Goal: Task Accomplishment & Management: Manage account settings

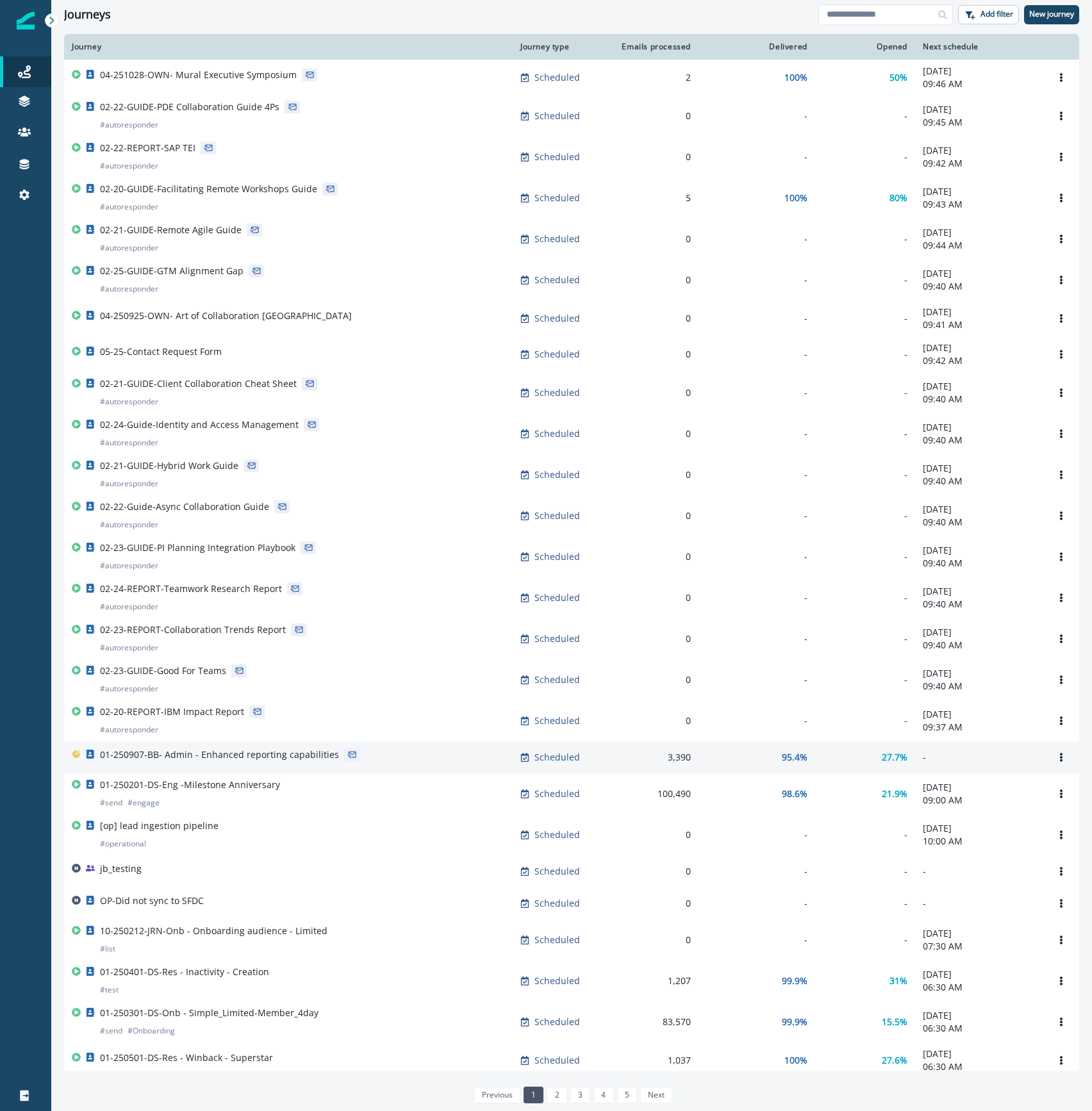
click at [298, 766] on div "01-250907-BB- Admin - Enhanced reporting capabilities" at bounding box center [219, 757] width 239 height 18
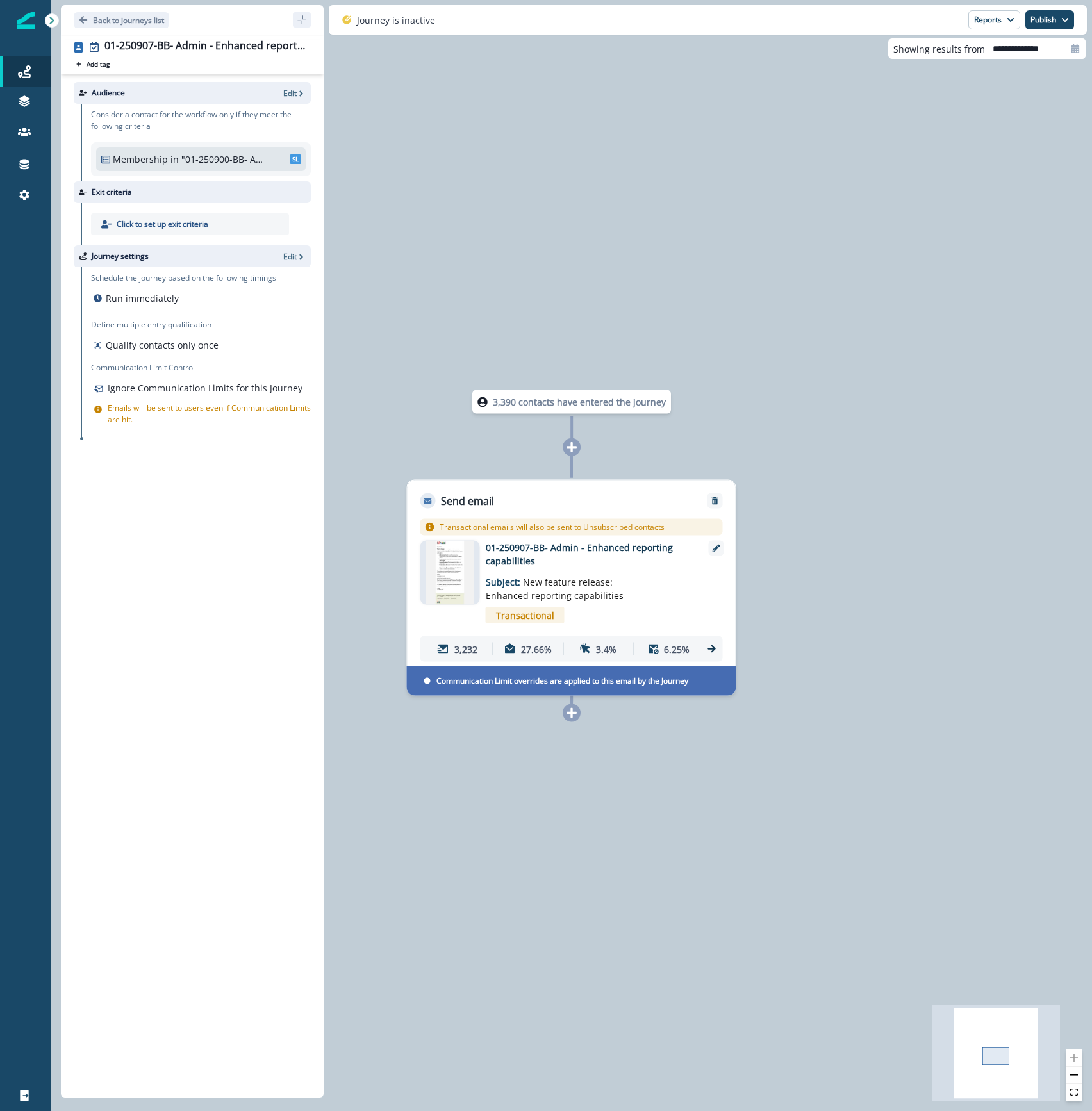
click at [587, 544] on p "01-250907-BB- Admin - Enhanced reporting capabilities" at bounding box center [588, 554] width 205 height 27
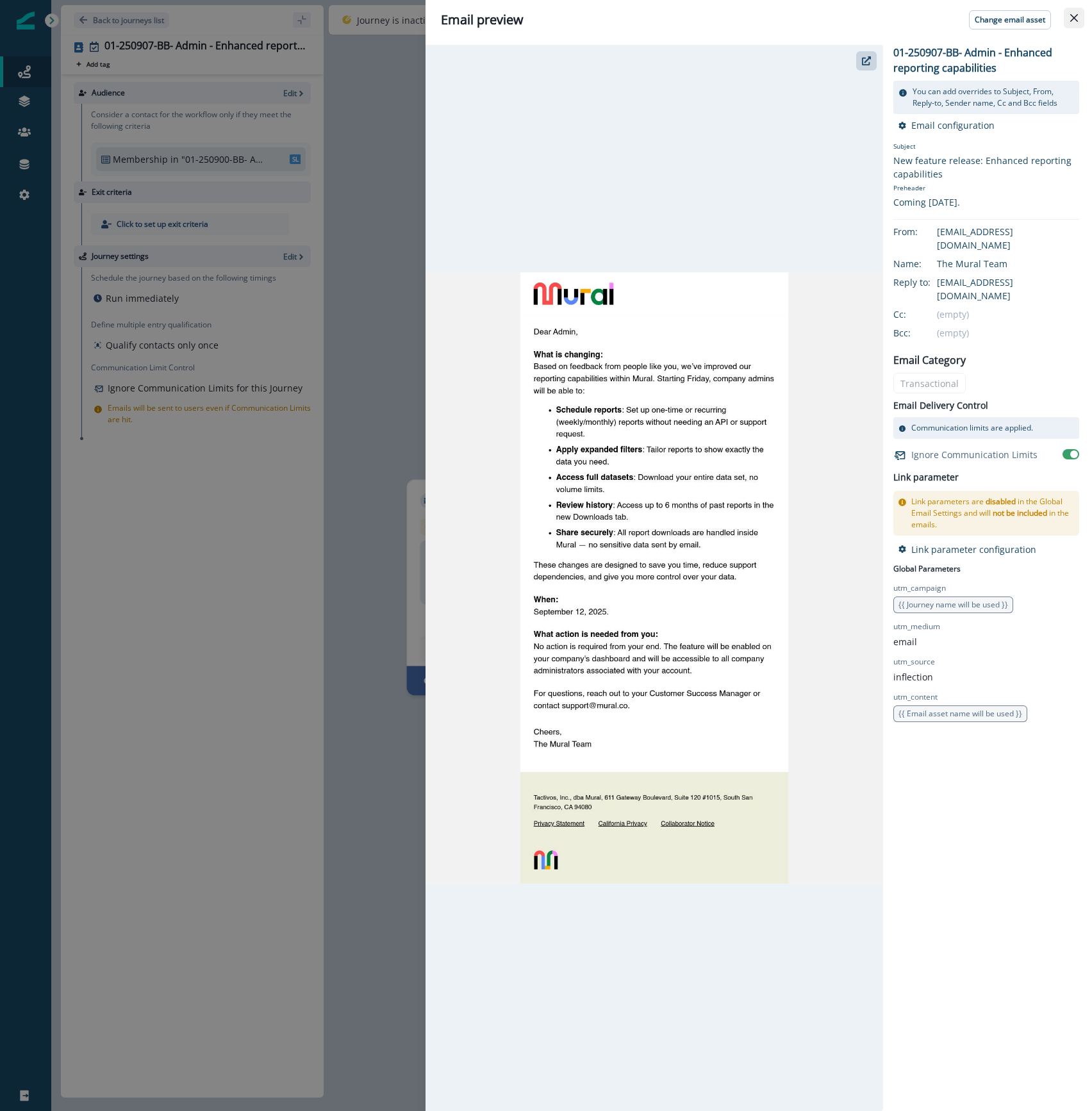
click at [1075, 15] on icon "Close" at bounding box center [1074, 18] width 8 height 8
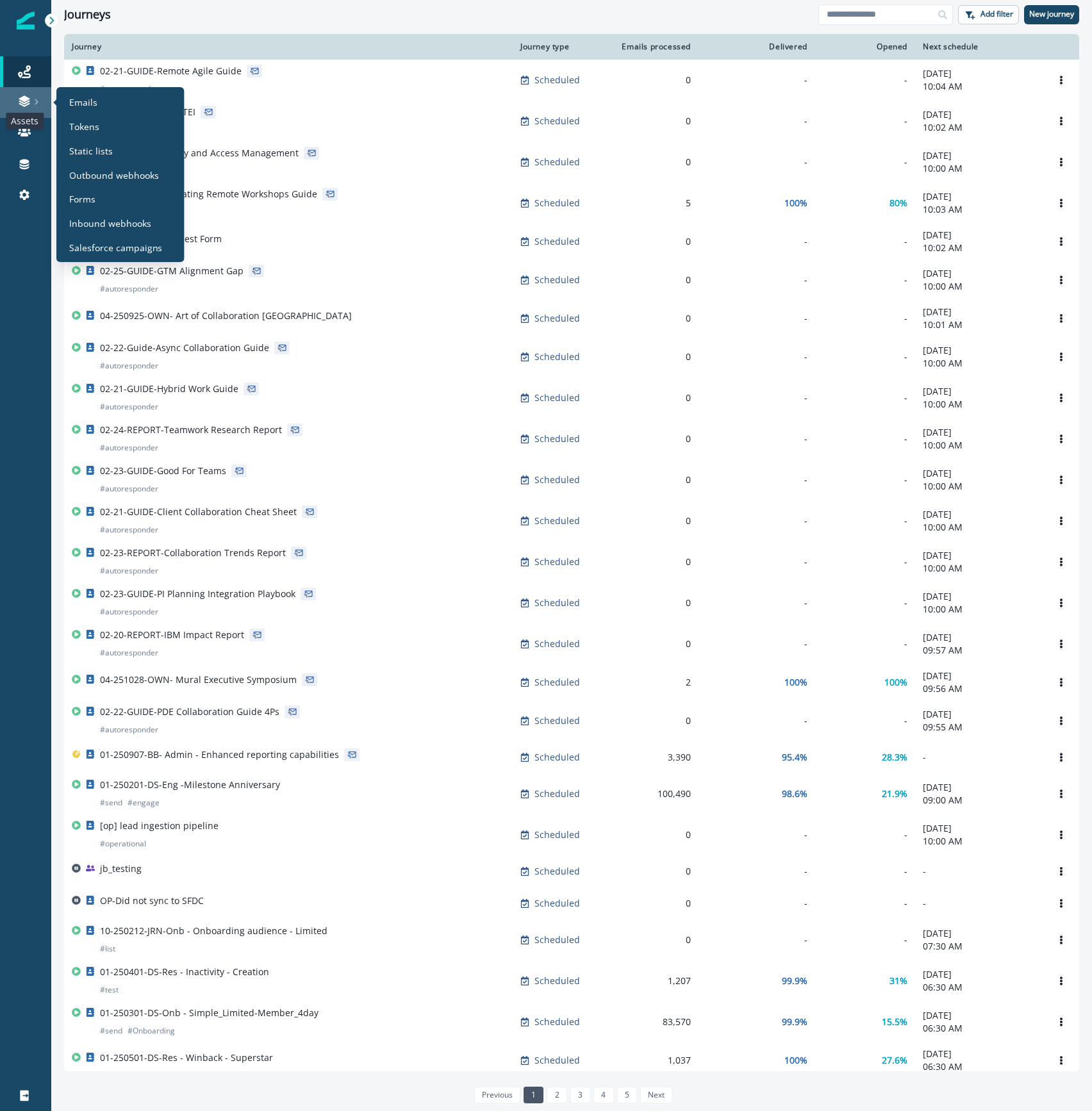
click at [27, 100] on icon at bounding box center [24, 99] width 11 height 6
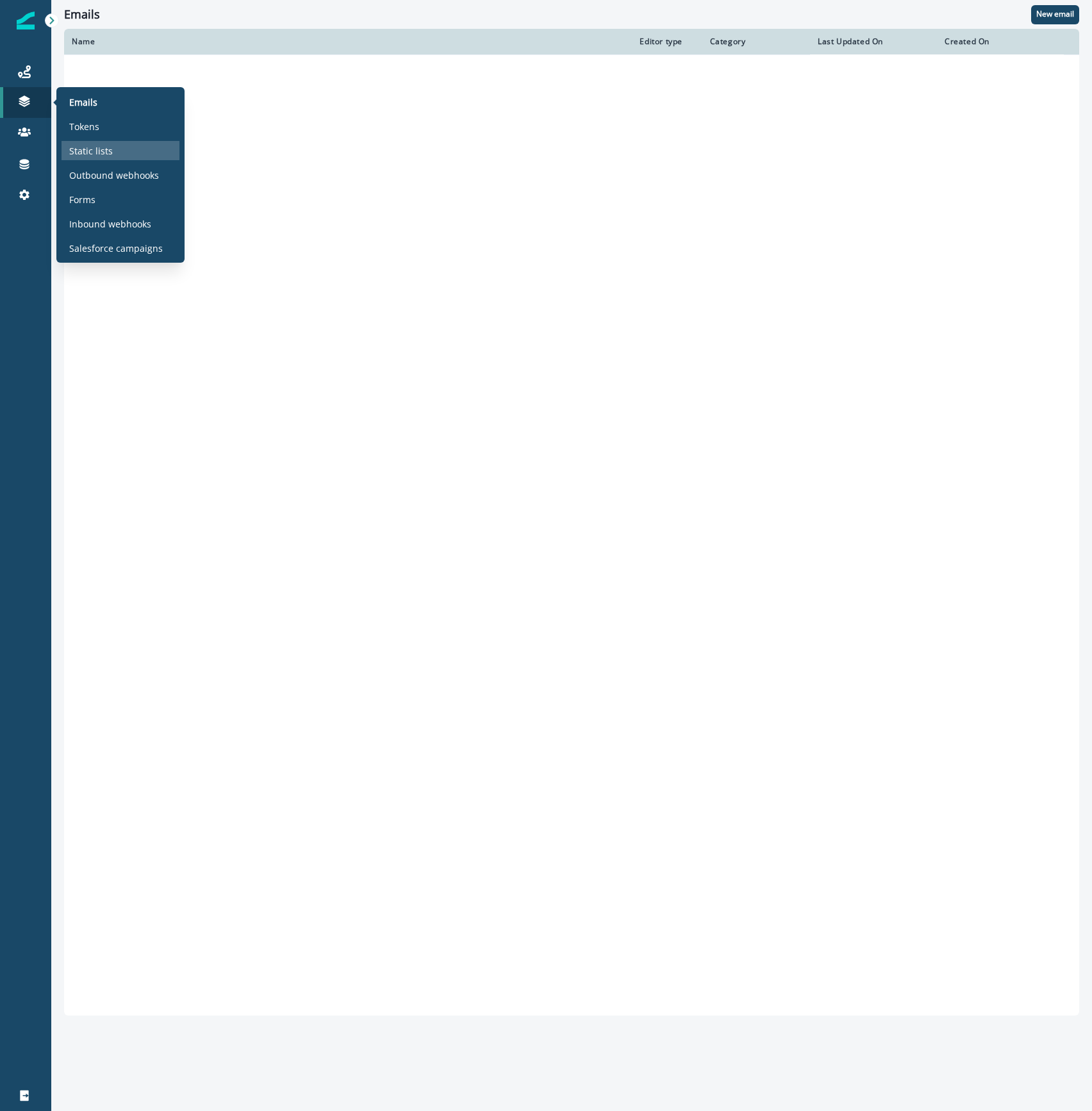
click at [93, 144] on p "Static lists" at bounding box center [91, 151] width 43 height 14
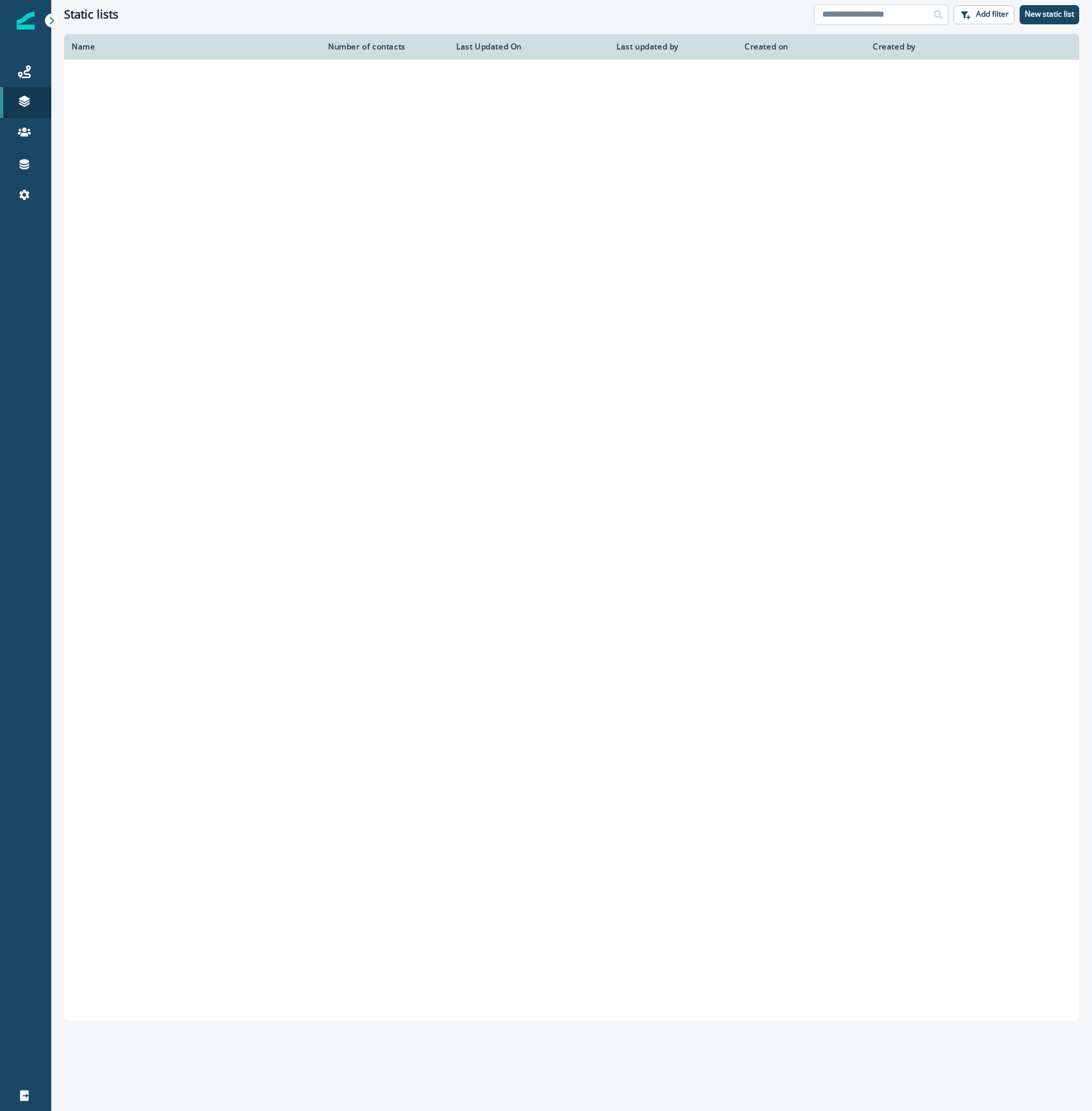
click at [901, 18] on input at bounding box center [881, 15] width 135 height 21
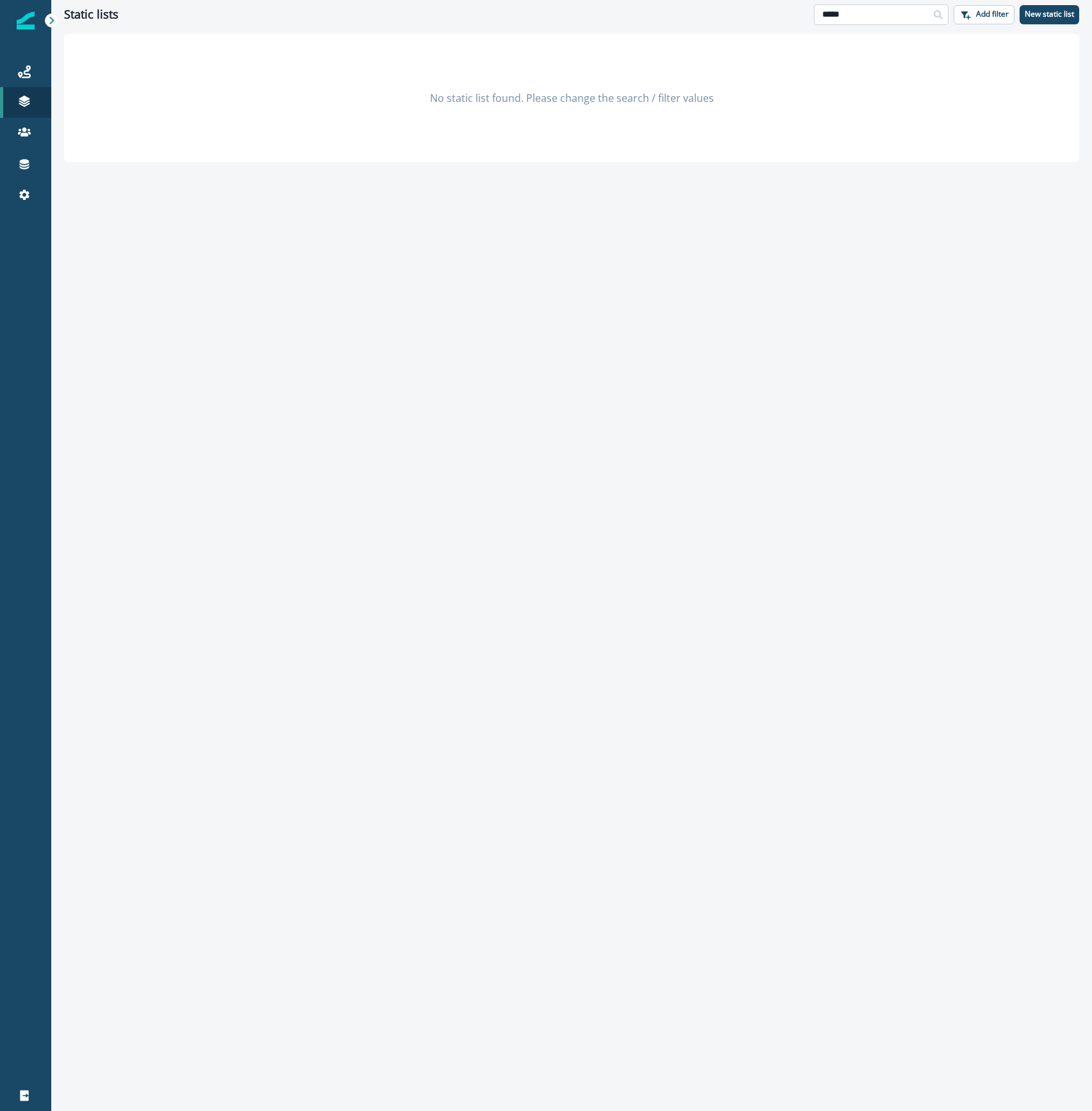
type input "*****"
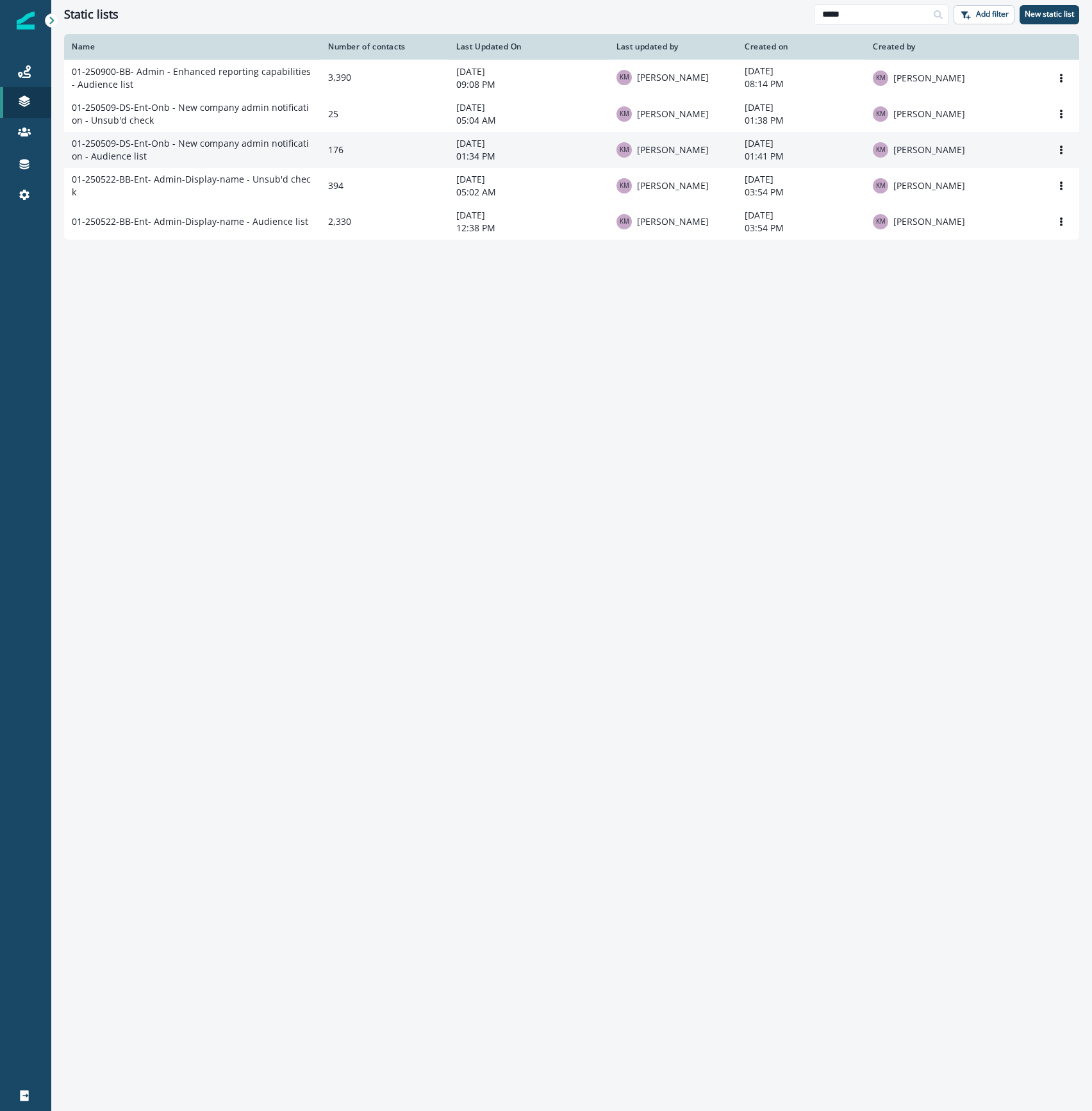
click at [278, 144] on td "01-250509-DS-Ent-Onb - New company admin notification - Audience list" at bounding box center [192, 149] width 256 height 36
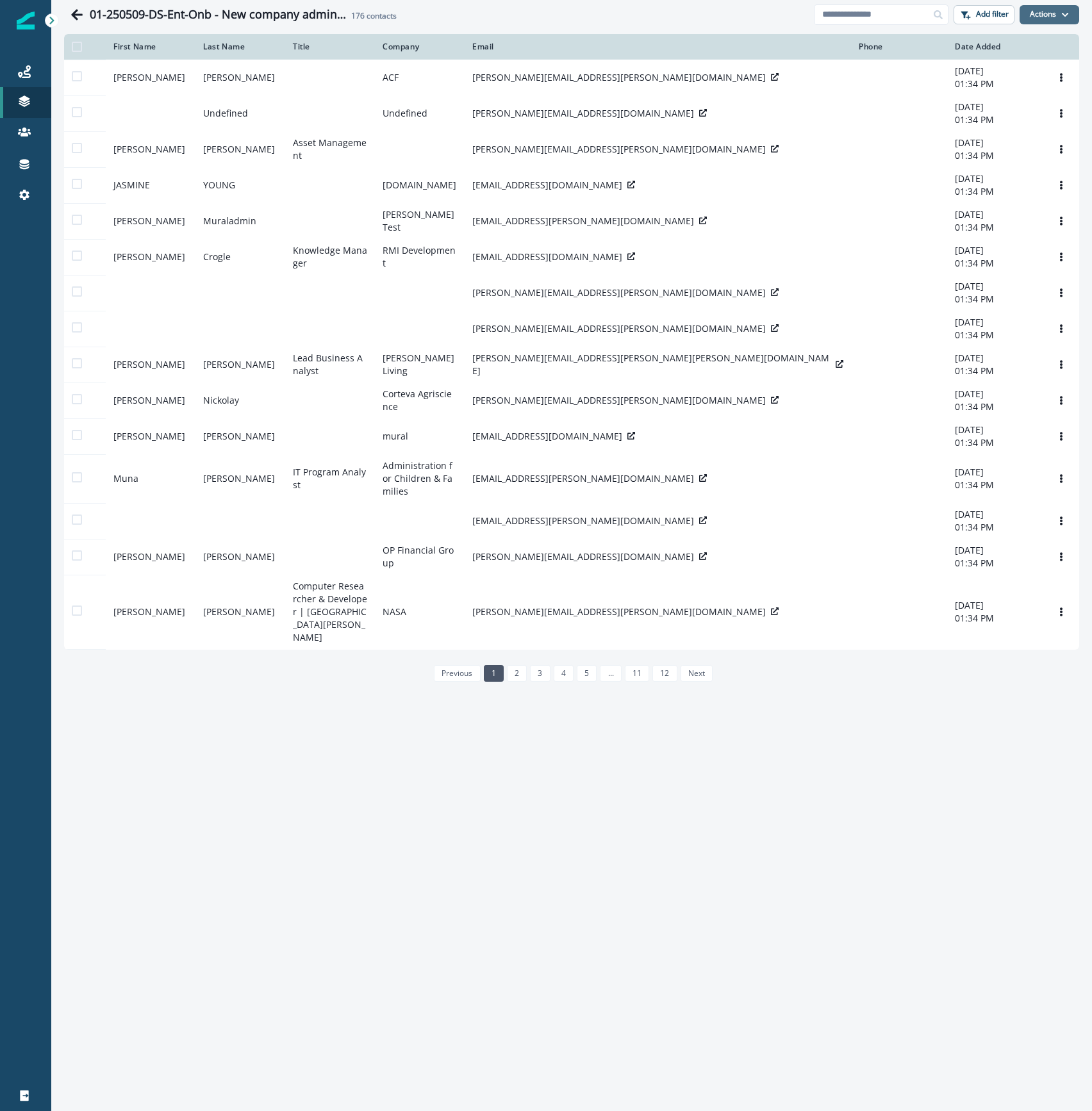
click at [1067, 17] on icon "button" at bounding box center [1065, 15] width 8 height 8
click at [1044, 67] on button "From a CSV file" at bounding box center [1021, 69] width 114 height 21
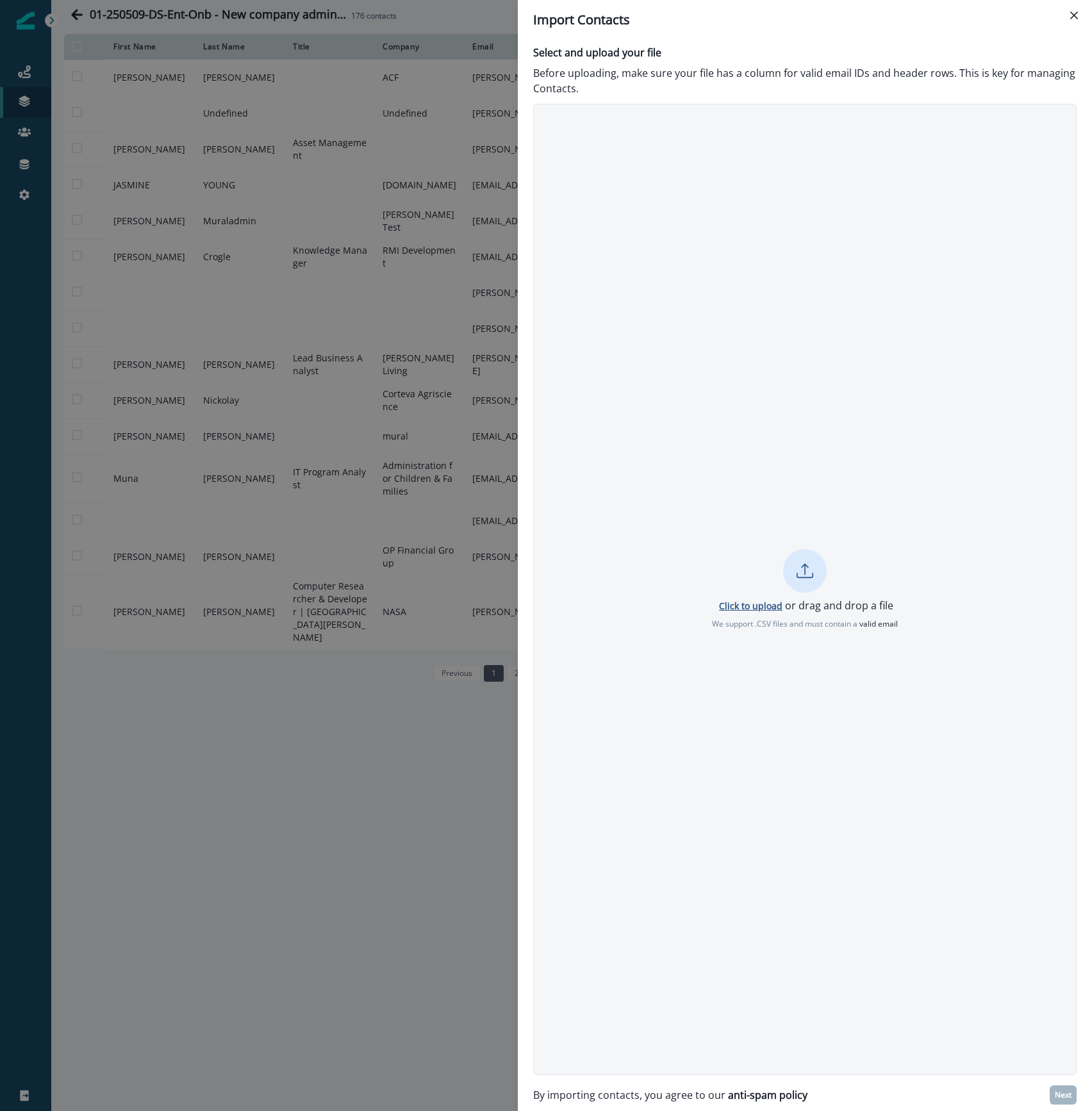
click at [740, 608] on p "Click to upload" at bounding box center [750, 605] width 63 height 12
click at [1060, 1100] on button "Next" at bounding box center [1063, 1095] width 27 height 19
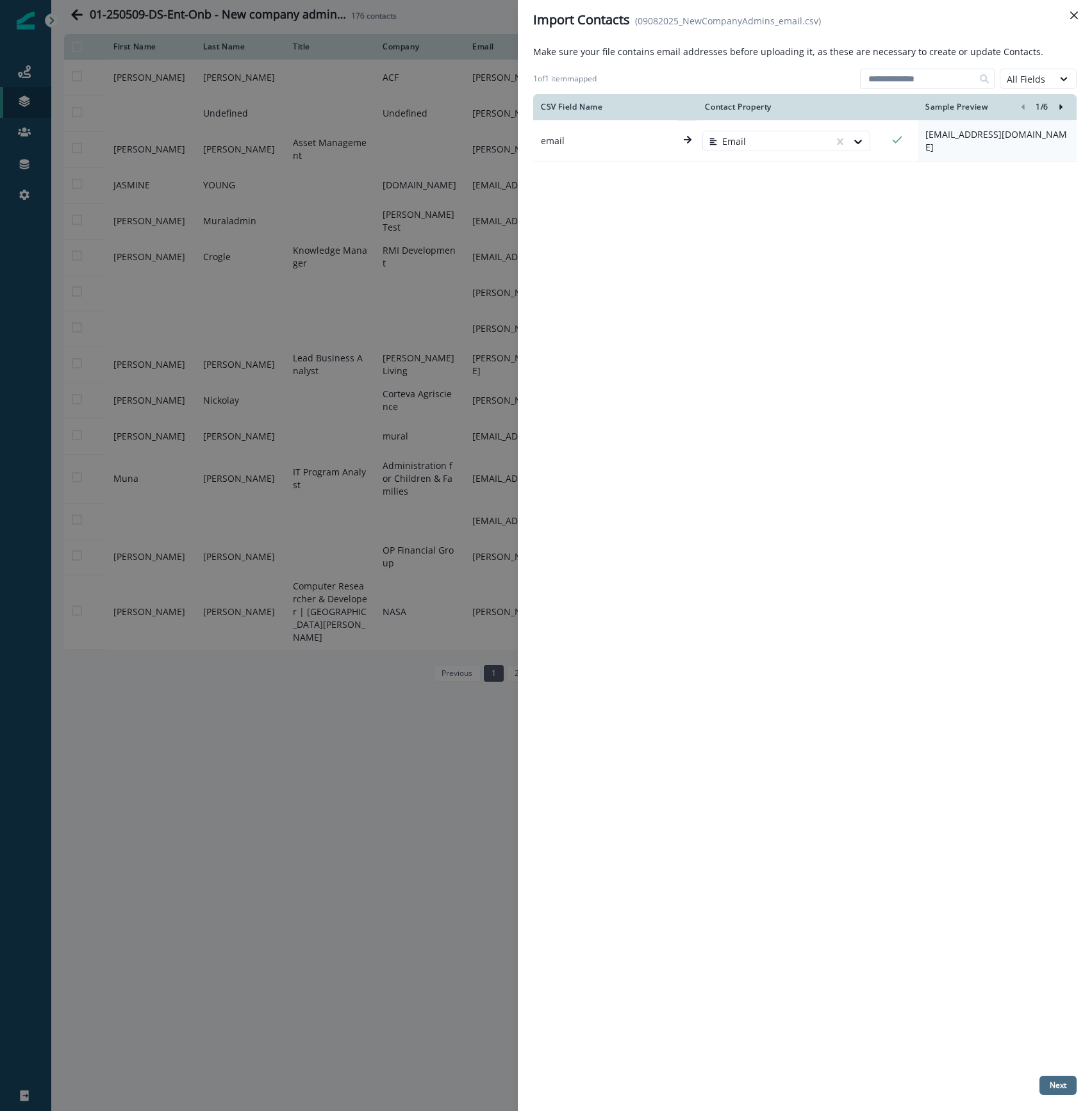
click at [1061, 1082] on p "Next" at bounding box center [1057, 1085] width 17 height 9
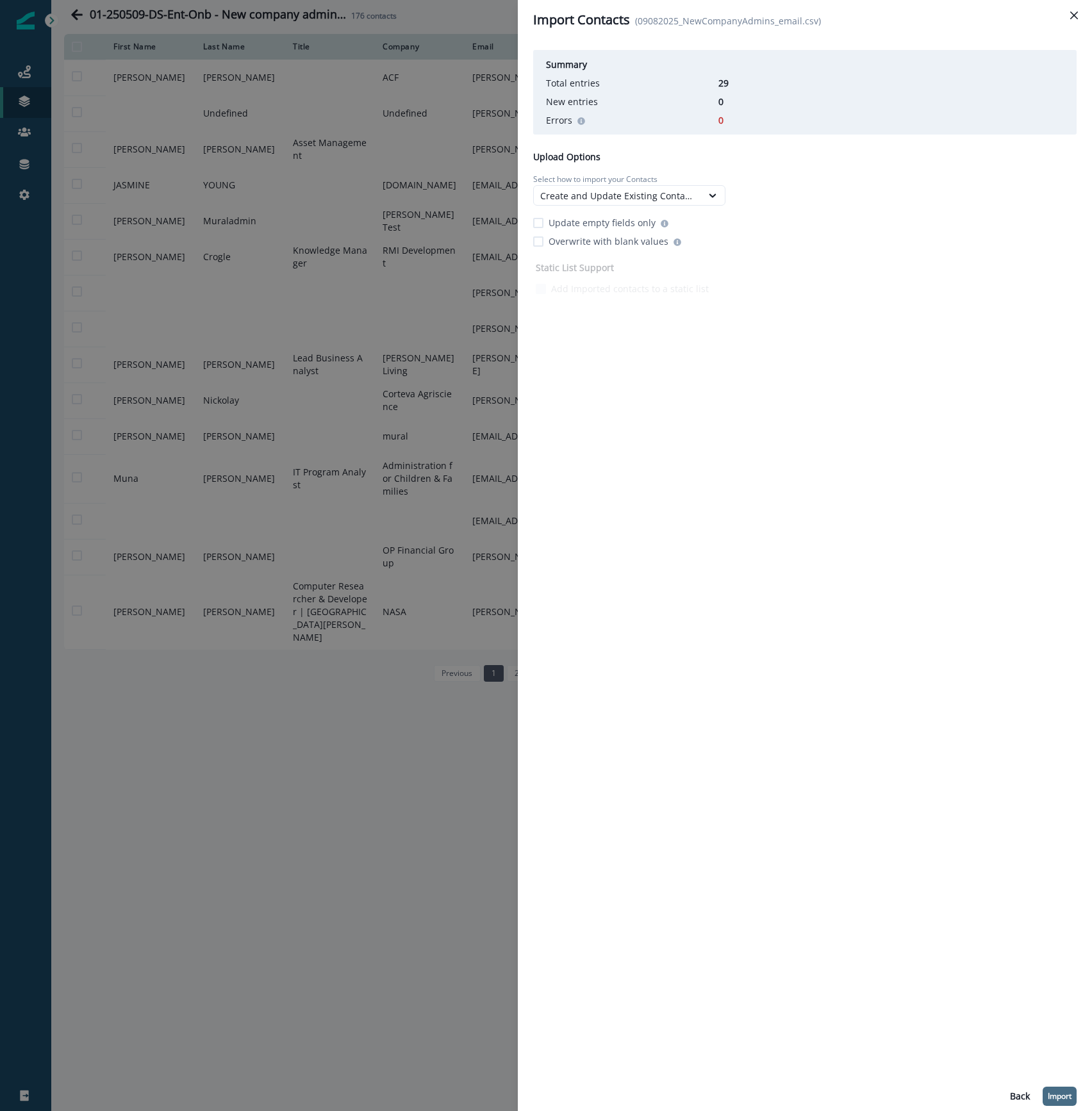
click at [1060, 1093] on p "Import" at bounding box center [1060, 1096] width 24 height 9
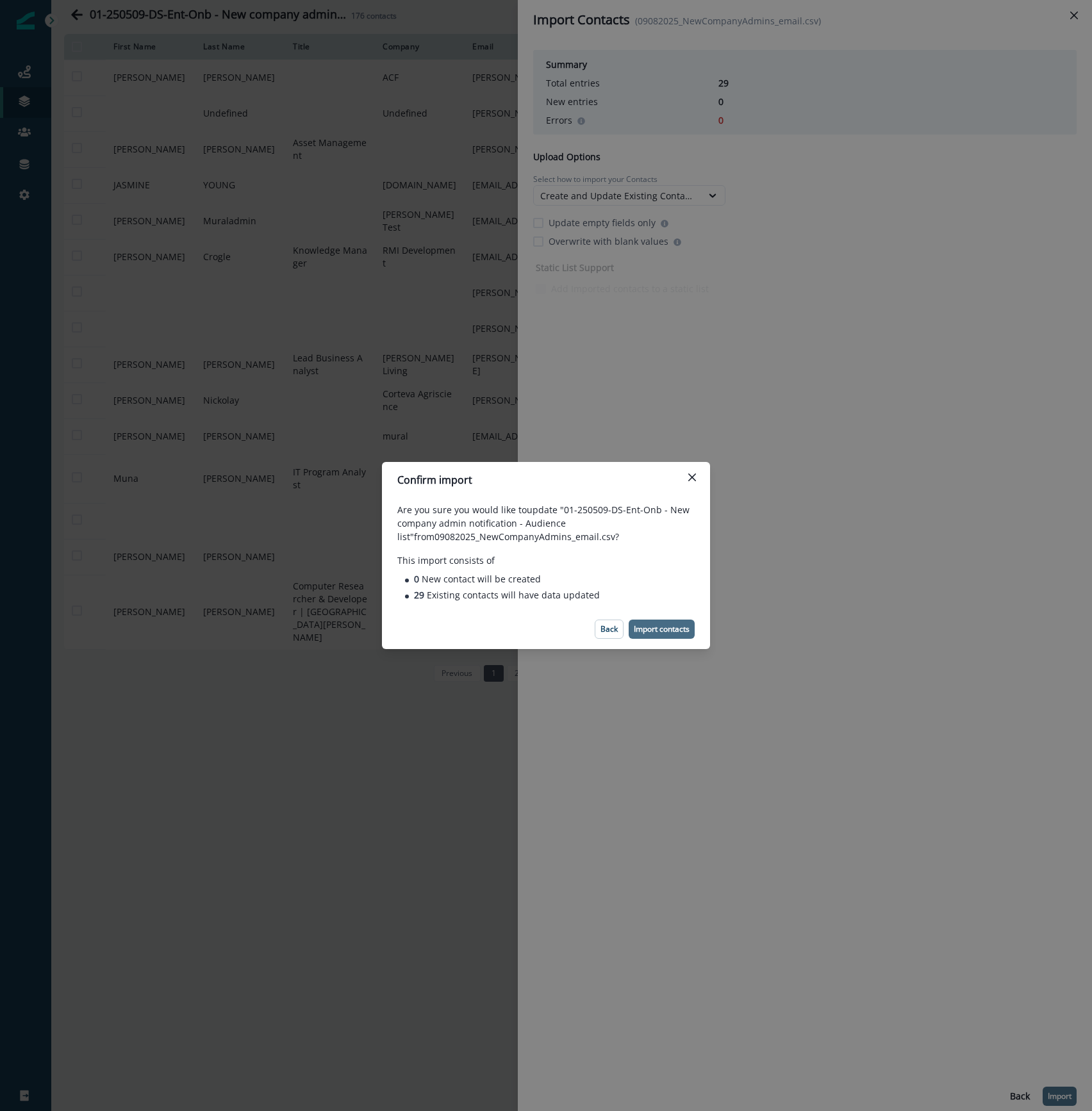
click at [667, 628] on p "Import contacts" at bounding box center [661, 629] width 55 height 9
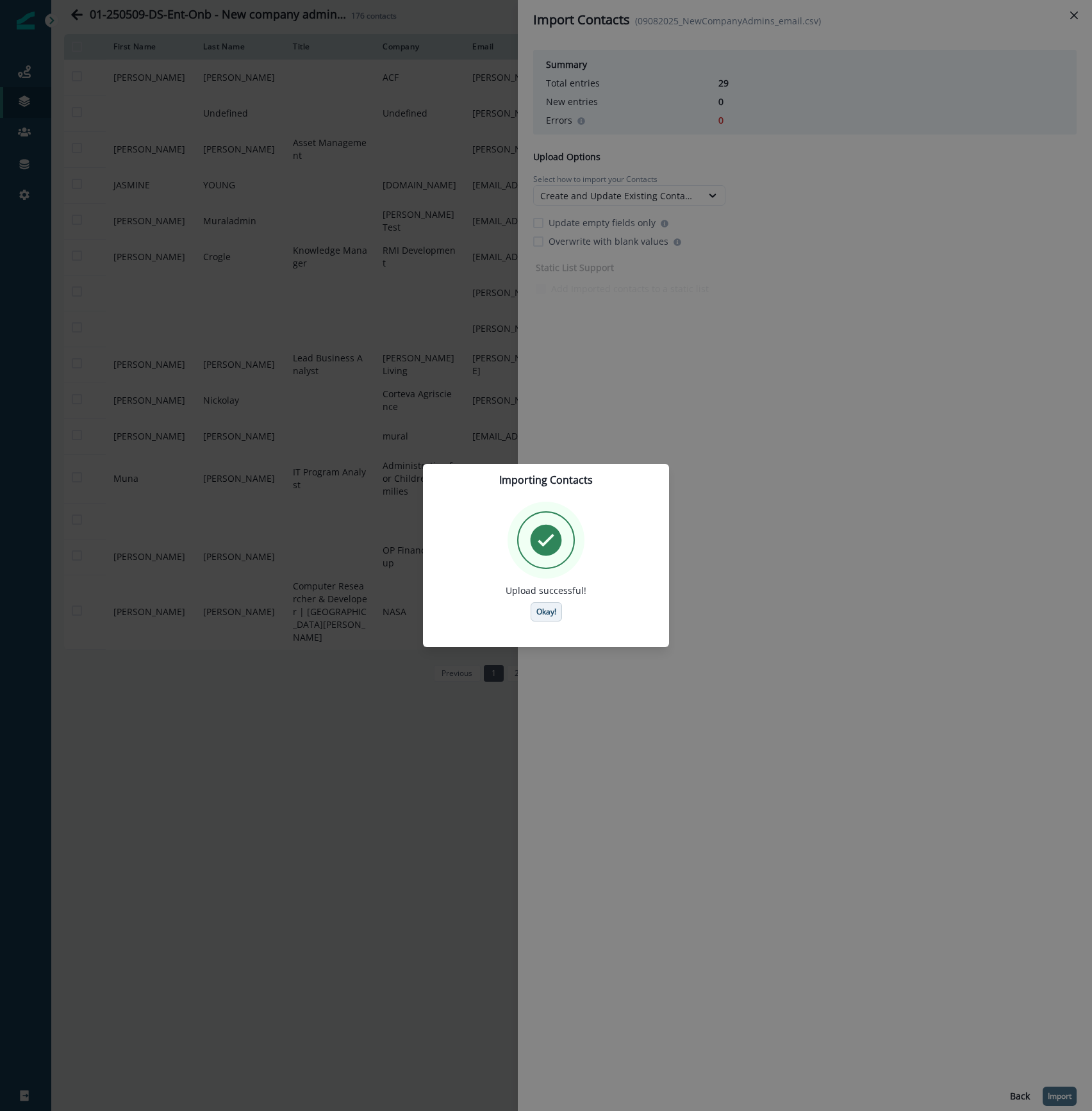
click at [552, 613] on p "Okay!" at bounding box center [546, 611] width 20 height 9
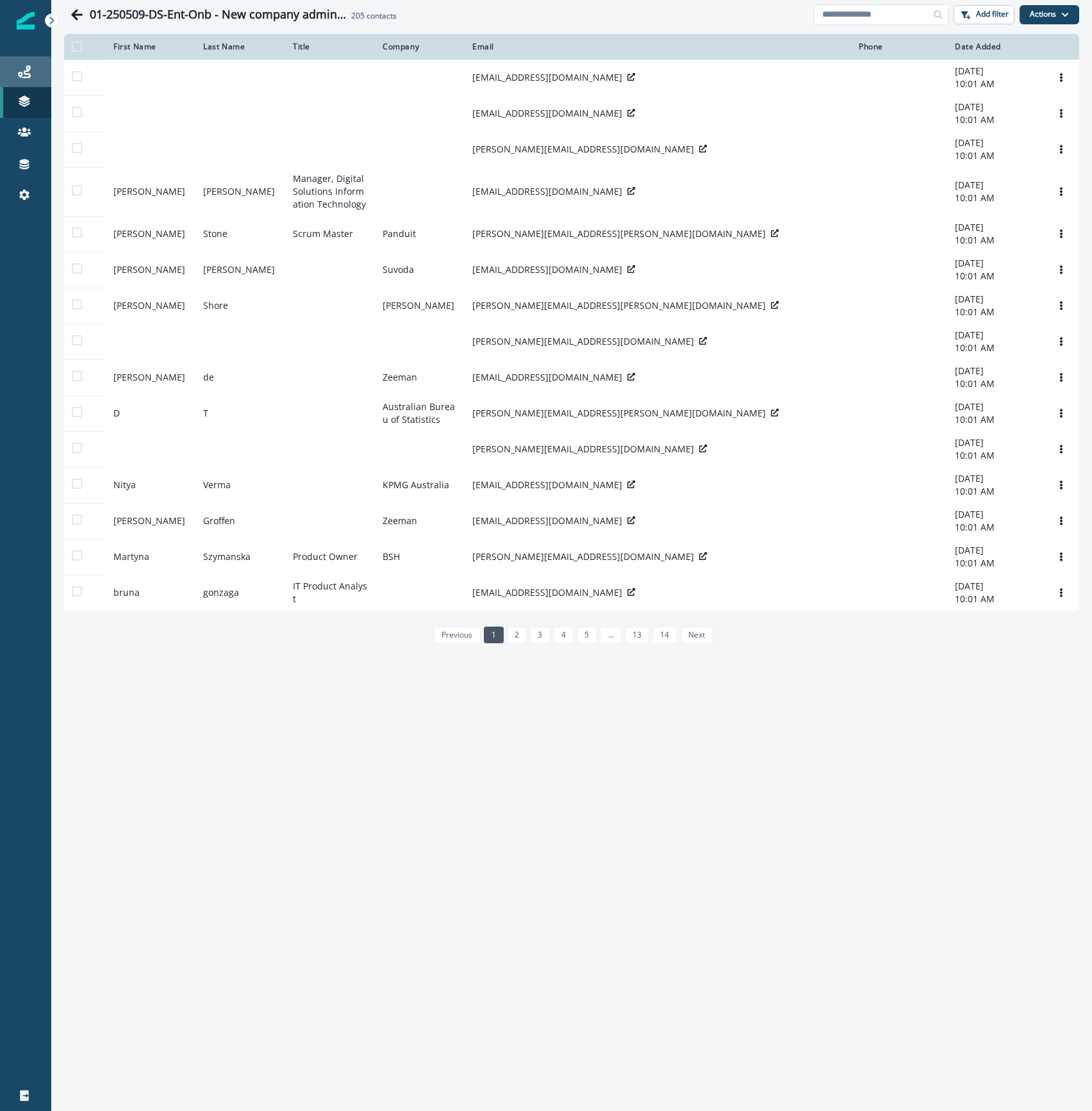
click at [31, 78] on div "Journeys" at bounding box center [25, 71] width 41 height 15
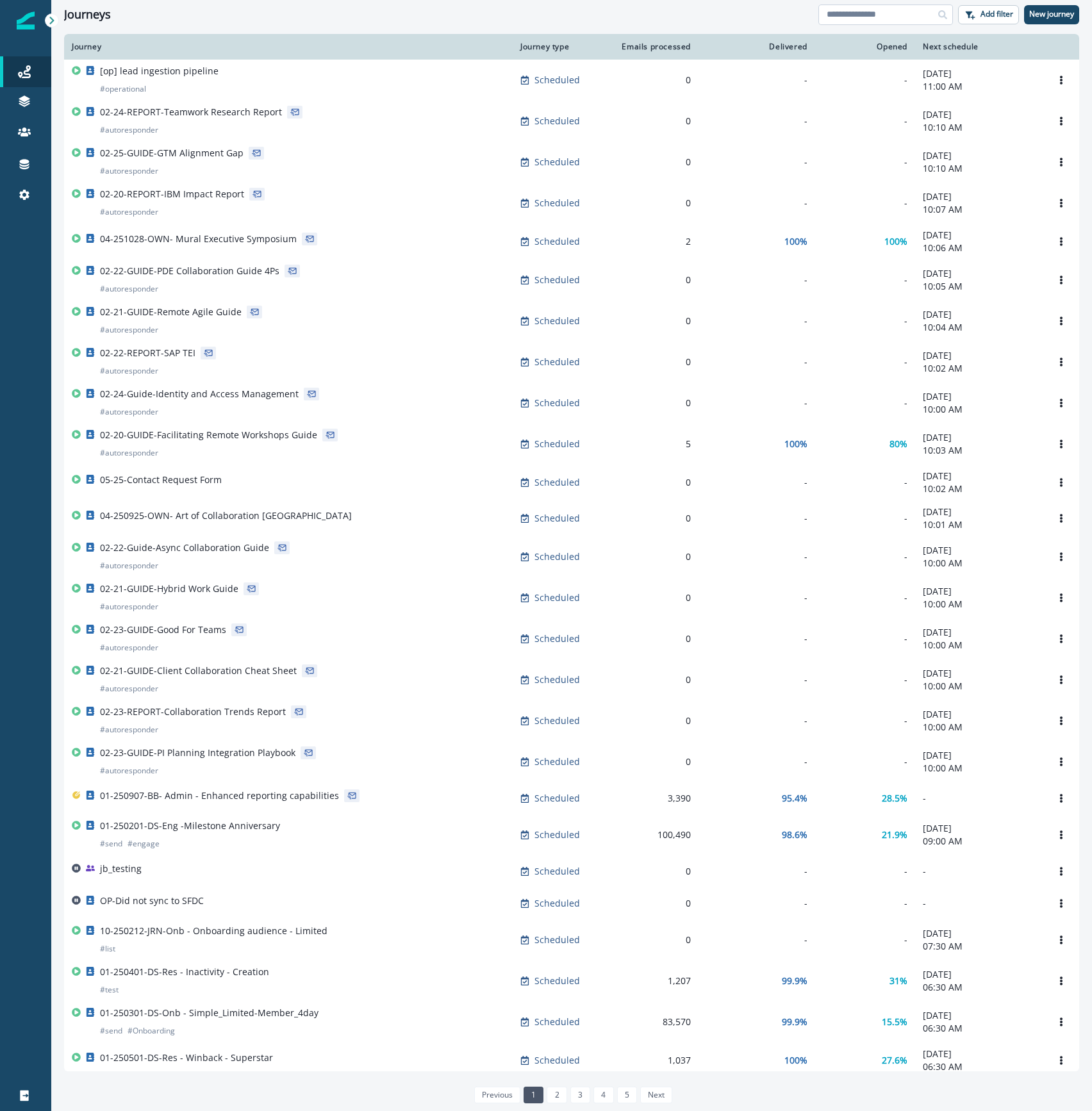
click at [857, 11] on input at bounding box center [886, 15] width 135 height 21
type input "***"
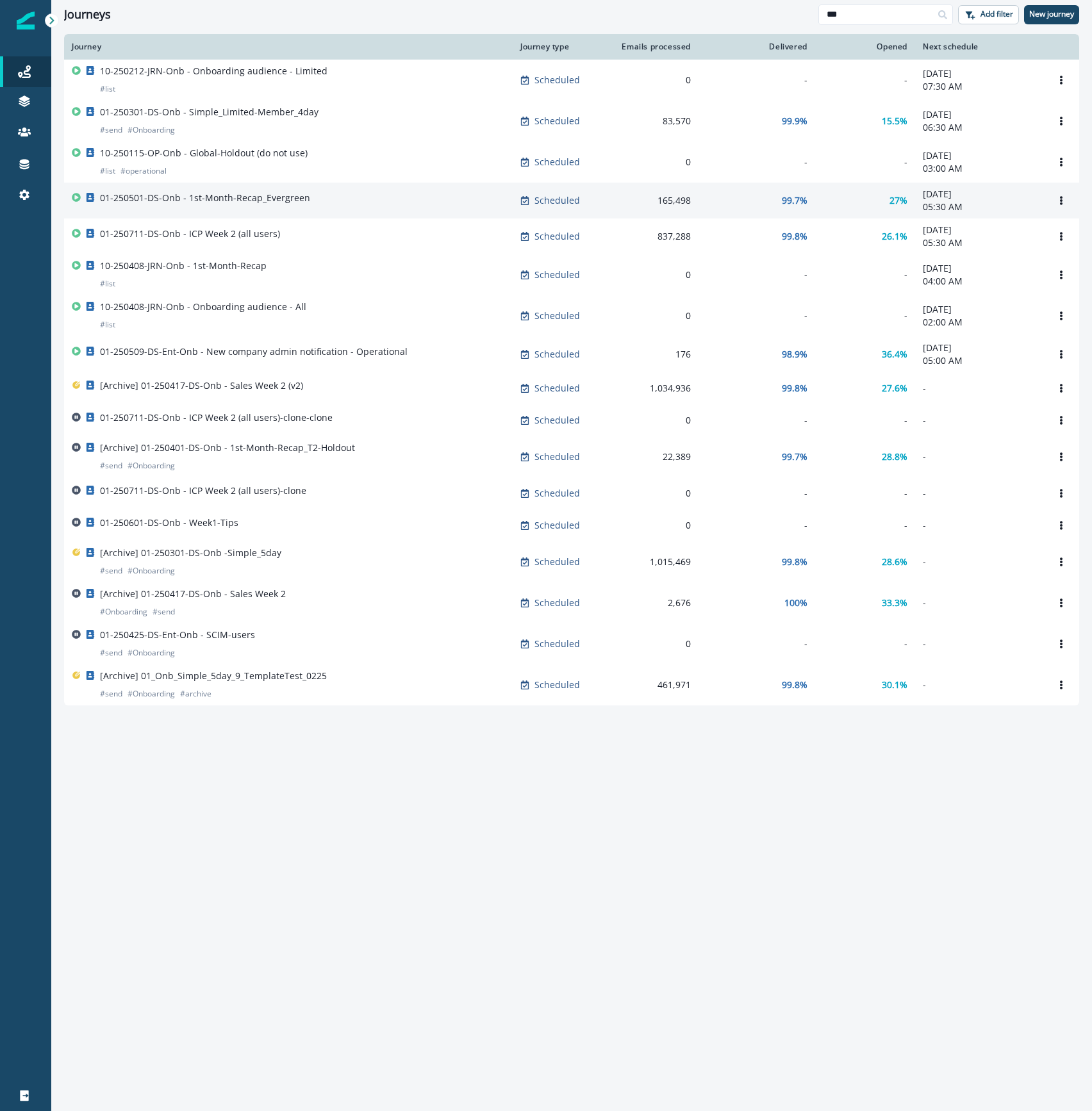
click at [411, 201] on div "01-250501-DS-Onb - 1st-Month-Recap_Evergreen" at bounding box center [287, 201] width 433 height 18
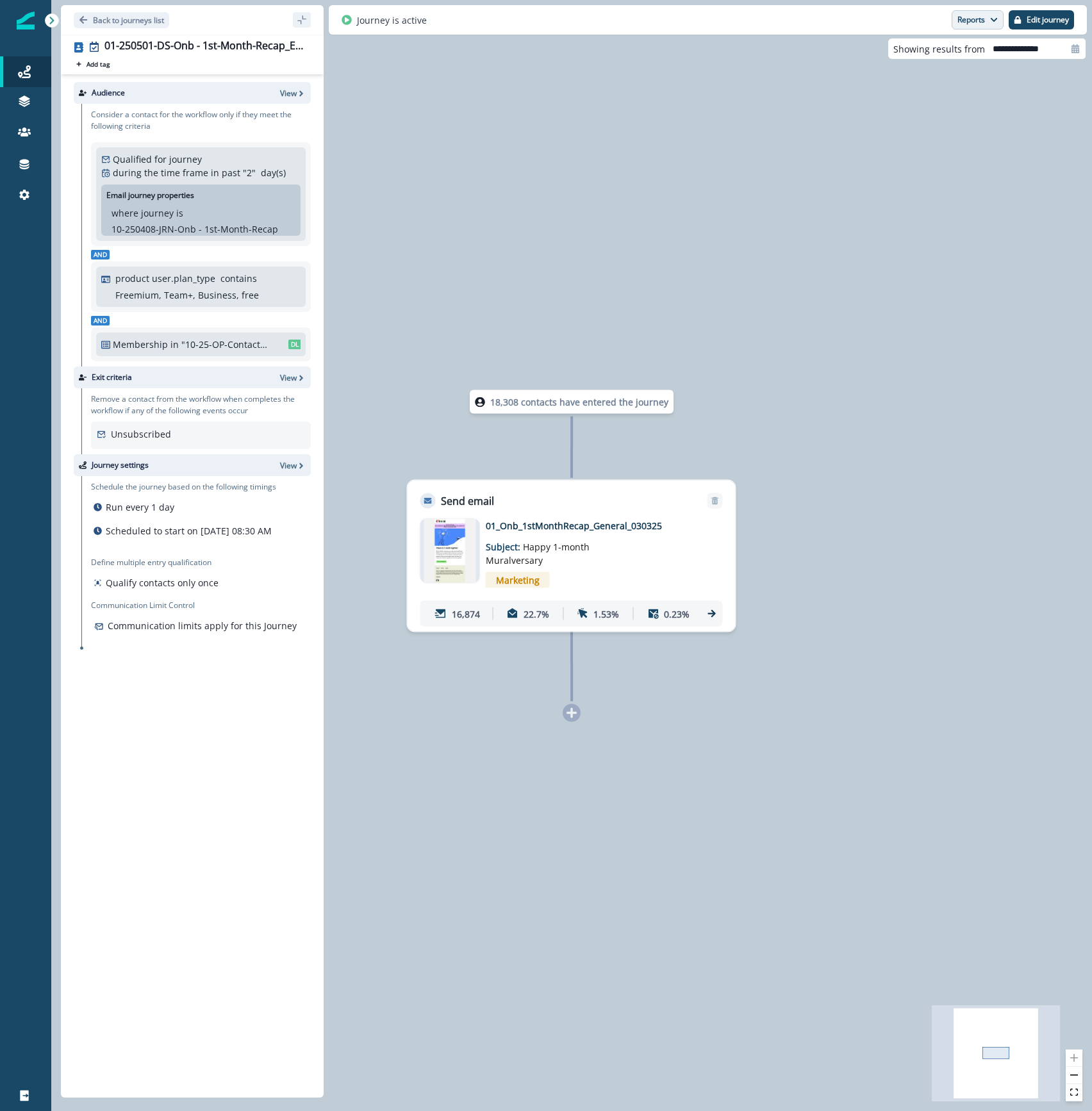
click at [977, 24] on button "Reports" at bounding box center [977, 20] width 52 height 19
click at [948, 78] on p "Journey Member Report" at bounding box center [935, 75] width 116 height 15
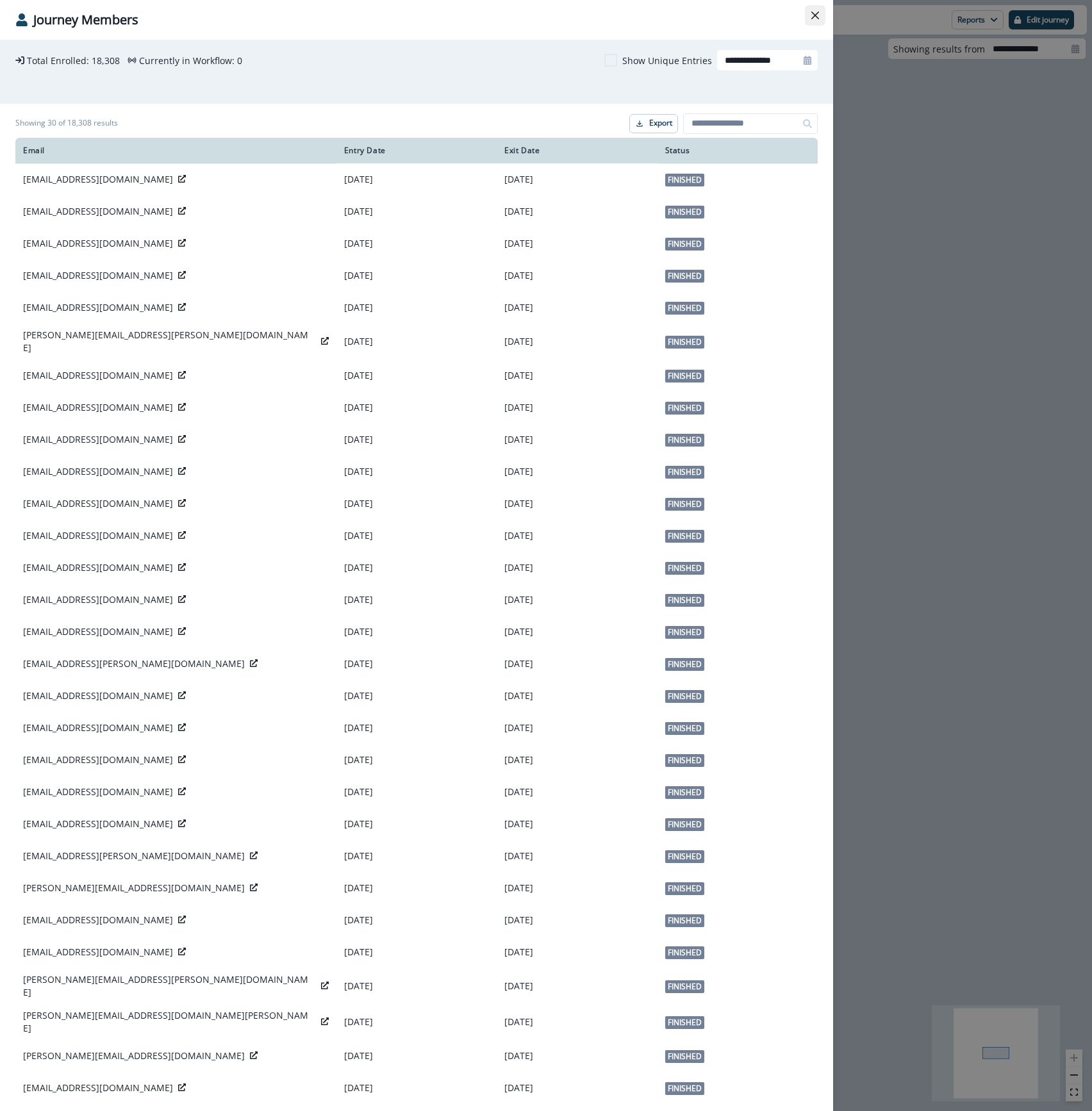
click at [811, 15] on icon "Close" at bounding box center [815, 15] width 8 height 8
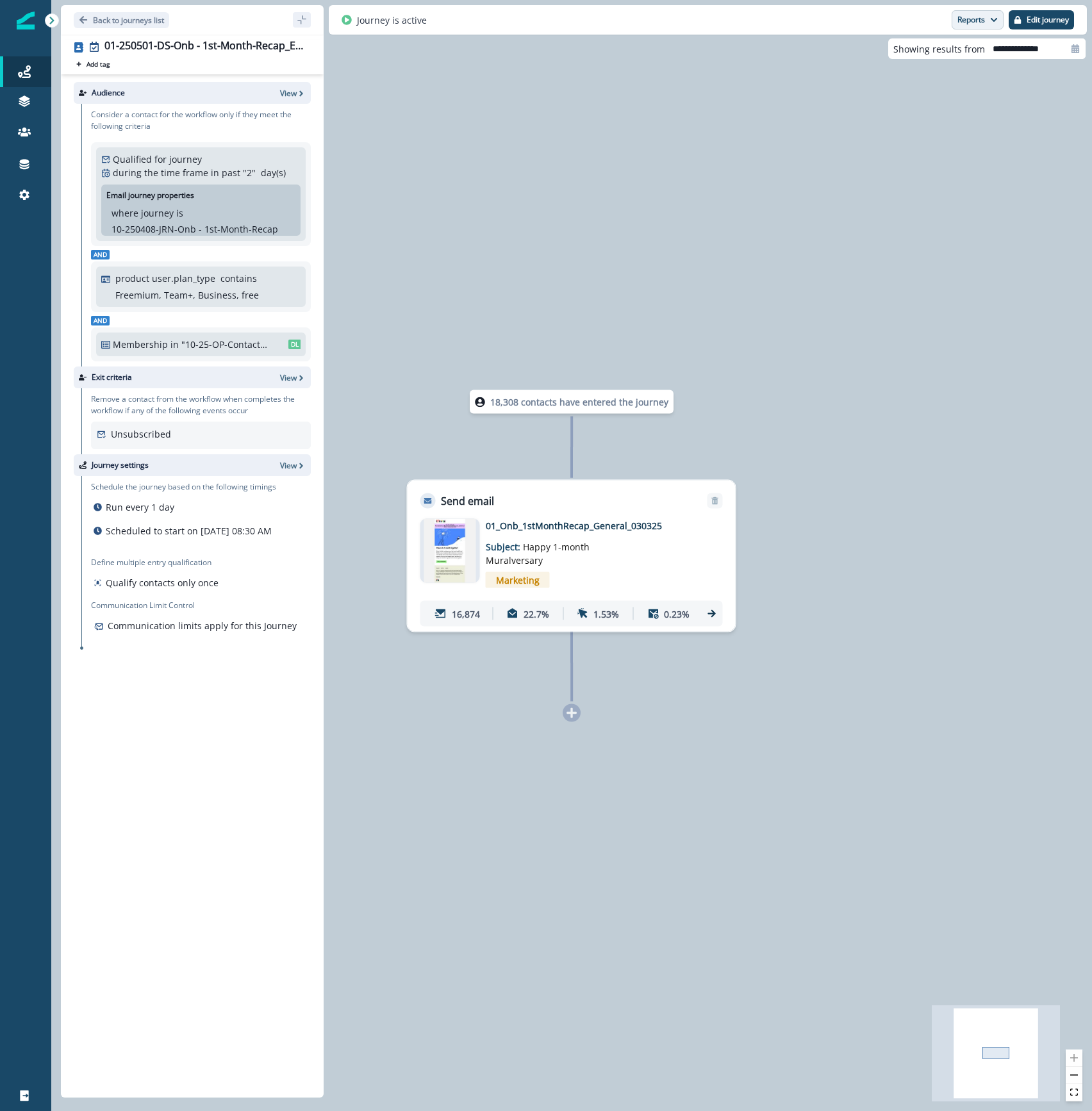
click at [968, 24] on button "Reports" at bounding box center [977, 20] width 52 height 19
click at [903, 56] on p "Email Report" at bounding box center [908, 52] width 62 height 15
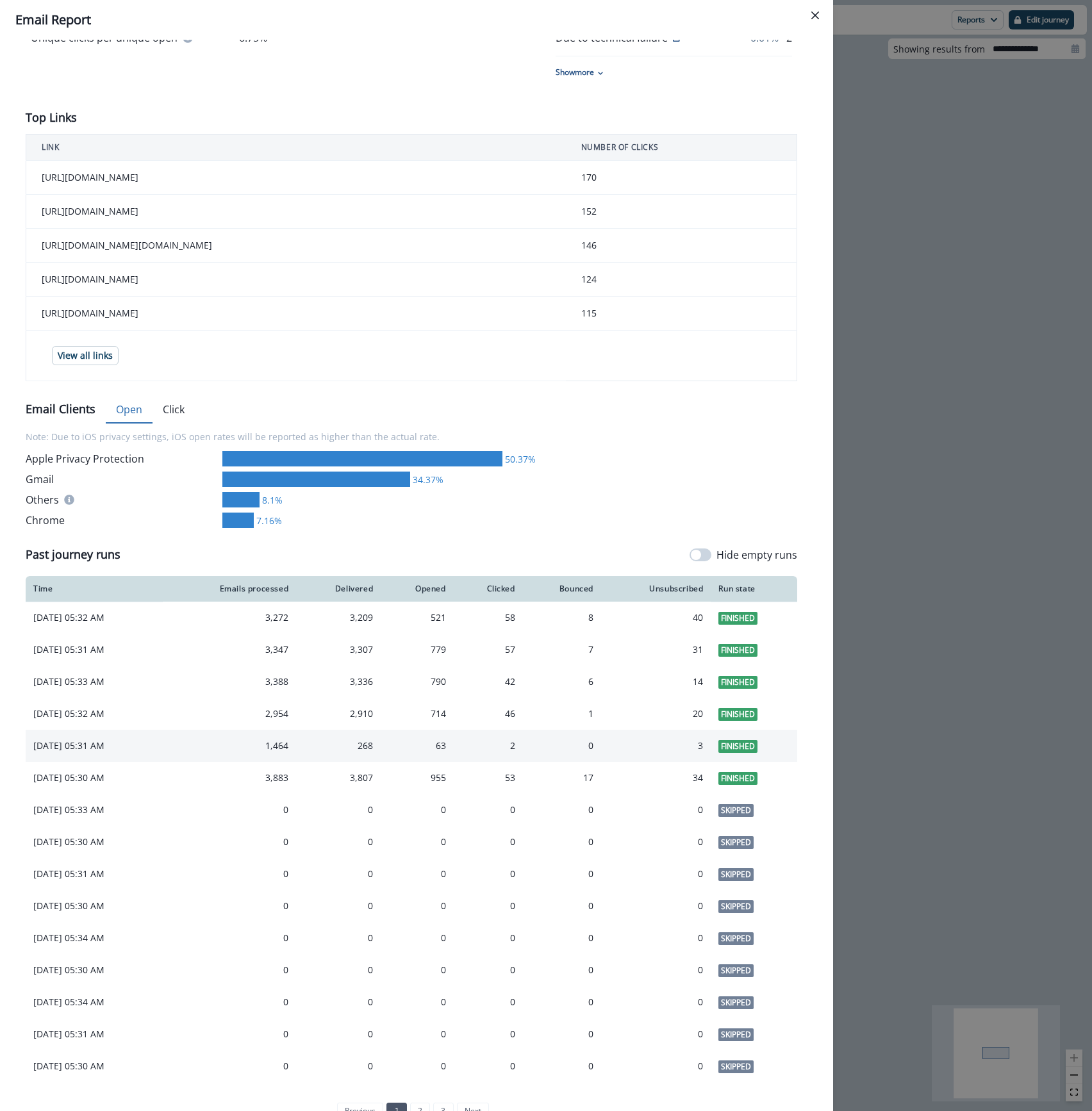
scroll to position [426, 0]
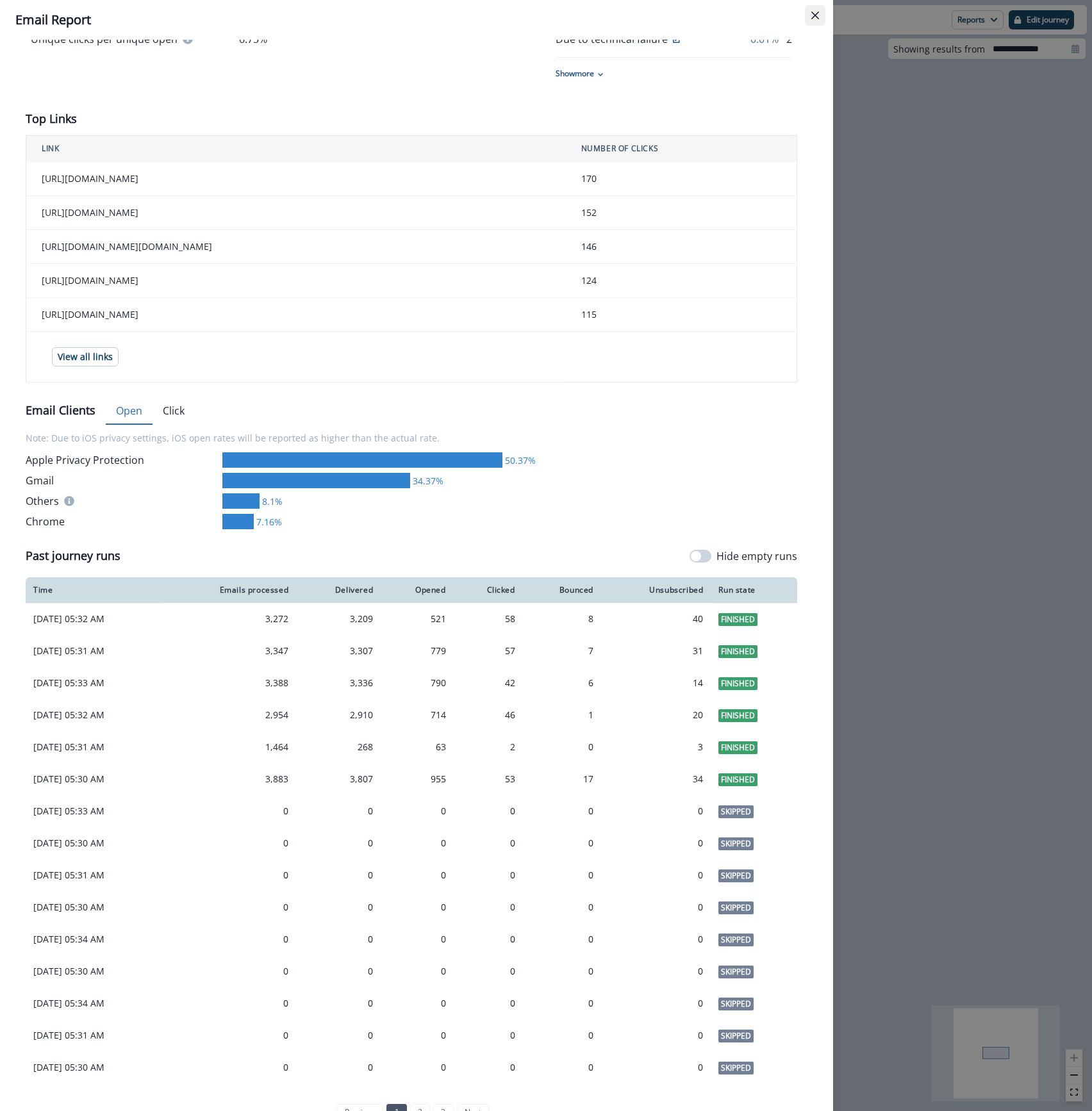
click at [819, 13] on button "Close" at bounding box center [815, 15] width 21 height 21
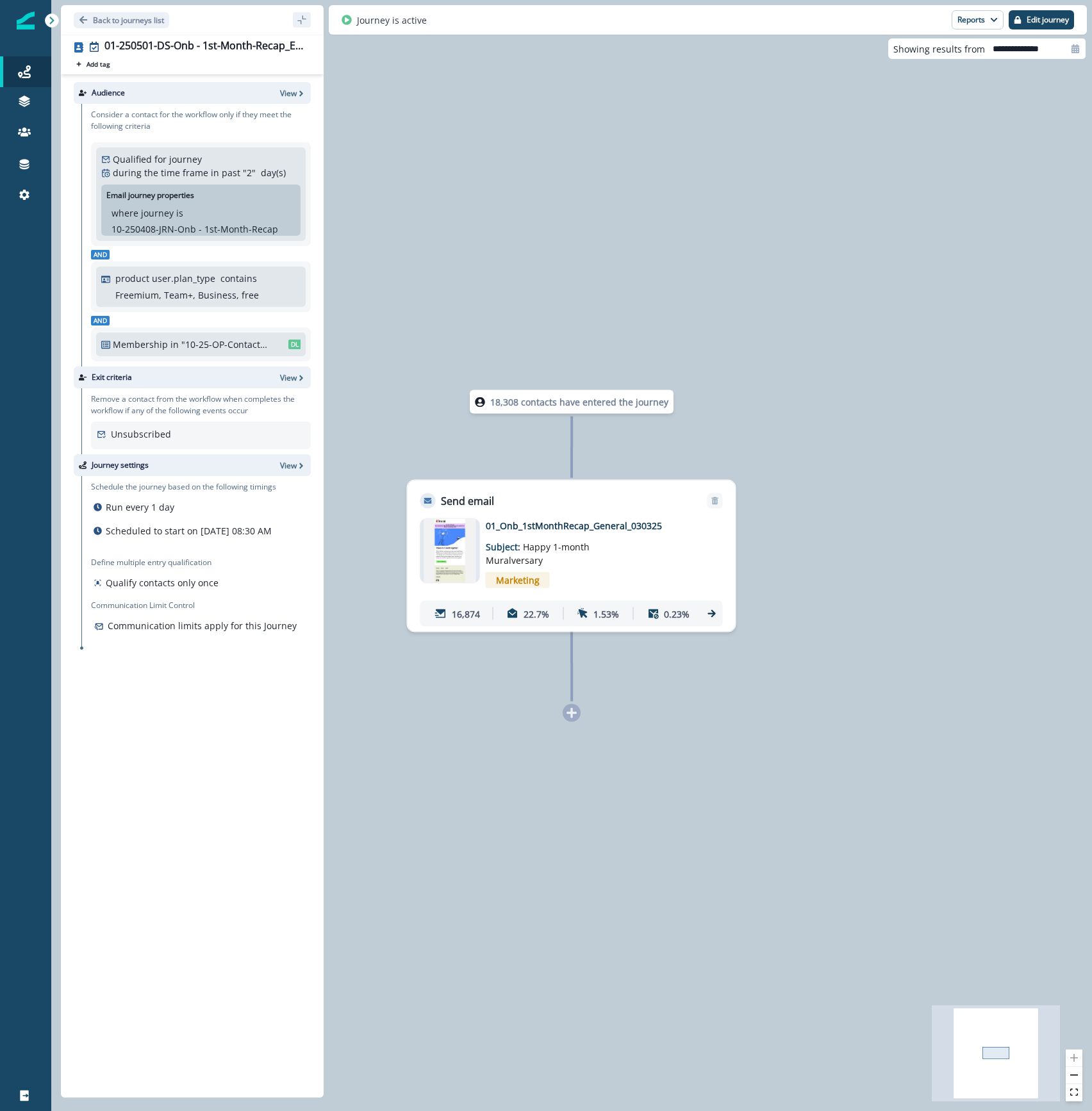
click at [984, 255] on div "18,308 contacts have entered the journey Send email Email asset changed, journe…" at bounding box center [572, 556] width 1041 height 1111
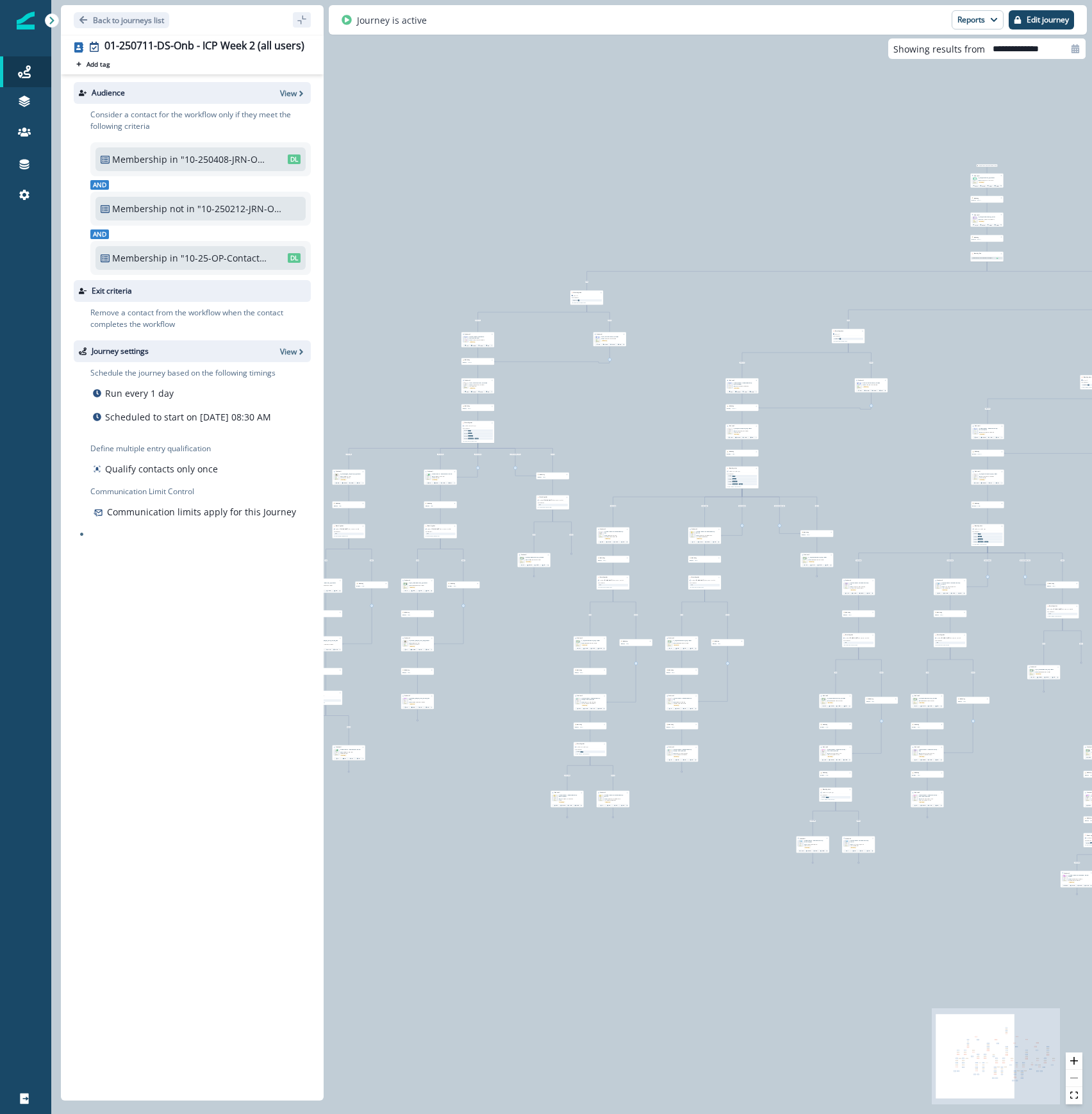
drag, startPoint x: 742, startPoint y: 491, endPoint x: 1110, endPoint y: 195, distance: 472.3
click at [1091, 195] on html "A newer version of Inflection.io is available. Refresh your page to load the la…" at bounding box center [546, 557] width 1092 height 1114
click at [106, 14] on p "Back to journeys list" at bounding box center [128, 20] width 71 height 11
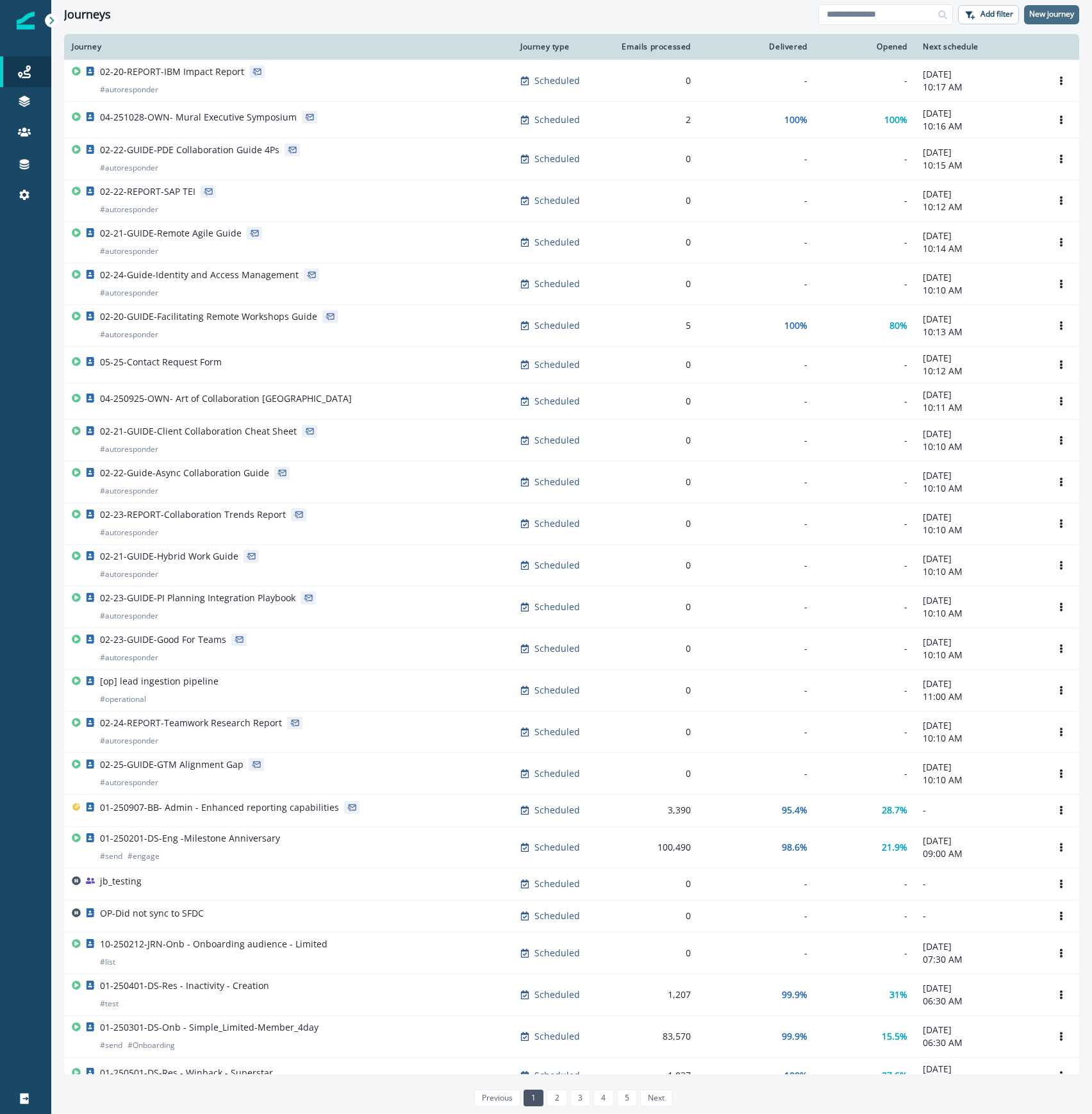
click at [1047, 11] on p "New journey" at bounding box center [1052, 14] width 45 height 9
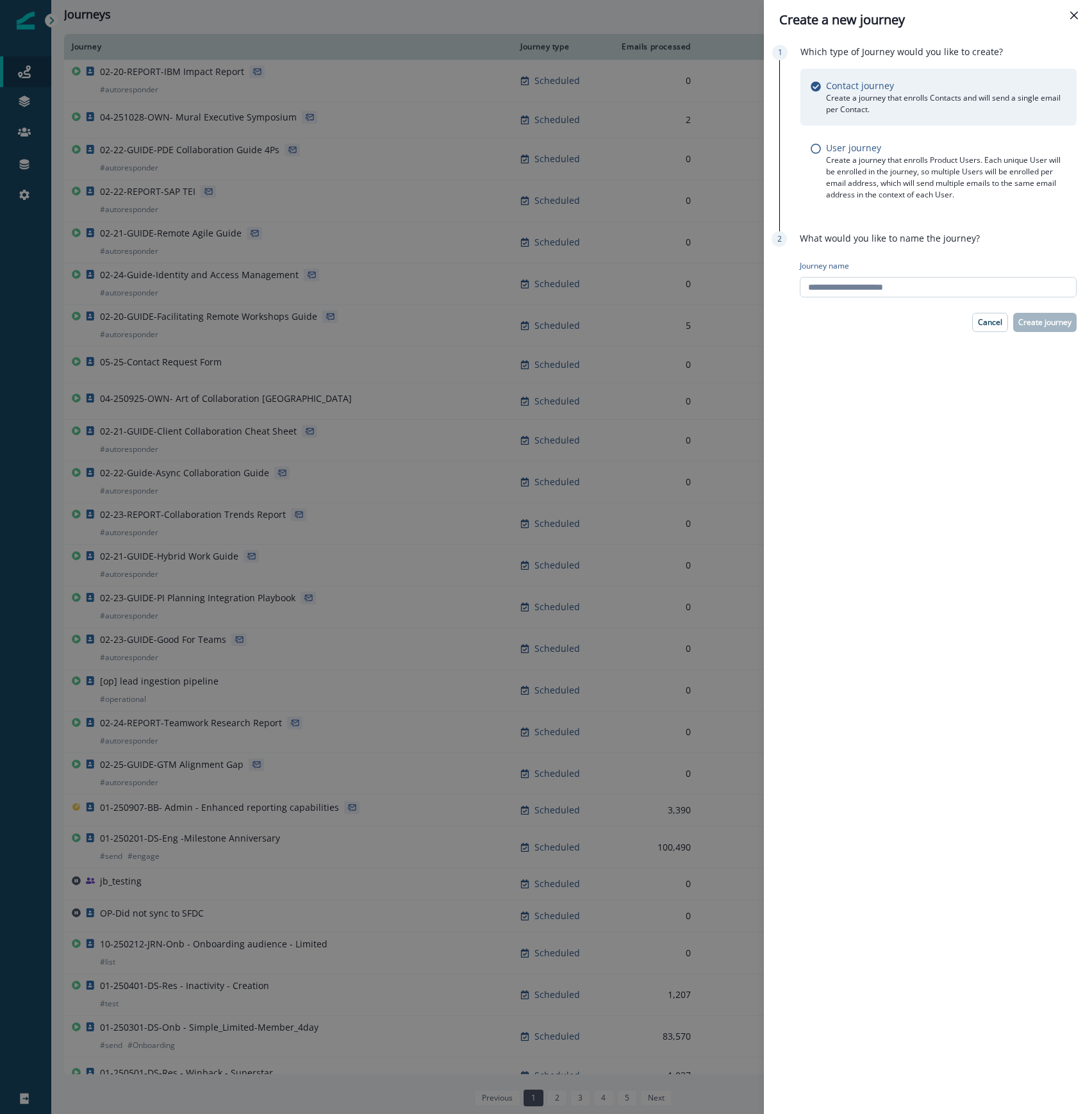
click at [878, 293] on input "Journey name" at bounding box center [938, 288] width 277 height 21
click at [813, 287] on input "**********" at bounding box center [938, 288] width 277 height 21
type input "**********"
click at [1061, 328] on button "Create journey" at bounding box center [1045, 322] width 63 height 19
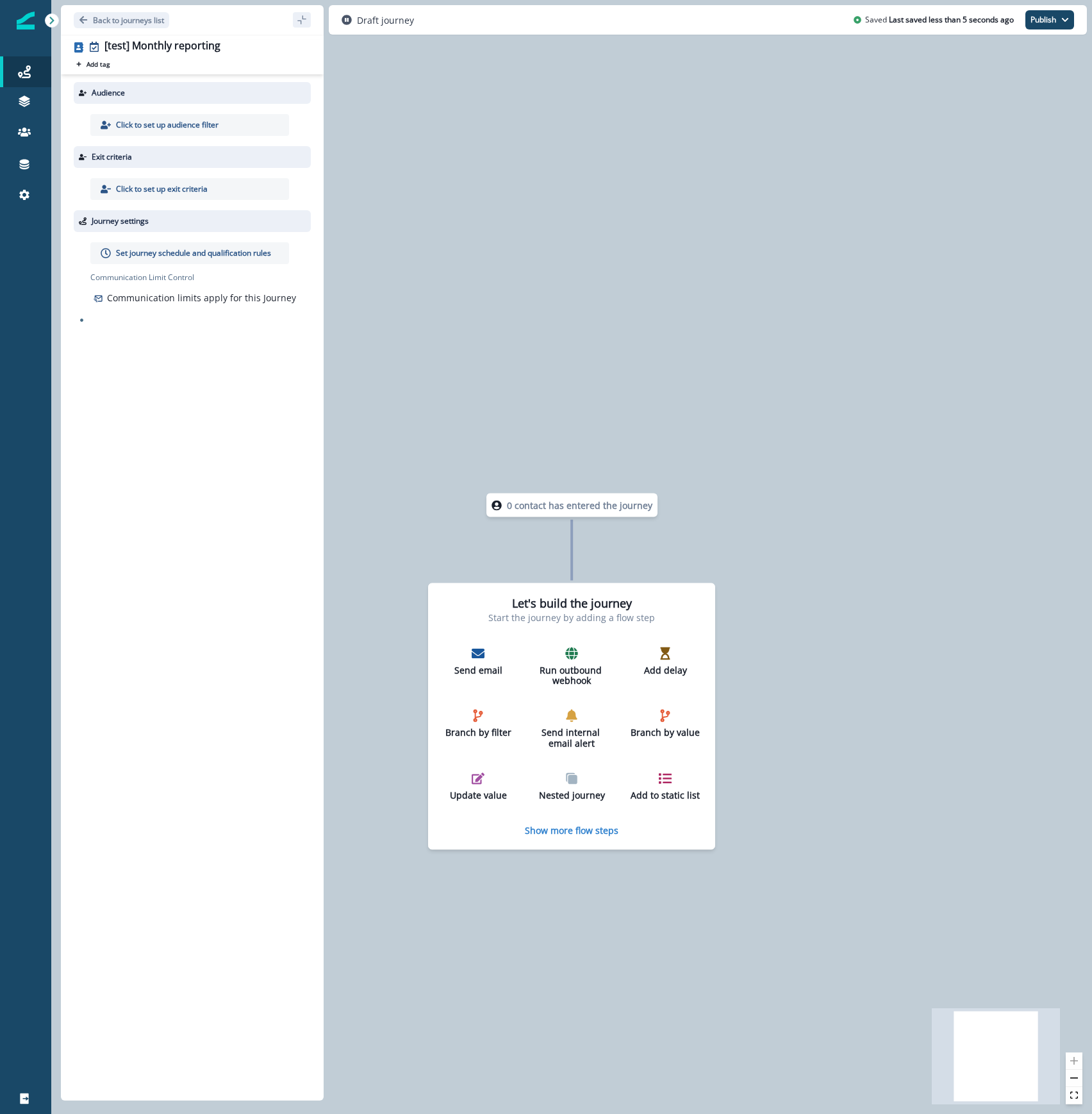
click at [160, 127] on p "Click to set up audience filter" at bounding box center [167, 124] width 103 height 11
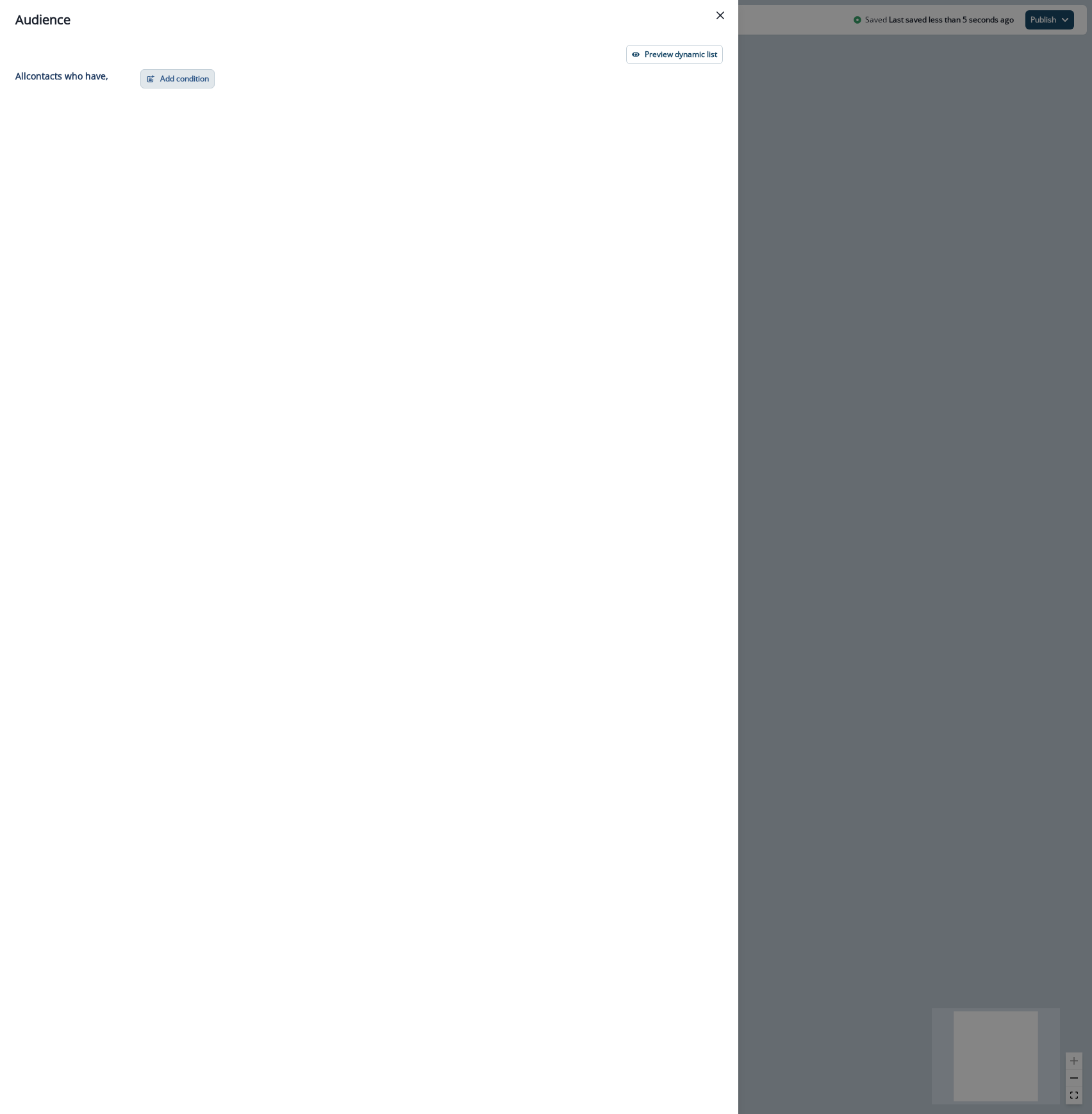
click at [177, 84] on button "Add condition" at bounding box center [177, 79] width 75 height 19
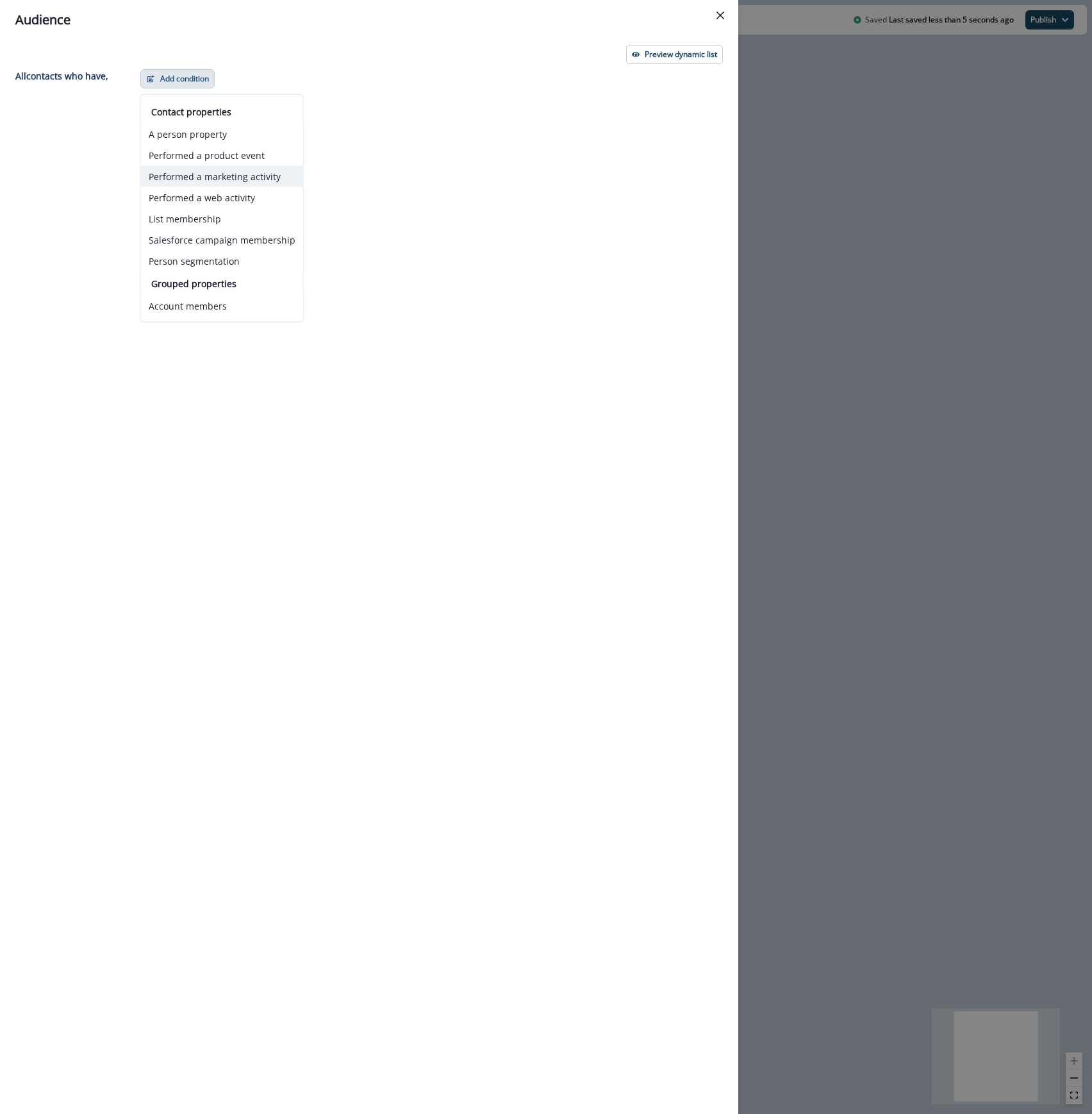
click at [265, 175] on button "Performed a marketing activity" at bounding box center [222, 177] width 162 height 21
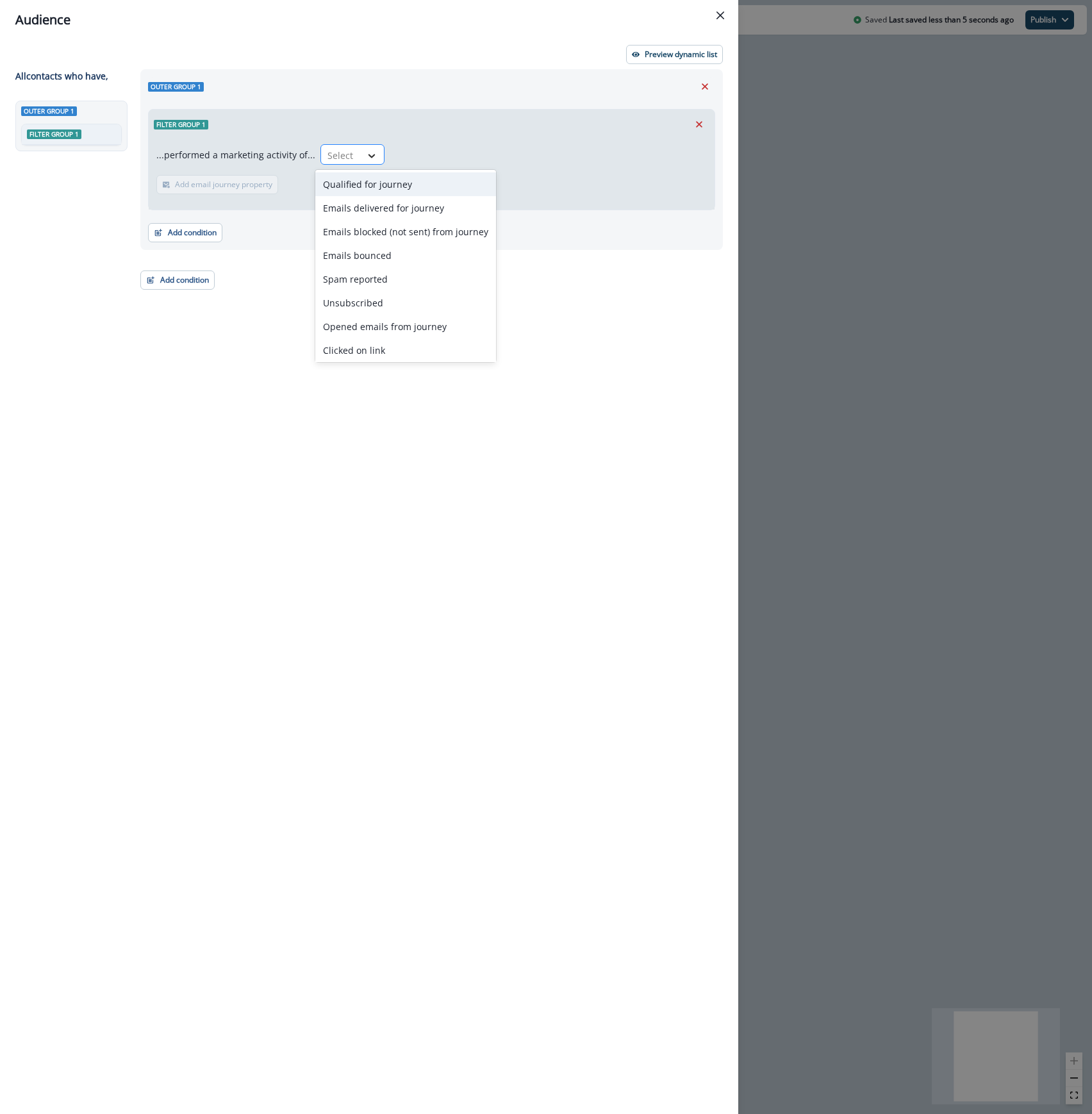
click at [366, 159] on icon at bounding box center [372, 156] width 11 height 13
click at [376, 205] on div "Emails delivered for journey" at bounding box center [405, 208] width 181 height 24
click at [271, 189] on p "Add time frame" at bounding box center [283, 184] width 55 height 9
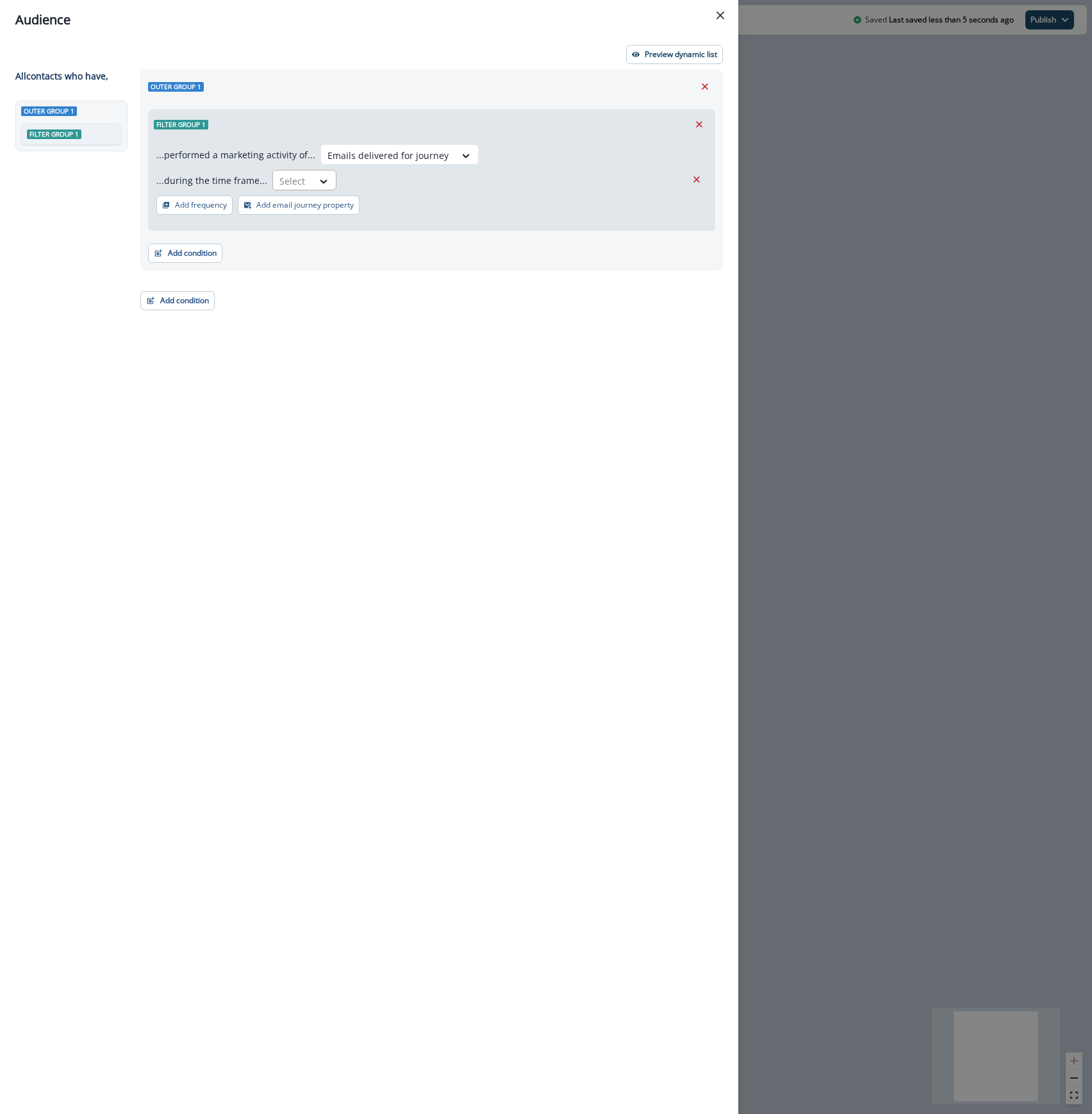
click at [300, 185] on div at bounding box center [293, 181] width 27 height 16
click at [321, 230] on div "between (inclusive)" at bounding box center [364, 234] width 191 height 24
click at [495, 183] on input "date" at bounding box center [468, 180] width 141 height 21
click at [520, 182] on input "date" at bounding box center [468, 180] width 141 height 21
type input "**********"
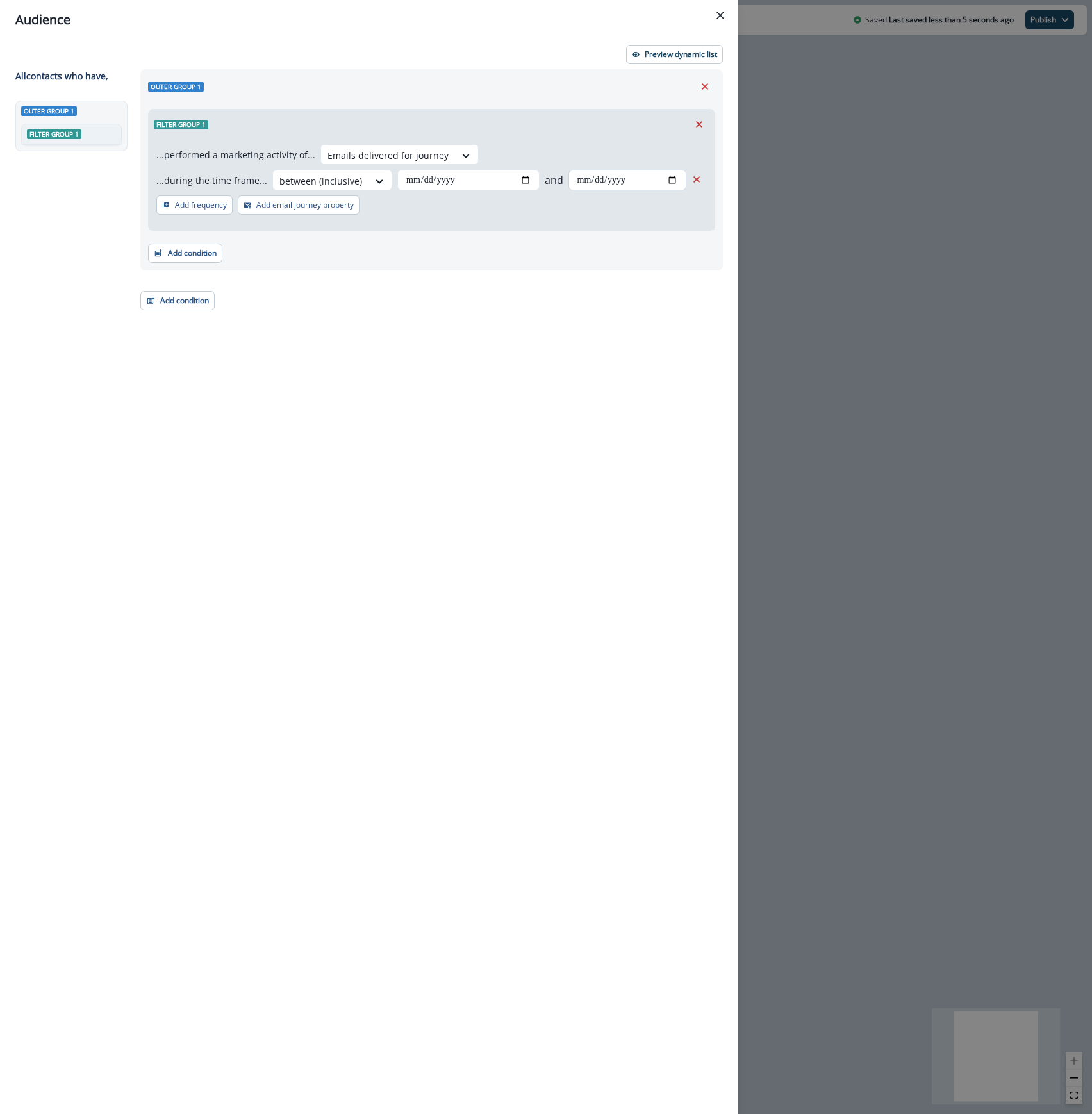
click at [667, 182] on input "date" at bounding box center [627, 180] width 118 height 21
type input "**********"
click at [337, 206] on p "Add email journey property" at bounding box center [304, 205] width 97 height 9
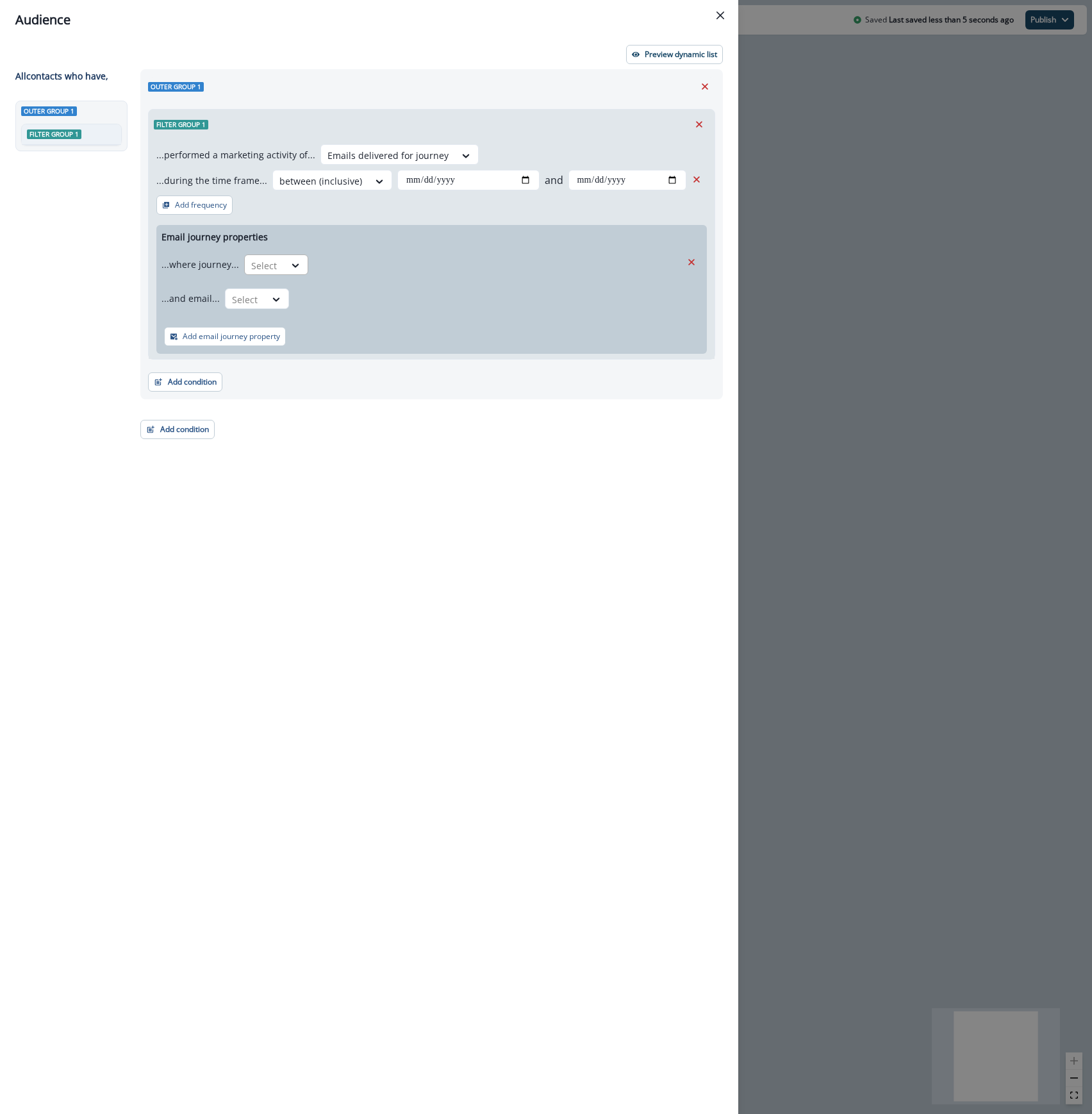
click at [278, 260] on div "Select" at bounding box center [264, 266] width 39 height 21
click at [288, 320] on div "is" at bounding box center [301, 318] width 120 height 24
click at [388, 255] on div "Select" at bounding box center [486, 266] width 344 height 21
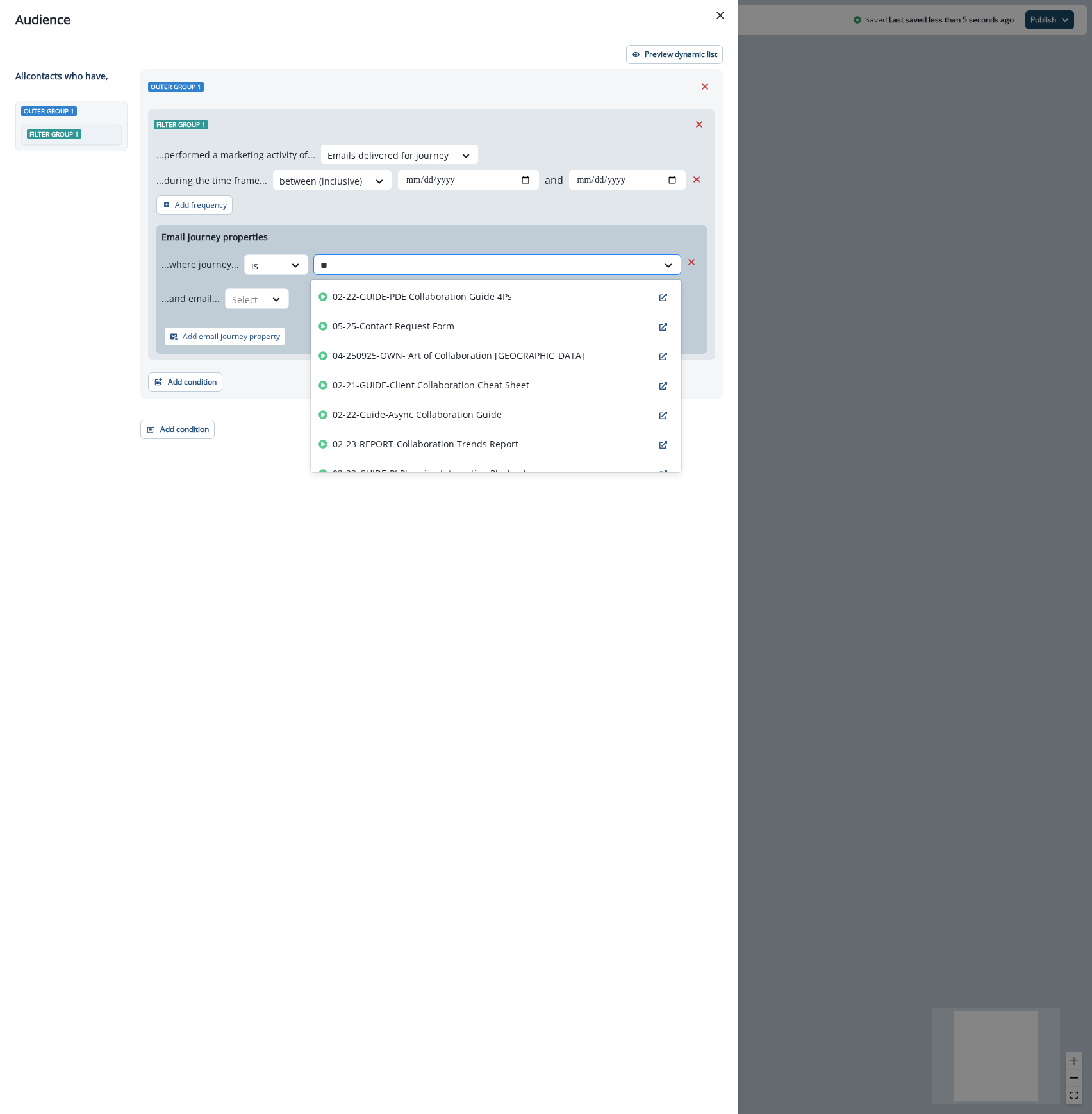
type input "***"
drag, startPoint x: 522, startPoint y: 411, endPoint x: 468, endPoint y: 381, distance: 61.8
click at [522, 413] on div "01-250711-DS-Onb - ICP Week 2 (all users)" at bounding box center [495, 415] width 370 height 30
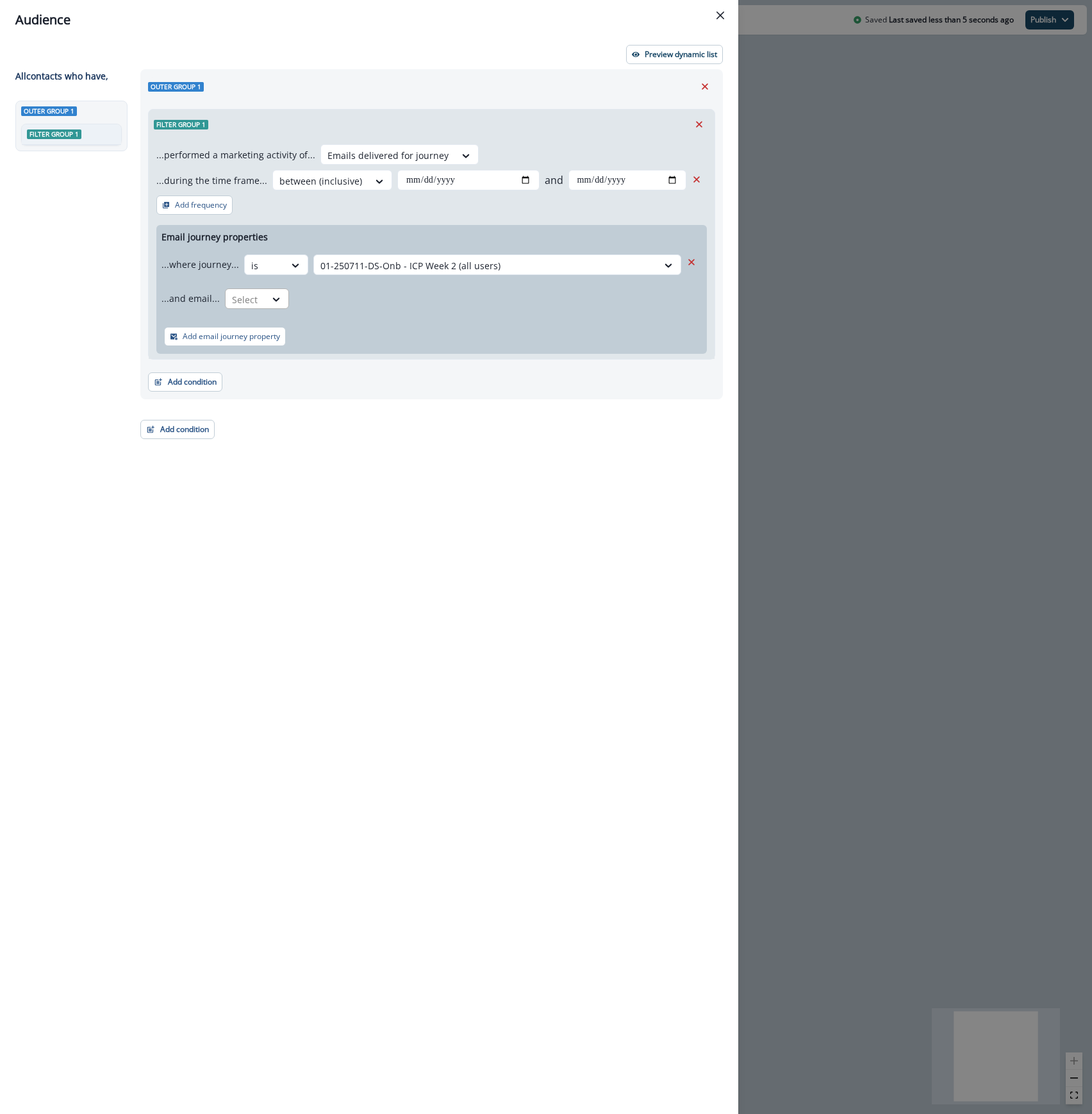
click at [254, 300] on div at bounding box center [246, 300] width 27 height 16
click at [243, 352] on div "is" at bounding box center [282, 353] width 120 height 24
click at [429, 300] on div at bounding box center [475, 300] width 348 height 16
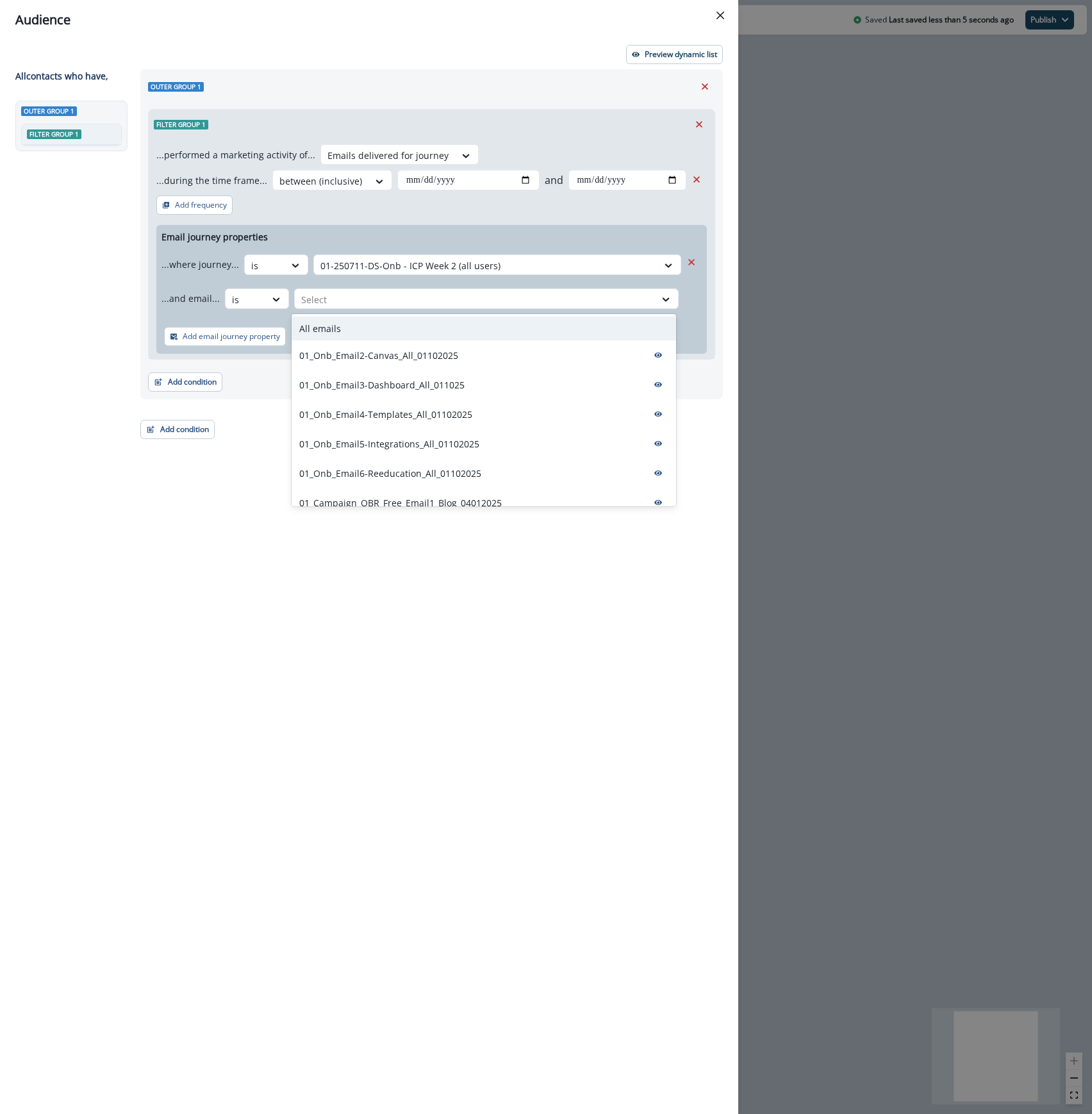
click at [390, 337] on div "All emails" at bounding box center [483, 328] width 385 height 24
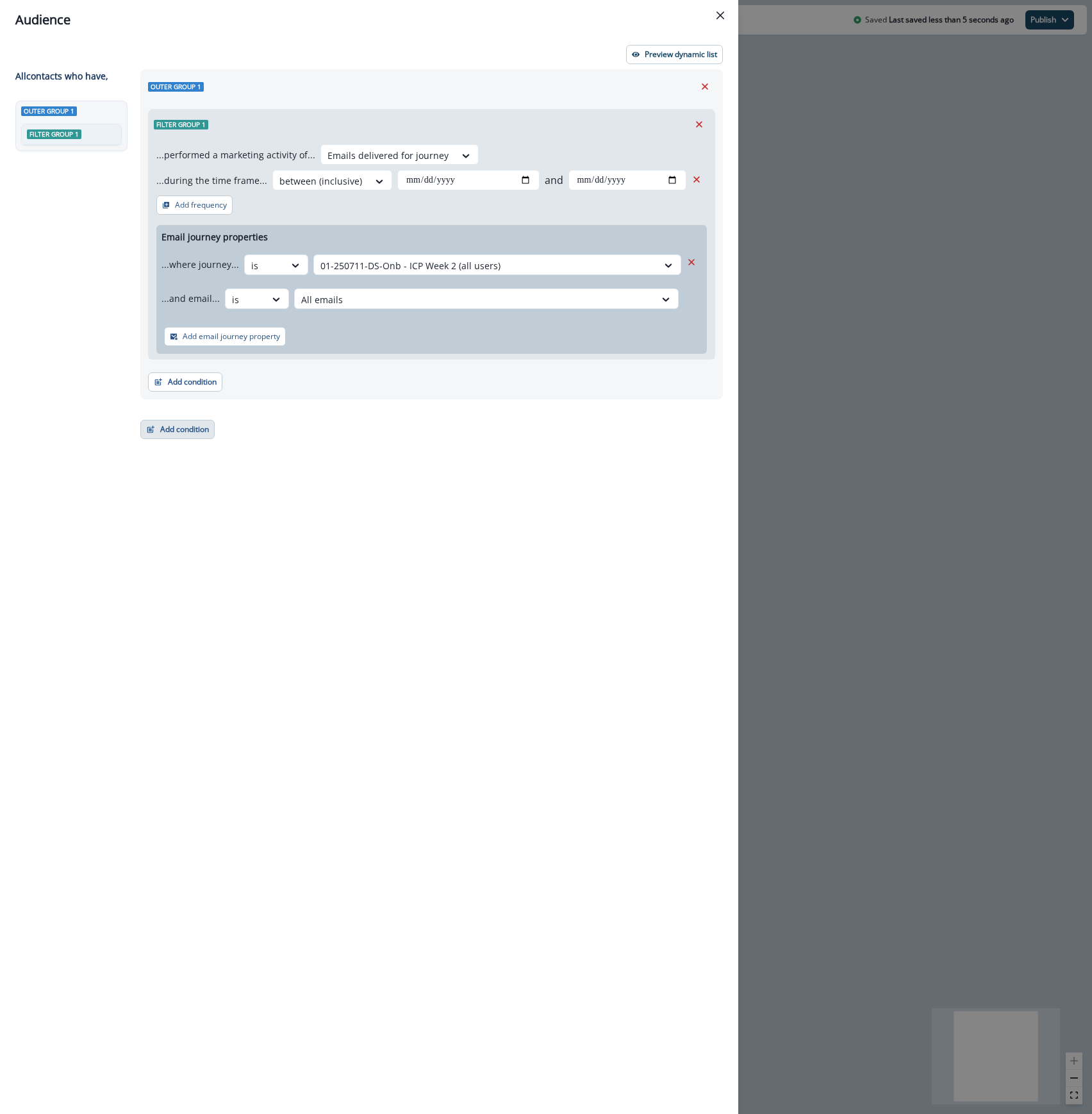
click at [173, 433] on button "Add condition" at bounding box center [177, 430] width 75 height 19
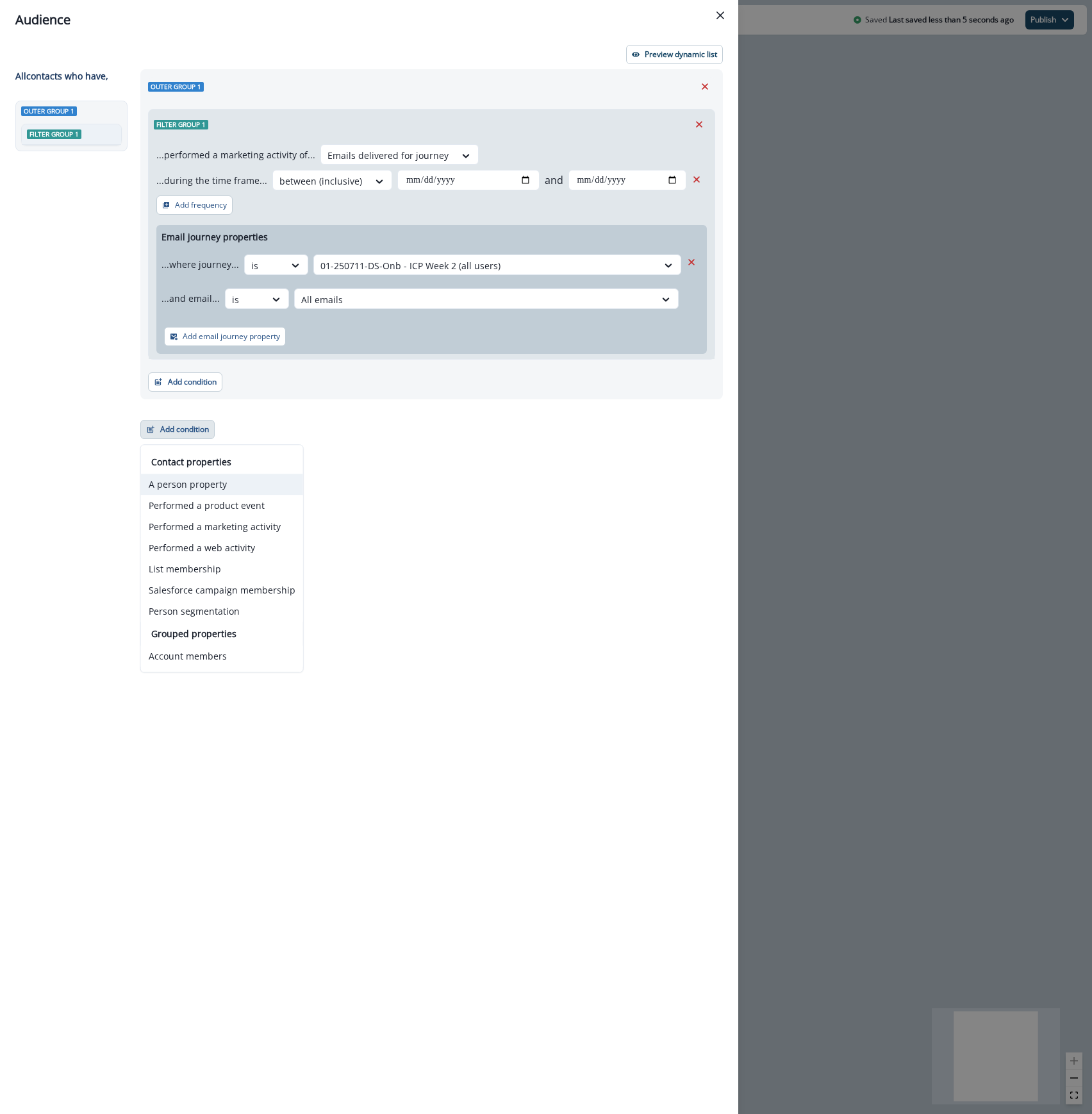
click at [187, 487] on button "A person property" at bounding box center [222, 484] width 162 height 21
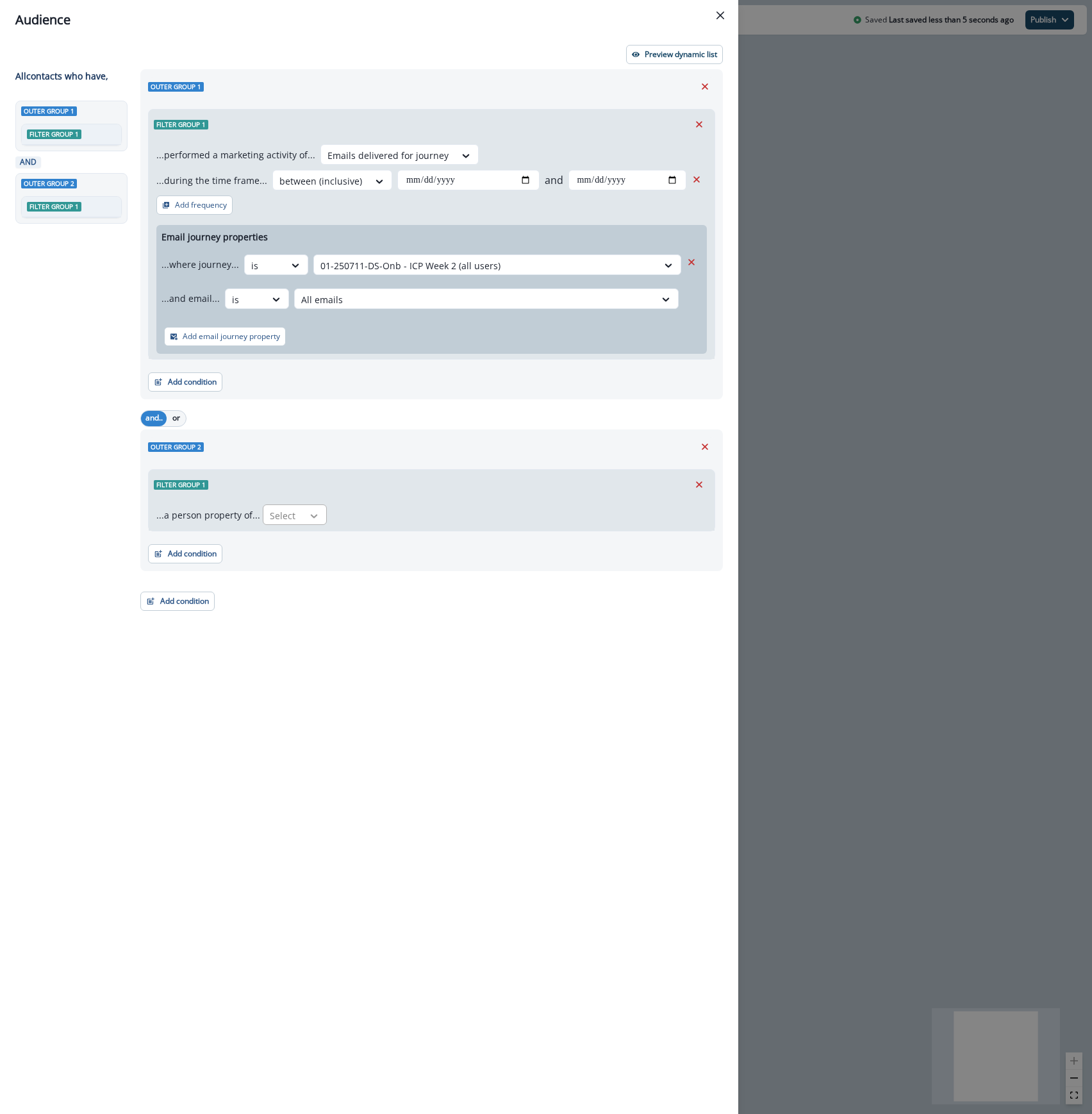
click at [303, 516] on div at bounding box center [313, 516] width 22 height 13
click at [706, 447] on icon "Remove" at bounding box center [705, 447] width 6 height 6
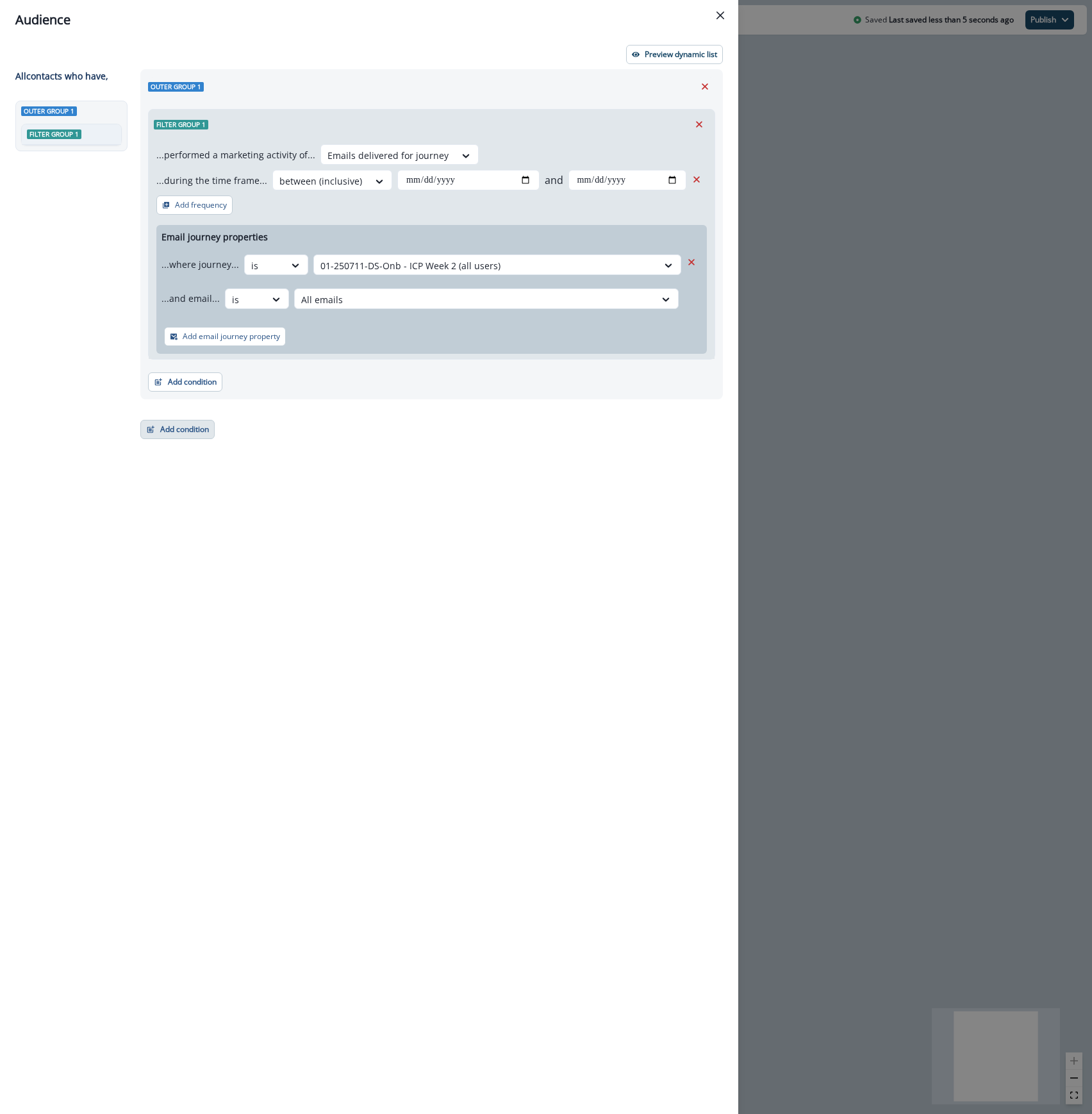
click at [177, 431] on button "Add condition" at bounding box center [177, 430] width 75 height 19
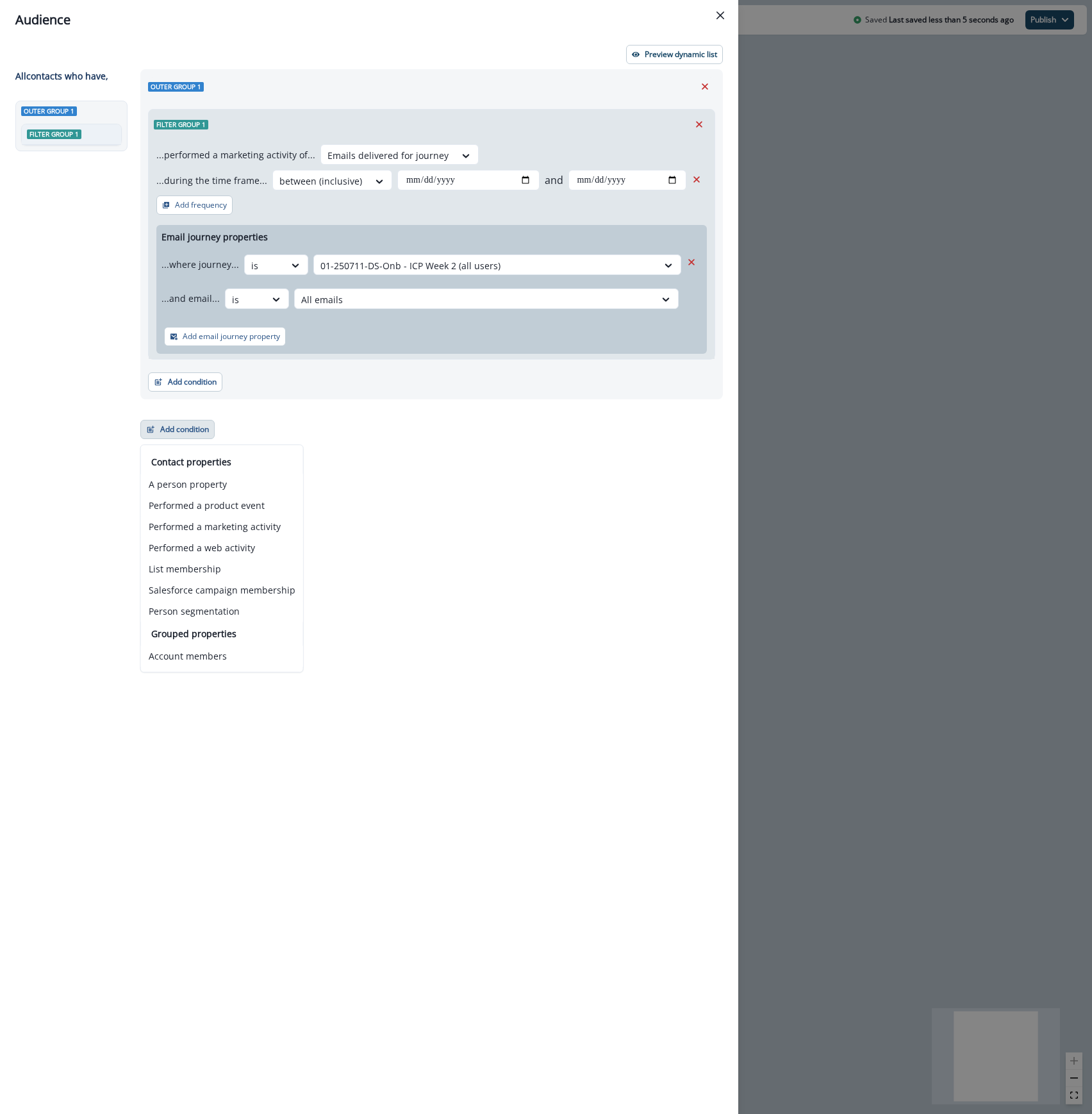
click at [468, 586] on div "**********" at bounding box center [427, 568] width 590 height 998
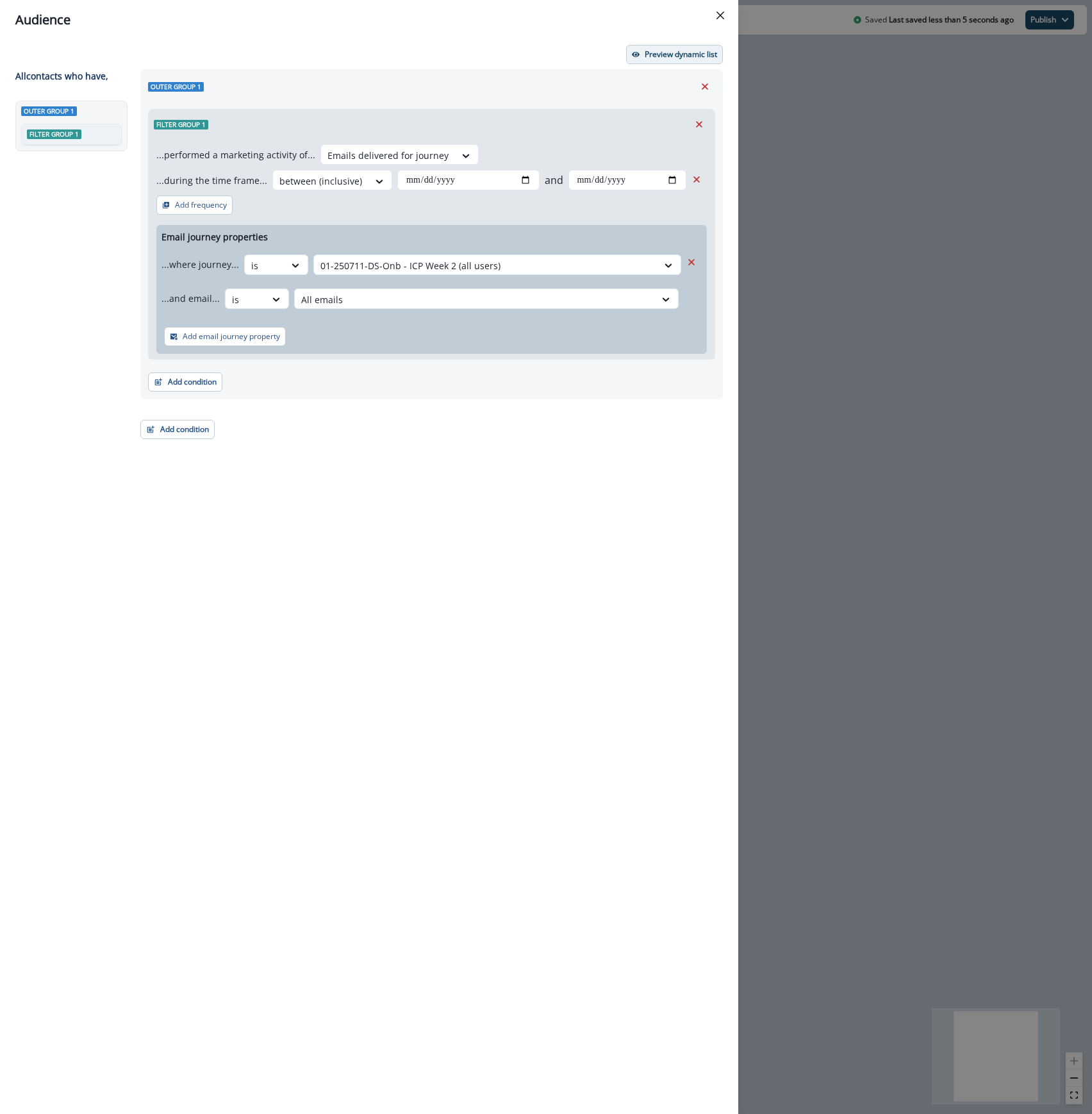
click at [656, 51] on p "Preview dynamic list" at bounding box center [681, 54] width 72 height 9
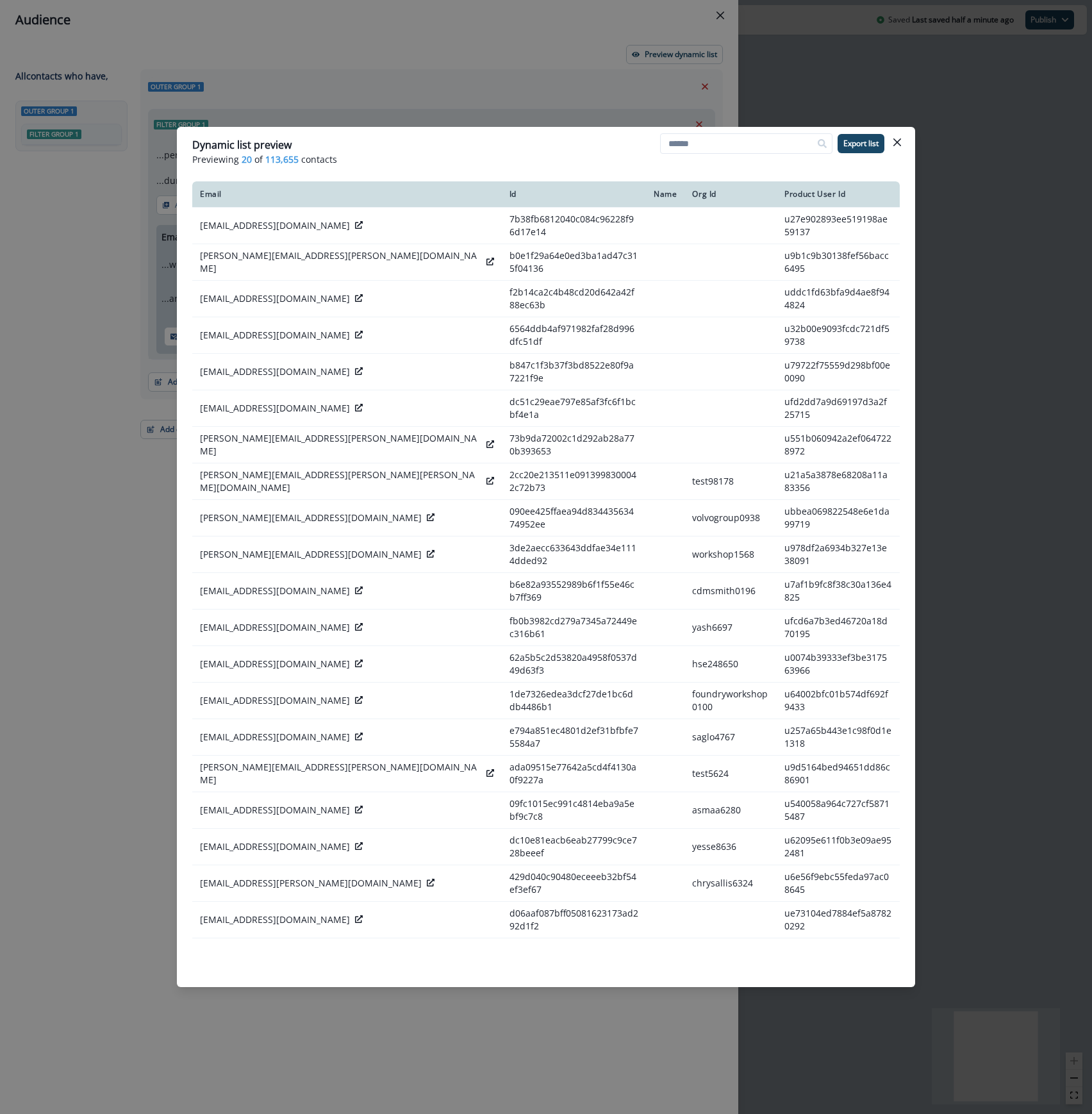
click at [898, 141] on icon "Close" at bounding box center [897, 142] width 8 height 8
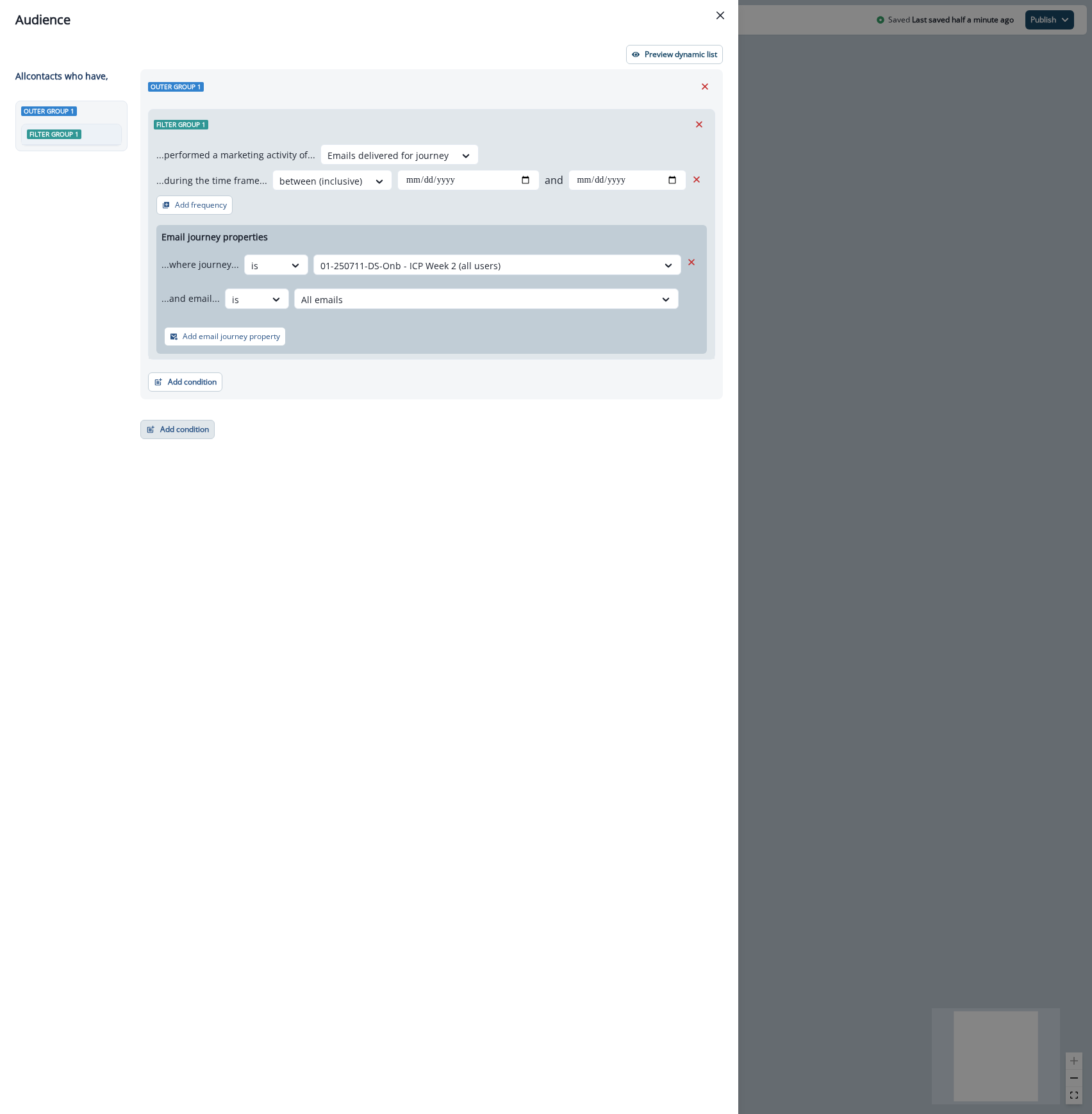
click at [188, 436] on button "Add condition" at bounding box center [177, 430] width 75 height 19
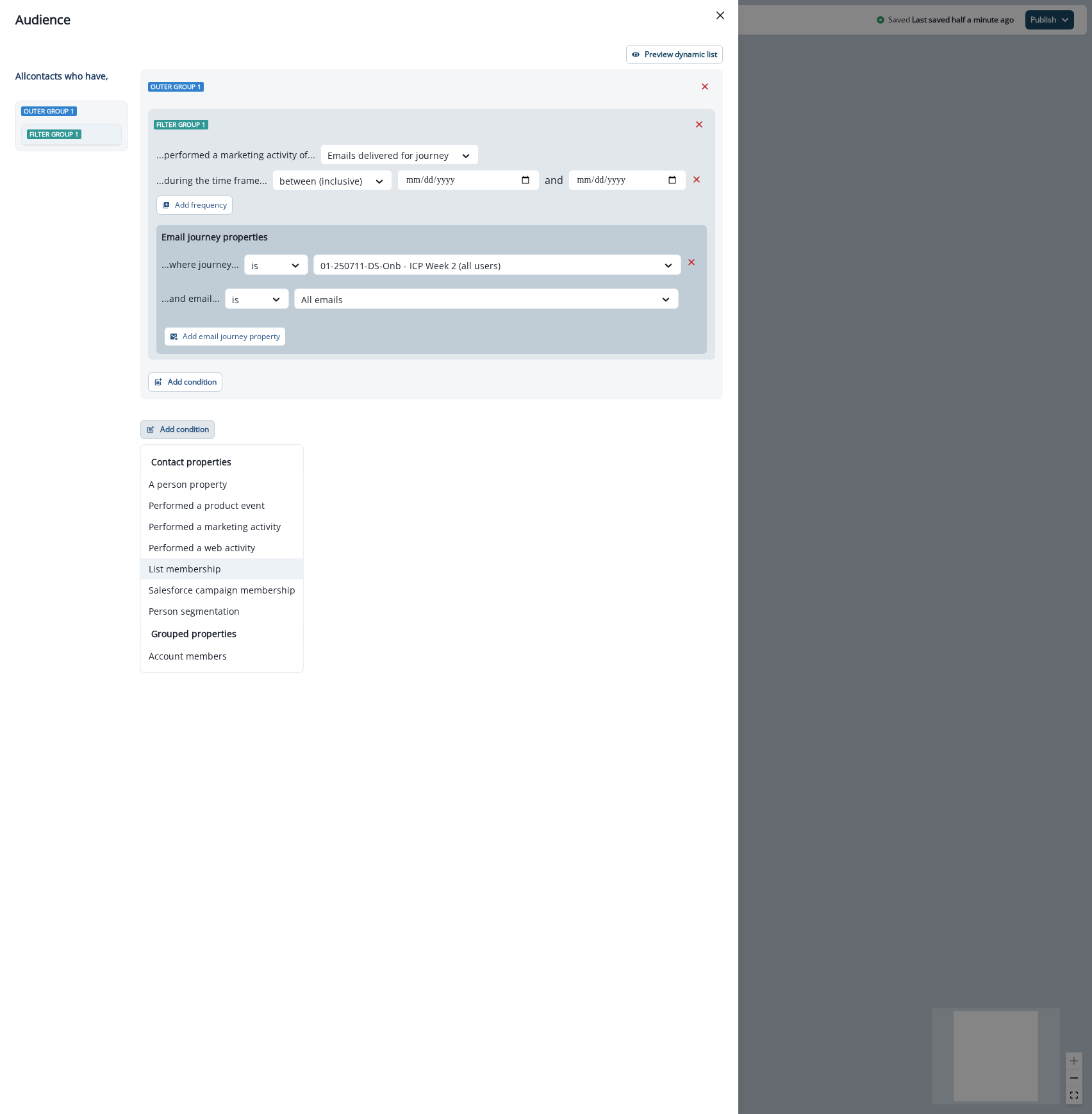
click at [211, 564] on button "List membership" at bounding box center [222, 569] width 162 height 21
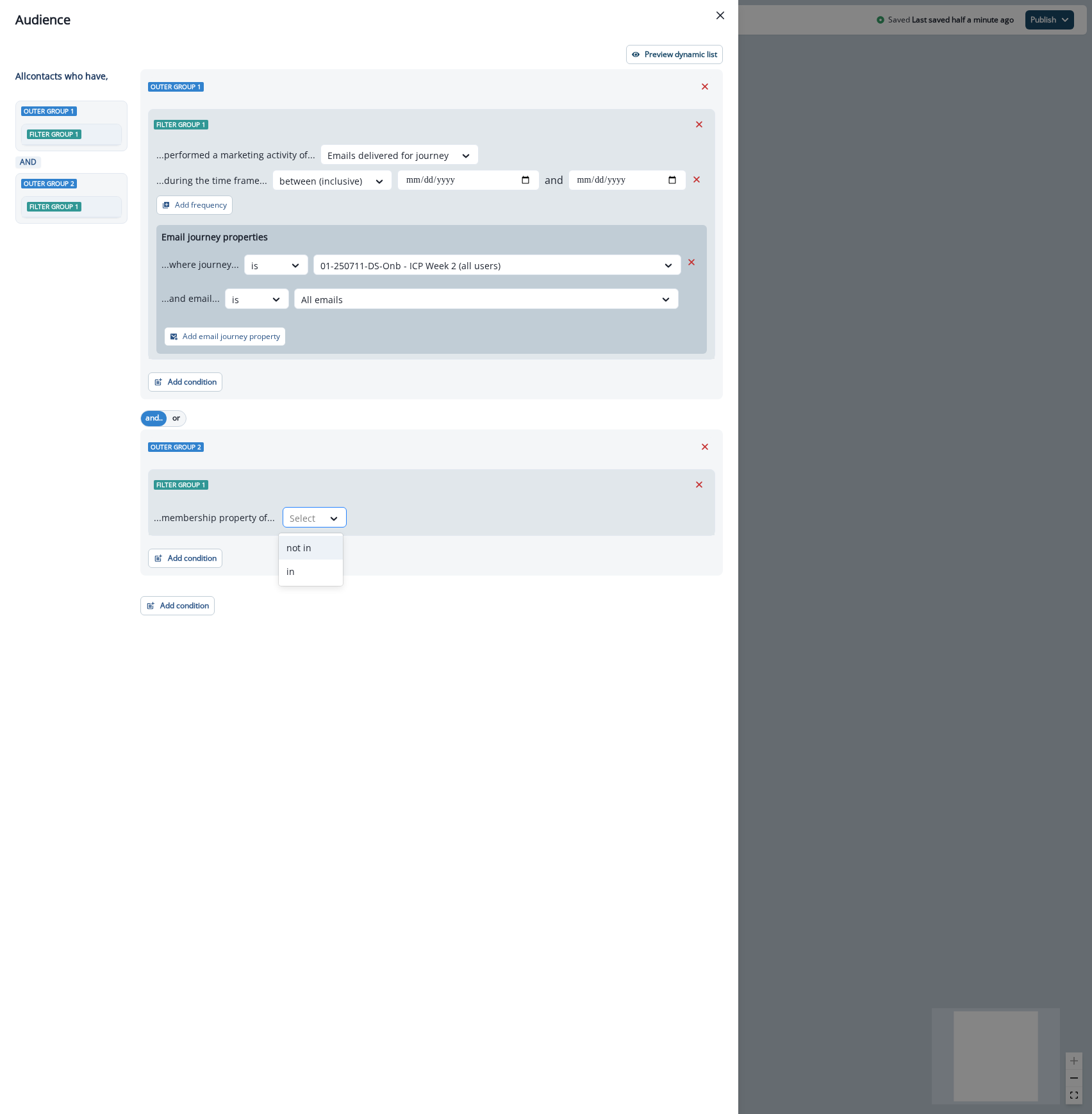
click at [290, 525] on div at bounding box center [304, 518] width 27 height 16
click at [304, 565] on div "in" at bounding box center [311, 572] width 64 height 24
click at [375, 511] on div at bounding box center [520, 518] width 318 height 16
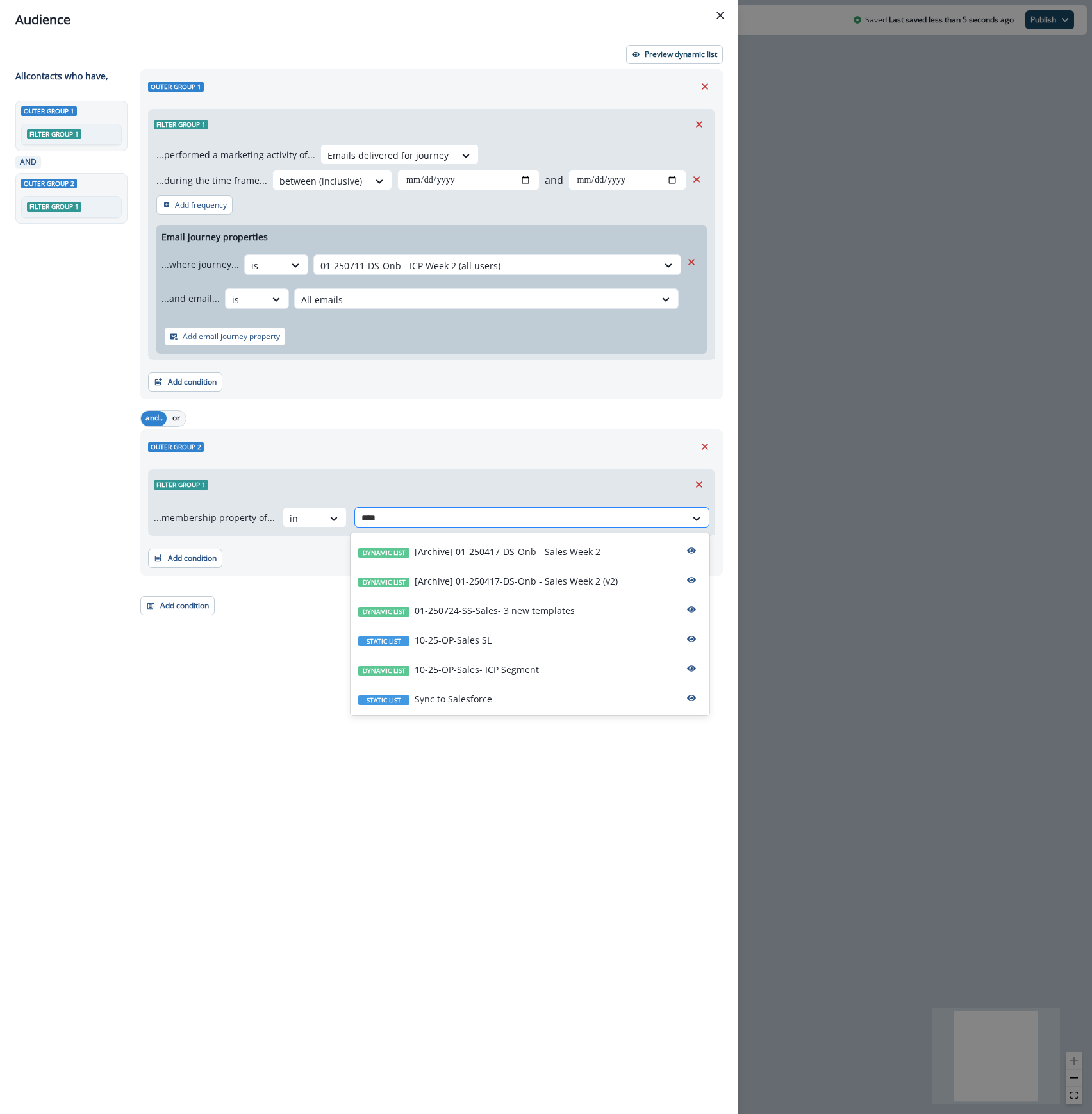
type input "*****"
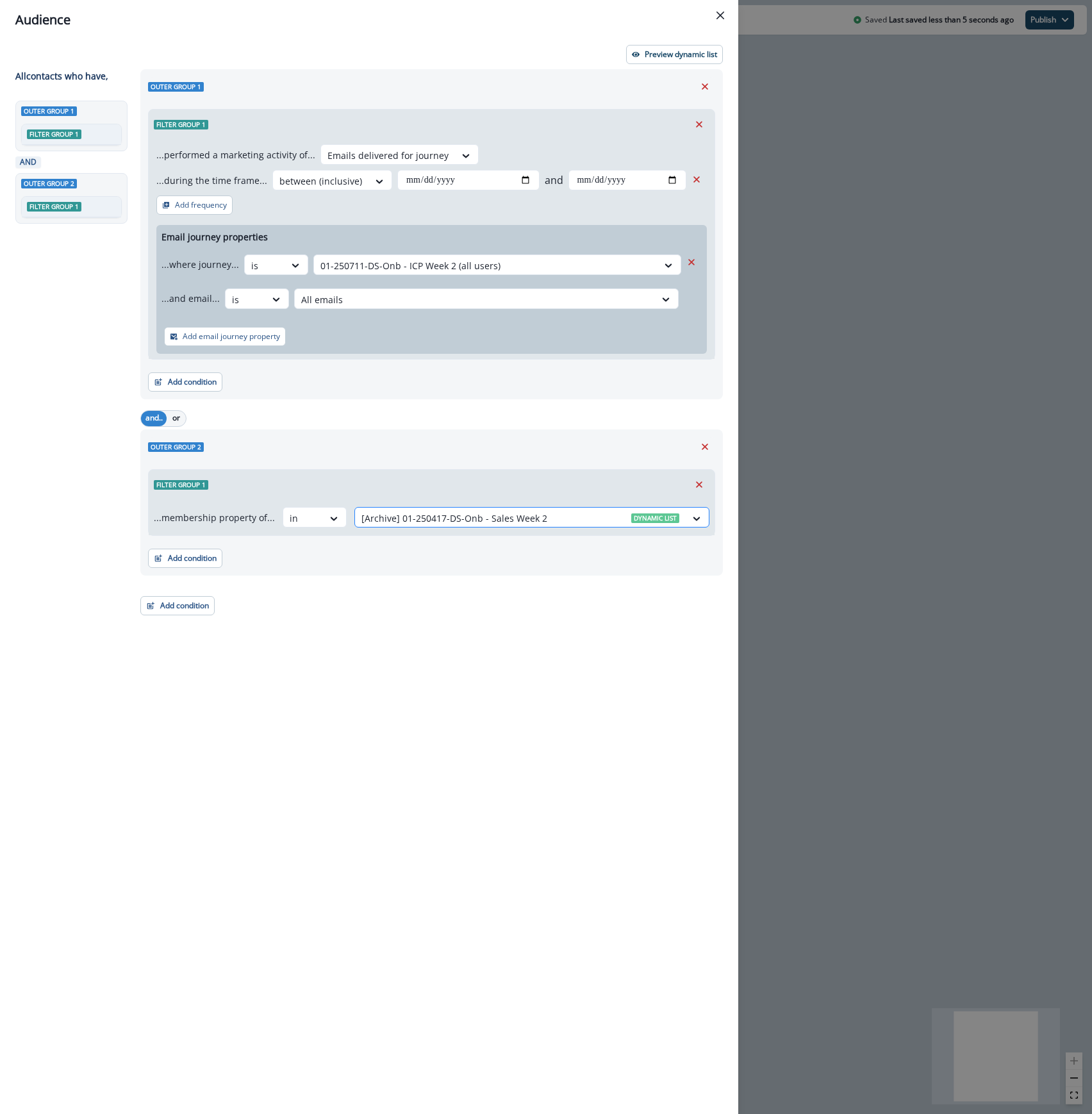
click at [518, 514] on div at bounding box center [520, 518] width 318 height 16
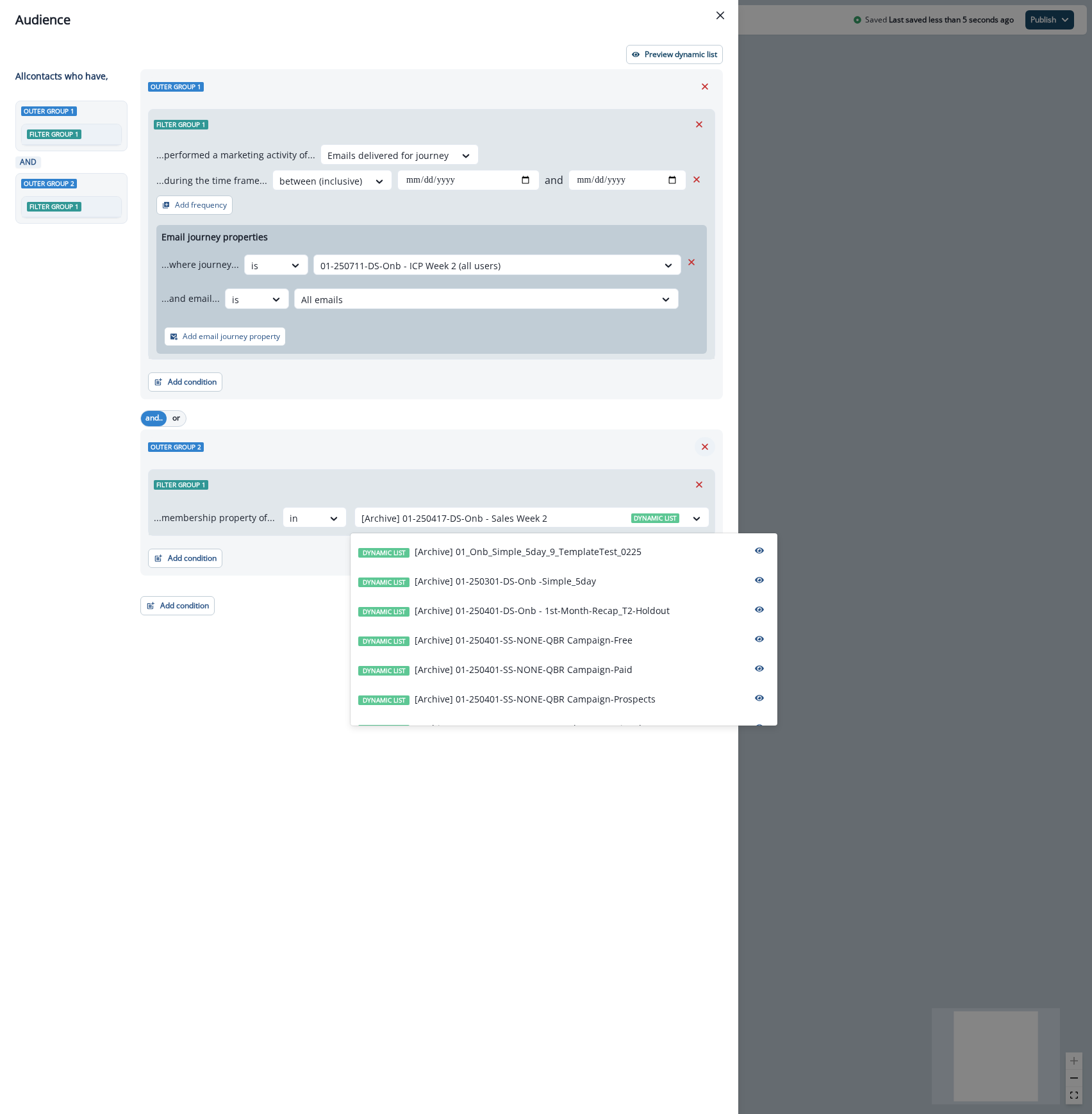
click at [706, 449] on icon "Remove" at bounding box center [705, 447] width 6 height 6
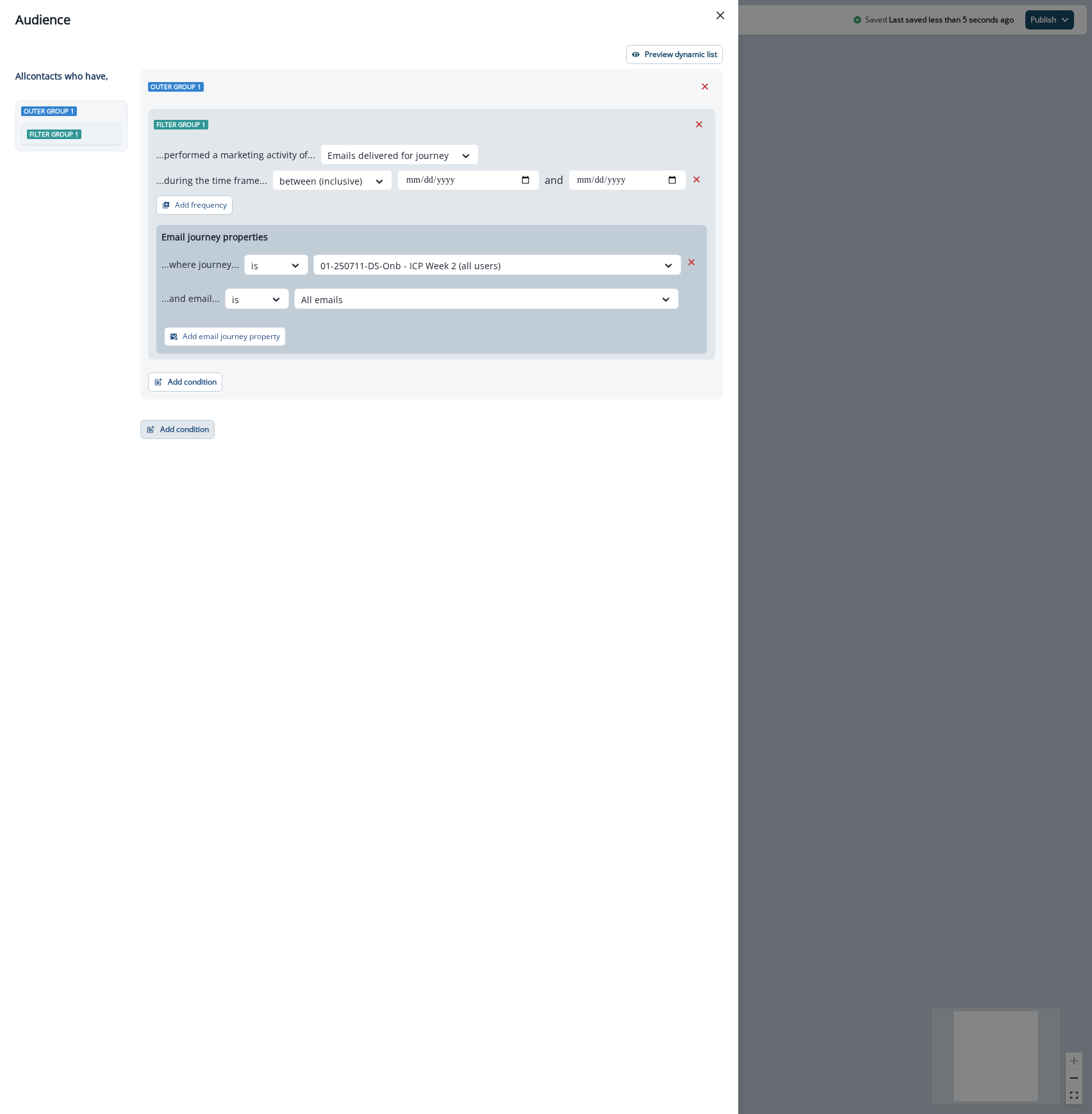
click at [173, 426] on button "Add condition" at bounding box center [177, 430] width 75 height 19
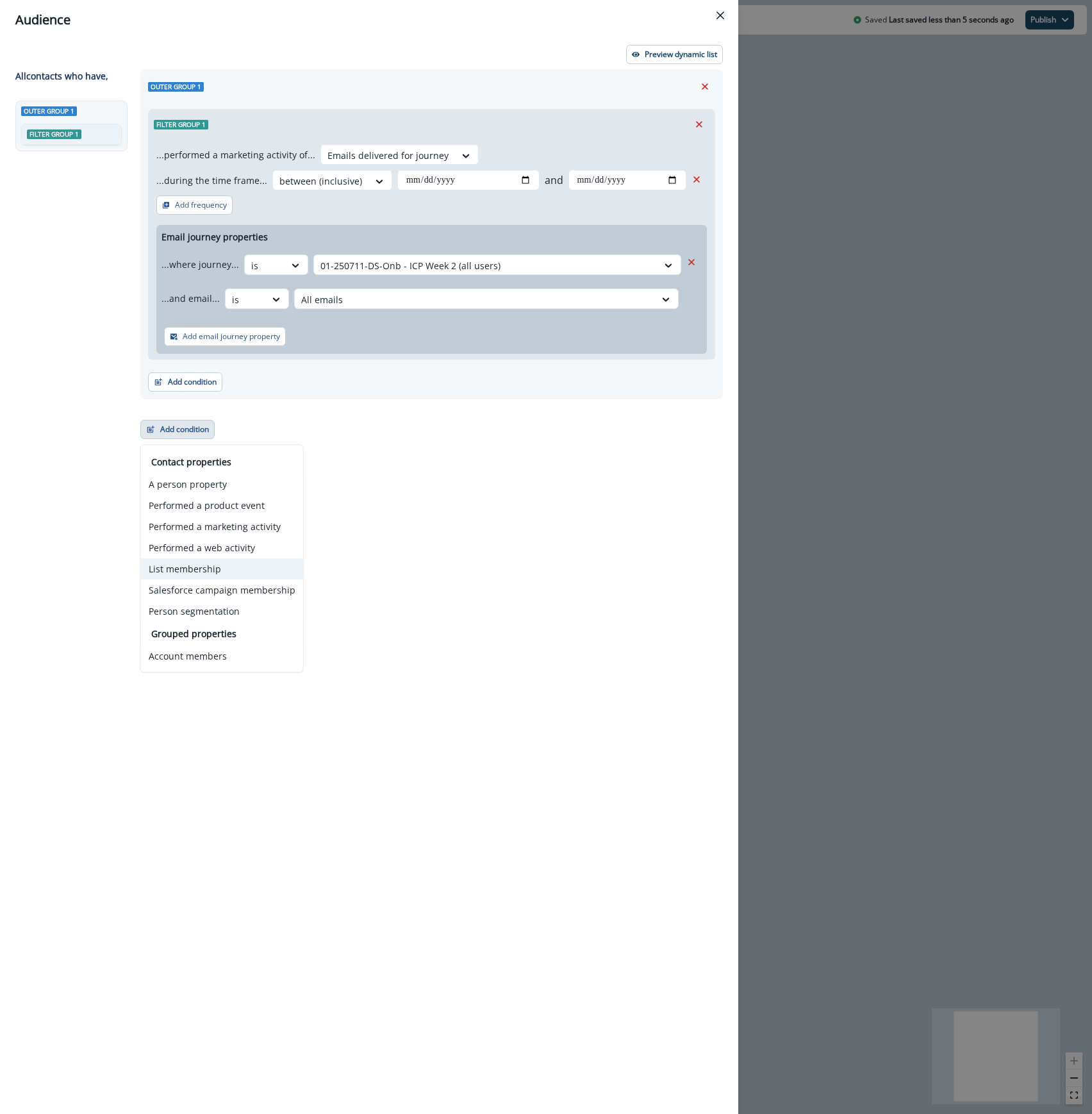
click at [208, 560] on button "List membership" at bounding box center [222, 569] width 162 height 21
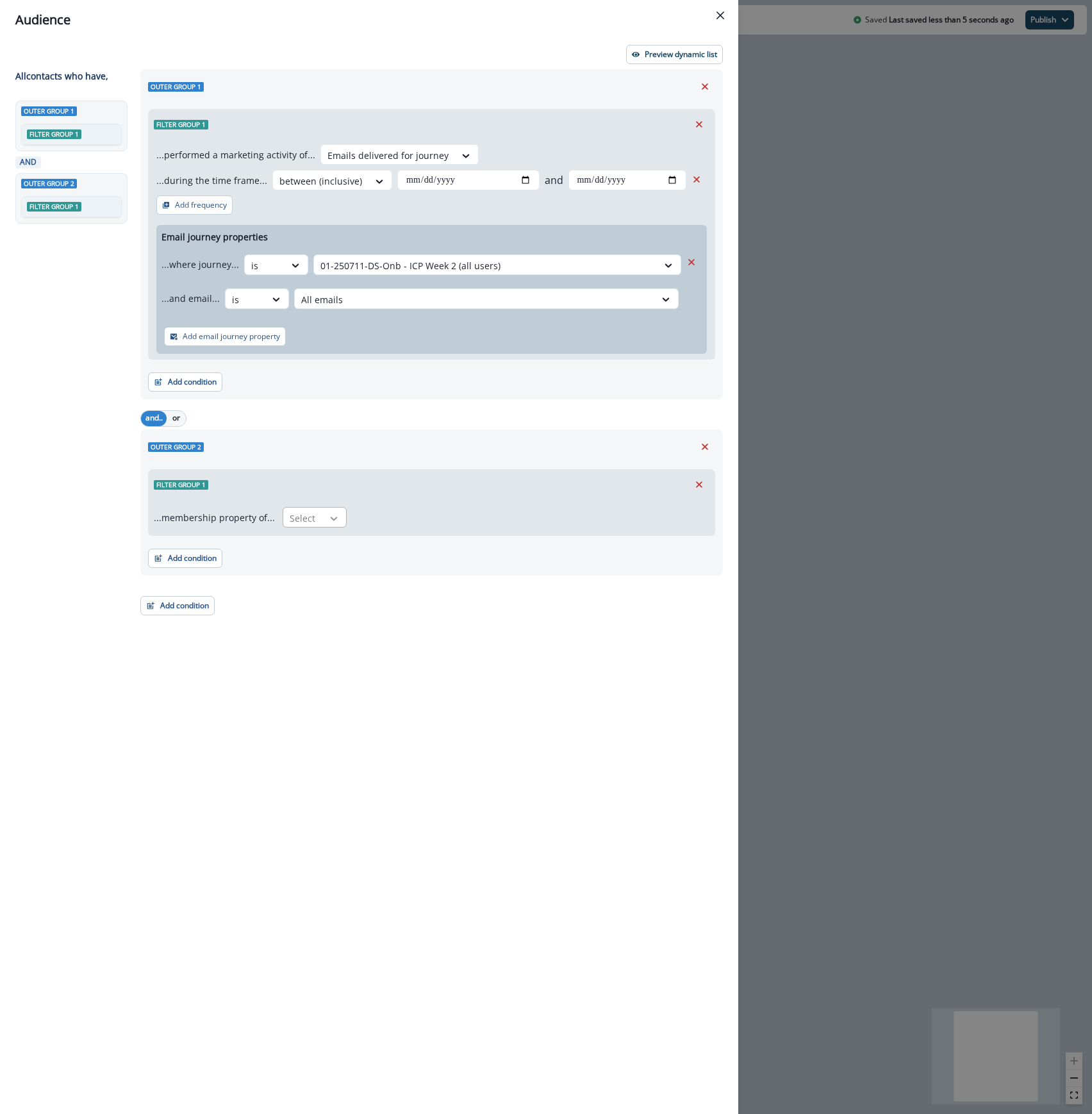
click at [328, 521] on icon at bounding box center [334, 519] width 11 height 13
click at [305, 568] on div "in" at bounding box center [311, 572] width 64 height 24
click at [406, 524] on div at bounding box center [520, 518] width 318 height 16
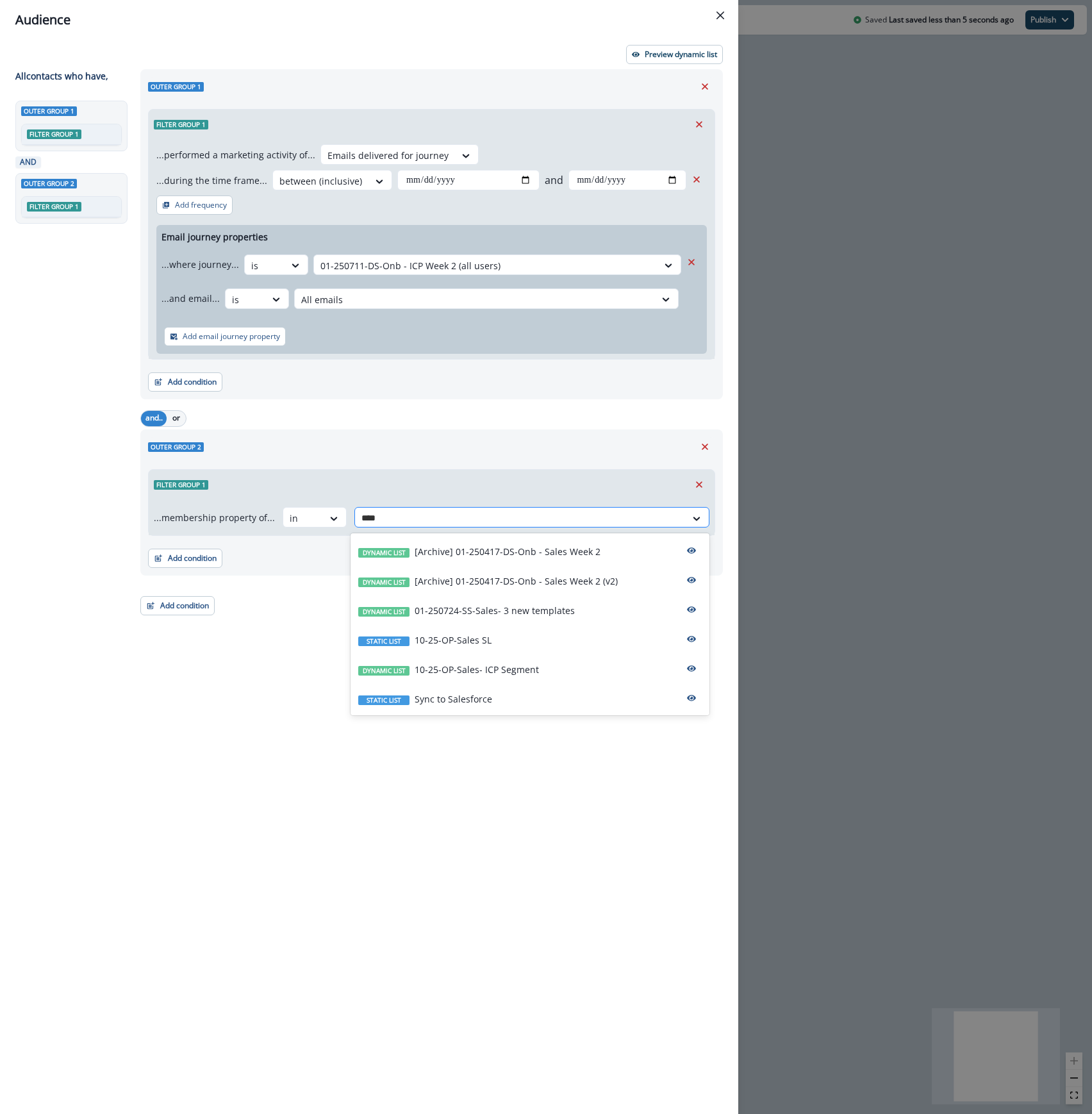
type input "*****"
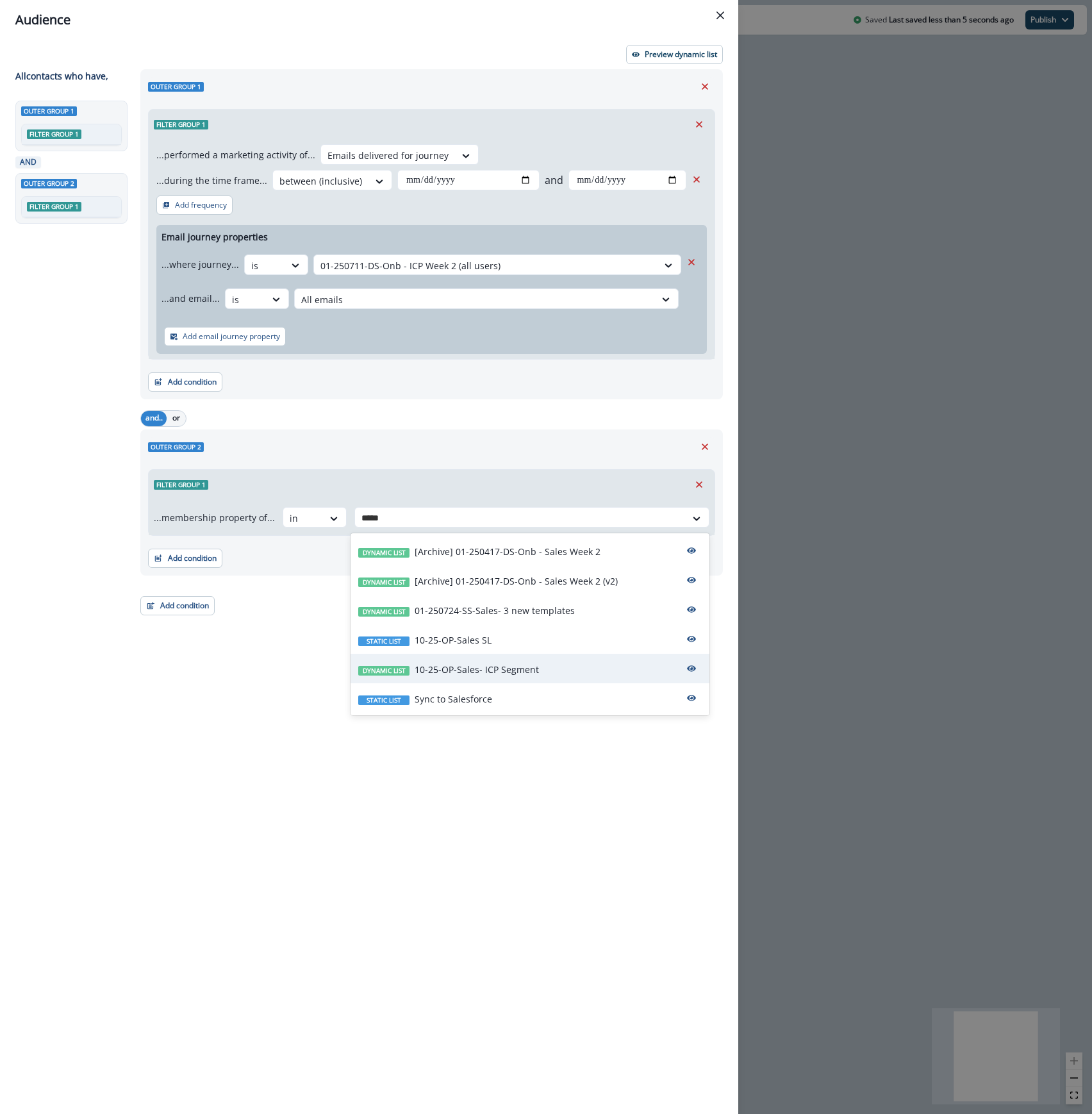
click at [560, 674] on div "Dynamic list 10-25-OP-Sales- ICP Segment" at bounding box center [529, 668] width 359 height 30
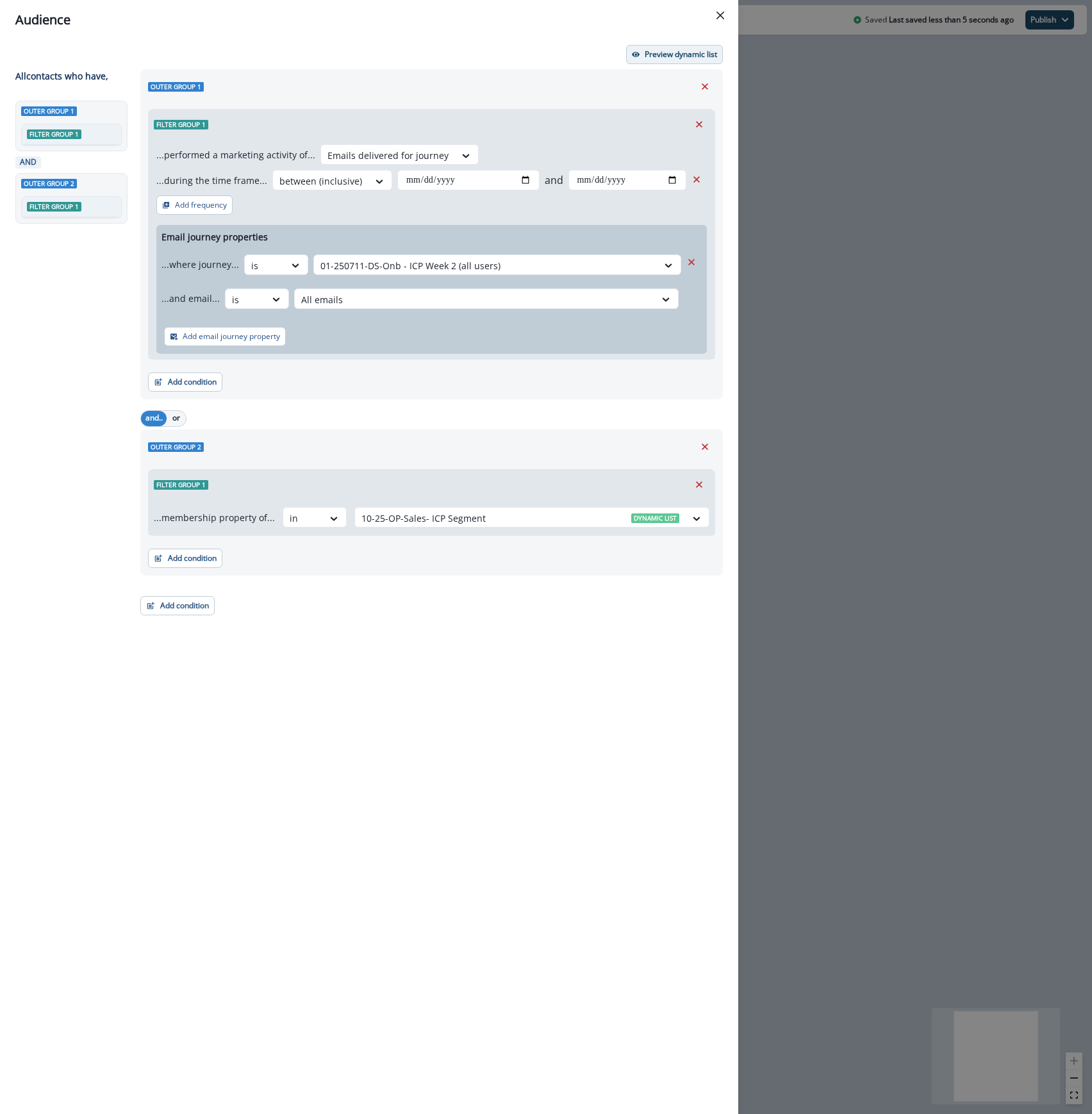
click at [693, 57] on p "Preview dynamic list" at bounding box center [681, 54] width 72 height 9
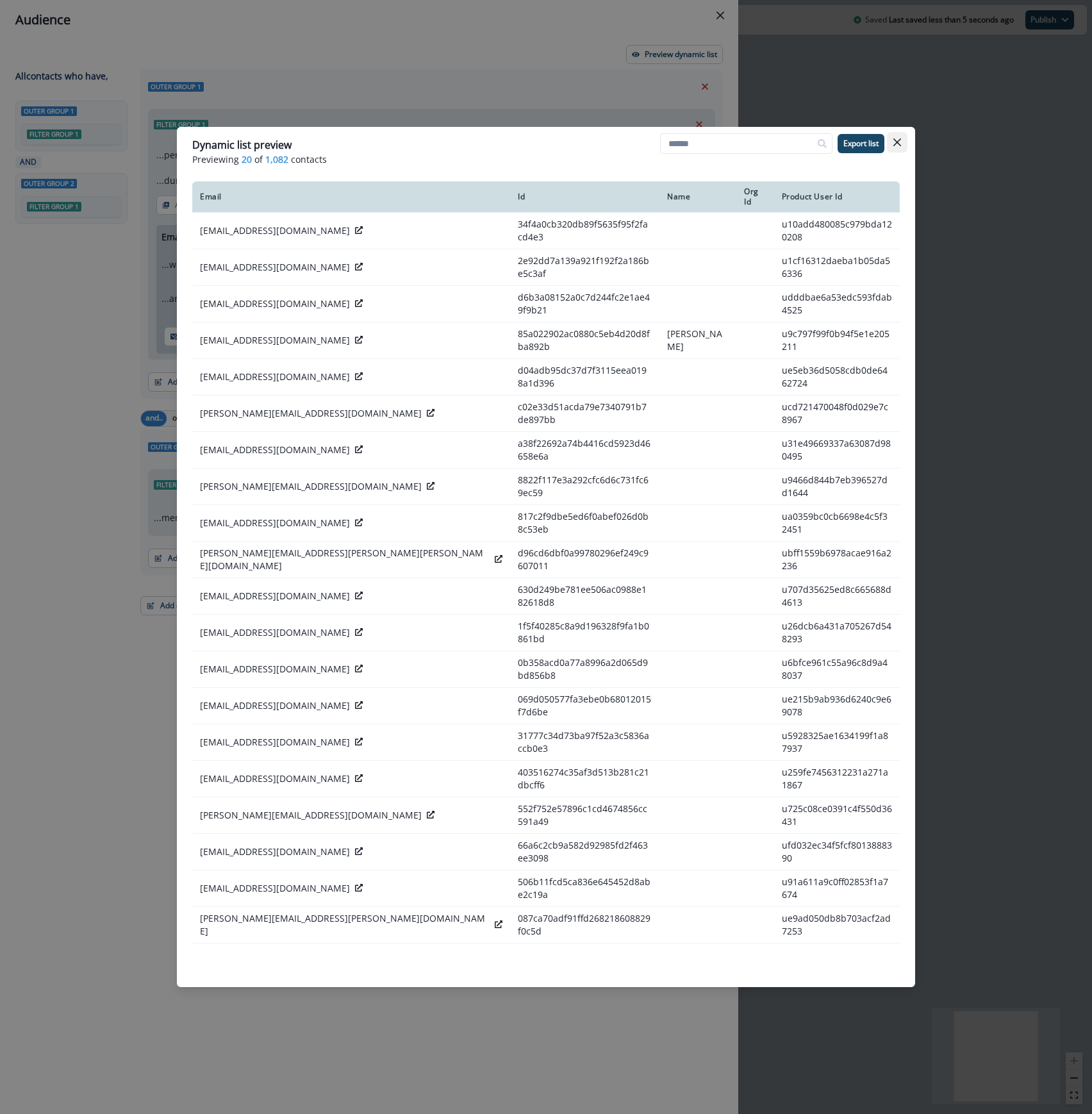
click at [903, 138] on button "Close" at bounding box center [897, 142] width 21 height 21
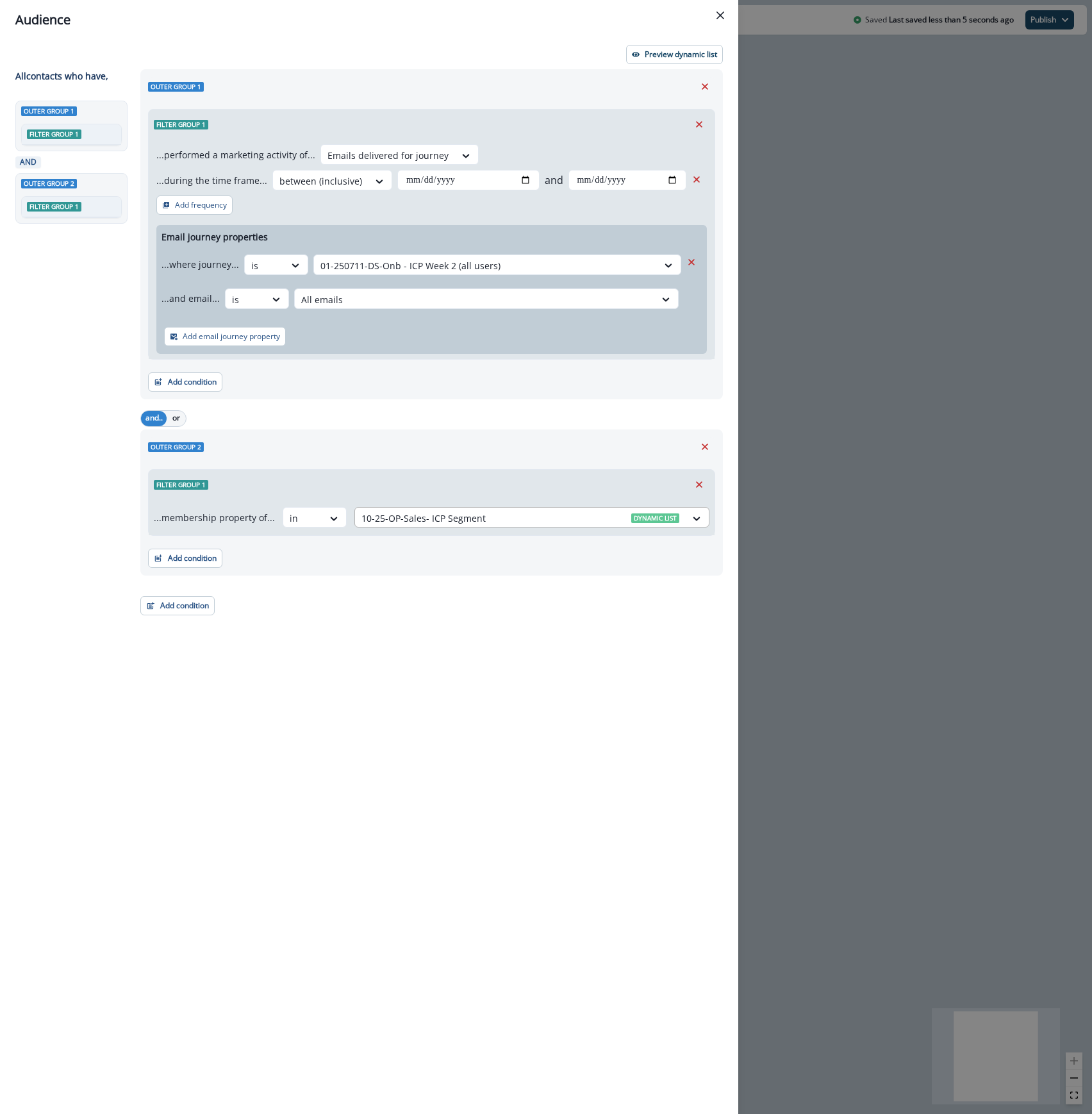
click at [522, 518] on div at bounding box center [520, 518] width 318 height 16
type input "***"
click at [511, 550] on p "10-25-OP-R&D- ICP Segment" at bounding box center [475, 551] width 120 height 14
click at [678, 50] on p "Preview dynamic list" at bounding box center [681, 54] width 72 height 9
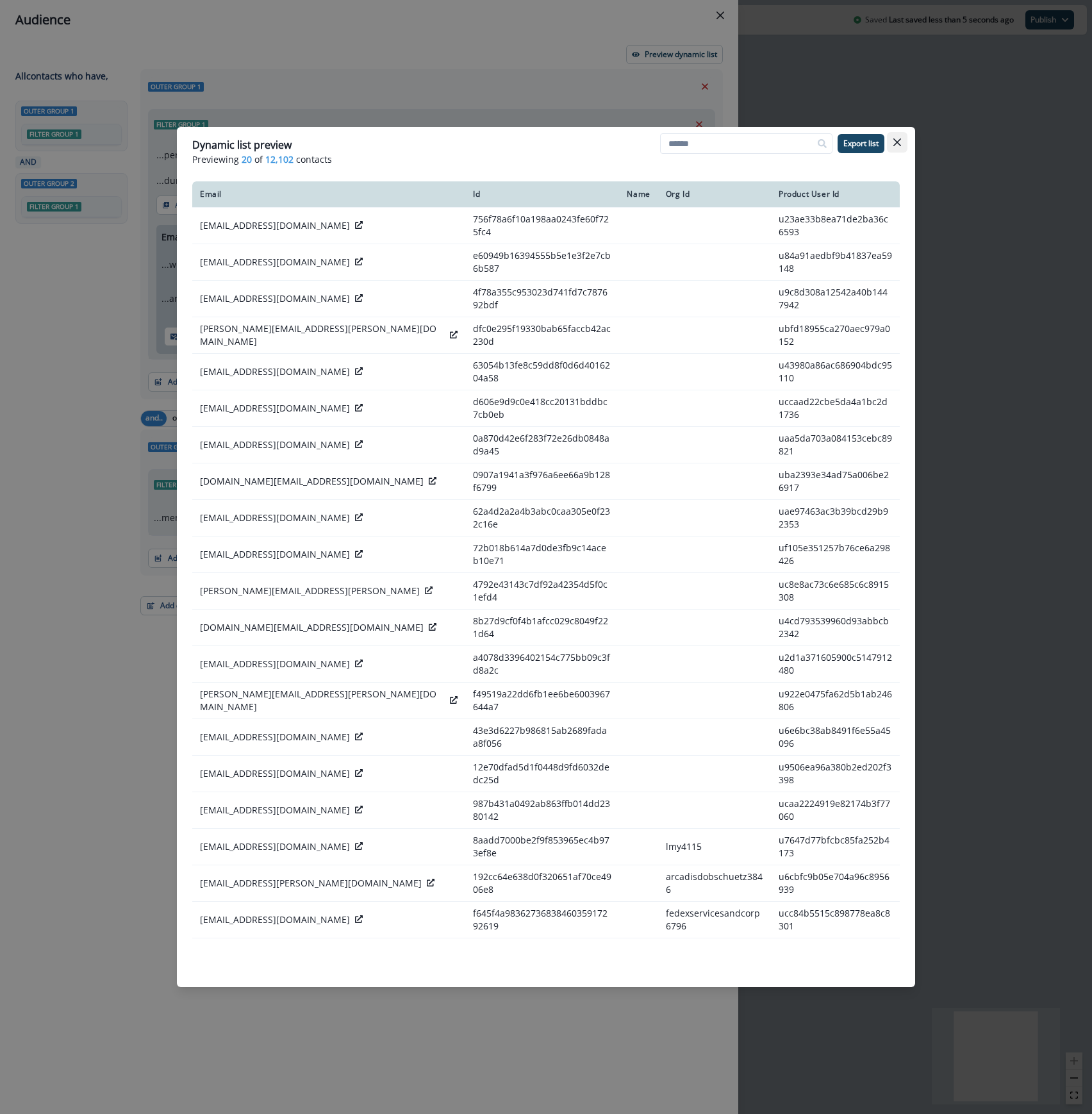
click at [903, 137] on button "Close" at bounding box center [897, 142] width 21 height 21
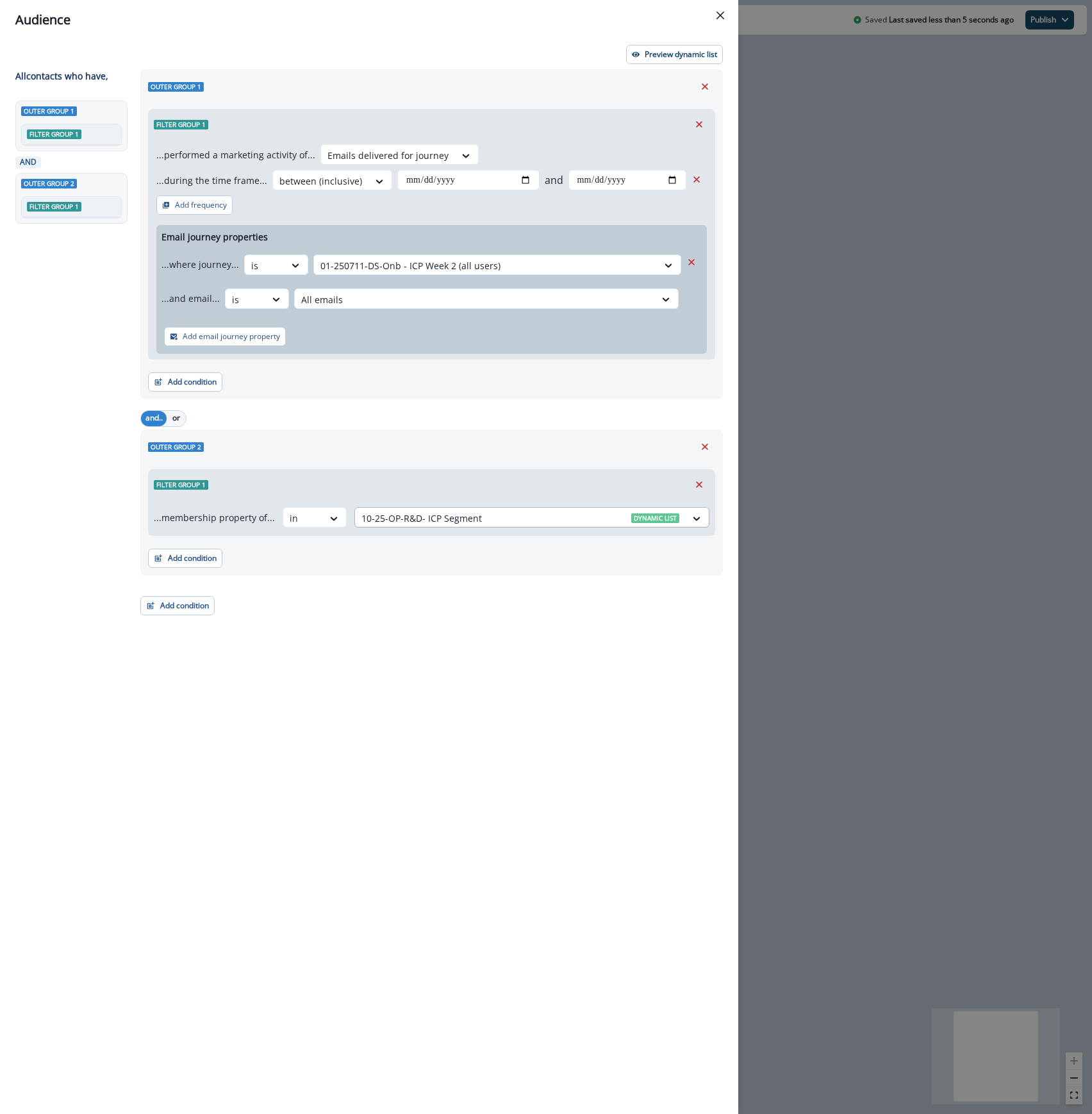
click at [513, 521] on div at bounding box center [520, 518] width 318 height 16
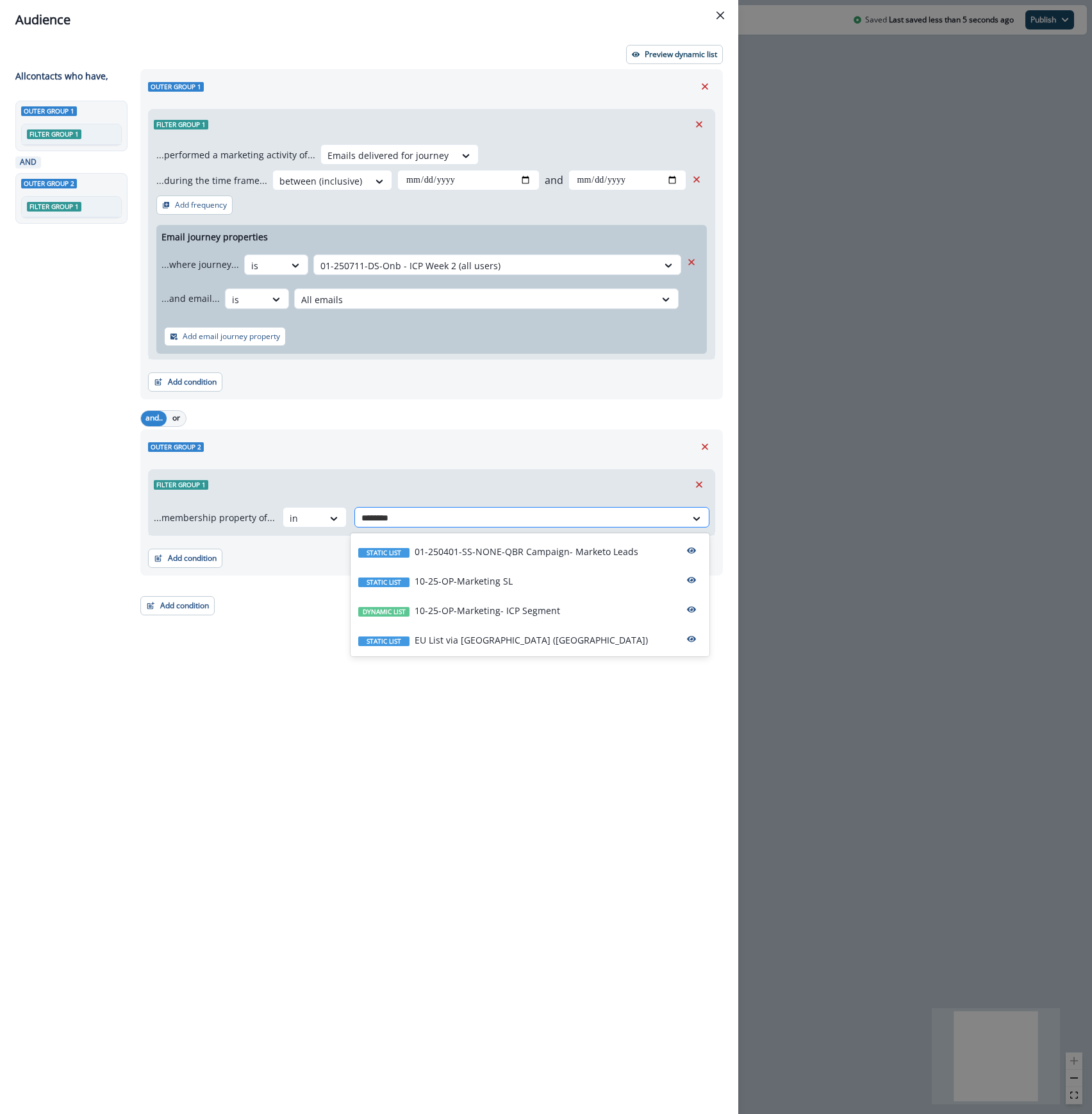
type input "*********"
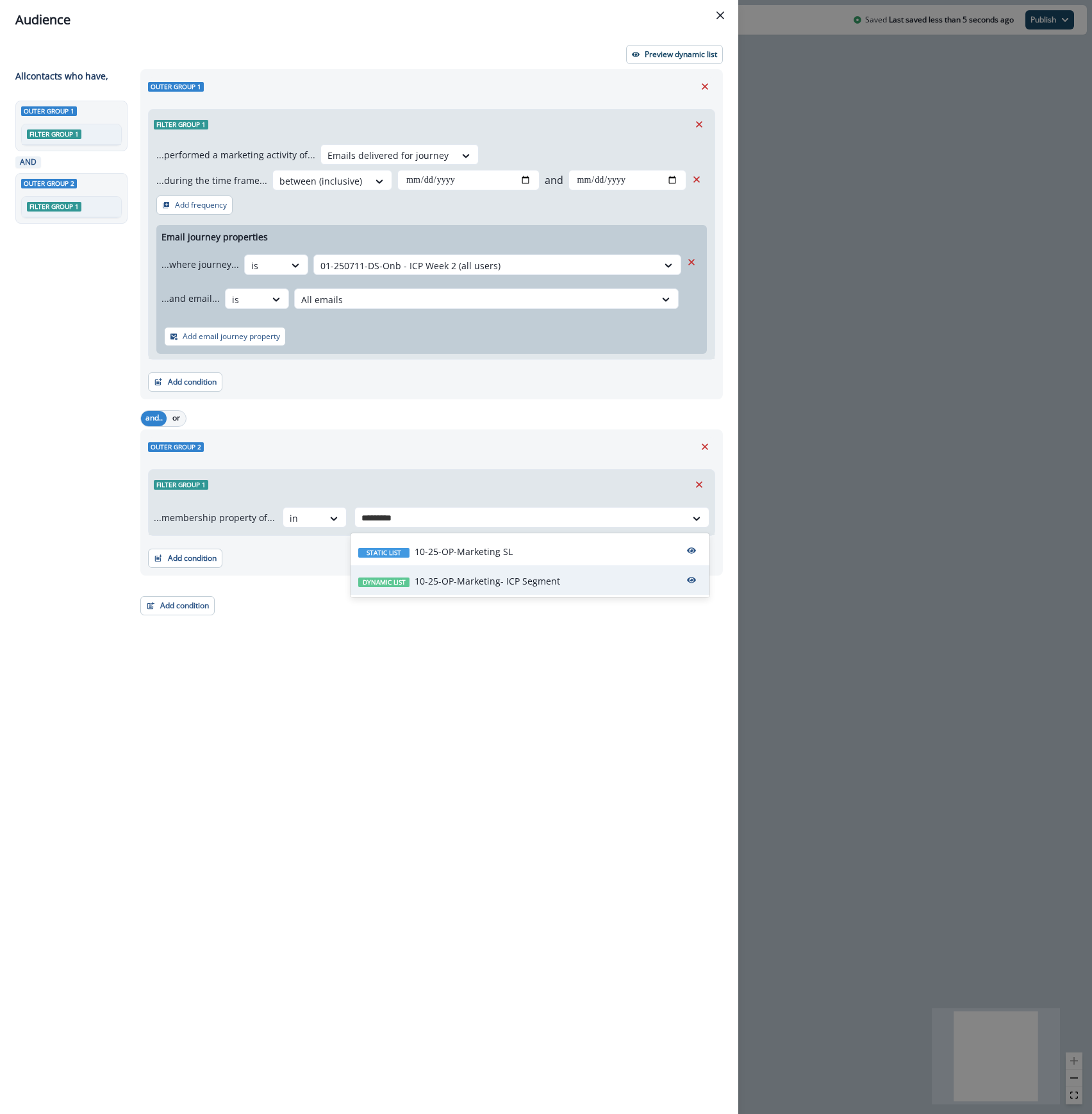
click at [536, 577] on p "10-25-OP-Marketing- ICP Segment" at bounding box center [487, 581] width 145 height 14
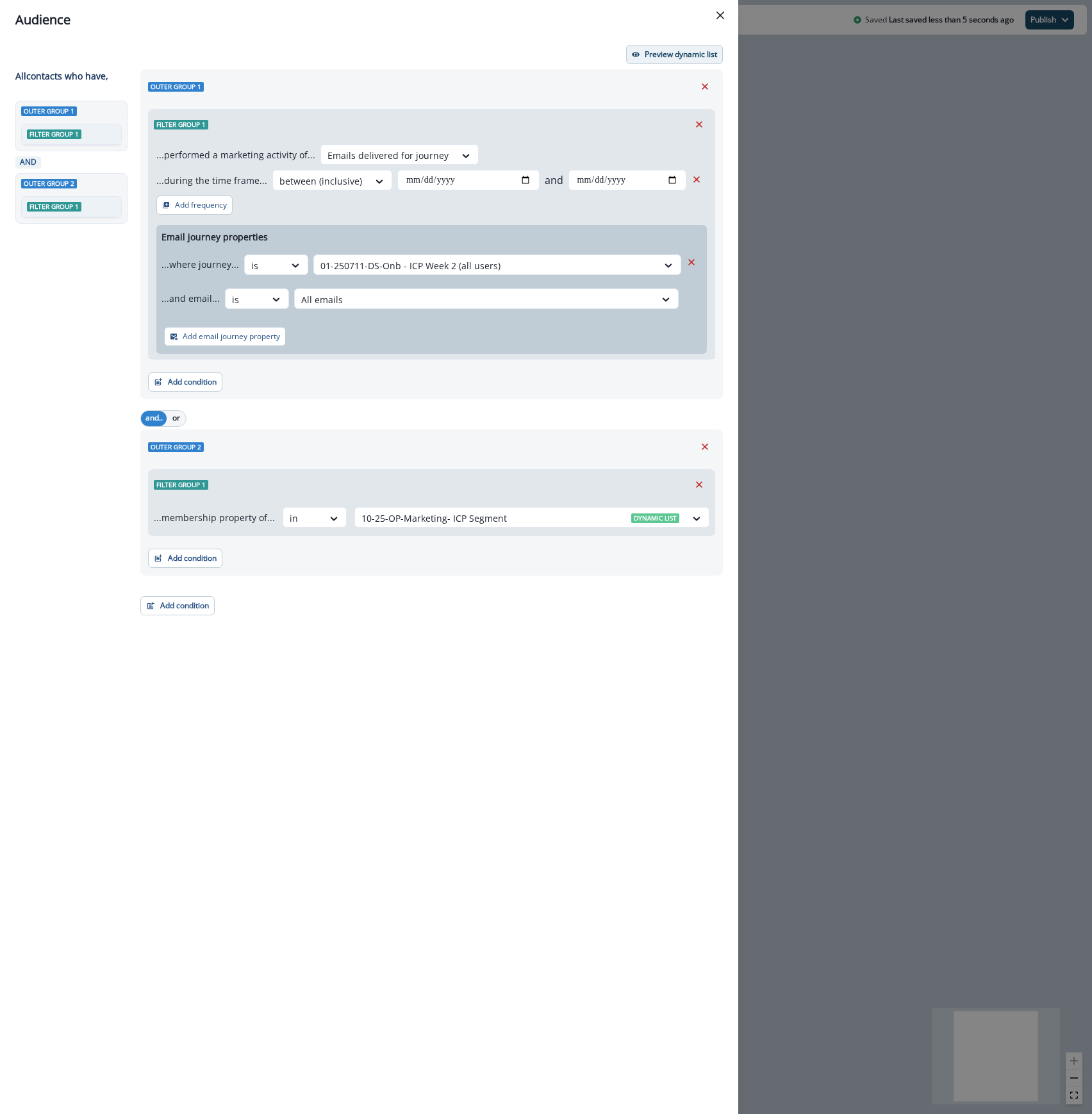
click at [669, 60] on button "Preview dynamic list" at bounding box center [674, 55] width 96 height 19
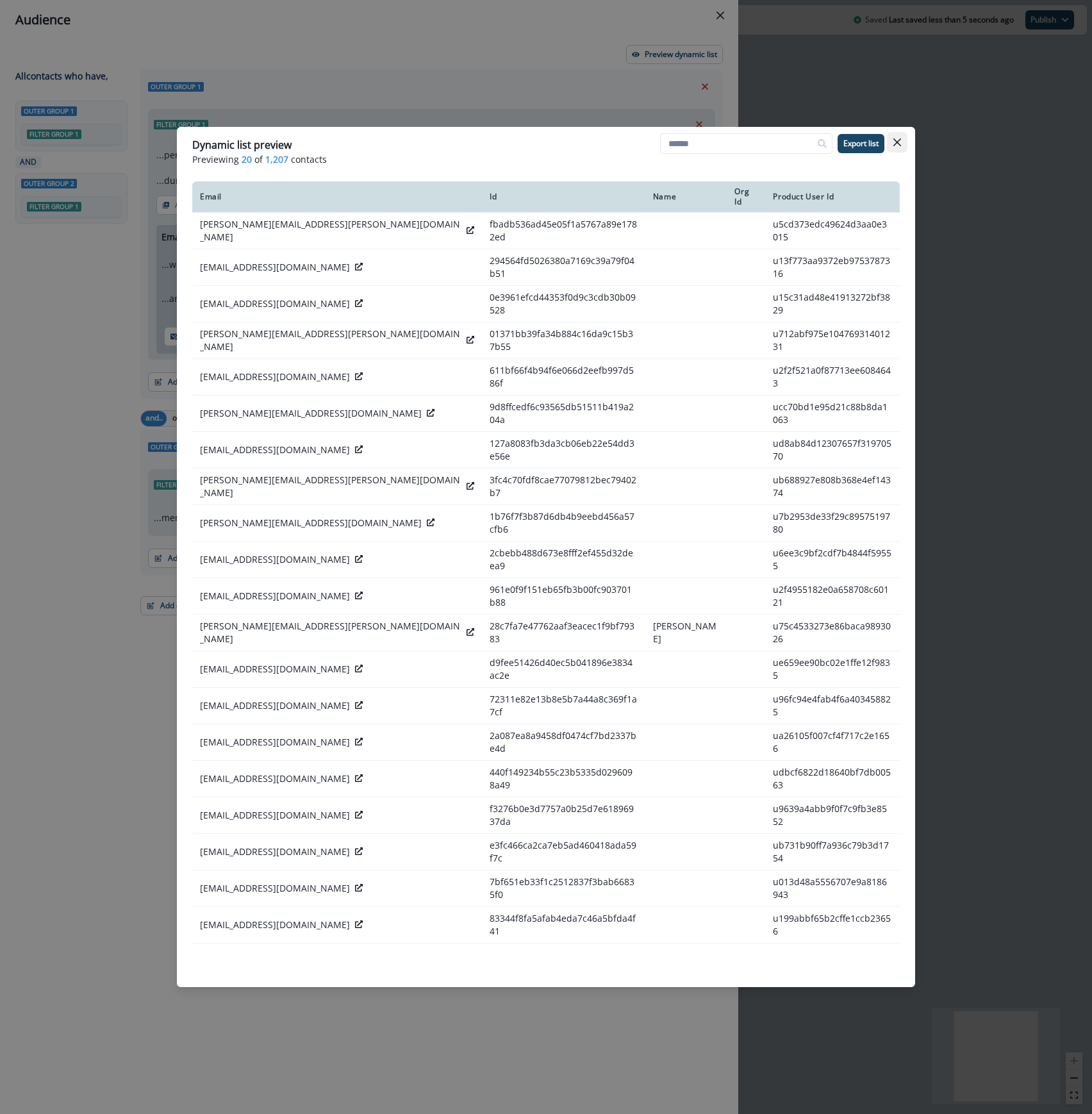
click at [895, 142] on icon "Close" at bounding box center [897, 142] width 8 height 8
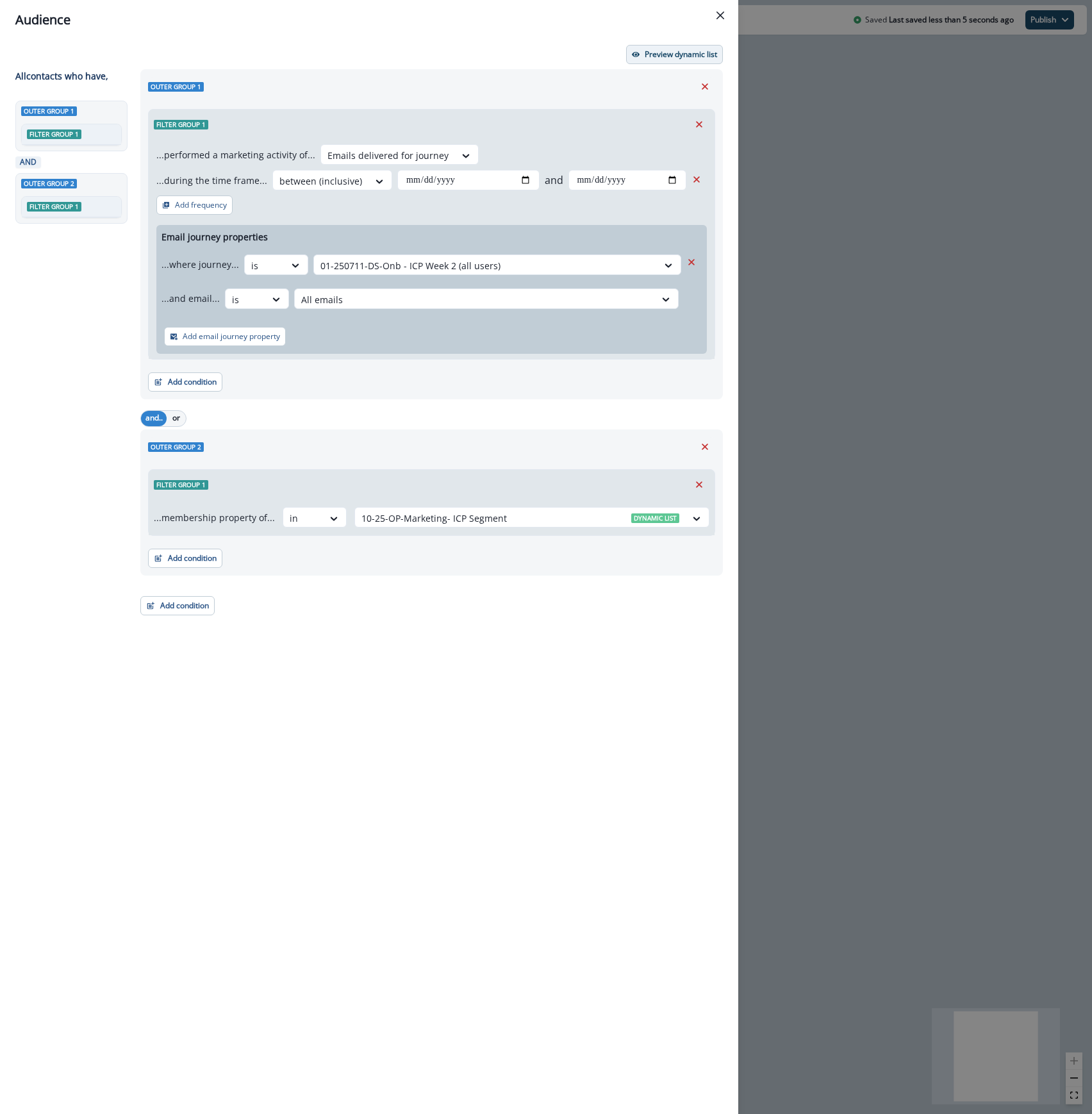
click at [669, 62] on button "Preview dynamic list" at bounding box center [674, 55] width 96 height 19
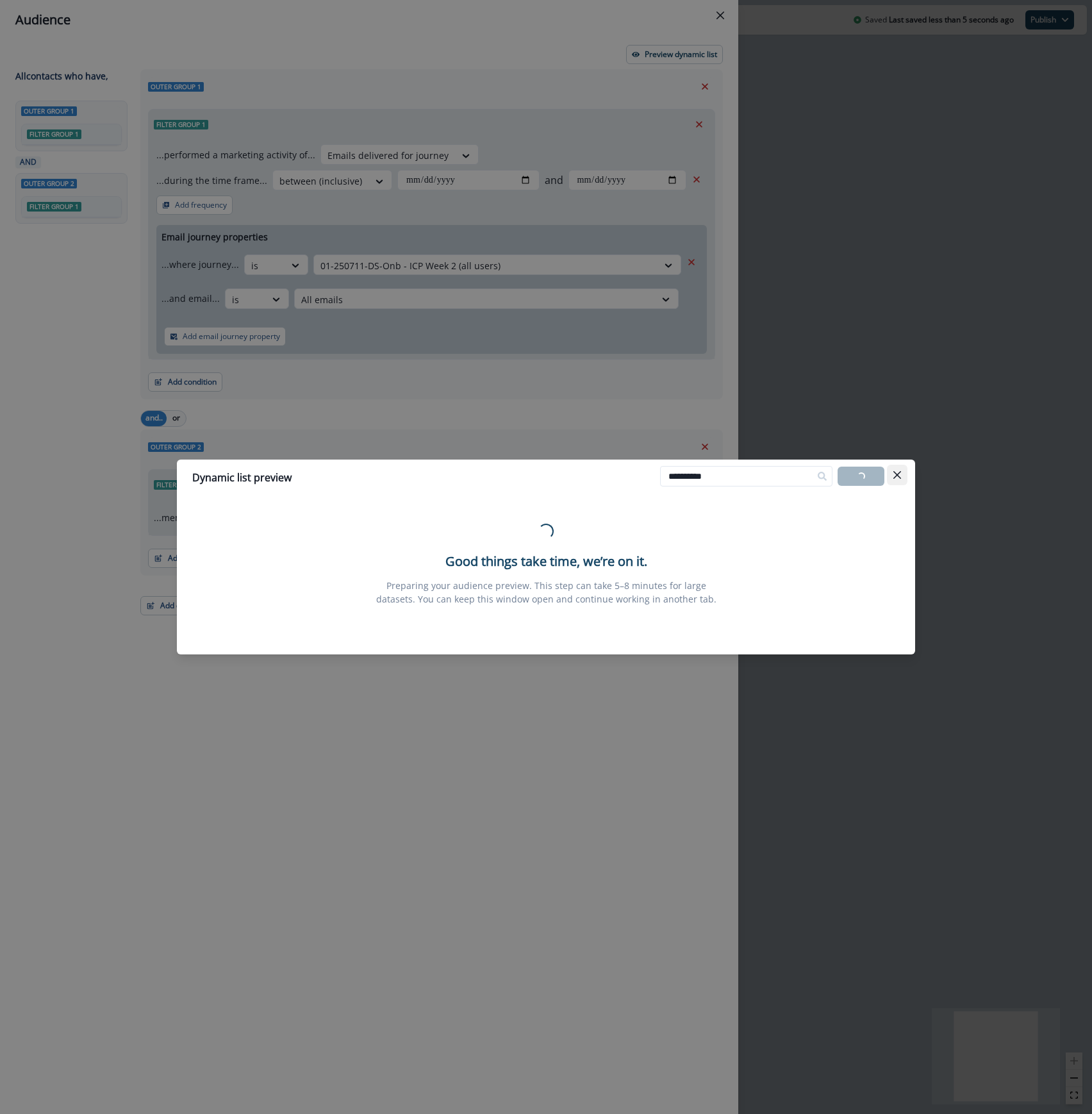
type input "**********"
click at [901, 471] on button "Close" at bounding box center [897, 475] width 21 height 21
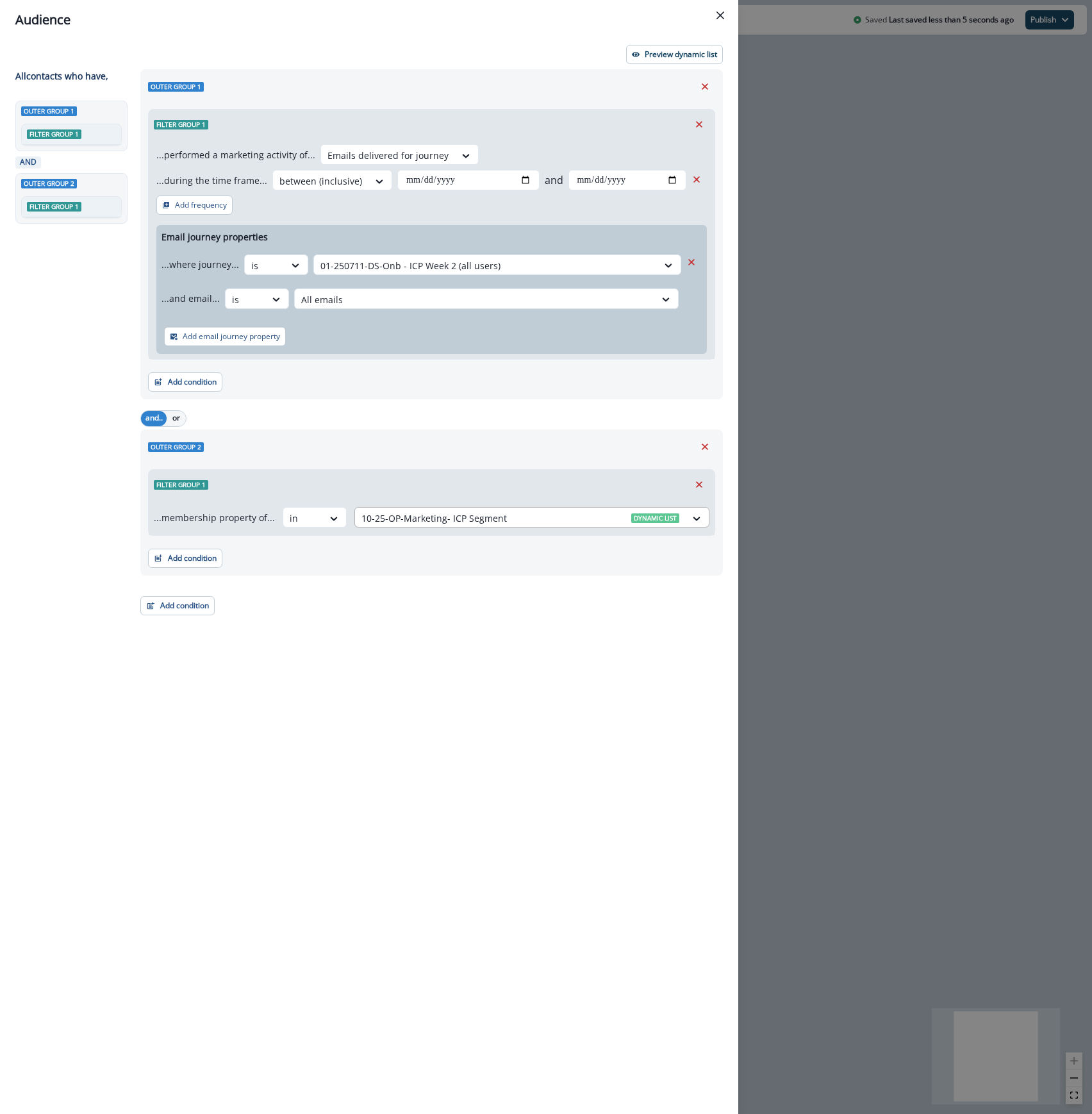
click at [596, 516] on div at bounding box center [520, 518] width 318 height 16
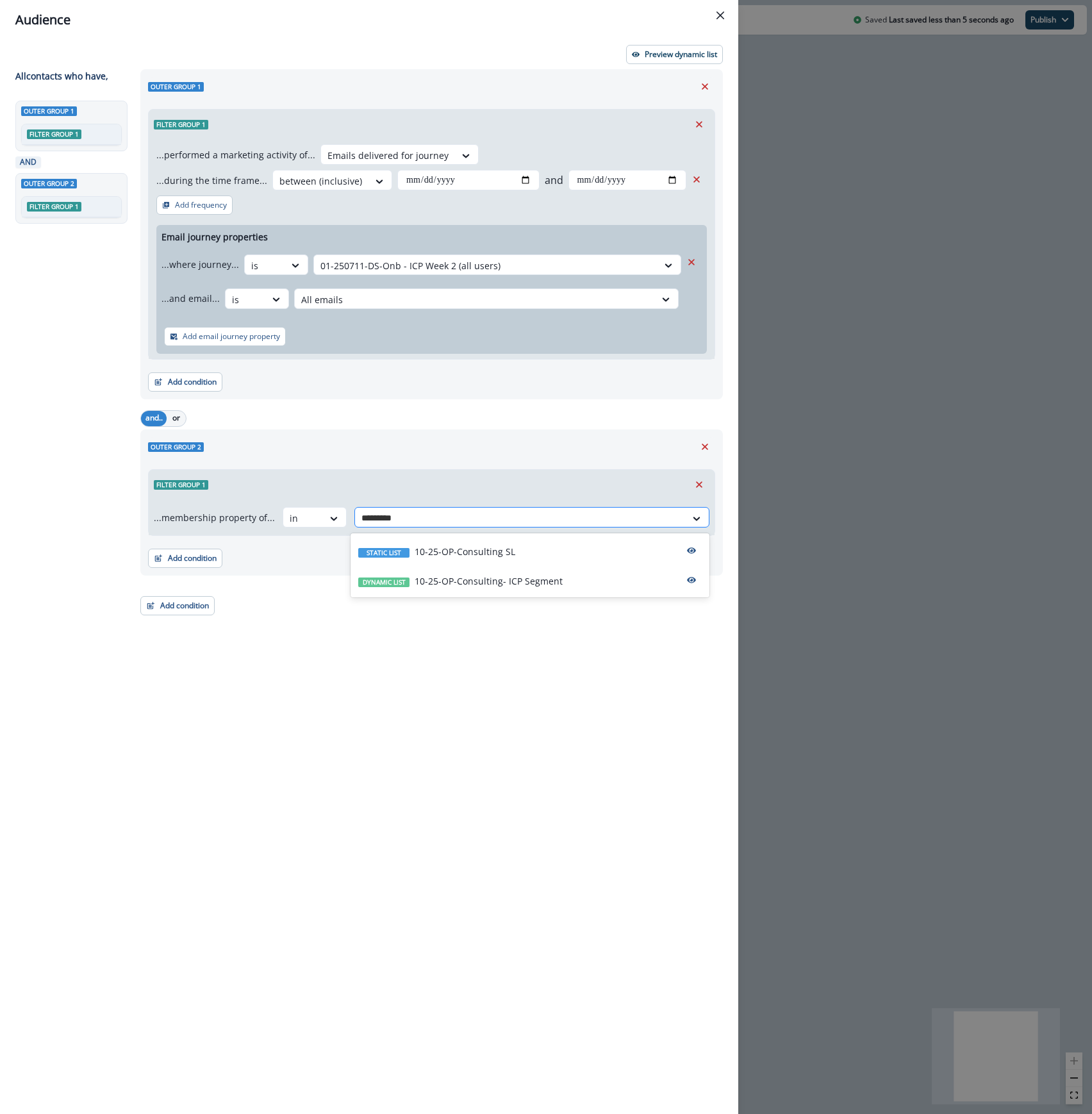
type input "**********"
click at [525, 582] on p "10-25-OP-Consulting- ICP Segment" at bounding box center [488, 581] width 148 height 14
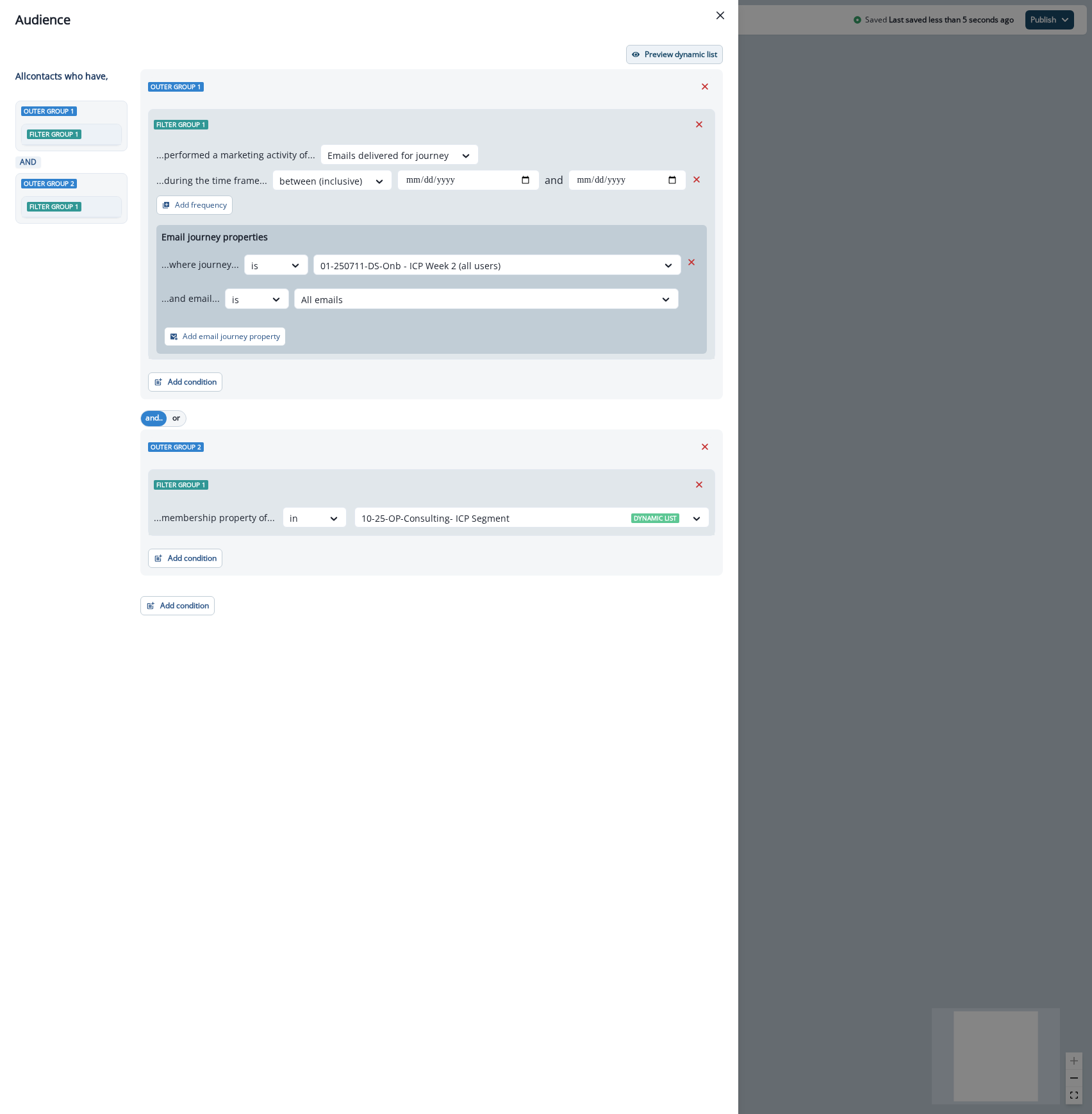
click at [696, 47] on button "Preview dynamic list" at bounding box center [674, 55] width 96 height 19
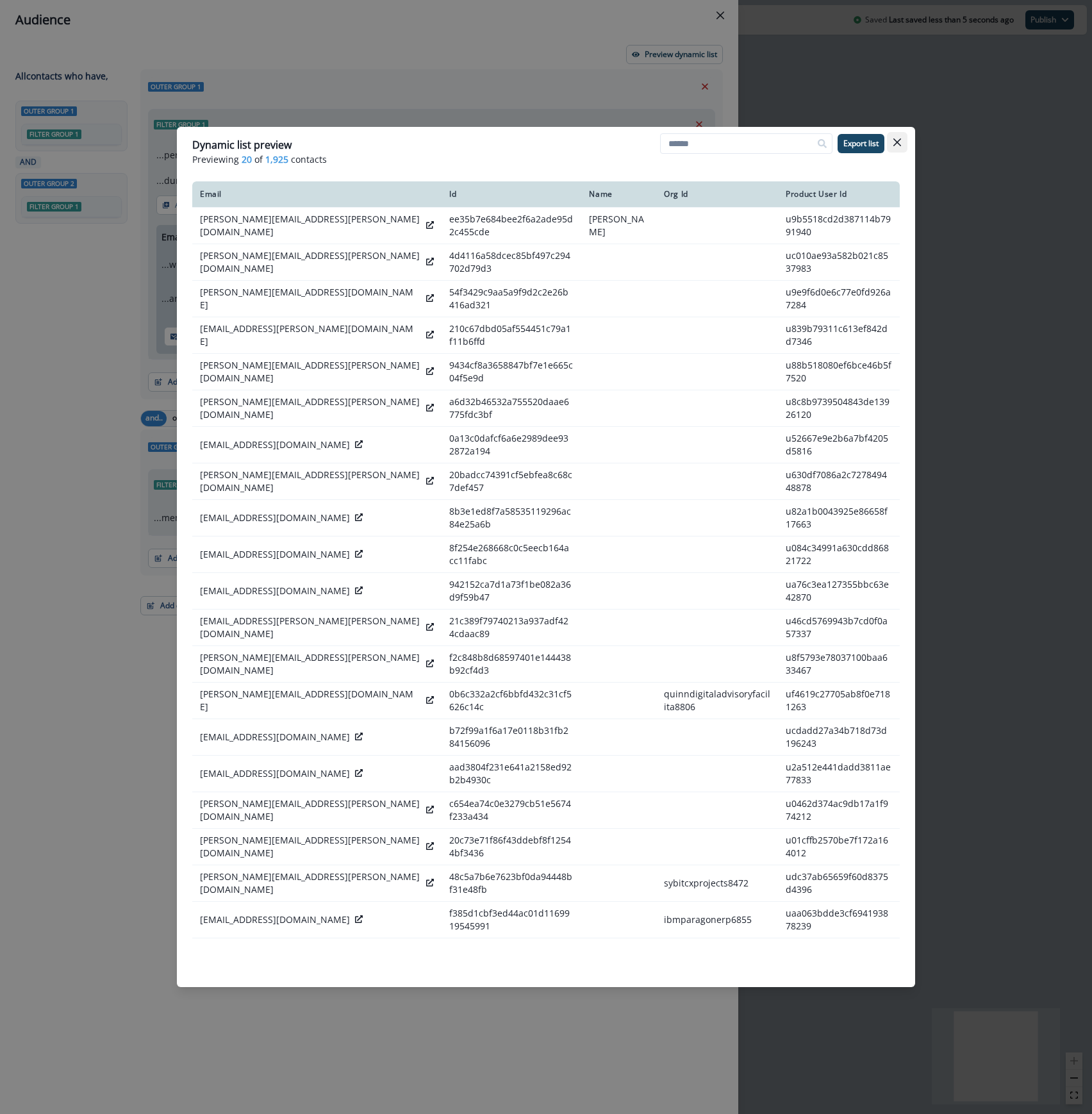
click at [906, 145] on button "Close" at bounding box center [897, 142] width 21 height 21
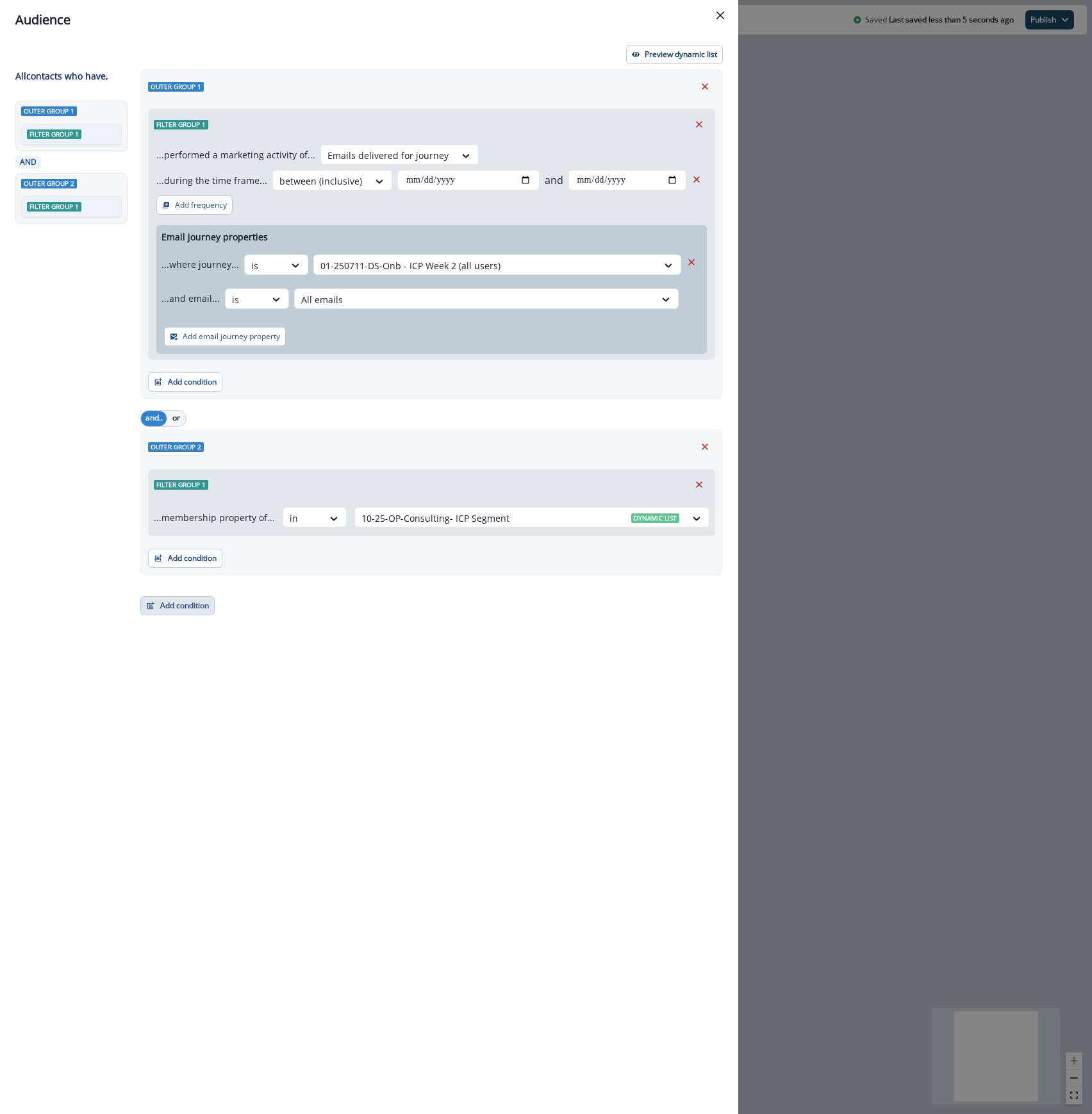
click at [179, 608] on button "Add condition" at bounding box center [177, 606] width 75 height 19
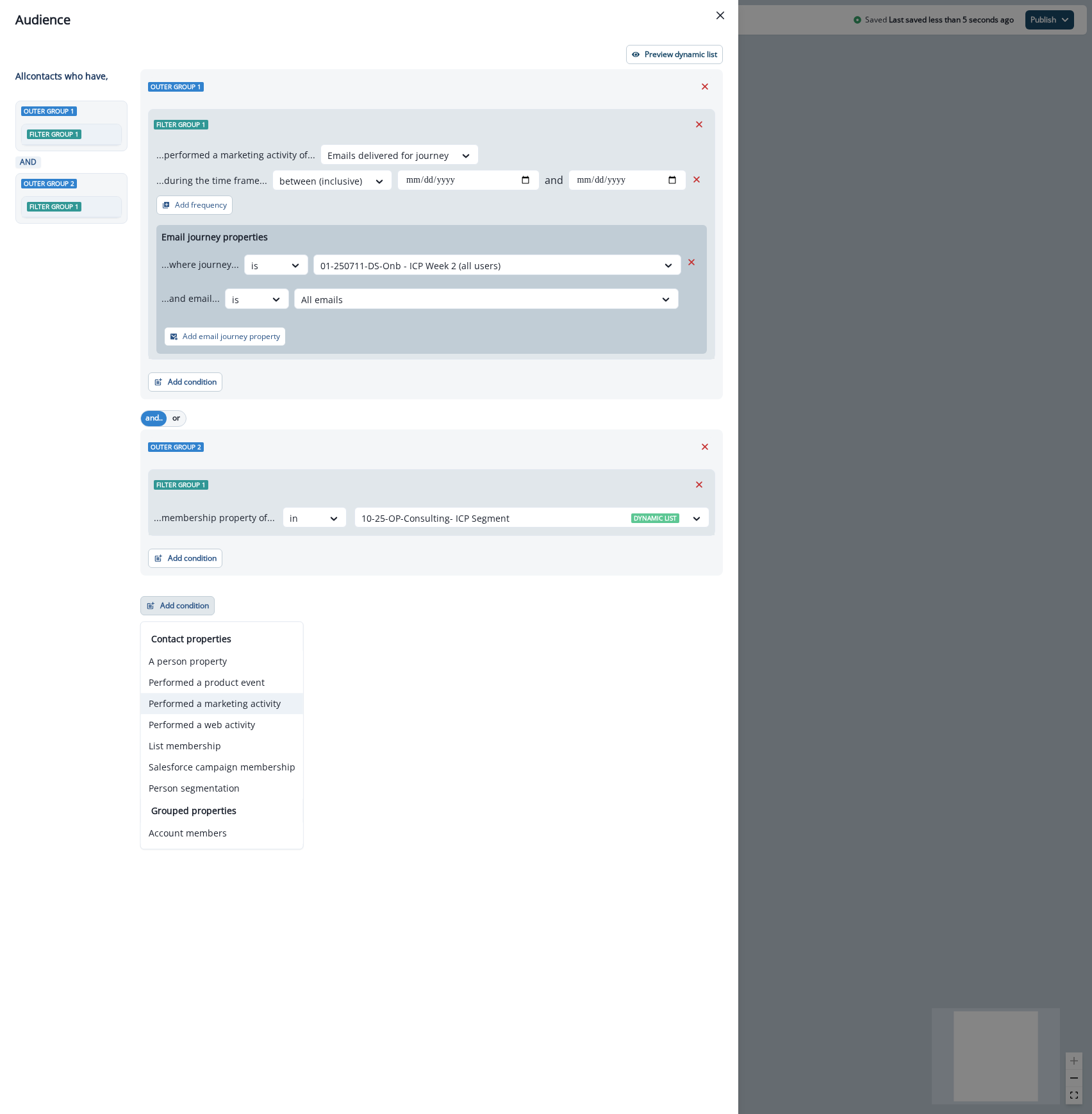
click at [230, 703] on button "Performed a marketing activity" at bounding box center [222, 704] width 162 height 21
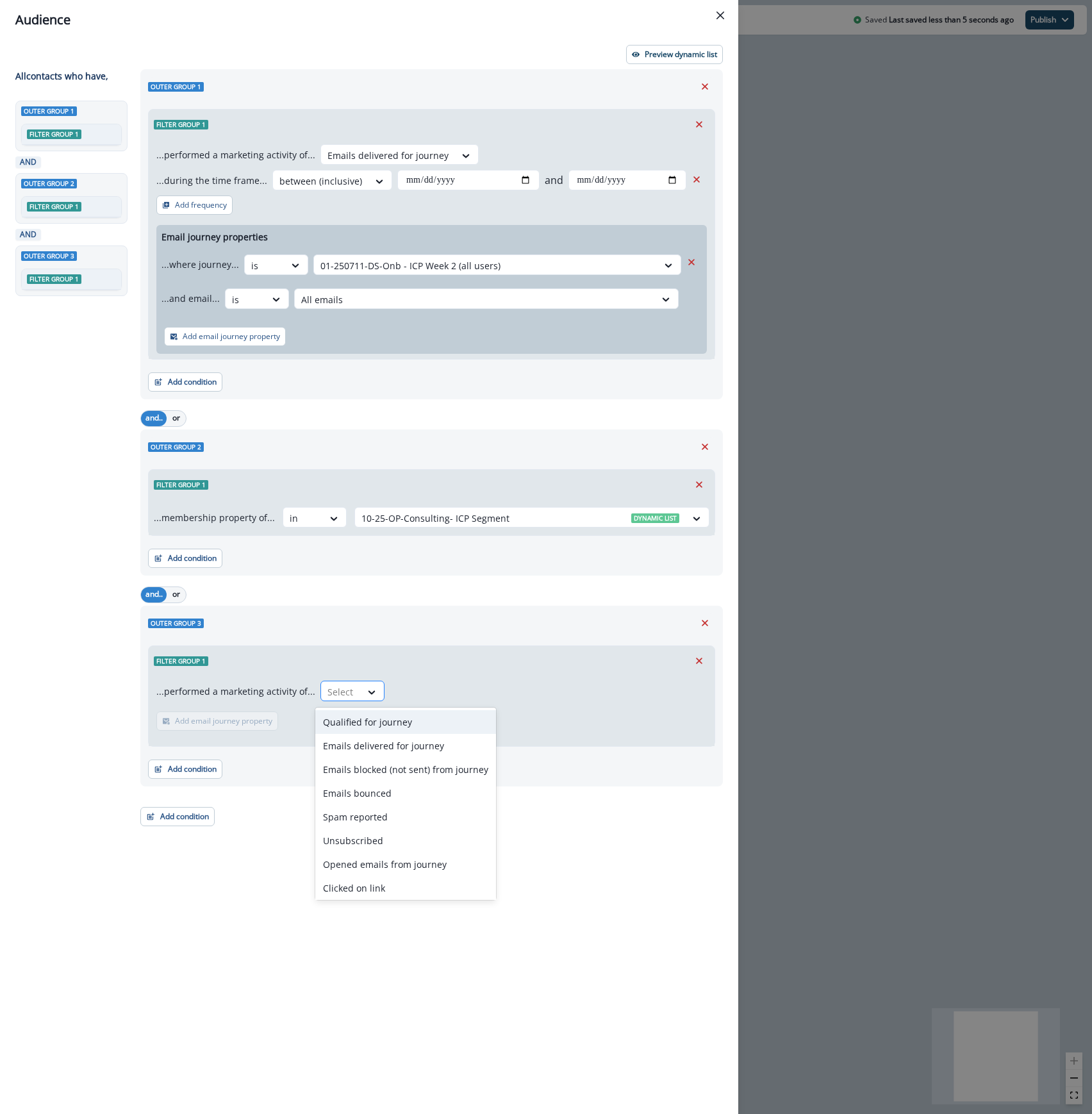
click at [328, 688] on div at bounding box center [341, 692] width 27 height 16
click at [420, 863] on div "Opened emails from journey" at bounding box center [405, 864] width 181 height 24
click at [390, 719] on p "Add email journey property" at bounding box center [389, 720] width 97 height 9
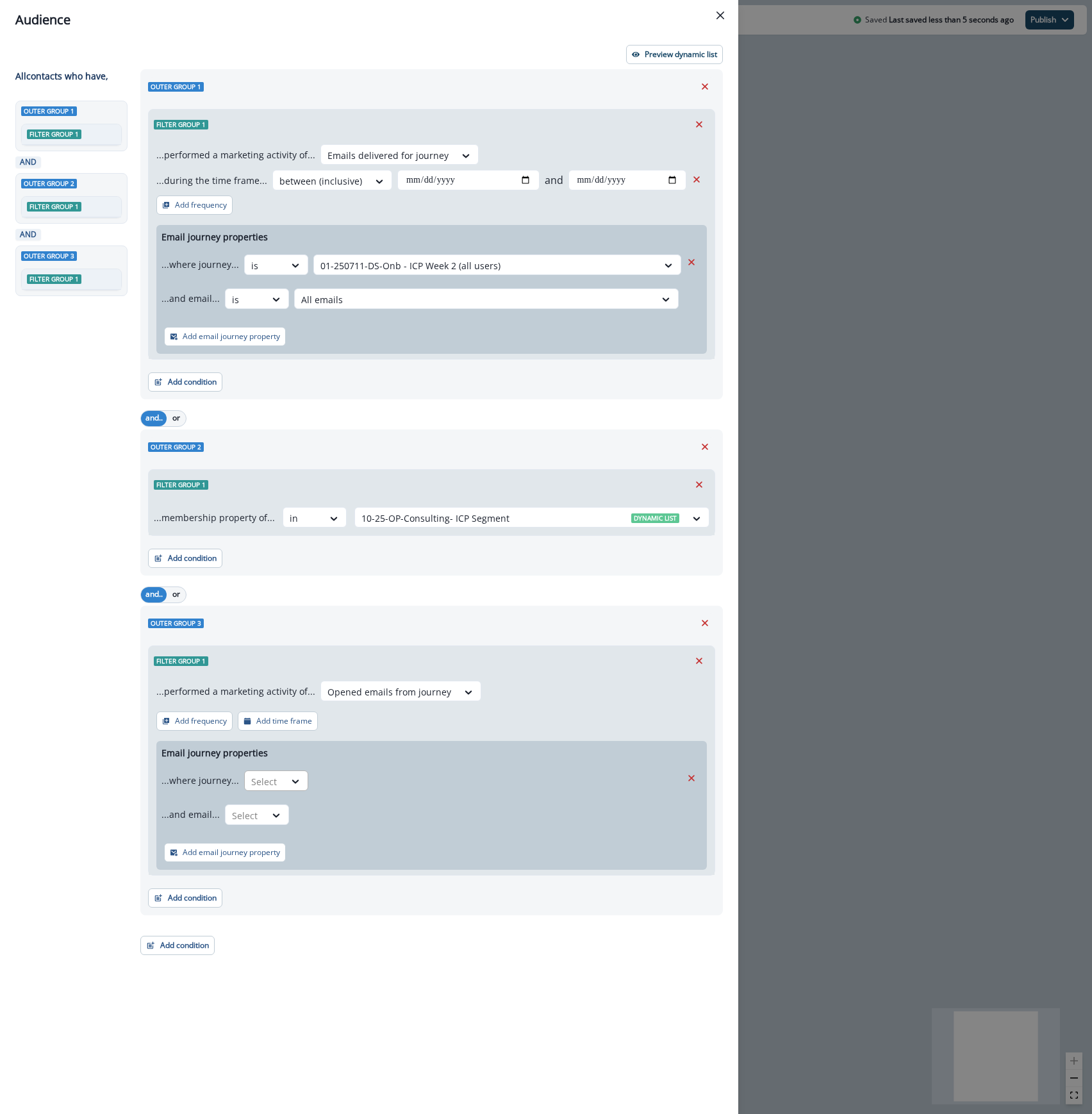
click at [269, 781] on div at bounding box center [265, 781] width 27 height 16
click at [254, 832] on div "is" at bounding box center [301, 835] width 120 height 24
click at [368, 776] on div at bounding box center [486, 781] width 331 height 16
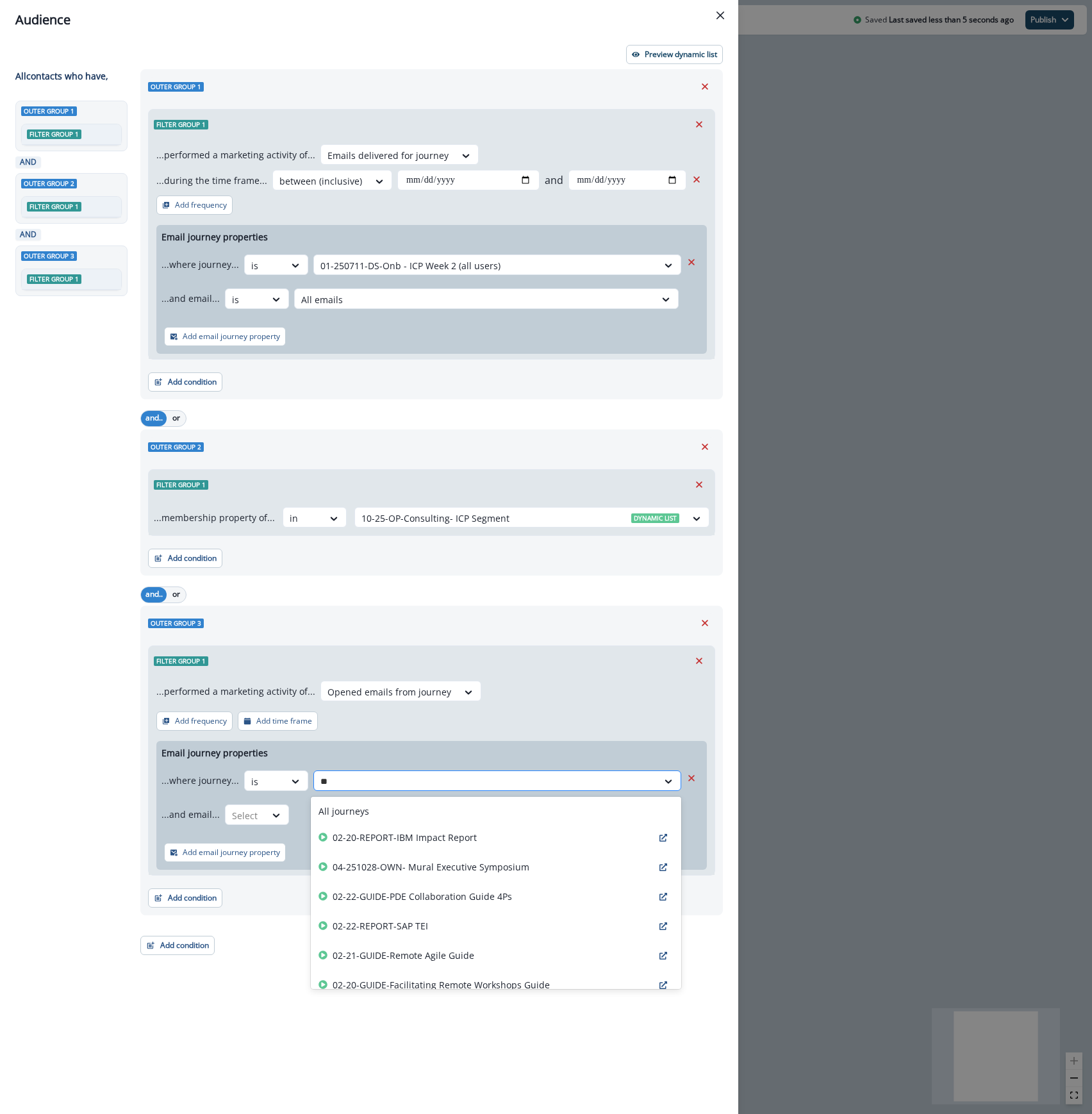
type input "***"
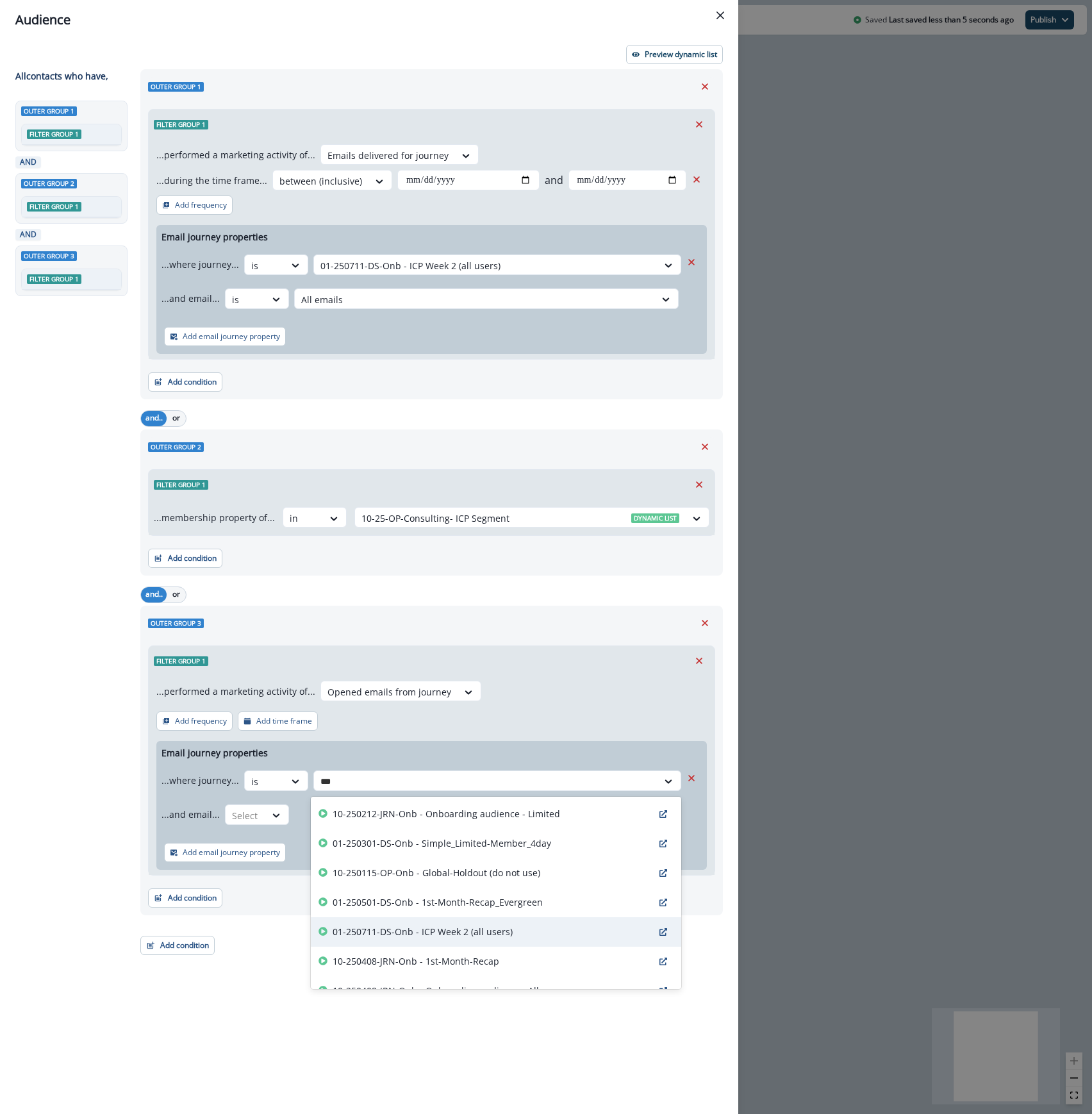
click at [395, 928] on p "01-250711-DS-Onb - ICP Week 2 (all users)" at bounding box center [422, 931] width 180 height 14
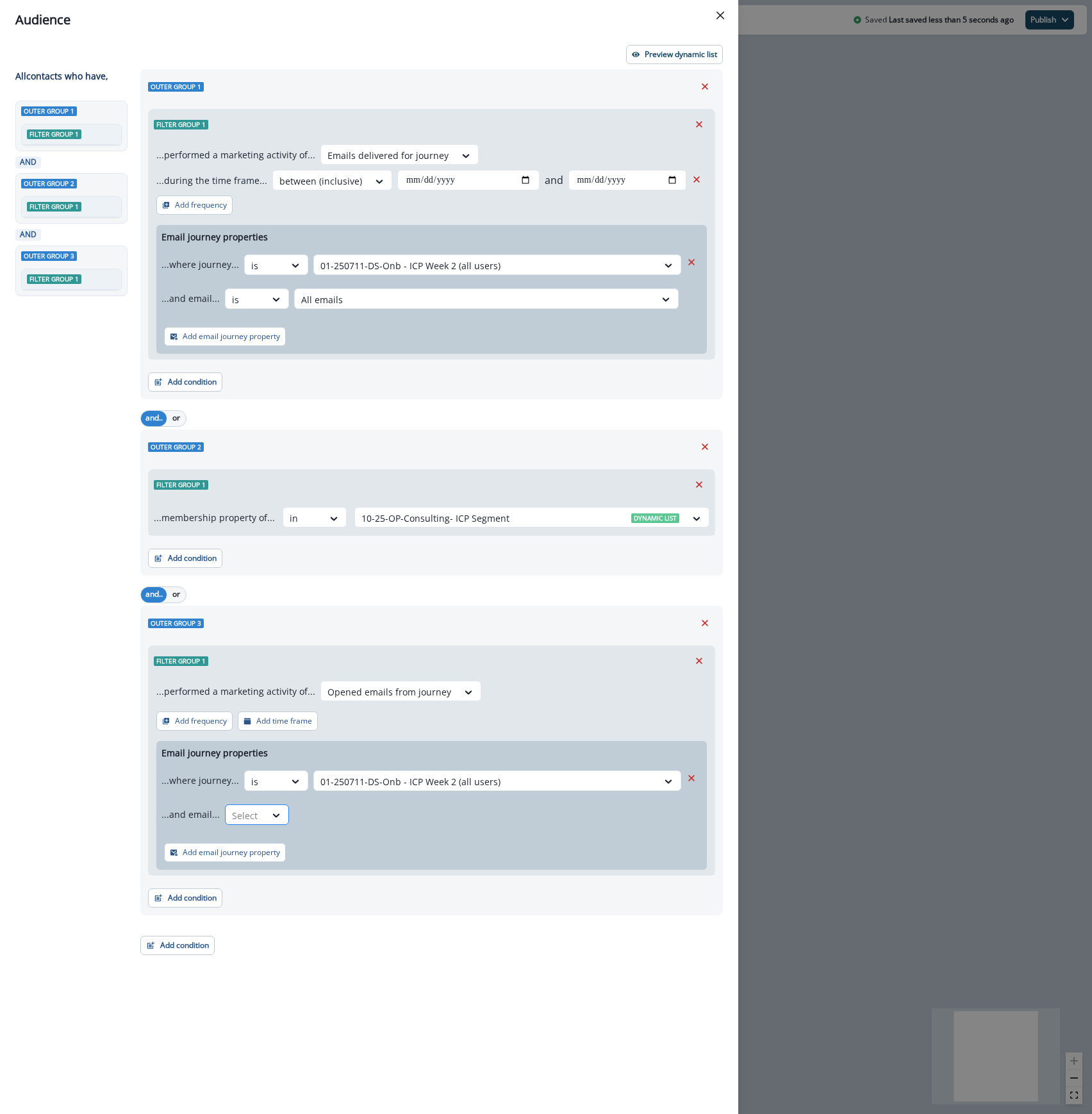
click at [249, 810] on div at bounding box center [246, 815] width 27 height 16
click at [250, 875] on div "is" at bounding box center [282, 869] width 120 height 24
click at [378, 808] on div at bounding box center [475, 815] width 348 height 16
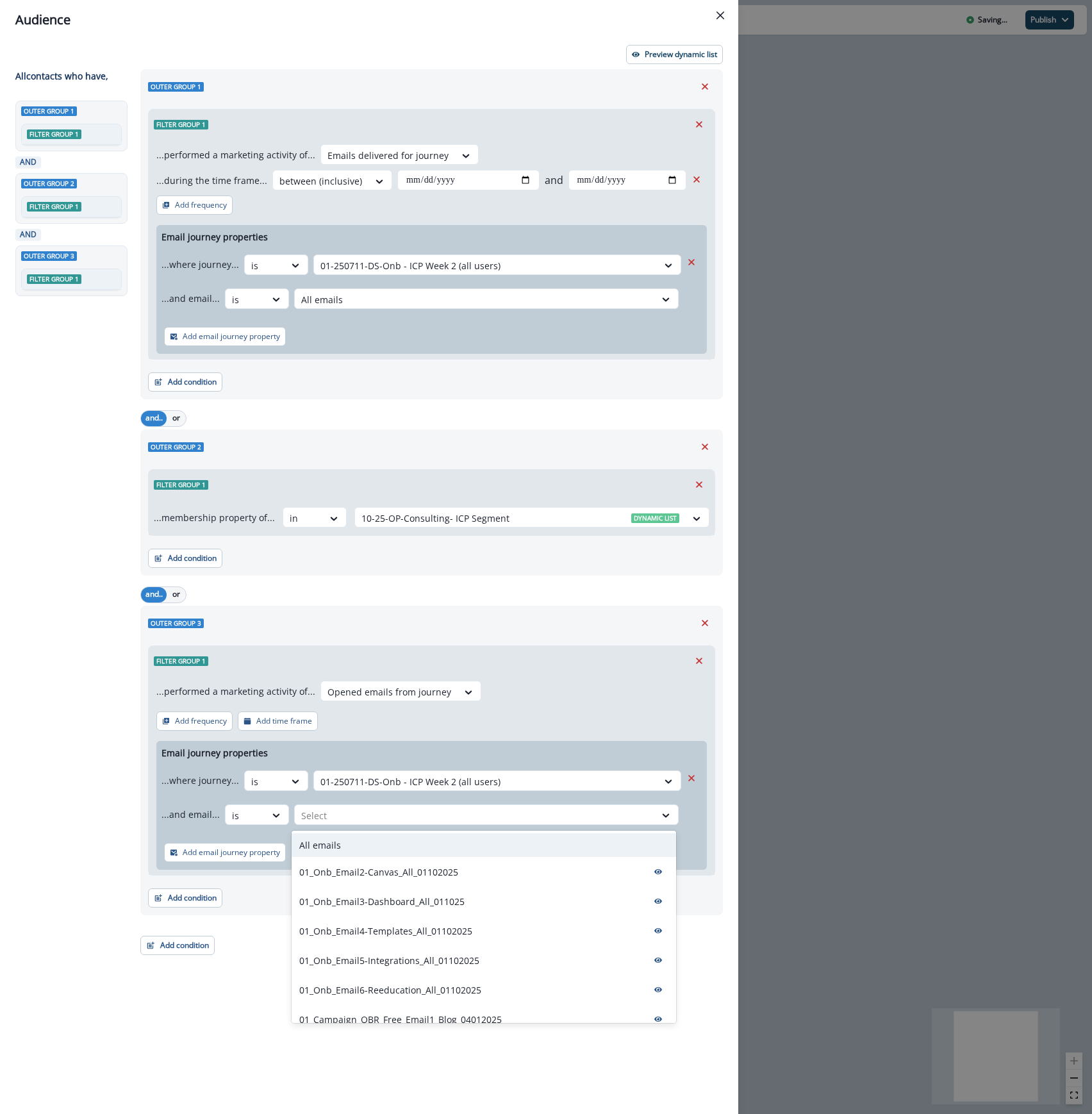
click at [360, 844] on div "All emails" at bounding box center [483, 845] width 385 height 24
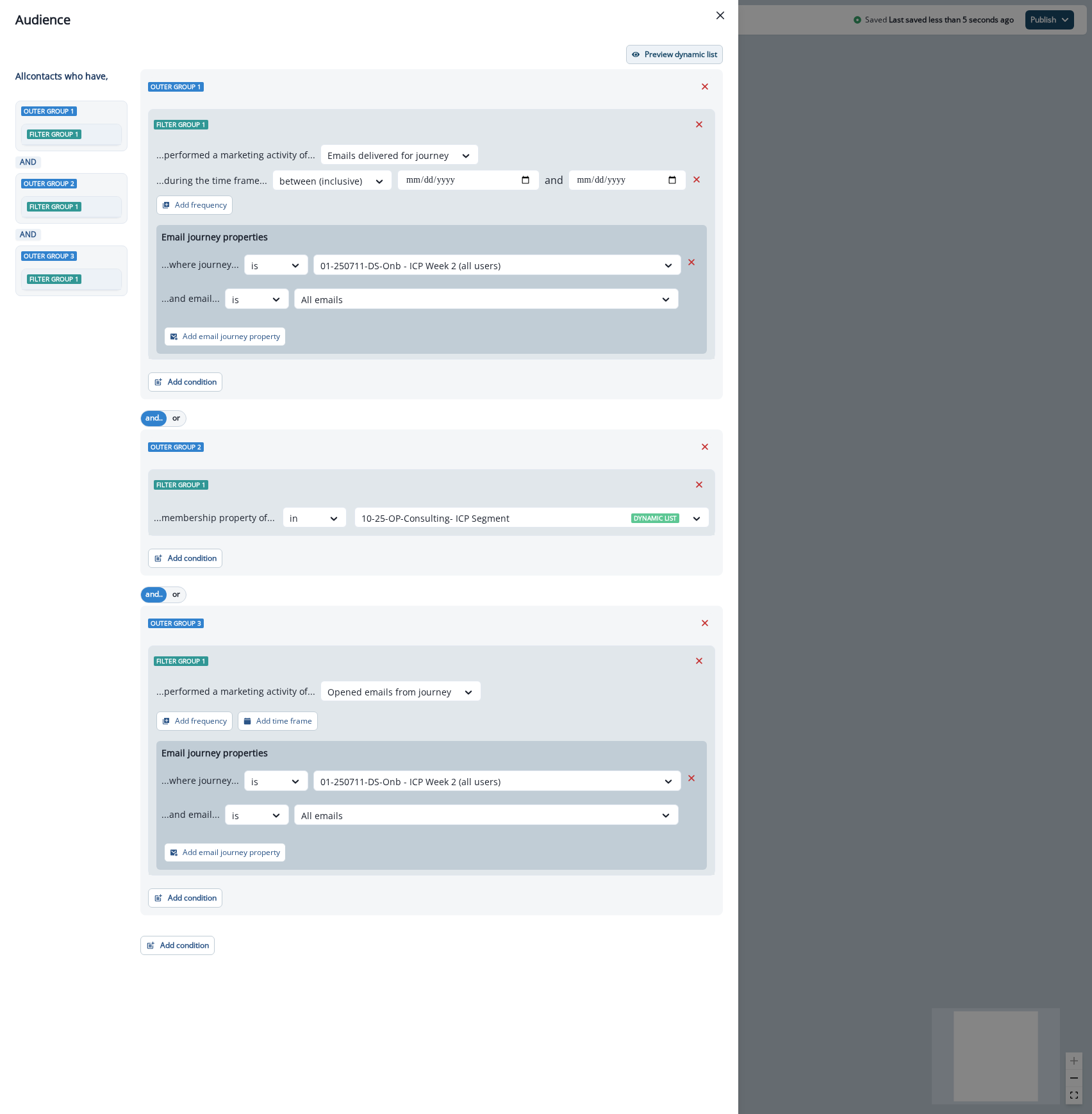
click at [677, 51] on p "Preview dynamic list" at bounding box center [681, 54] width 72 height 9
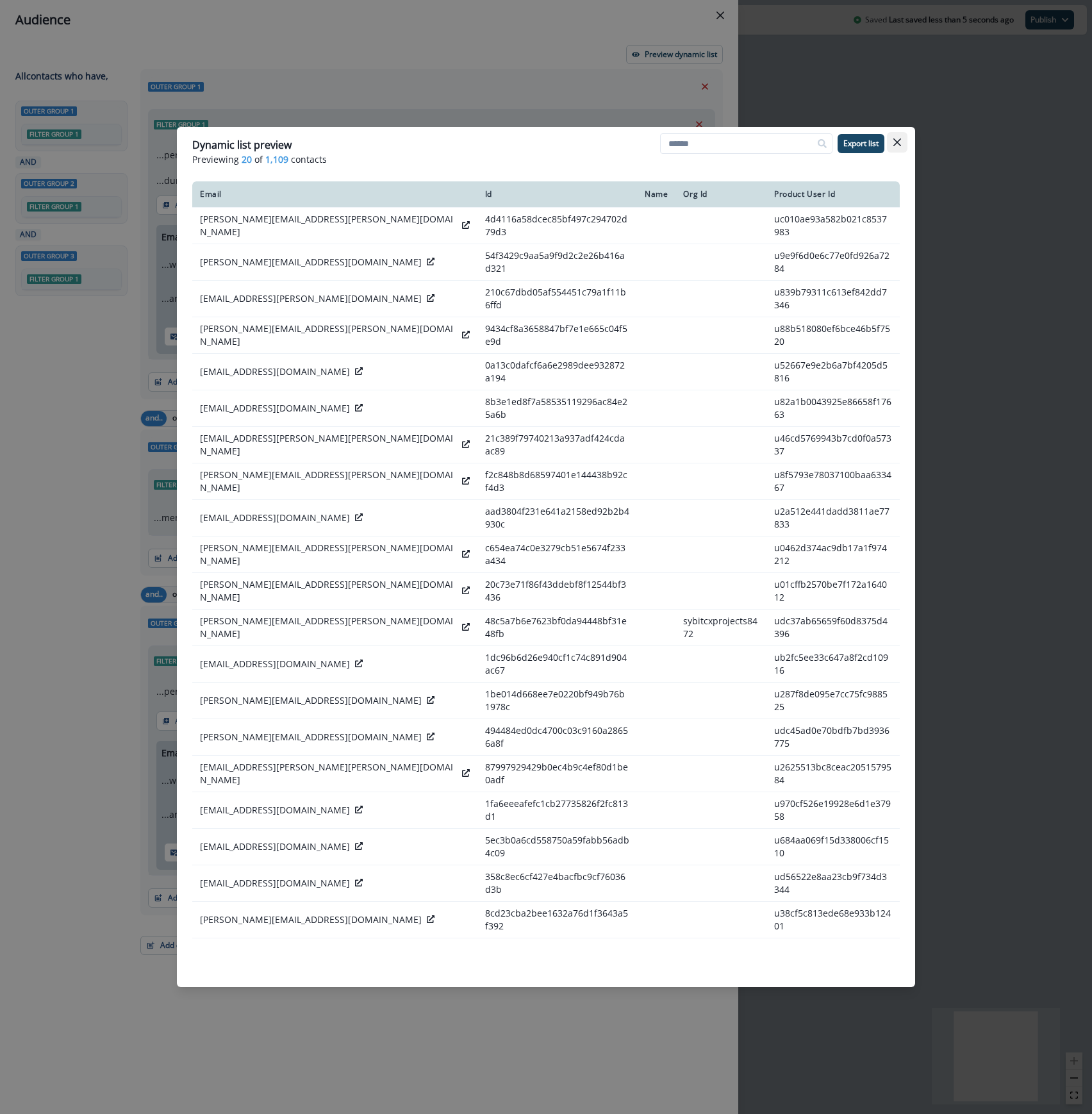
click at [897, 137] on button "Close" at bounding box center [897, 142] width 21 height 21
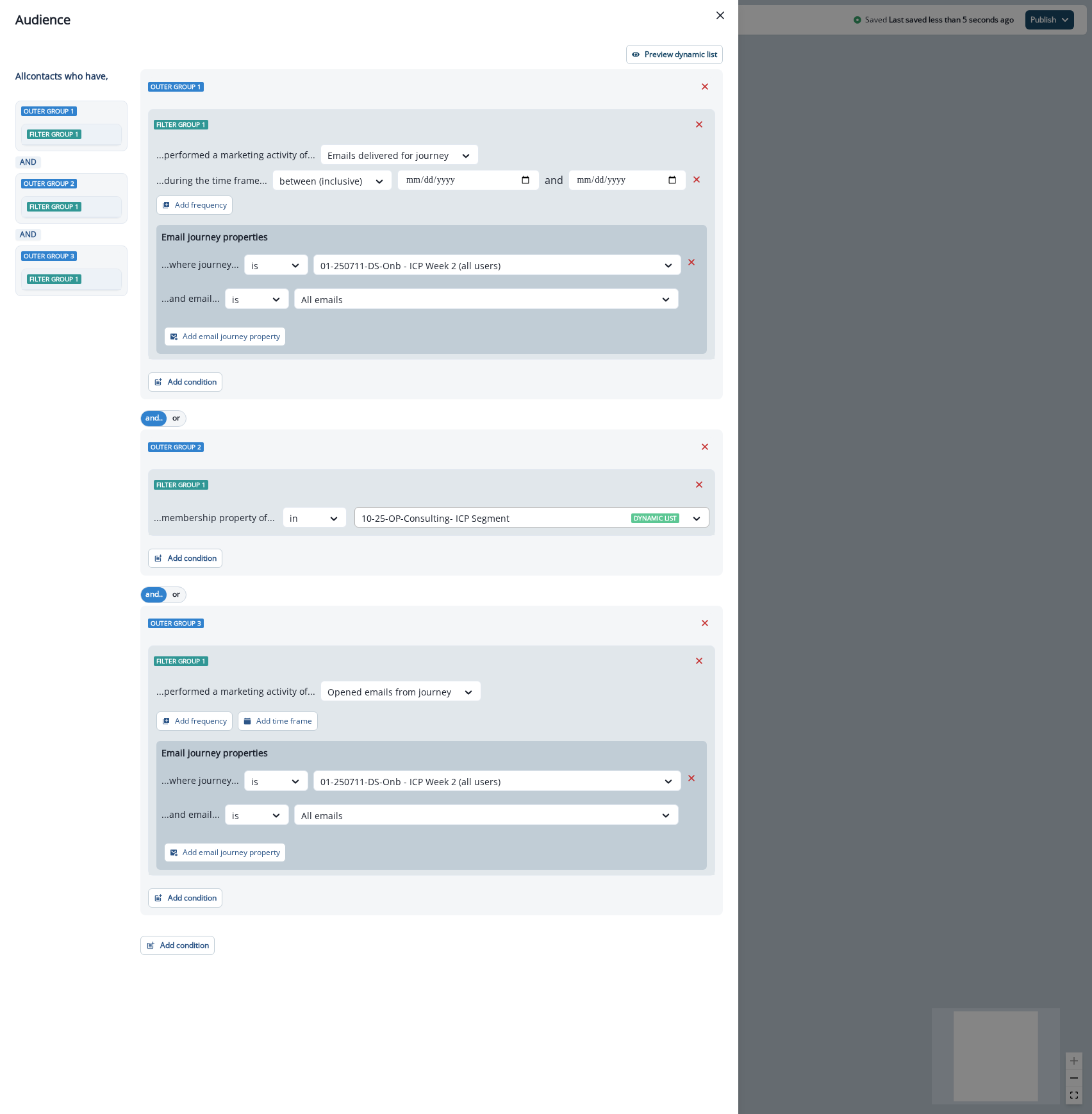
click at [525, 512] on div at bounding box center [520, 518] width 318 height 16
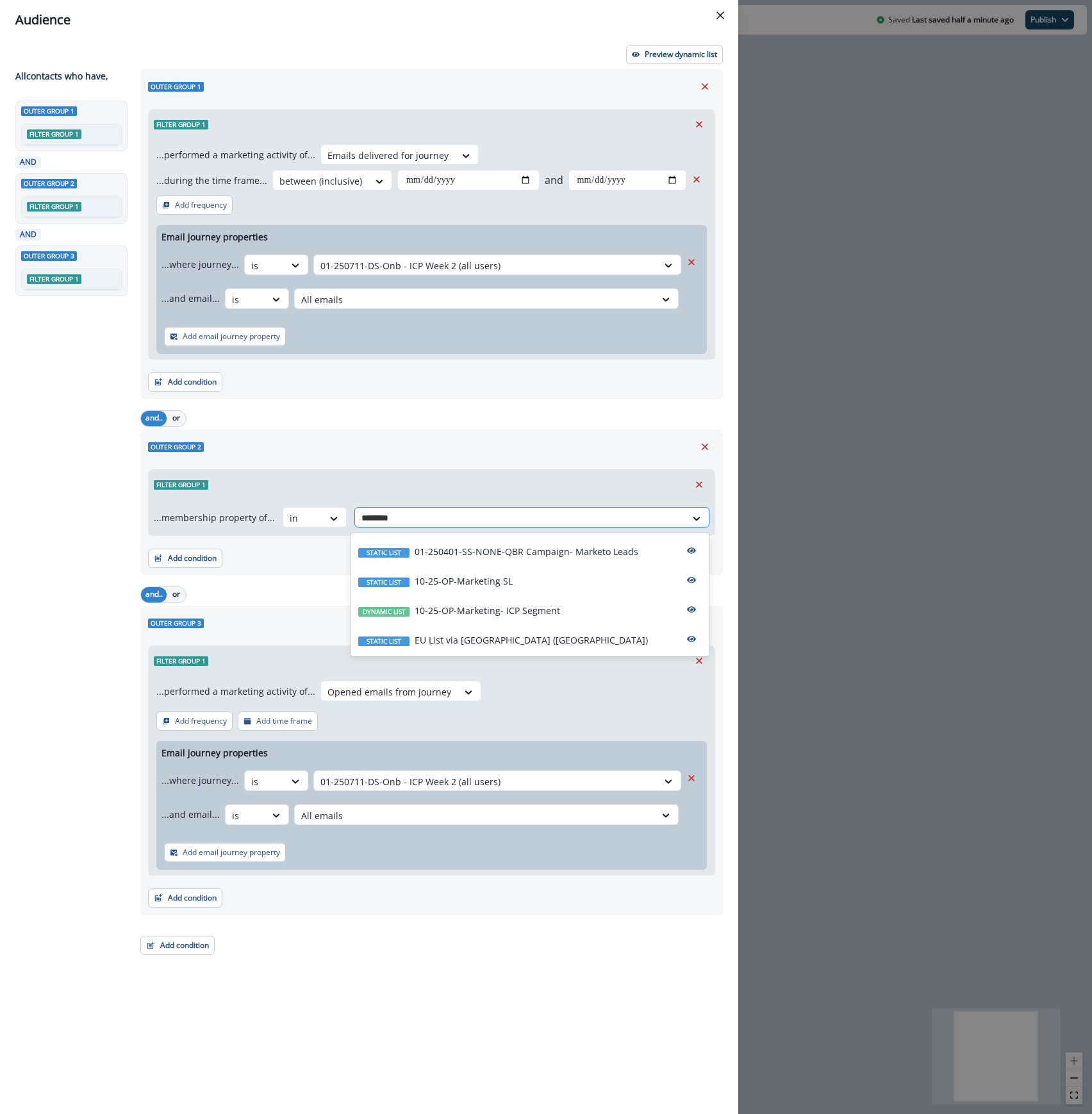
type input "*********"
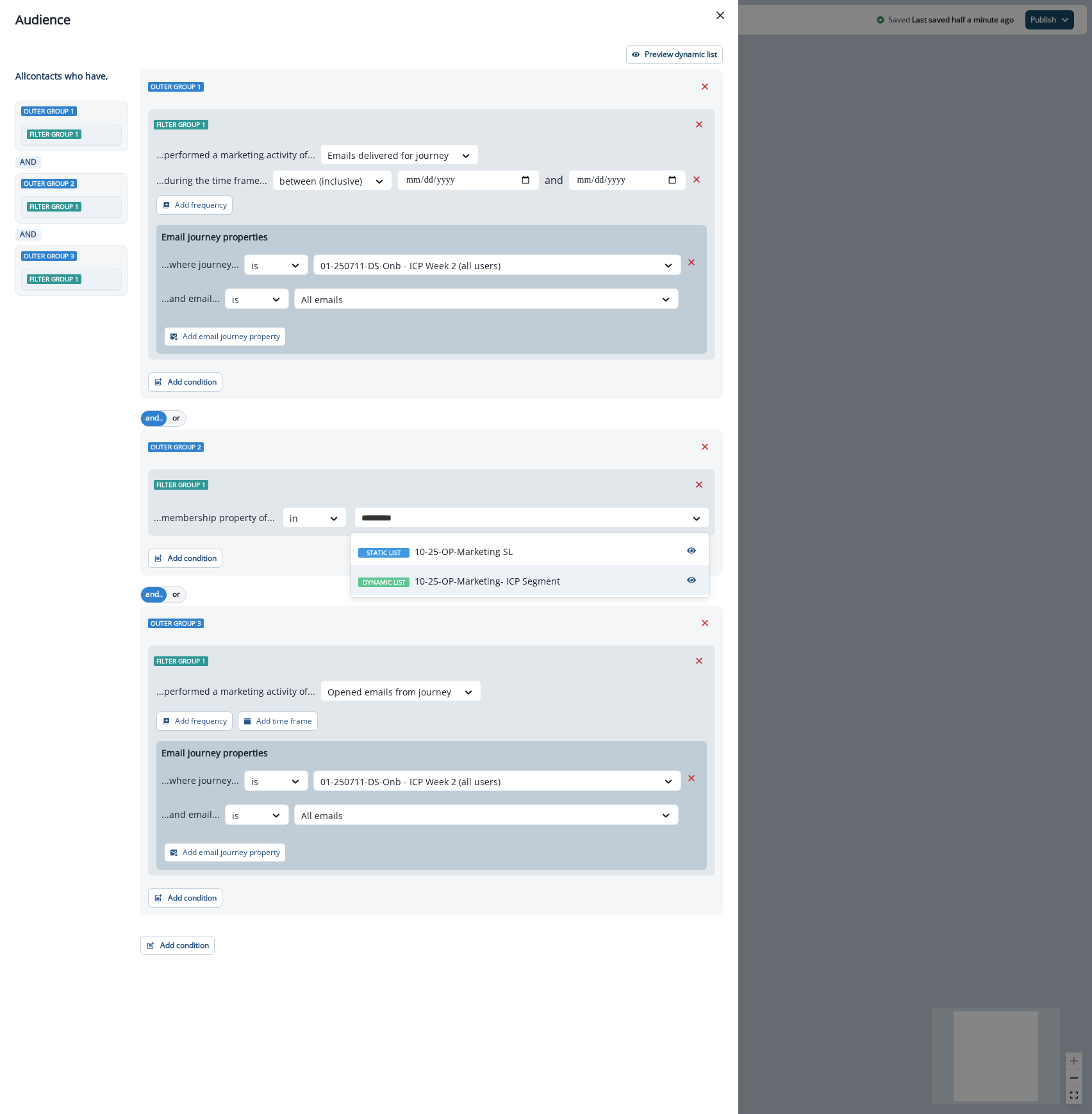
click at [582, 593] on div "Dynamic list 10-25-OP-Marketing- ICP Segment" at bounding box center [529, 580] width 359 height 30
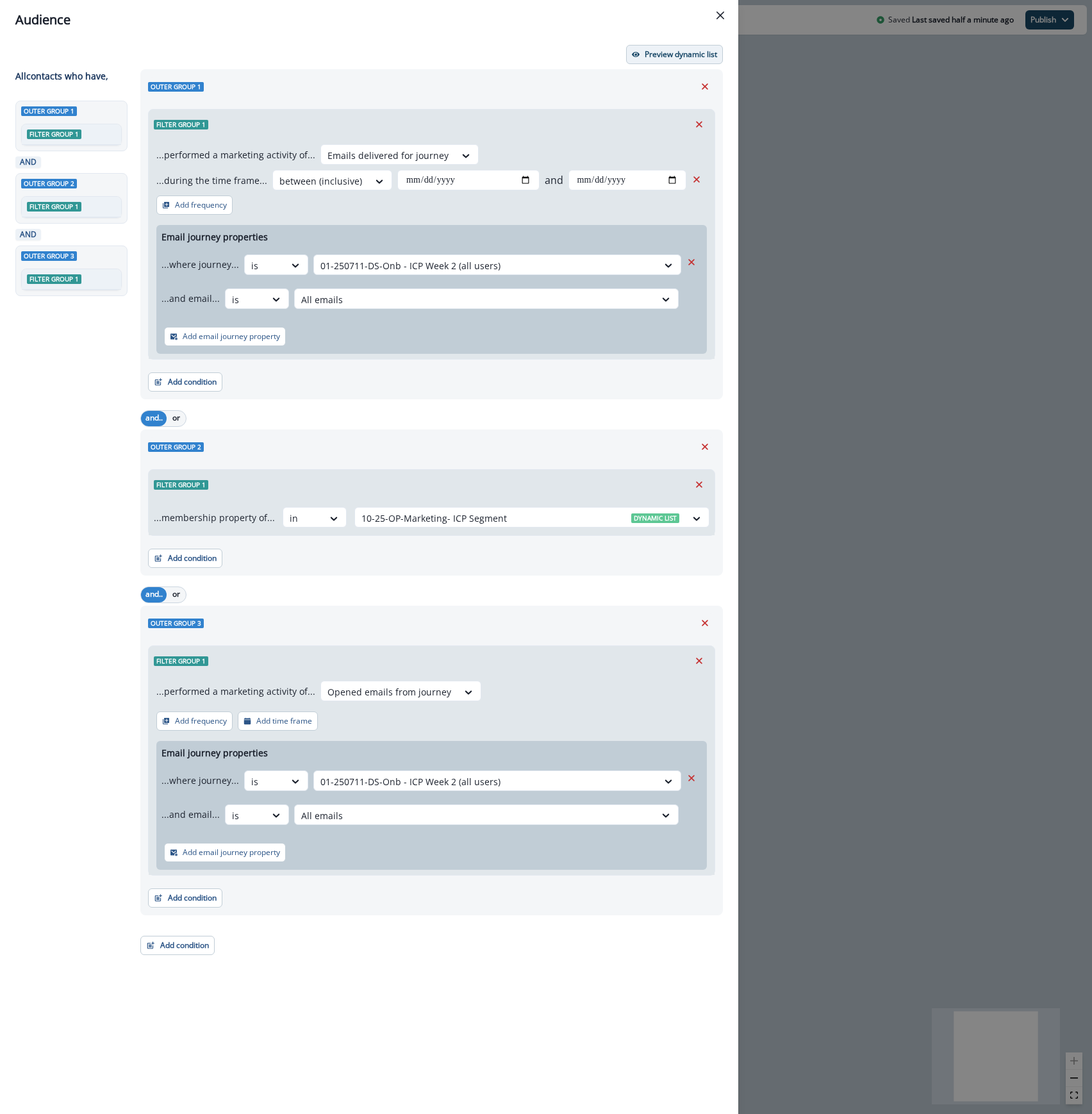
click at [667, 52] on p "Preview dynamic list" at bounding box center [681, 54] width 72 height 9
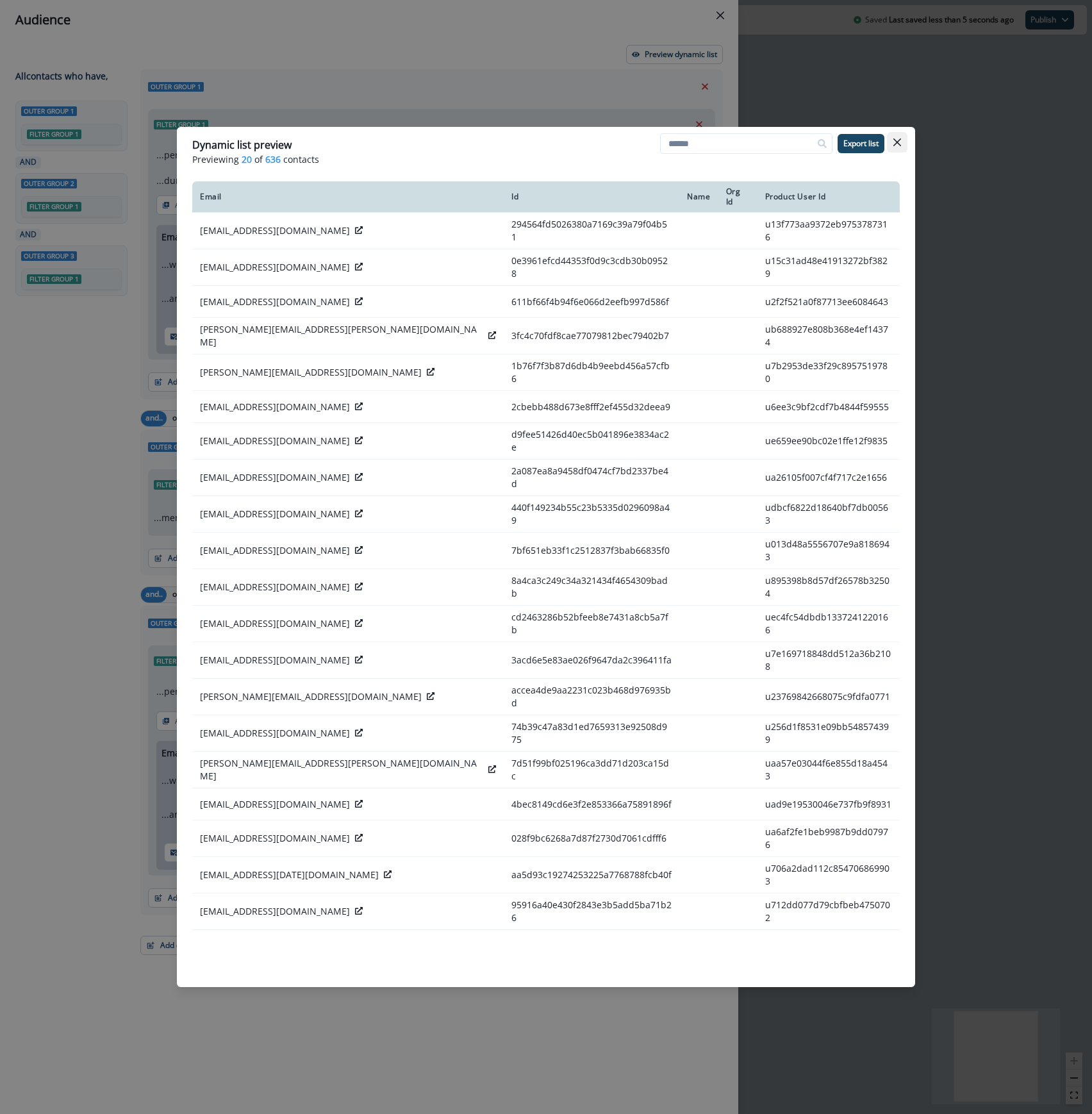
click at [895, 135] on button "Close" at bounding box center [897, 142] width 21 height 21
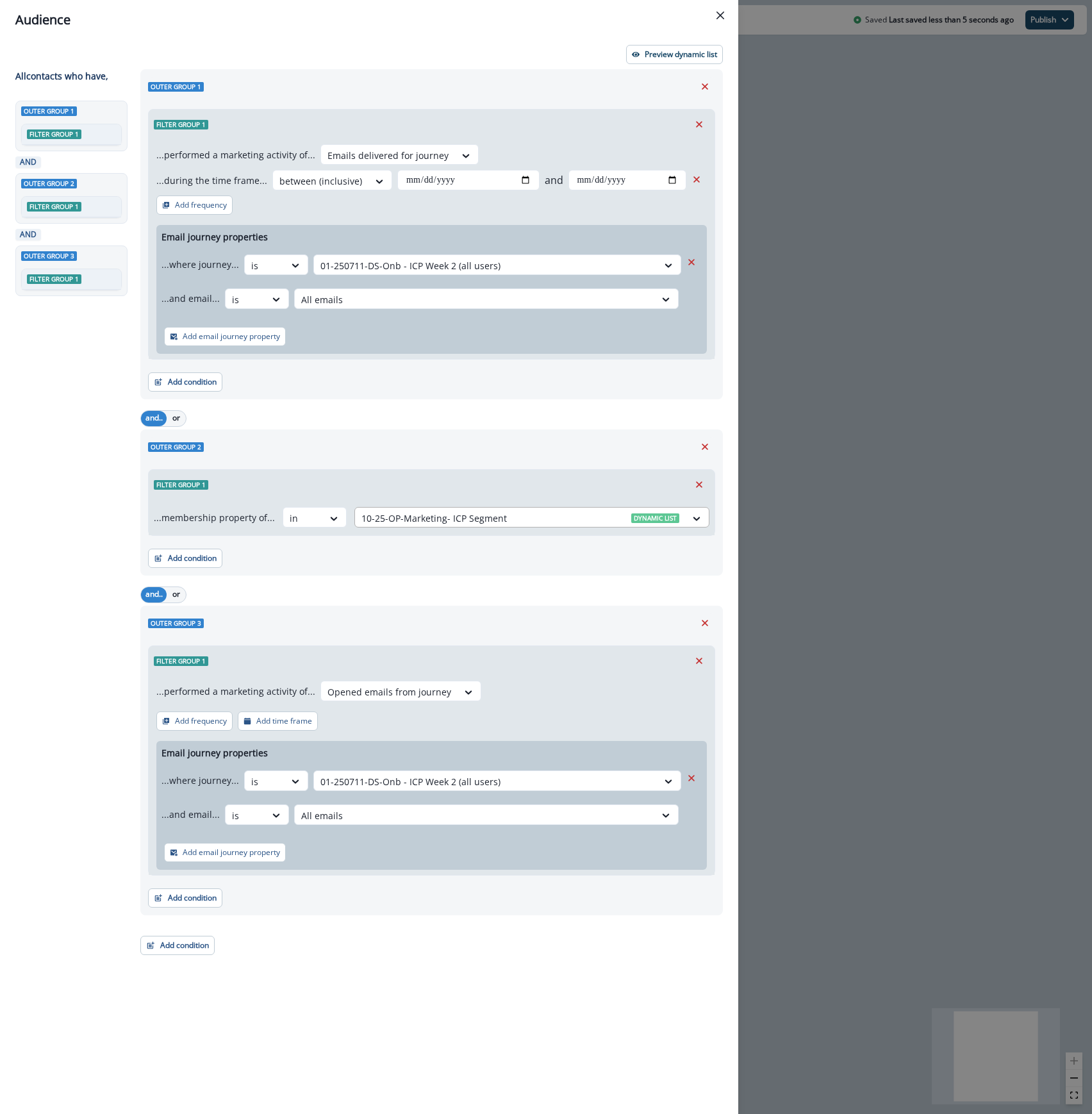
click at [450, 518] on div at bounding box center [520, 518] width 318 height 16
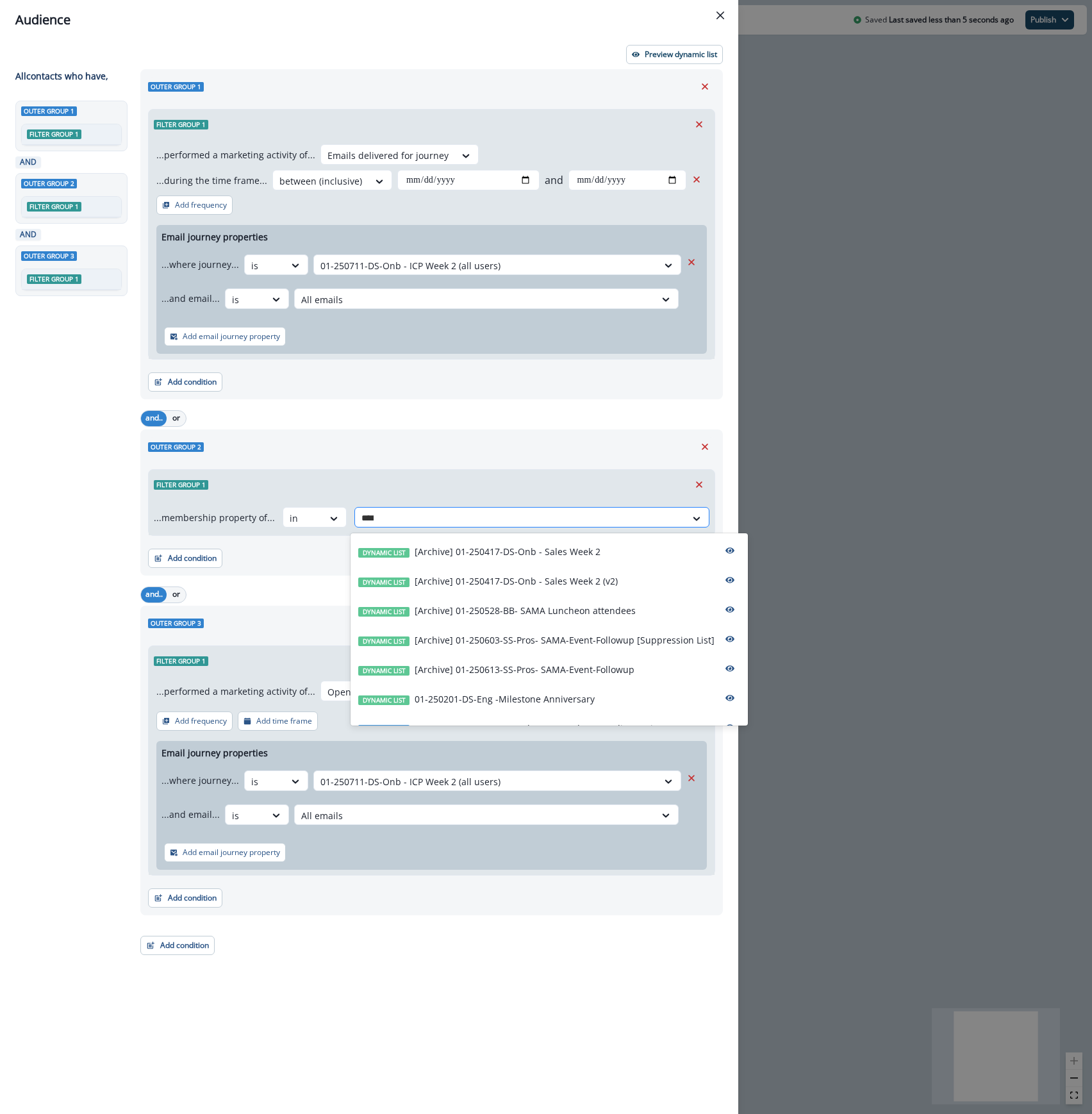
type input "*****"
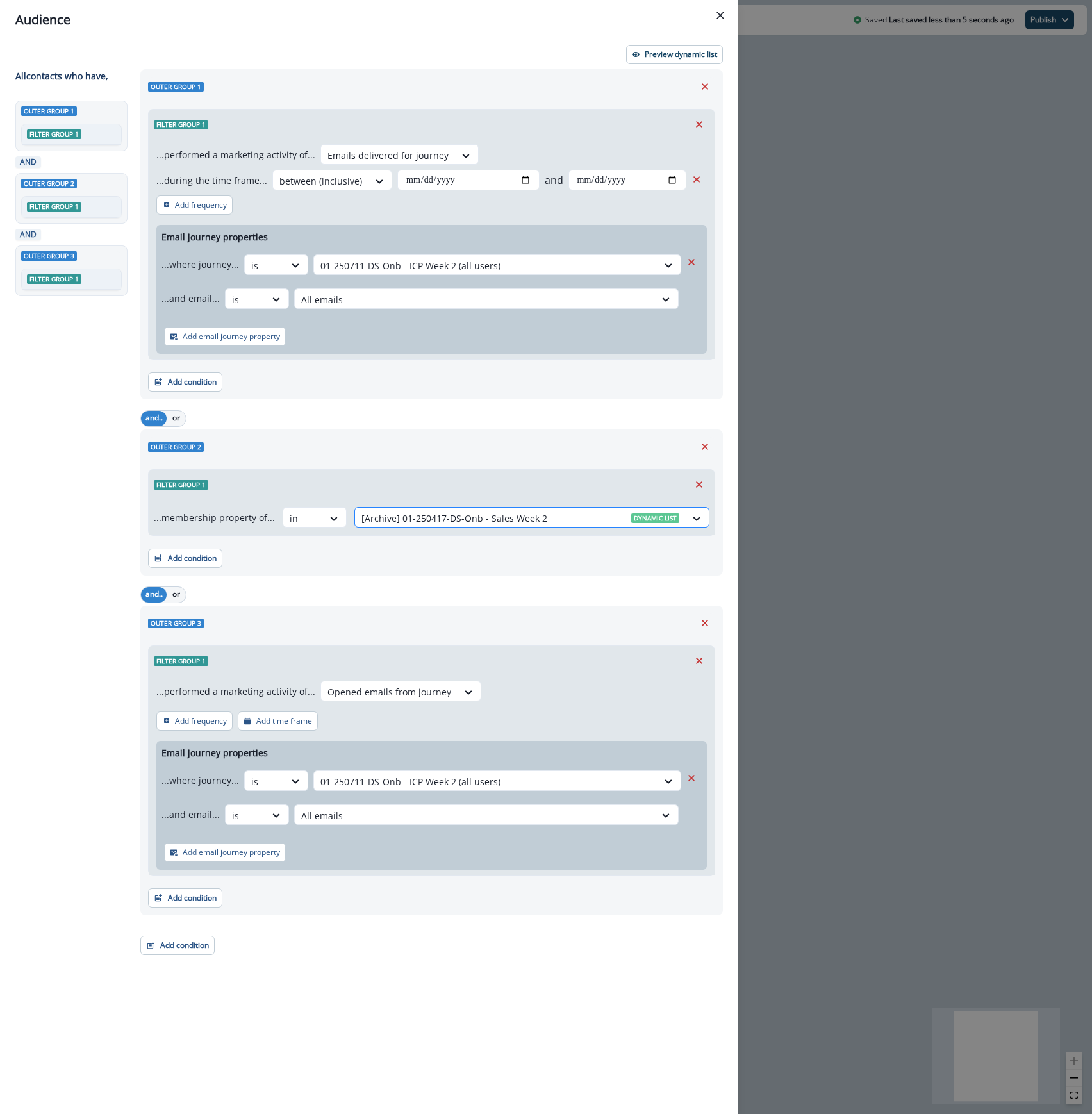
click at [550, 519] on div at bounding box center [520, 518] width 318 height 16
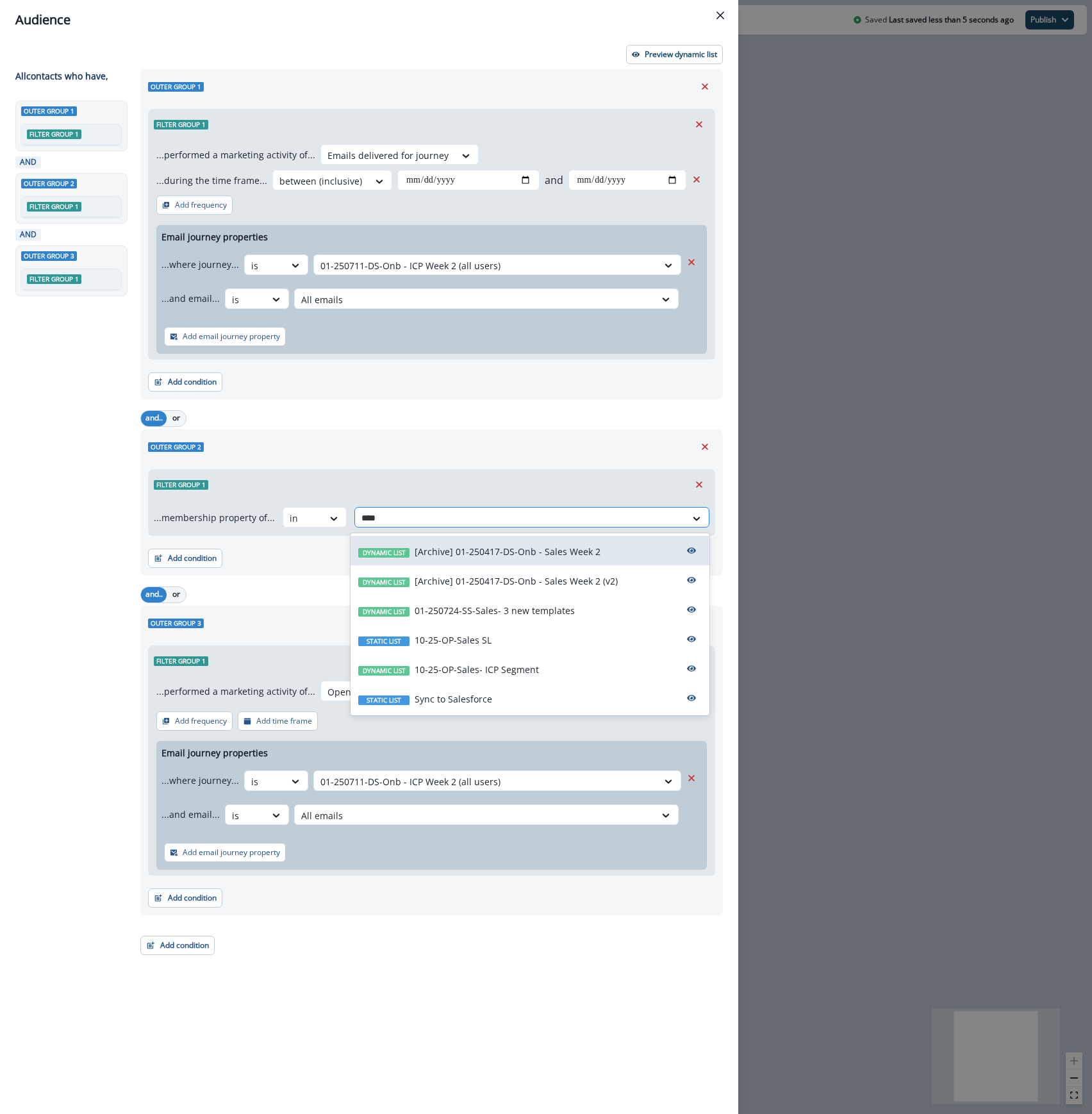
type input "*****"
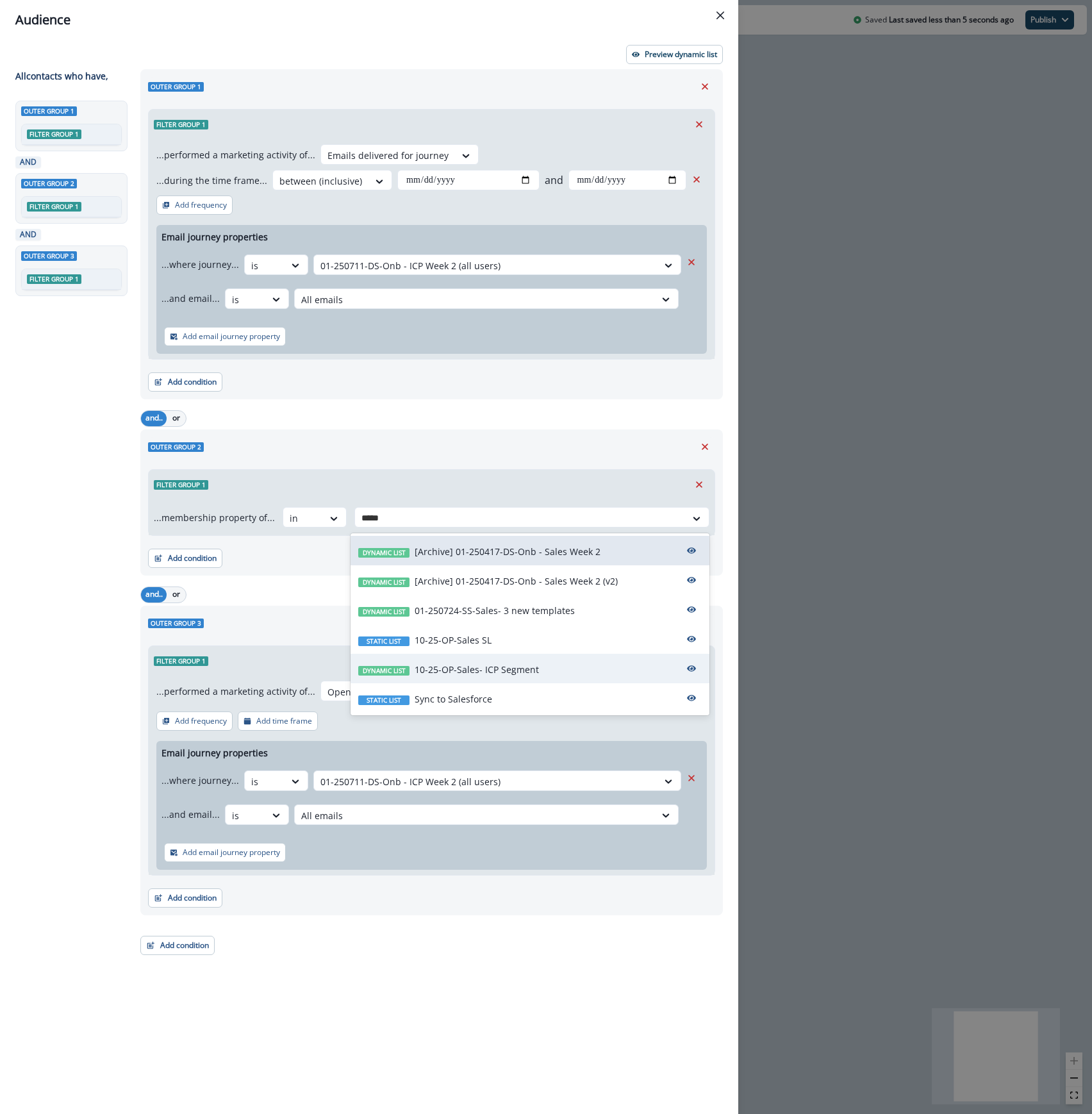
click at [564, 667] on div "Dynamic list 10-25-OP-Sales- ICP Segment" at bounding box center [529, 668] width 359 height 30
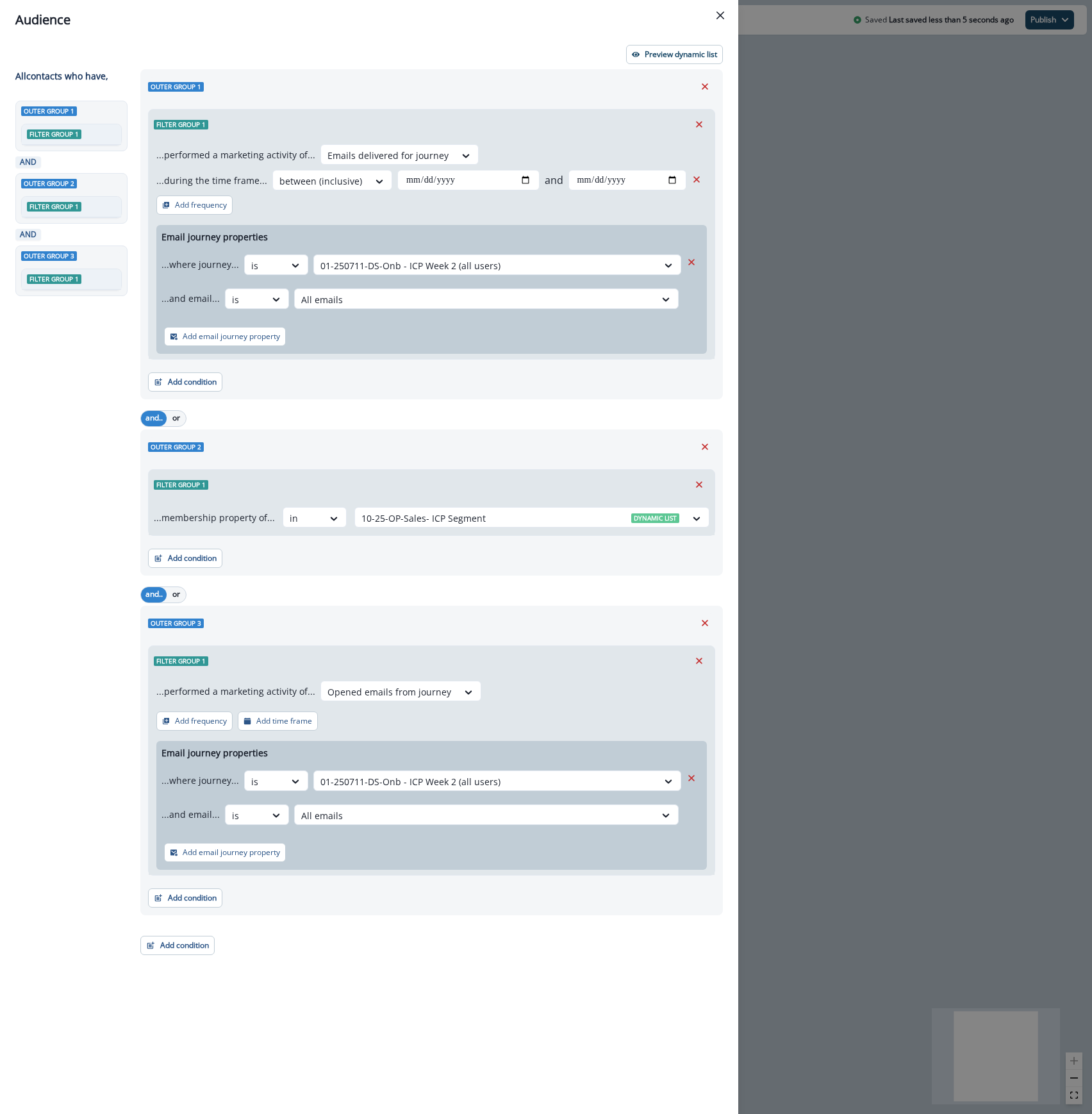
click at [673, 39] on div "**********" at bounding box center [369, 576] width 738 height 1074
click at [670, 52] on p "Preview dynamic list" at bounding box center [681, 54] width 72 height 9
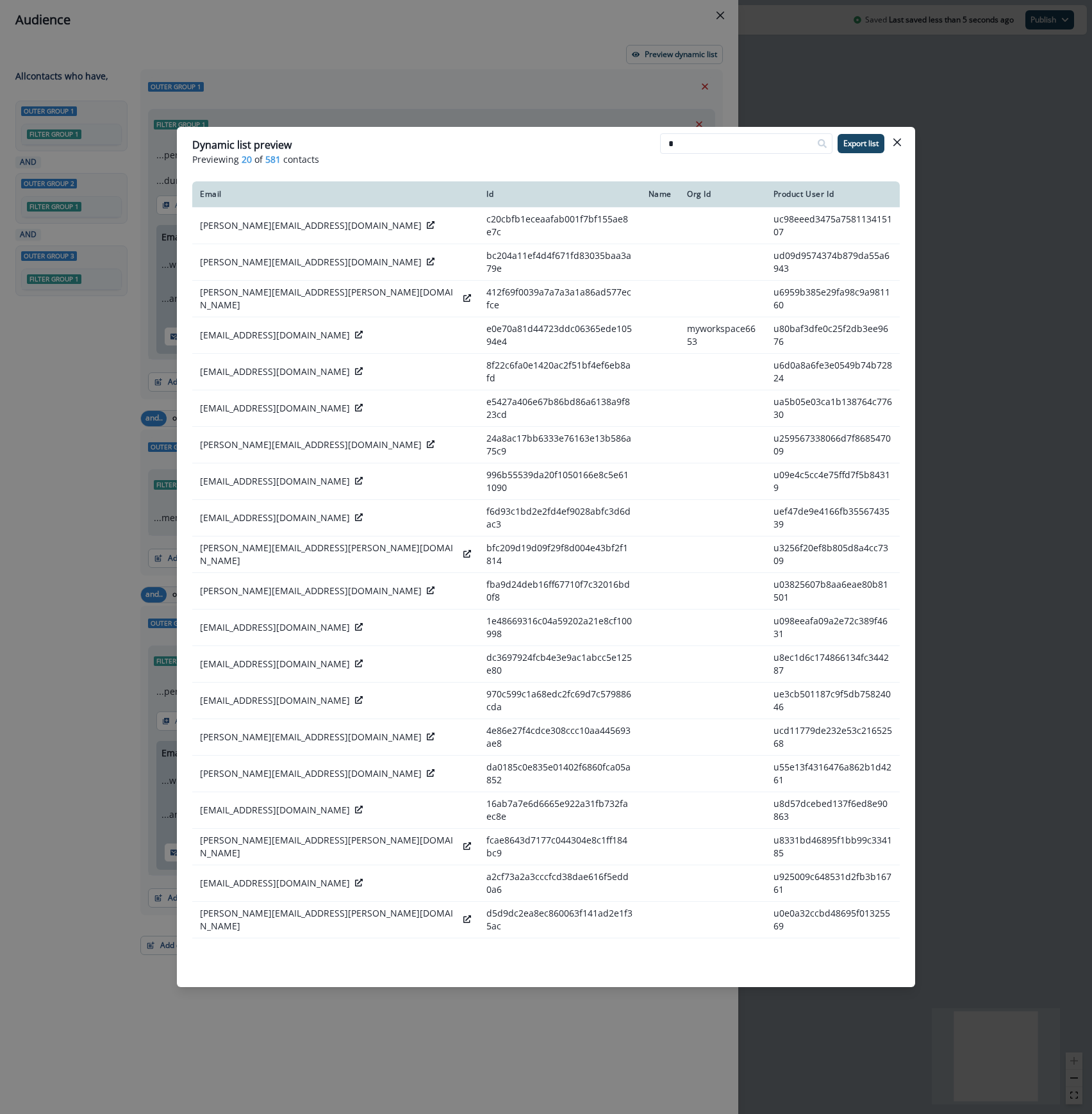
type input "*"
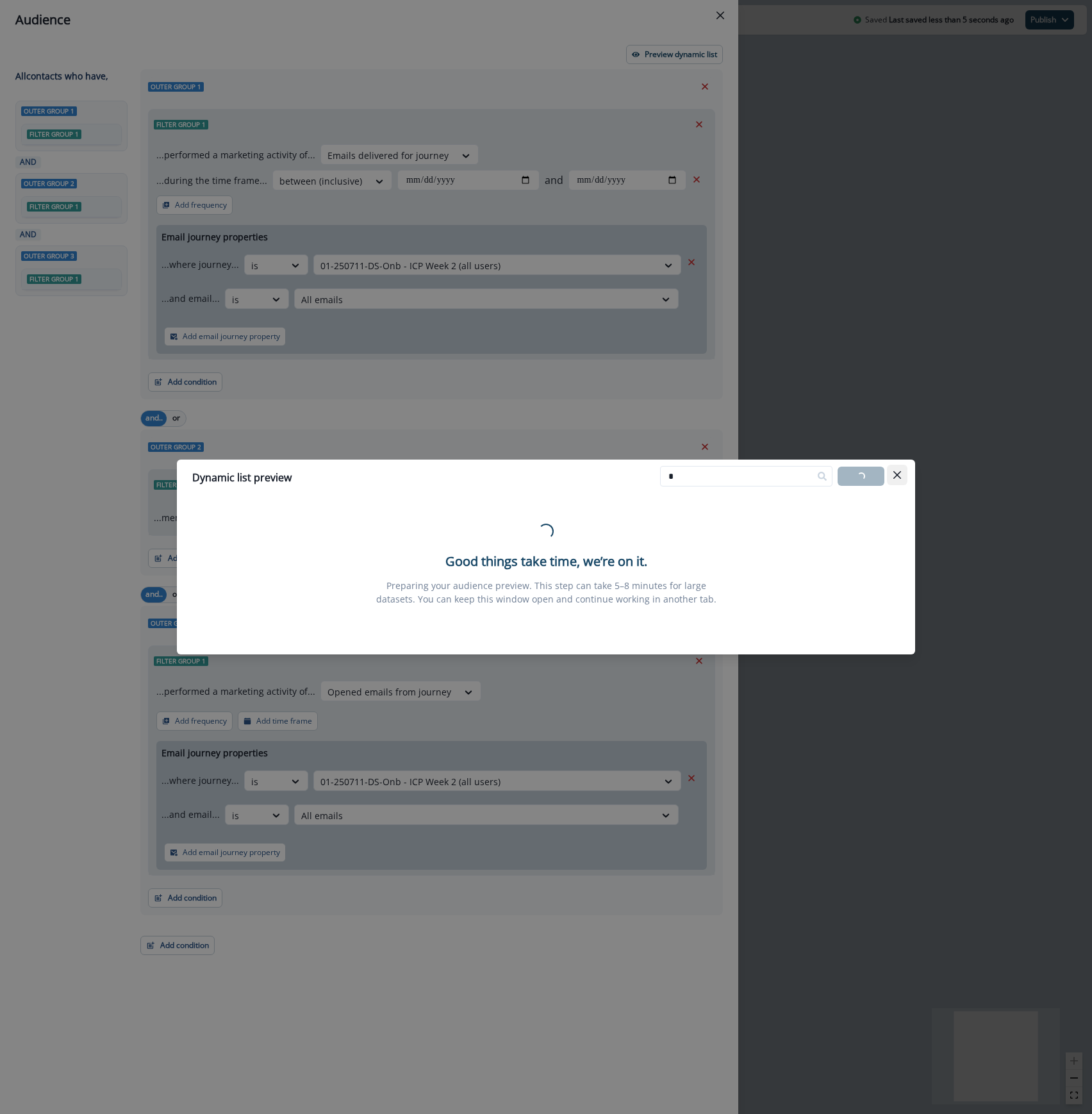
click at [895, 473] on icon "Close" at bounding box center [897, 475] width 8 height 8
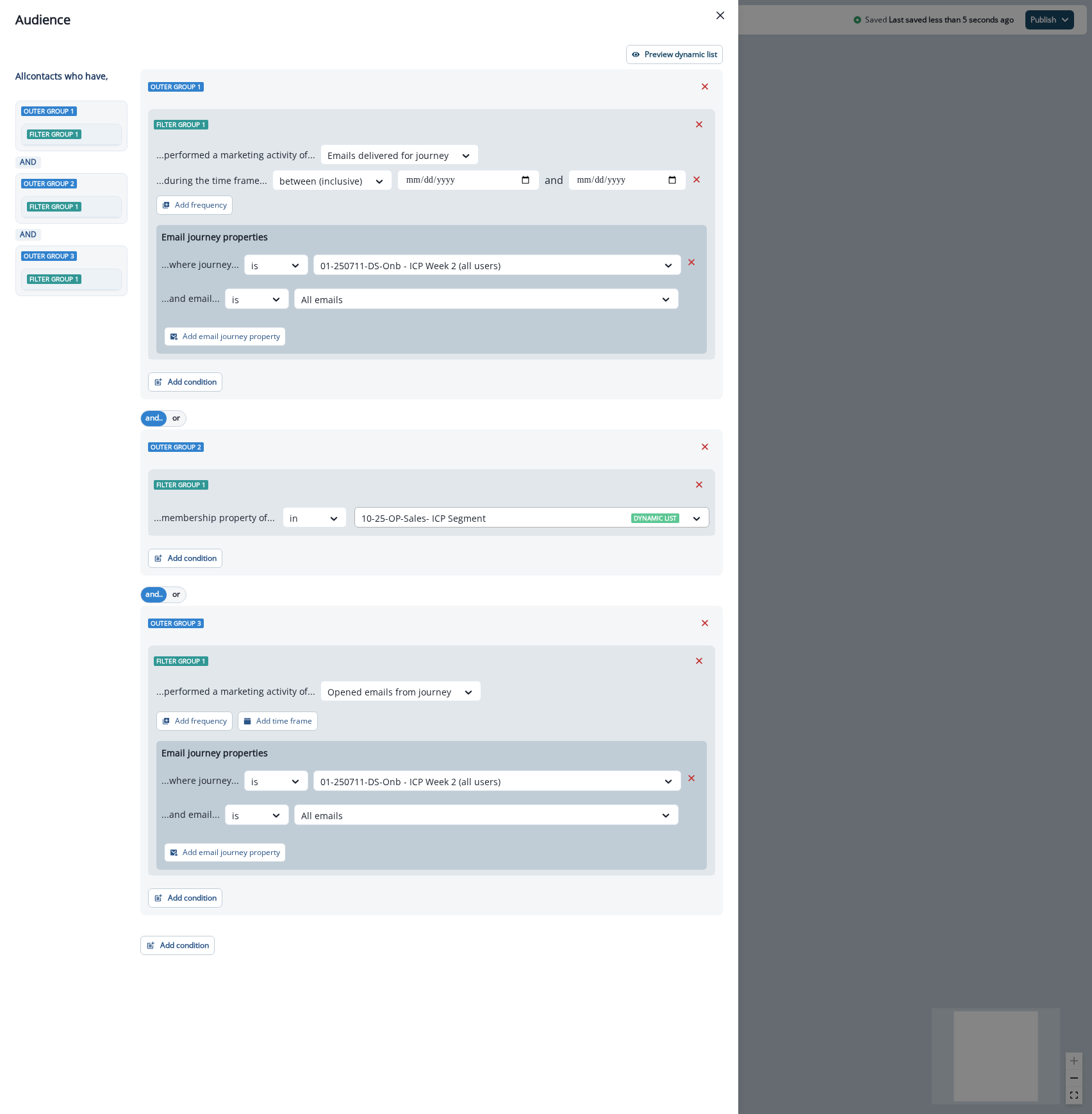
click at [659, 524] on div at bounding box center [520, 518] width 318 height 16
type input "***"
click at [521, 546] on p "10-25-OP-R&D- ICP Segment" at bounding box center [475, 551] width 120 height 14
click at [672, 55] on p "Preview dynamic list" at bounding box center [681, 54] width 72 height 9
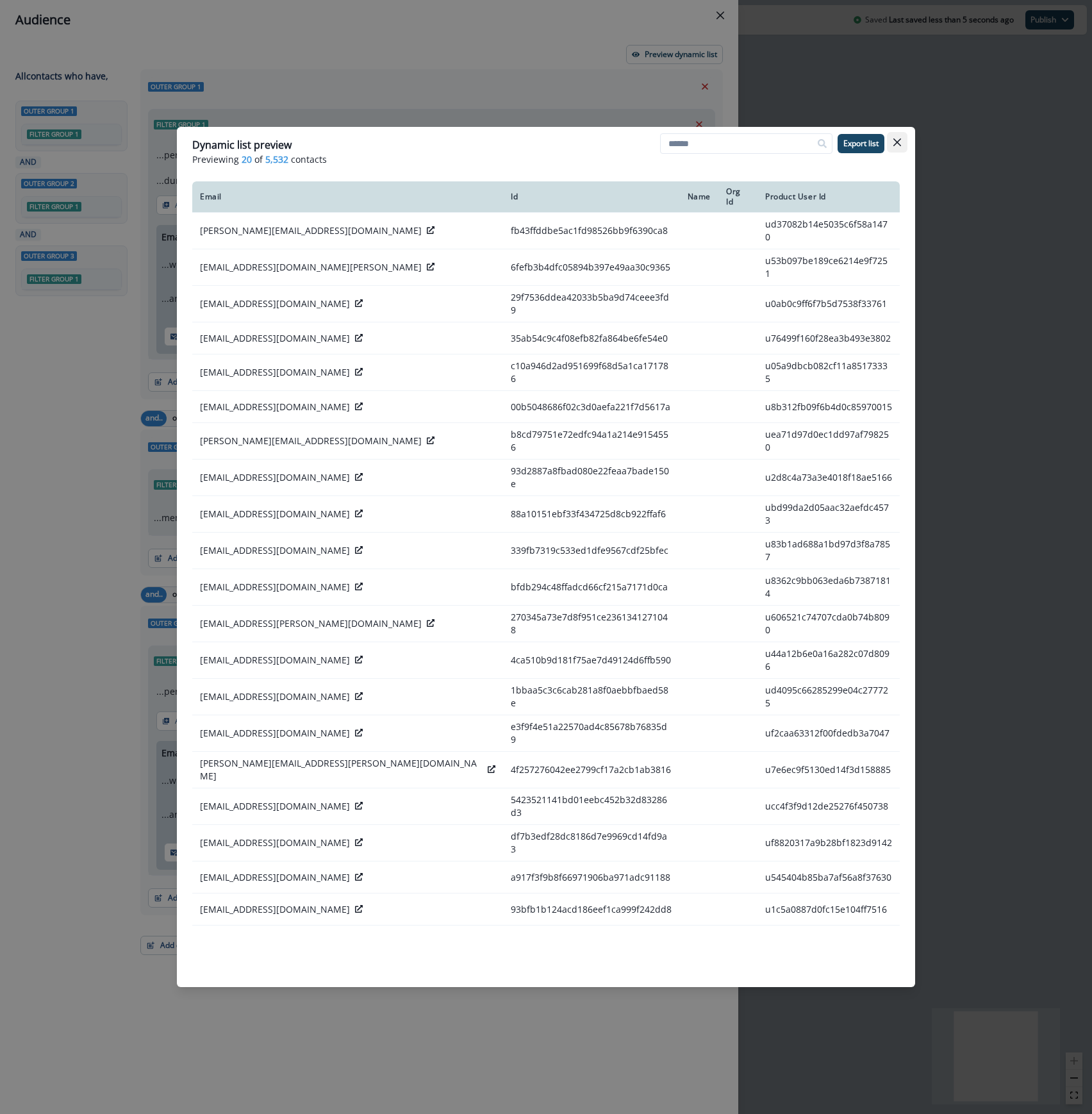
click at [903, 141] on button "Close" at bounding box center [897, 142] width 21 height 21
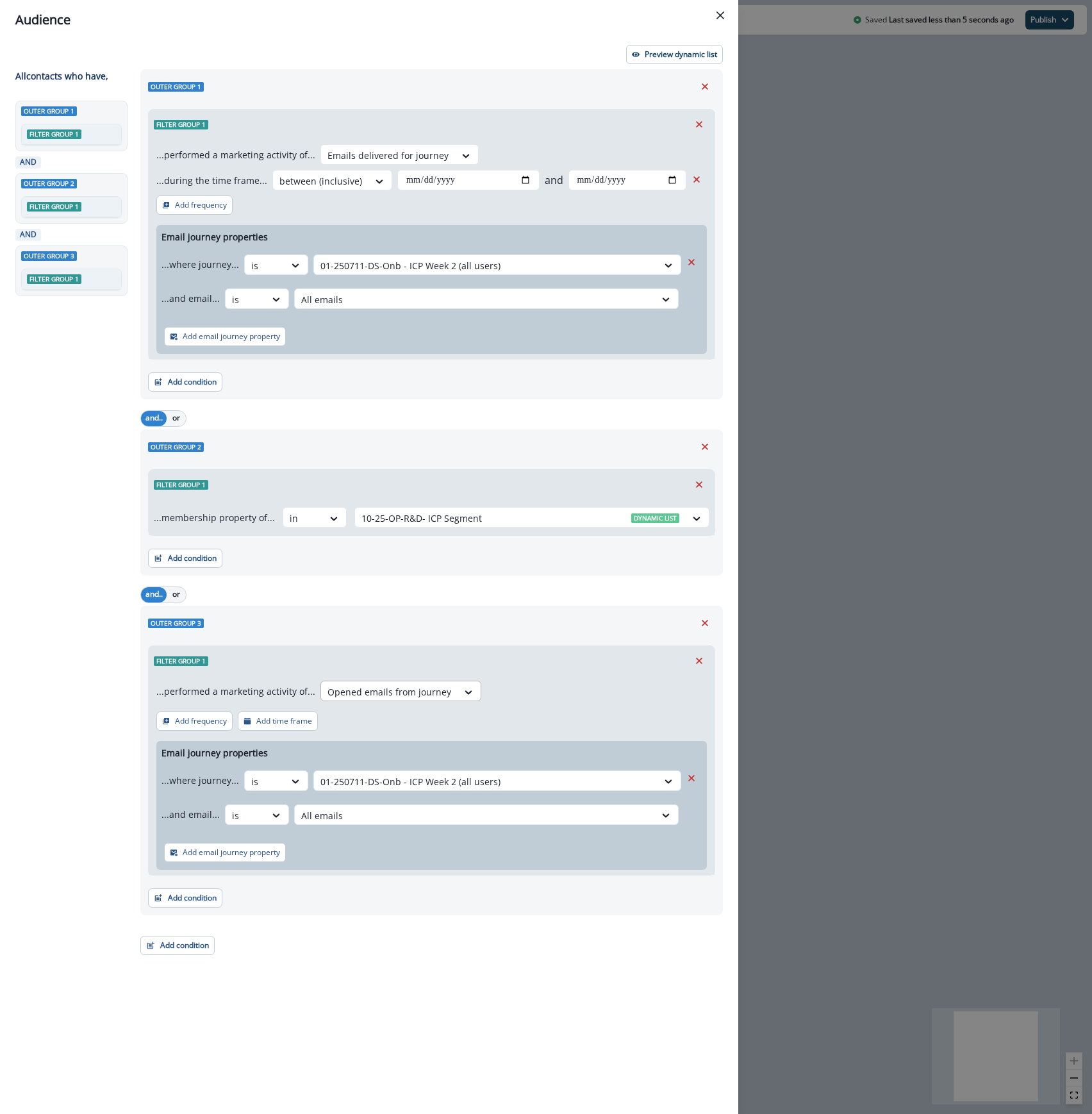
click at [411, 696] on div at bounding box center [389, 692] width 124 height 16
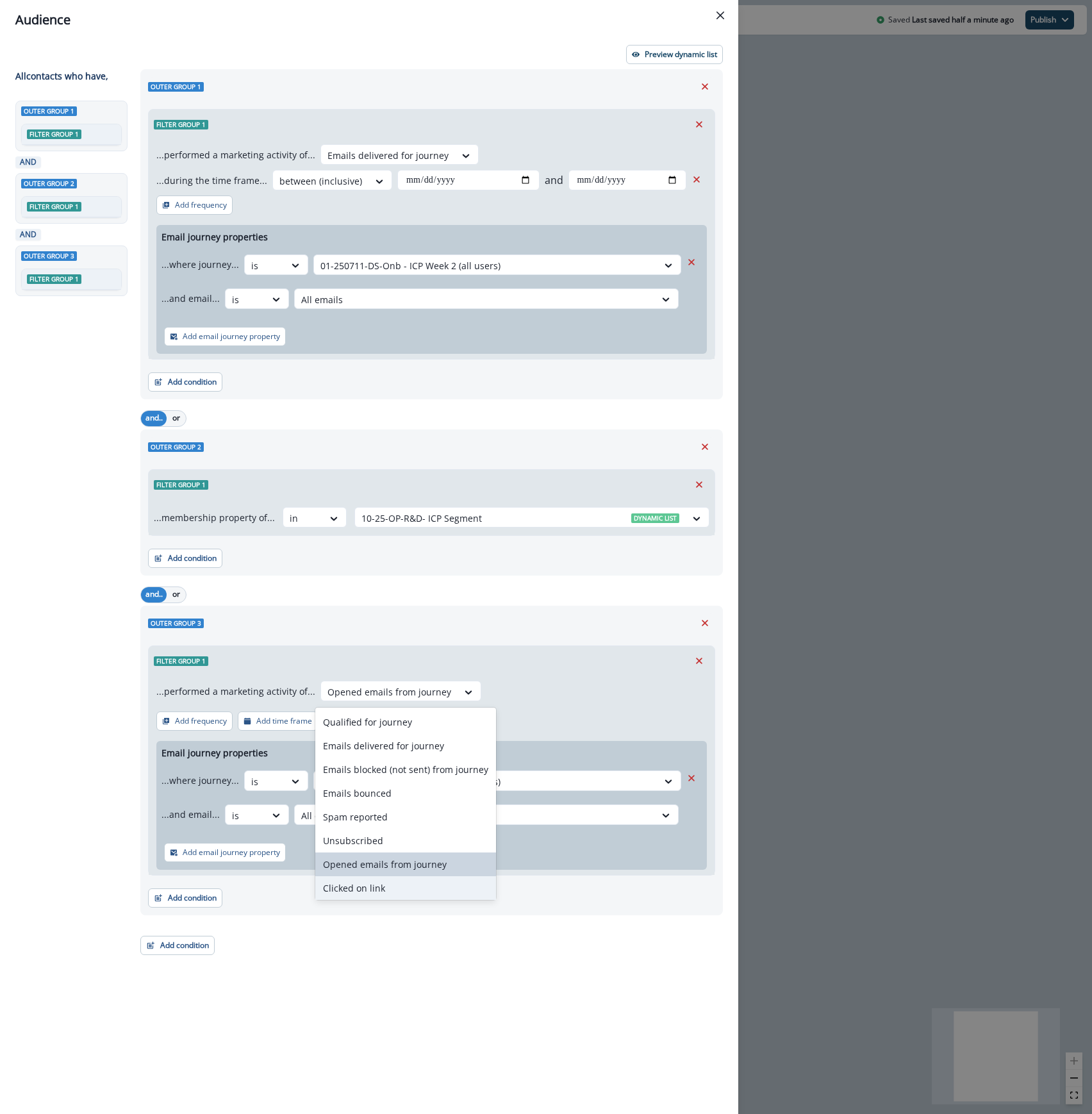
click at [389, 884] on div "Clicked on link" at bounding box center [405, 888] width 181 height 24
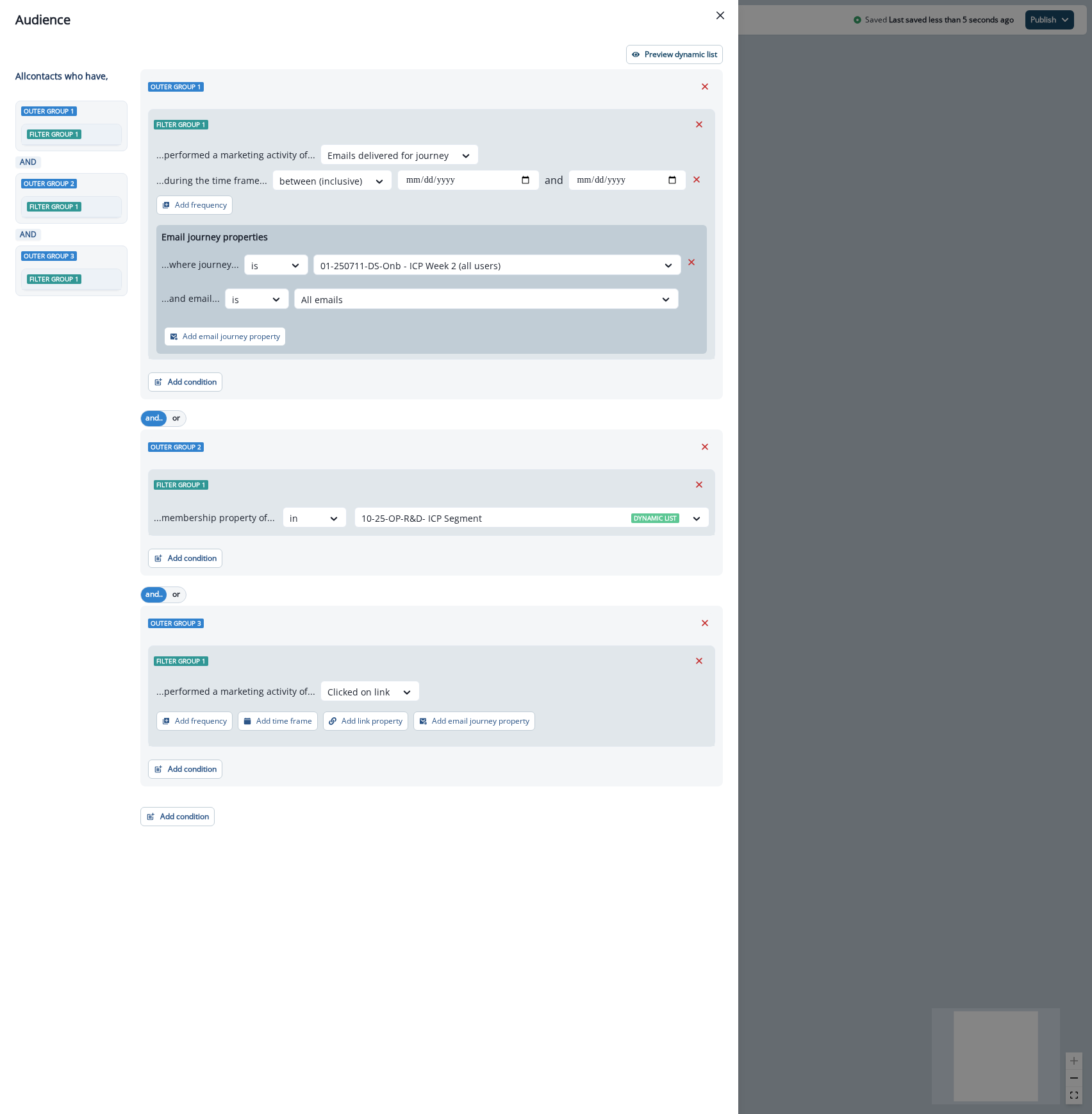
click at [460, 723] on p "Add email journey property" at bounding box center [480, 720] width 97 height 9
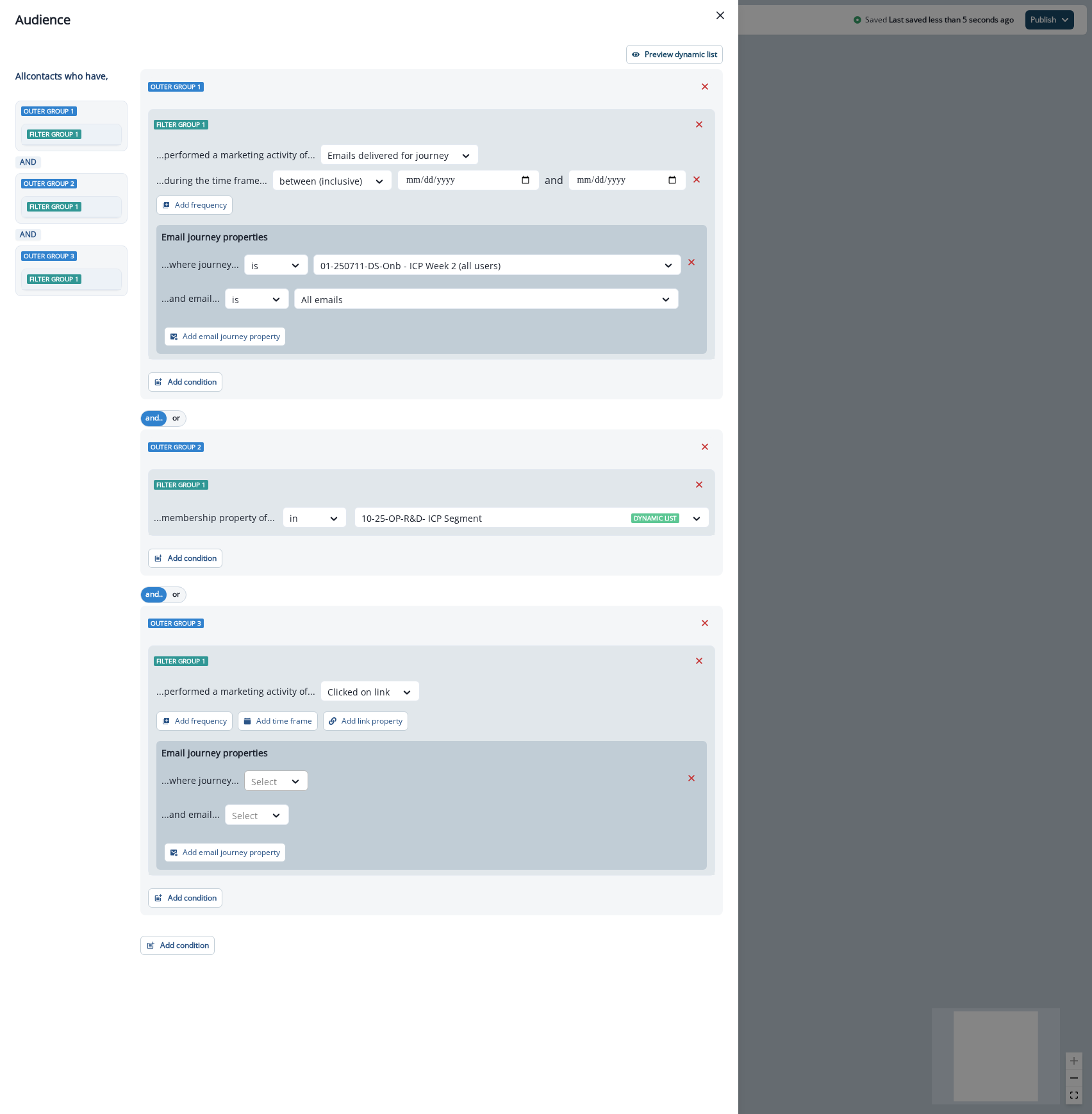
click at [267, 783] on div at bounding box center [265, 781] width 27 height 16
click at [262, 841] on div "is" at bounding box center [301, 835] width 120 height 24
click at [390, 782] on div at bounding box center [486, 781] width 331 height 16
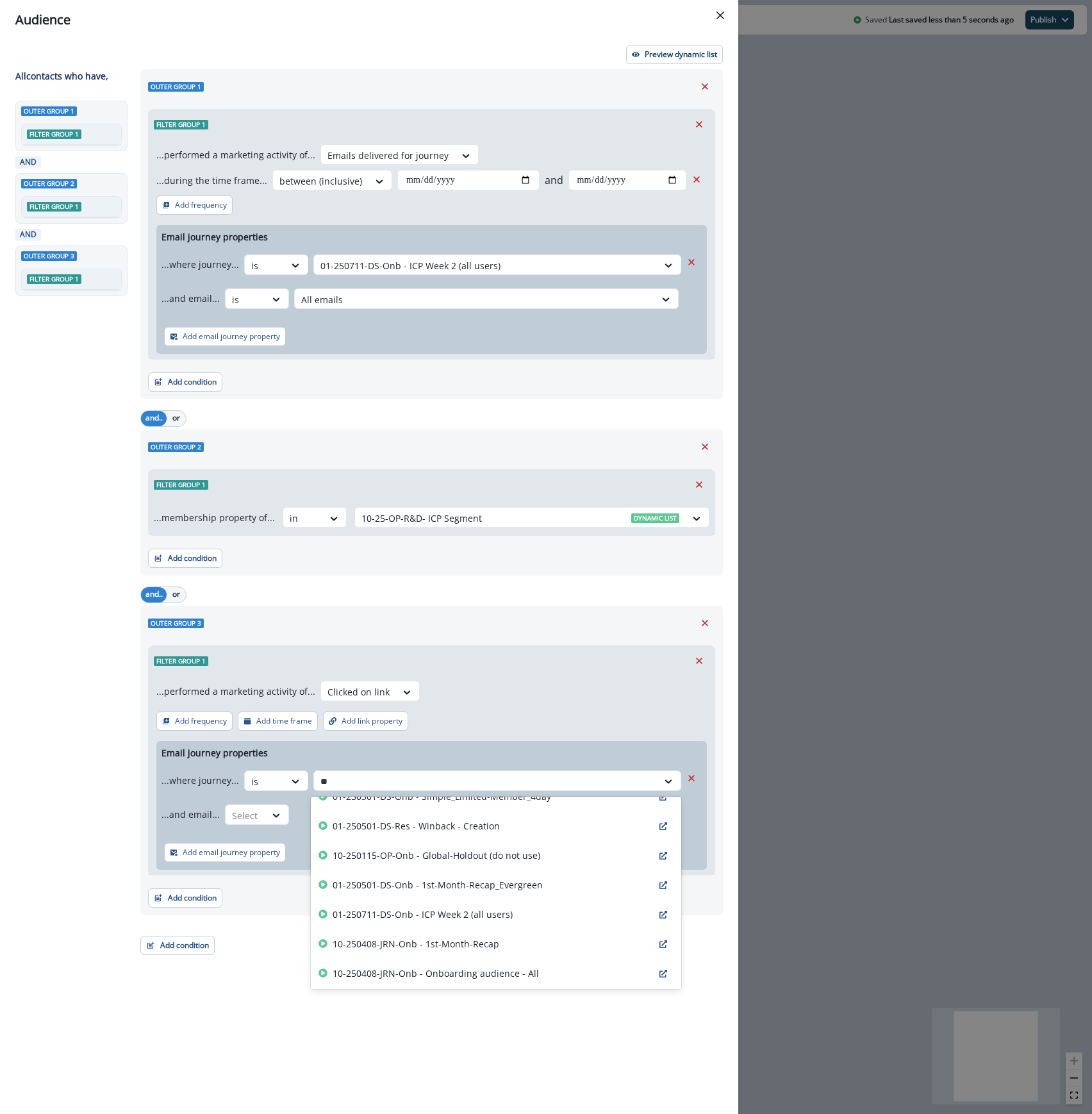
scroll to position [141, 0]
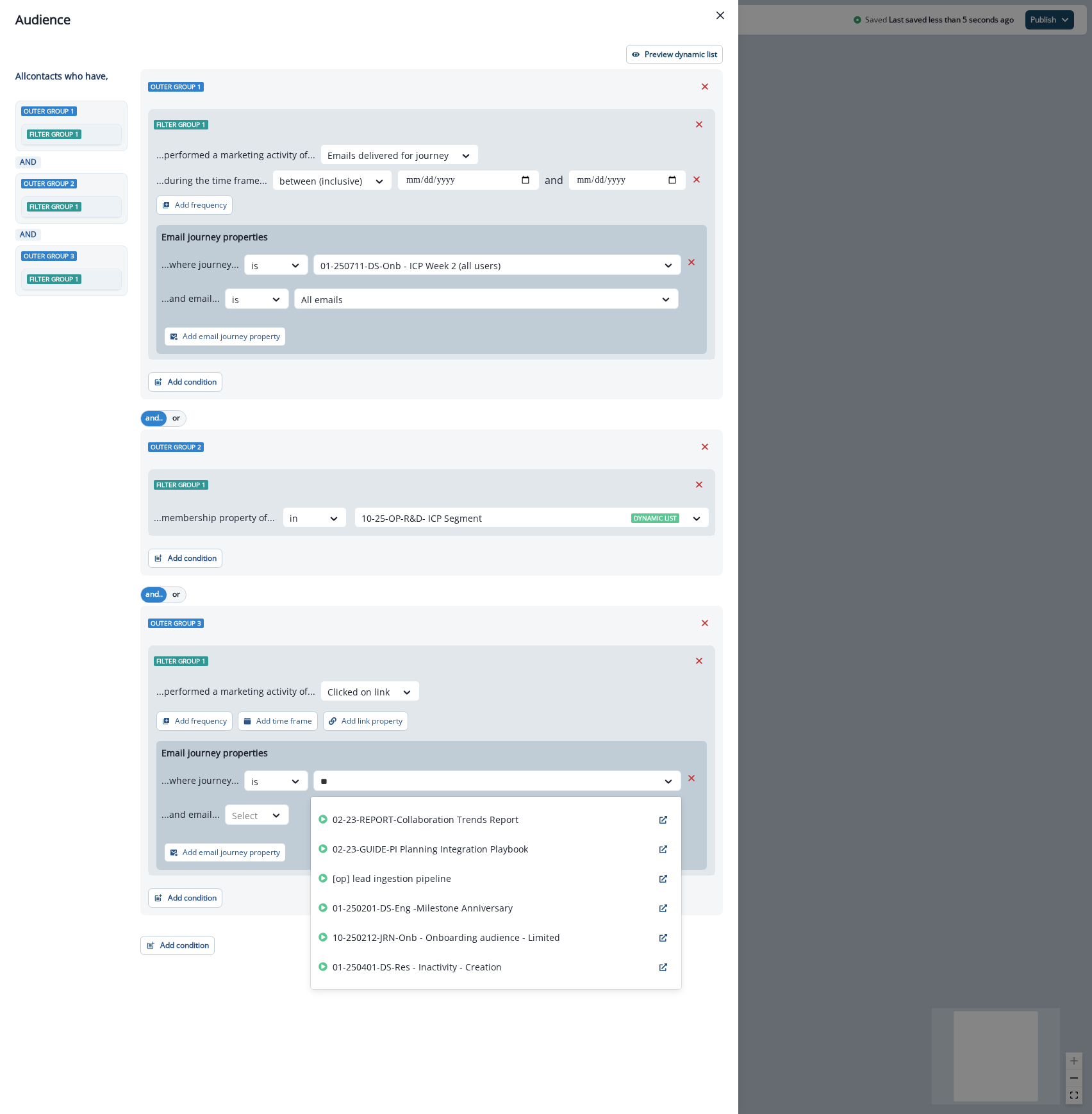
type input "***"
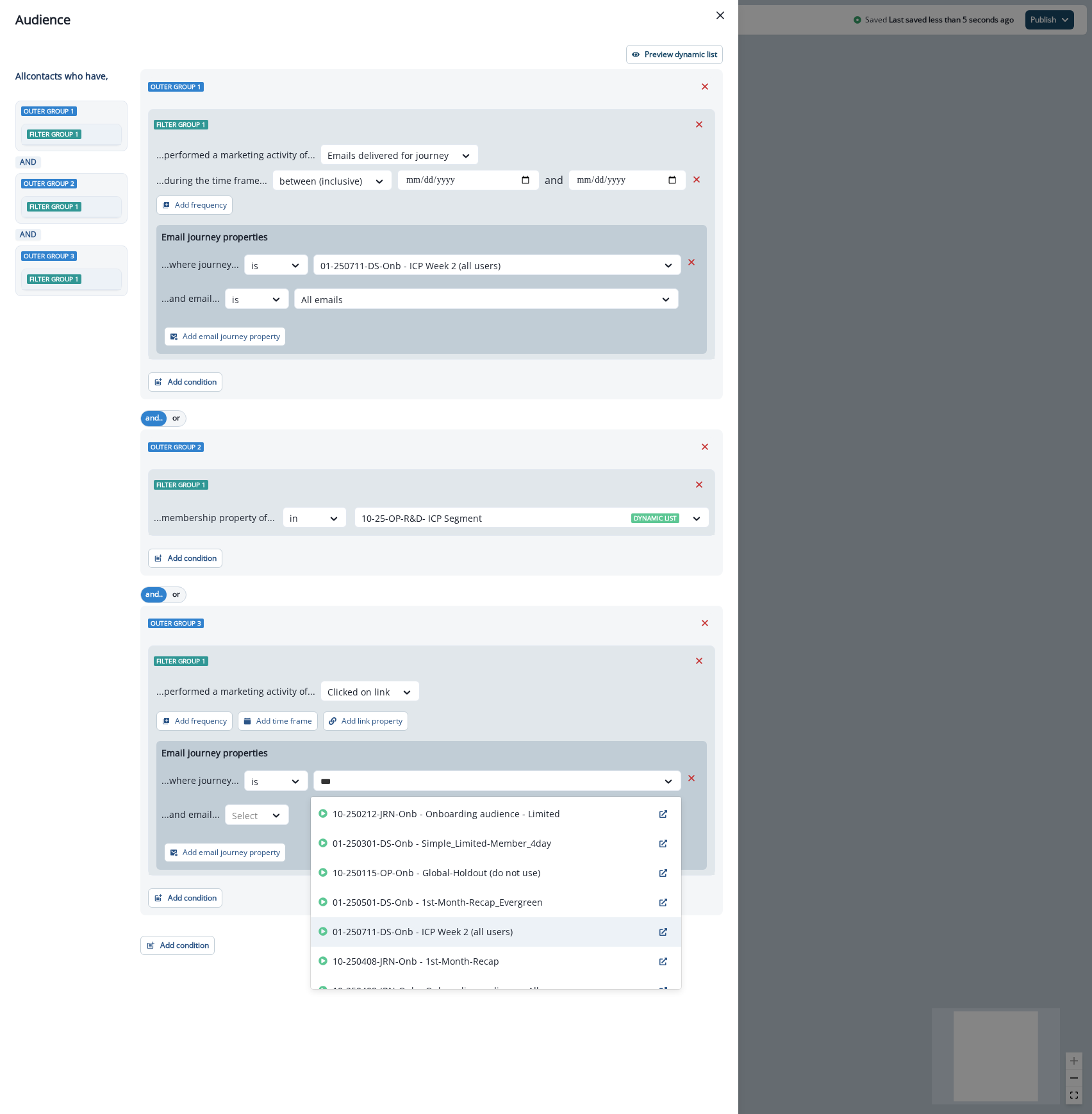
click at [474, 933] on p "01-250711-DS-Onb - ICP Week 2 (all users)" at bounding box center [422, 931] width 180 height 14
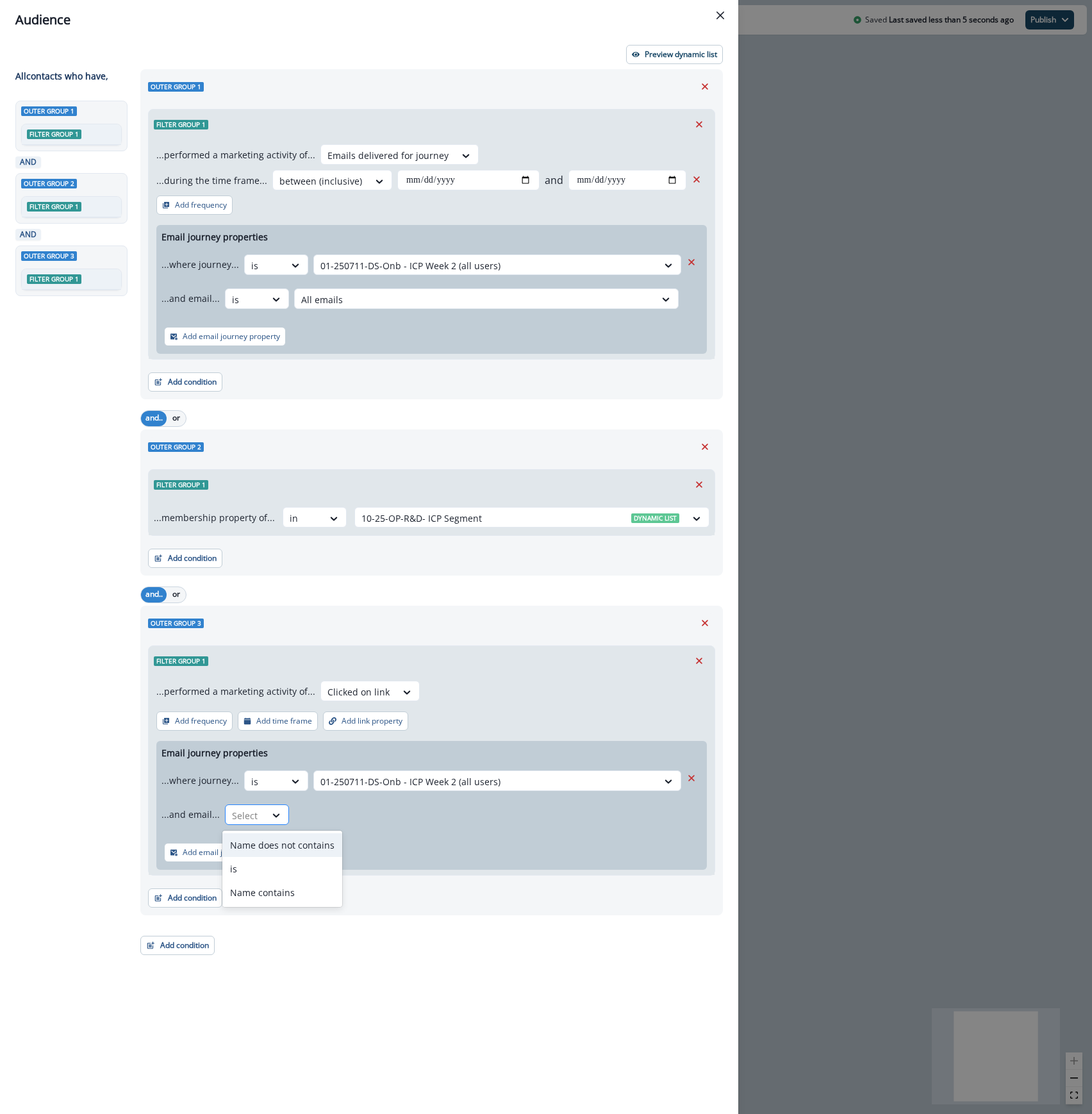
click at [247, 818] on div at bounding box center [246, 815] width 27 height 16
drag, startPoint x: 247, startPoint y: 871, endPoint x: 254, endPoint y: 864, distance: 9.9
click at [247, 871] on div "is" at bounding box center [282, 869] width 120 height 24
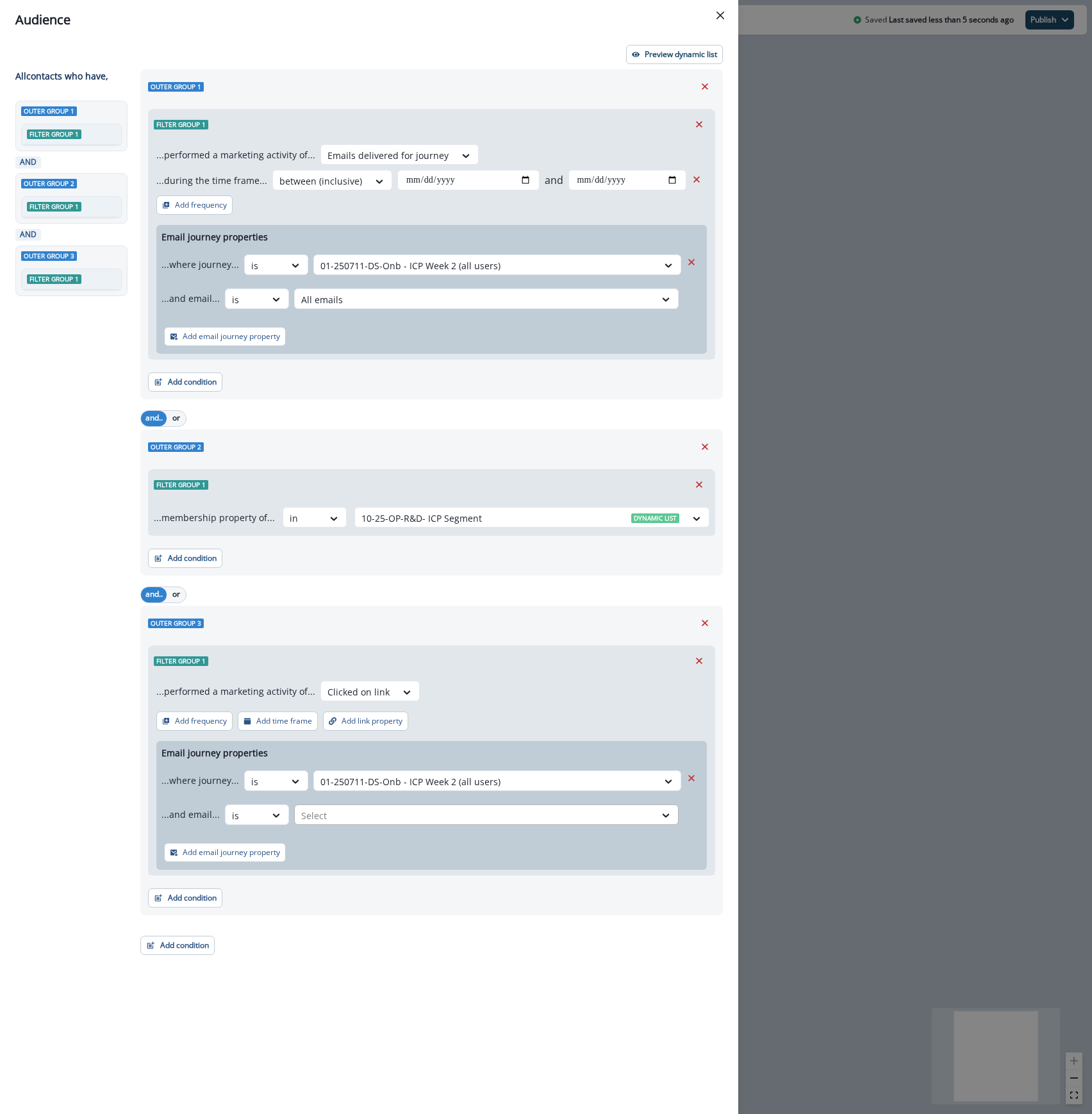
click at [366, 810] on div at bounding box center [475, 815] width 348 height 16
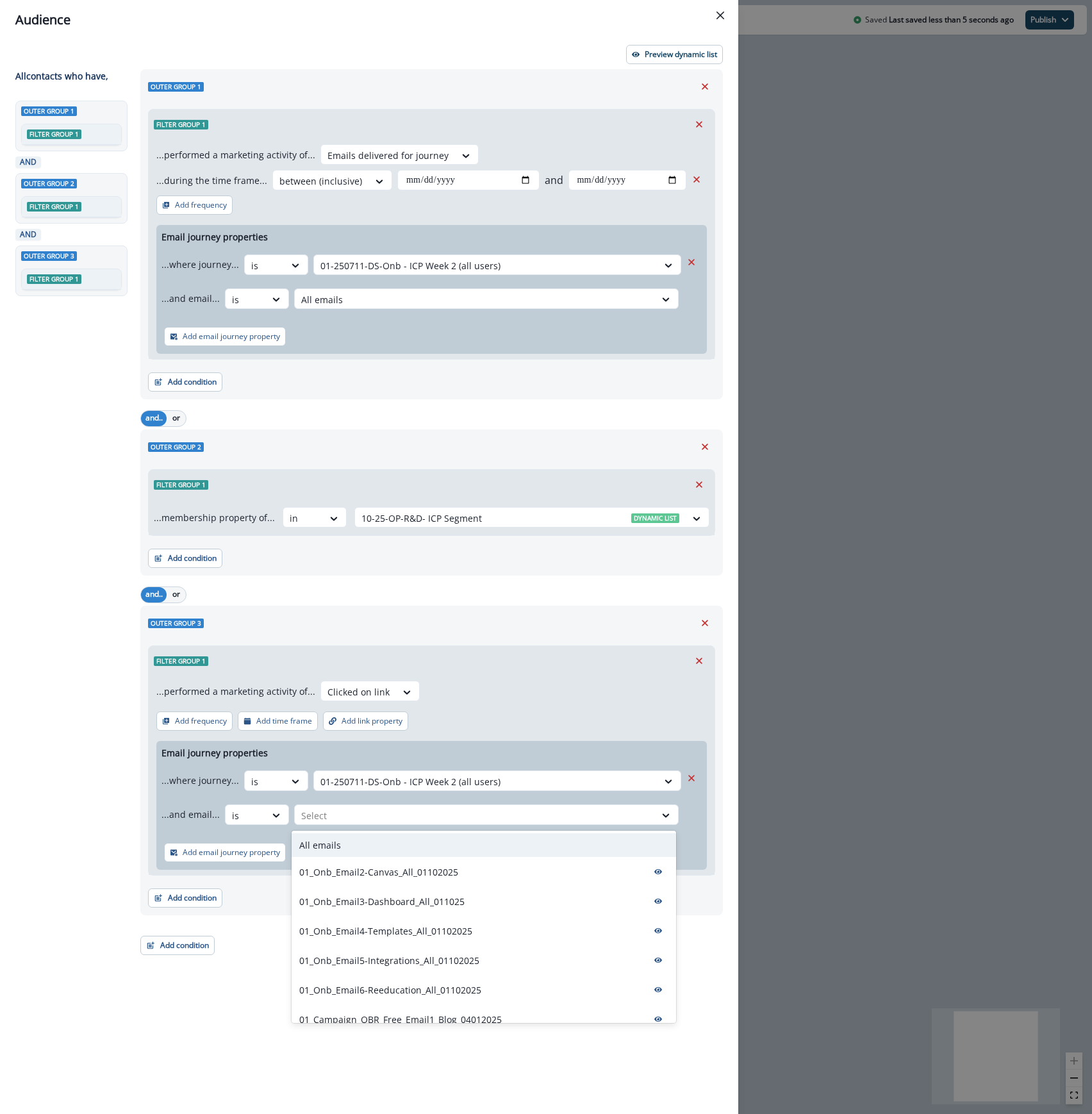
click at [359, 844] on div "All emails" at bounding box center [483, 845] width 385 height 24
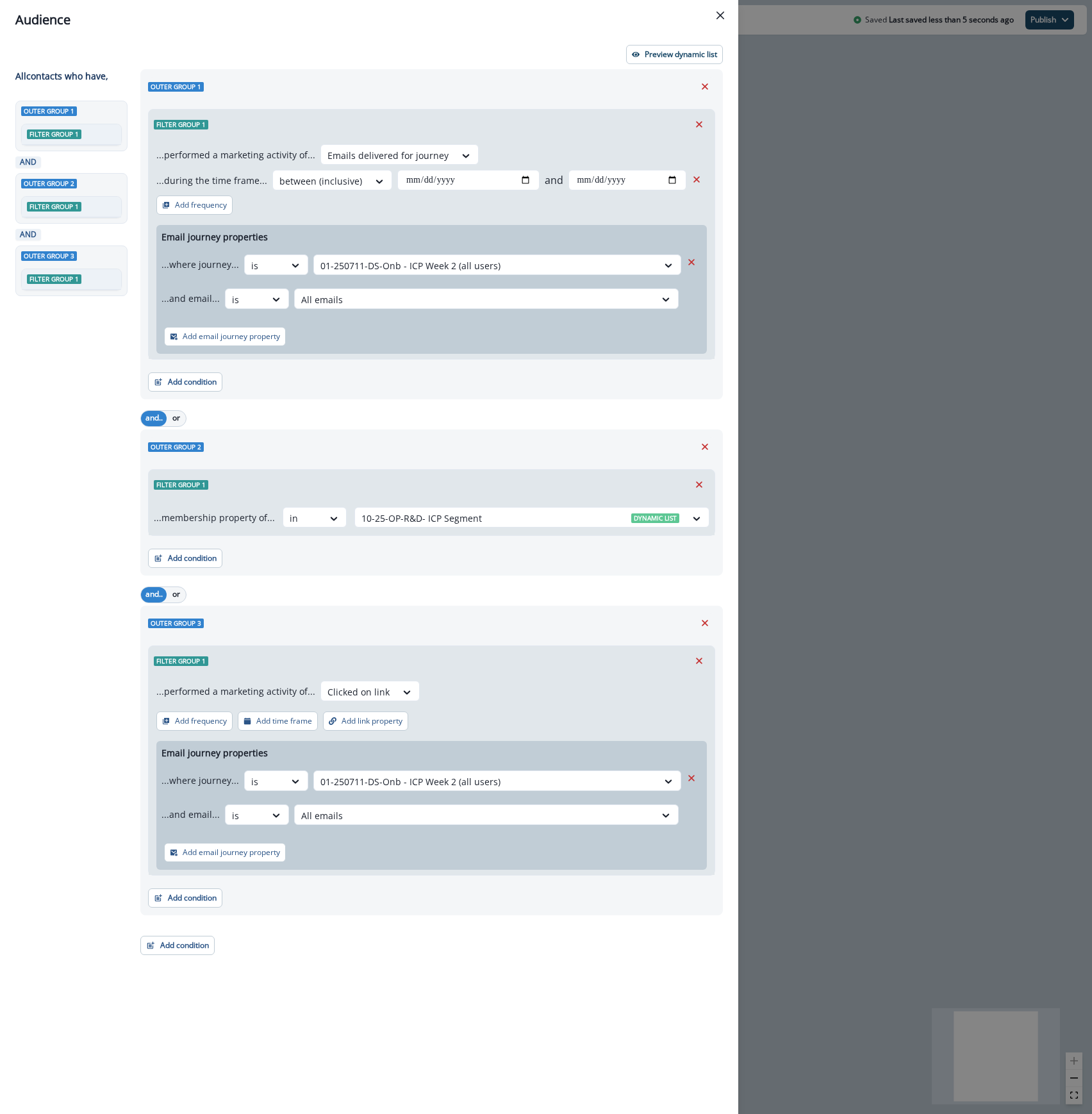
click at [552, 983] on div "**********" at bounding box center [427, 568] width 590 height 998
click at [665, 50] on p "Preview dynamic list" at bounding box center [681, 54] width 72 height 9
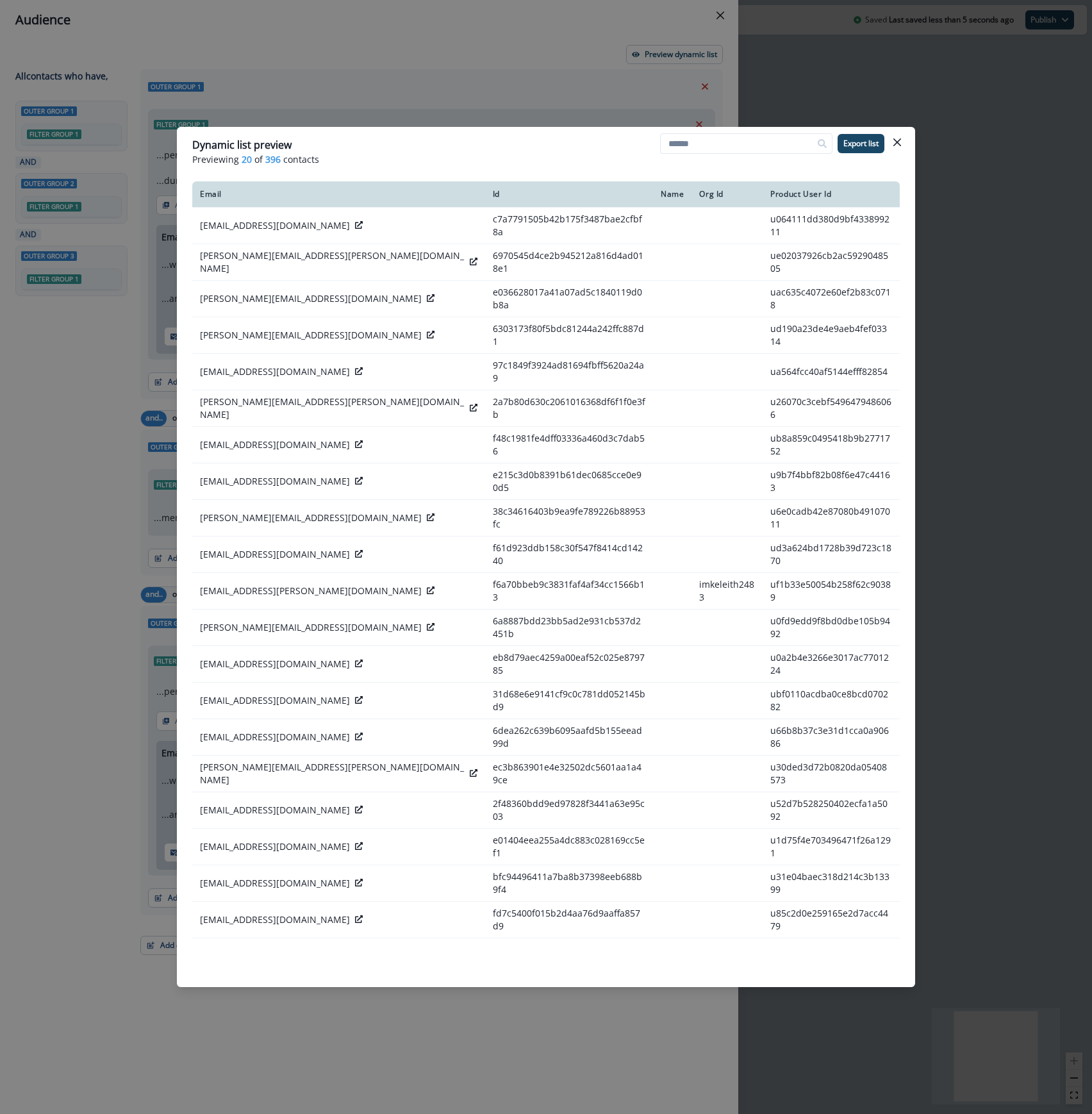
click at [898, 144] on icon "Close" at bounding box center [897, 142] width 8 height 8
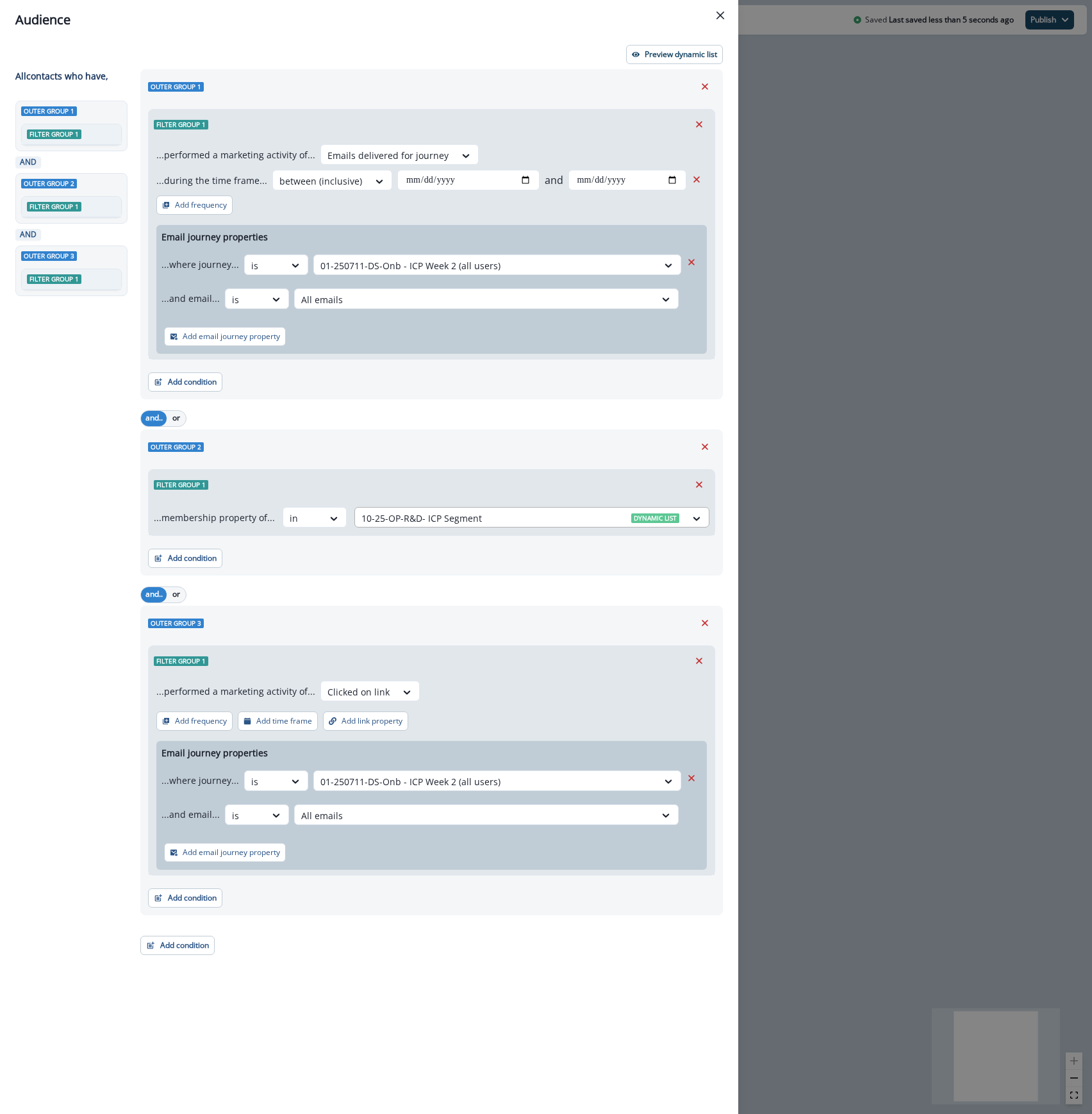
click at [561, 520] on div at bounding box center [520, 518] width 318 height 16
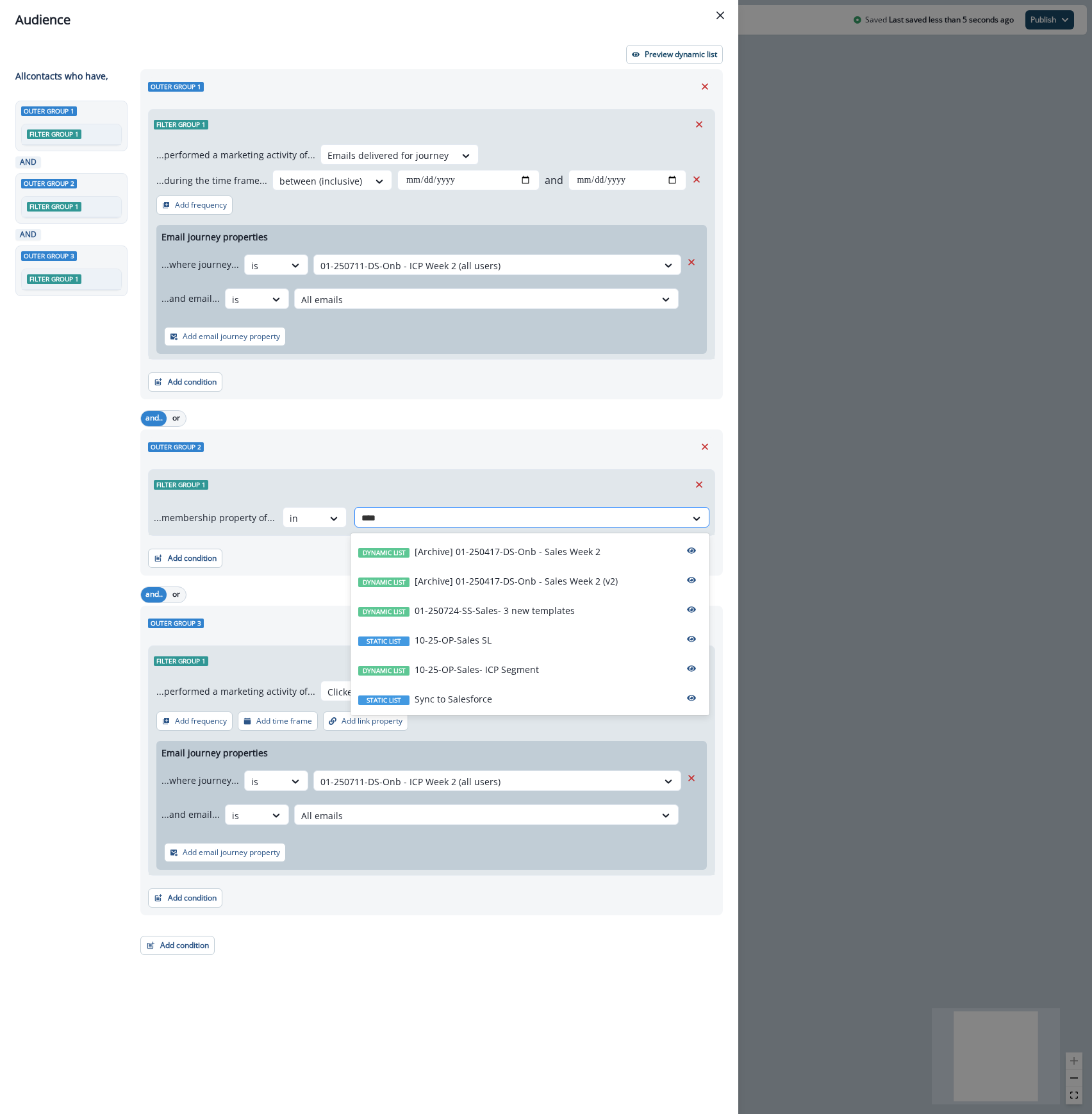
type input "*****"
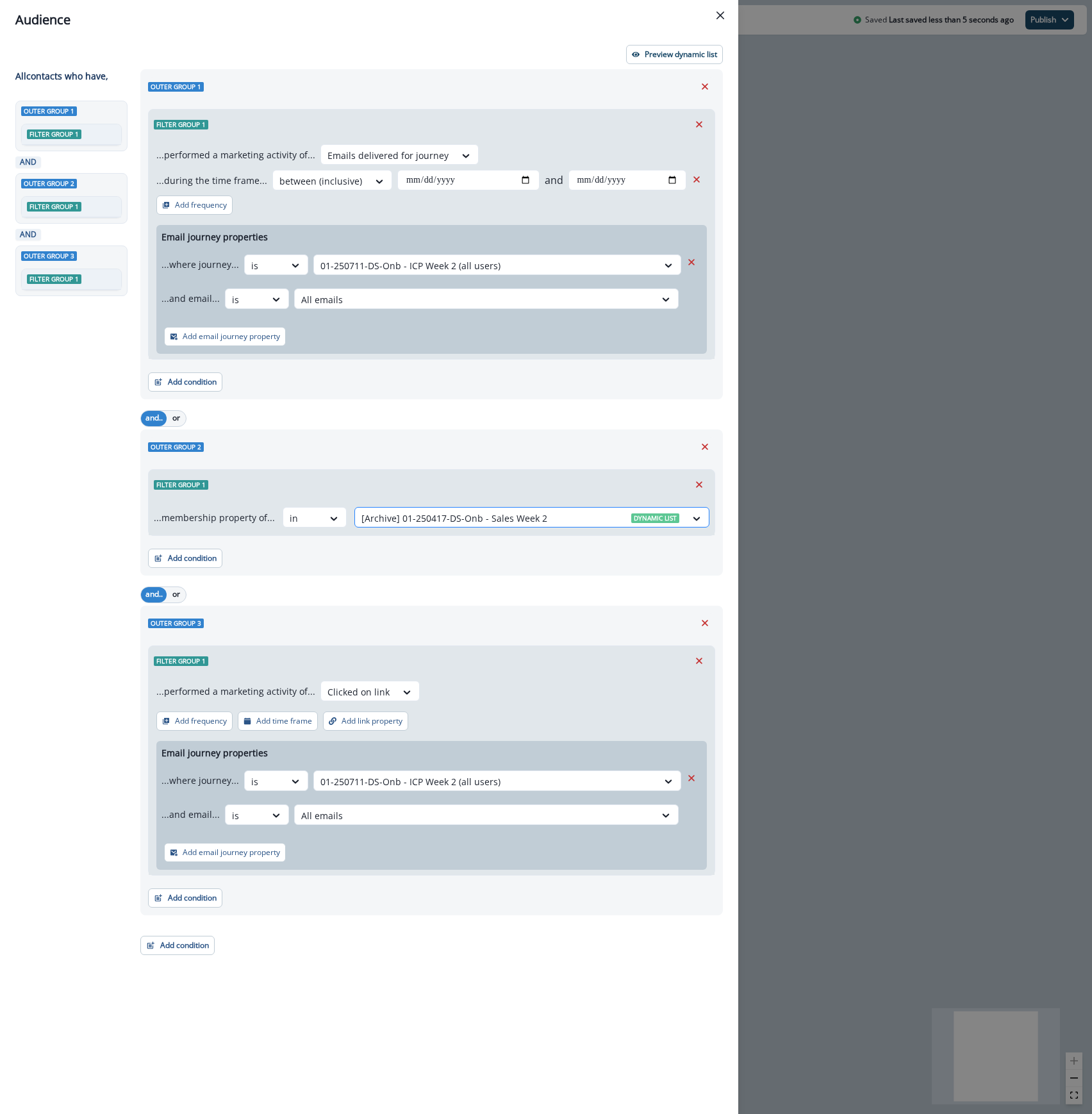
click at [601, 526] on div at bounding box center [520, 518] width 318 height 16
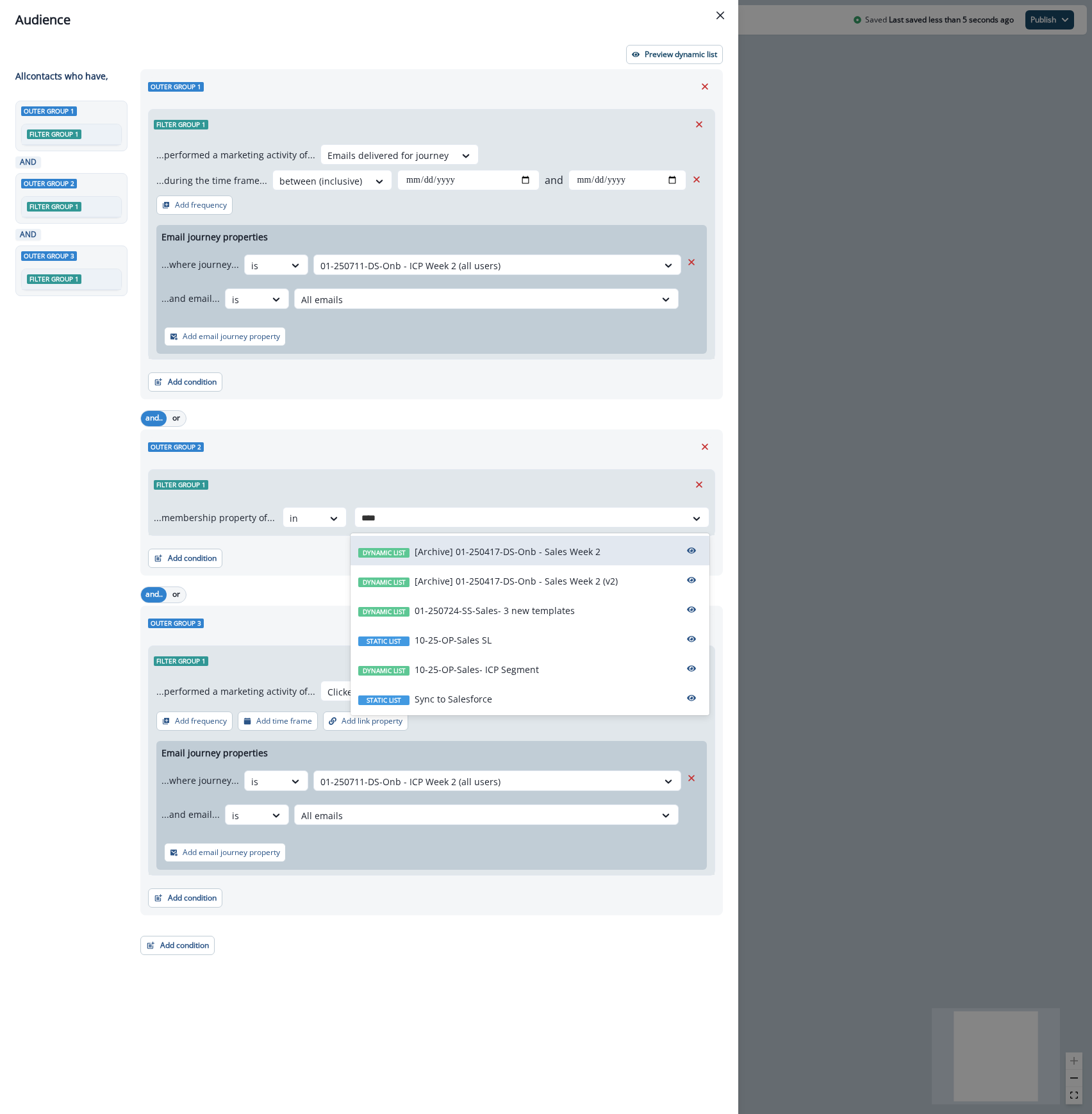
type input "*****"
click at [506, 676] on p "10-25-OP-Sales- ICP Segment" at bounding box center [476, 669] width 124 height 14
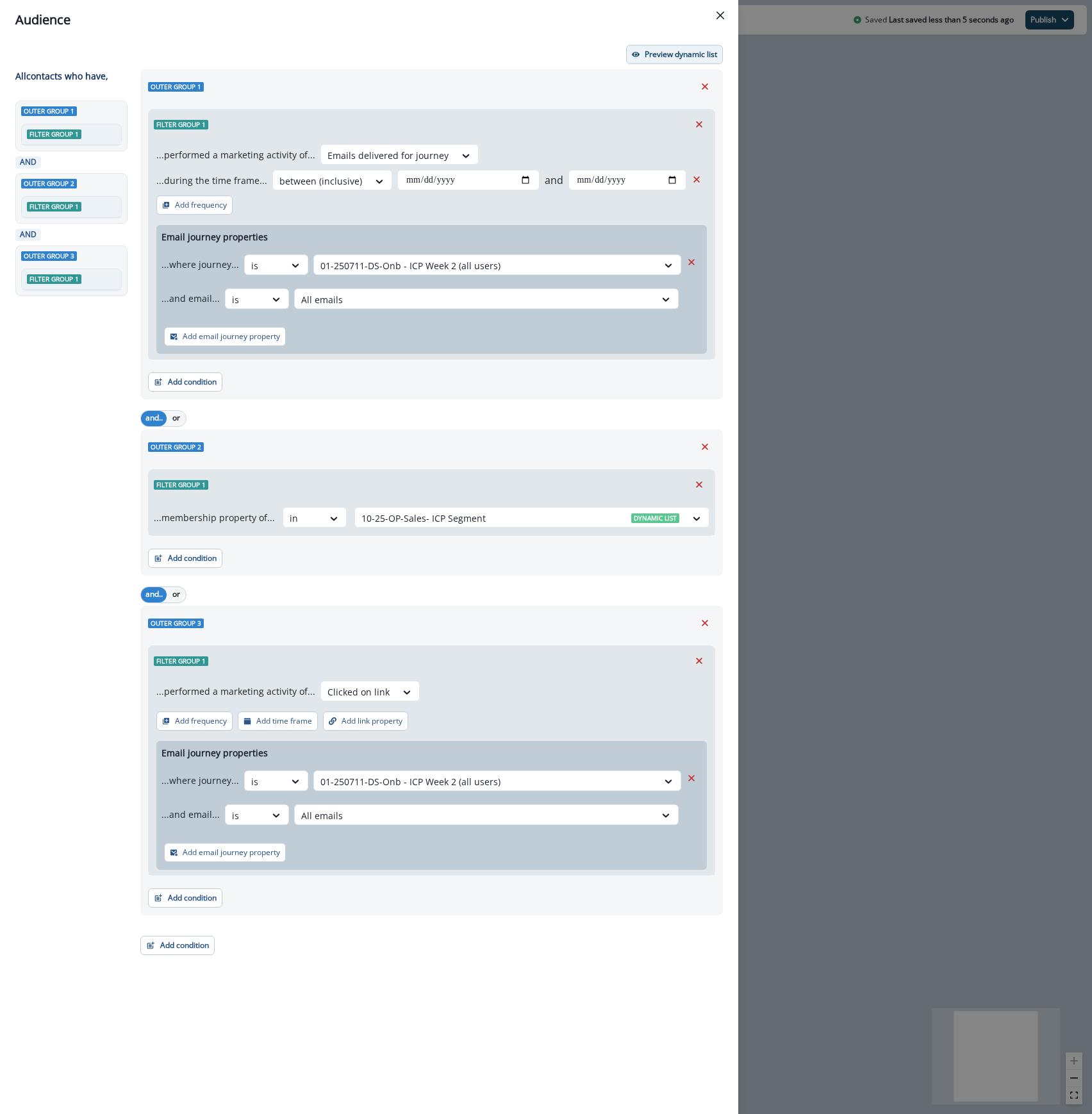
click at [685, 55] on p "Preview dynamic list" at bounding box center [681, 54] width 72 height 9
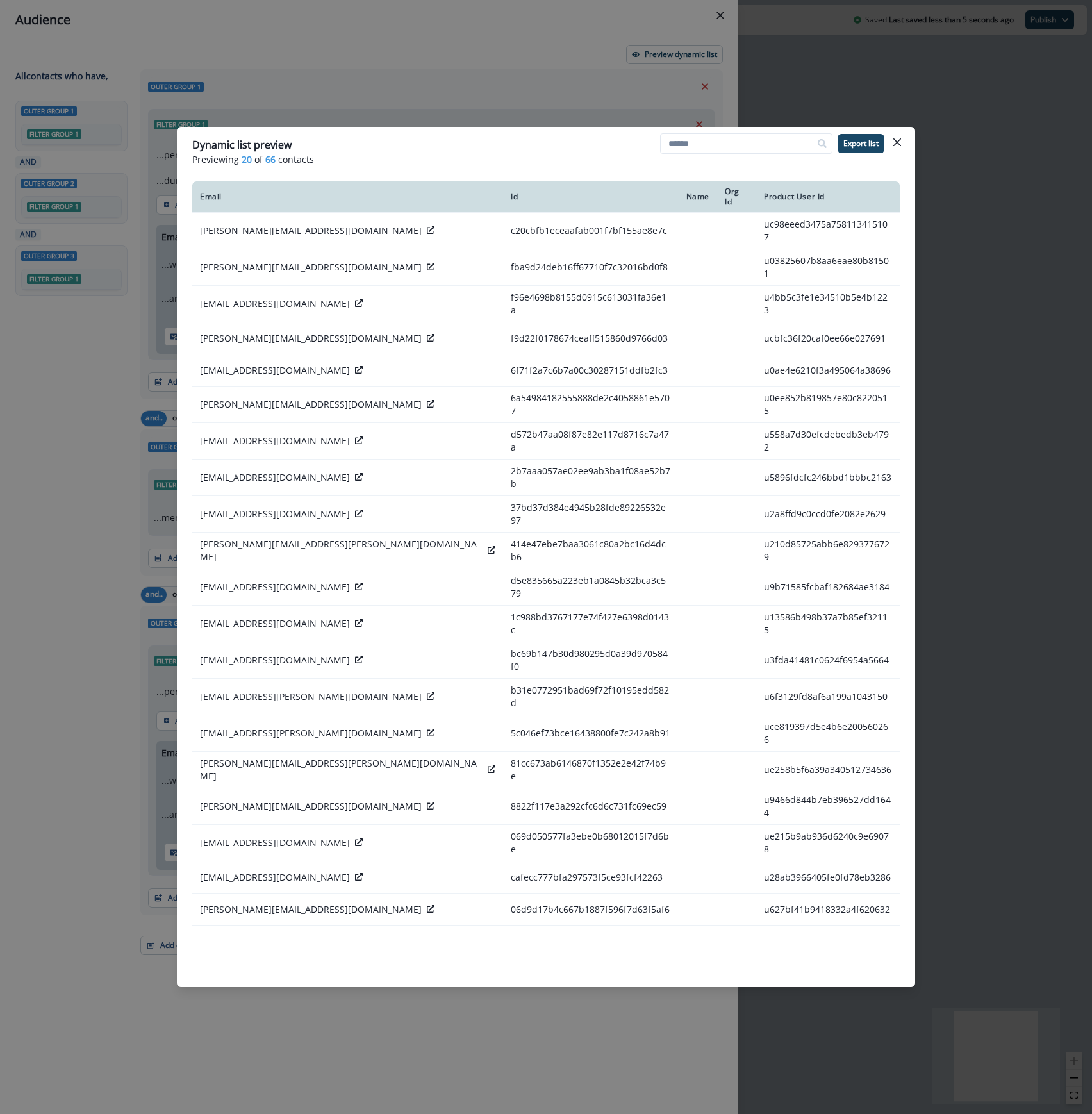
click at [898, 140] on icon "Close" at bounding box center [897, 142] width 8 height 8
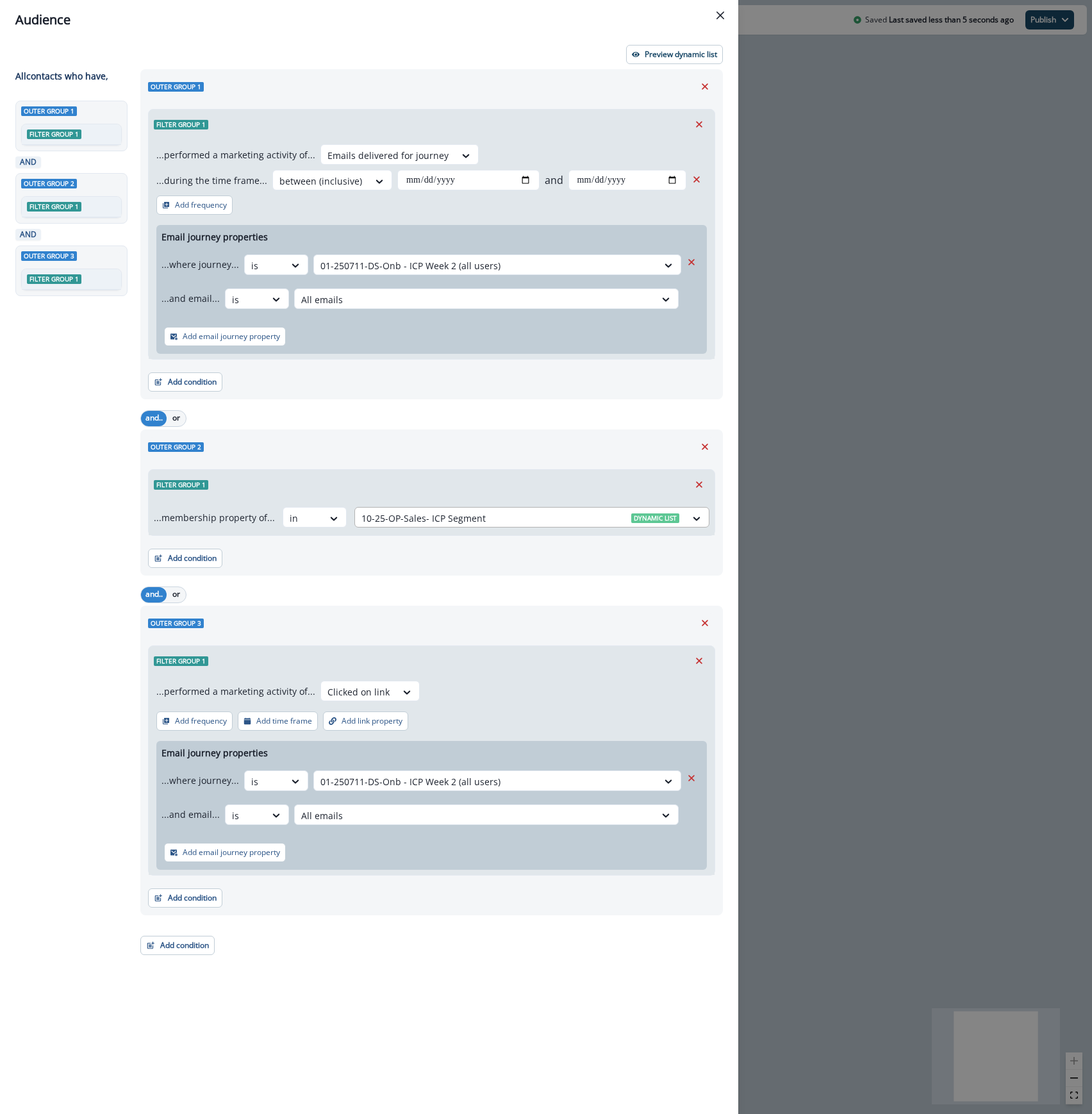
click at [485, 521] on div at bounding box center [520, 518] width 318 height 16
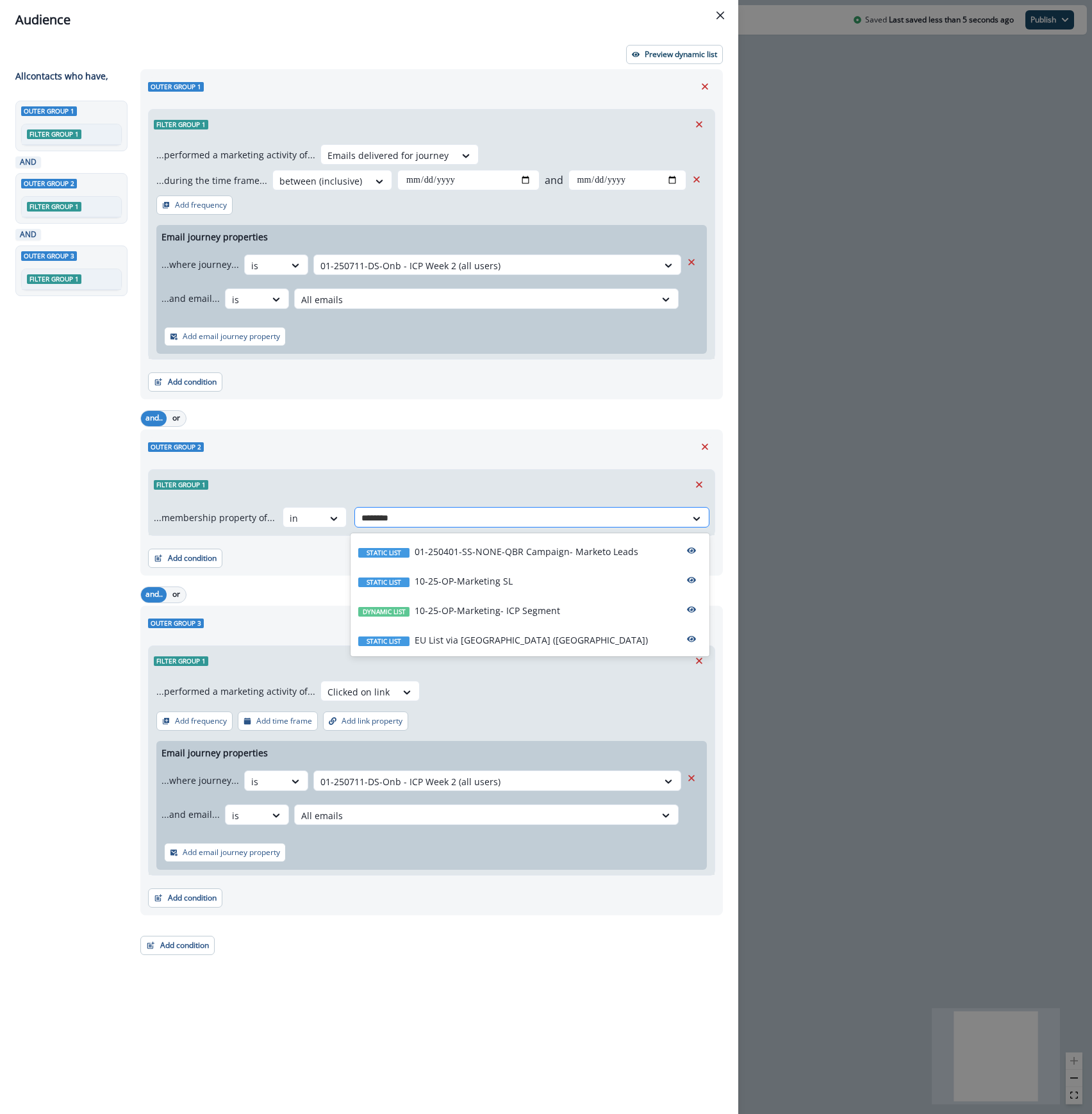
type input "*********"
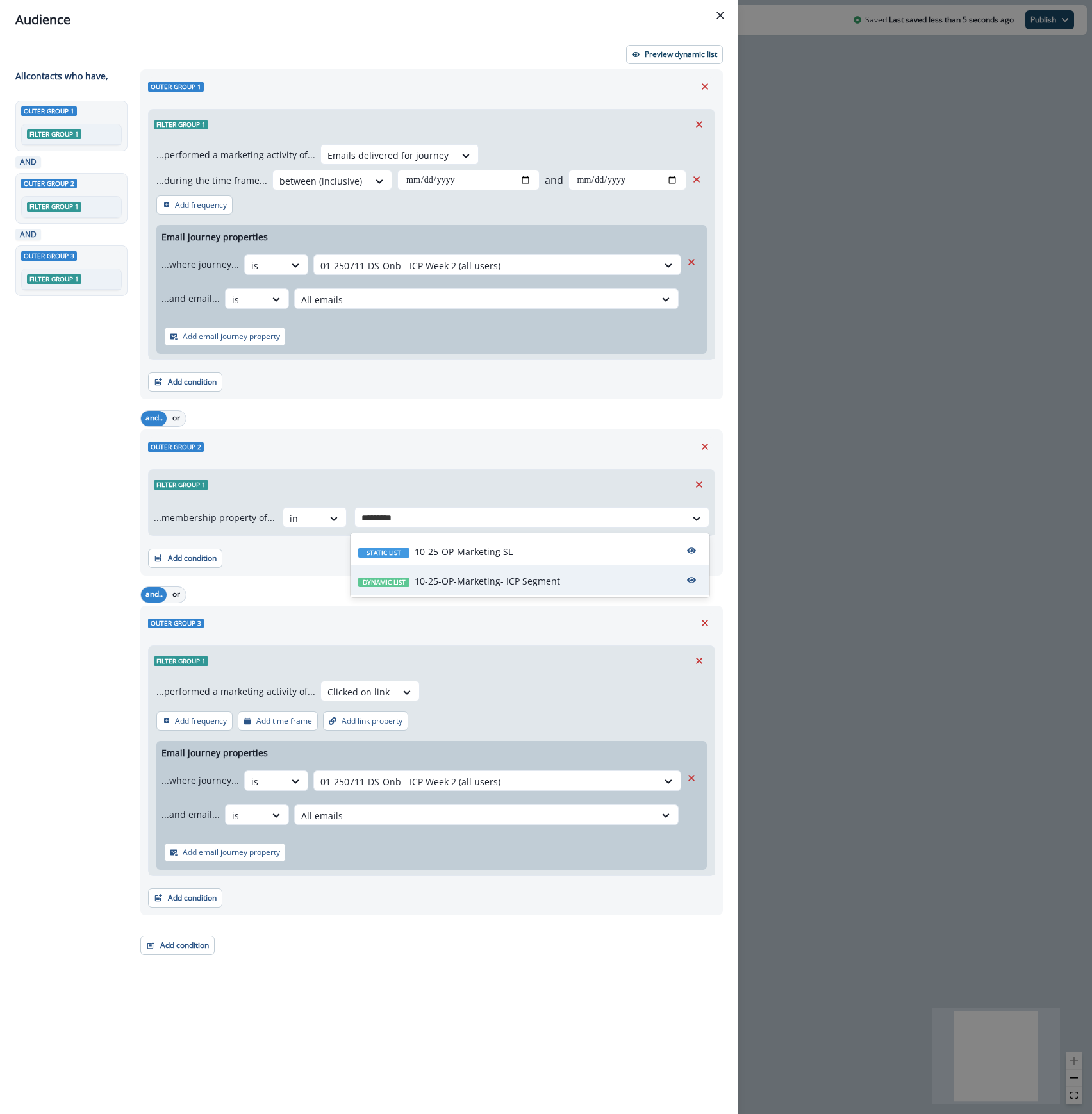
click at [511, 577] on p "10-25-OP-Marketing- ICP Segment" at bounding box center [487, 581] width 145 height 14
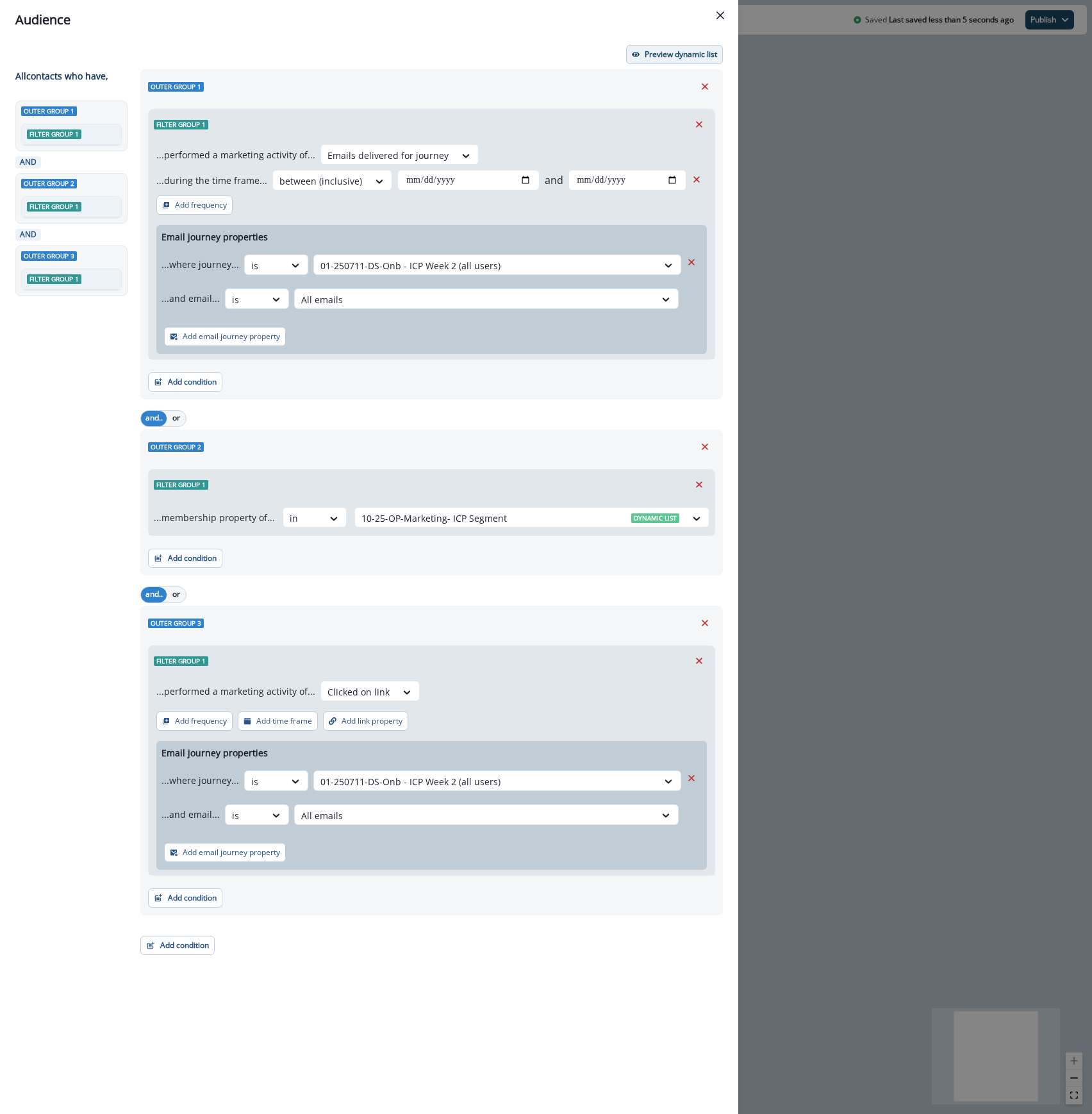
click at [664, 57] on p "Preview dynamic list" at bounding box center [681, 54] width 72 height 9
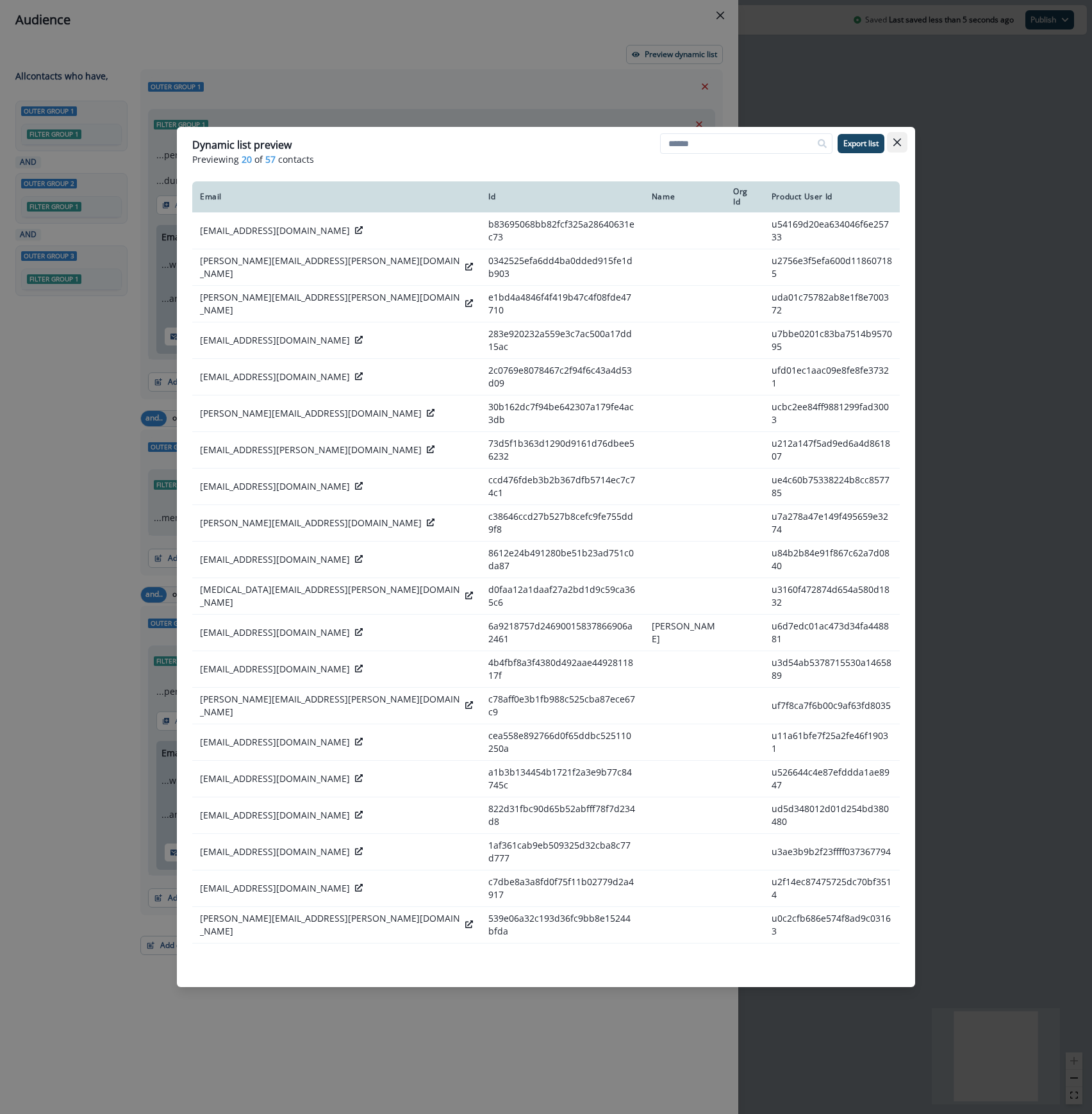
click at [903, 146] on button "Close" at bounding box center [897, 142] width 21 height 21
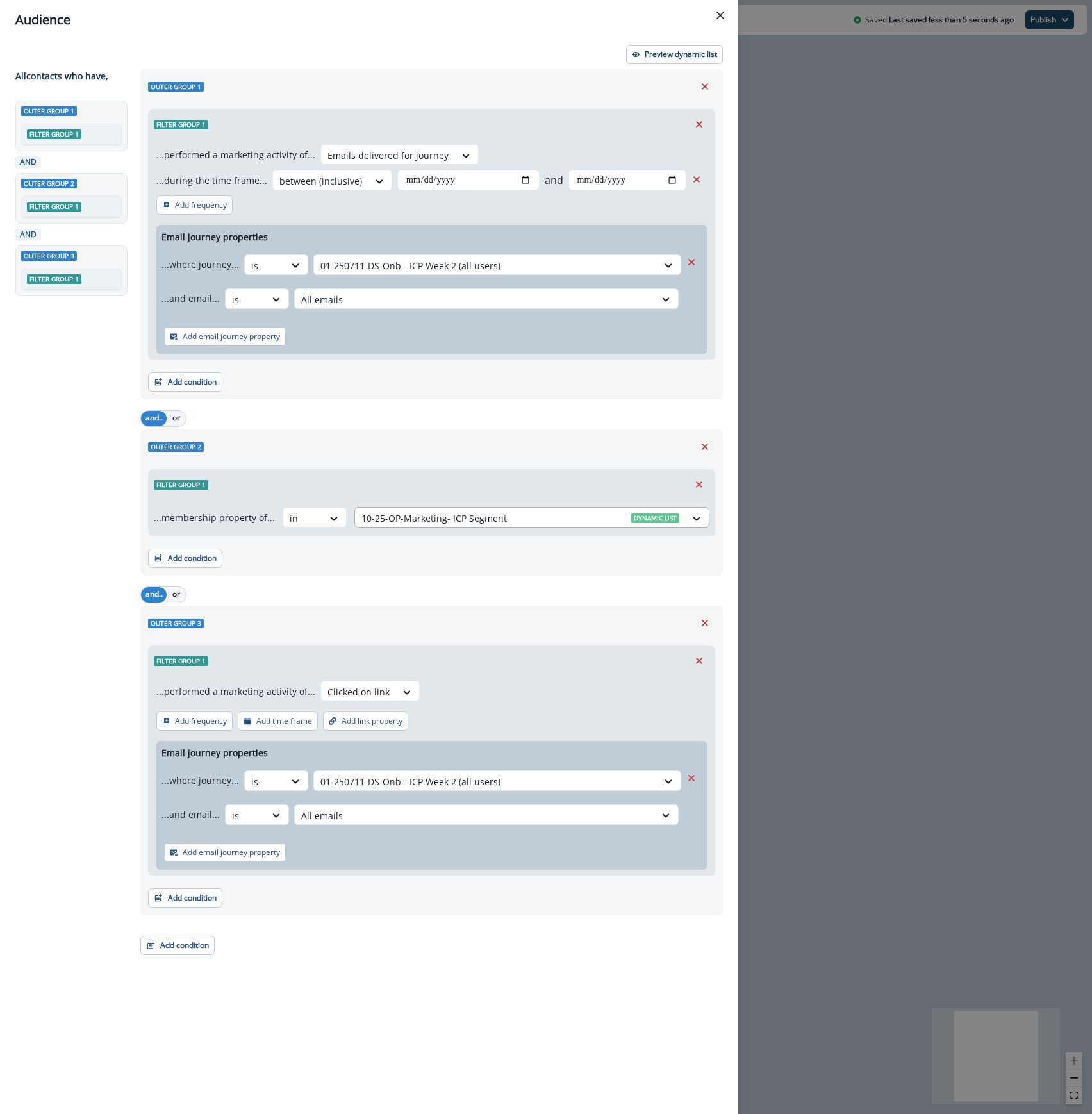
click at [559, 520] on div at bounding box center [520, 518] width 318 height 16
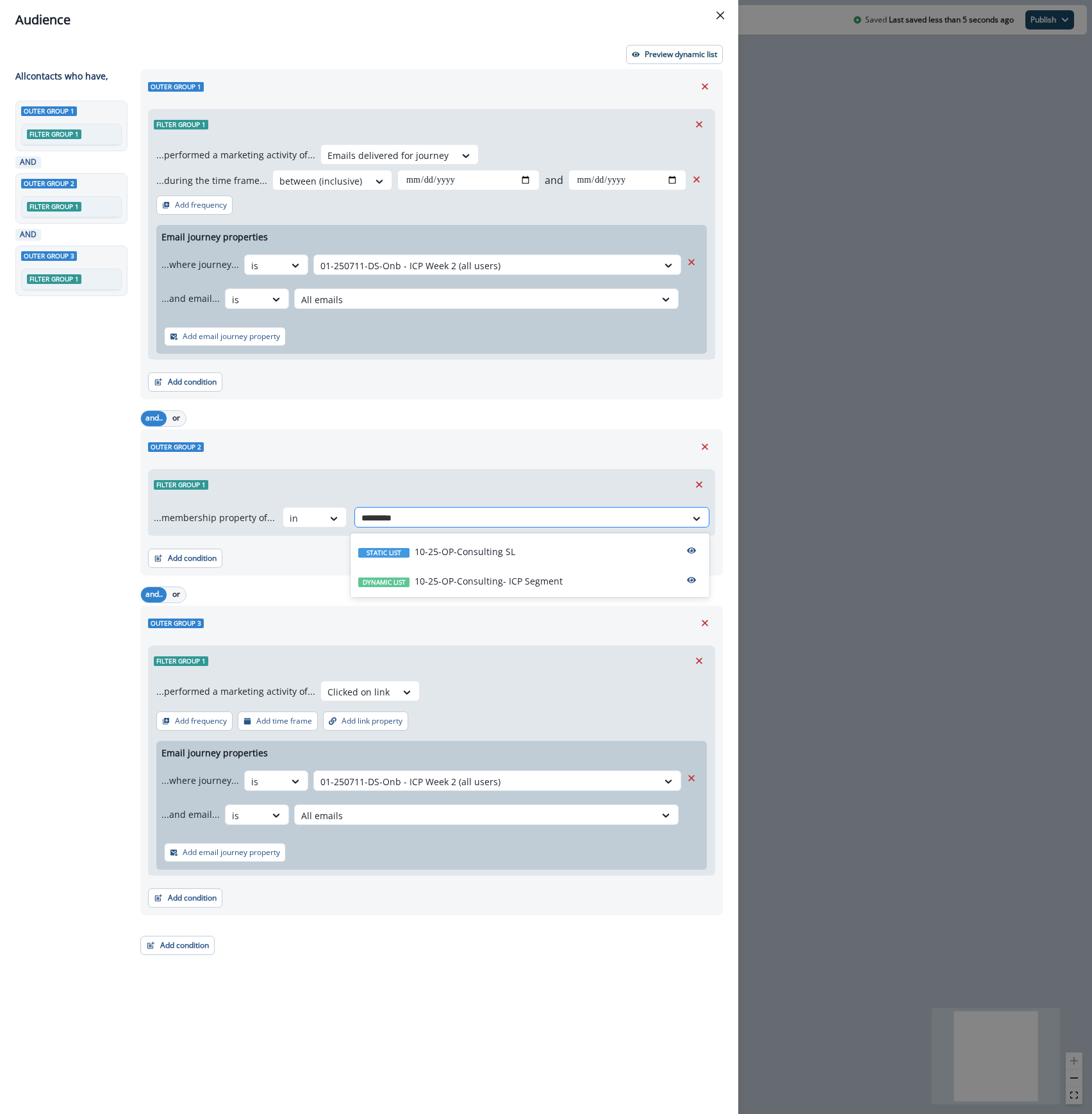
type input "**********"
click at [512, 519] on div at bounding box center [520, 518] width 318 height 16
type input "*********"
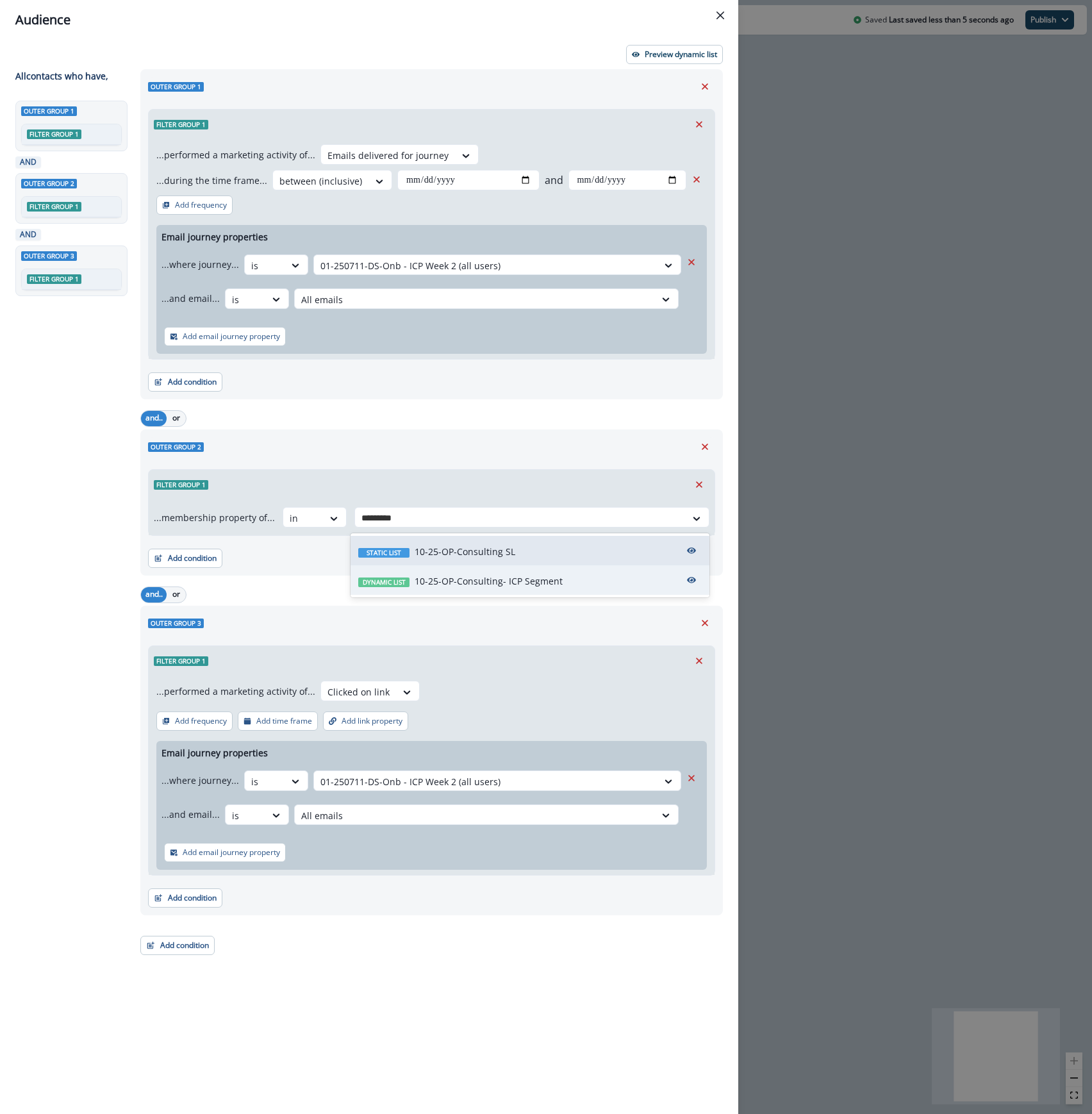
click at [484, 579] on p "10-25-OP-Consulting- ICP Segment" at bounding box center [488, 581] width 148 height 14
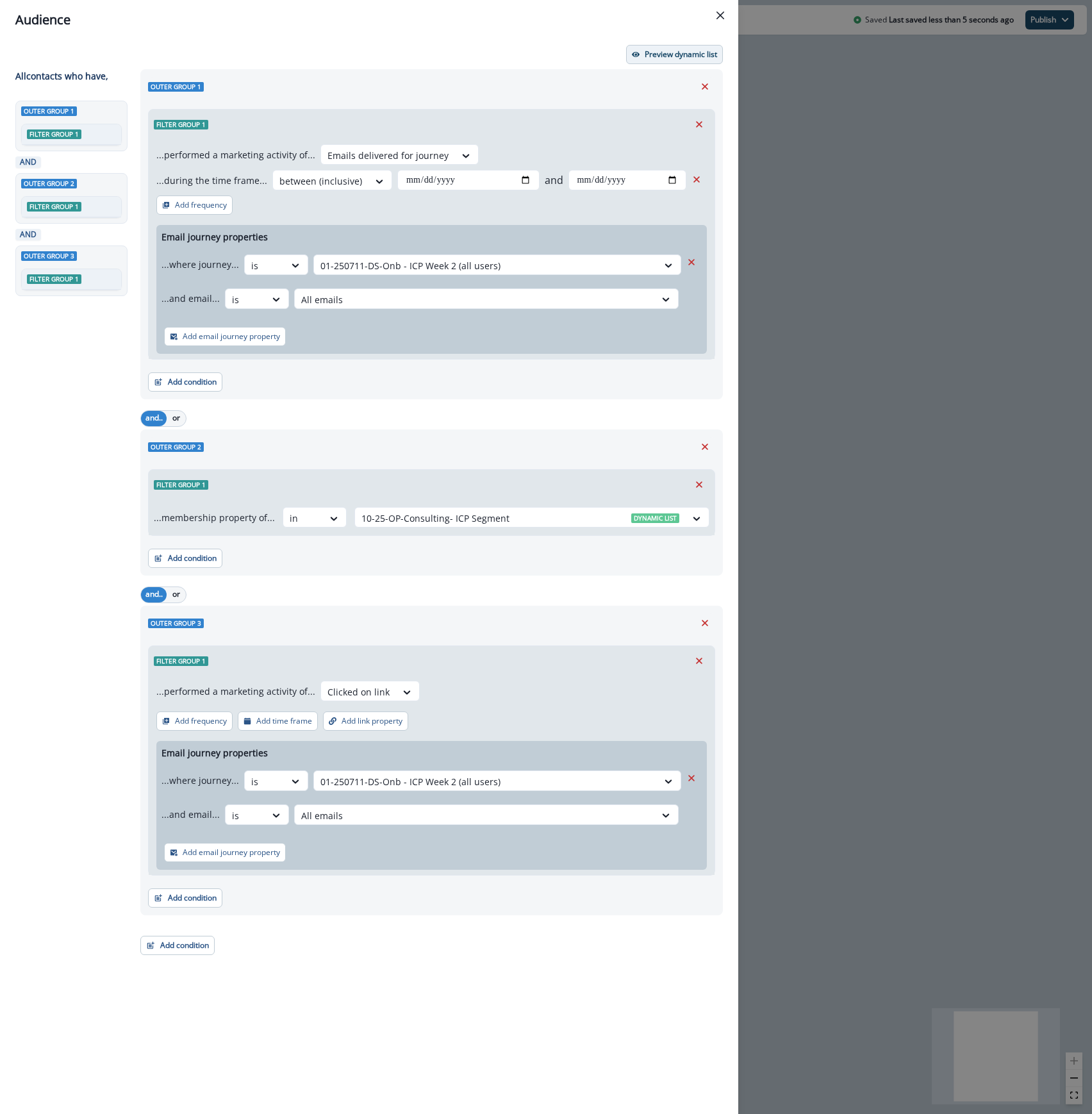
click at [662, 54] on p "Preview dynamic list" at bounding box center [681, 54] width 72 height 9
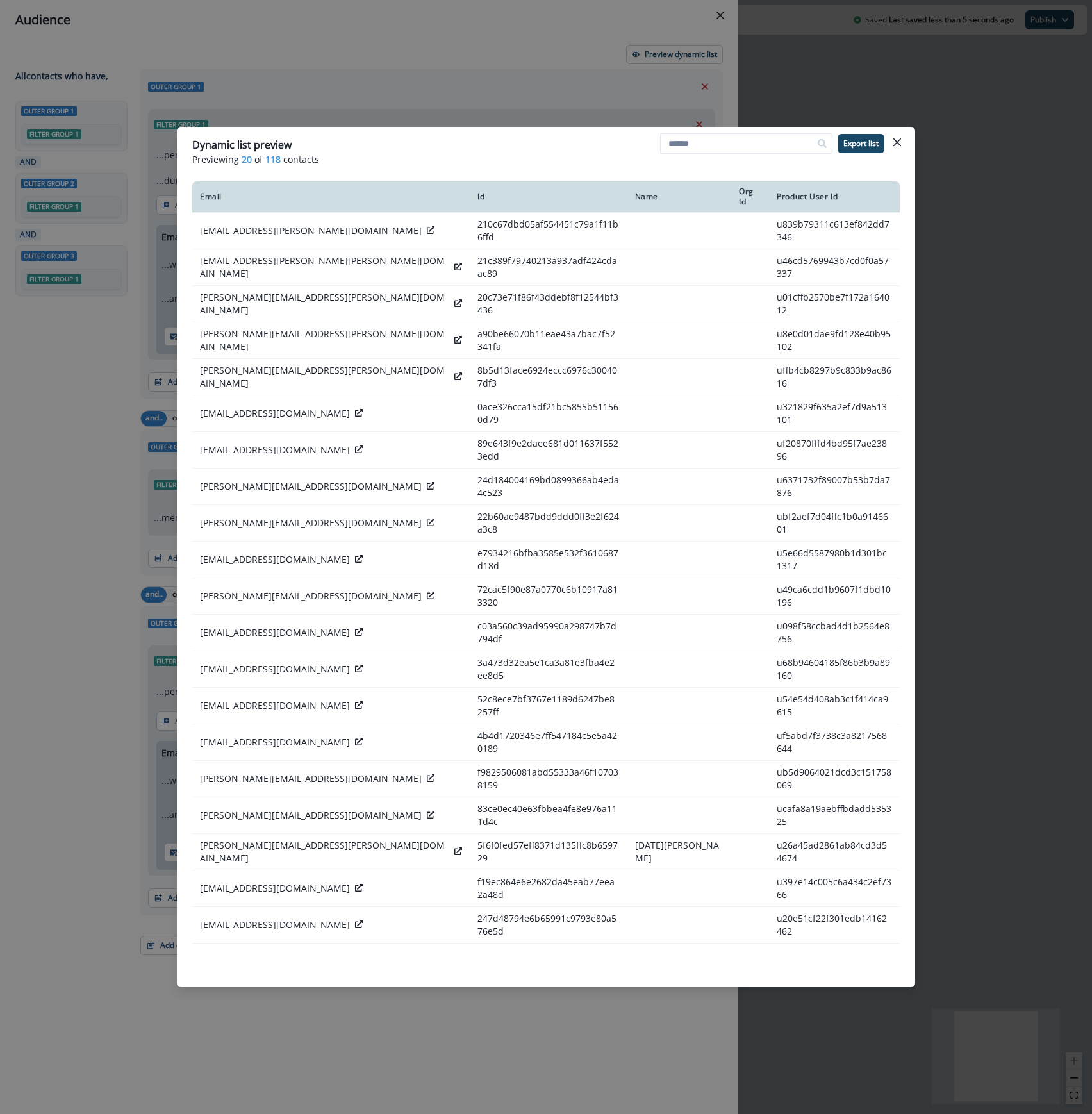
click at [903, 138] on button "Close" at bounding box center [897, 142] width 21 height 21
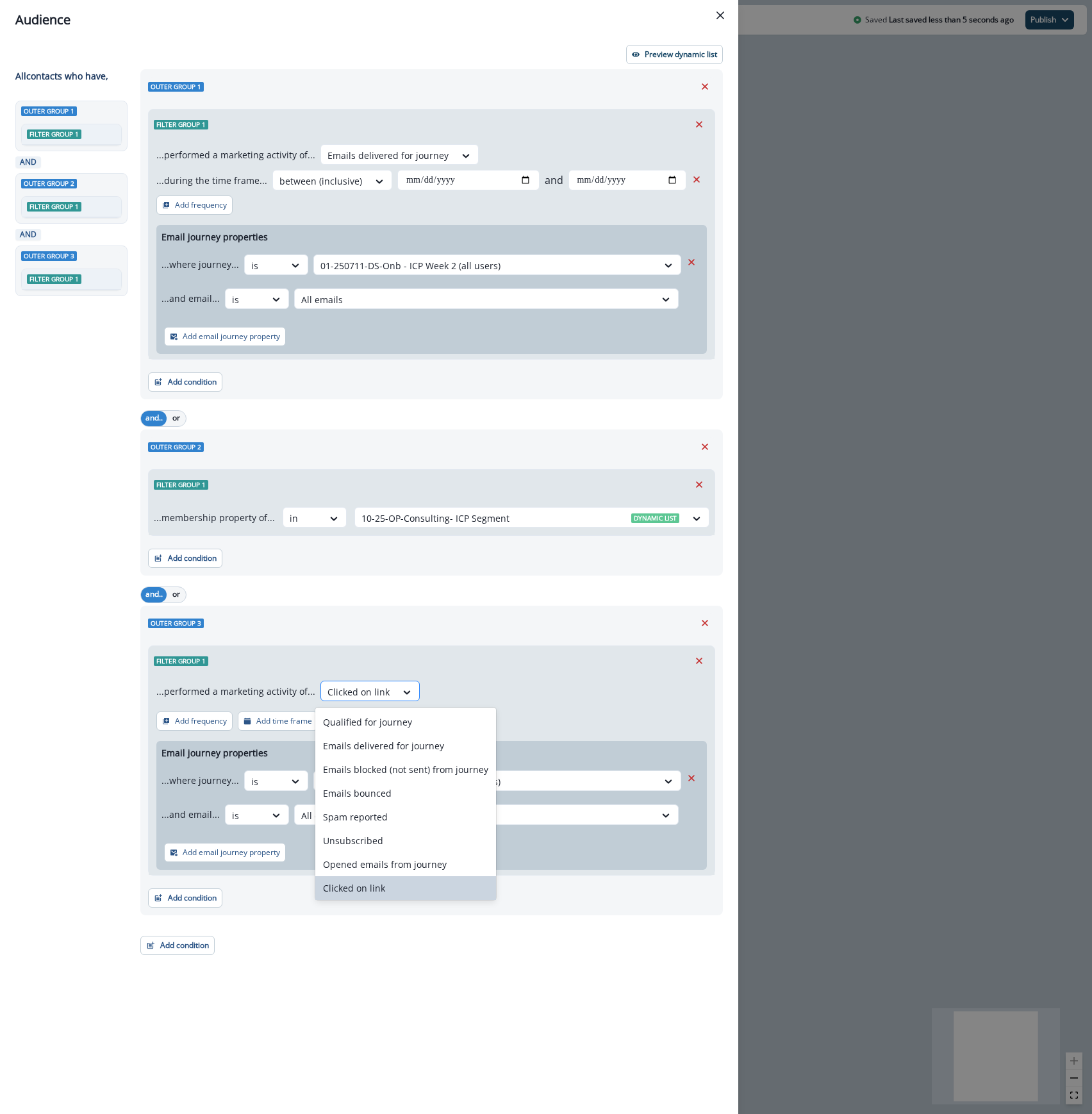
click at [359, 695] on div at bounding box center [358, 692] width 62 height 16
click at [390, 834] on div "Unsubscribed" at bounding box center [405, 841] width 181 height 24
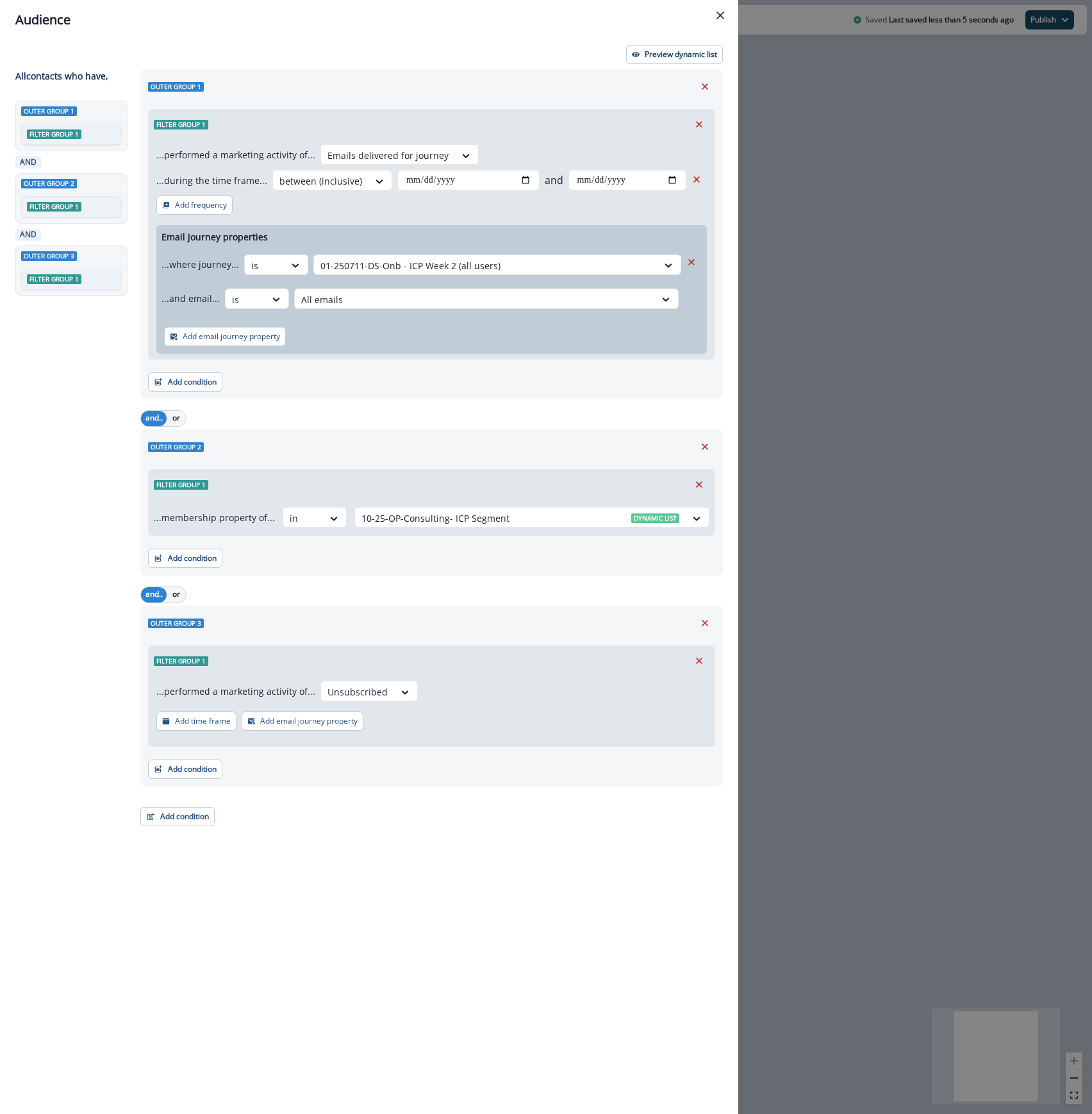
click at [300, 723] on p "Add email journey property" at bounding box center [308, 720] width 97 height 9
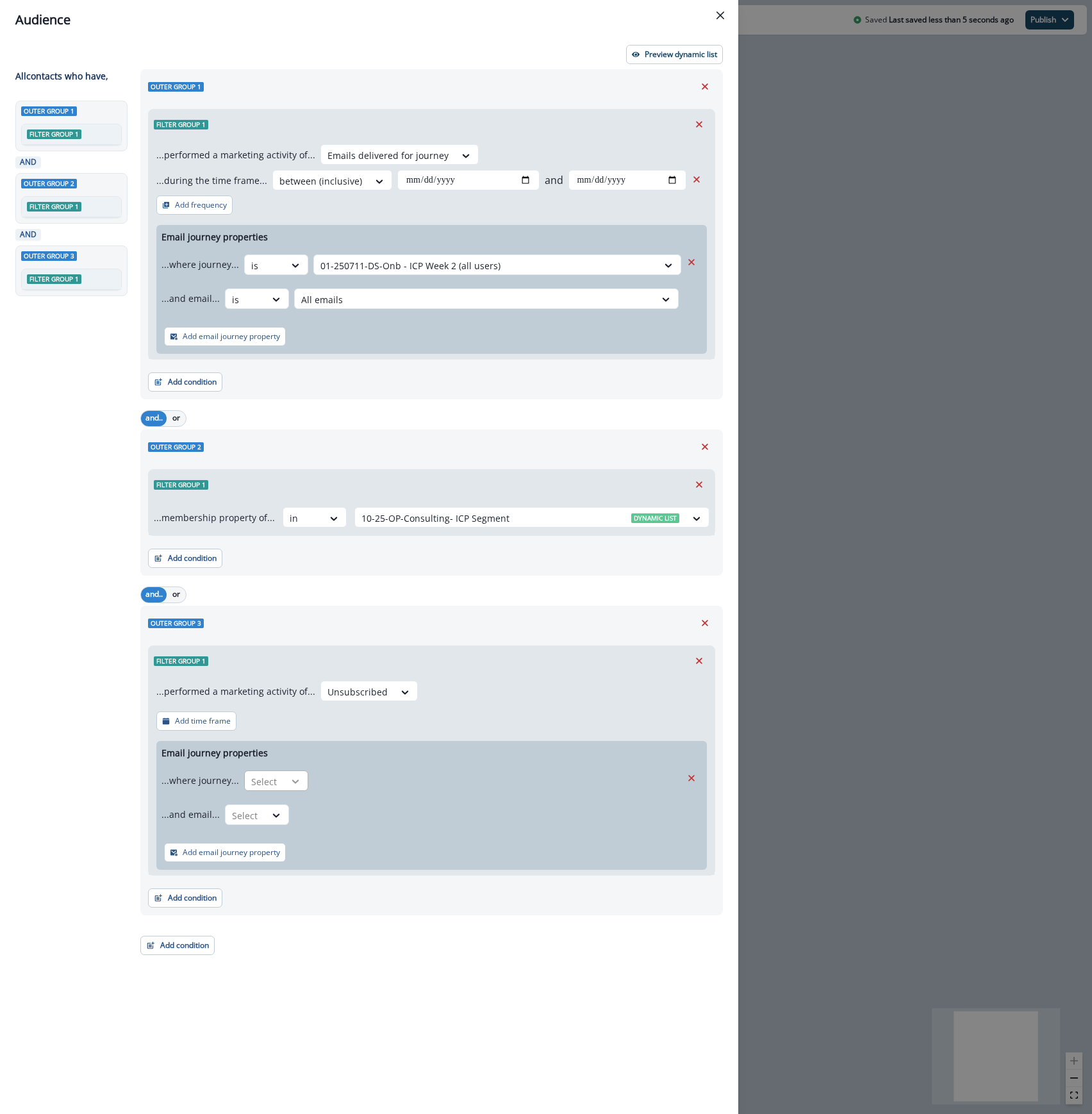
click at [284, 785] on div at bounding box center [295, 781] width 22 height 13
click at [267, 839] on div "is" at bounding box center [301, 835] width 120 height 24
click at [372, 785] on div at bounding box center [486, 781] width 331 height 16
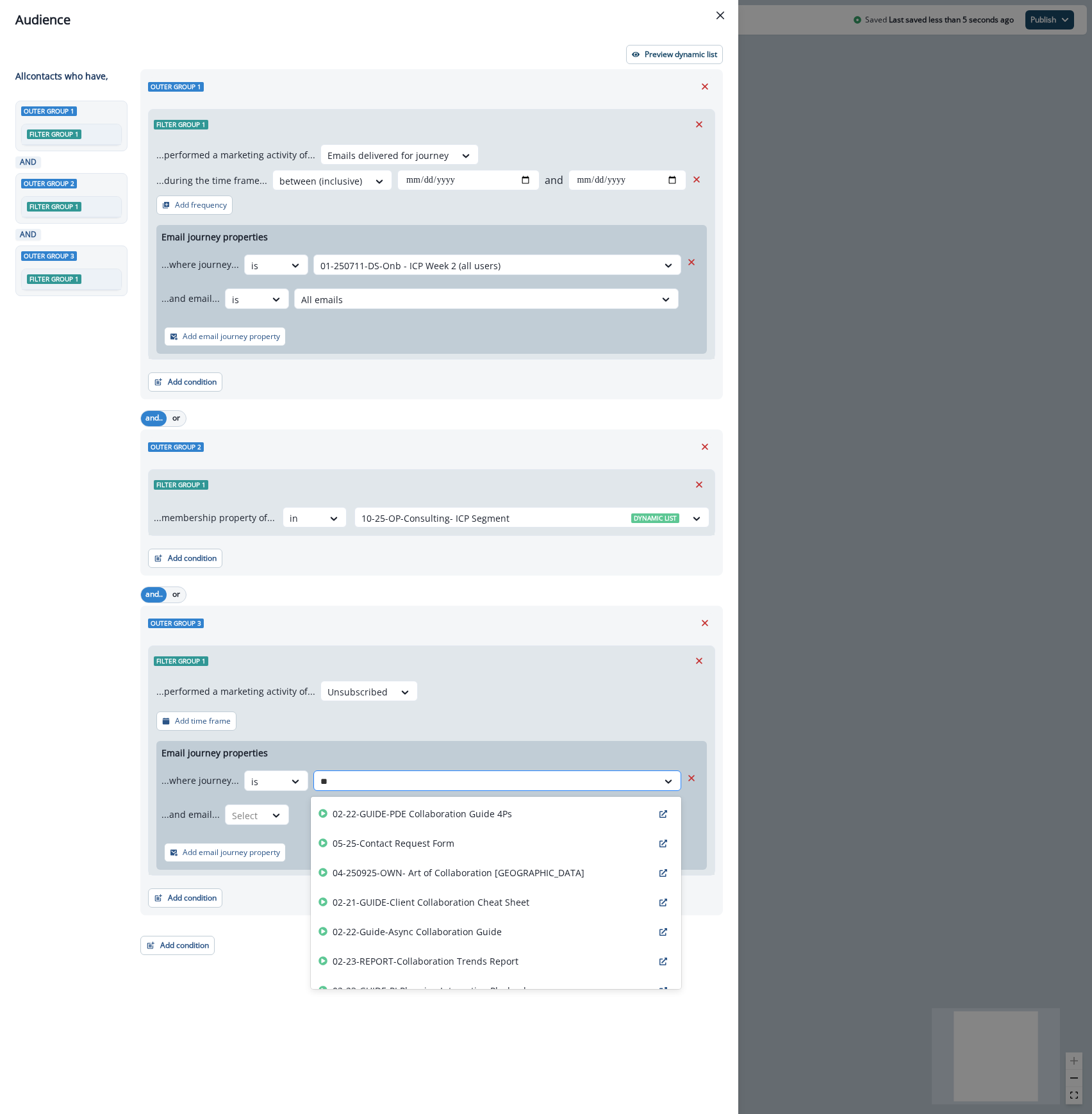
type input "***"
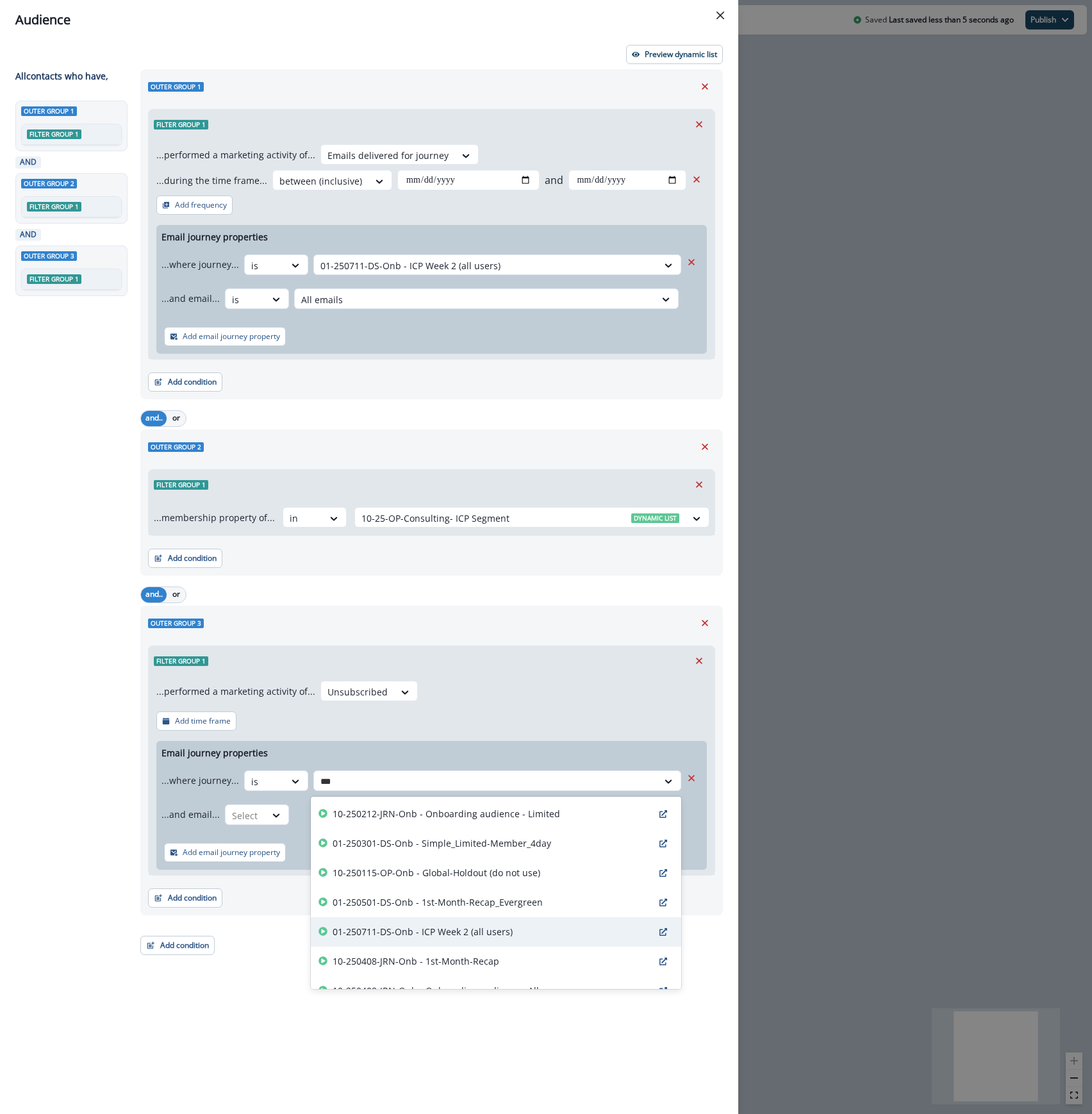
click at [422, 938] on div "01-250711-DS-Onb - ICP Week 2 (all users)" at bounding box center [495, 932] width 370 height 30
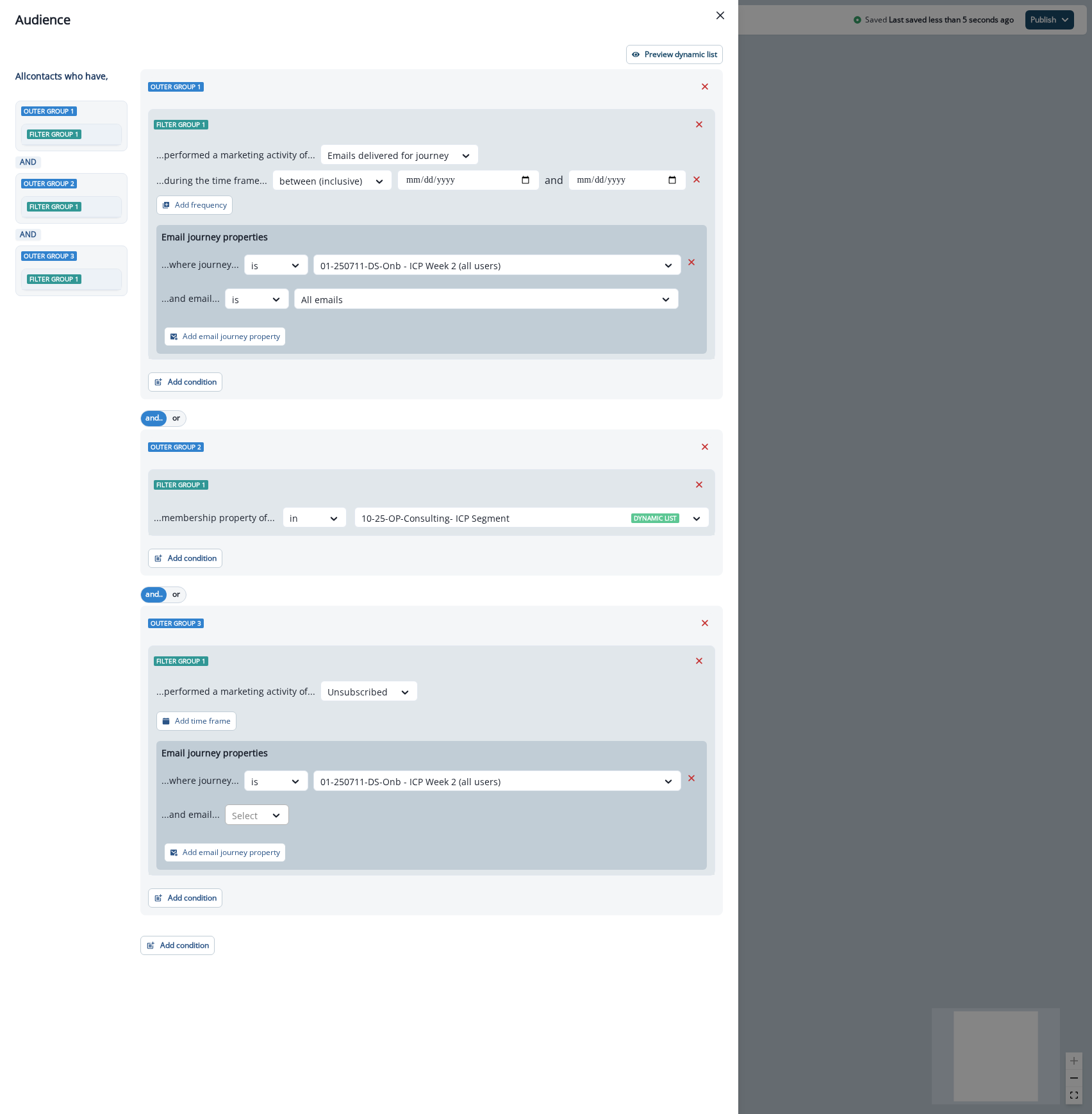
click at [258, 810] on div "Select" at bounding box center [245, 815] width 39 height 21
click at [257, 867] on div "is" at bounding box center [282, 869] width 120 height 24
click at [328, 811] on div at bounding box center [475, 815] width 348 height 16
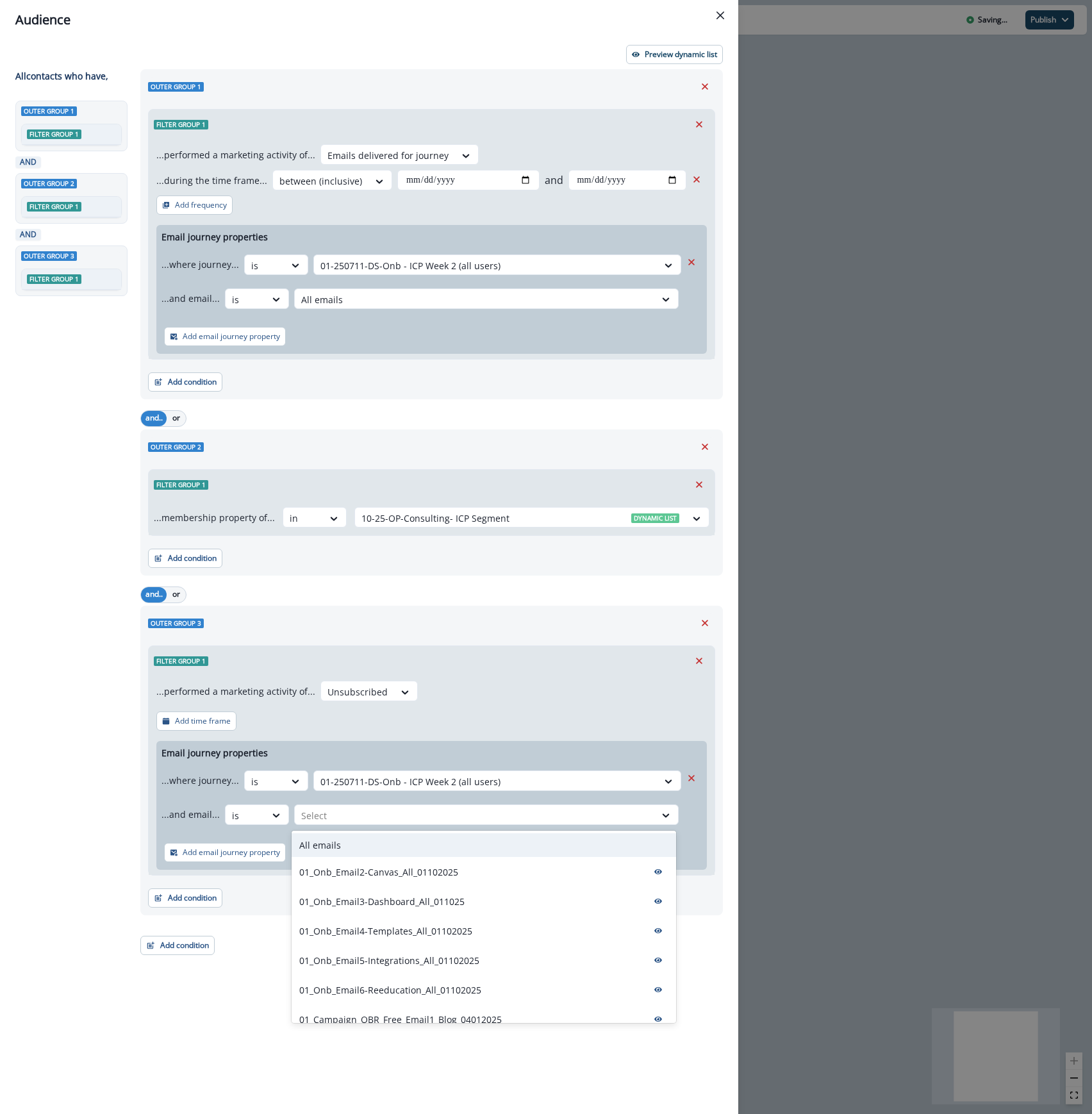
click at [340, 849] on div "All emails" at bounding box center [483, 845] width 385 height 24
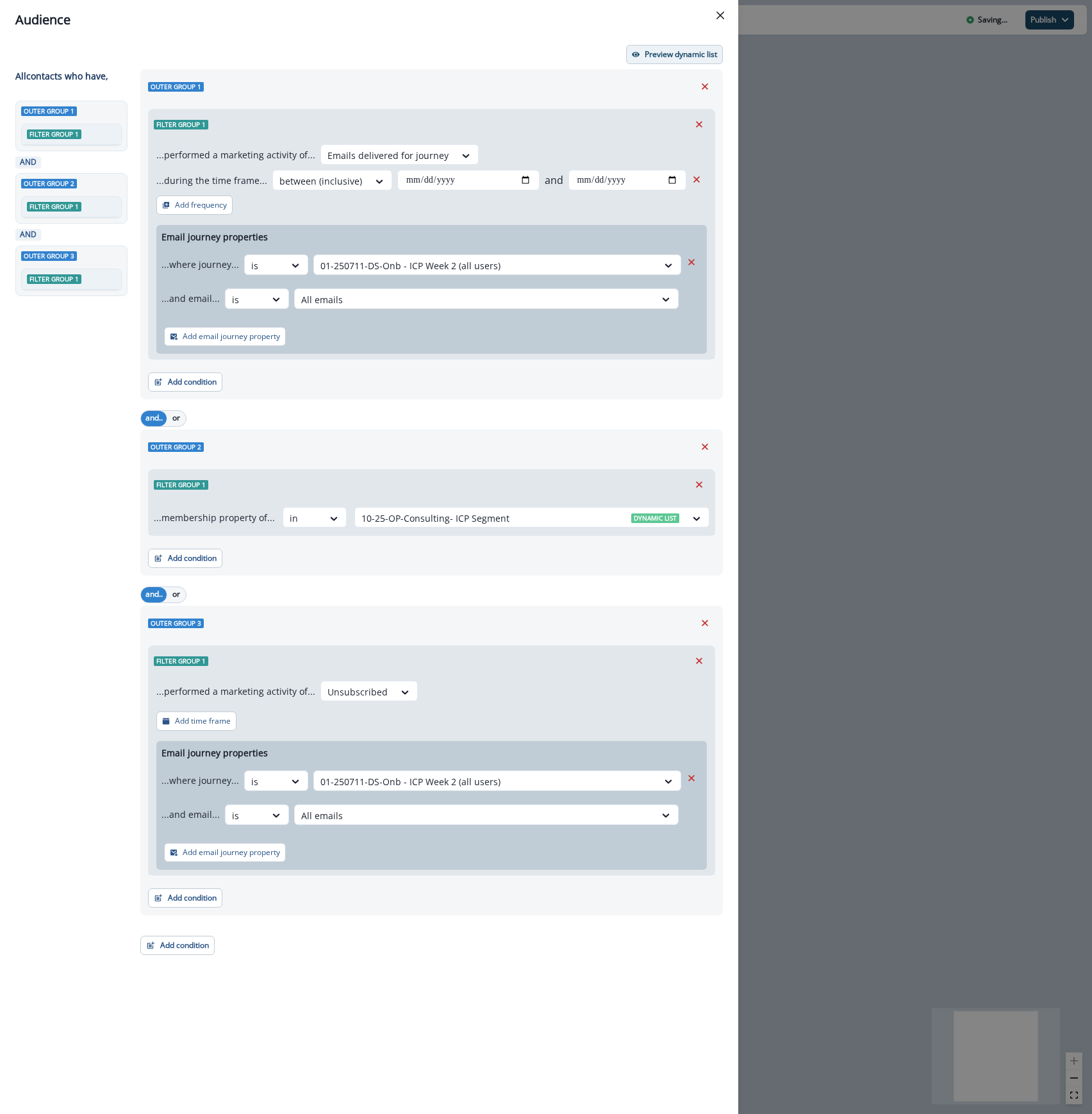
click at [664, 59] on button "Preview dynamic list" at bounding box center [674, 55] width 96 height 19
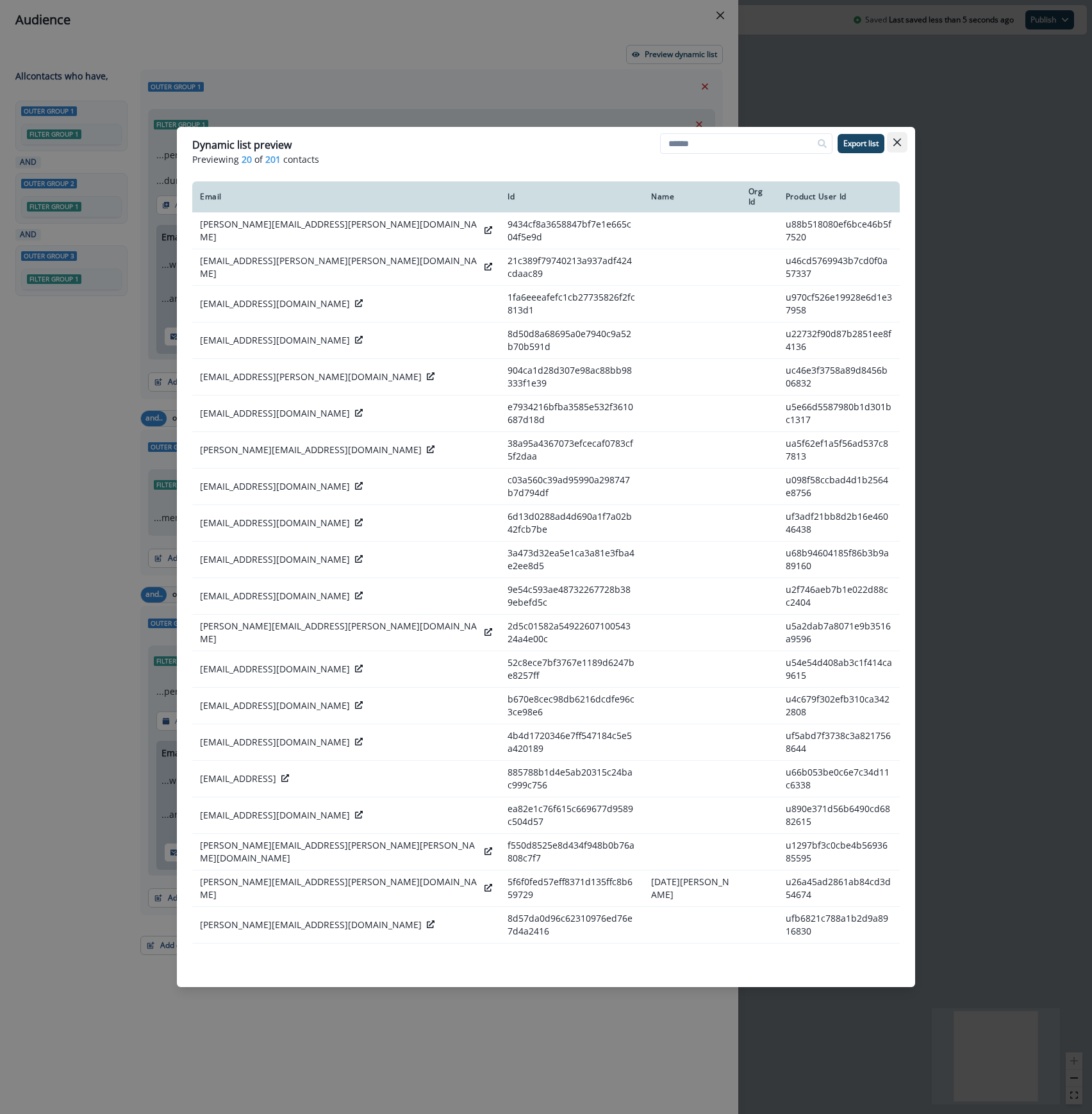
click at [898, 141] on icon "Close" at bounding box center [897, 142] width 8 height 8
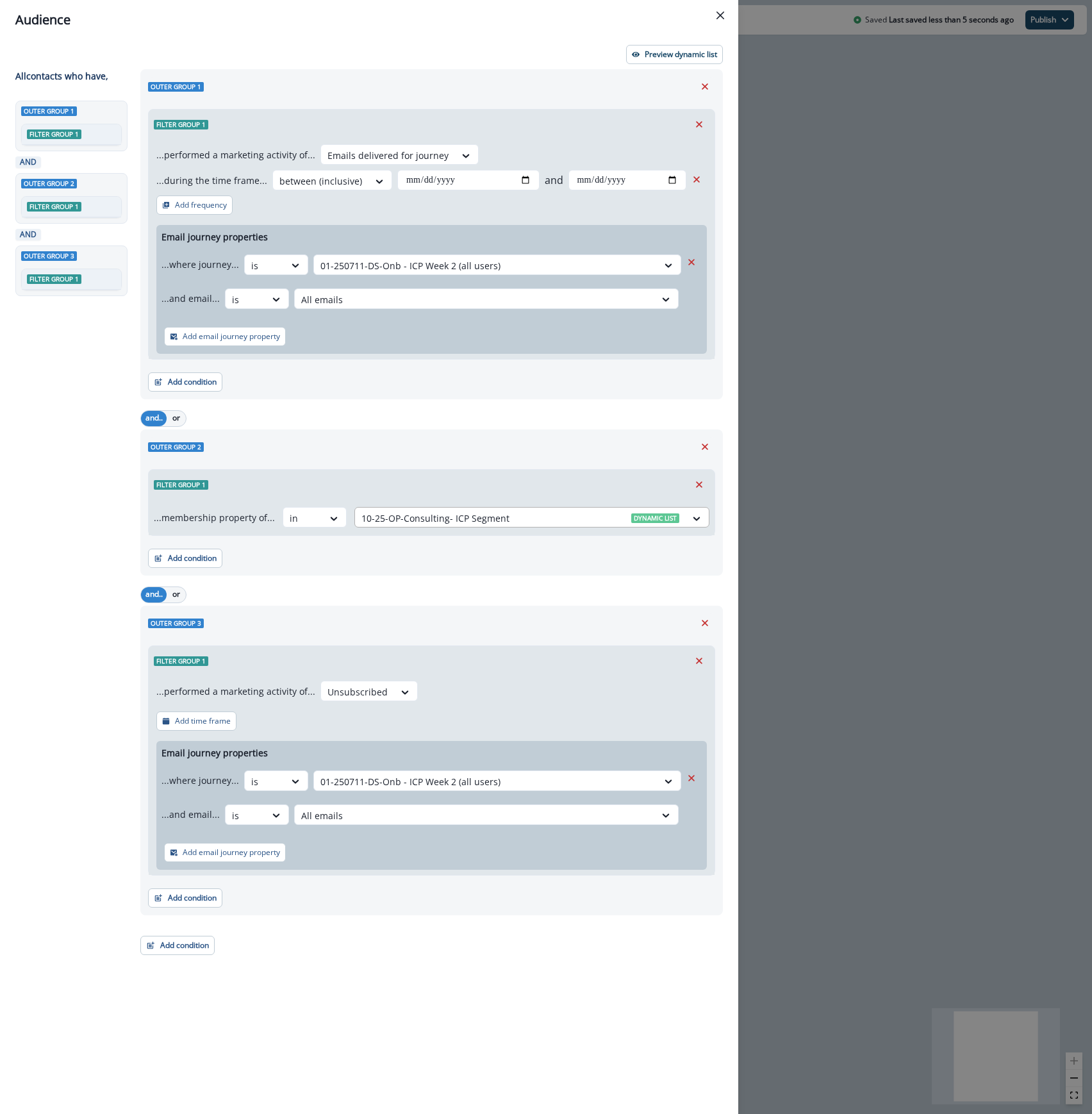
click at [582, 521] on div at bounding box center [520, 518] width 318 height 16
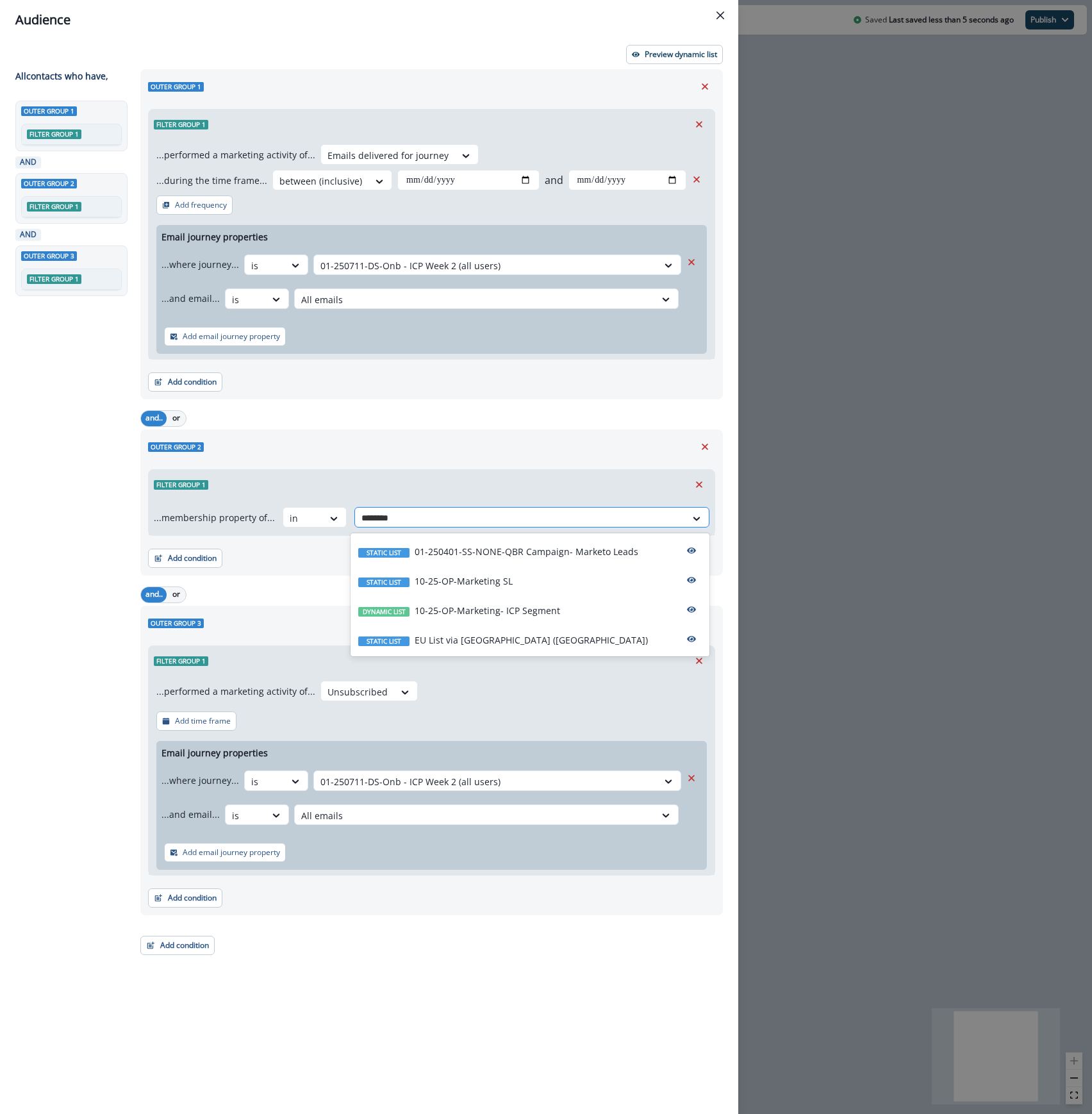
type input "*********"
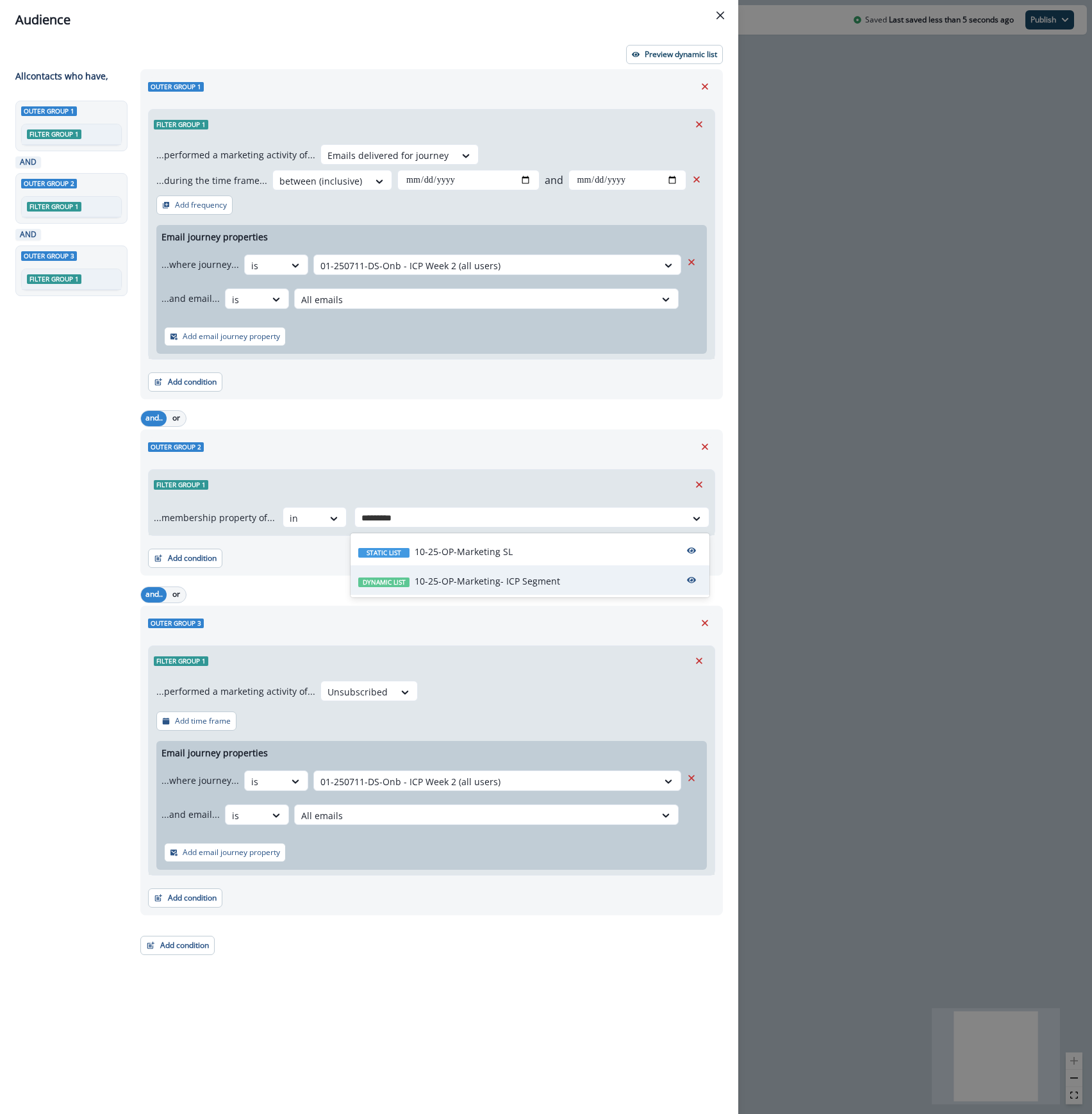
click at [572, 588] on div "Dynamic list 10-25-OP-Marketing- ICP Segment" at bounding box center [529, 580] width 359 height 30
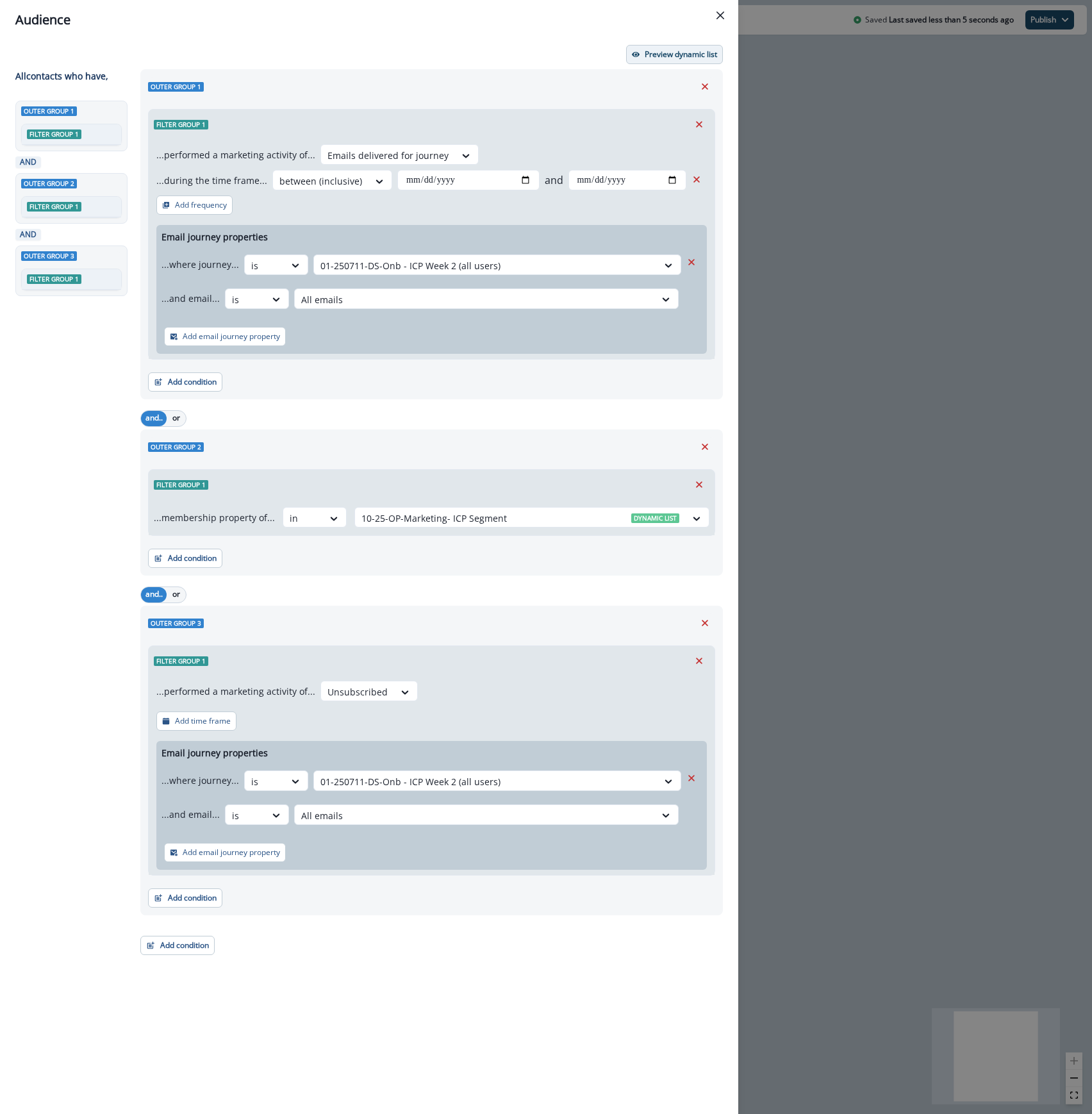
click at [677, 59] on button "Preview dynamic list" at bounding box center [674, 55] width 96 height 19
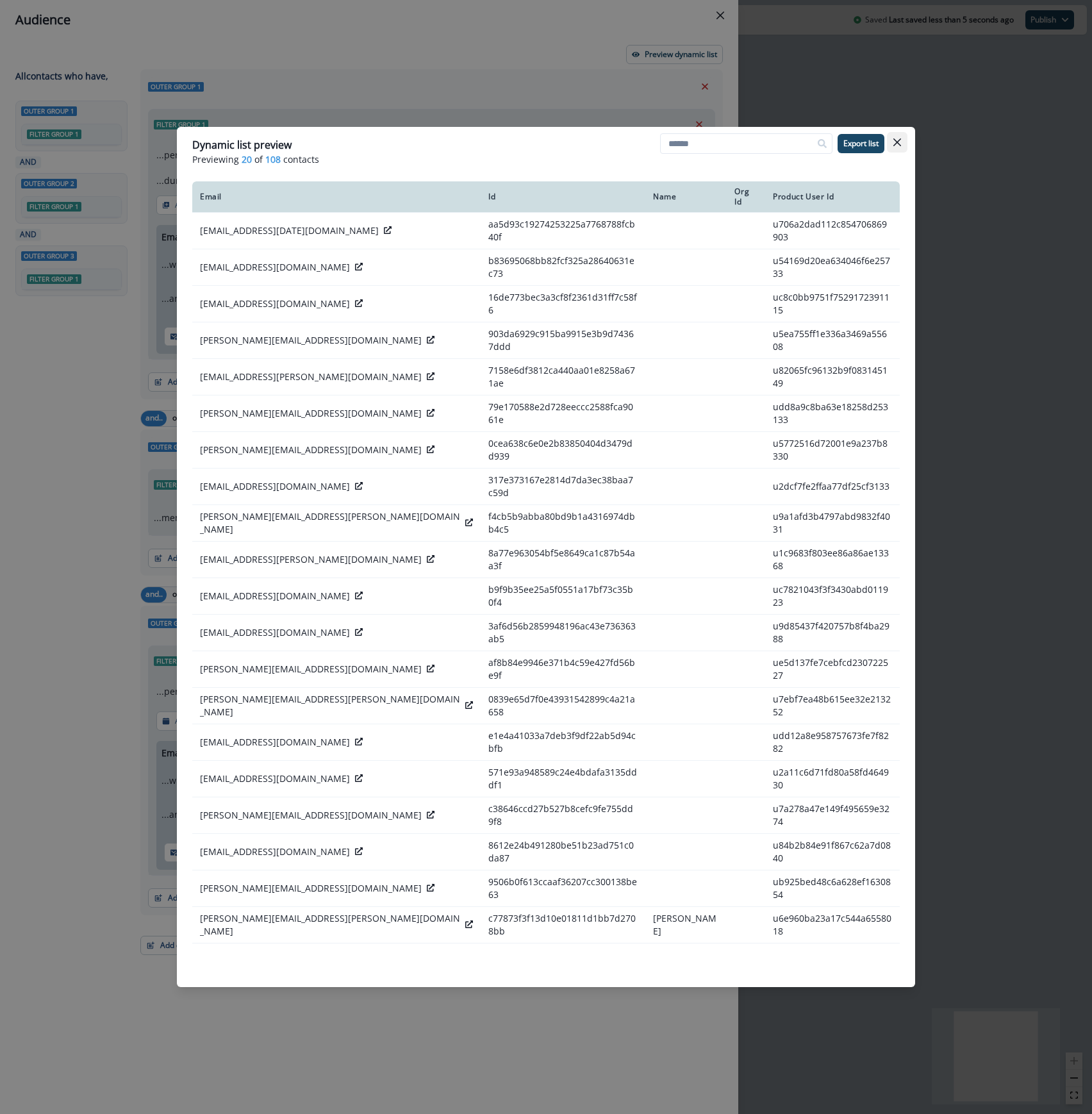
click at [893, 145] on icon "Close" at bounding box center [897, 142] width 8 height 8
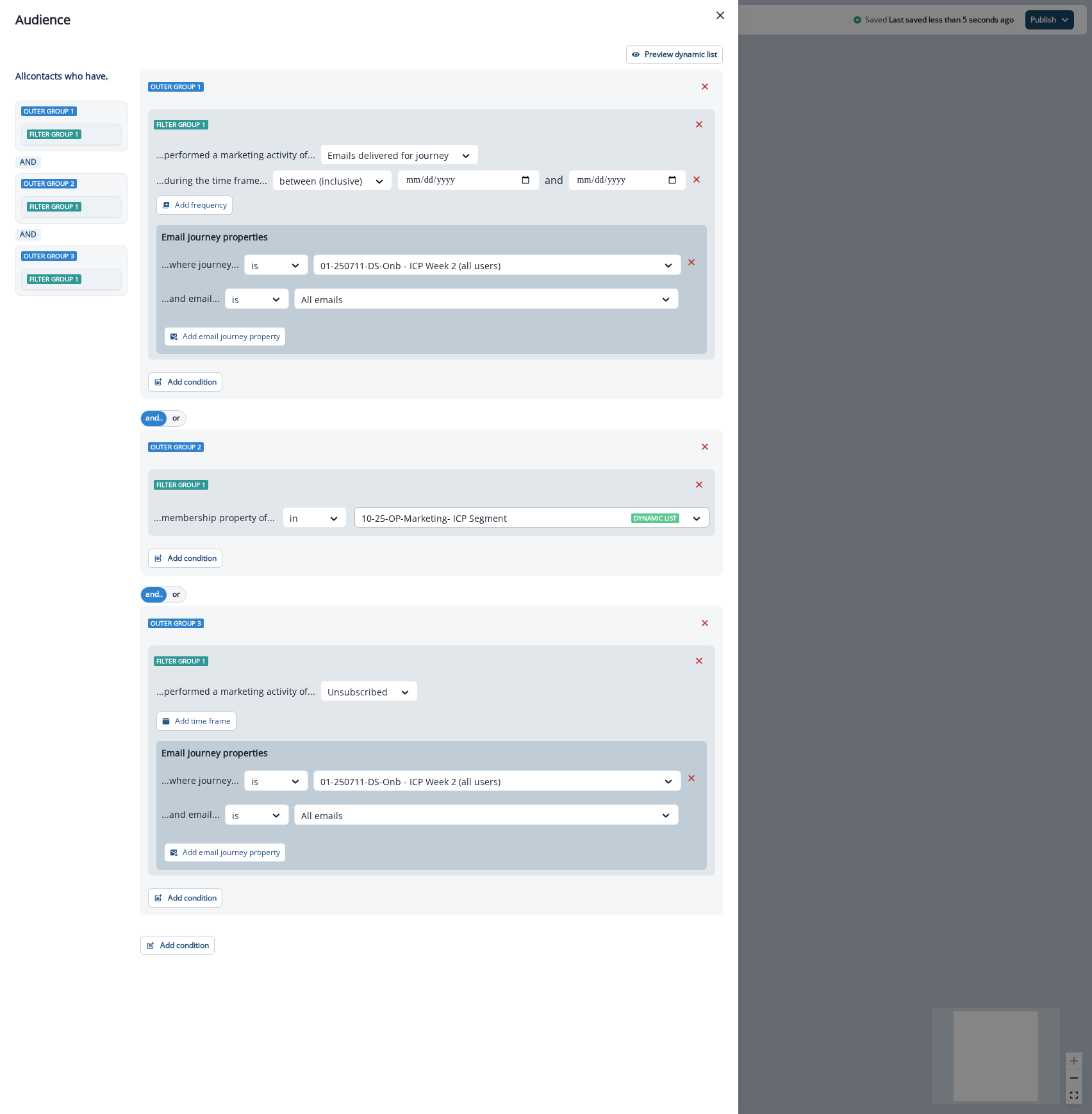
click at [544, 519] on div at bounding box center [520, 518] width 318 height 16
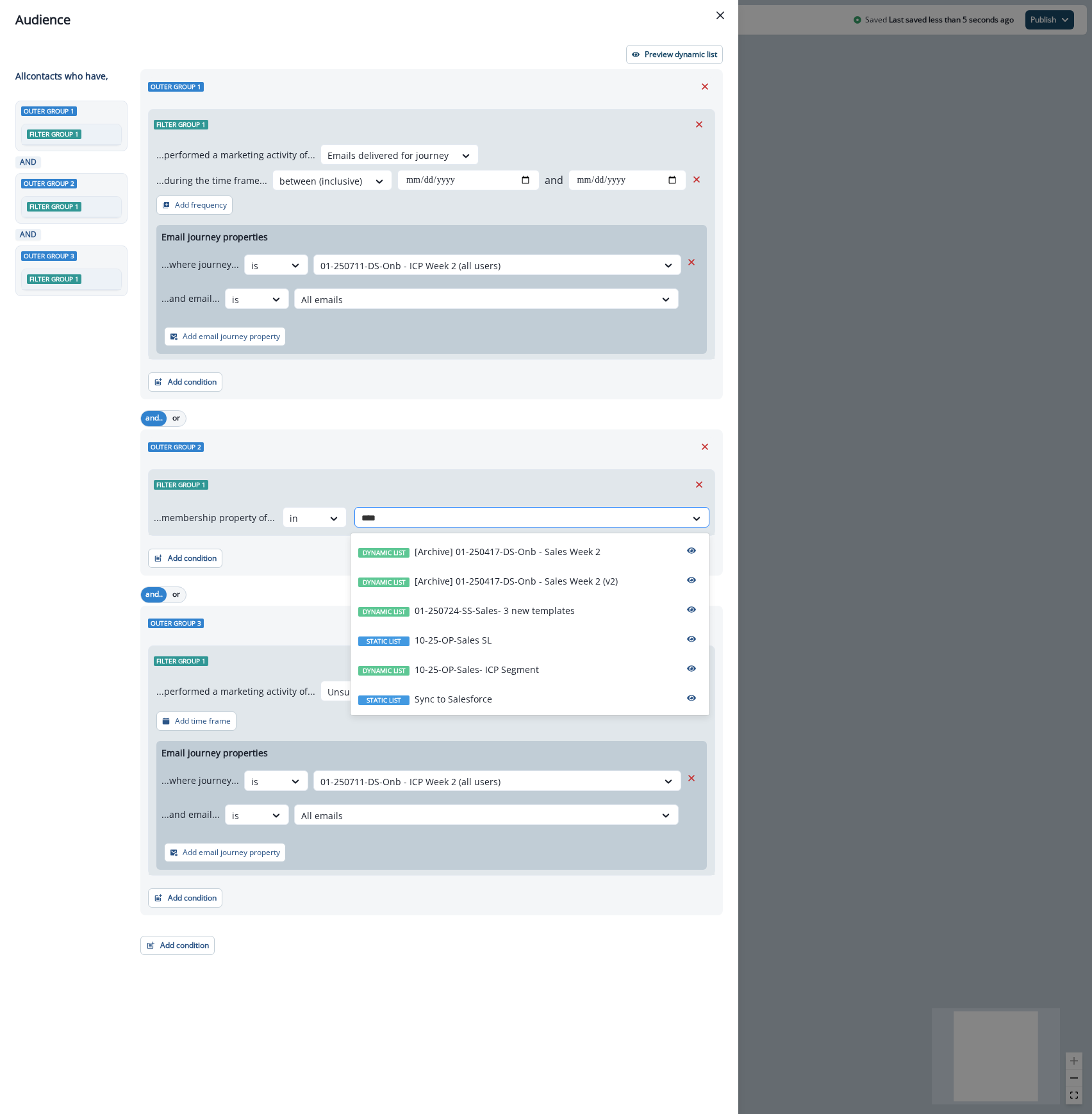
type input "*****"
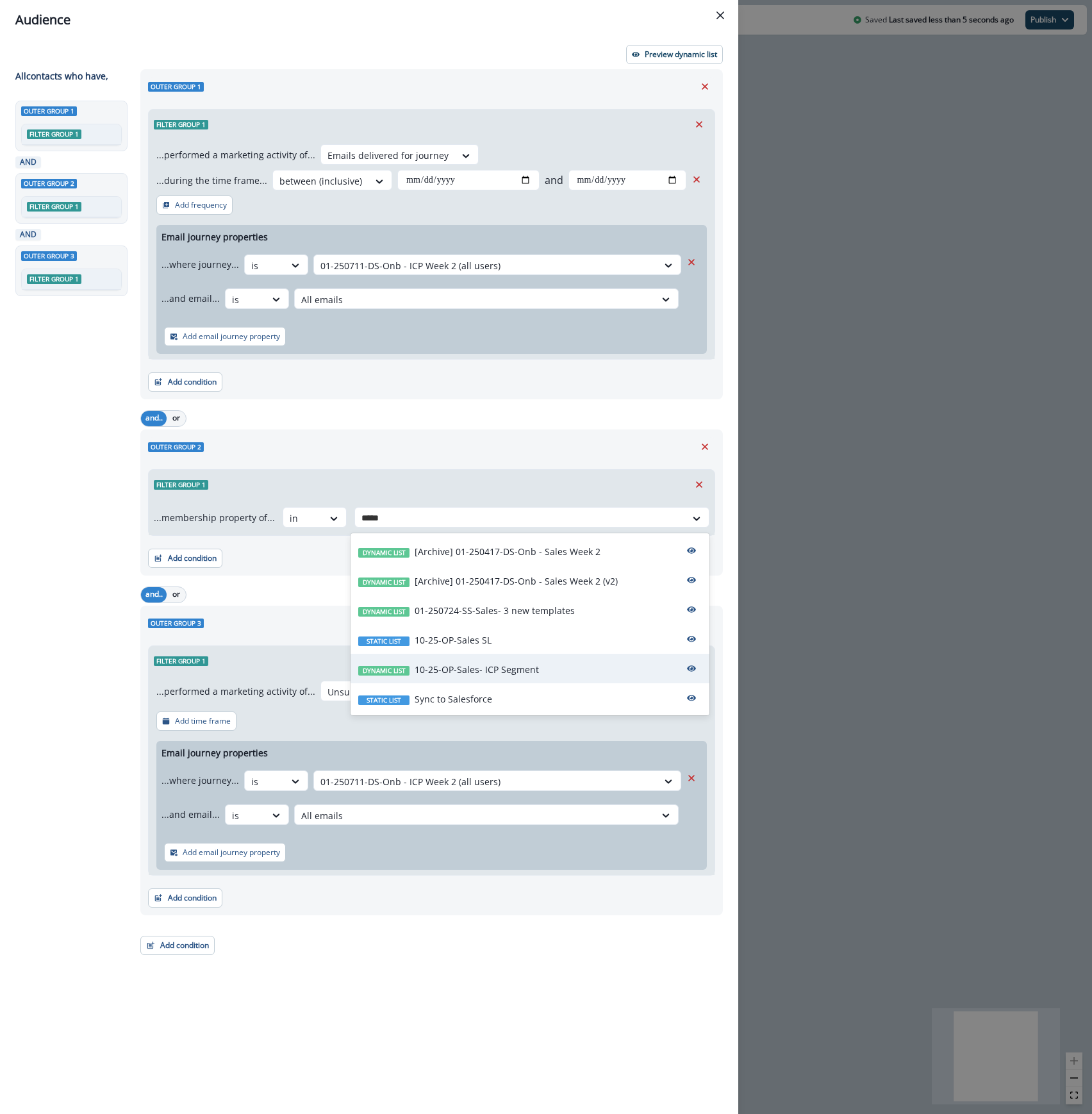
click at [556, 659] on div "Dynamic list 10-25-OP-Sales- ICP Segment" at bounding box center [529, 668] width 359 height 30
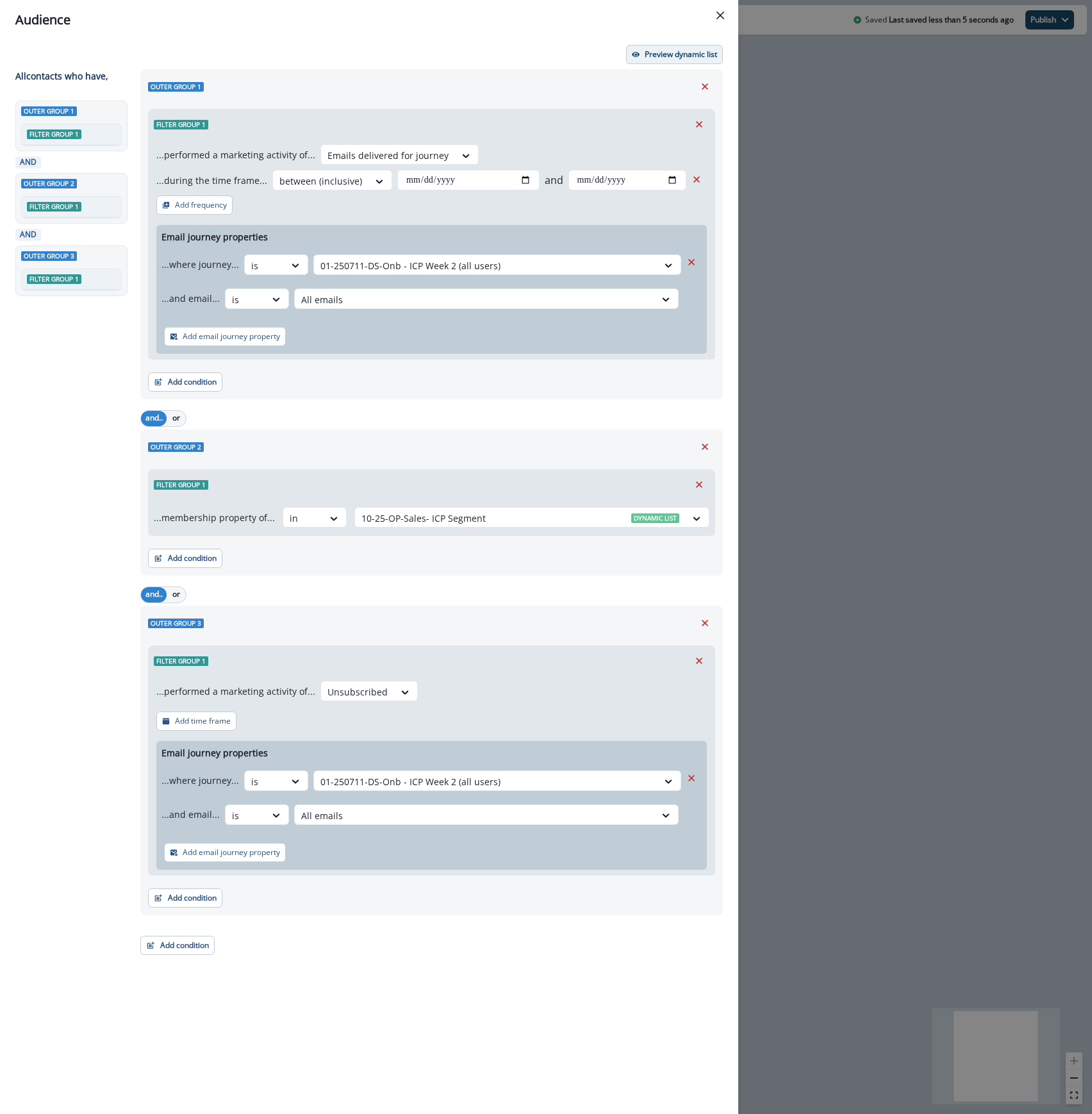
click at [690, 54] on p "Preview dynamic list" at bounding box center [681, 54] width 72 height 9
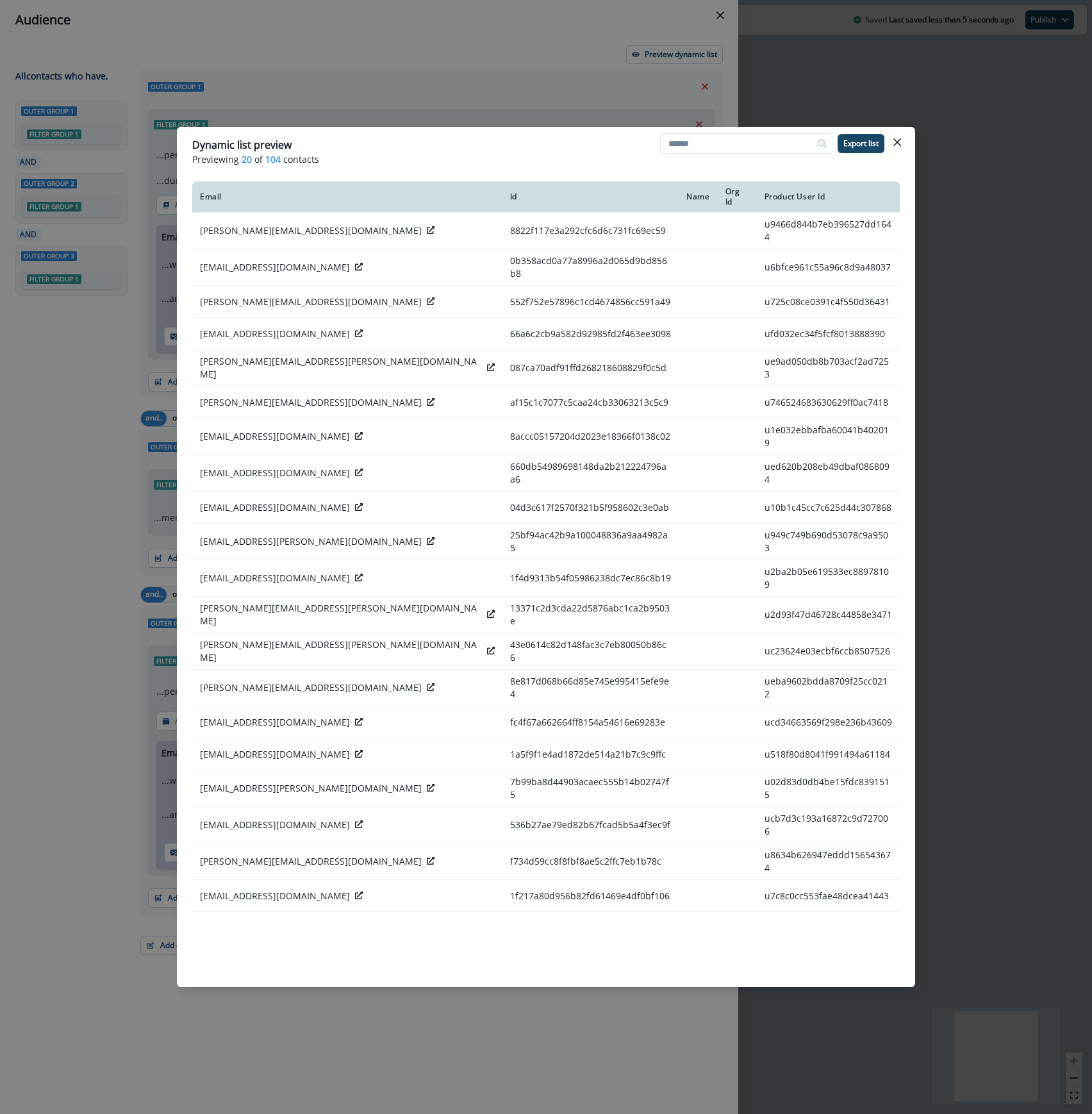
click at [901, 141] on button "Close" at bounding box center [897, 142] width 21 height 21
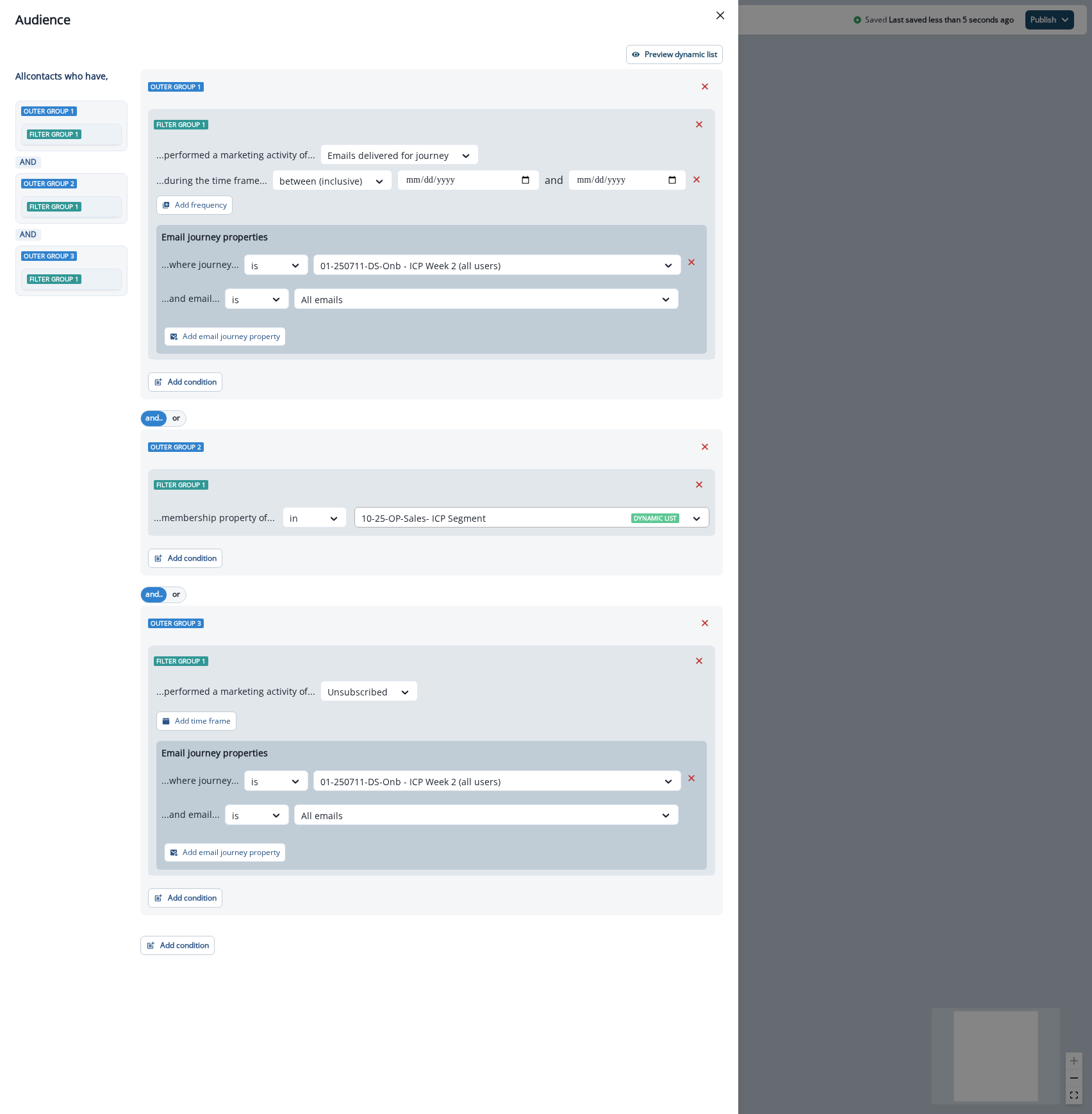
click at [564, 520] on div at bounding box center [520, 518] width 318 height 16
type input "***"
drag, startPoint x: 531, startPoint y: 555, endPoint x: 527, endPoint y: 547, distance: 8.9
click at [531, 557] on p "10-25-OP-R&D- ICP Segment" at bounding box center [475, 551] width 120 height 14
click at [703, 51] on p "Preview dynamic list" at bounding box center [681, 54] width 72 height 9
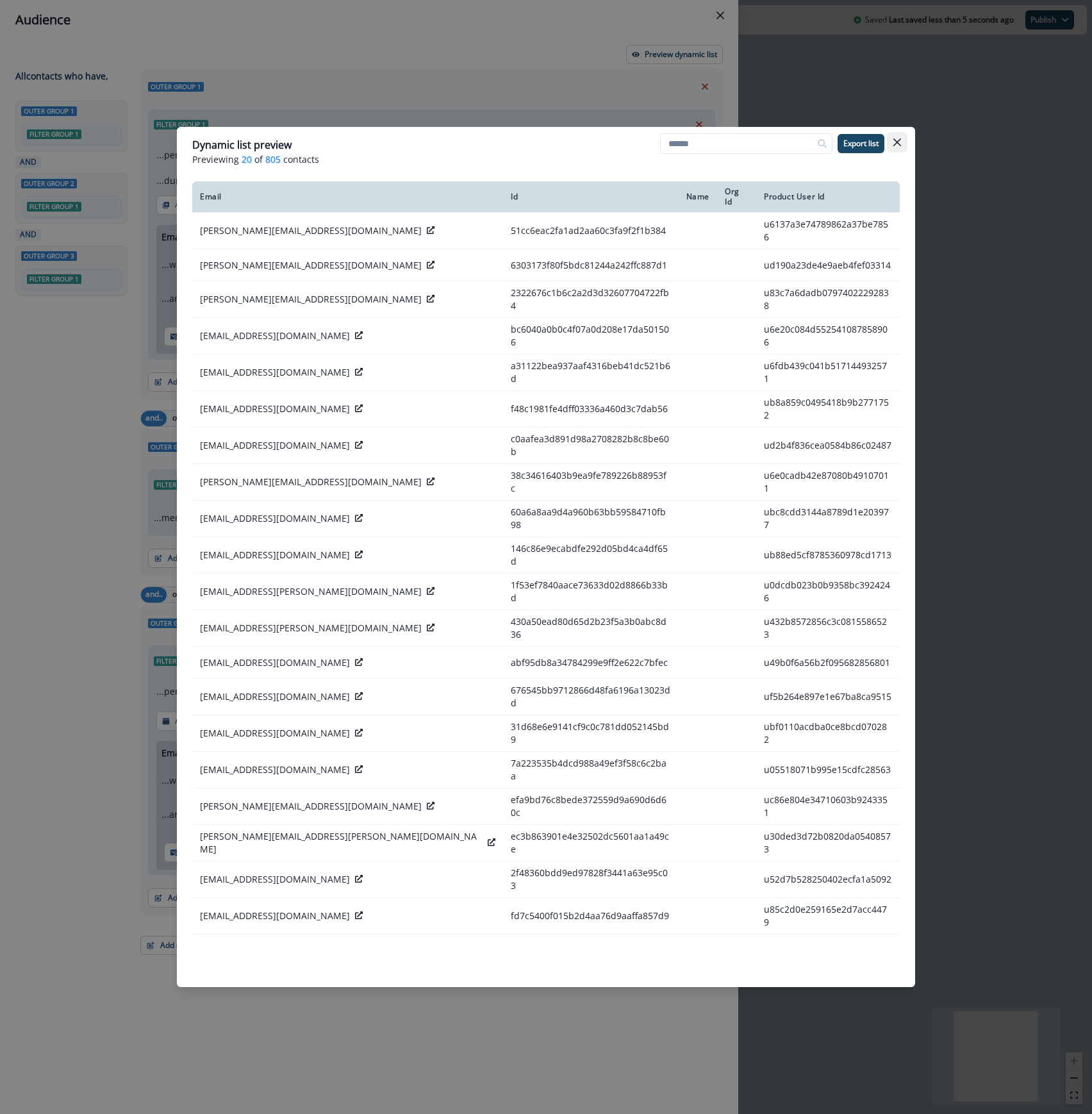
click at [894, 142] on icon "Close" at bounding box center [897, 142] width 8 height 8
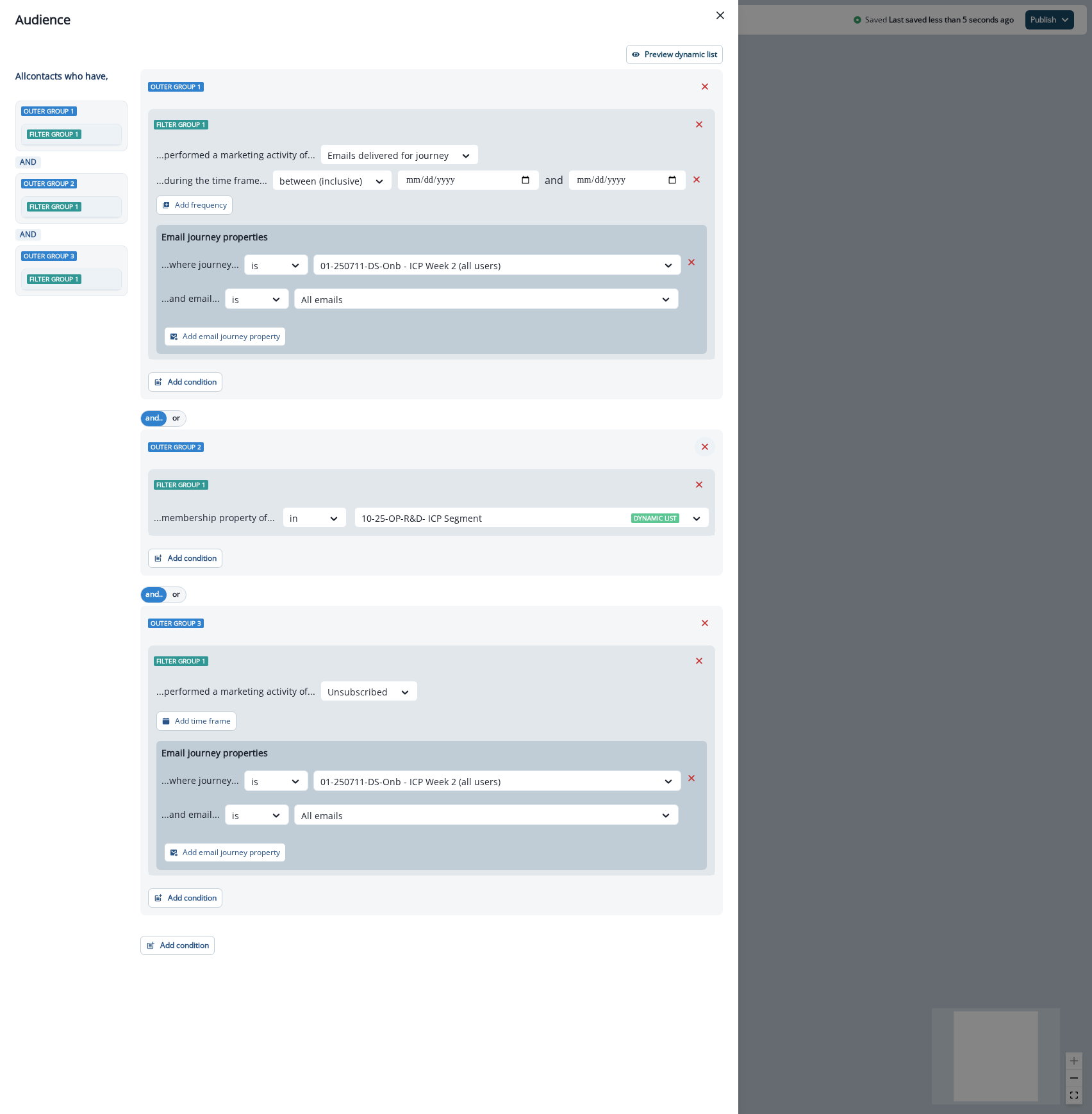
click at [703, 445] on icon "Remove" at bounding box center [705, 447] width 6 height 6
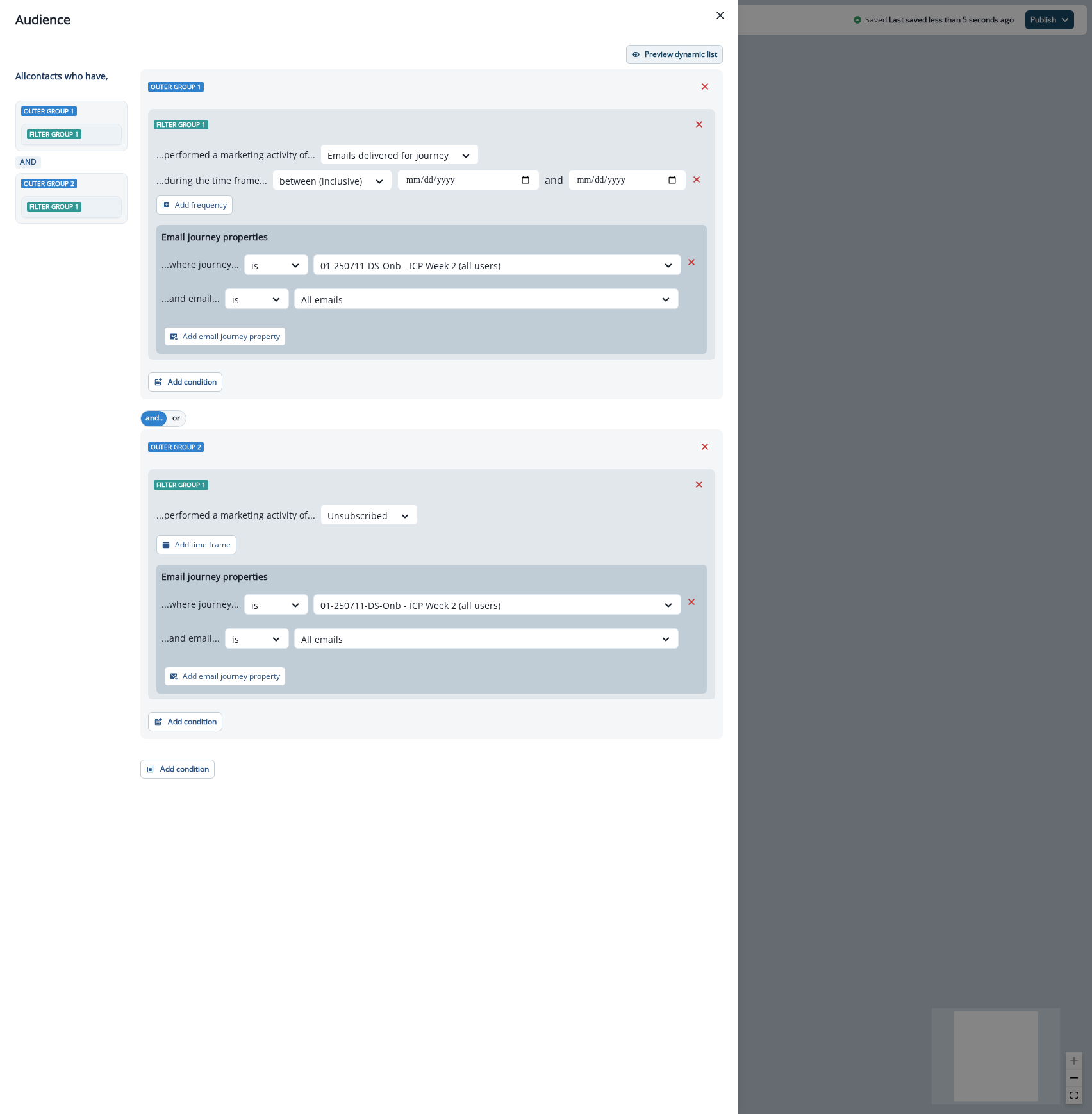
click at [675, 52] on p "Preview dynamic list" at bounding box center [681, 54] width 72 height 9
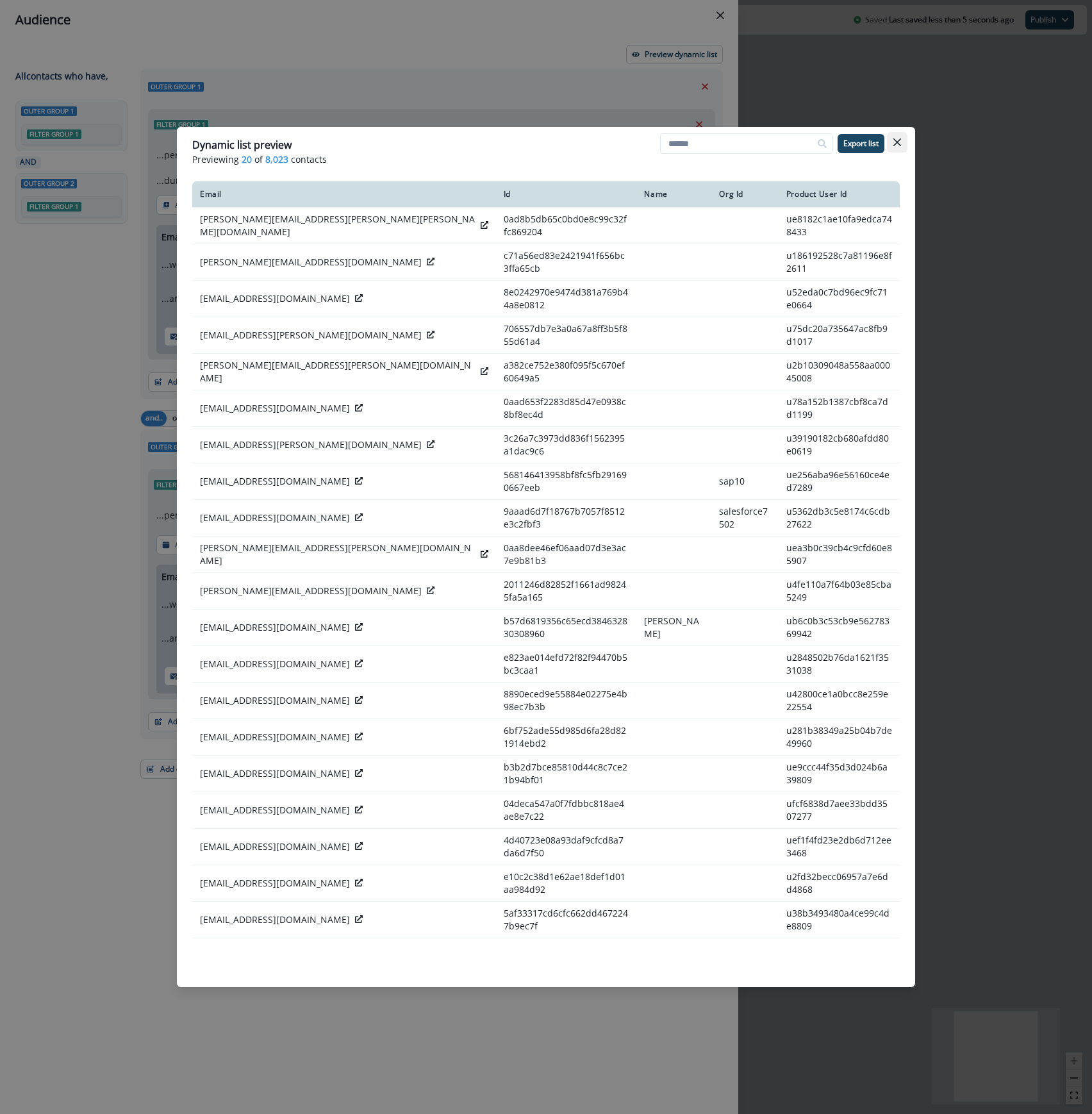
click at [903, 147] on button "Close" at bounding box center [897, 142] width 21 height 21
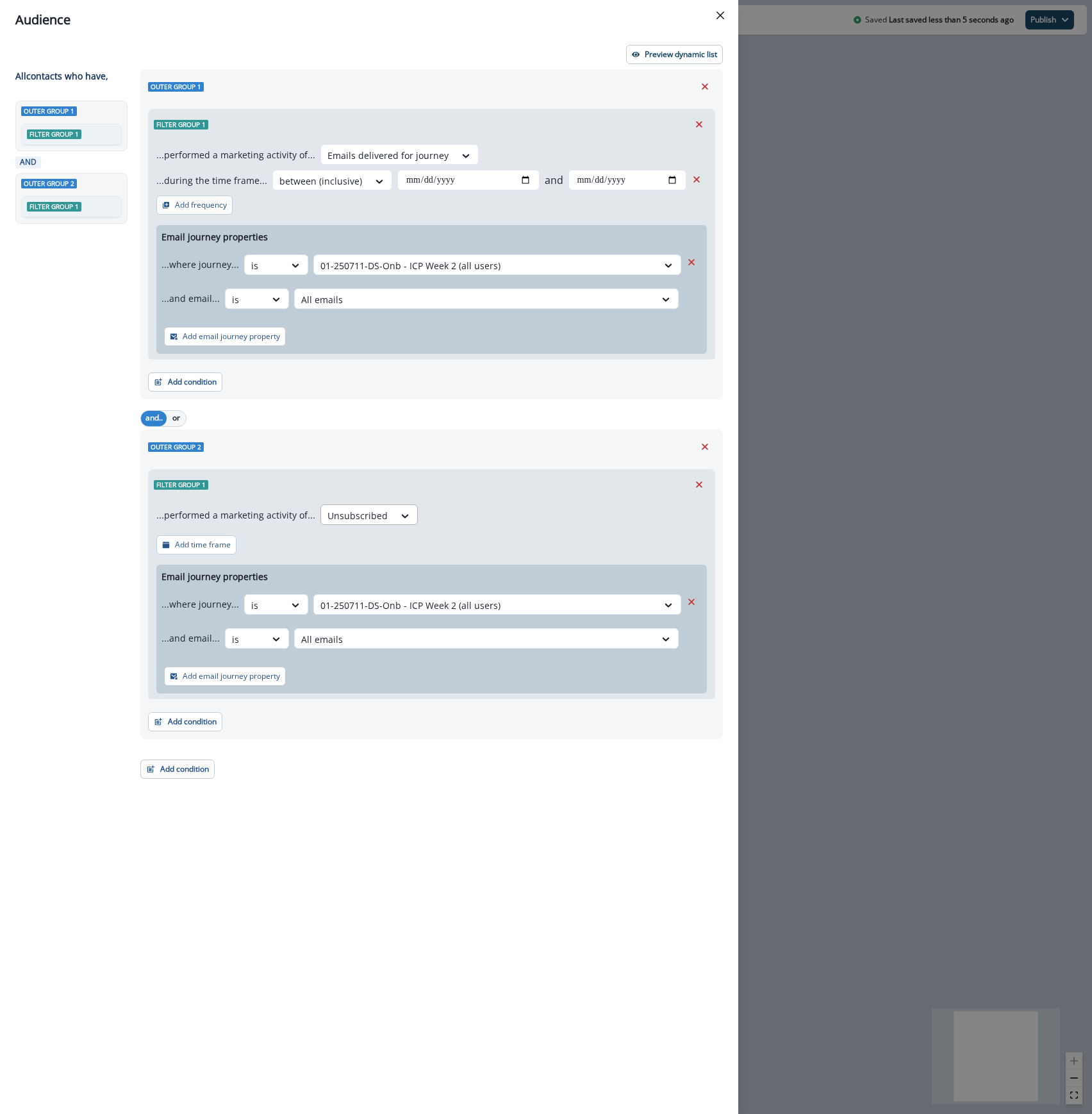
click at [373, 508] on div "Unsubscribed" at bounding box center [357, 516] width 73 height 21
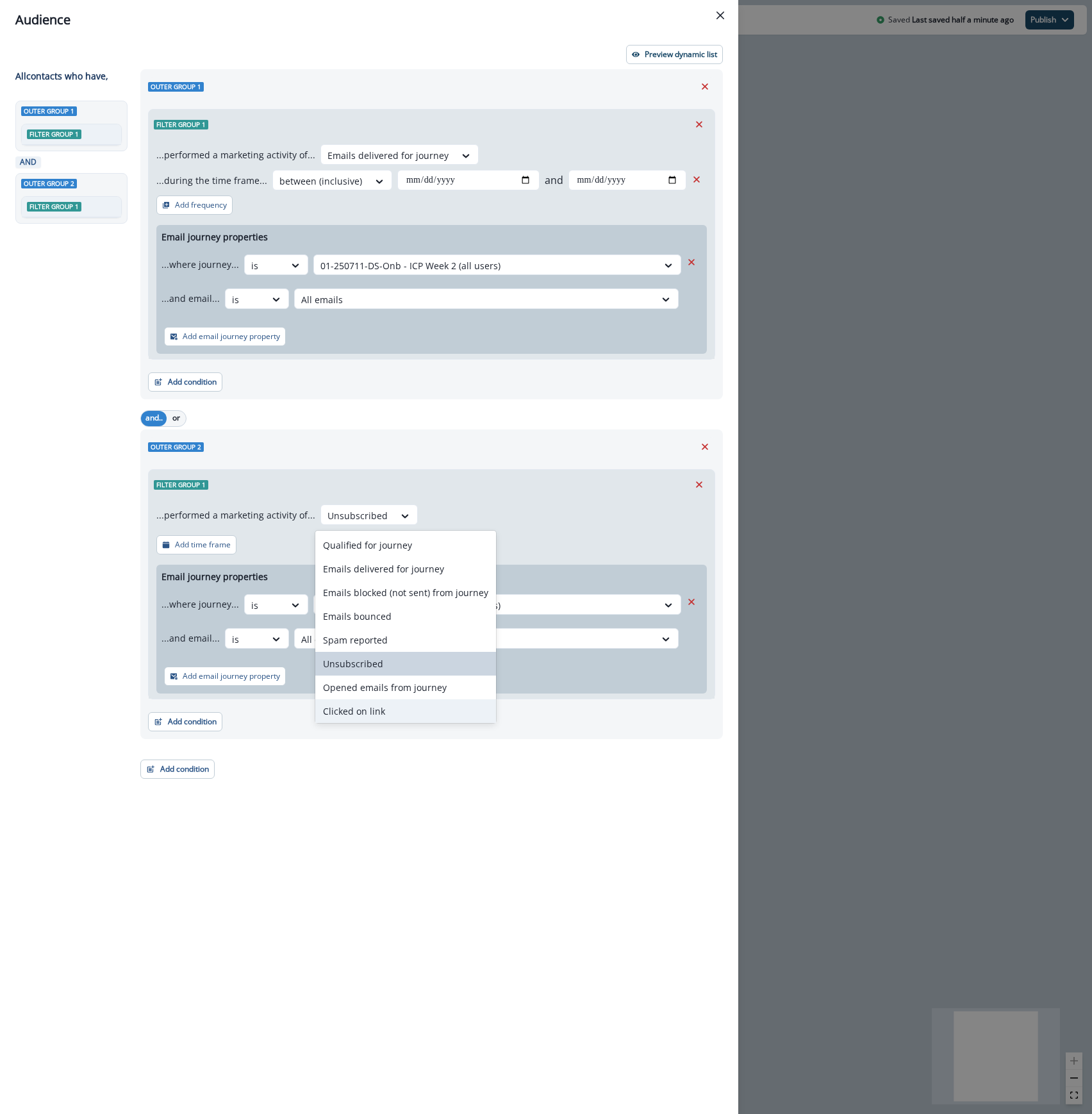
click at [360, 708] on div "Clicked on link" at bounding box center [405, 712] width 181 height 24
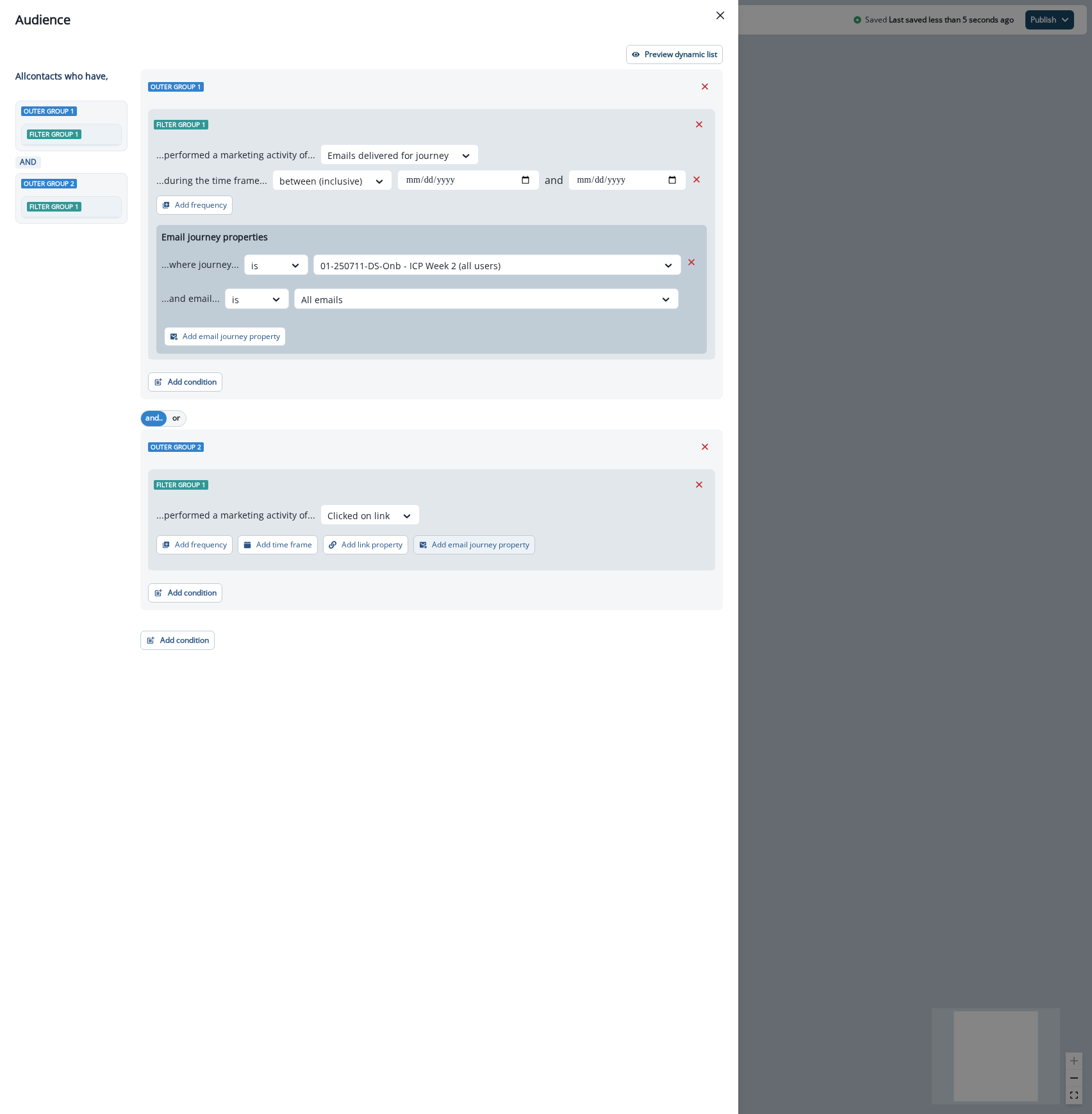
click at [493, 553] on button "Add email journey property" at bounding box center [475, 545] width 122 height 19
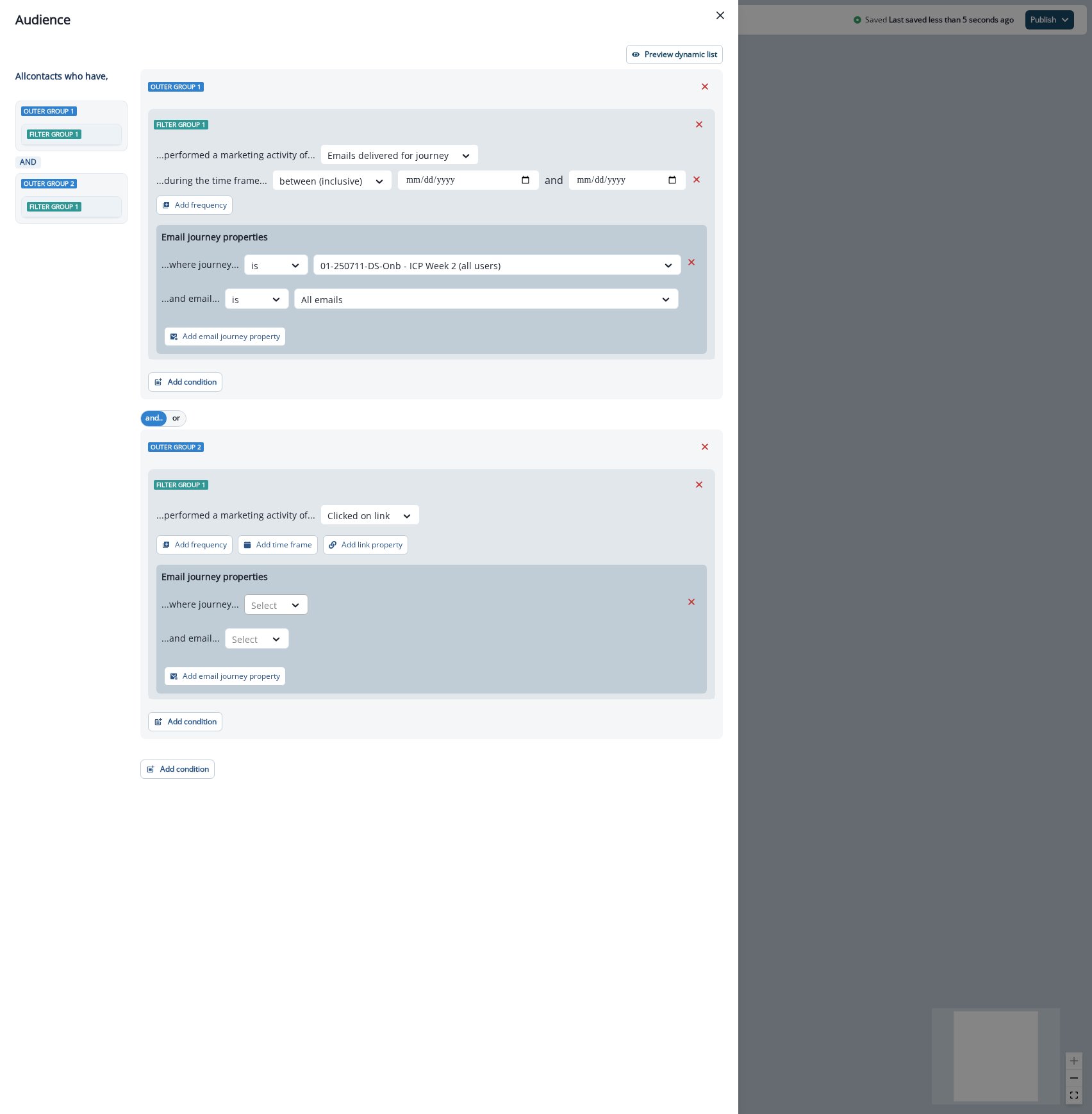
click at [275, 605] on div at bounding box center [265, 606] width 27 height 16
click at [269, 654] on div "is" at bounding box center [301, 659] width 120 height 24
click at [387, 608] on div at bounding box center [486, 606] width 331 height 16
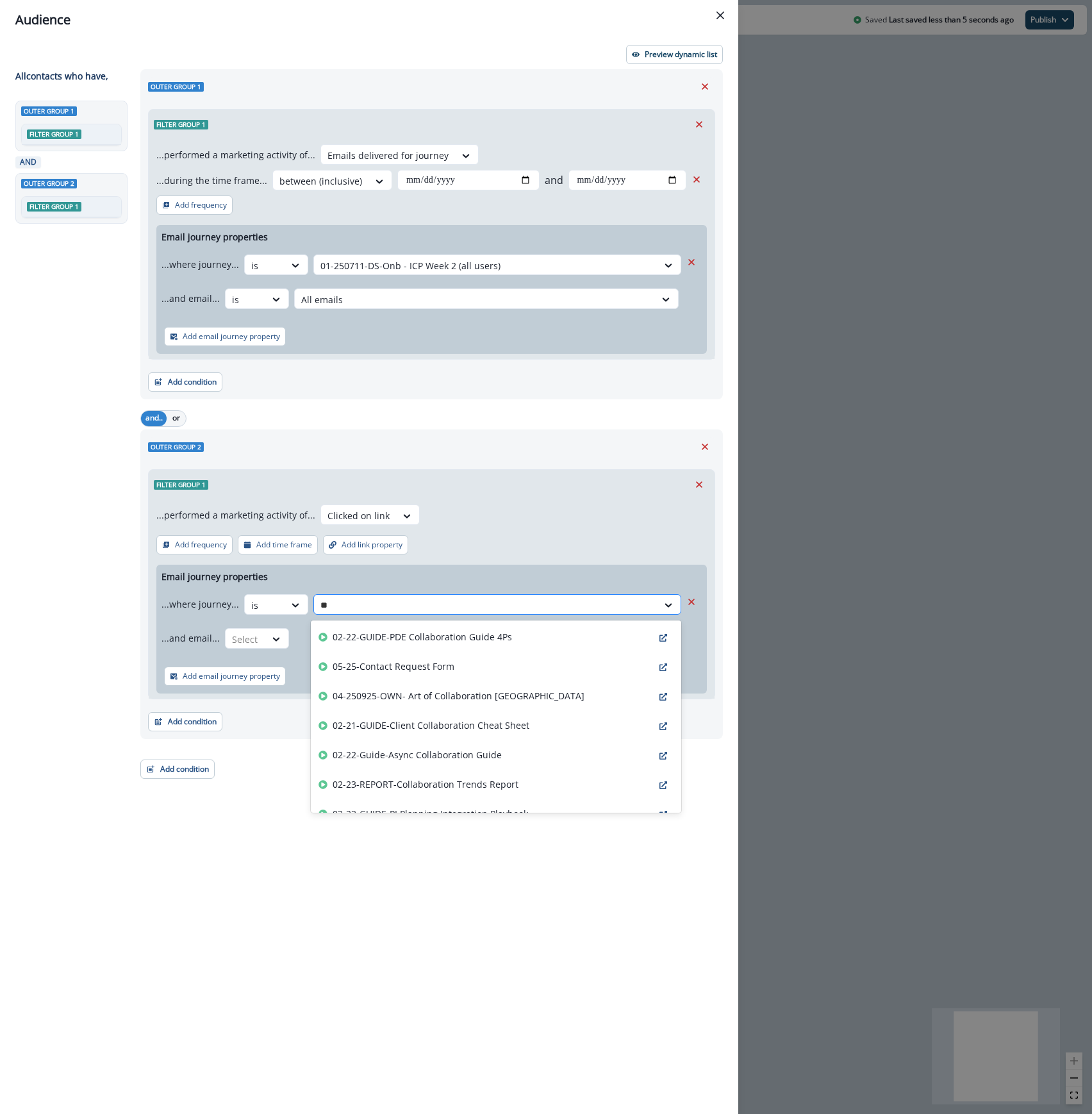
type input "***"
click at [449, 751] on p "01-250711-DS-Onb - ICP Week 2 (all users)" at bounding box center [422, 754] width 180 height 14
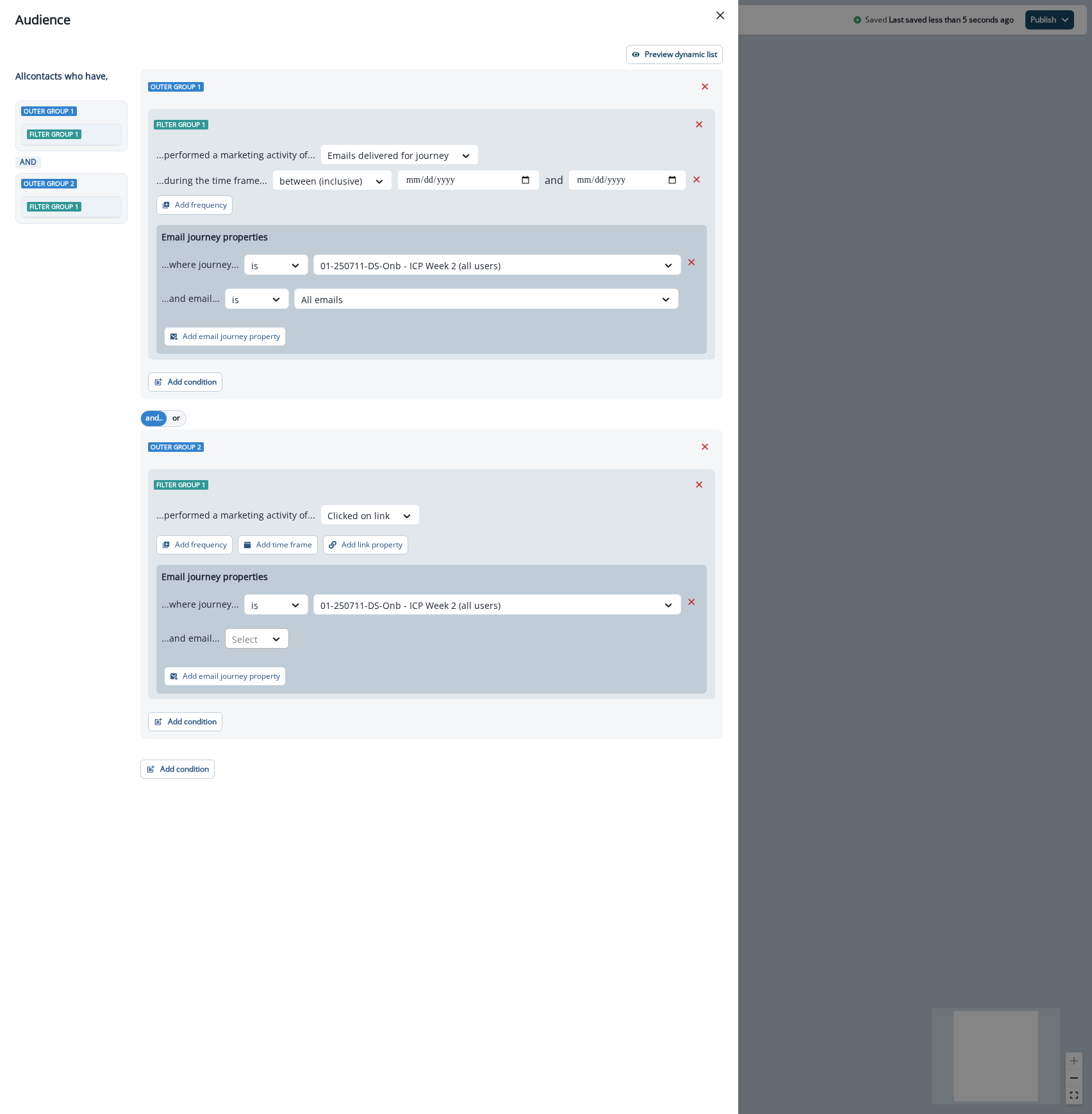
click at [254, 632] on div at bounding box center [246, 639] width 27 height 16
click at [245, 688] on div "is" at bounding box center [282, 692] width 120 height 24
click at [344, 637] on div at bounding box center [475, 639] width 348 height 16
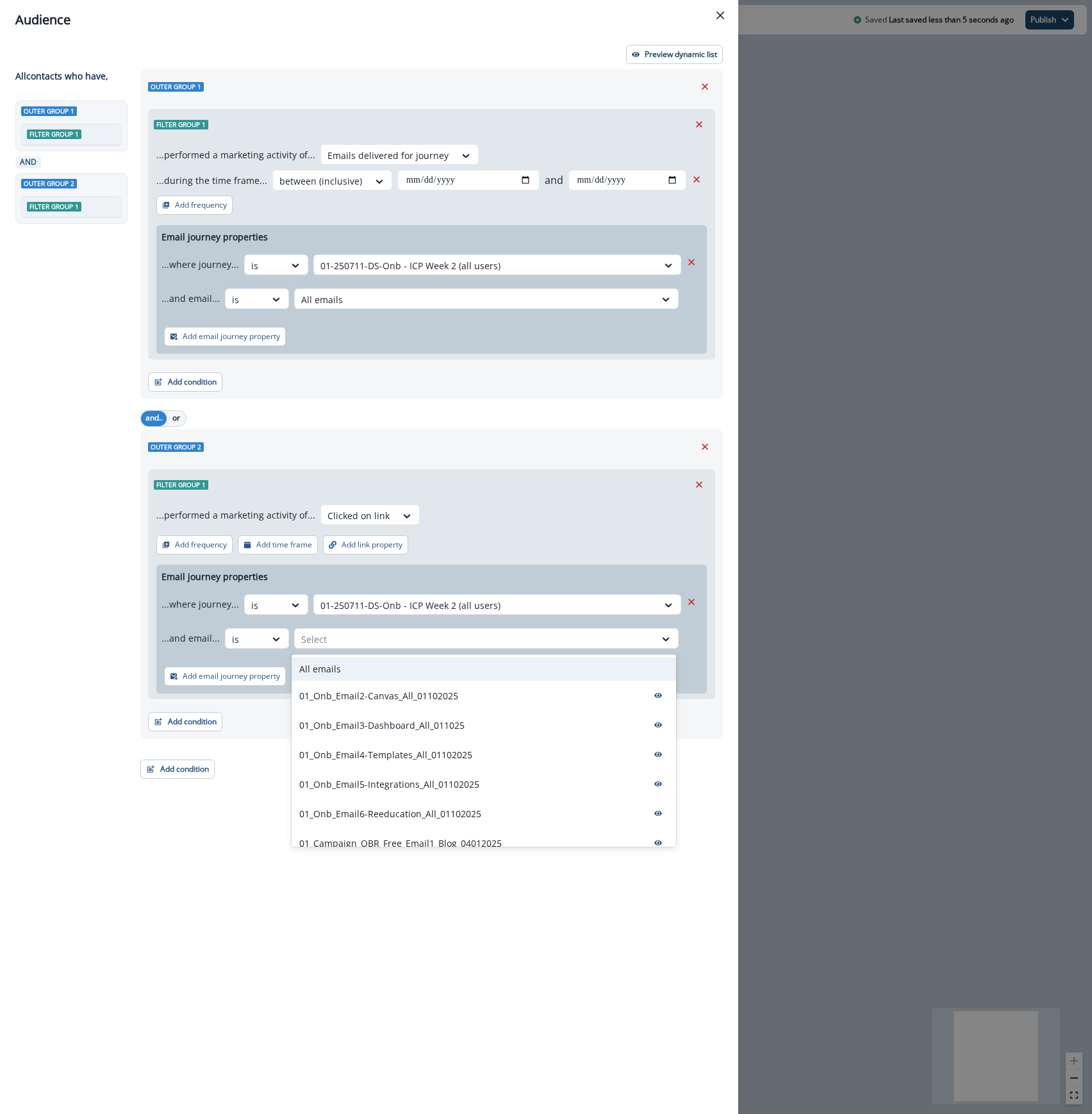
click at [331, 667] on p "All emails" at bounding box center [320, 668] width 42 height 14
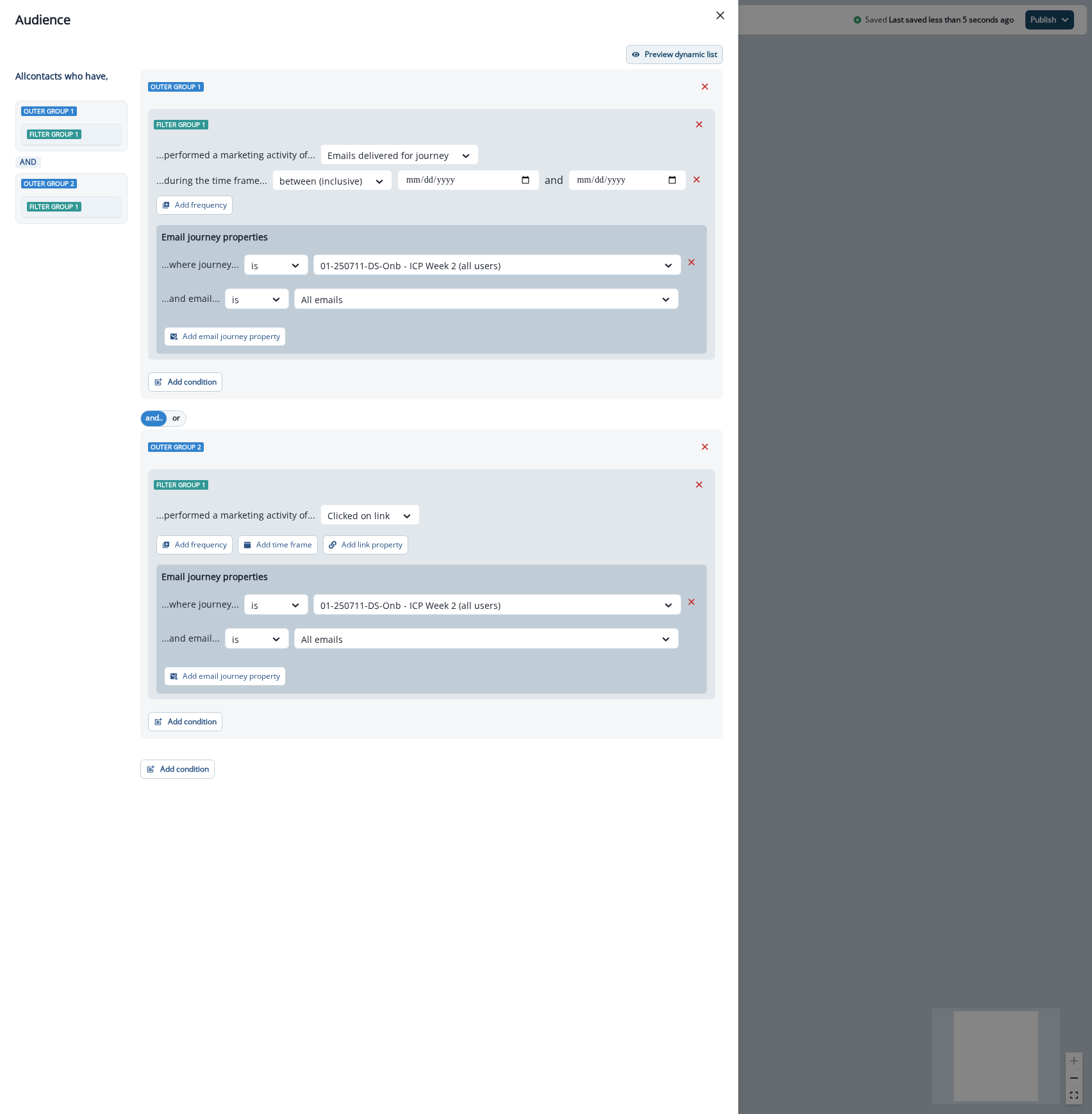
click at [672, 60] on button "Preview dynamic list" at bounding box center [674, 55] width 96 height 19
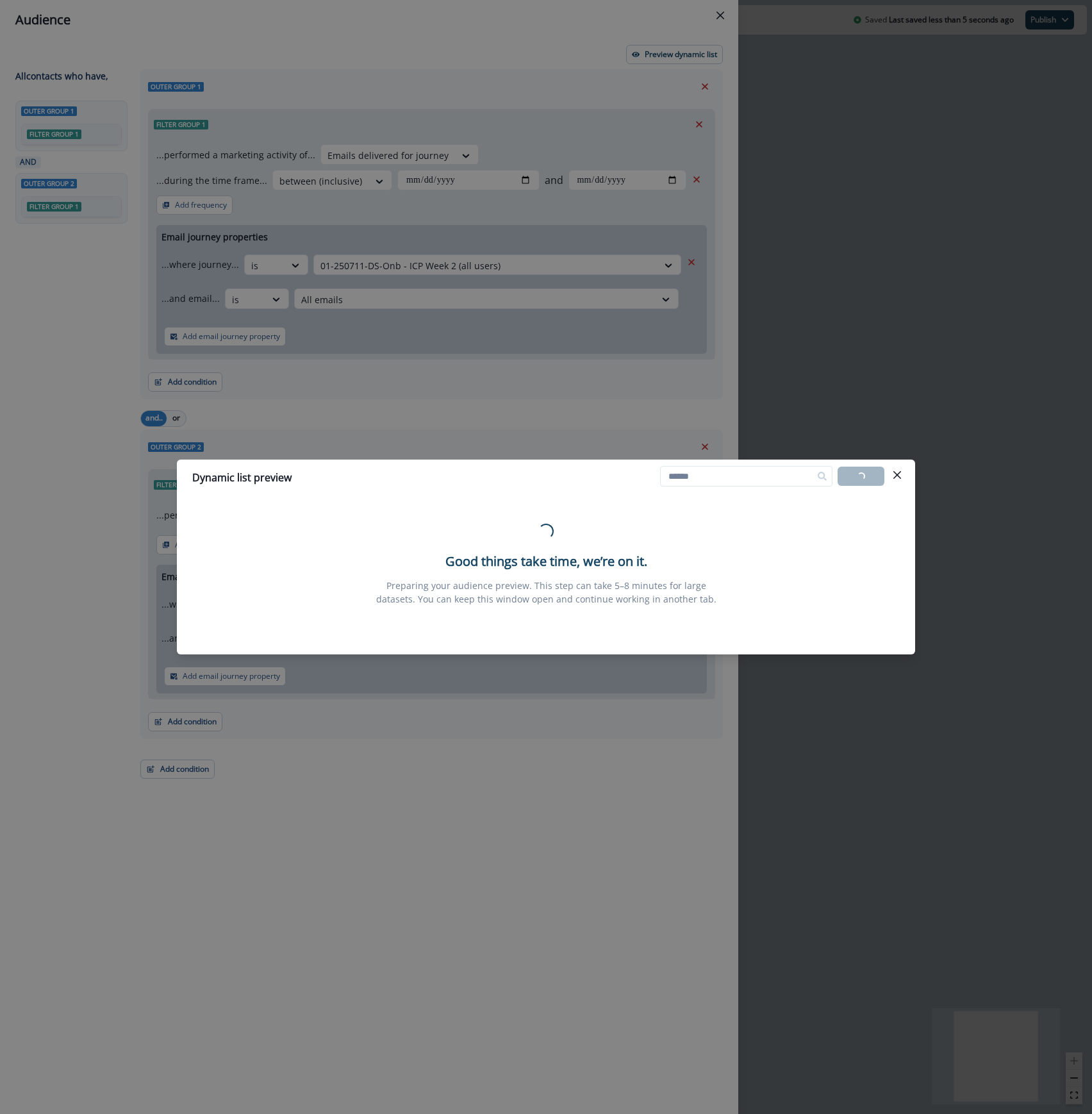
drag, startPoint x: 477, startPoint y: 488, endPoint x: 646, endPoint y: 467, distance: 170.3
click at [646, 467] on header "Dynamic list preview Loading... Export list" at bounding box center [545, 477] width 738 height 36
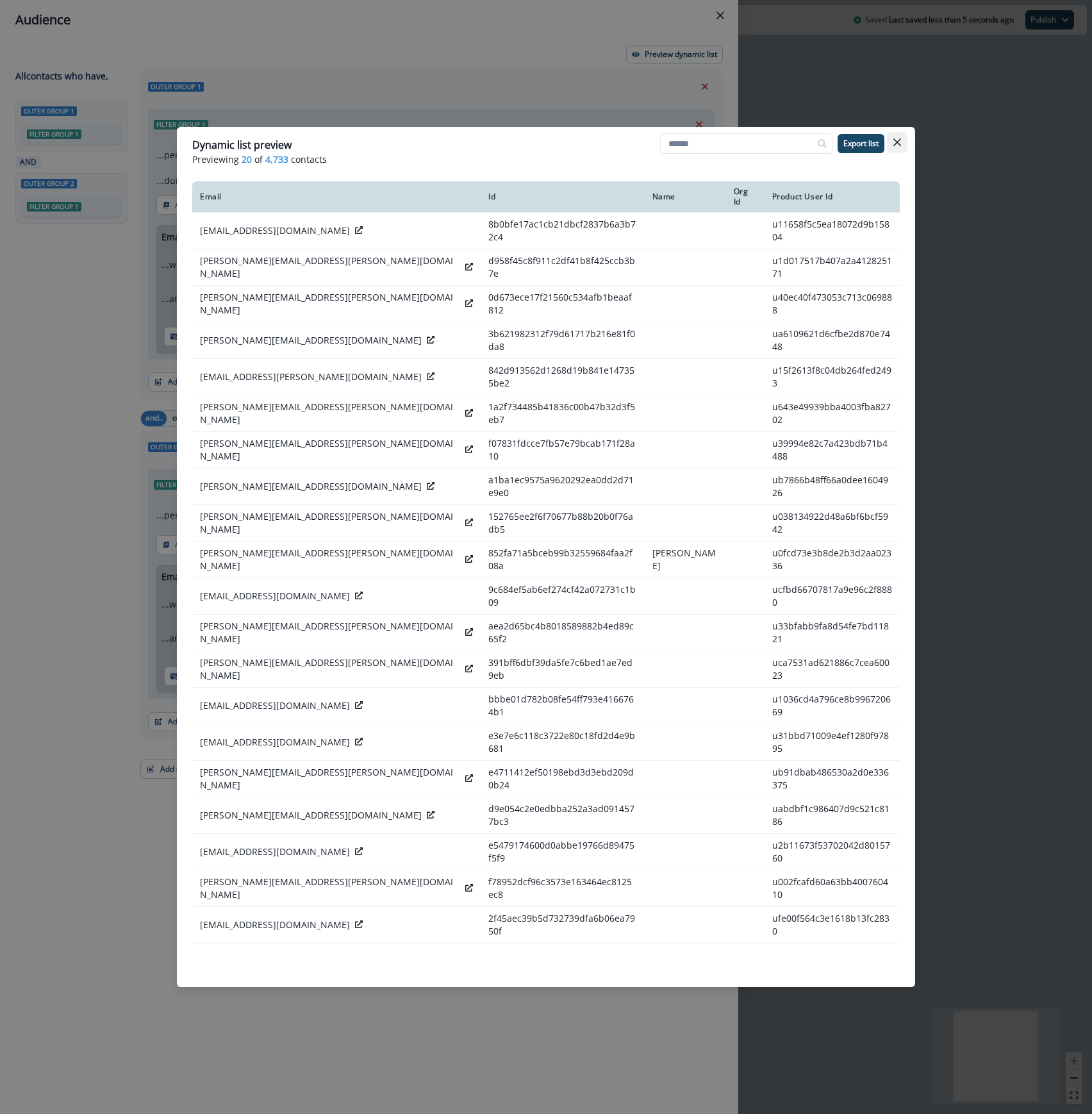
click at [893, 139] on icon "Close" at bounding box center [897, 142] width 8 height 8
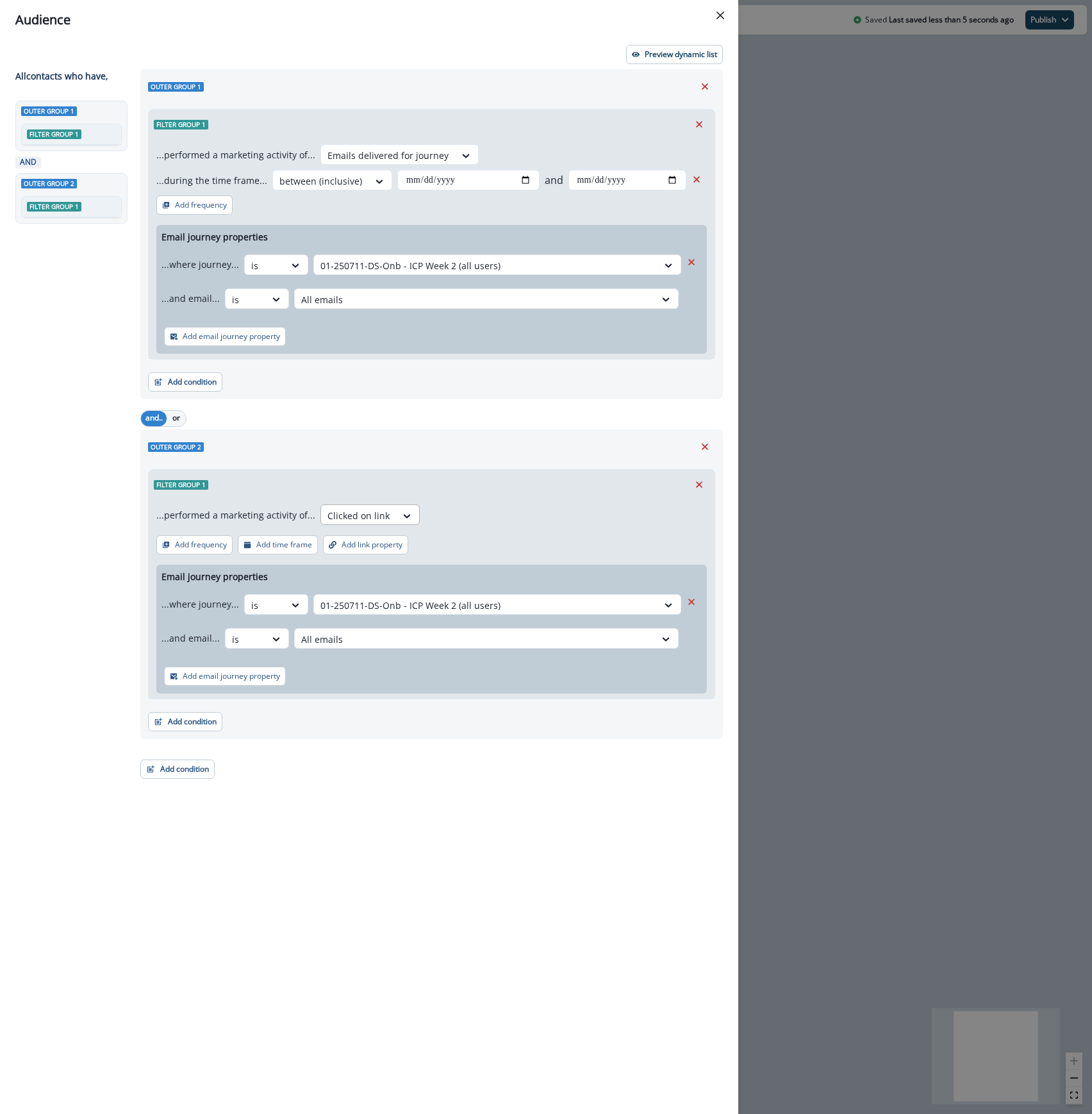
click at [357, 516] on div at bounding box center [358, 516] width 62 height 16
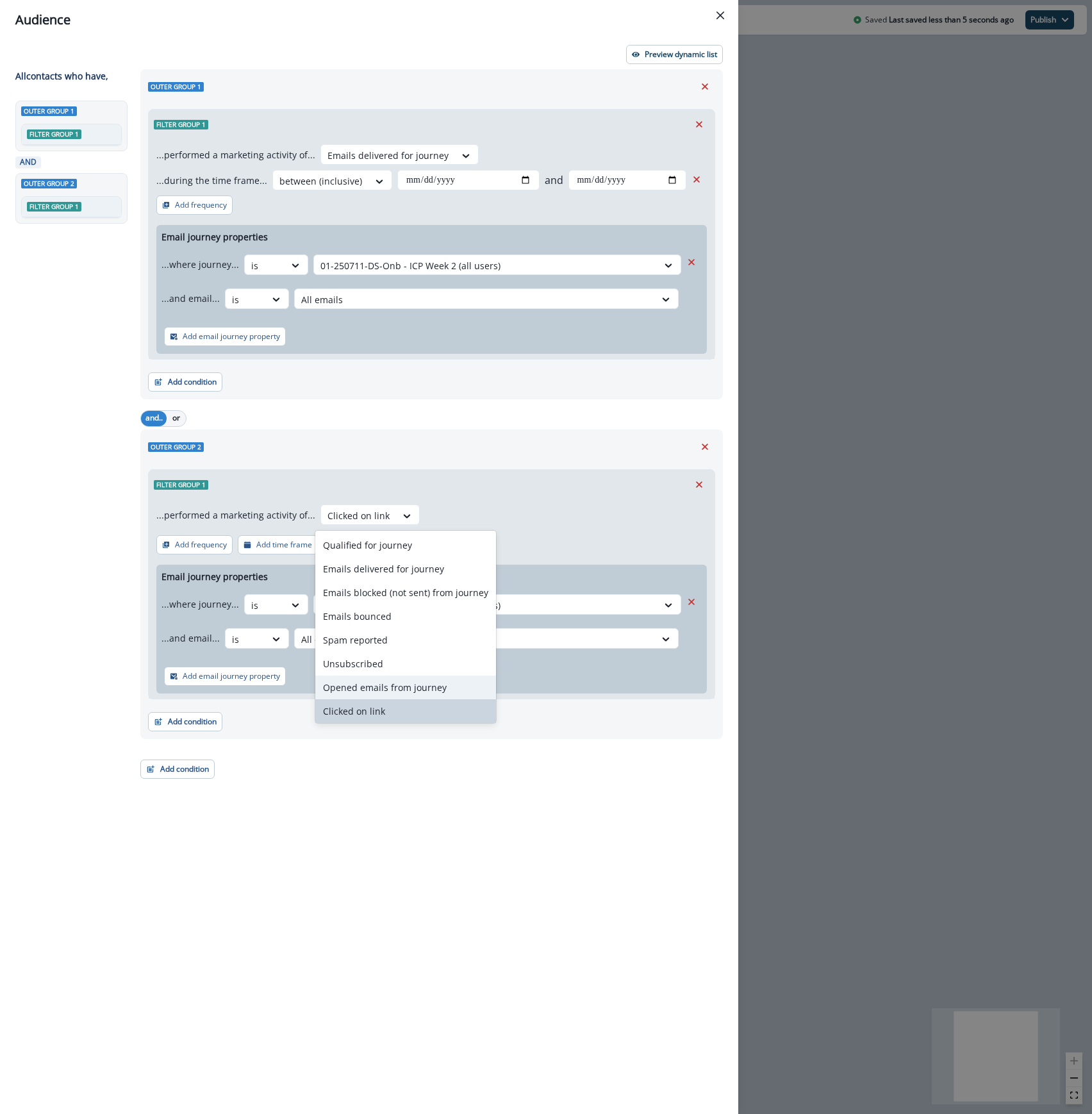
click at [385, 685] on div "Opened emails from journey" at bounding box center [405, 688] width 181 height 24
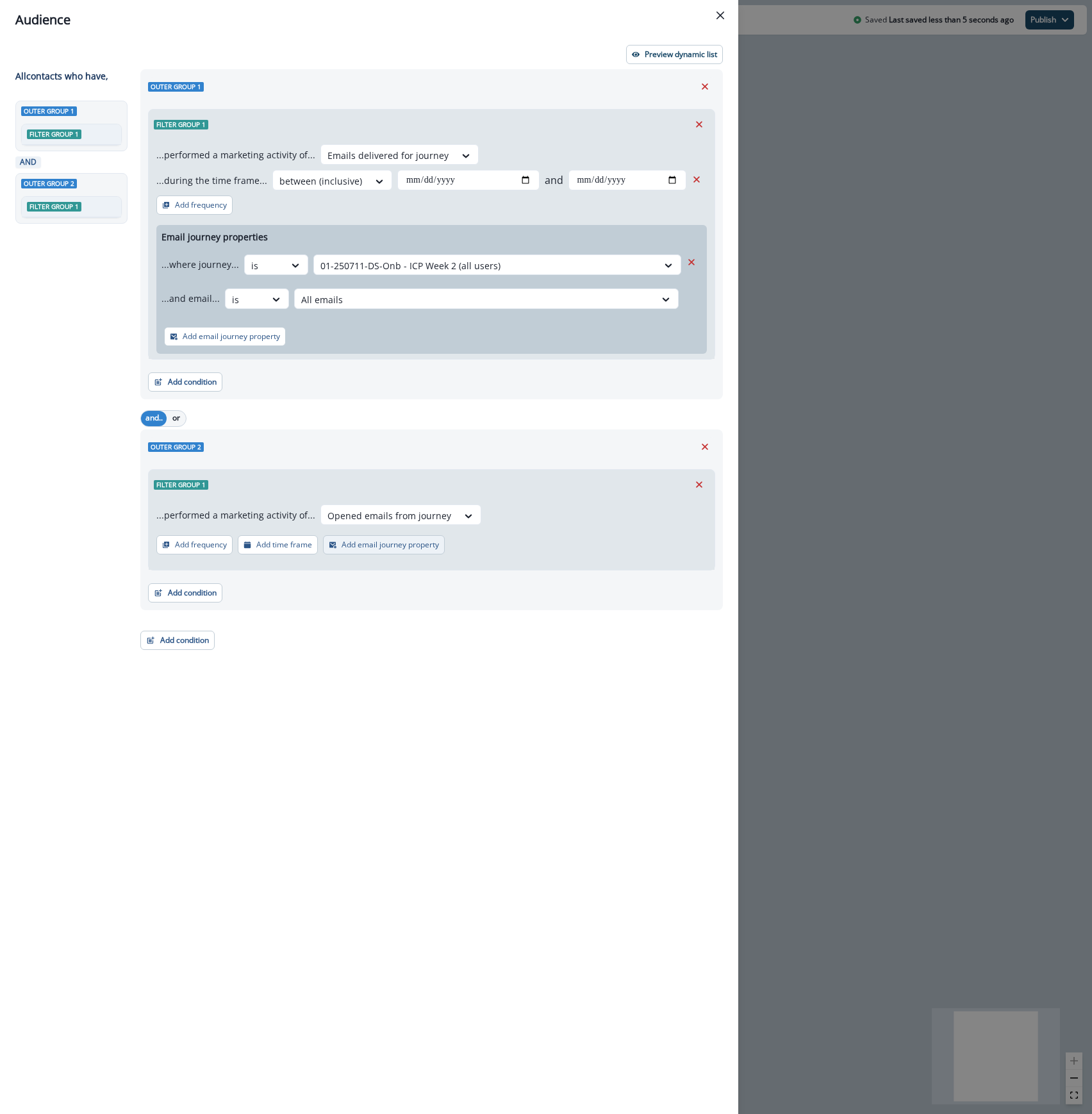
click at [387, 545] on p "Add email journey property" at bounding box center [389, 545] width 97 height 9
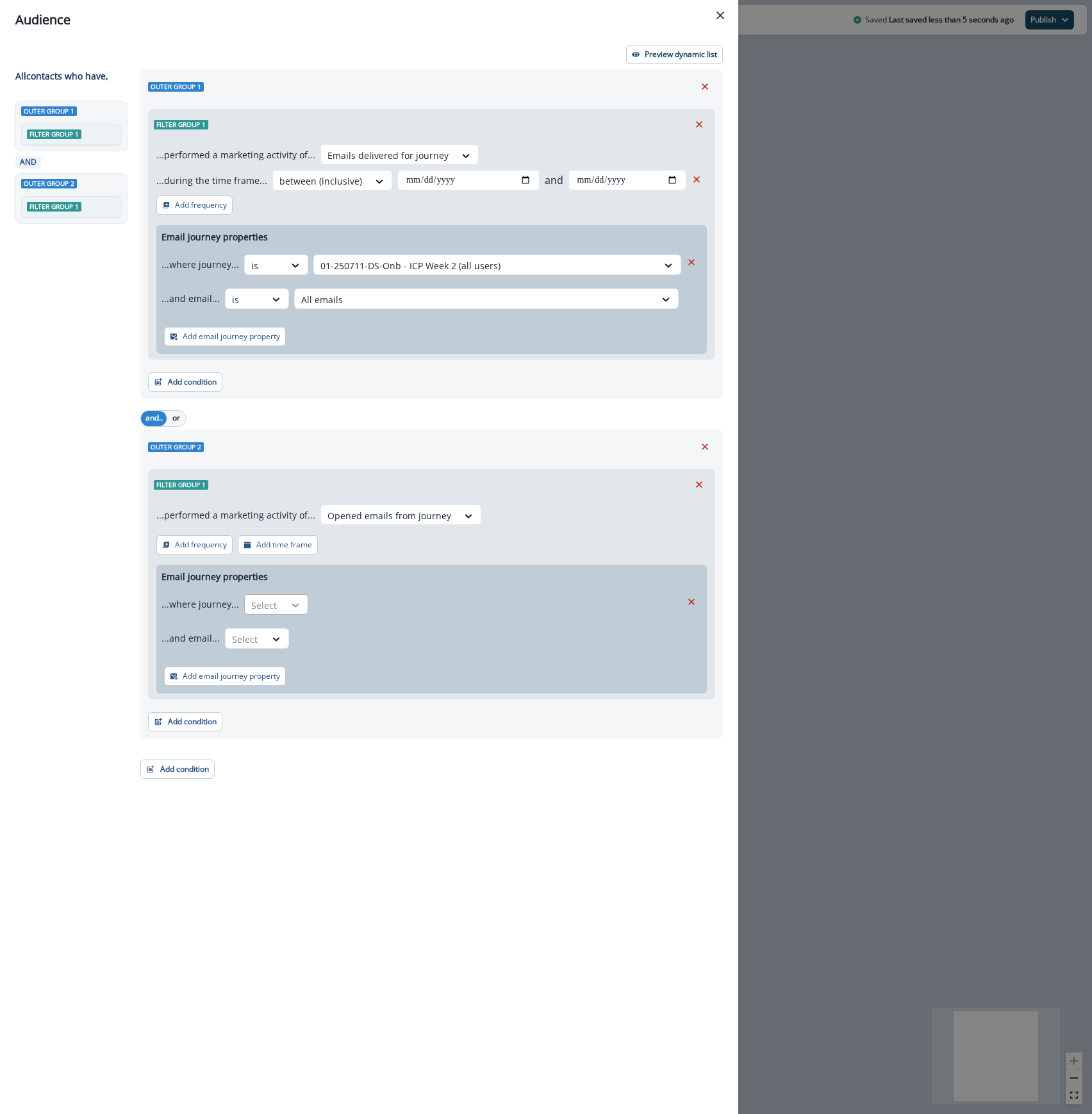
click at [290, 610] on icon at bounding box center [295, 605] width 11 height 13
click at [281, 669] on div "is" at bounding box center [301, 659] width 120 height 24
click at [357, 606] on div at bounding box center [486, 606] width 331 height 16
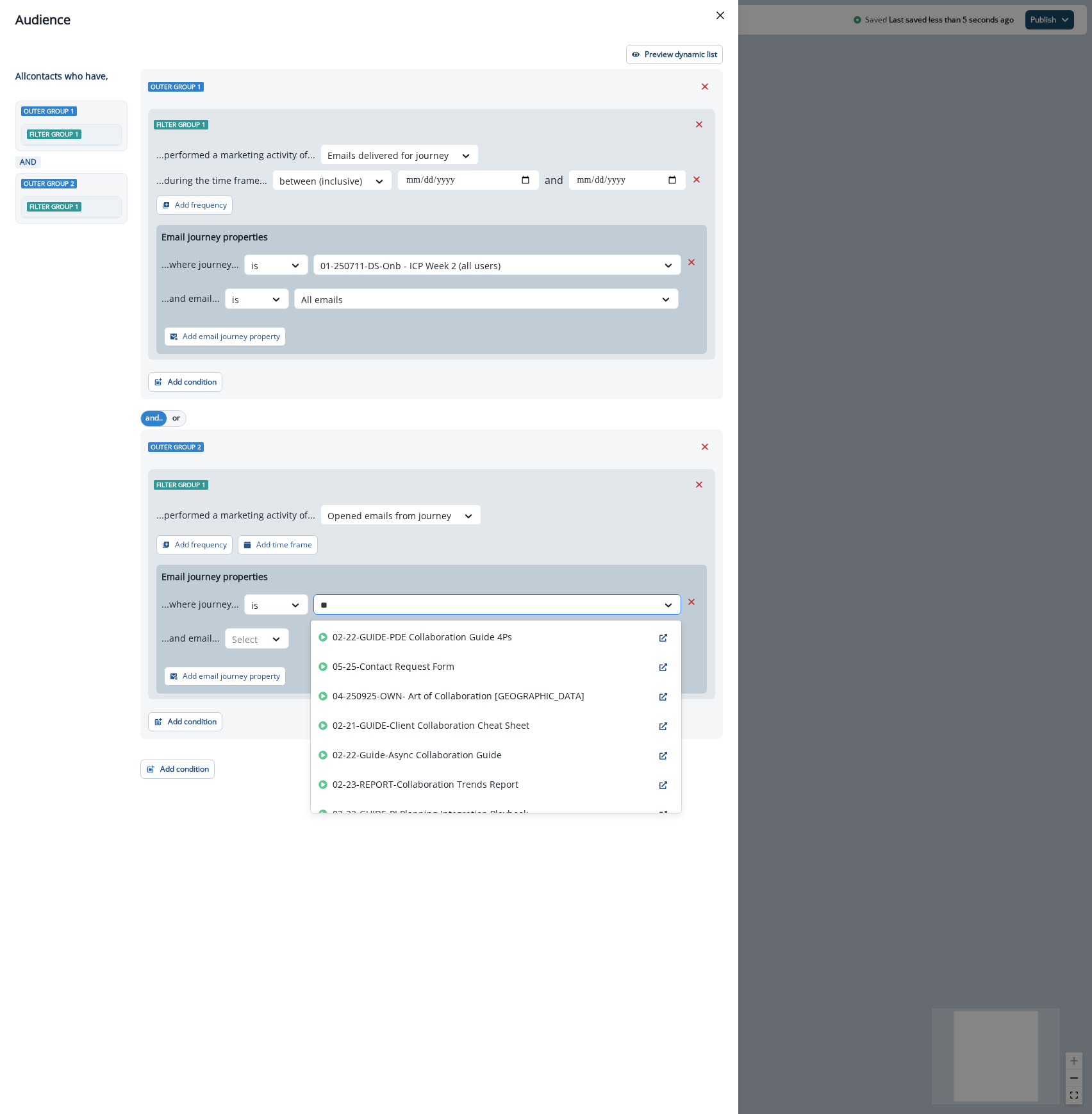
type input "***"
click at [511, 750] on div "01-250711-DS-Onb - ICP Week 2 (all users)" at bounding box center [495, 755] width 370 height 30
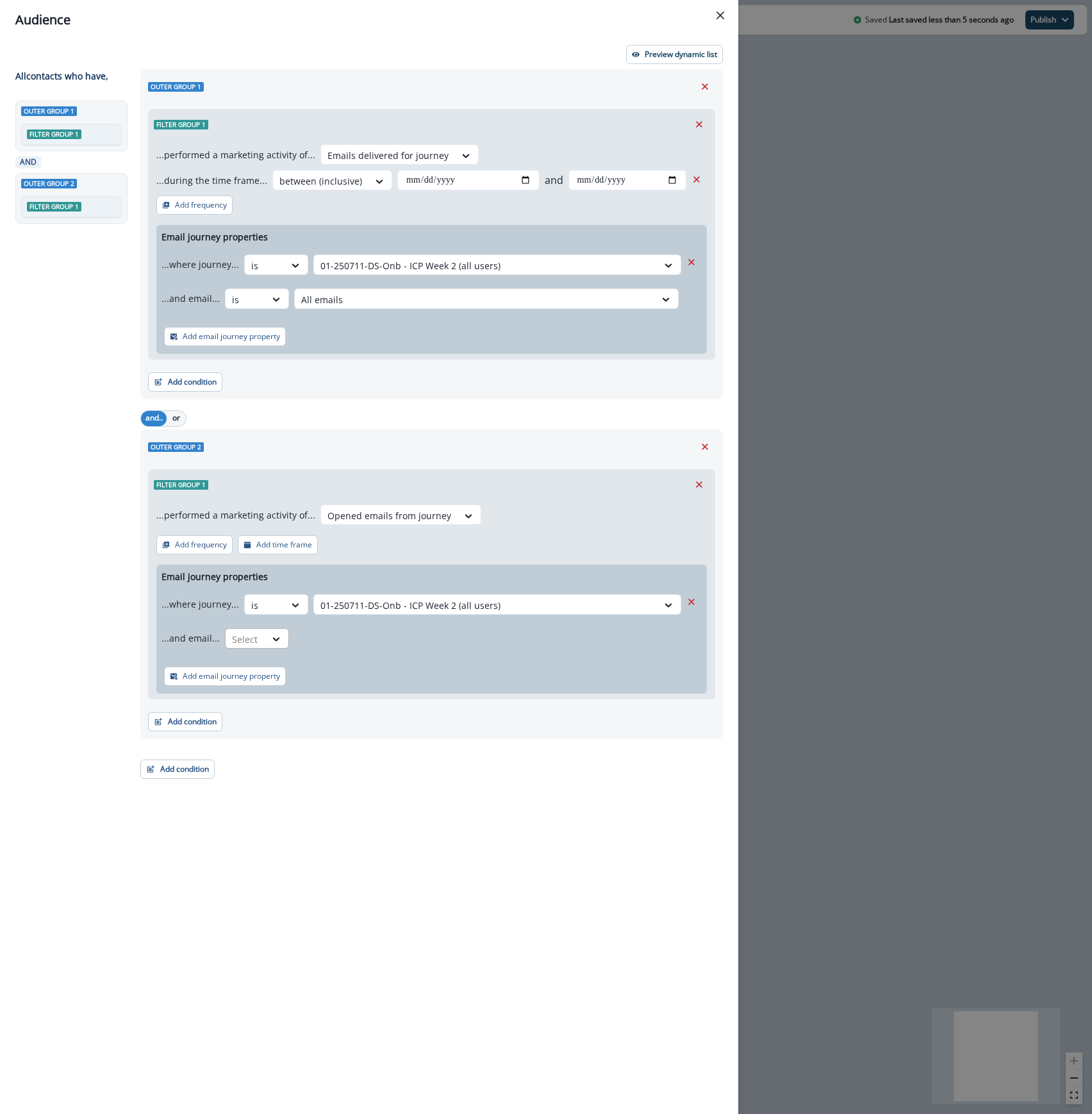
click at [252, 643] on div at bounding box center [246, 639] width 27 height 16
click at [255, 690] on div "is" at bounding box center [282, 692] width 120 height 24
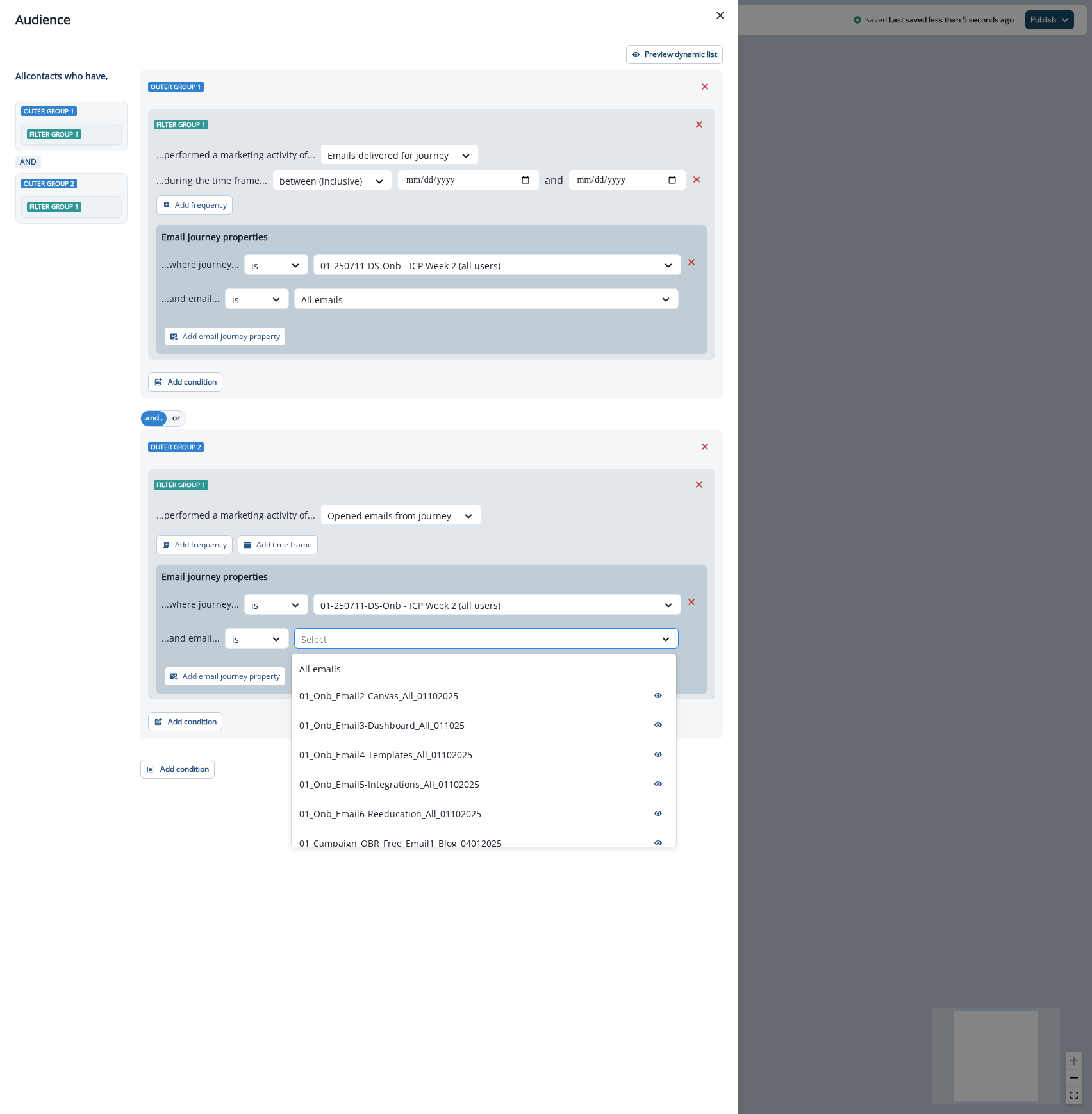
click at [362, 643] on div at bounding box center [475, 639] width 348 height 16
click at [362, 675] on div "All emails" at bounding box center [483, 669] width 385 height 24
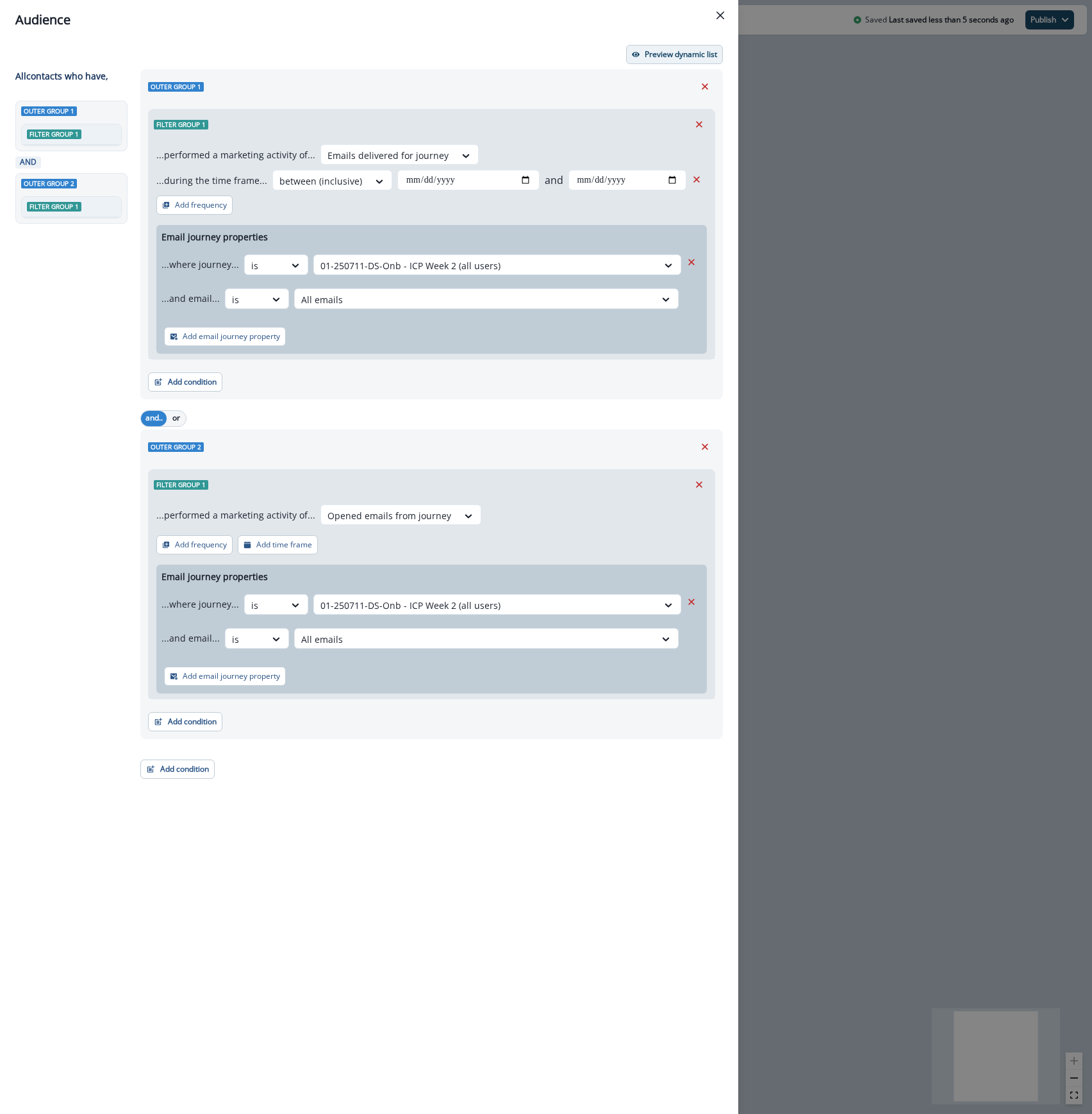
click at [701, 58] on p "Preview dynamic list" at bounding box center [681, 54] width 72 height 9
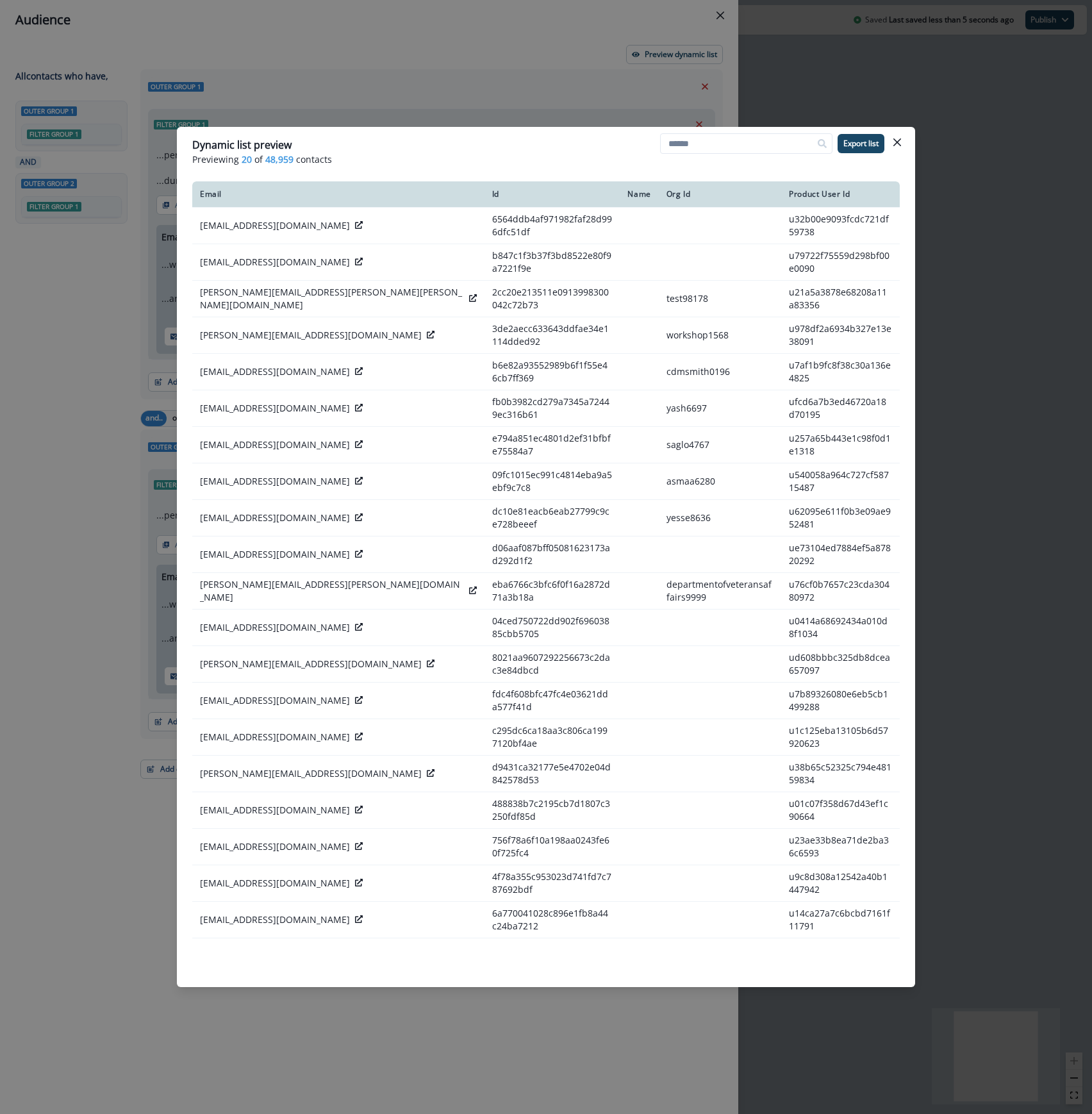
drag, startPoint x: 898, startPoint y: 138, endPoint x: 865, endPoint y: 157, distance: 38.1
click at [898, 138] on icon "Close" at bounding box center [897, 142] width 8 height 8
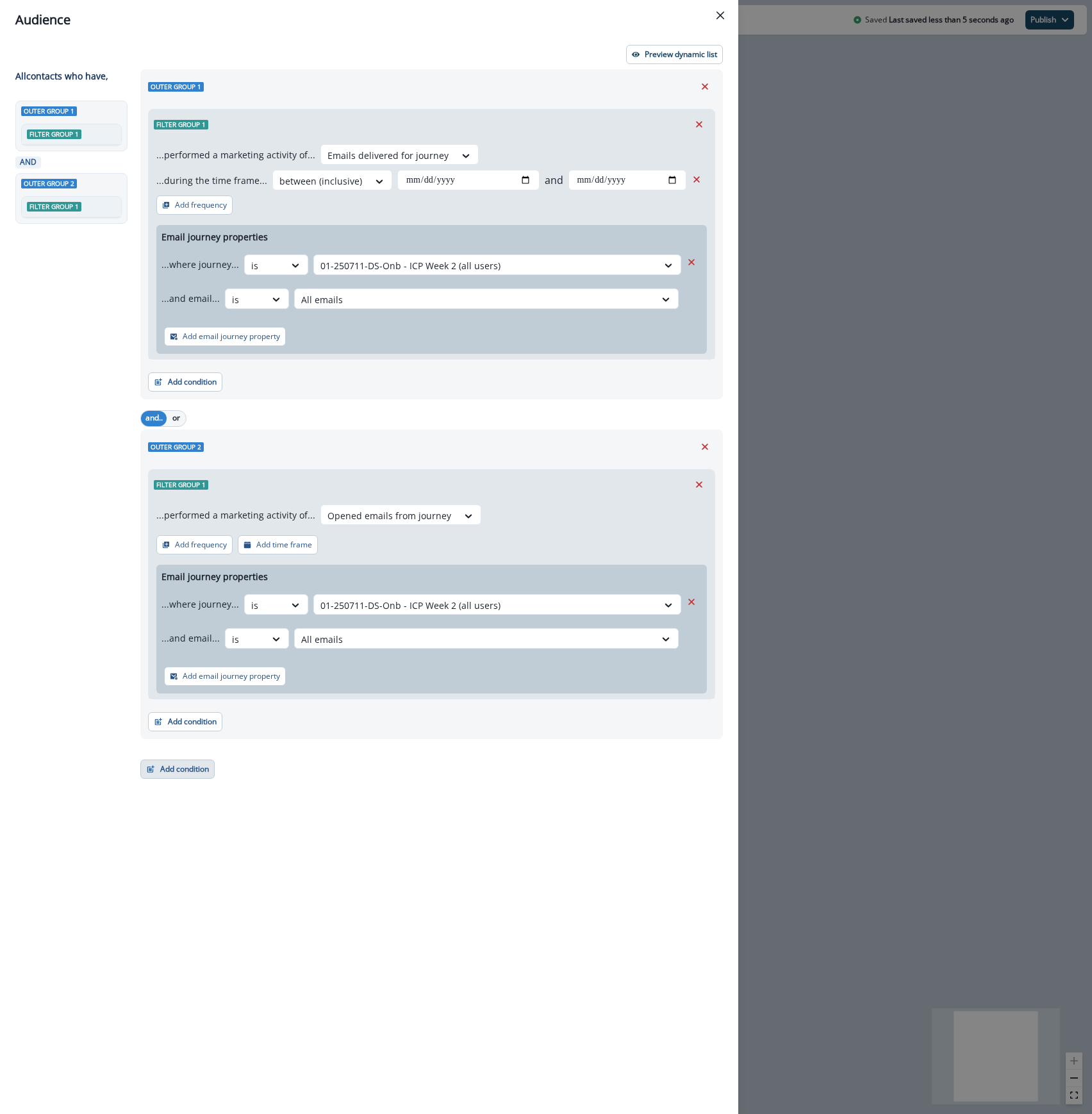
click at [185, 767] on button "Add condition" at bounding box center [177, 769] width 75 height 19
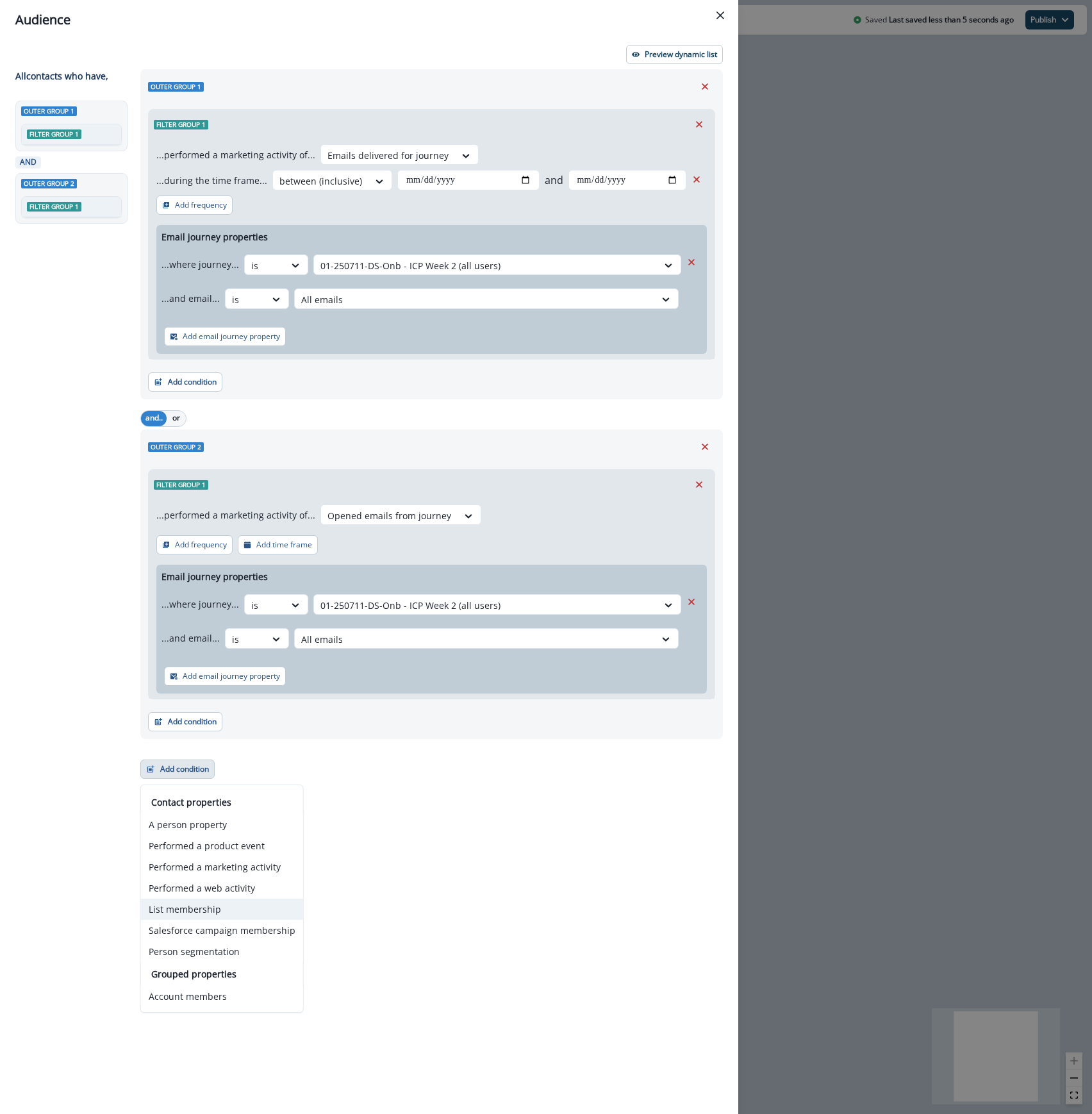
click at [205, 904] on button "List membership" at bounding box center [222, 909] width 162 height 21
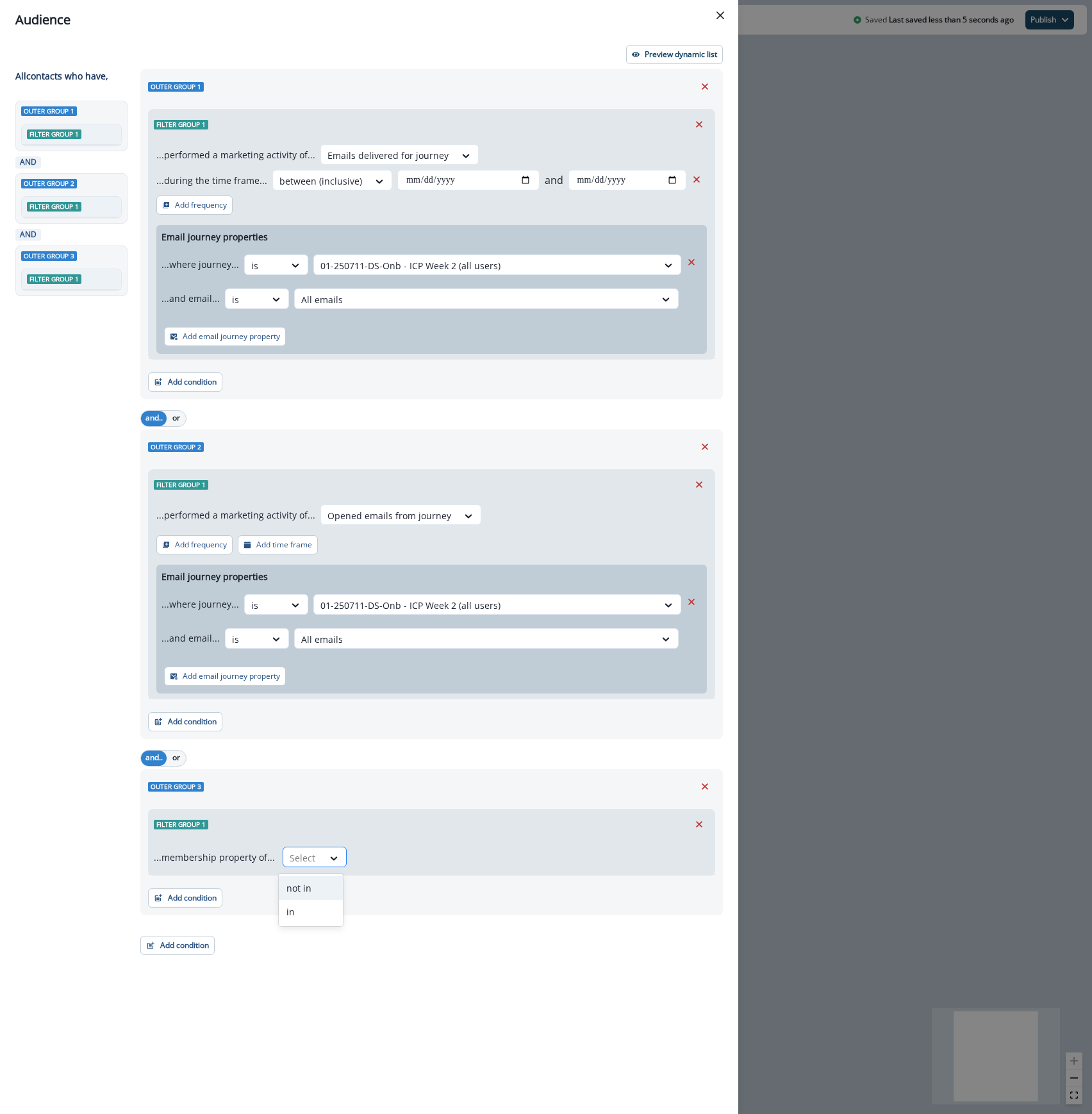
click at [306, 858] on div at bounding box center [304, 858] width 27 height 16
click at [306, 890] on div "not in" at bounding box center [311, 888] width 64 height 24
click at [385, 862] on div at bounding box center [520, 858] width 318 height 16
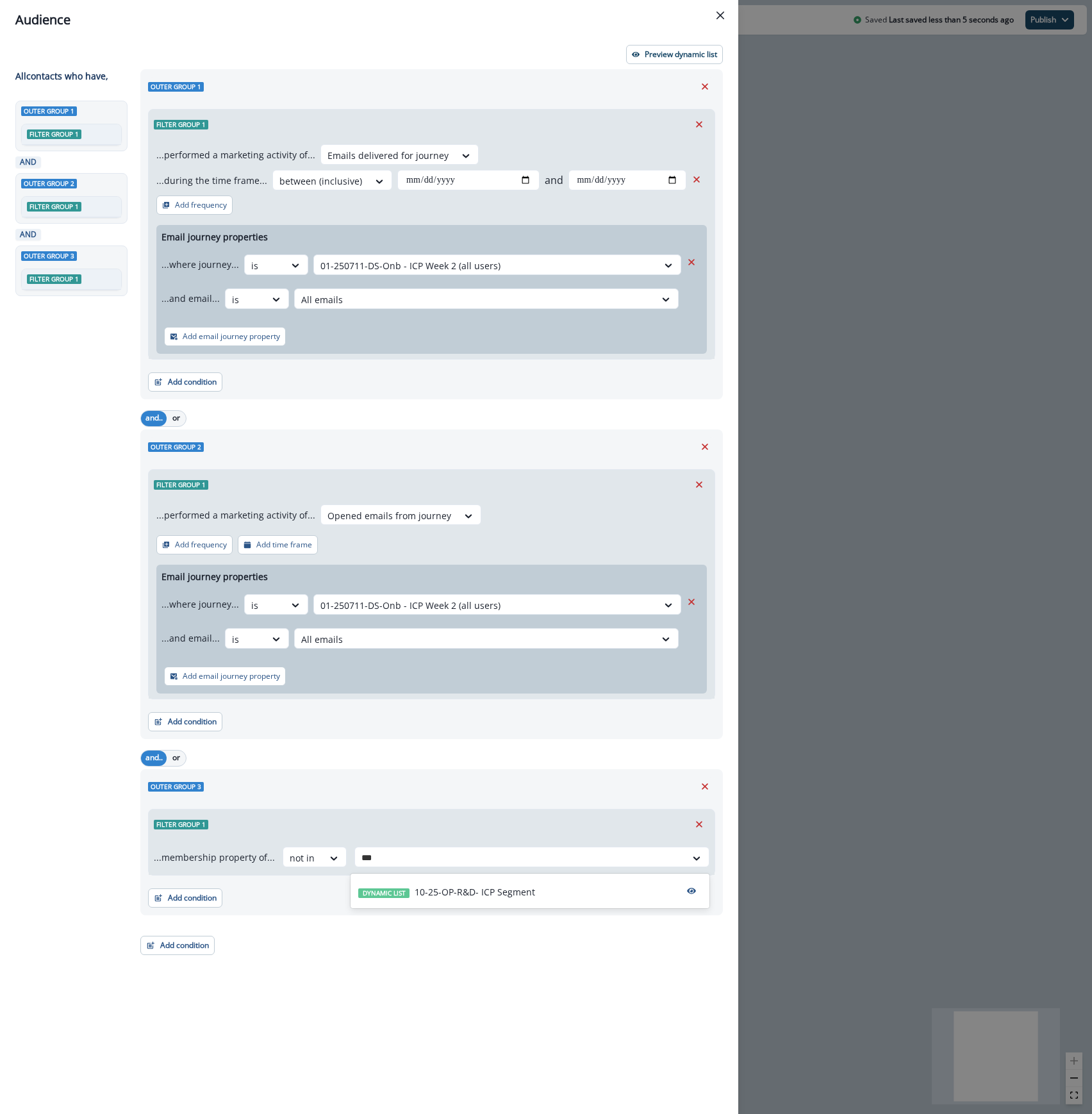
type input "***"
click at [603, 870] on div "...membership property of... not in Select" at bounding box center [431, 857] width 566 height 36
click at [537, 864] on div at bounding box center [520, 858] width 318 height 16
type input "***"
click at [531, 886] on p "10-25-OP-R&D- ICP Segment" at bounding box center [475, 892] width 120 height 14
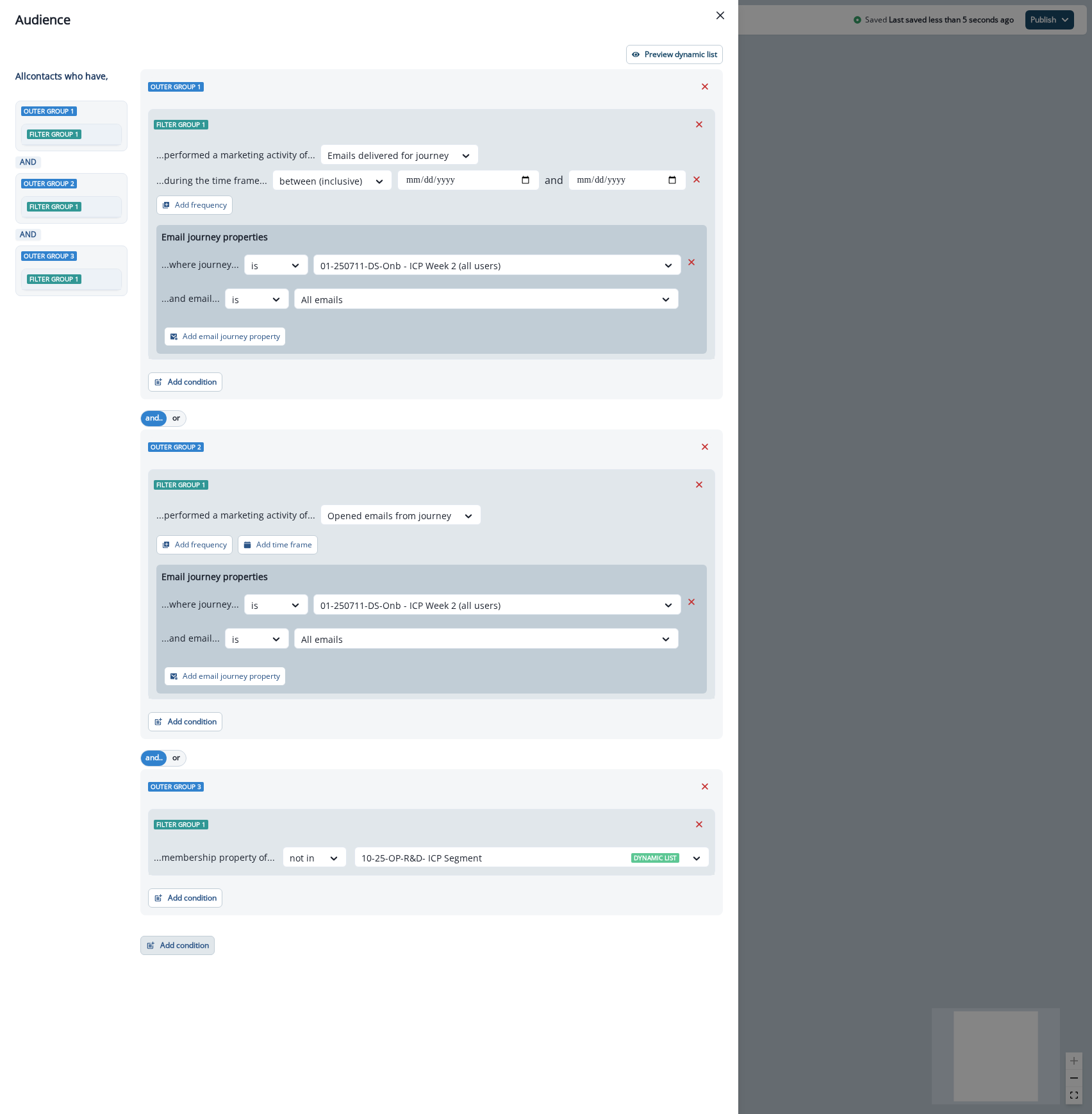
click at [189, 951] on button "Add condition" at bounding box center [177, 945] width 75 height 19
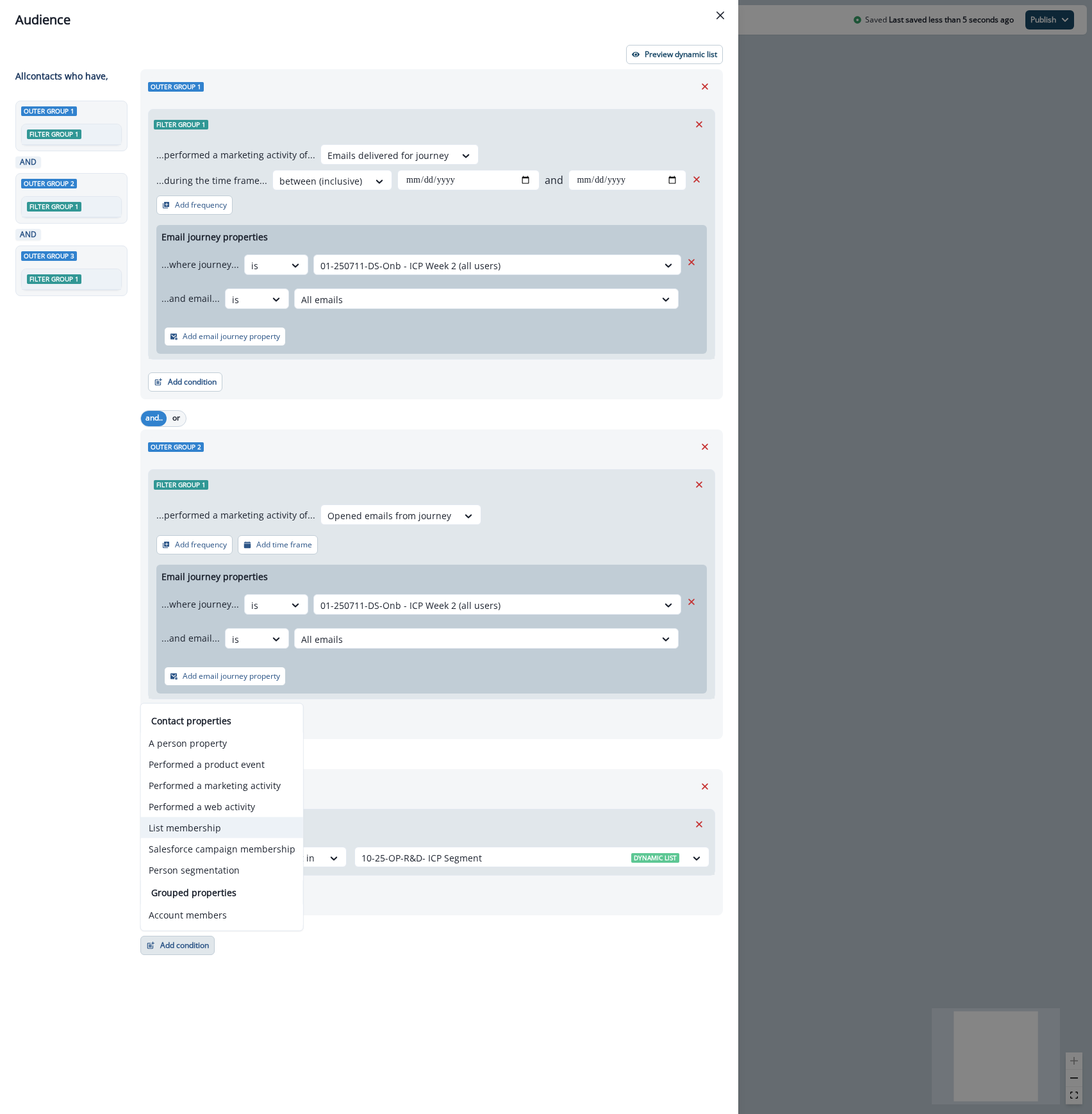
click at [217, 826] on button "List membership" at bounding box center [222, 827] width 162 height 21
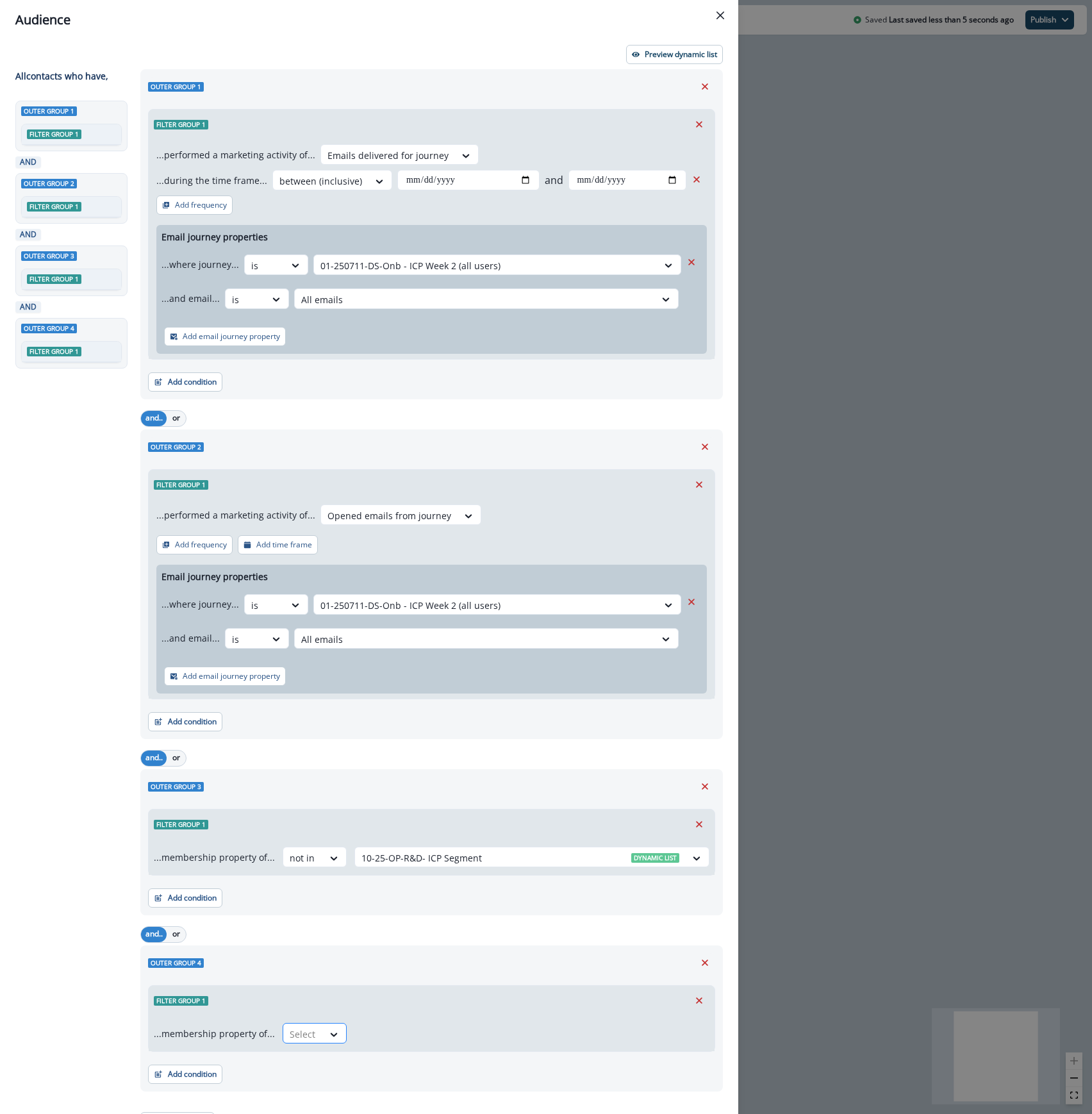
click at [311, 1036] on div at bounding box center [304, 1034] width 27 height 16
click at [306, 1064] on div "not in" at bounding box center [311, 1064] width 64 height 24
click at [400, 1039] on div at bounding box center [520, 1034] width 318 height 16
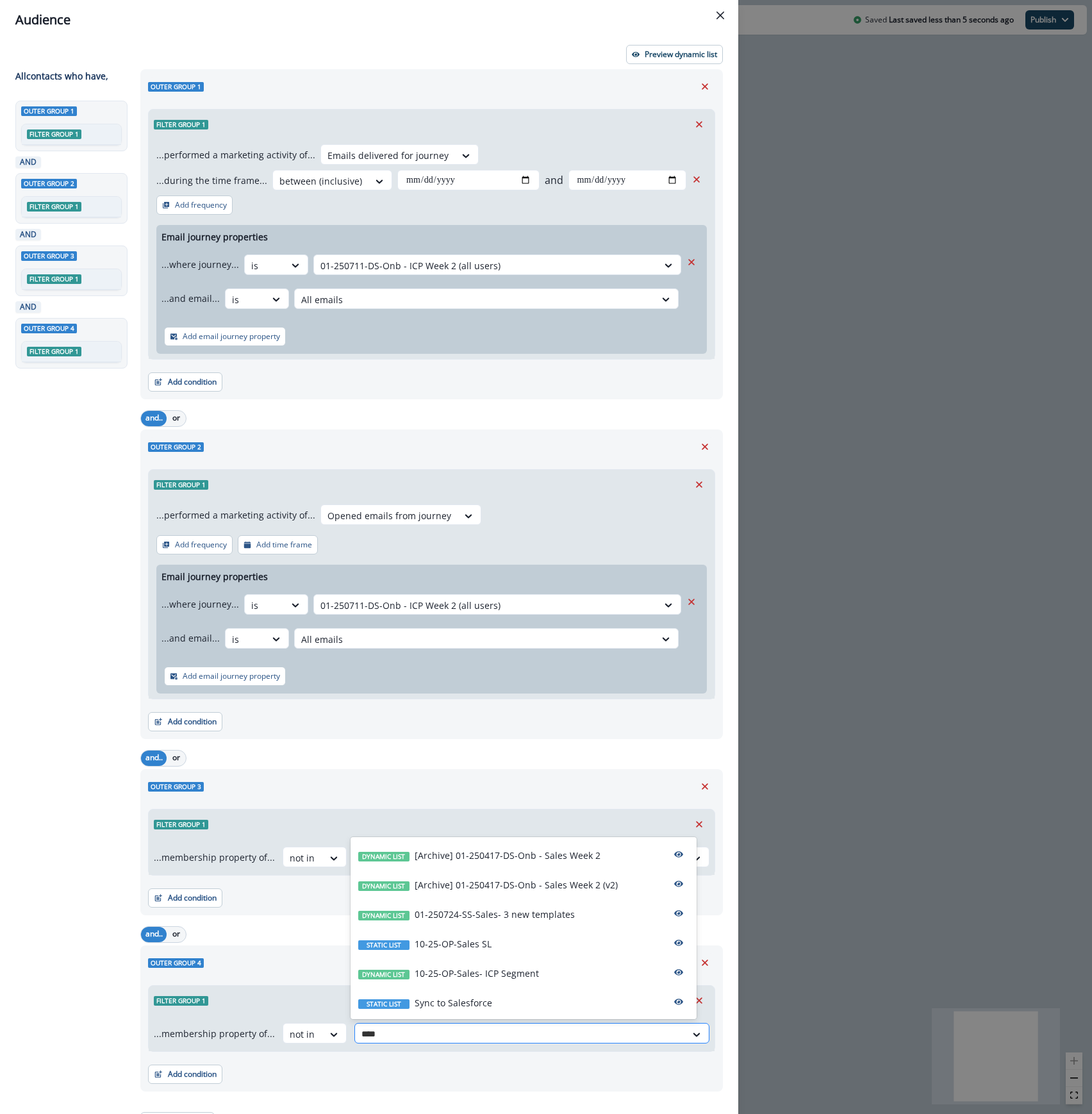
type input "*****"
click at [469, 969] on p "10-25-OP-Sales- ICP Segment" at bounding box center [476, 973] width 124 height 14
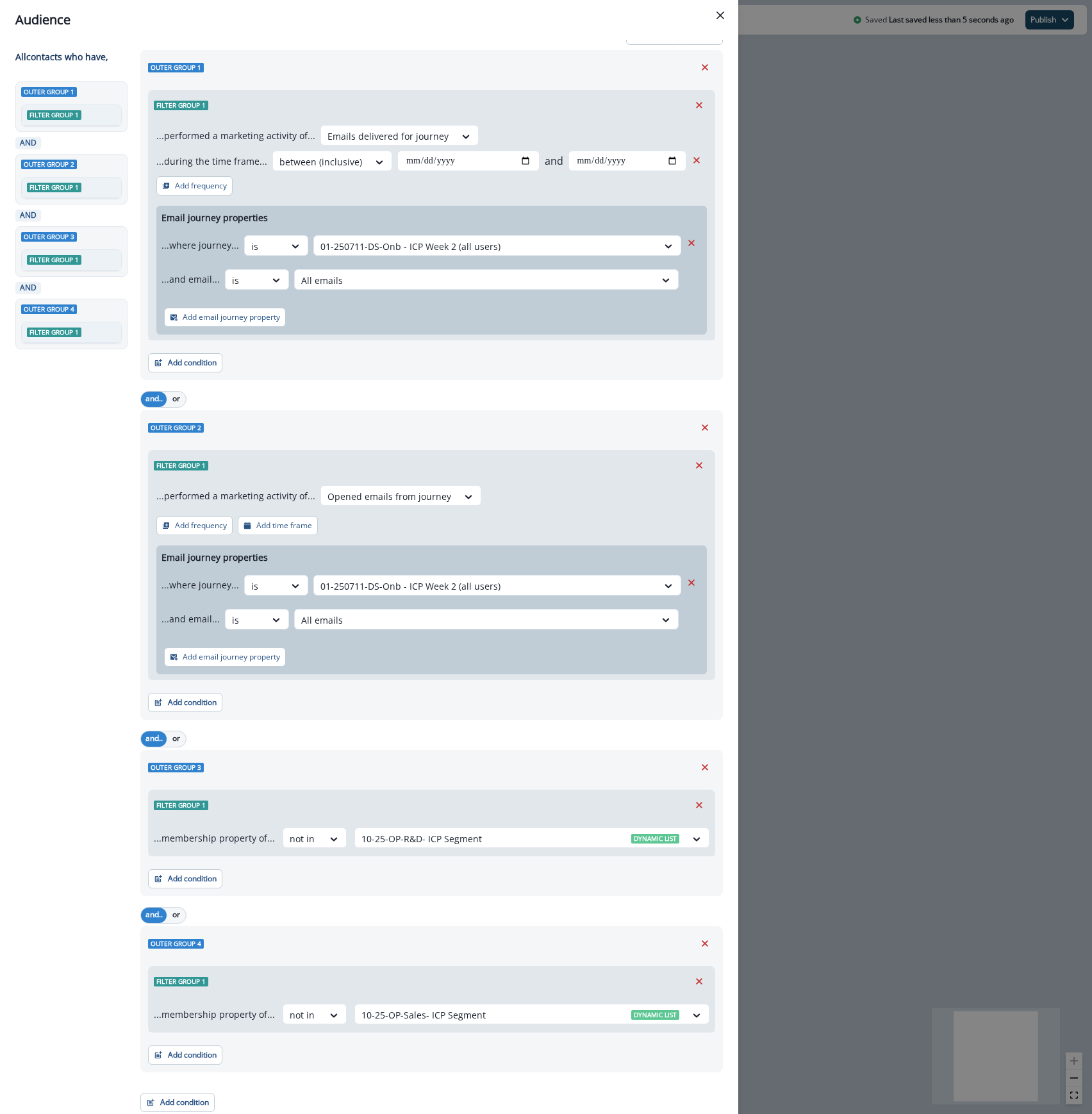
scroll to position [23, 0]
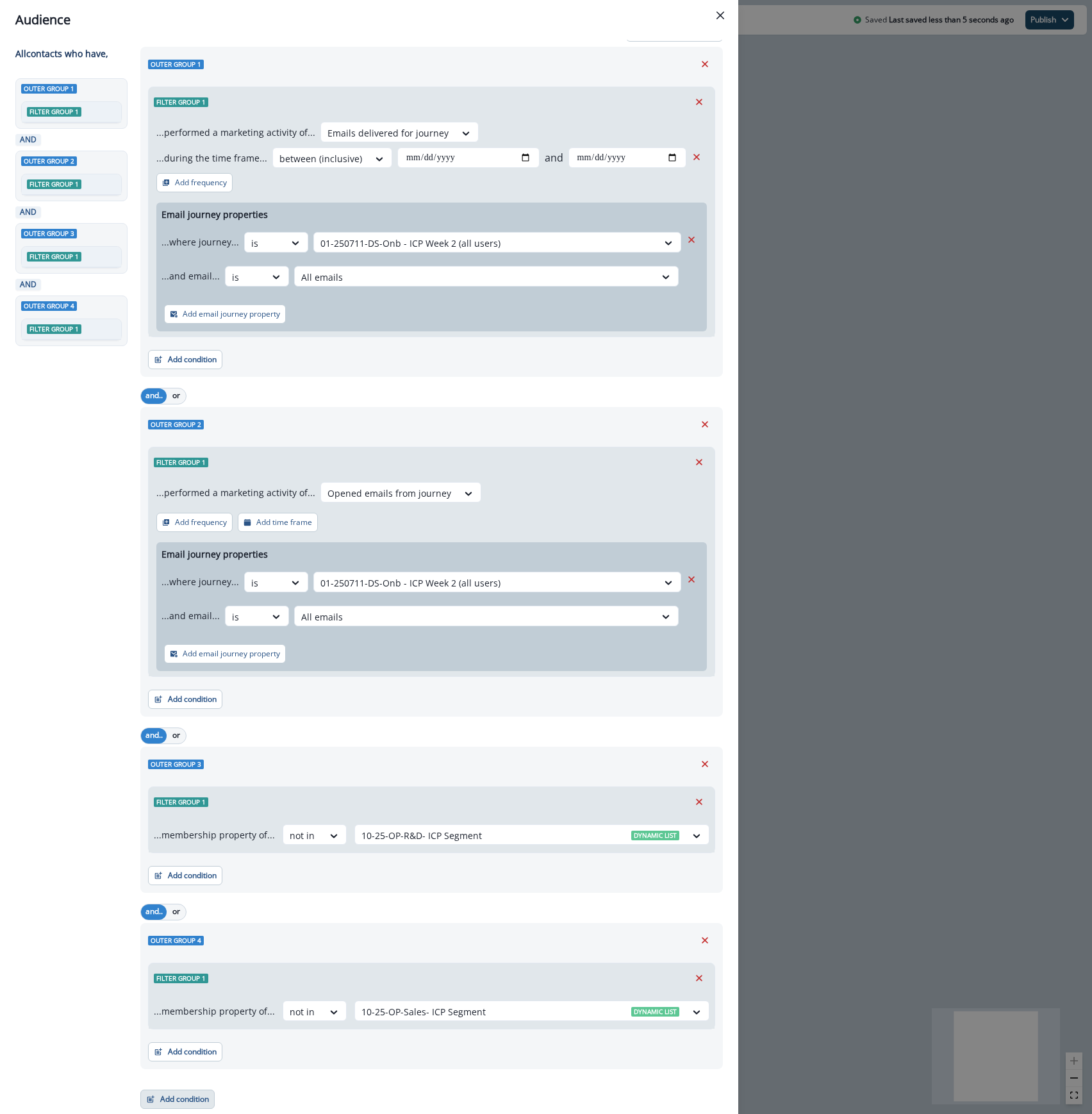
click at [181, 1099] on button "Add condition" at bounding box center [177, 1100] width 75 height 19
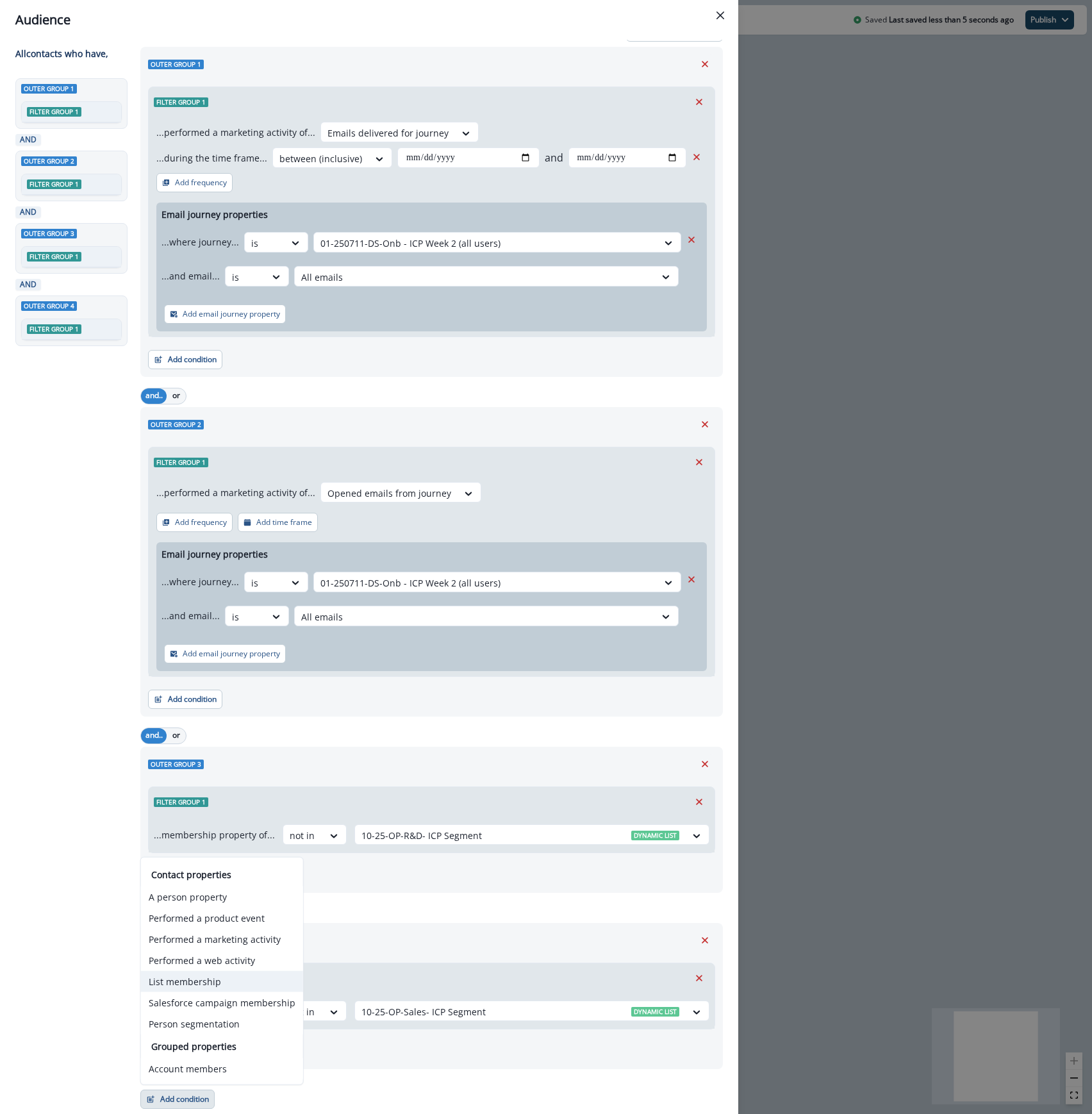
click at [194, 985] on button "List membership" at bounding box center [222, 981] width 162 height 21
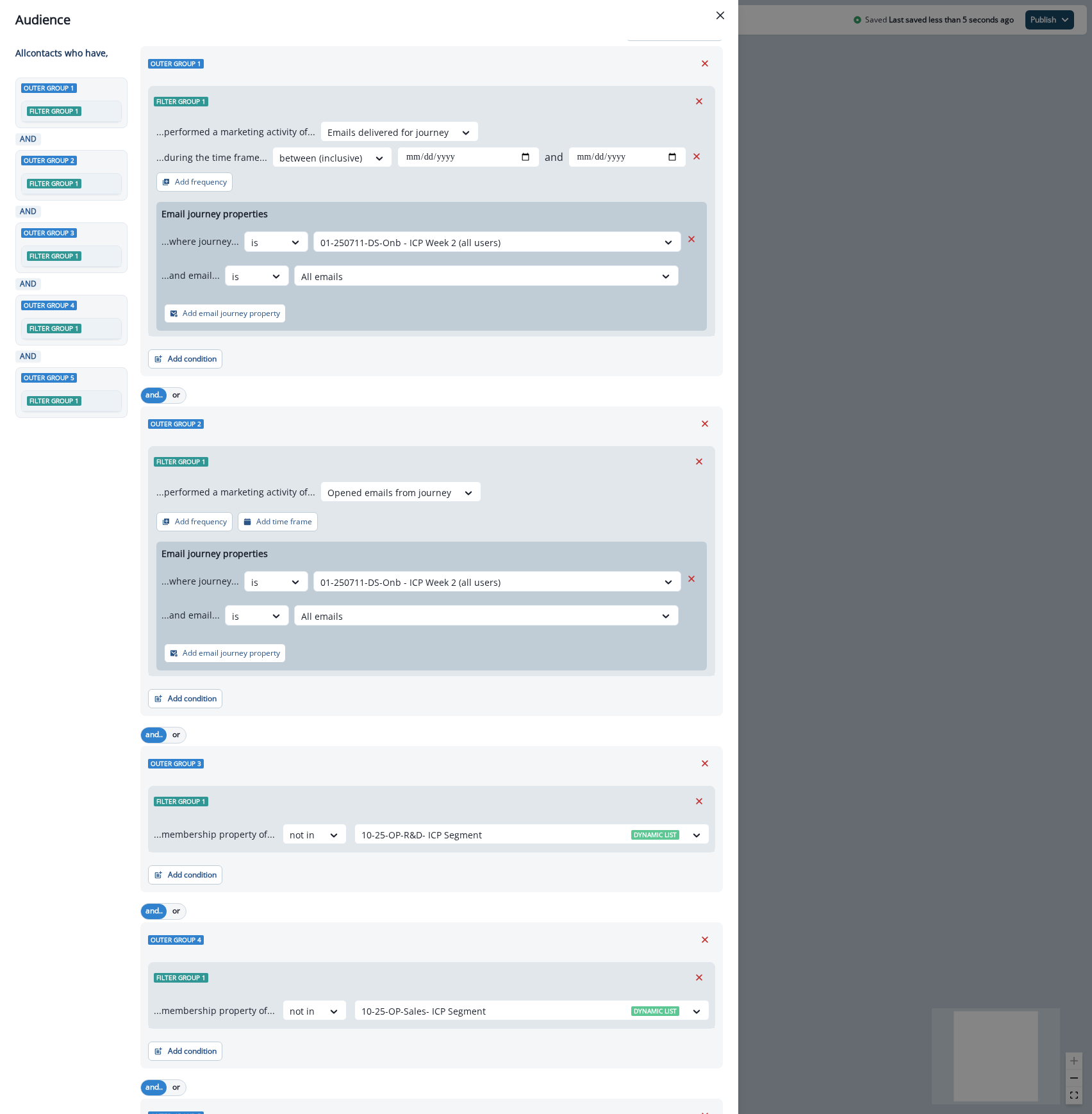
scroll to position [200, 0]
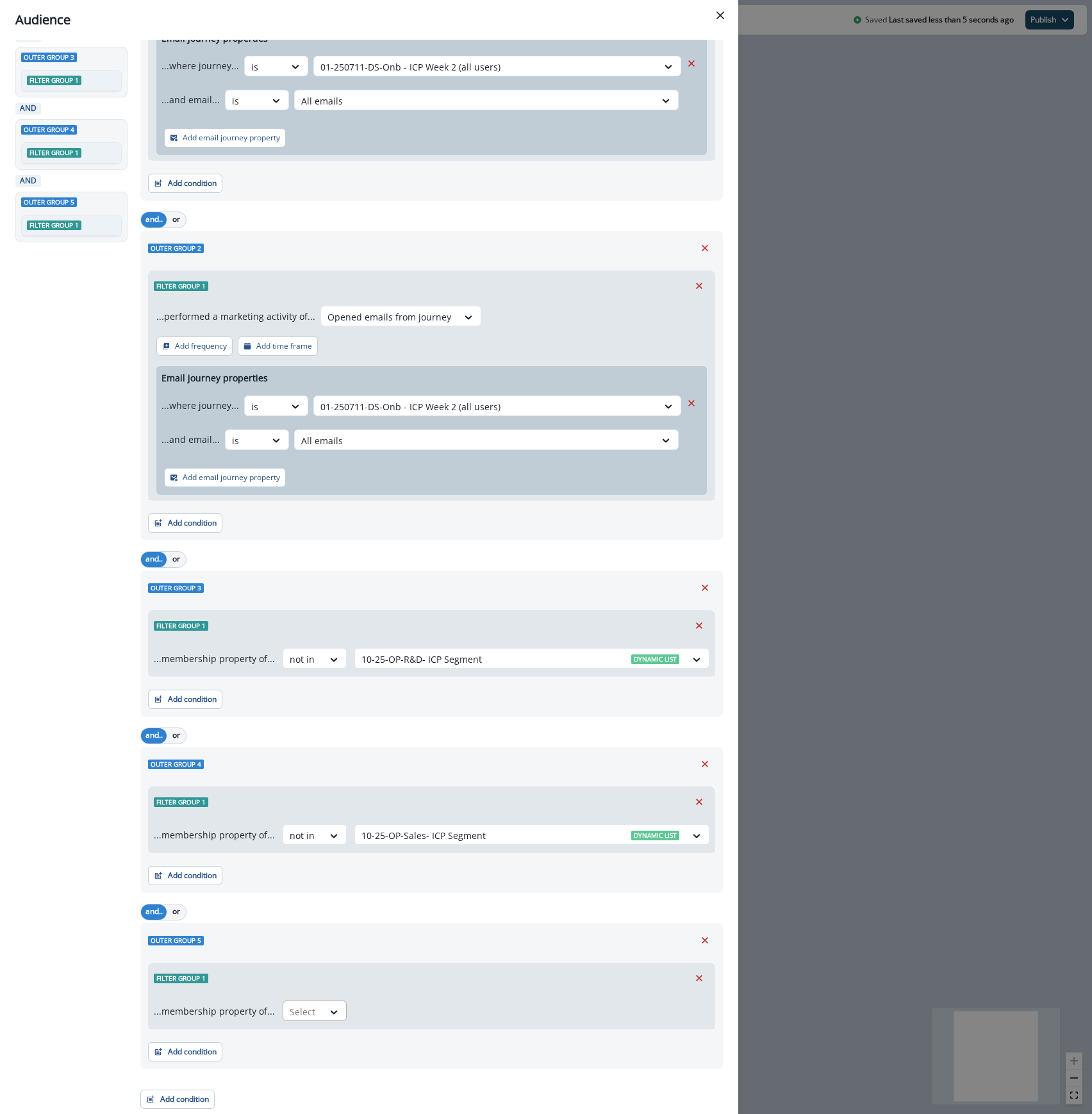
click at [312, 1014] on div at bounding box center [304, 1012] width 27 height 16
click at [306, 1045] on div "not in" at bounding box center [311, 1042] width 64 height 24
click at [390, 1001] on div "Select" at bounding box center [532, 1011] width 355 height 21
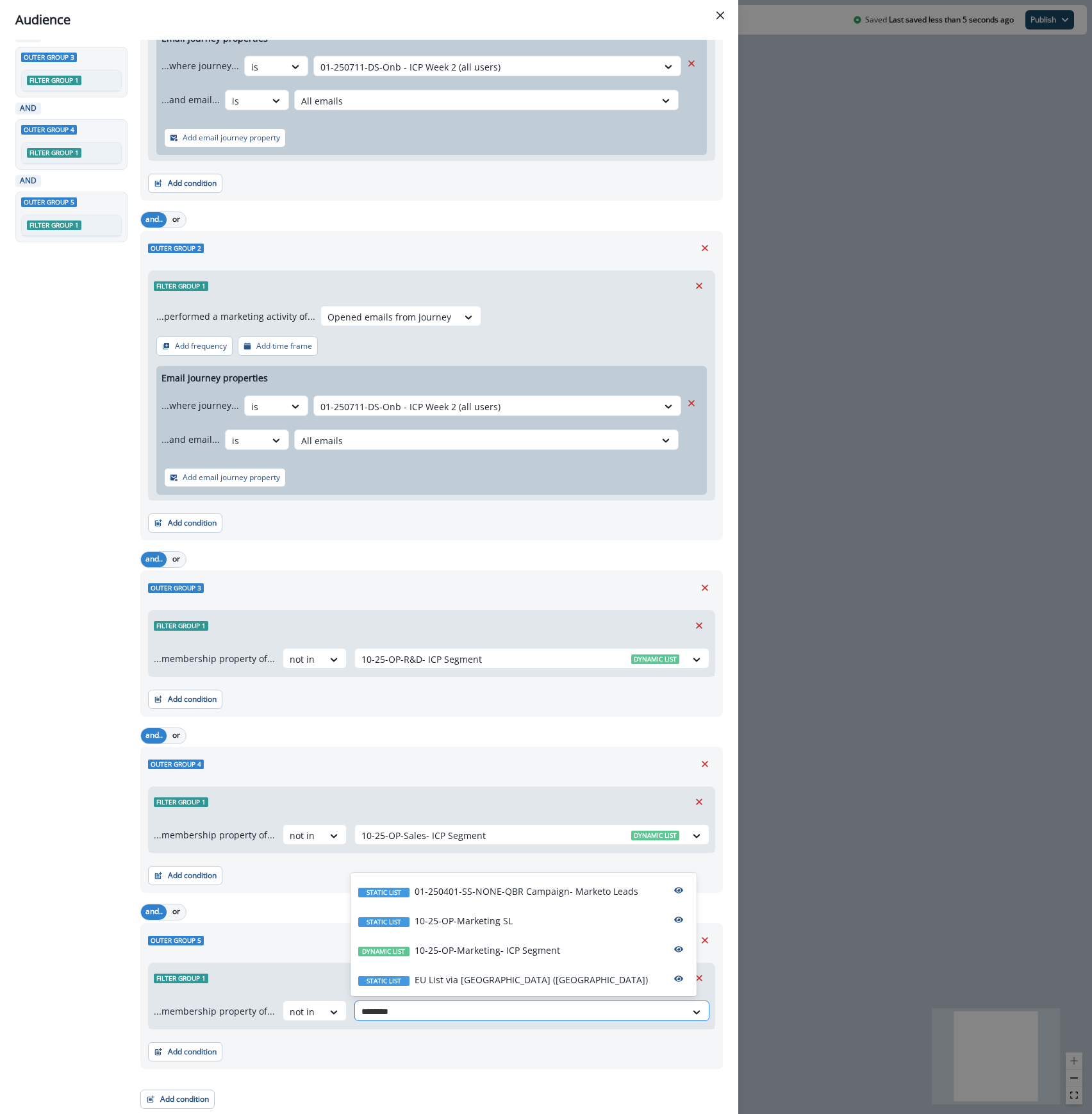
type input "*********"
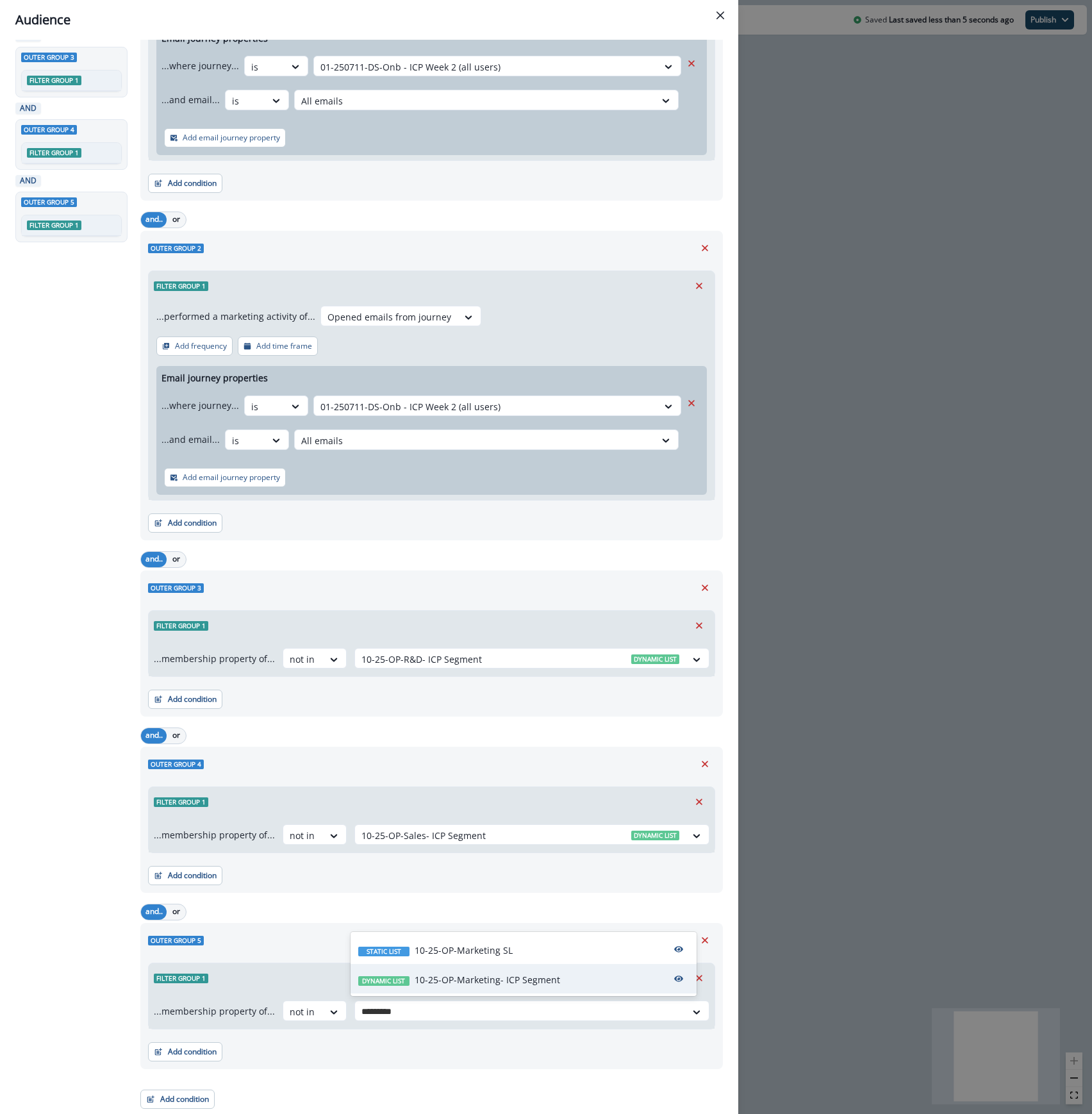
click at [449, 972] on div "Dynamic list 10-25-OP-Marketing- ICP Segment" at bounding box center [523, 978] width 346 height 30
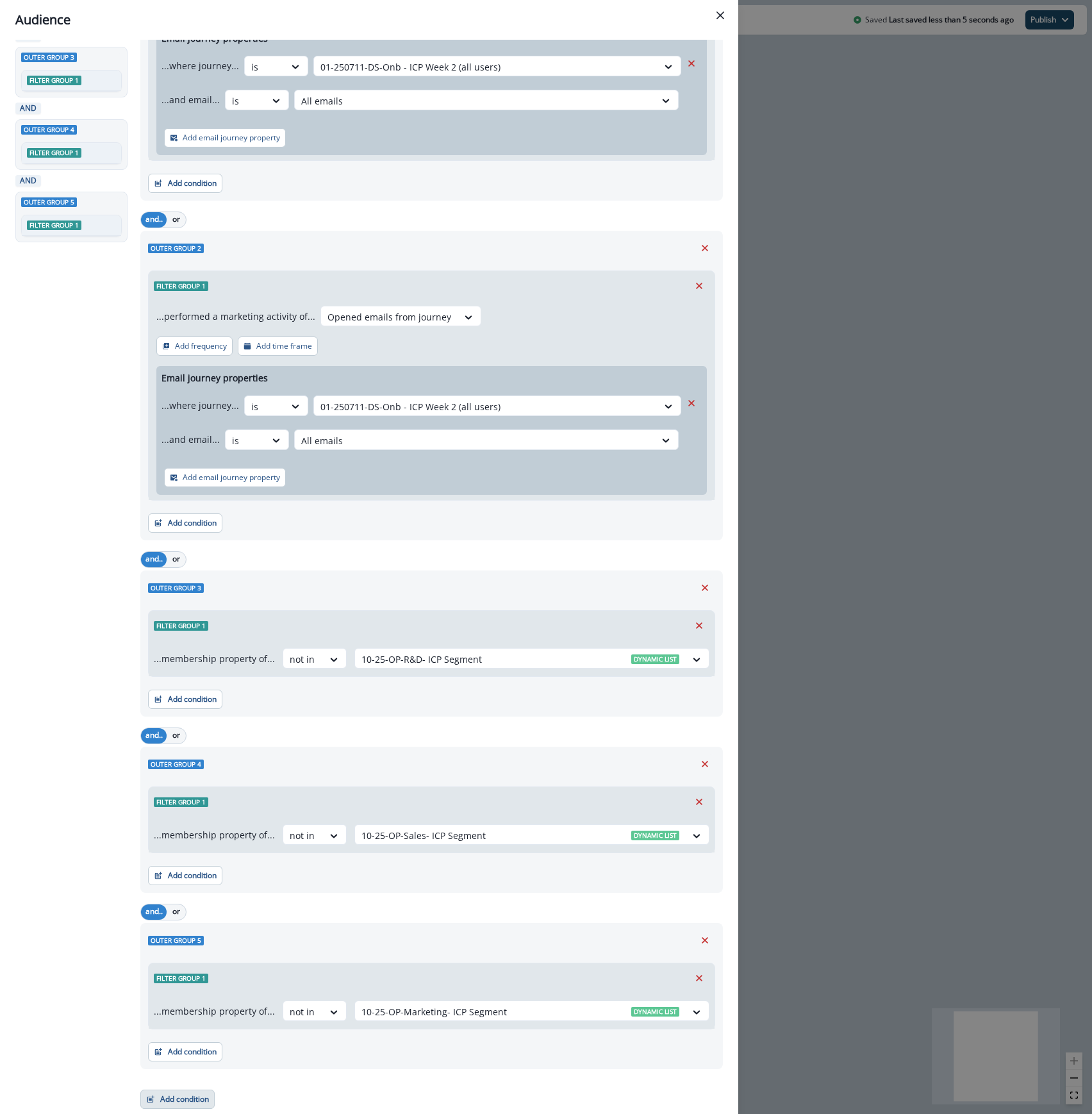
click at [161, 1100] on button "Add condition" at bounding box center [177, 1100] width 75 height 19
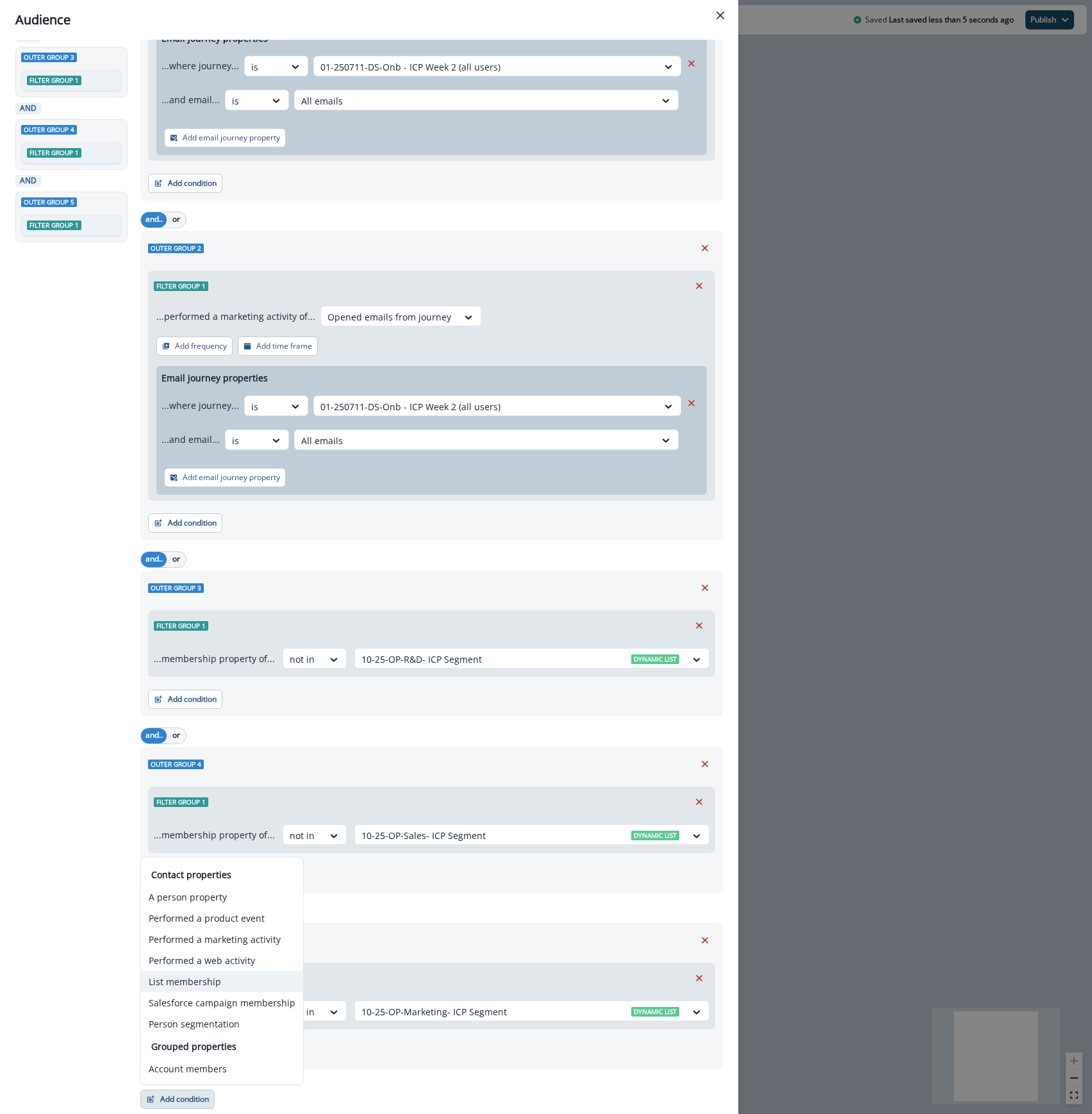
click at [230, 980] on button "List membership" at bounding box center [222, 981] width 162 height 21
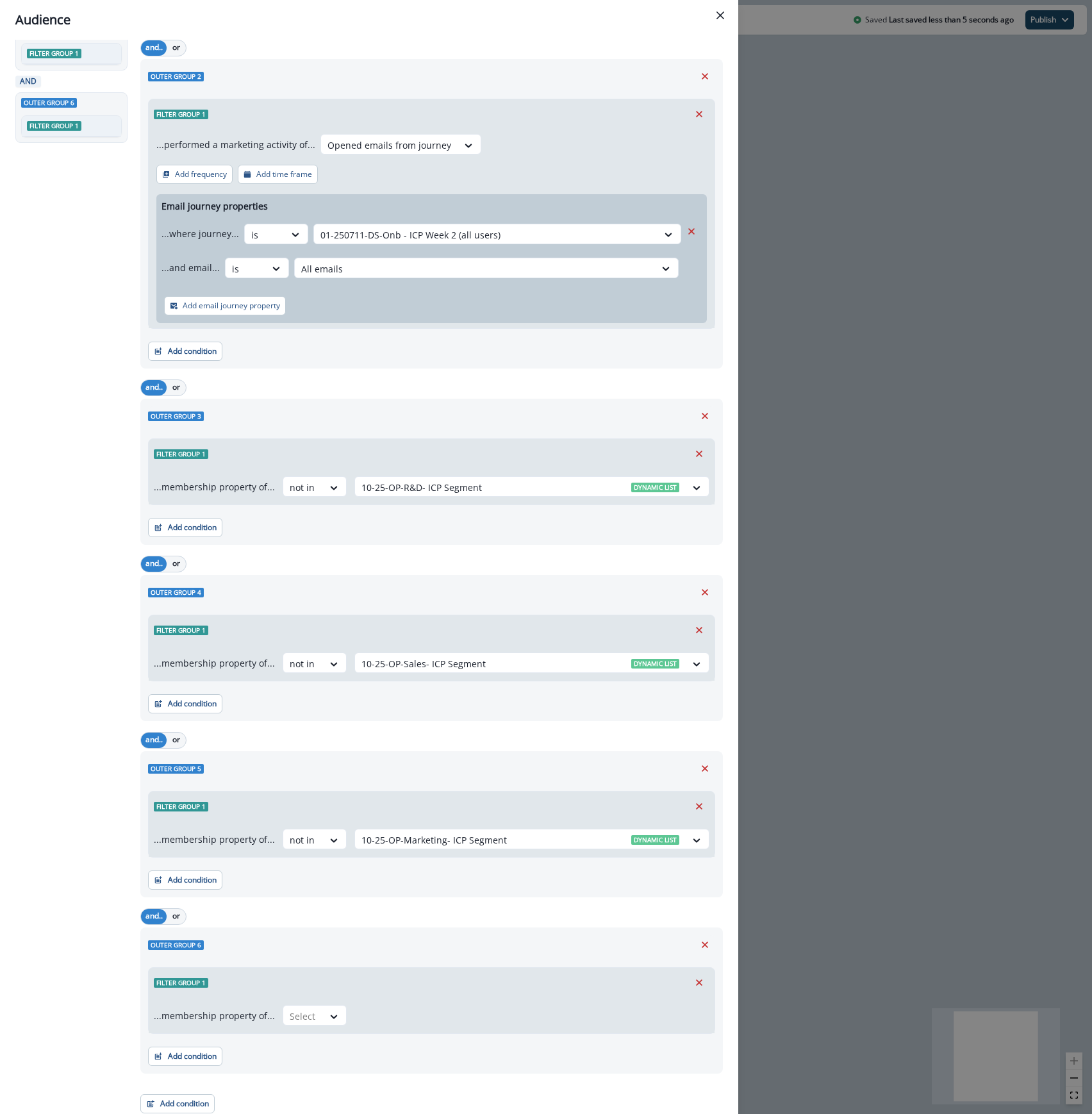
scroll to position [377, 0]
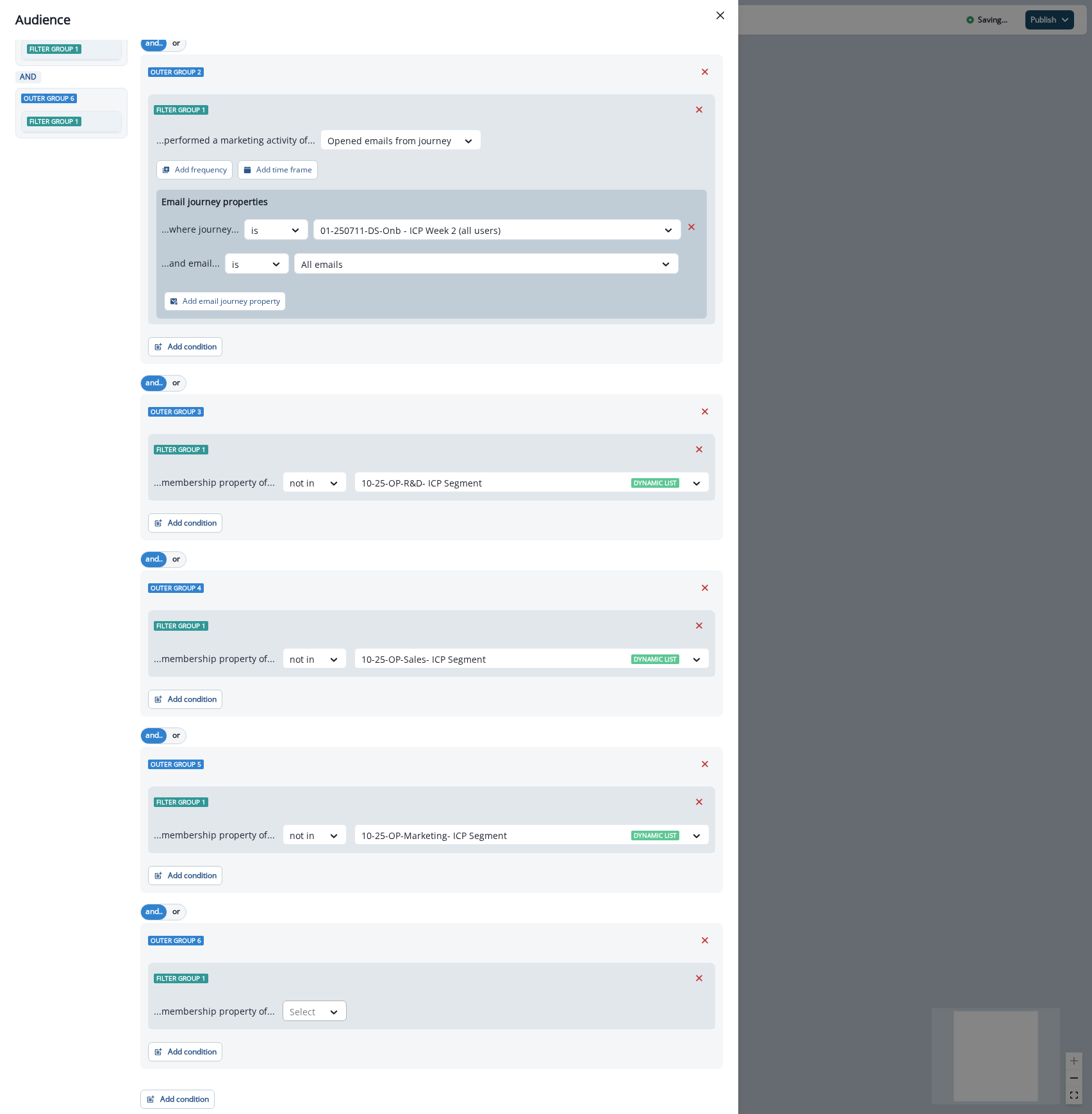
click at [300, 1018] on div at bounding box center [304, 1012] width 27 height 16
click at [312, 1042] on div "not in" at bounding box center [311, 1042] width 64 height 24
click at [429, 1011] on div at bounding box center [520, 1012] width 318 height 16
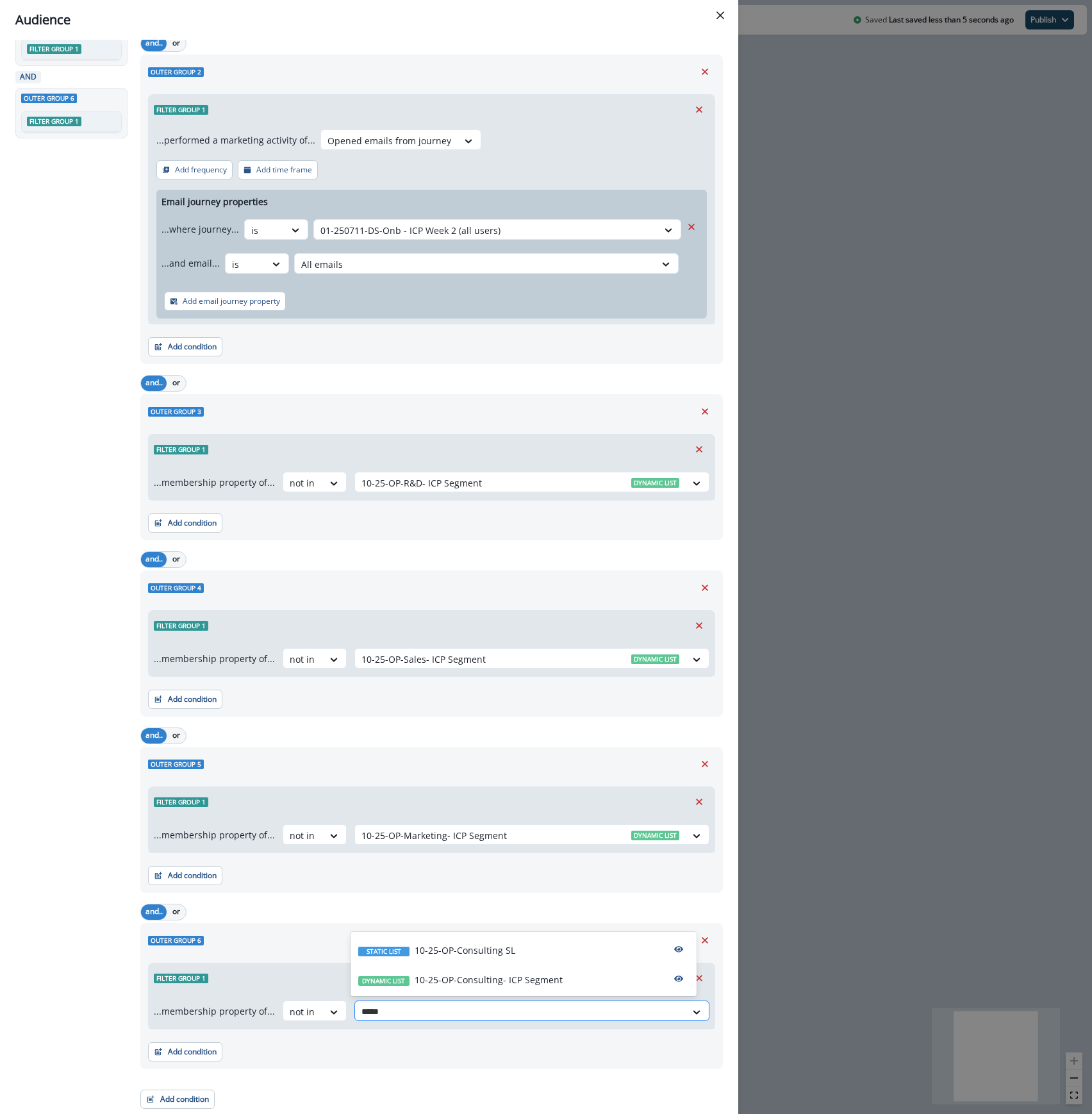
type input "******"
click at [487, 975] on p "10-25-OP-Consulting- ICP Segment" at bounding box center [488, 979] width 148 height 14
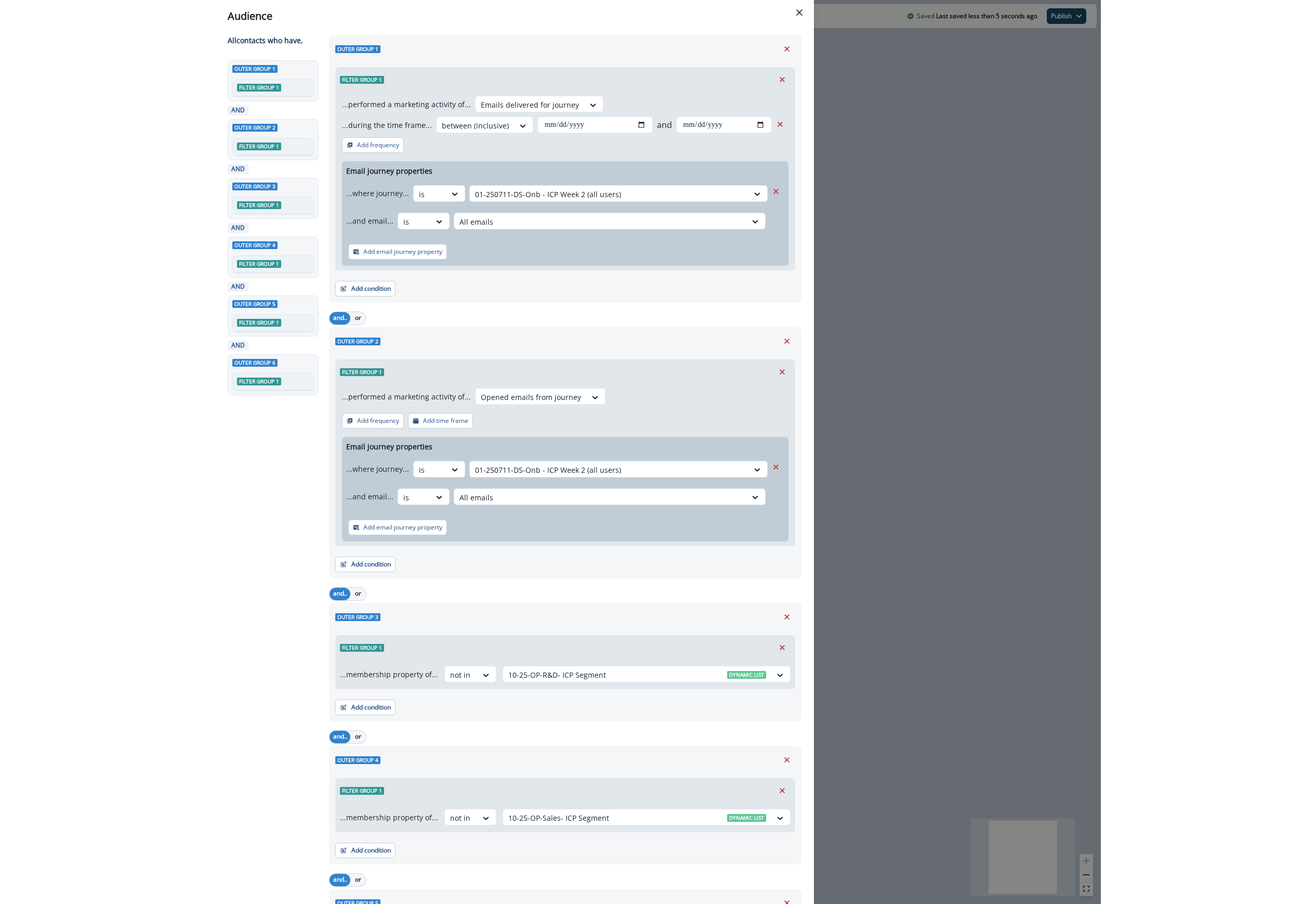
scroll to position [0, 0]
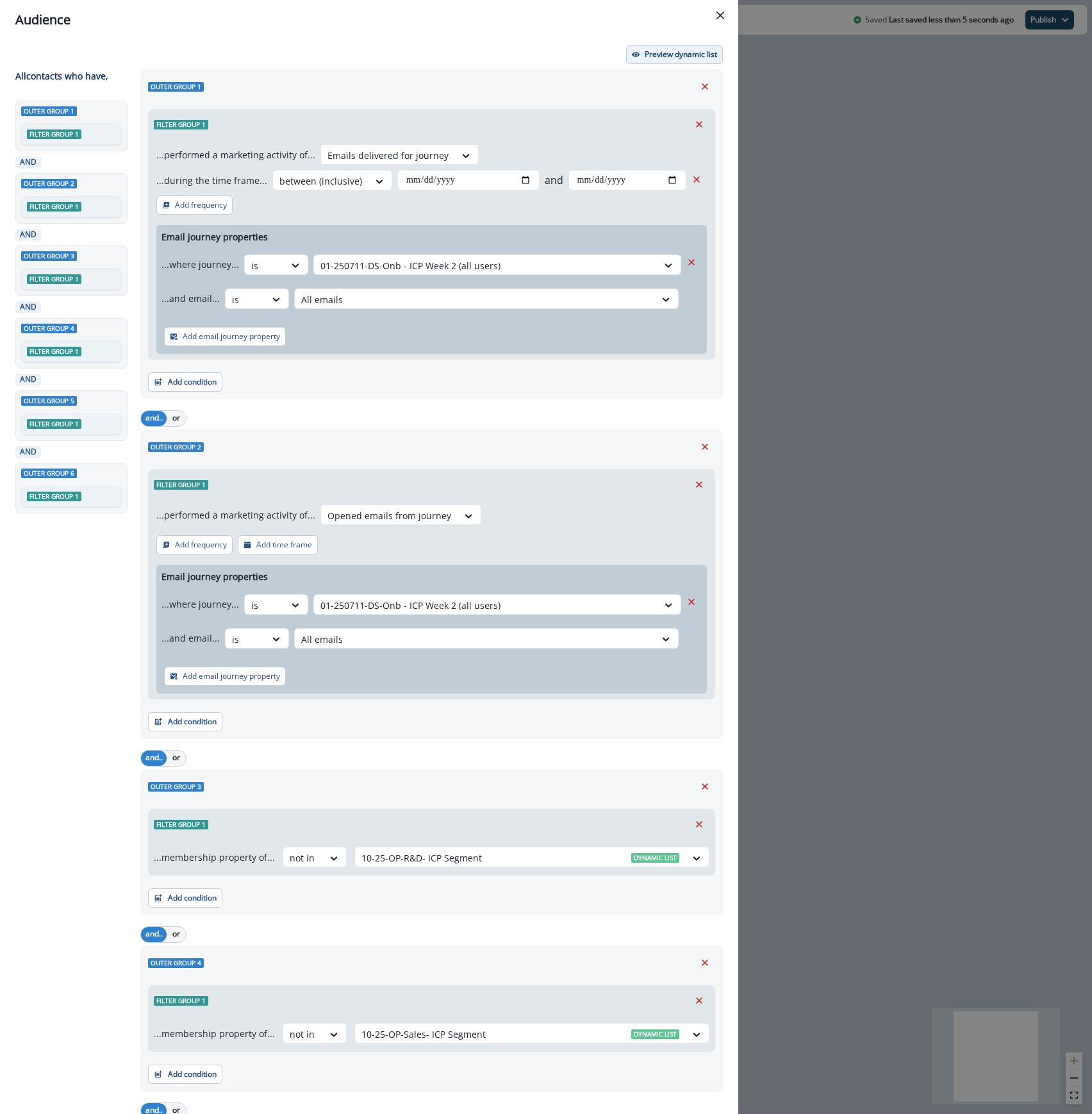
click at [651, 51] on p "Preview dynamic list" at bounding box center [681, 54] width 72 height 9
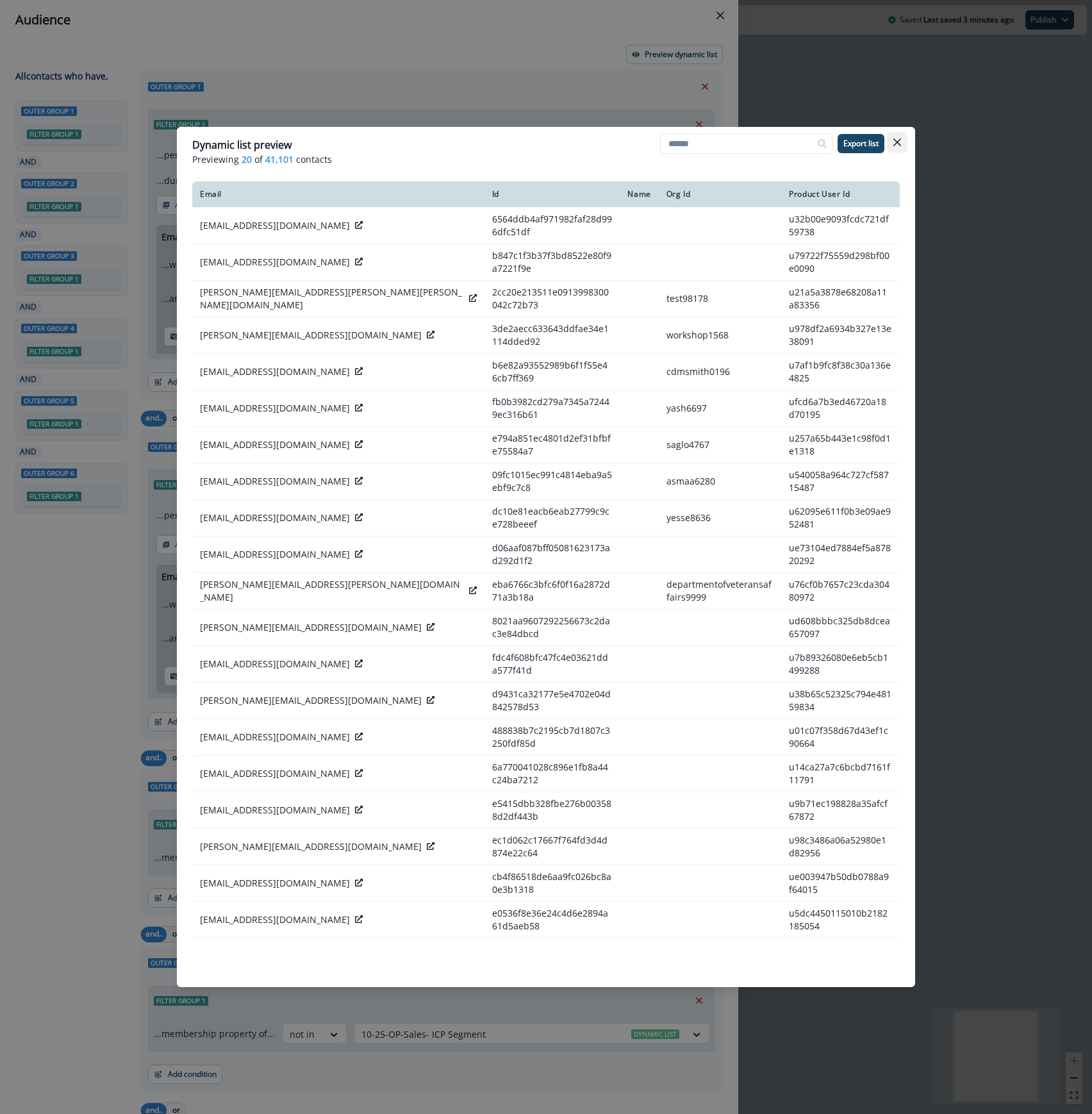
click at [900, 141] on icon "Close" at bounding box center [897, 142] width 8 height 8
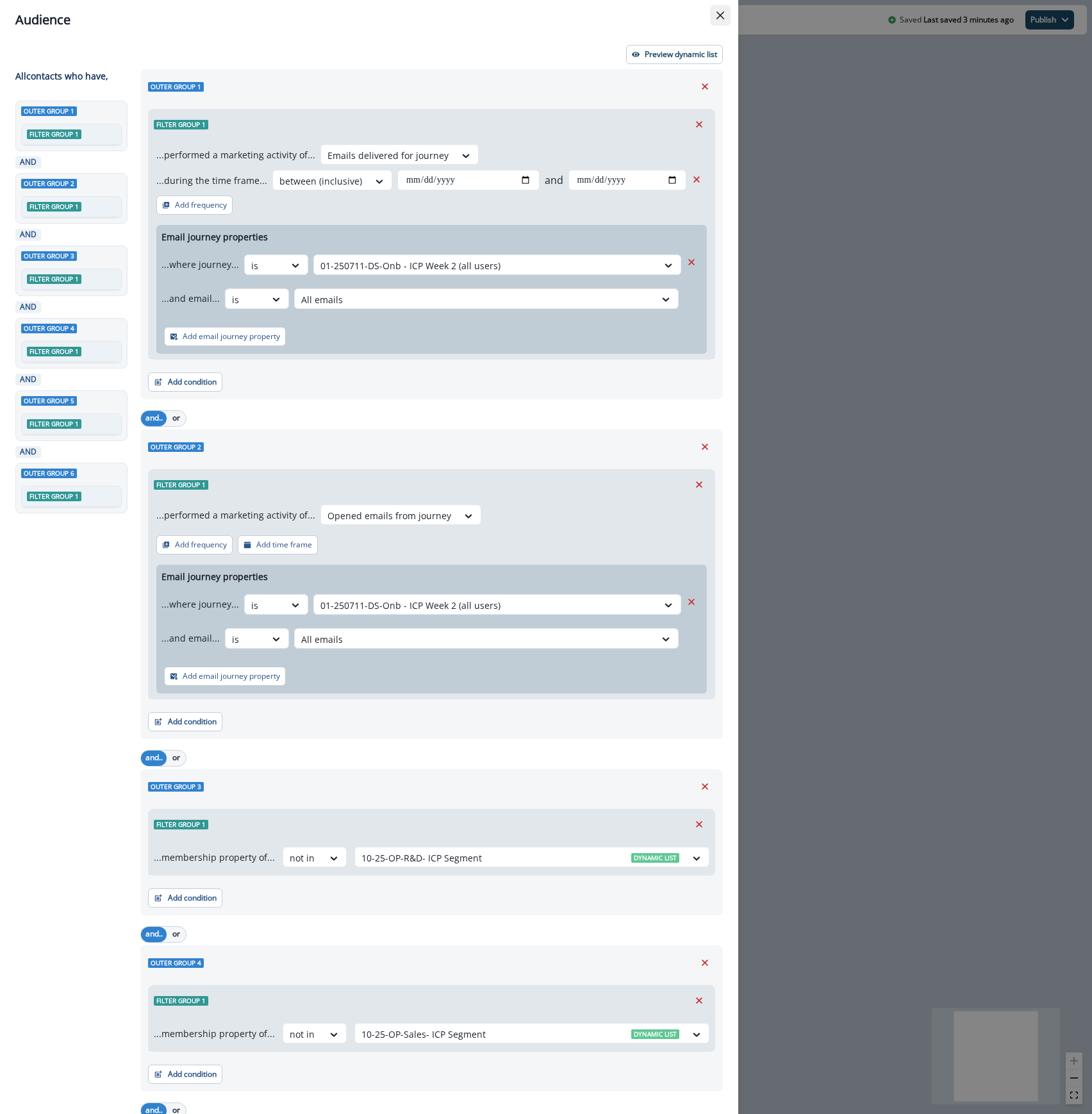
click at [724, 14] on button "Close" at bounding box center [720, 15] width 21 height 21
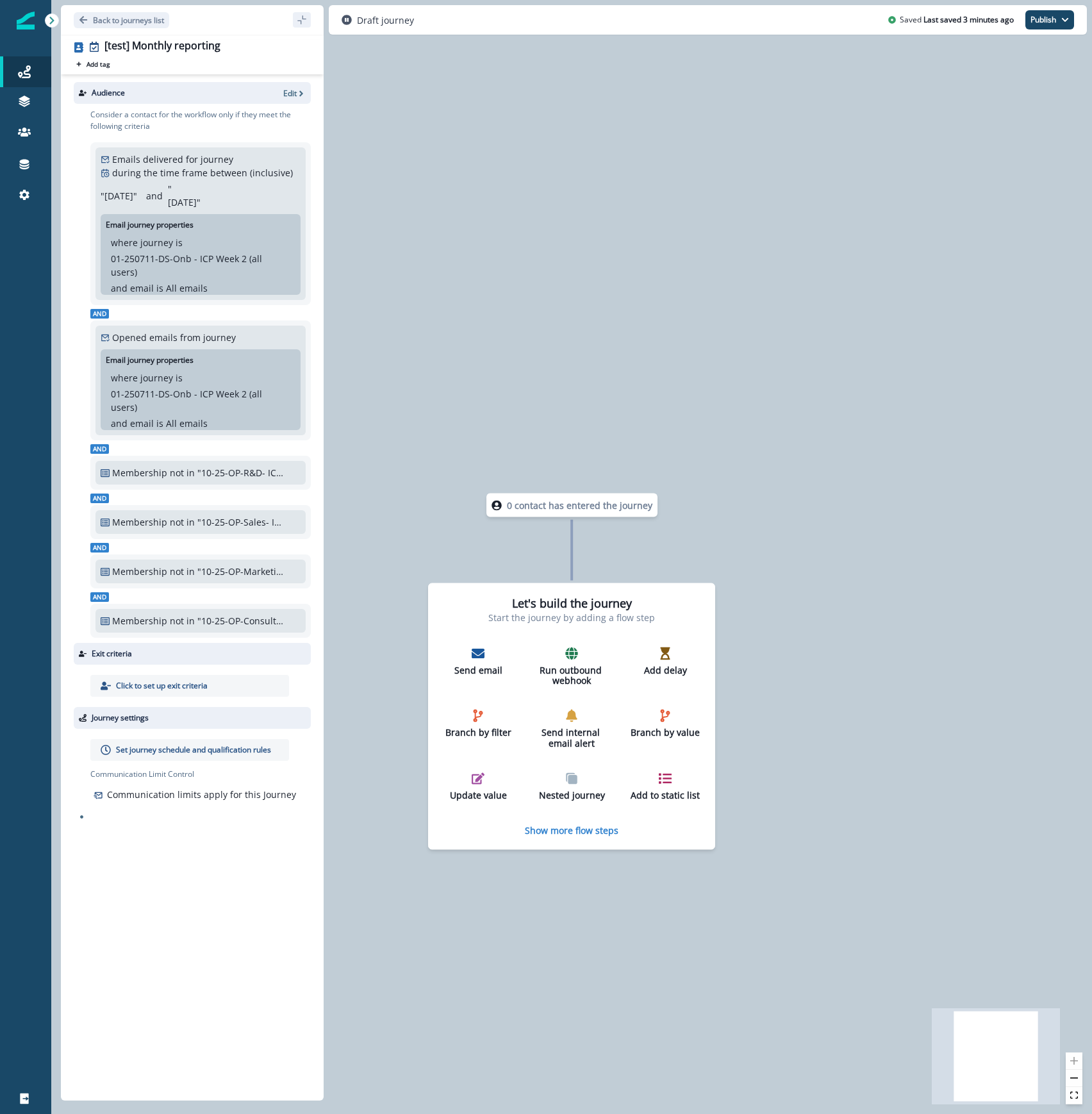
click at [905, 549] on div "0 contact has entered the journey Let's build the journey Start the journey by …" at bounding box center [572, 557] width 1041 height 1114
click at [114, 16] on p "Back to journeys list" at bounding box center [128, 20] width 71 height 11
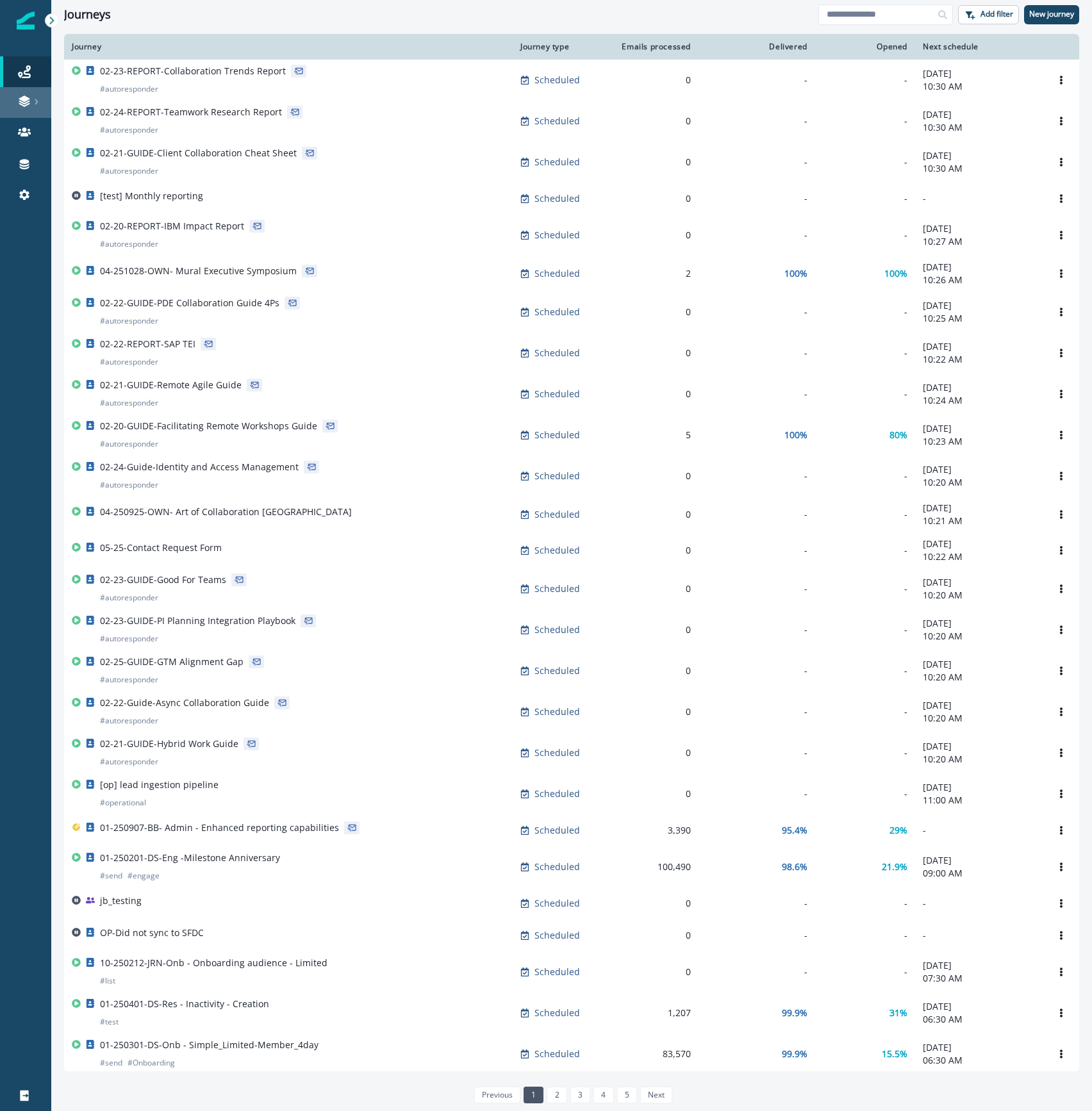
click at [26, 97] on icon at bounding box center [24, 99] width 11 height 6
click at [43, 25] on p "Emails" at bounding box center [29, 18] width 27 height 13
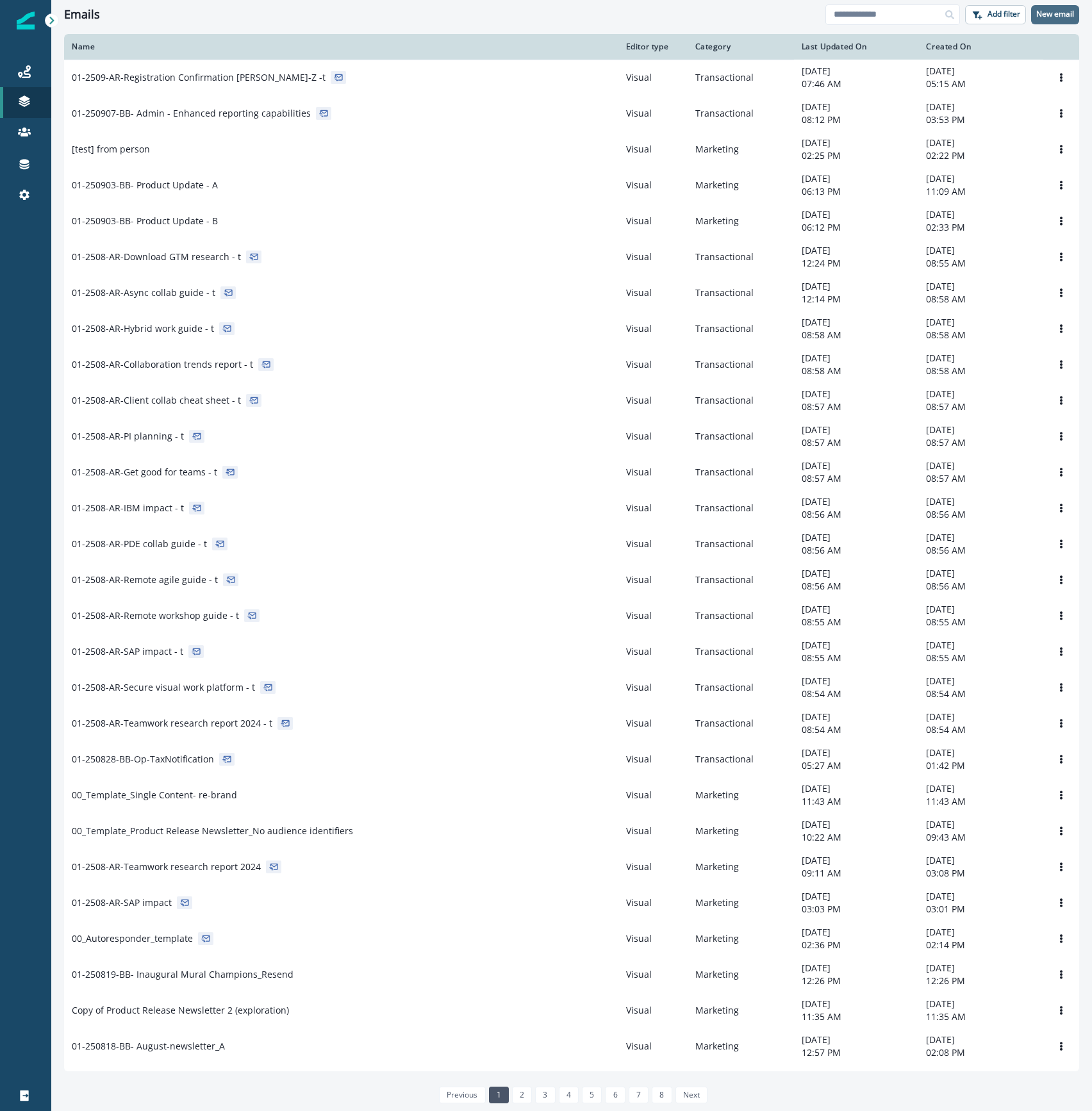
click at [1059, 10] on p "New email" at bounding box center [1054, 14] width 38 height 9
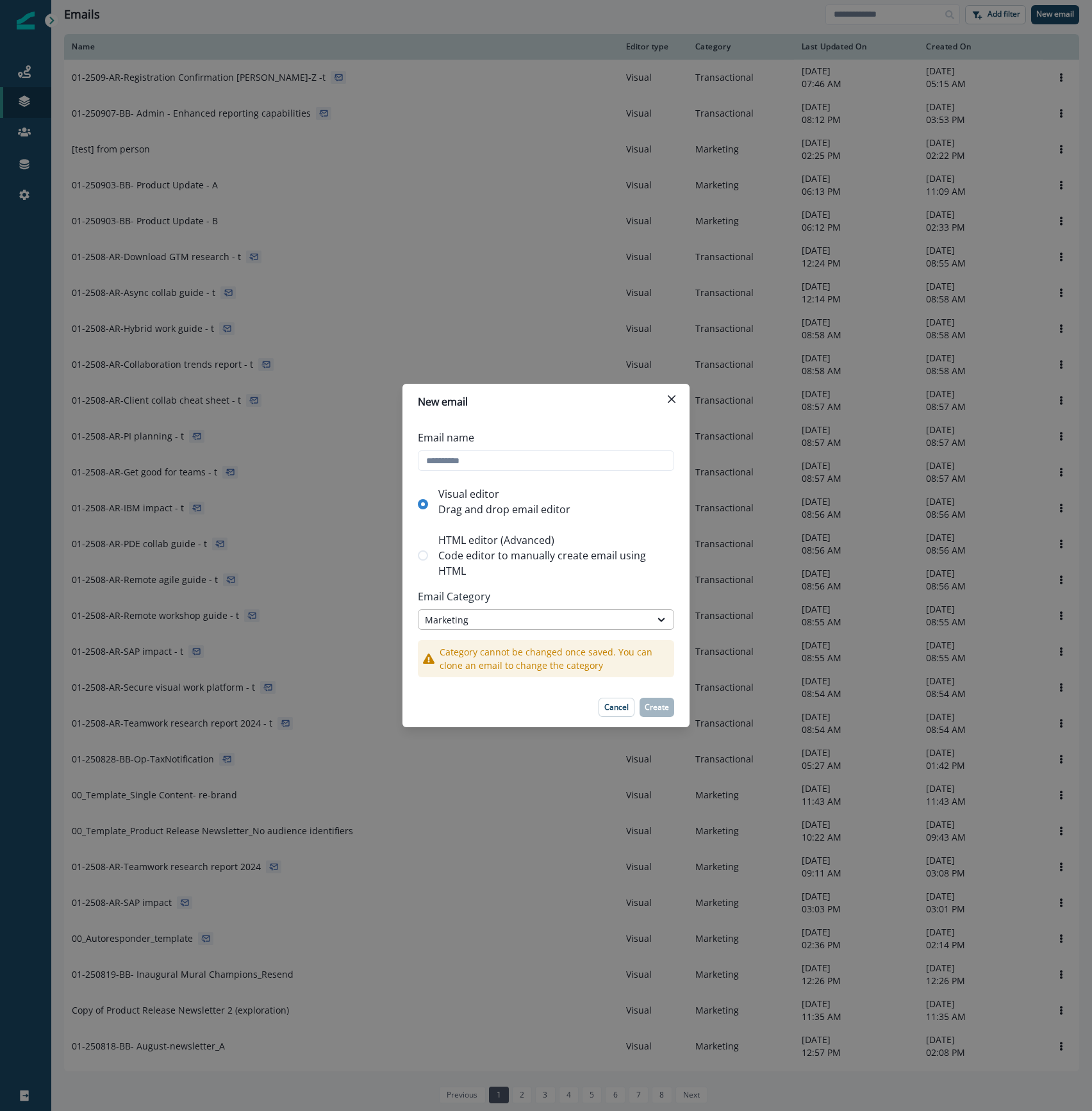
click at [553, 612] on div "Marketing" at bounding box center [534, 620] width 232 height 16
click at [498, 671] on div "Transactional" at bounding box center [545, 674] width 256 height 24
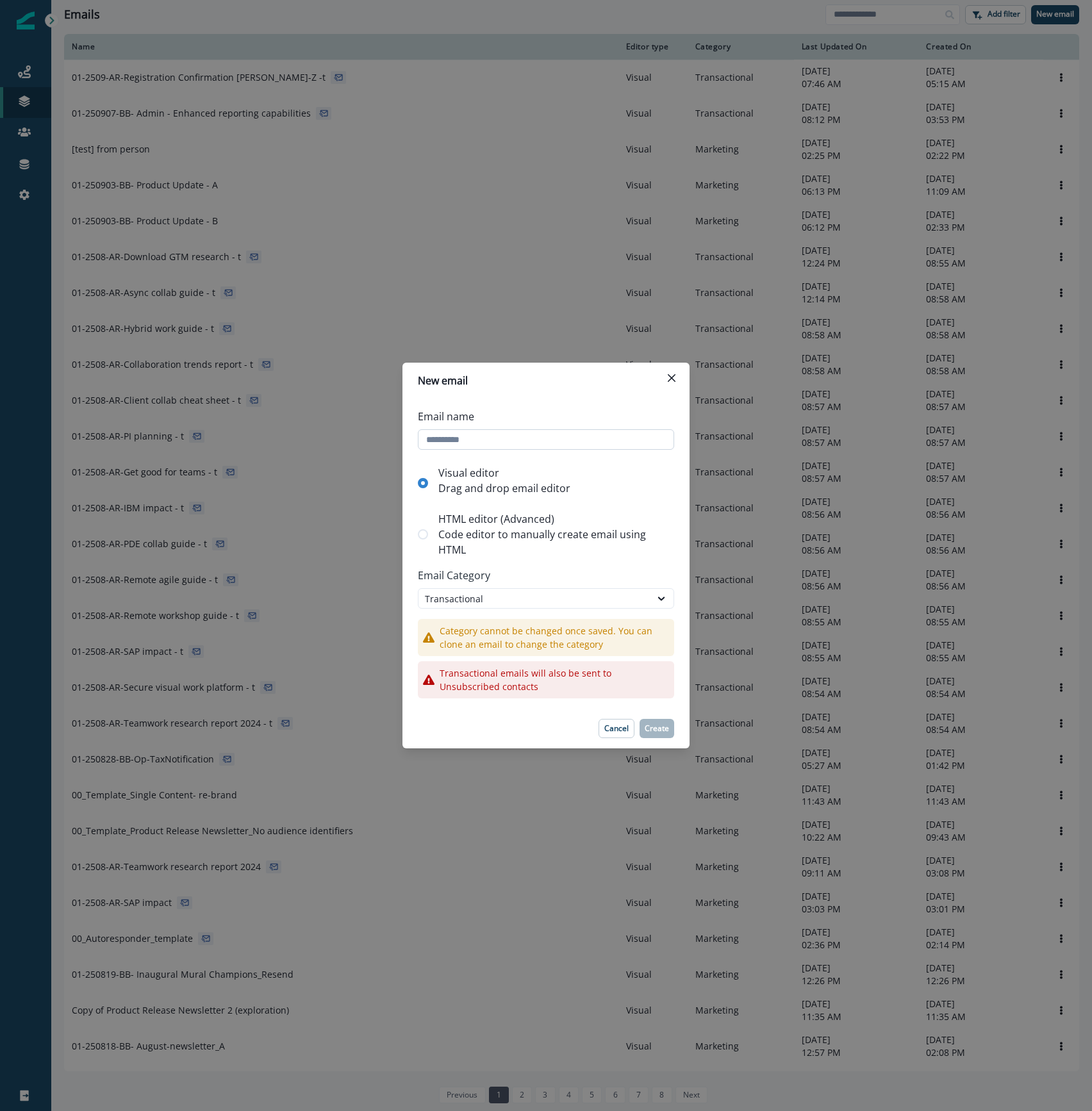
click at [457, 438] on input "Email name" at bounding box center [545, 440] width 256 height 21
type input "*"
type input "**********"
click at [667, 729] on p "Create" at bounding box center [657, 728] width 24 height 9
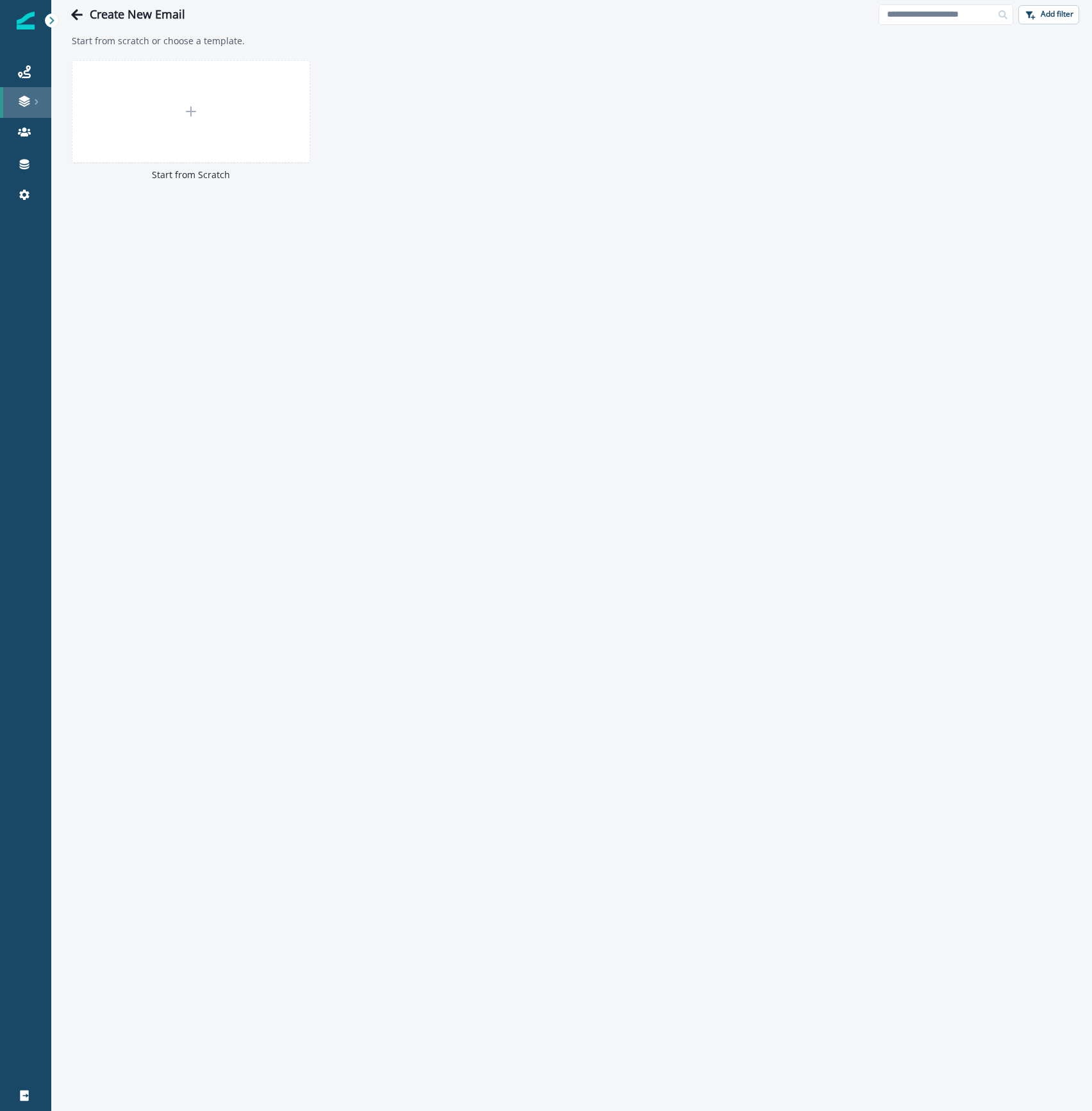
drag, startPoint x: 24, startPoint y: 100, endPoint x: 41, endPoint y: 99, distance: 17.0
click at [24, 100] on icon at bounding box center [24, 99] width 11 height 6
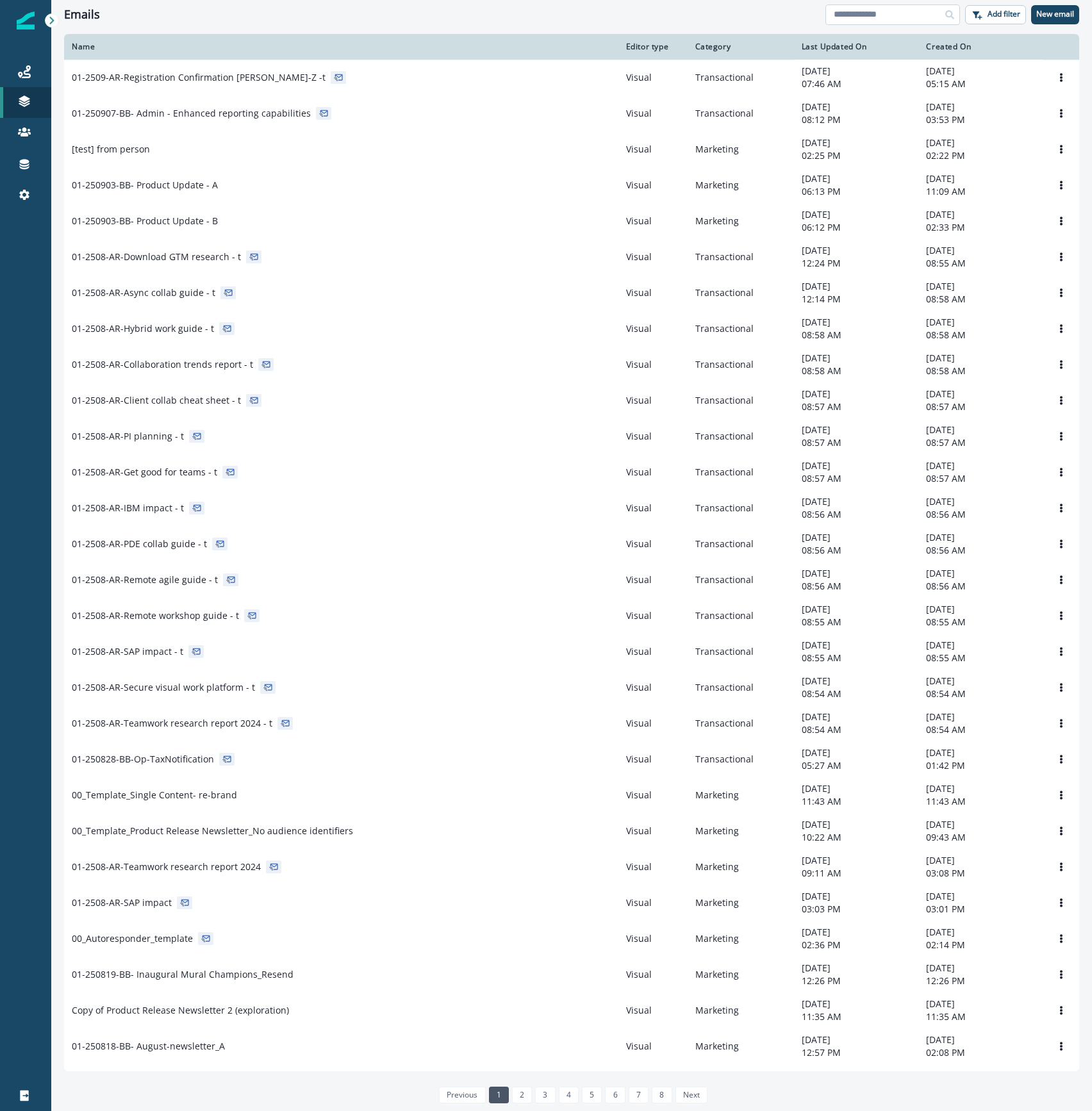
click at [900, 21] on input at bounding box center [893, 15] width 135 height 21
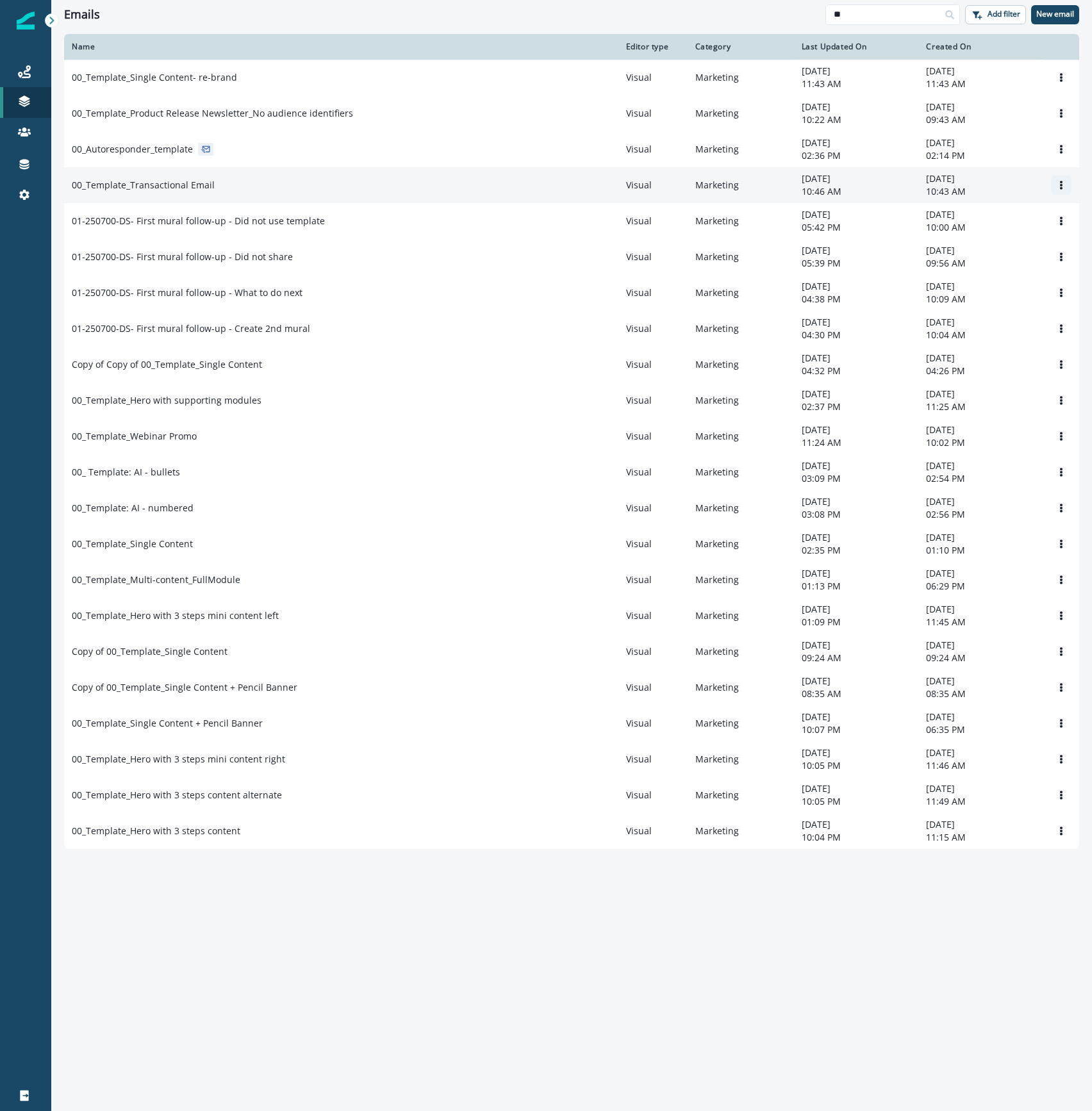
type input "**"
click at [1057, 185] on icon "Options" at bounding box center [1061, 185] width 9 height 9
click at [1015, 214] on button "Clone" at bounding box center [999, 219] width 142 height 21
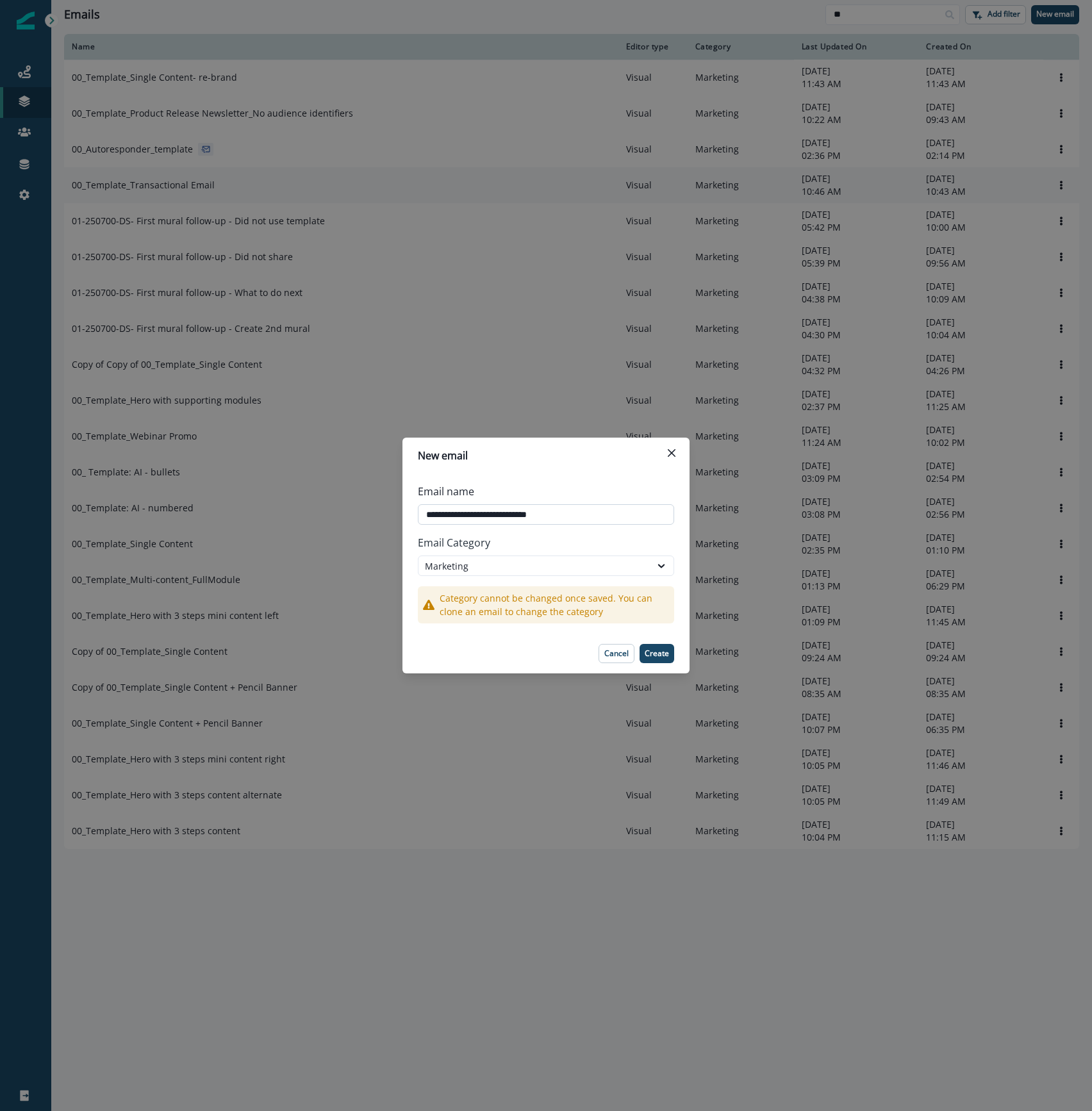
drag, startPoint x: 485, startPoint y: 511, endPoint x: 669, endPoint y: 519, distance: 184.2
click at [669, 519] on input "**********" at bounding box center [545, 515] width 256 height 21
type input "**********"
click at [579, 560] on div "Marketing" at bounding box center [534, 566] width 219 height 14
click at [499, 617] on div "Transactional" at bounding box center [545, 619] width 256 height 24
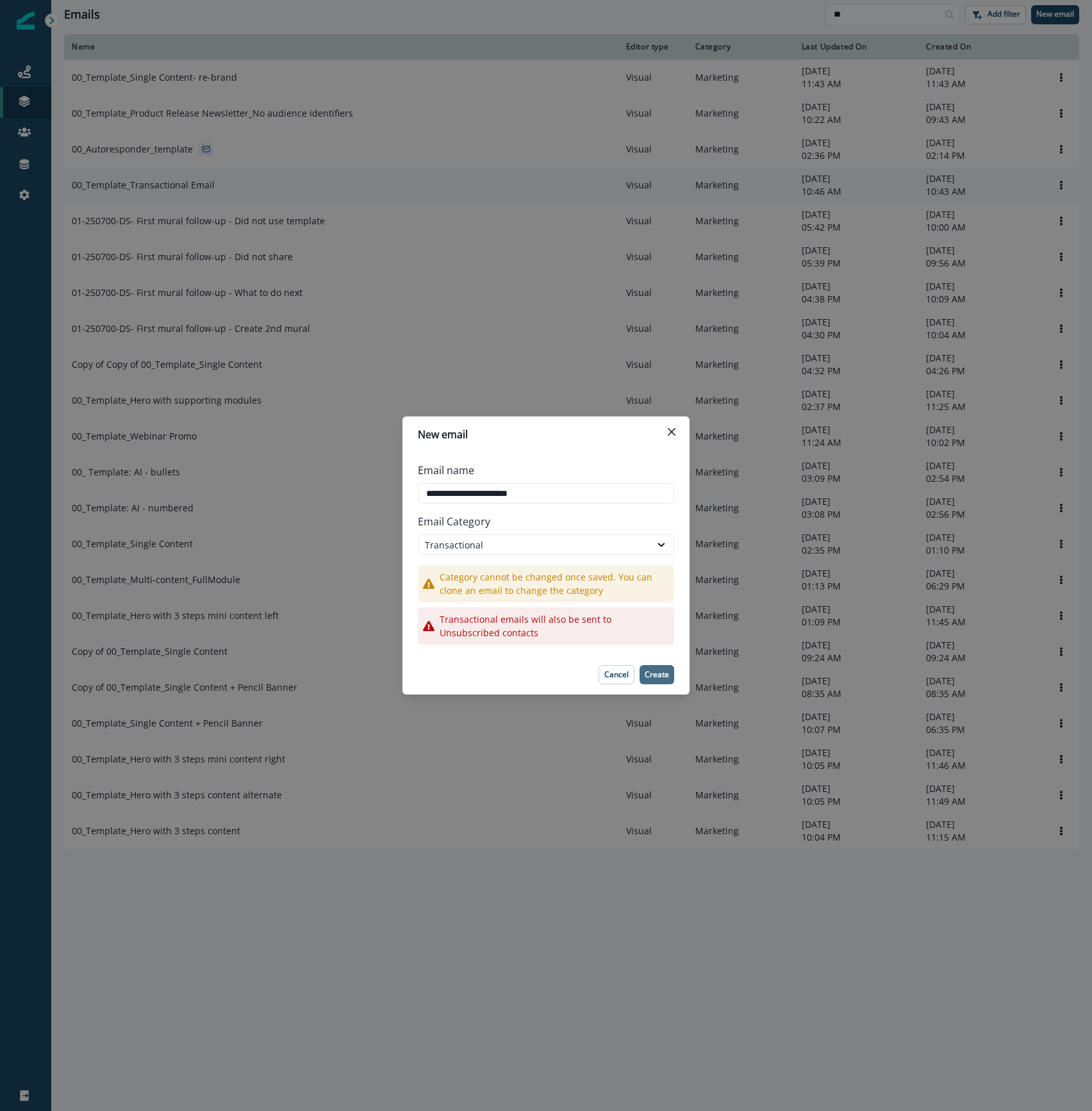
click at [662, 677] on p "Create" at bounding box center [657, 674] width 24 height 9
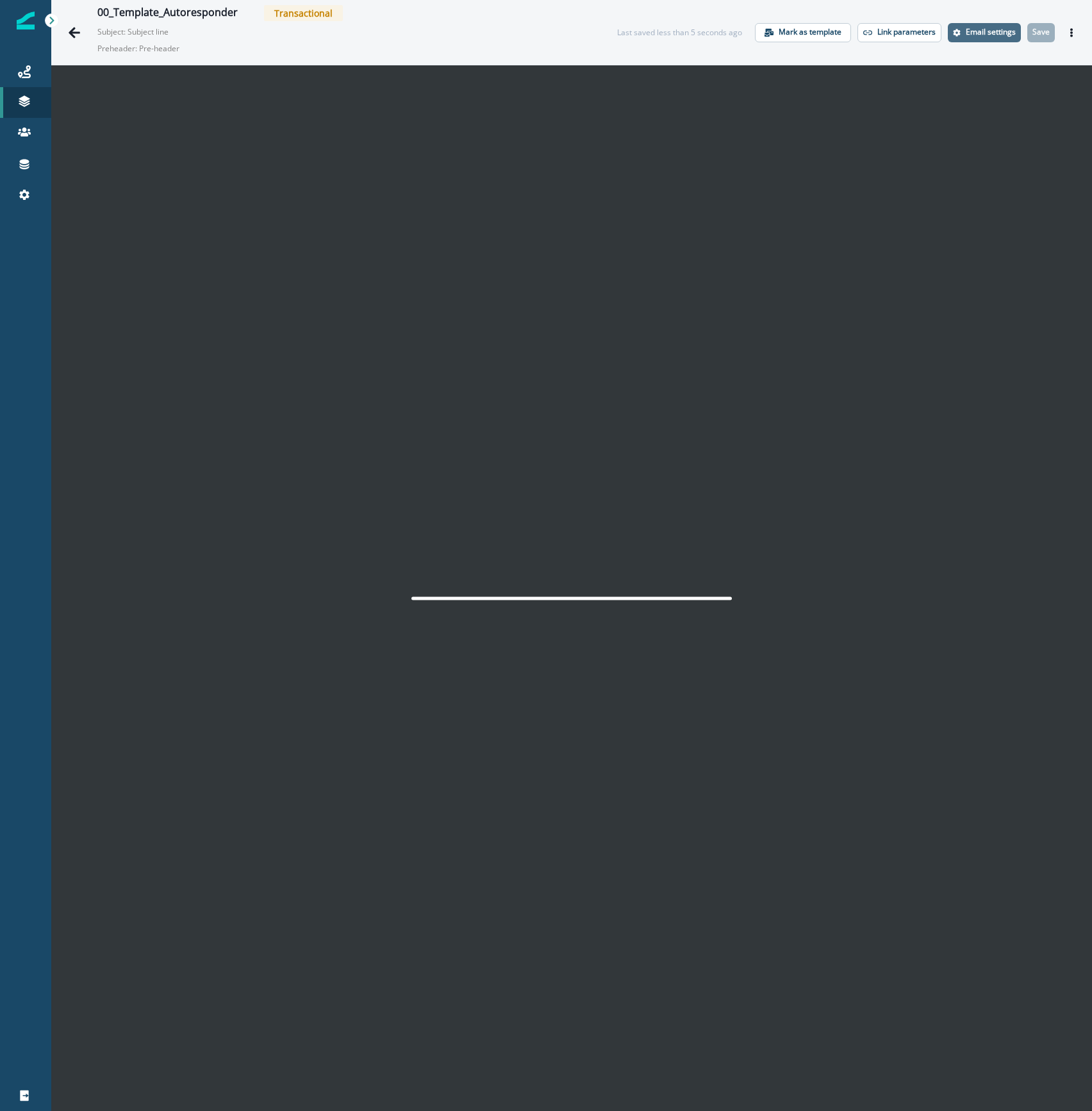
click at [976, 33] on p "Email settings" at bounding box center [991, 31] width 50 height 9
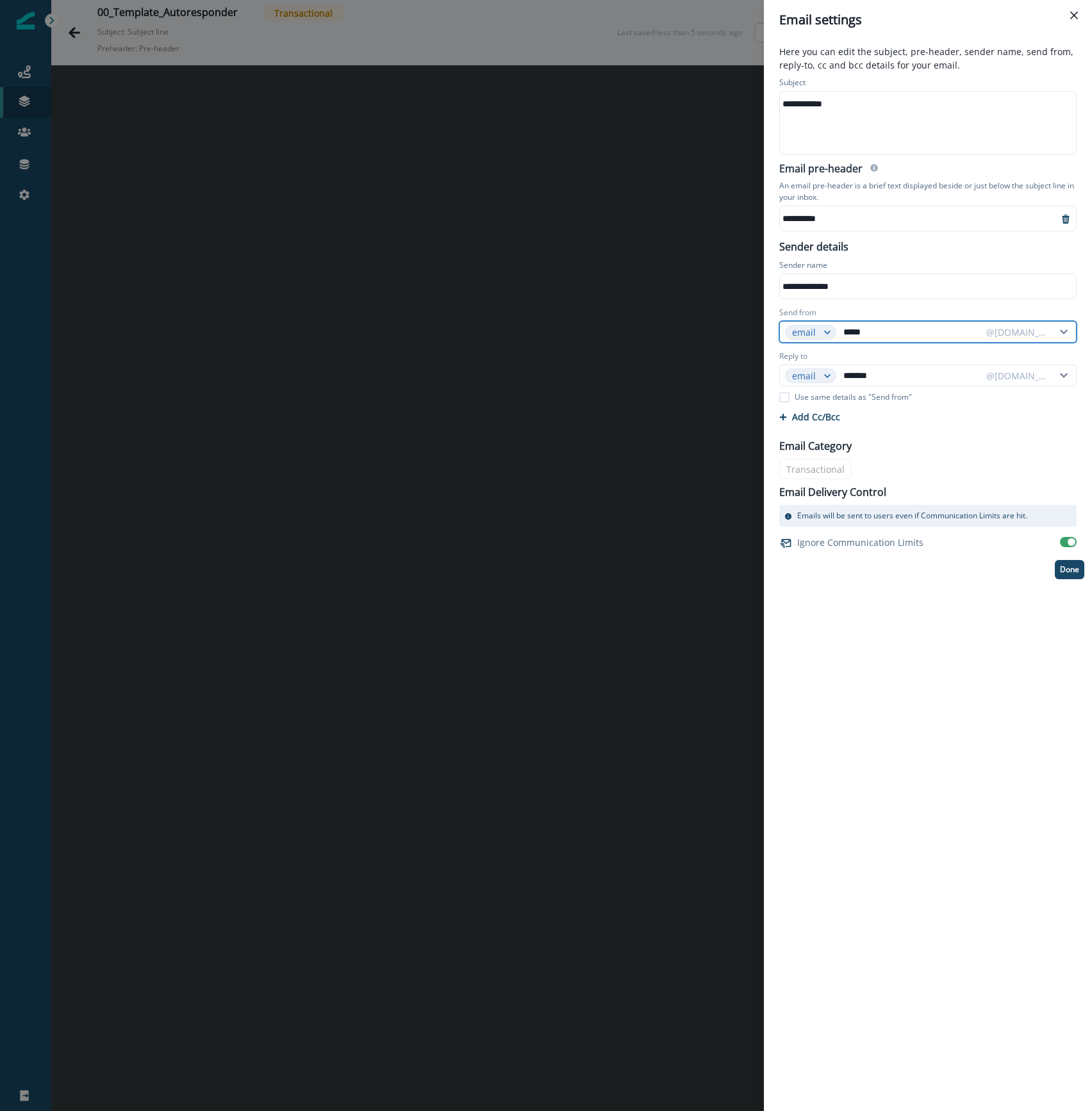
drag, startPoint x: 874, startPoint y: 332, endPoint x: 841, endPoint y: 331, distance: 33.0
click at [841, 331] on input "*****" at bounding box center [911, 332] width 140 height 21
type input "*******"
click at [995, 735] on div "**********" at bounding box center [927, 575] width 328 height 1071
click at [319, 201] on div "**********" at bounding box center [546, 556] width 1092 height 1111
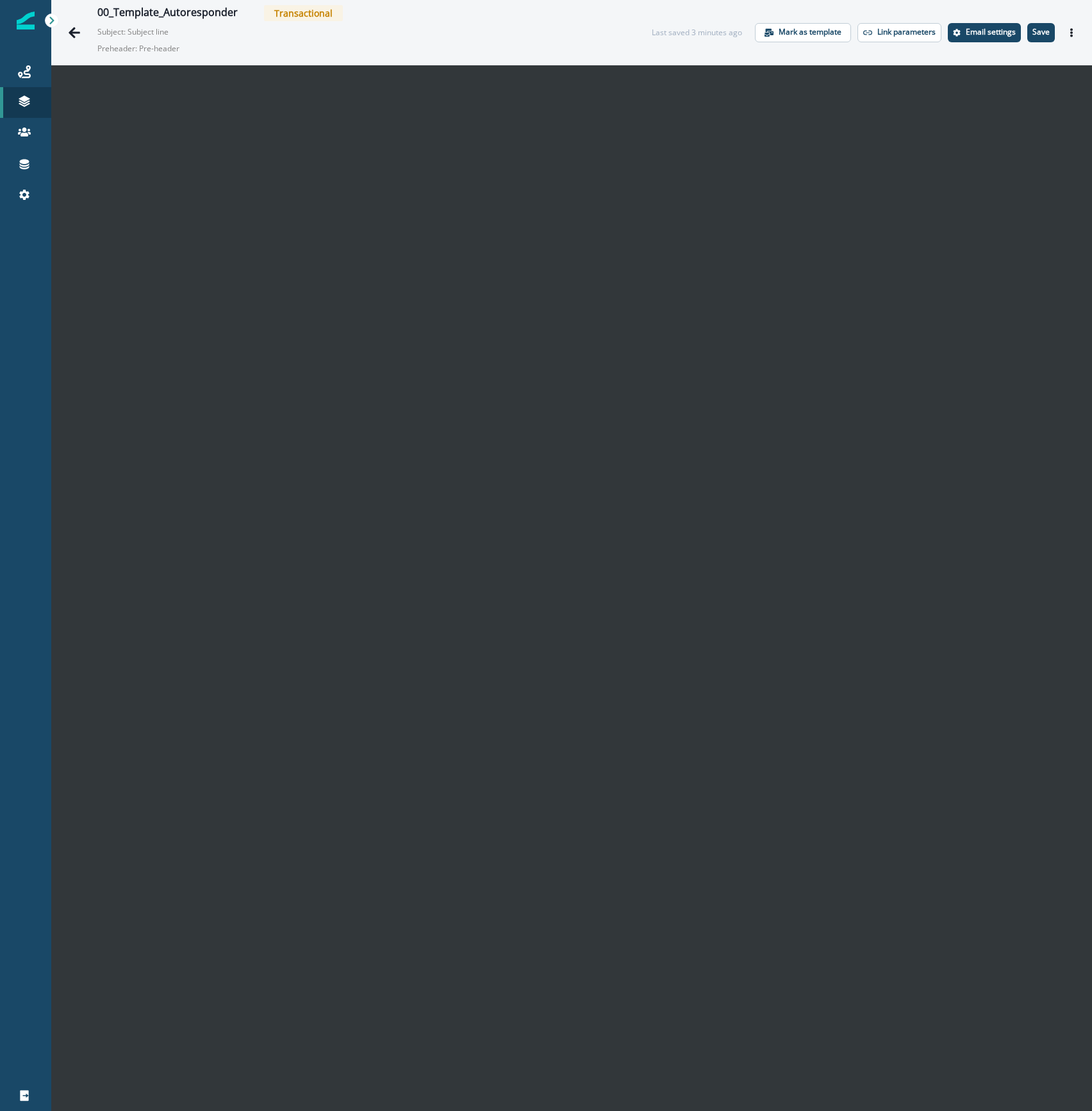
click at [150, 30] on p "Subject: Subject line" at bounding box center [161, 29] width 128 height 17
click at [988, 36] on p "Email settings" at bounding box center [991, 31] width 50 height 9
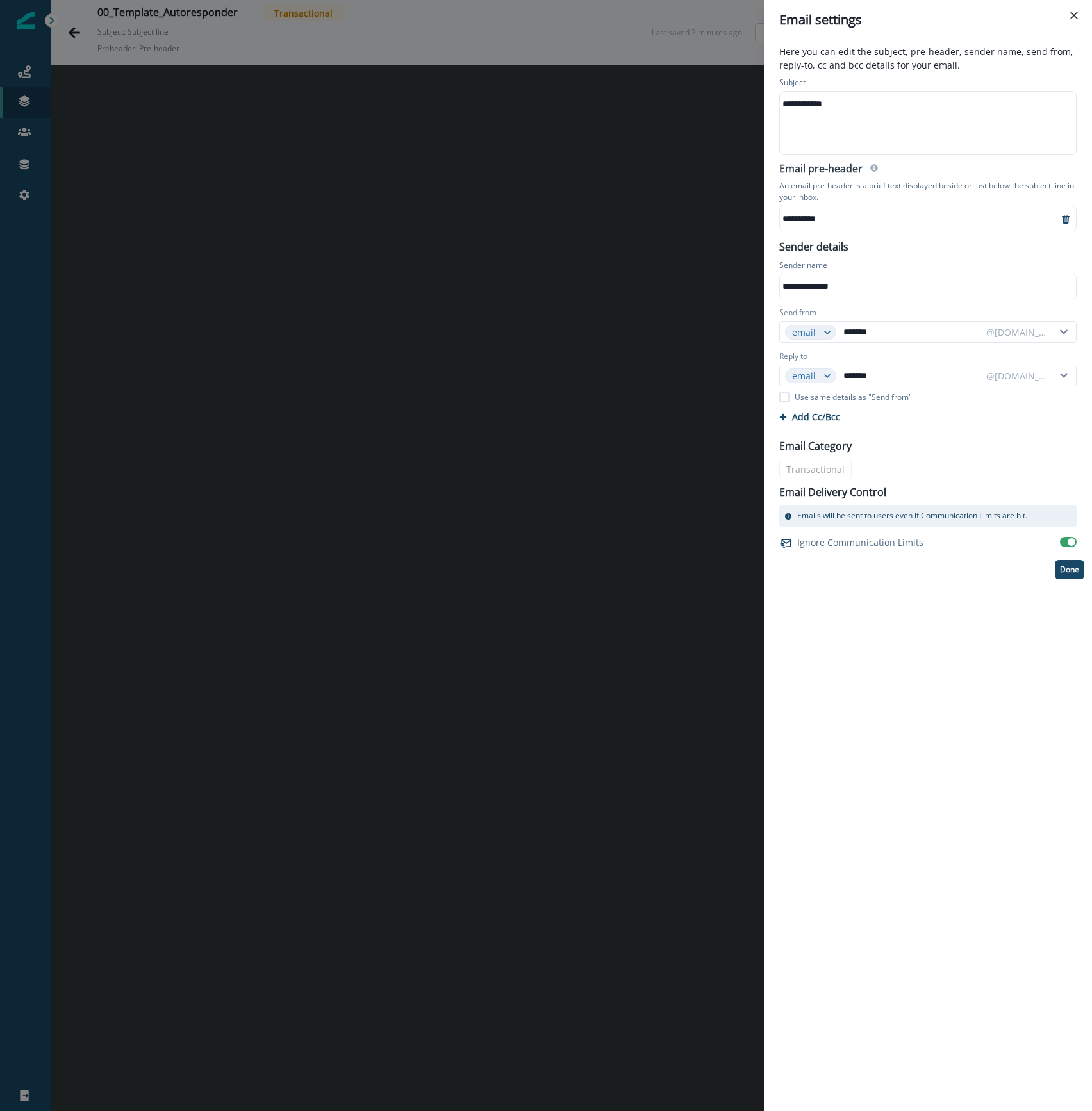
click at [931, 110] on div "**********" at bounding box center [926, 104] width 293 height 19
click at [1064, 218] on icon "remove-preheader" at bounding box center [1066, 218] width 8 height 9
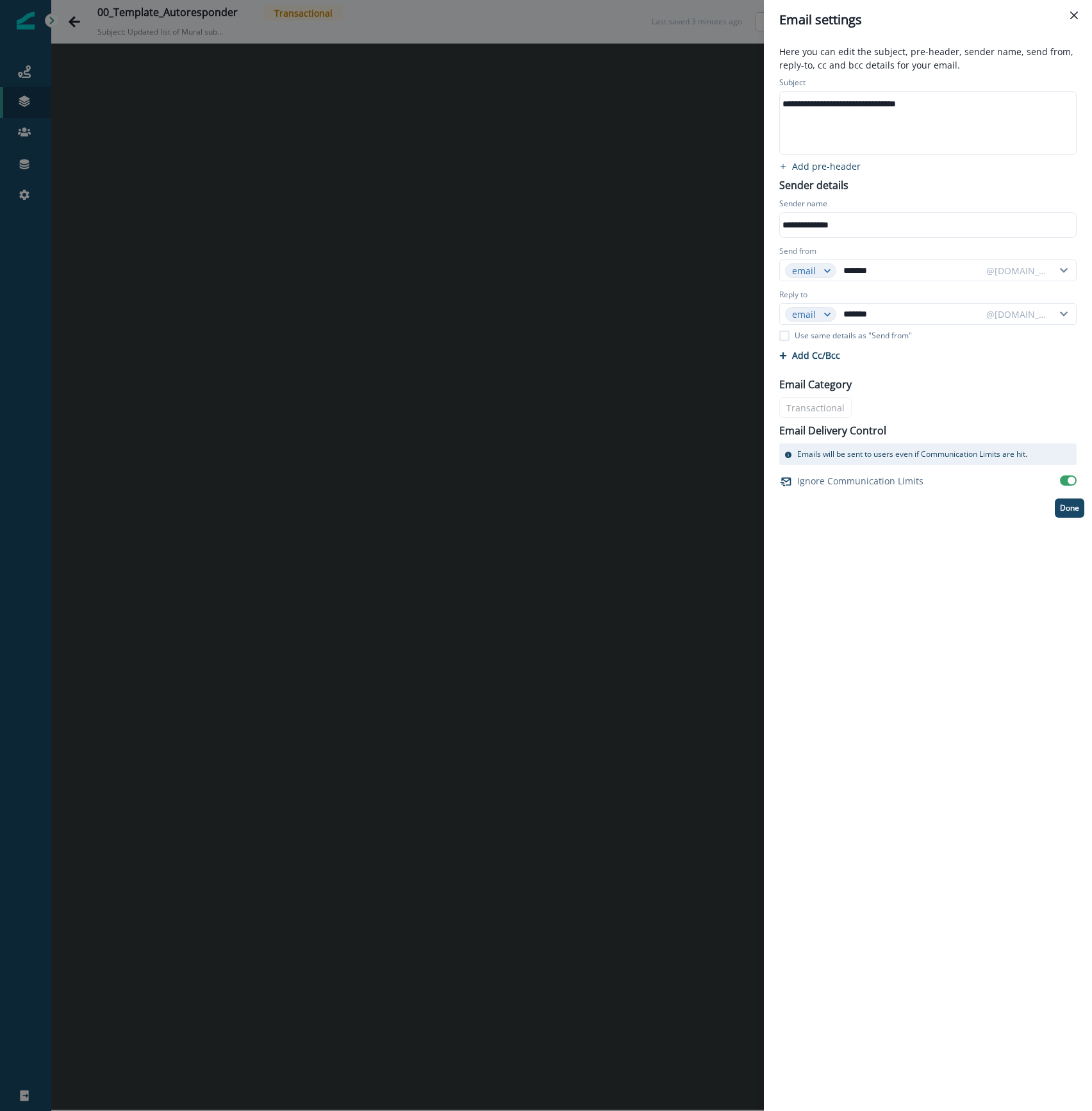
drag, startPoint x: 1007, startPoint y: 690, endPoint x: 1008, endPoint y: 682, distance: 8.1
click at [1008, 682] on div "**********" at bounding box center [927, 575] width 328 height 1071
click at [1066, 515] on button "Done" at bounding box center [1069, 508] width 30 height 19
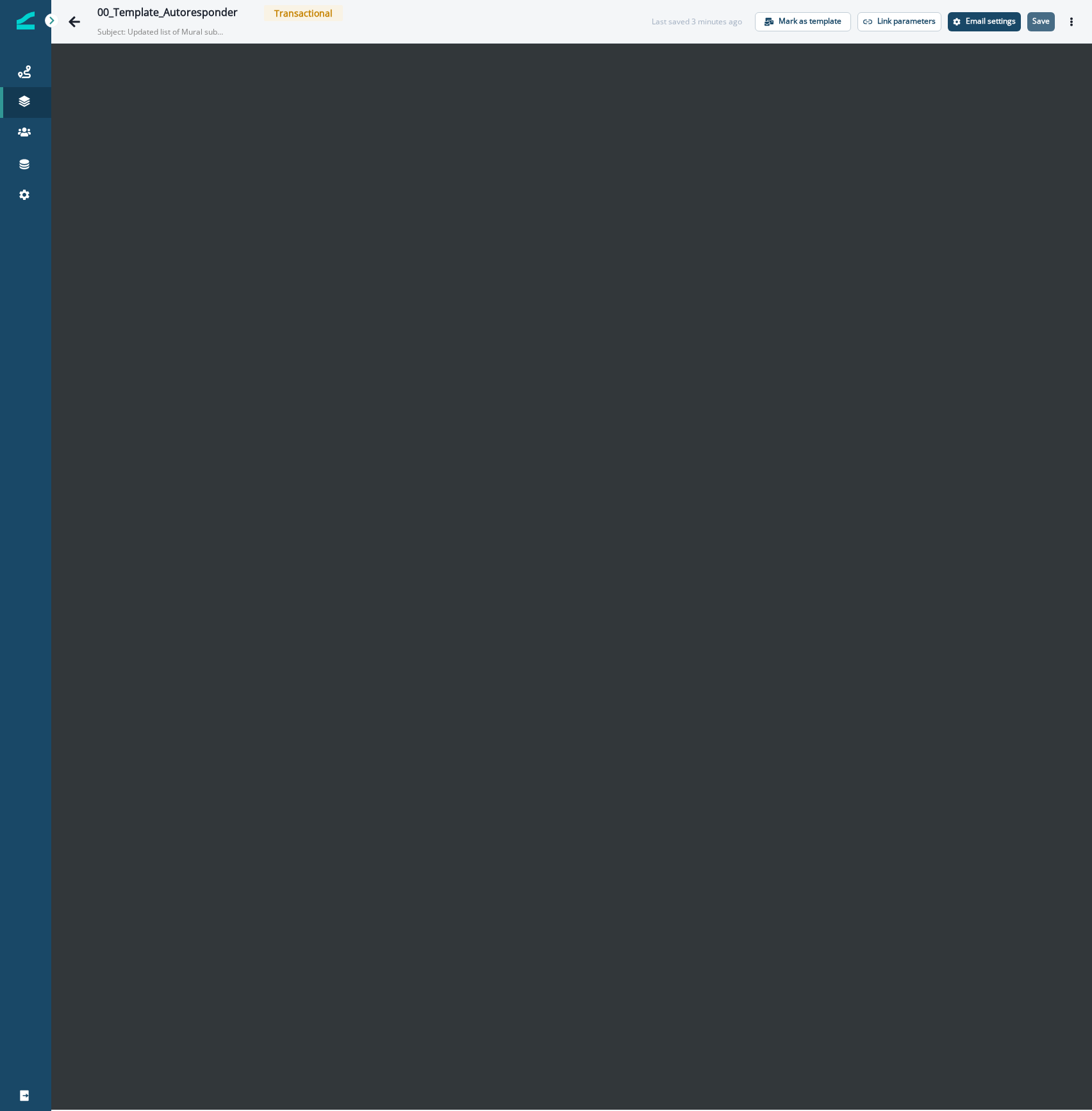
click at [1039, 18] on p "Save" at bounding box center [1041, 21] width 18 height 9
click at [215, 9] on div "00_Template_Autoresponder" at bounding box center [167, 14] width 141 height 14
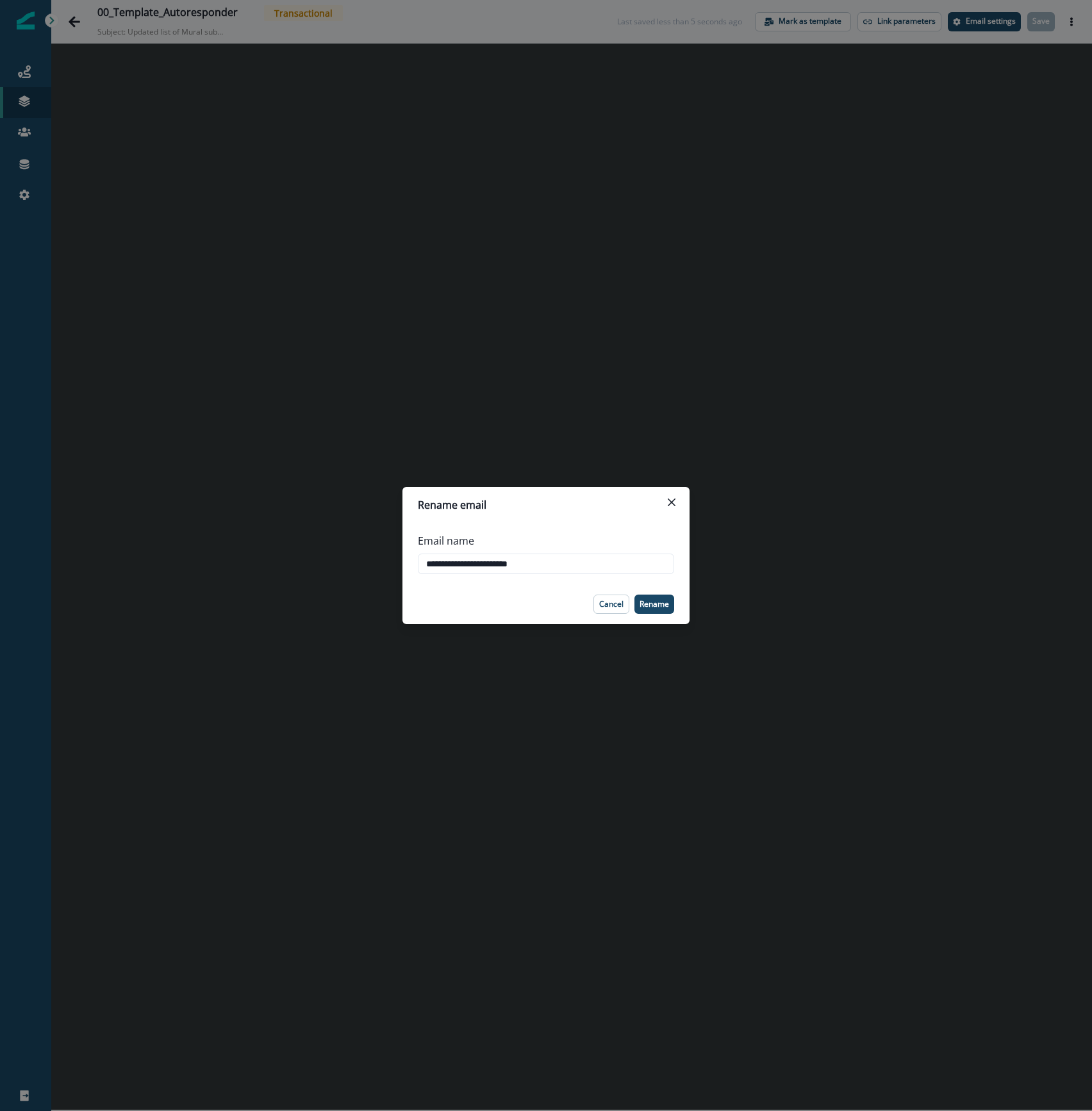
drag, startPoint x: 483, startPoint y: 561, endPoint x: 770, endPoint y: 576, distance: 287.4
click at [770, 576] on div "**********" at bounding box center [546, 556] width 1092 height 1111
click at [596, 605] on button "Cancel" at bounding box center [611, 604] width 36 height 19
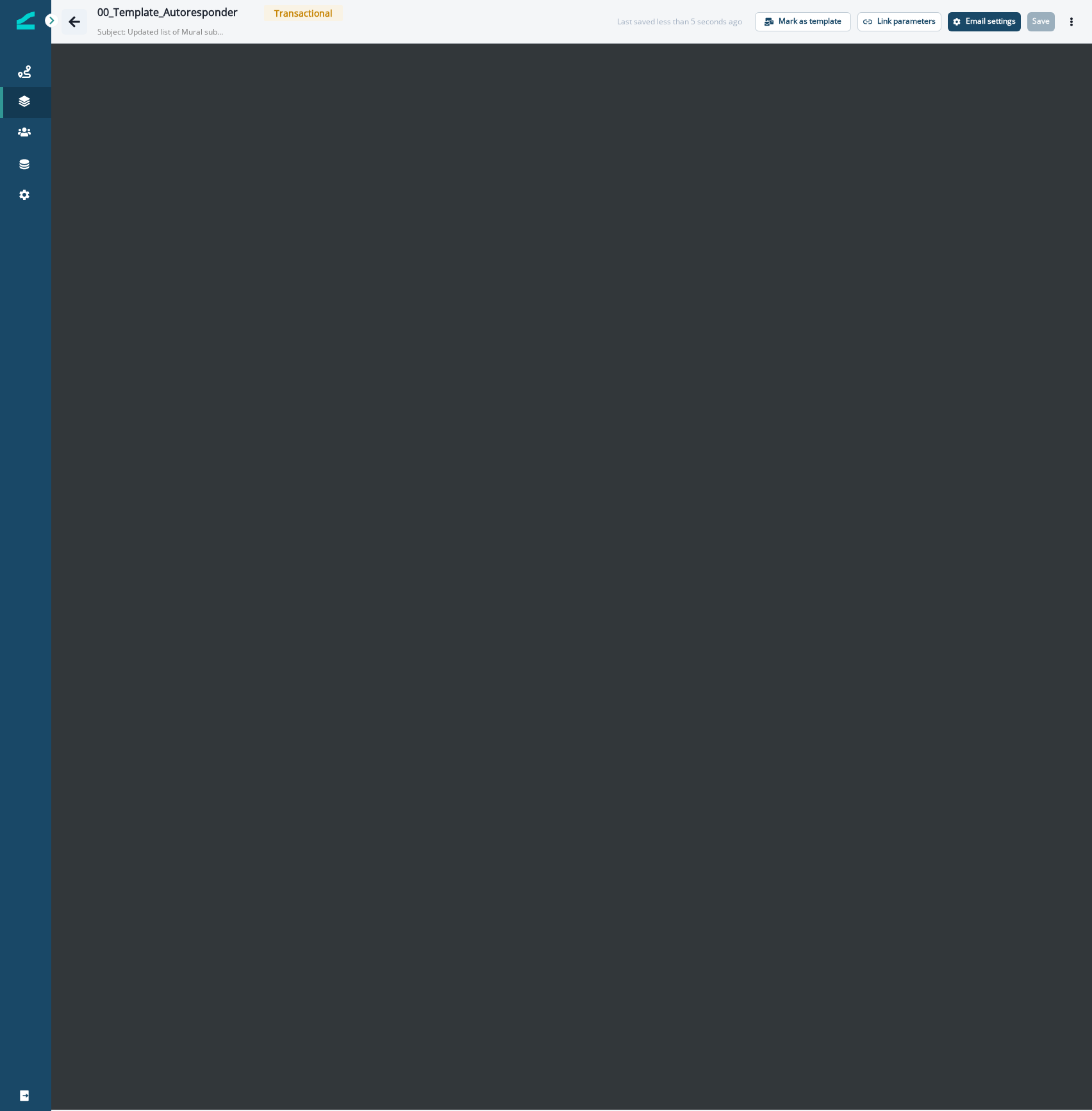
click at [67, 21] on button "Go back" at bounding box center [75, 22] width 26 height 26
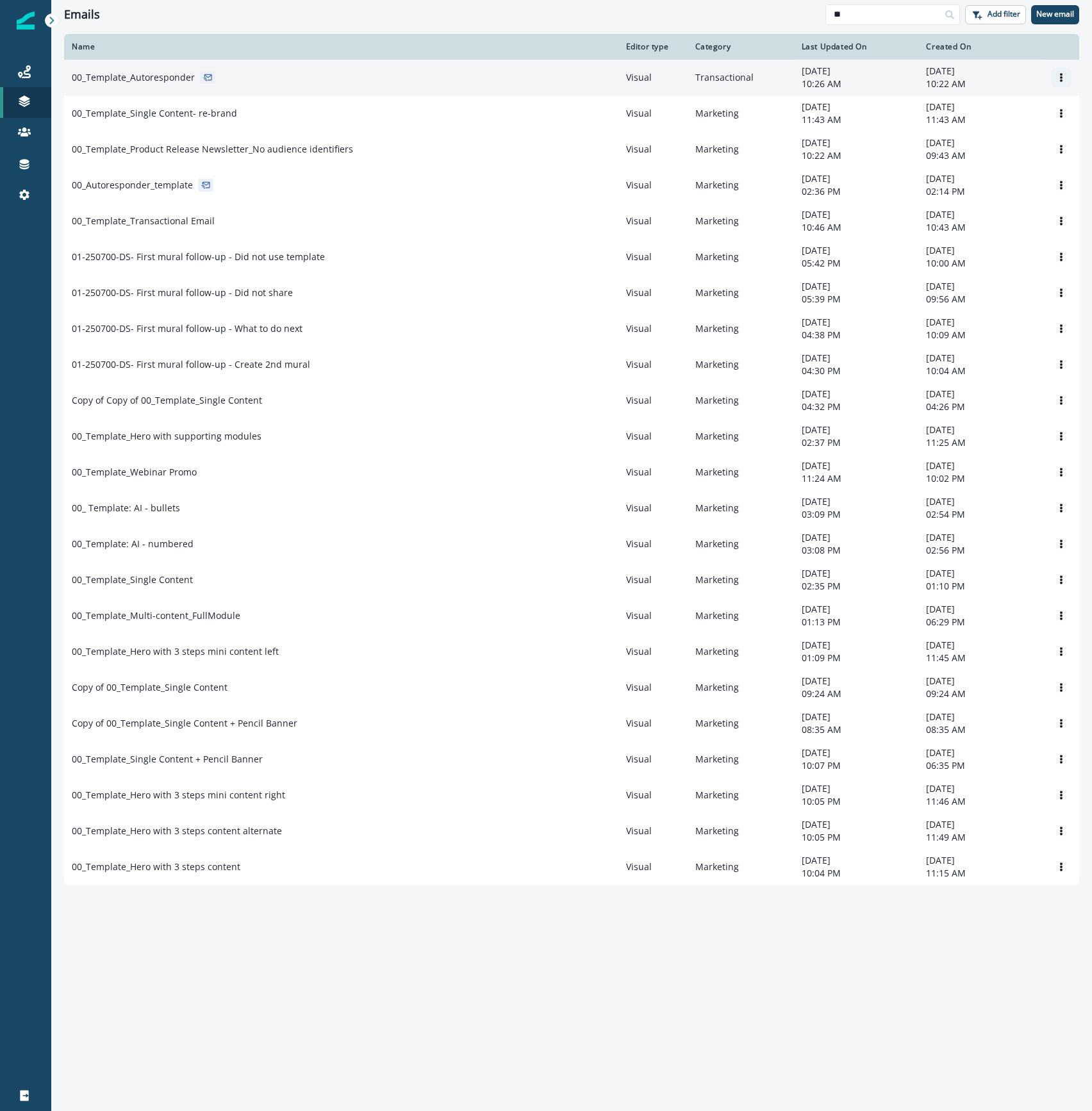
click at [1058, 78] on icon "Options" at bounding box center [1061, 77] width 9 height 9
click at [951, 128] on button "Rename" at bounding box center [999, 129] width 142 height 21
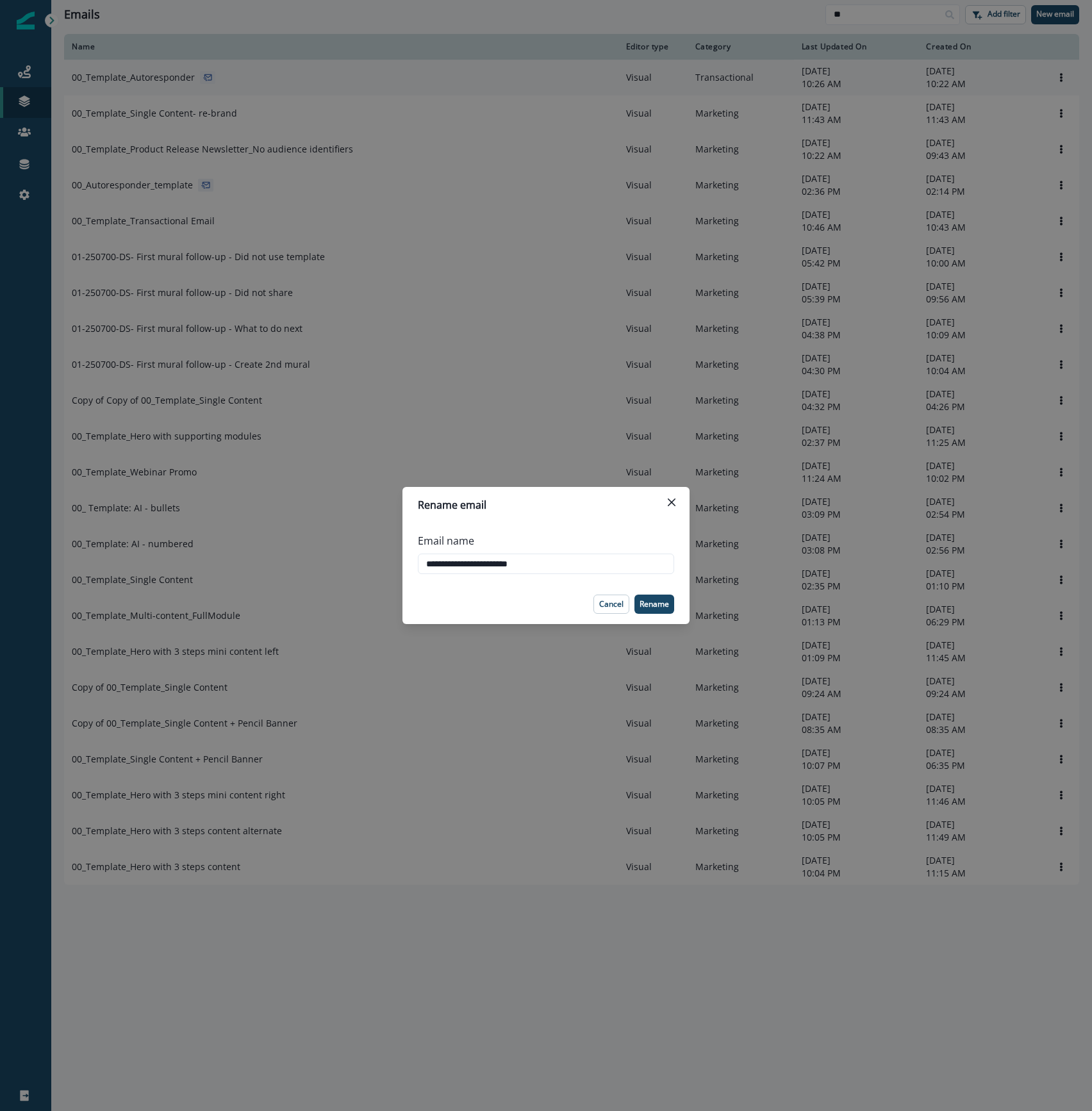
drag, startPoint x: 485, startPoint y: 560, endPoint x: 978, endPoint y: 605, distance: 495.0
click at [948, 605] on div "**********" at bounding box center [546, 556] width 1092 height 1111
type input "**********"
click at [657, 608] on p "Rename" at bounding box center [654, 604] width 30 height 9
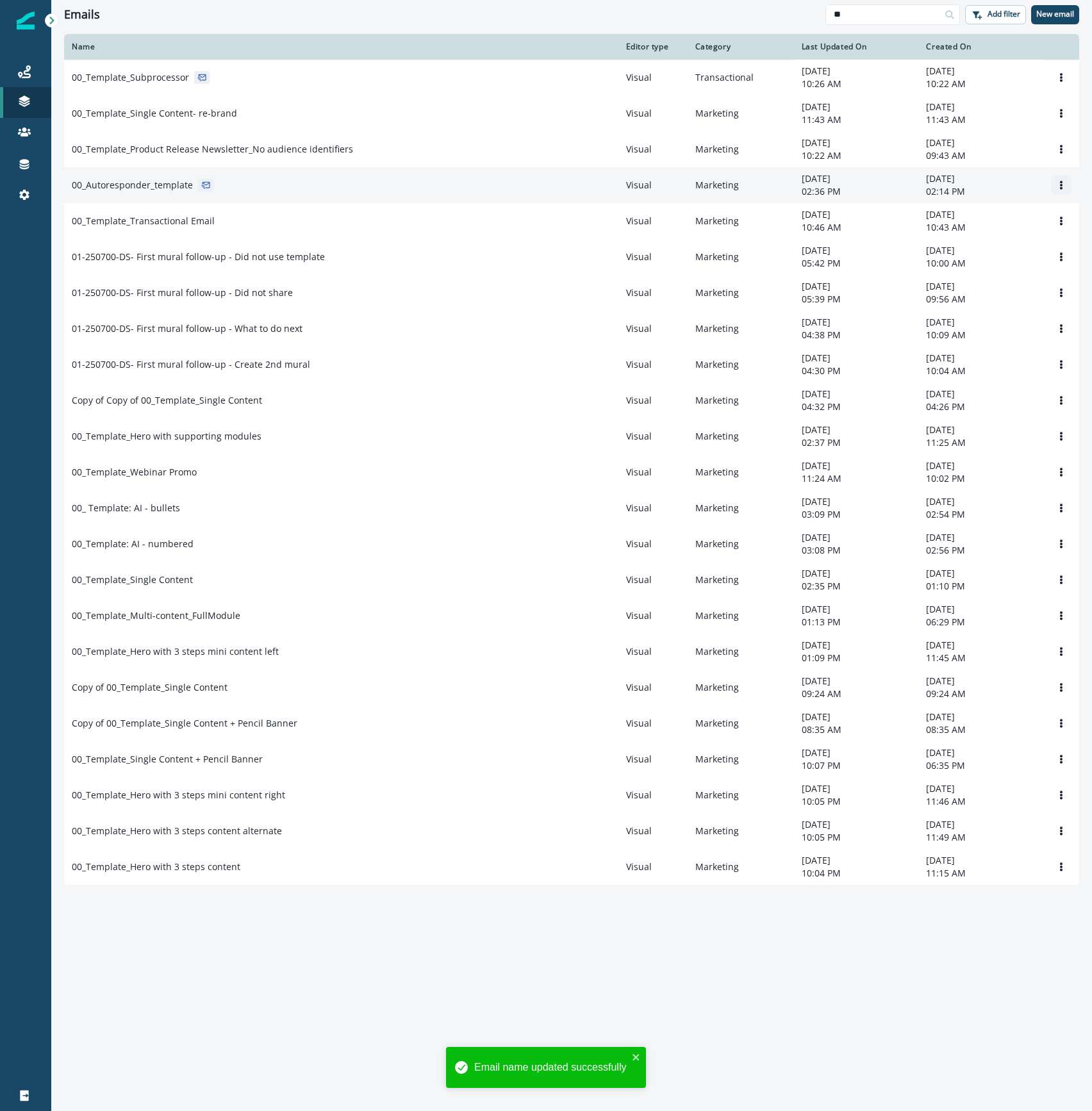
click at [1057, 187] on icon "Options" at bounding box center [1061, 185] width 9 height 9
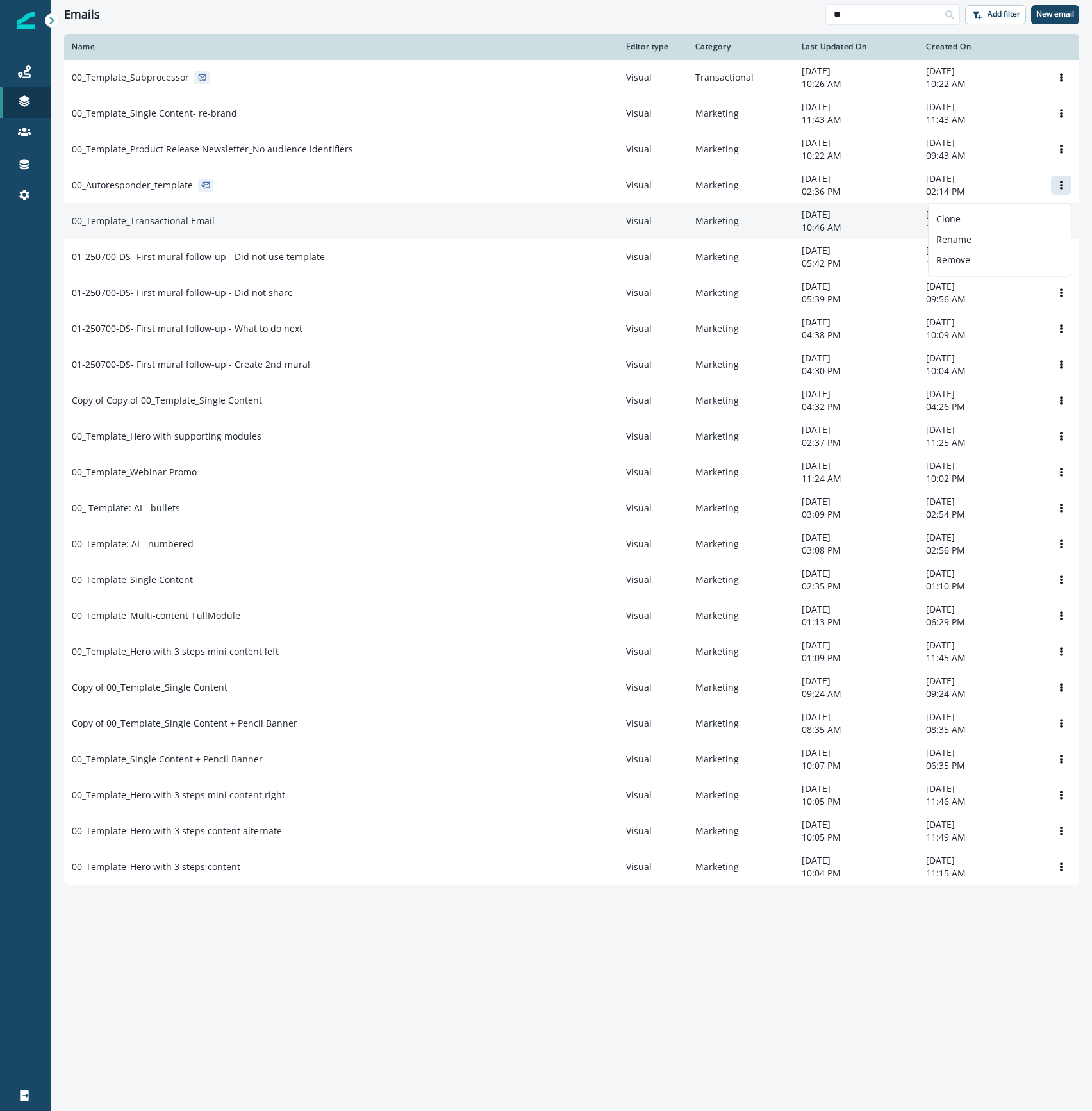
click at [348, 227] on div "00_Template_Transactional Email" at bounding box center [340, 221] width 539 height 13
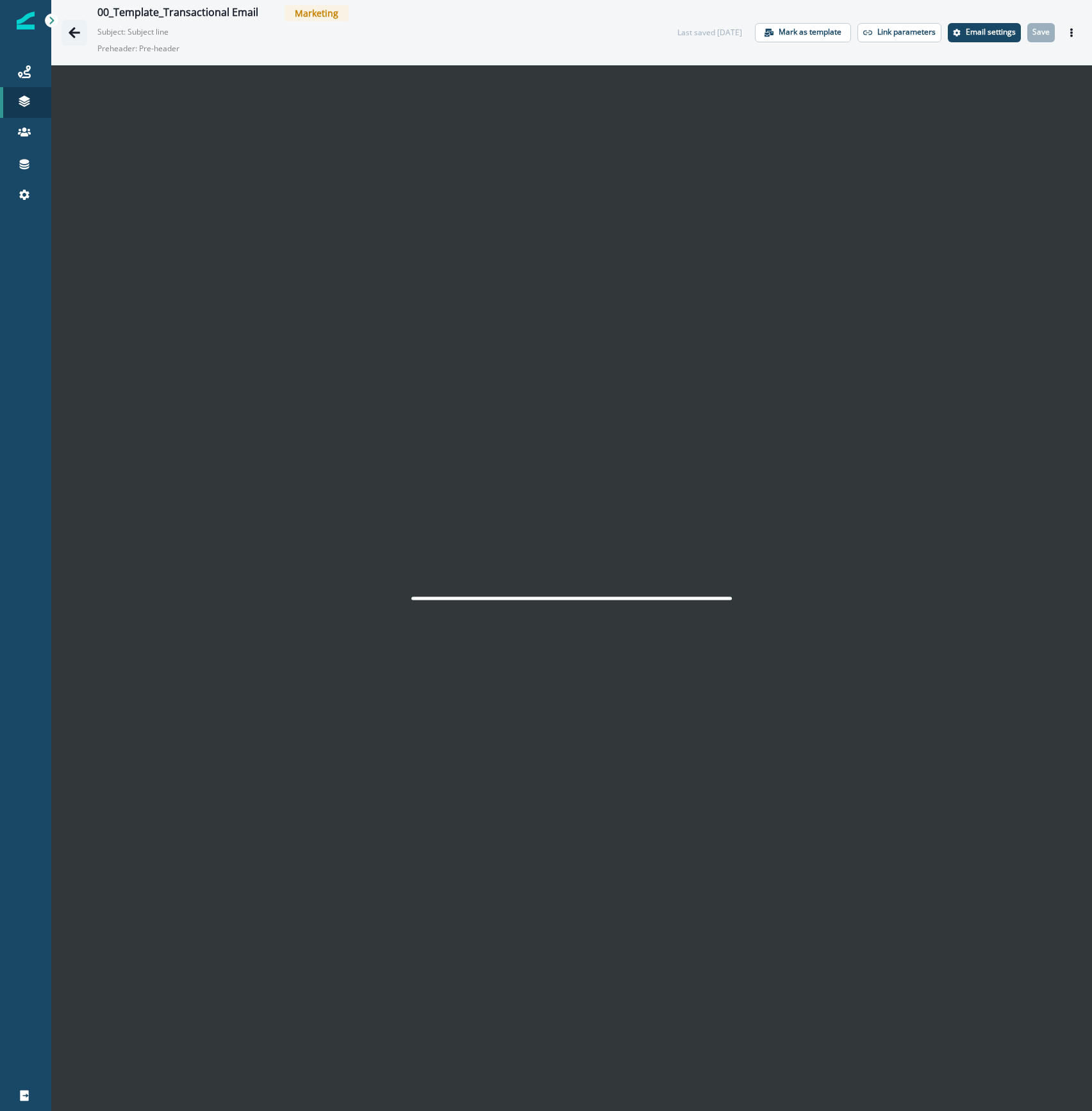
click at [83, 31] on button "Go back" at bounding box center [75, 33] width 26 height 26
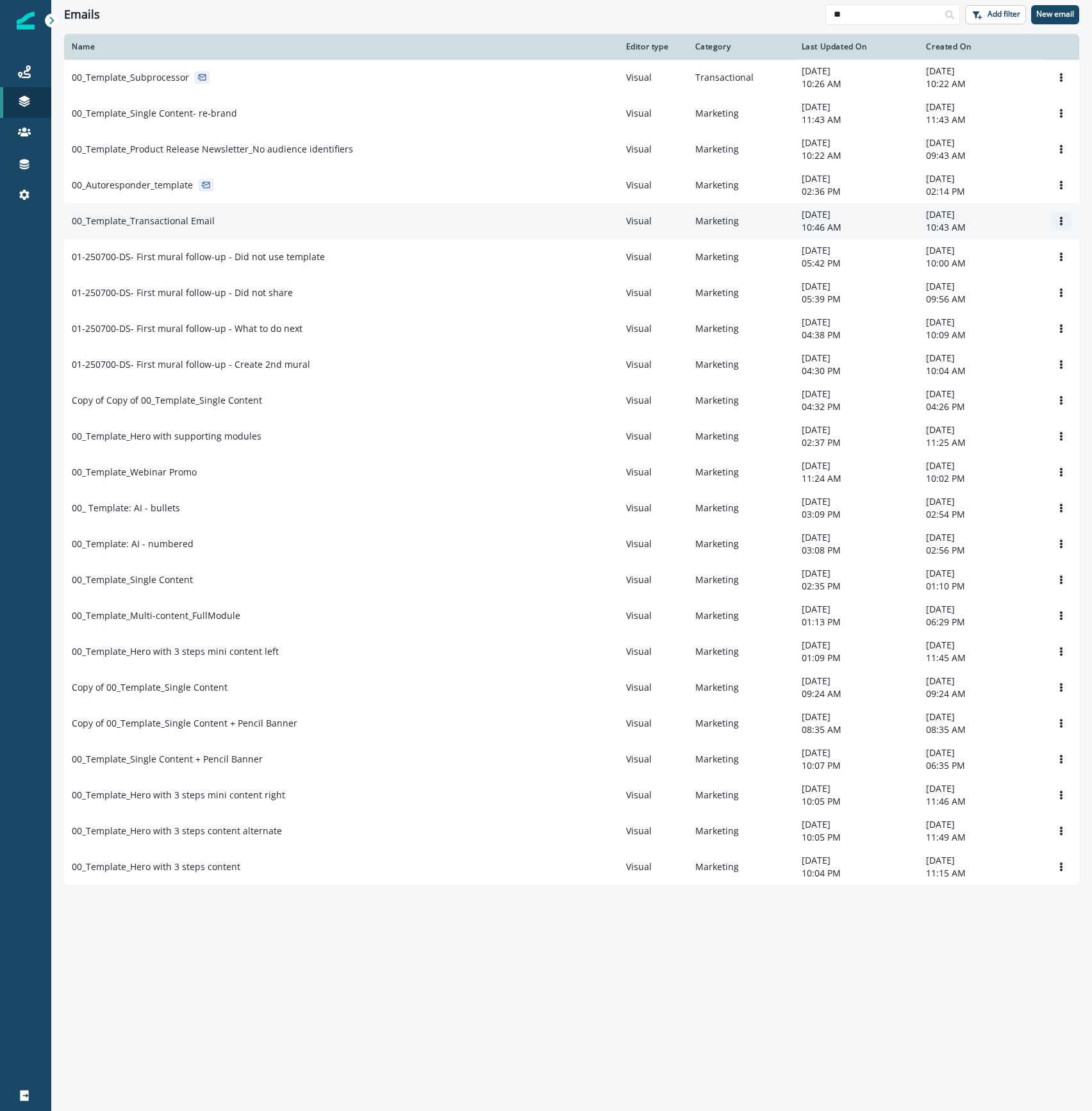
click at [1061, 224] on icon "Options" at bounding box center [1061, 221] width 2 height 9
click at [1017, 252] on button "Clone" at bounding box center [999, 256] width 142 height 21
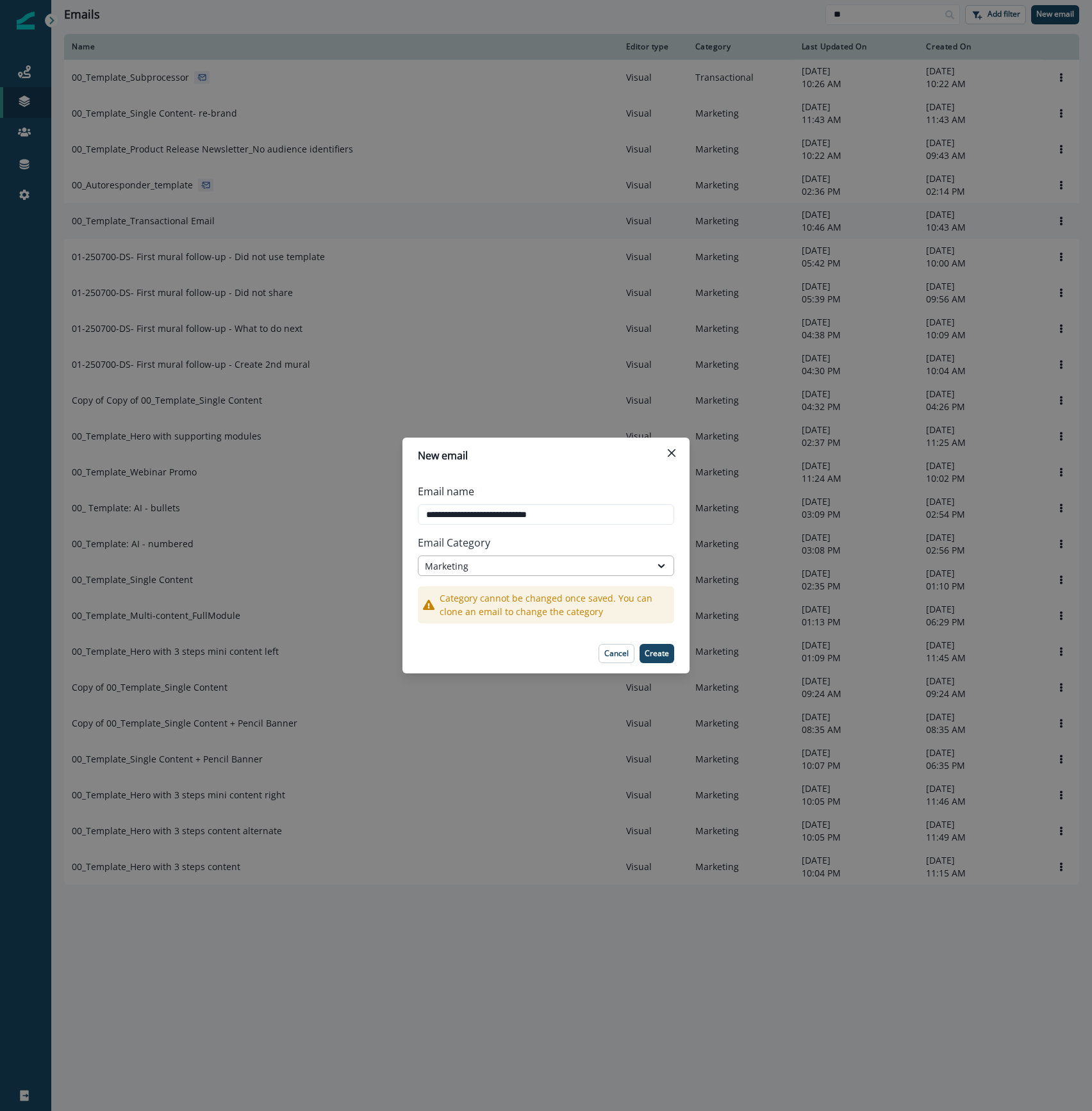
click at [514, 565] on div "Marketing" at bounding box center [534, 566] width 219 height 14
click at [506, 620] on div "Transactional" at bounding box center [545, 619] width 256 height 24
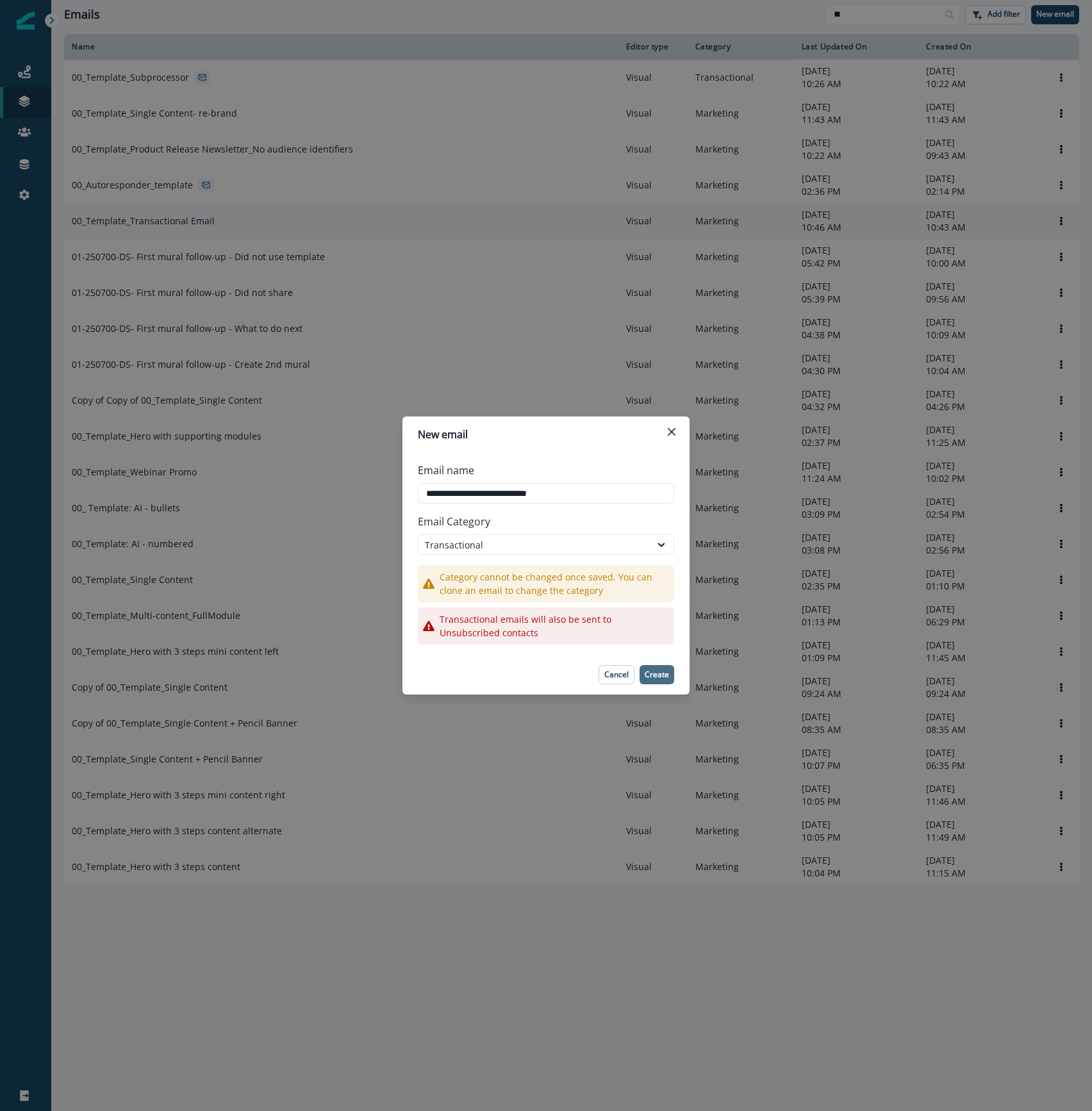
click at [658, 670] on p "Create" at bounding box center [657, 674] width 24 height 9
click at [575, 487] on input "**********" at bounding box center [545, 494] width 256 height 21
type input "**********"
click at [664, 673] on p "Create" at bounding box center [657, 674] width 24 height 9
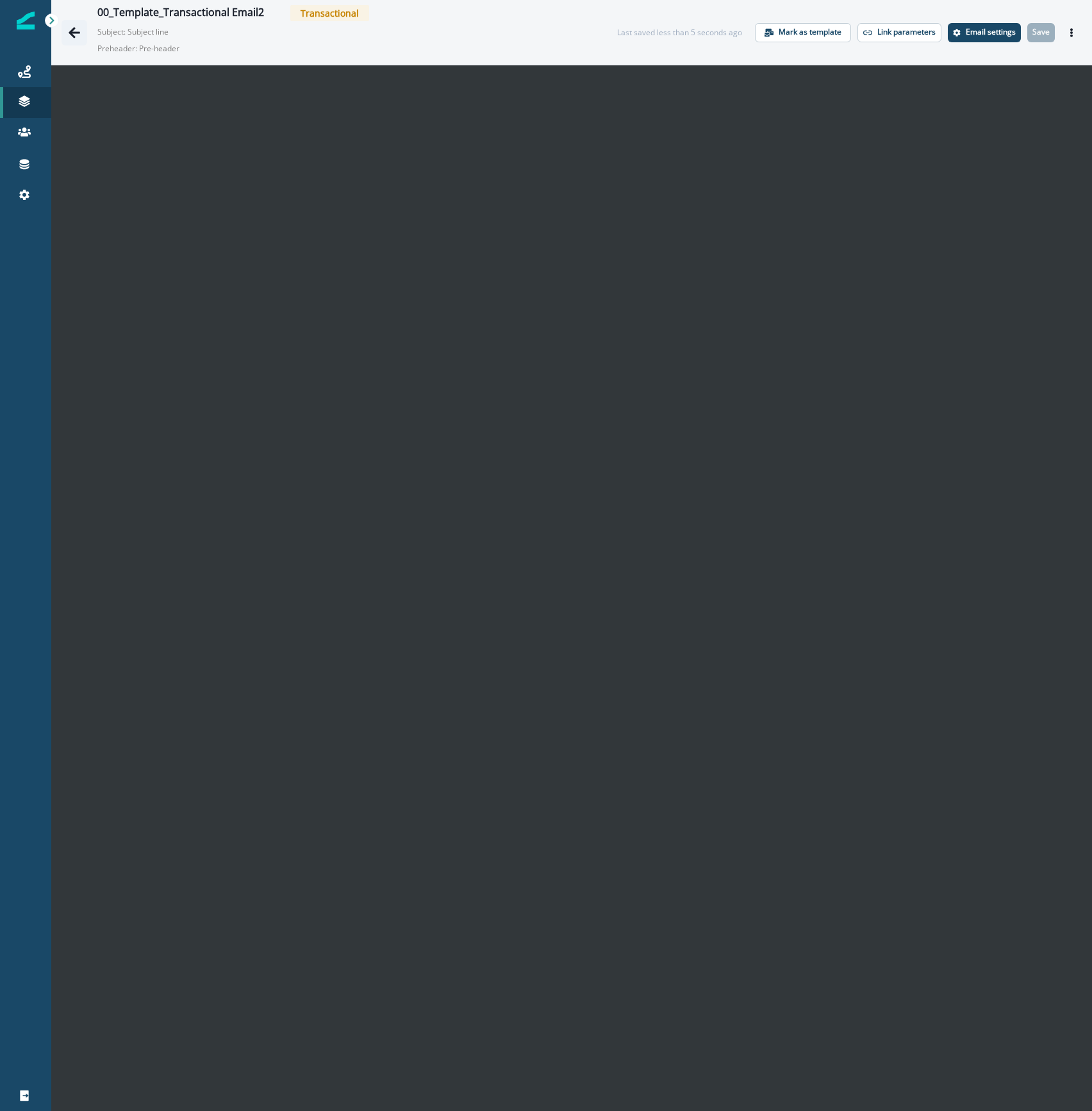
click at [75, 35] on icon "Go back" at bounding box center [75, 33] width 13 height 13
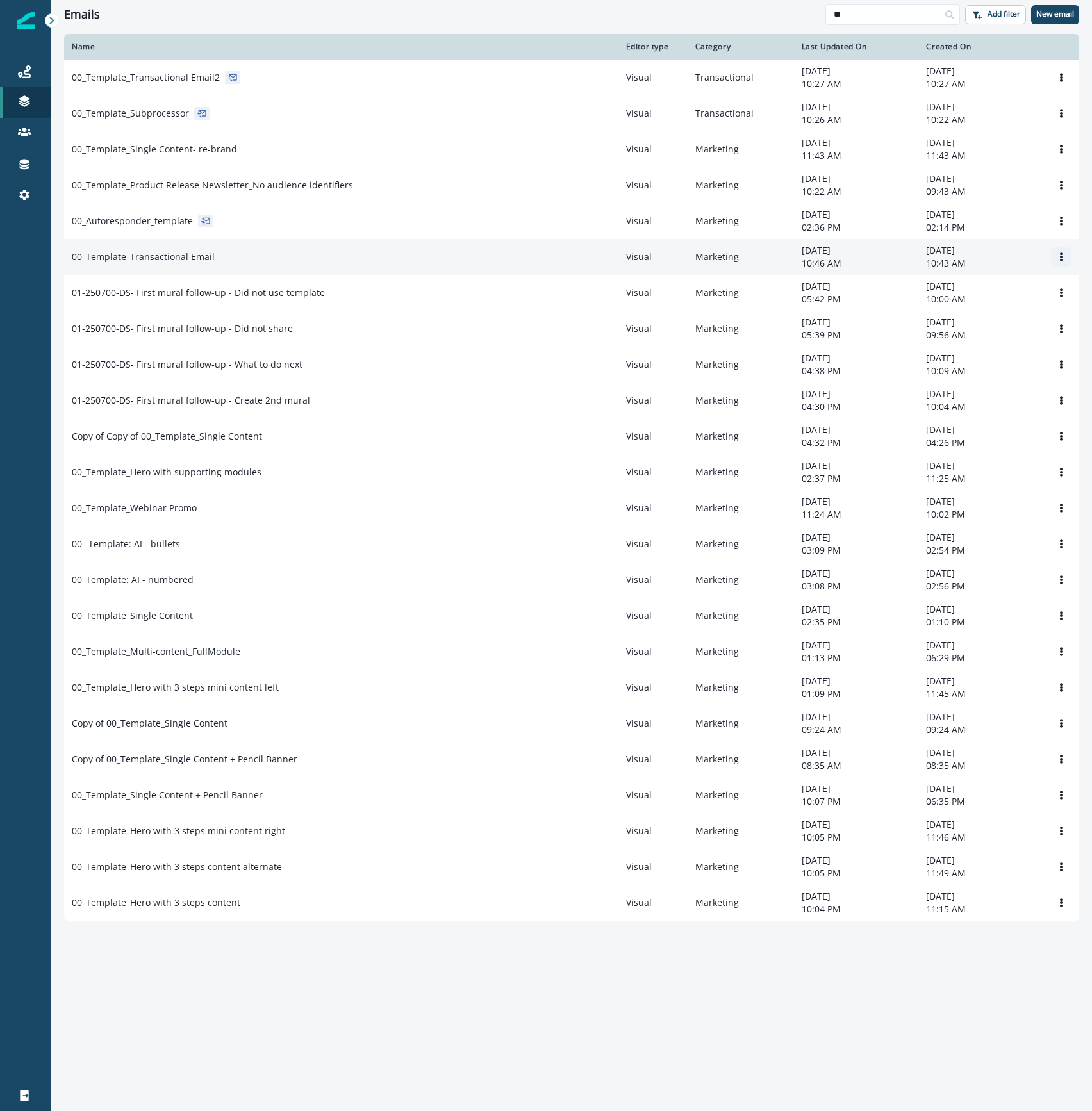
click at [1066, 262] on button "Options" at bounding box center [1061, 257] width 21 height 19
click at [1000, 329] on button "Remove" at bounding box center [999, 334] width 142 height 21
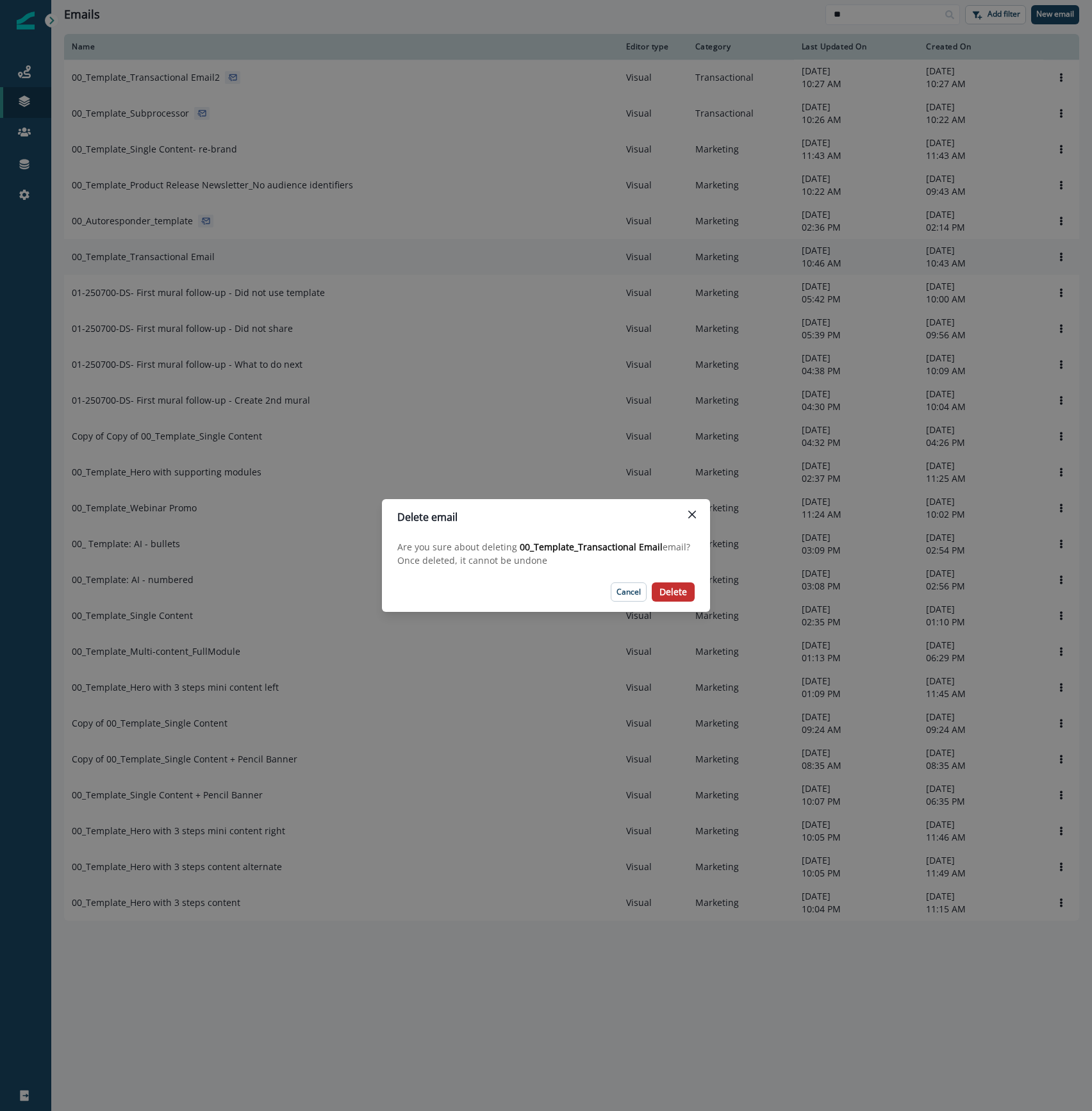
click at [675, 588] on p "Delete" at bounding box center [673, 592] width 27 height 11
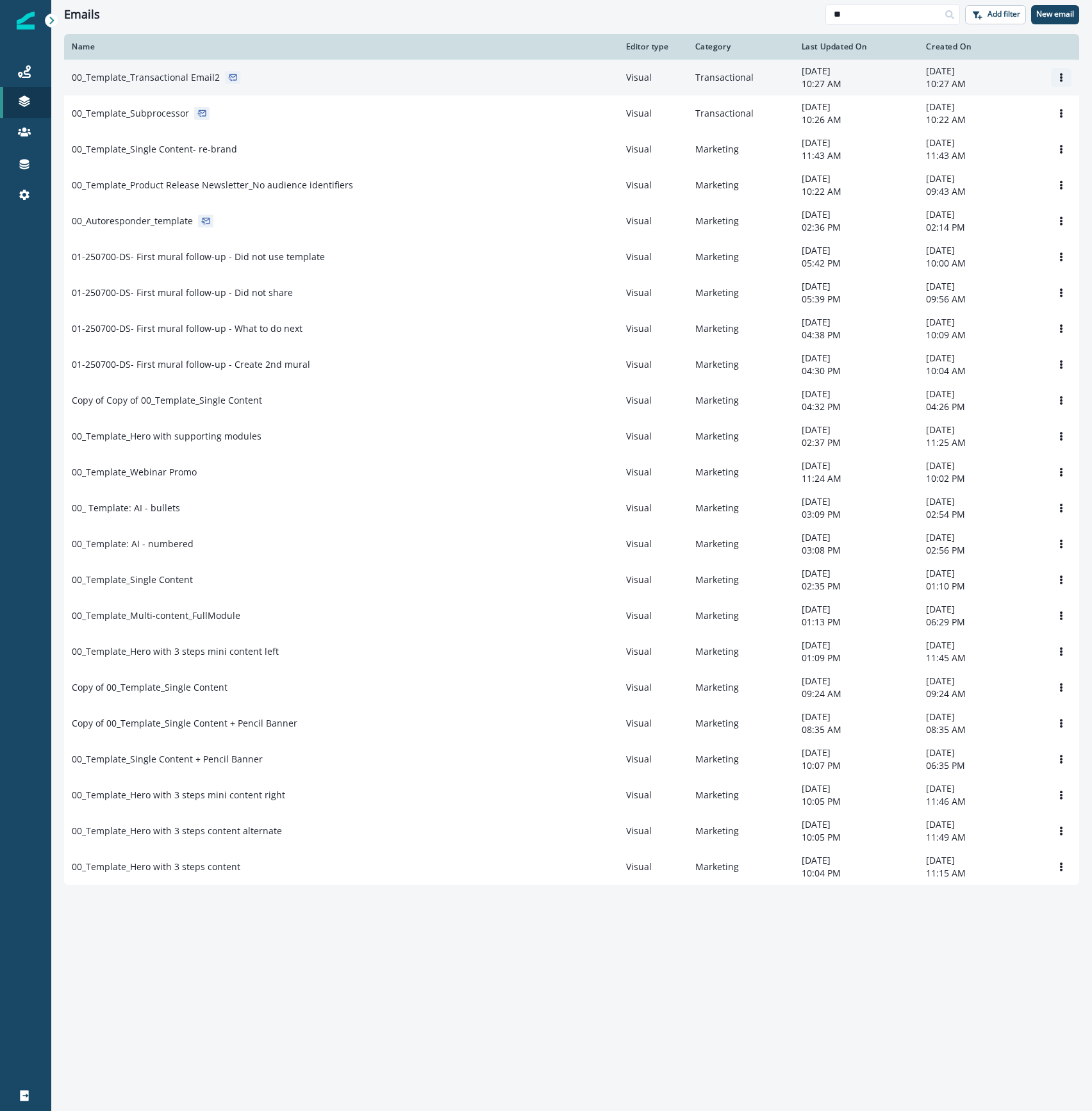
click at [1062, 77] on icon "Options" at bounding box center [1061, 77] width 9 height 9
click at [980, 132] on button "Rename" at bounding box center [999, 129] width 142 height 21
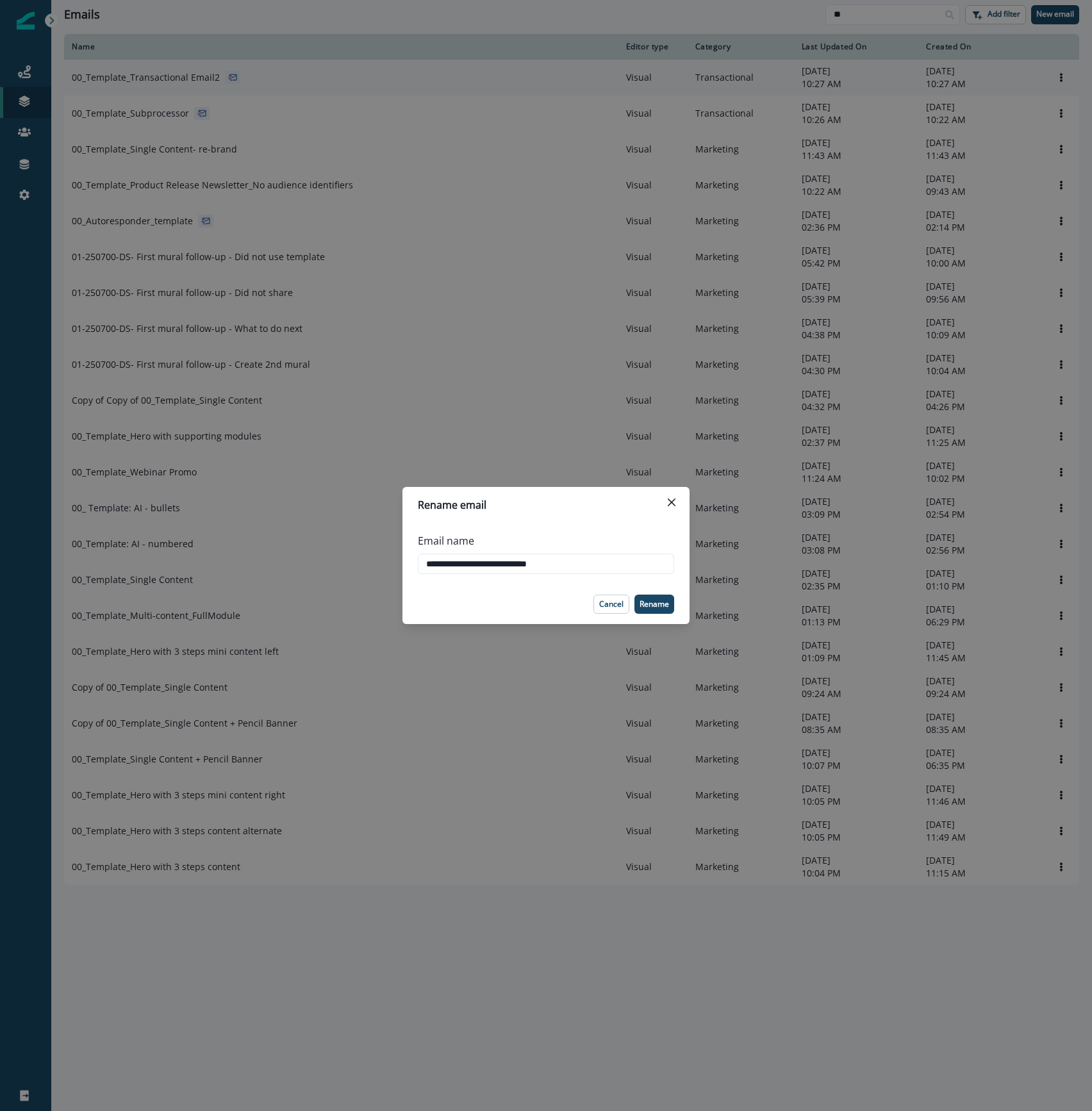
type input "**********"
click at [592, 519] on header "Rename email" at bounding box center [545, 504] width 287 height 36
click at [658, 604] on p "Rename" at bounding box center [654, 604] width 30 height 9
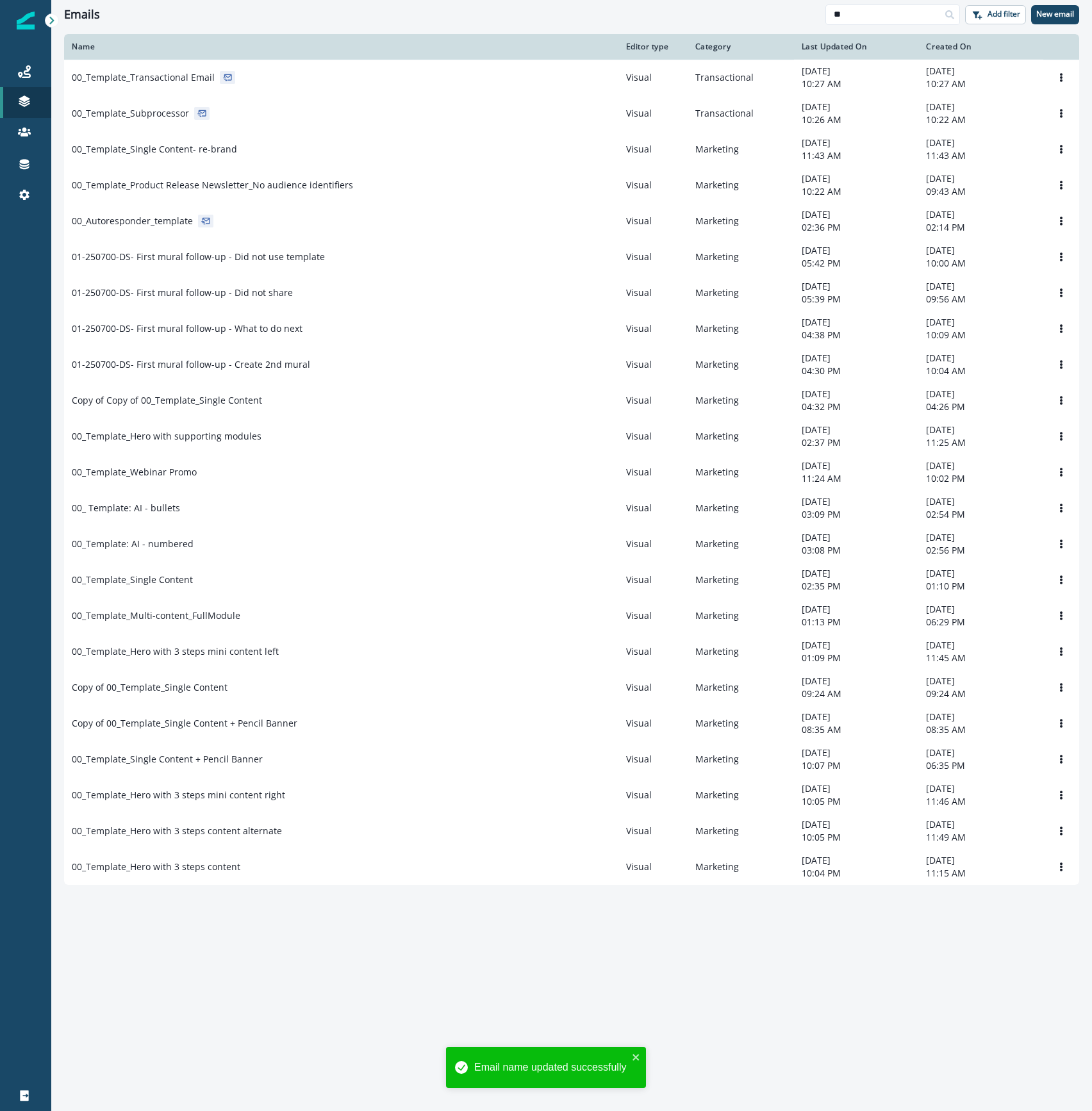
click at [159, 966] on div "Name Editor type Category Last Updated On Created On 00_Template_Transactional …" at bounding box center [572, 572] width 1041 height 1076
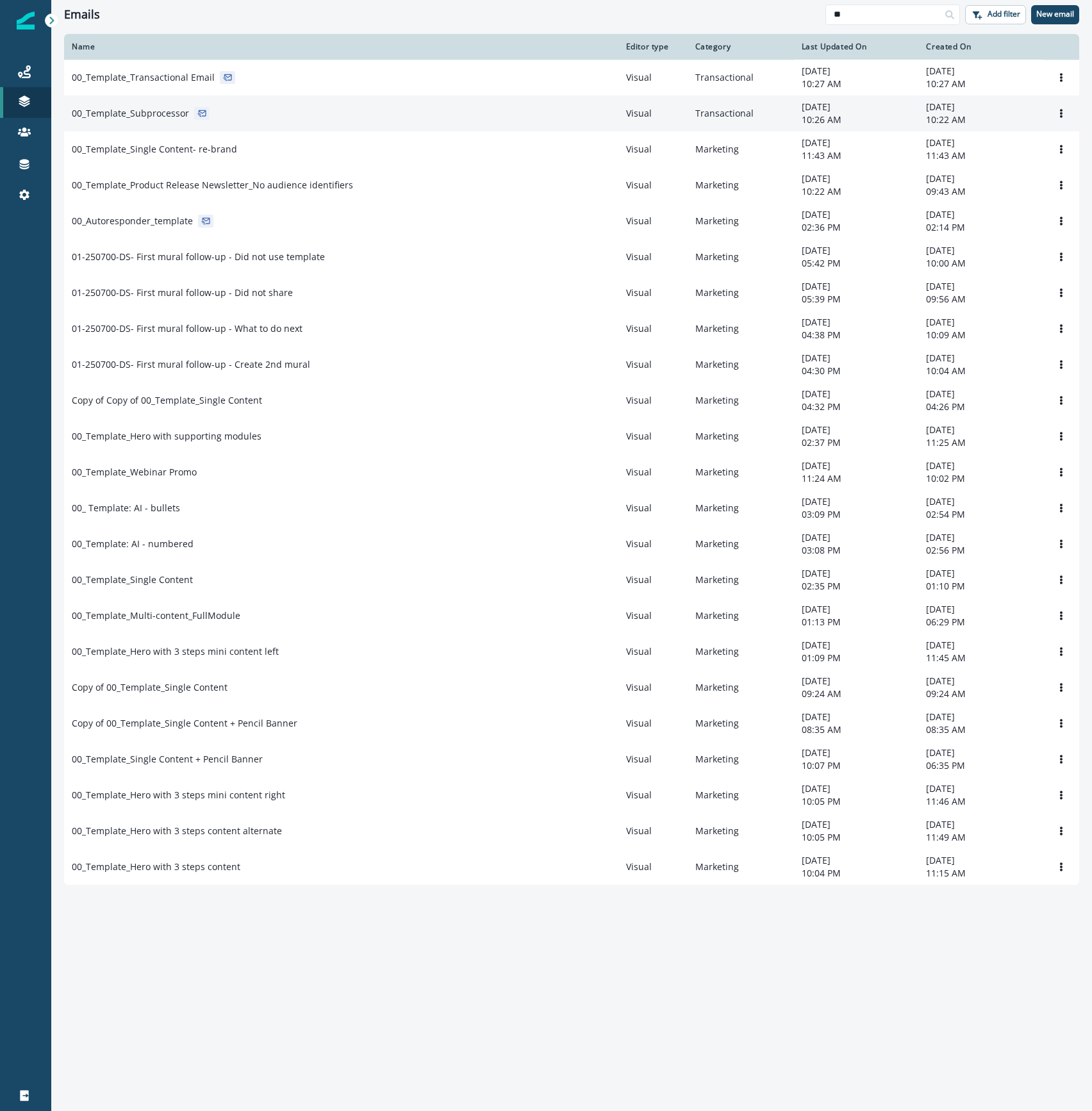
click at [198, 105] on td "00_Template_Subprocessor" at bounding box center [341, 113] width 554 height 36
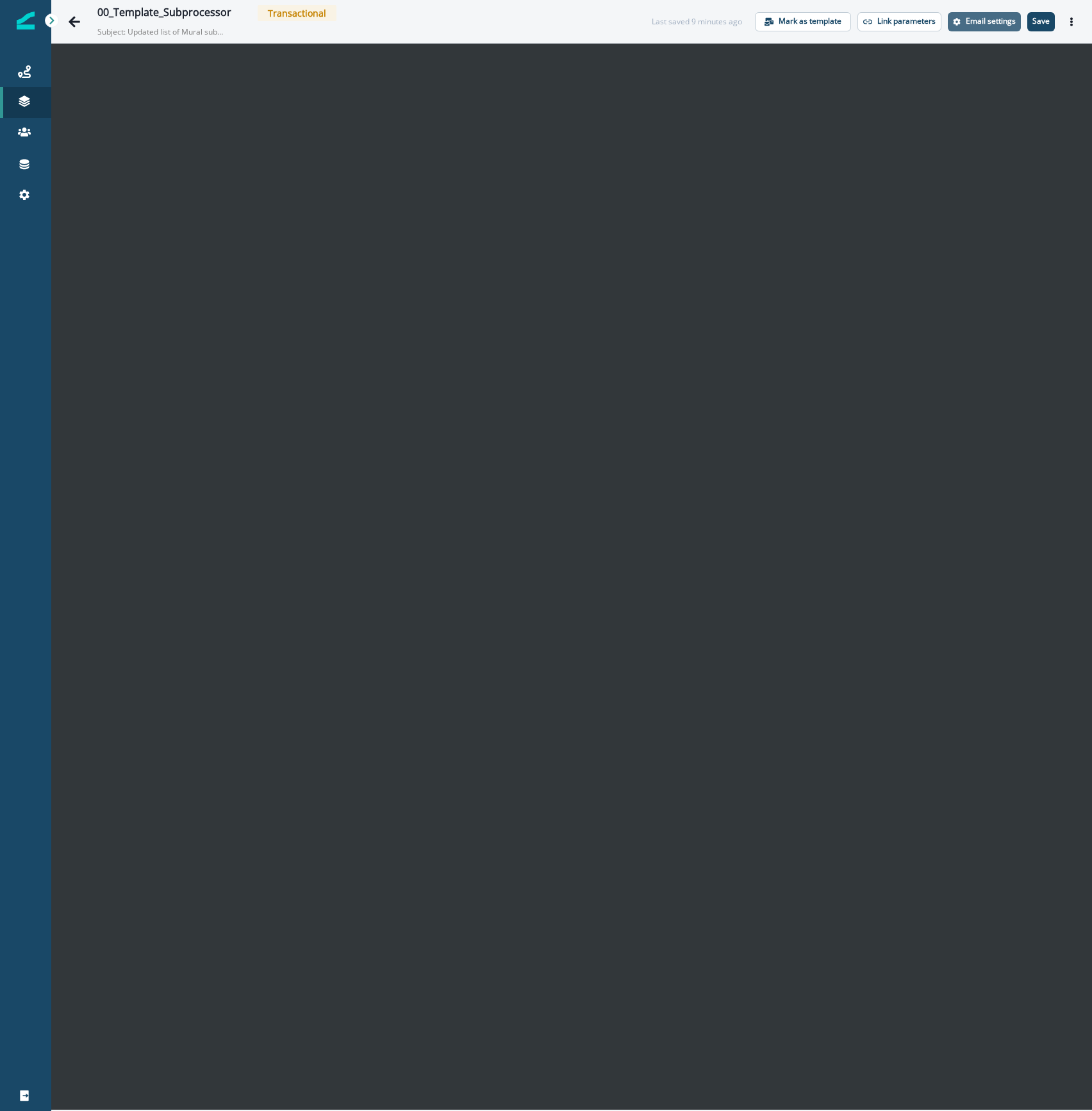
click at [991, 14] on button "Email settings" at bounding box center [984, 22] width 73 height 19
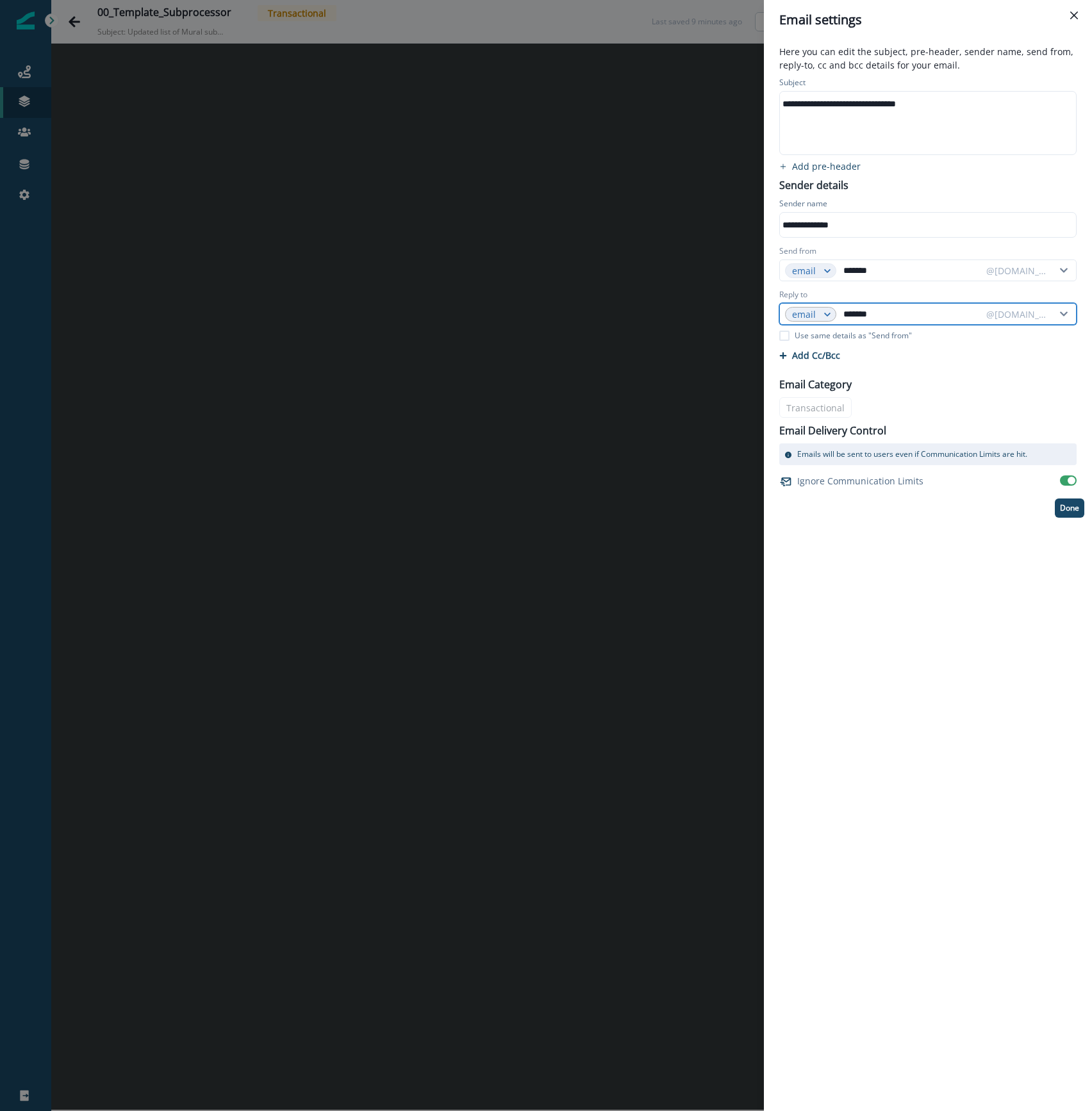
drag, startPoint x: 886, startPoint y: 319, endPoint x: 808, endPoint y: 319, distance: 78.0
click at [810, 320] on div "email ******* @mural.co" at bounding box center [927, 313] width 297 height 22
type input "*******"
click at [1075, 510] on p "Done" at bounding box center [1070, 507] width 19 height 9
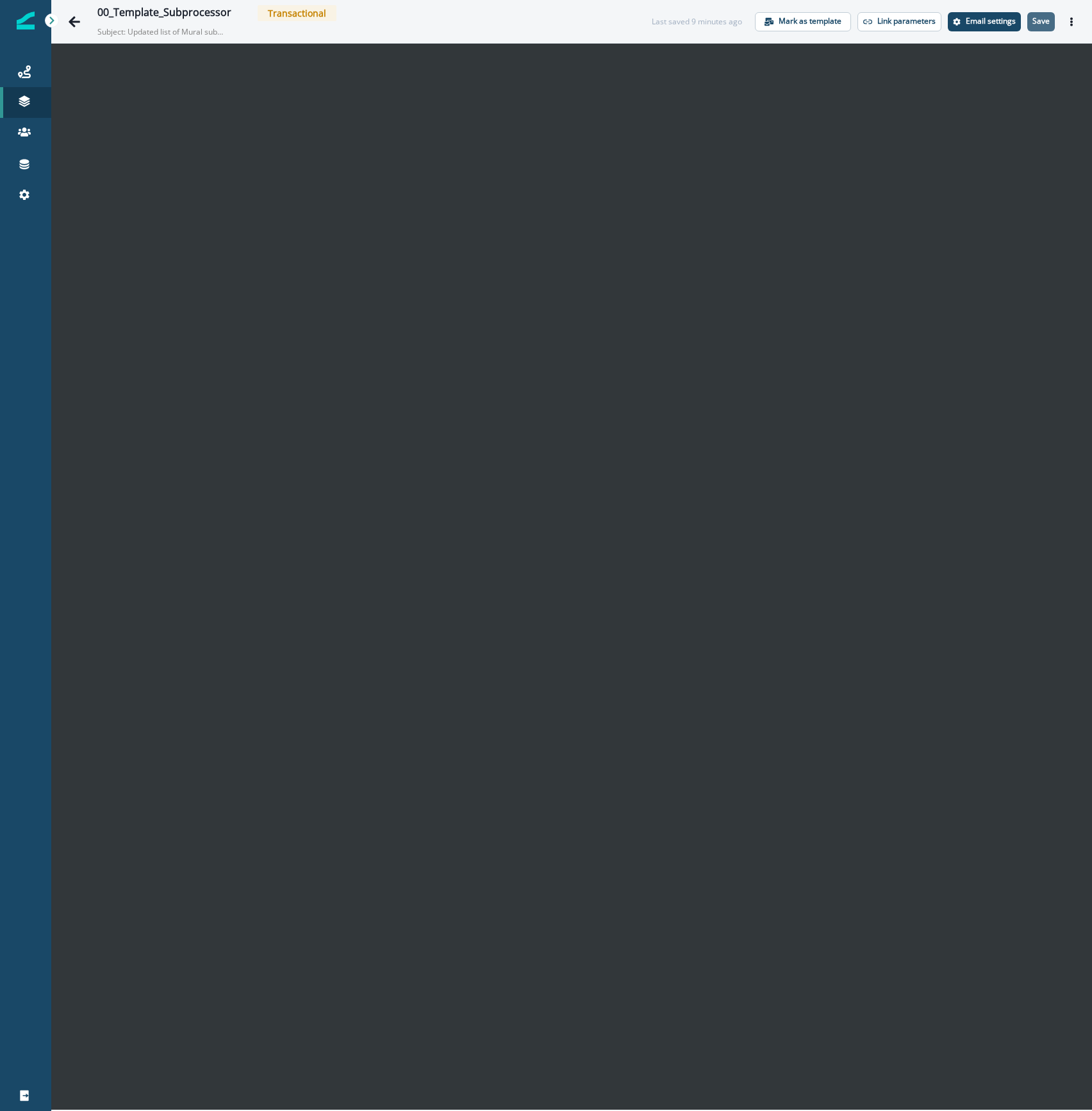
click at [1034, 18] on p "Save" at bounding box center [1041, 21] width 18 height 9
click at [1049, 21] on p "Save" at bounding box center [1041, 21] width 18 height 9
click at [68, 22] on icon "Go back" at bounding box center [75, 22] width 13 height 13
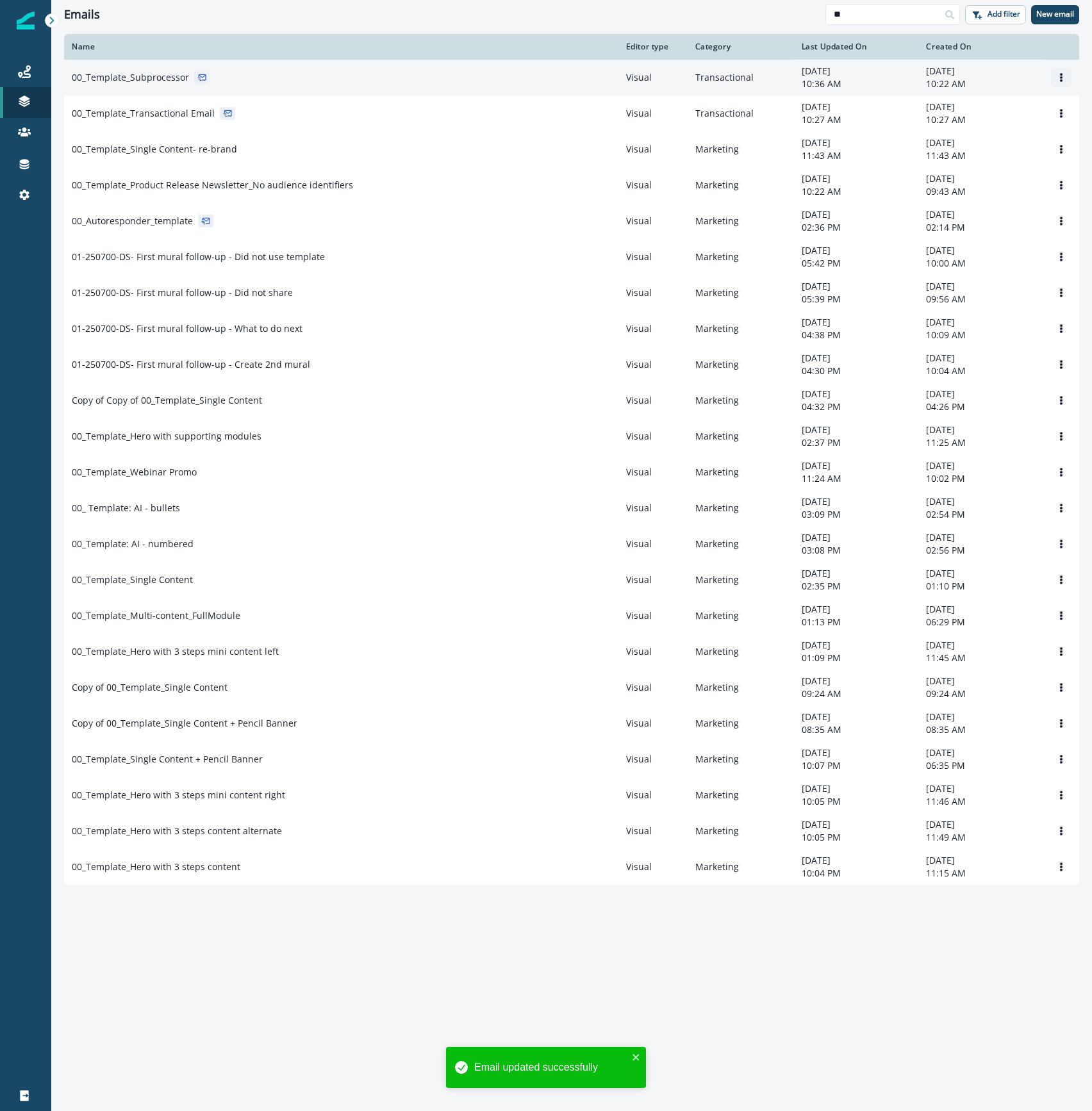
click at [1057, 81] on icon "Options" at bounding box center [1061, 77] width 9 height 9
click at [1039, 116] on button "Clone" at bounding box center [999, 109] width 142 height 21
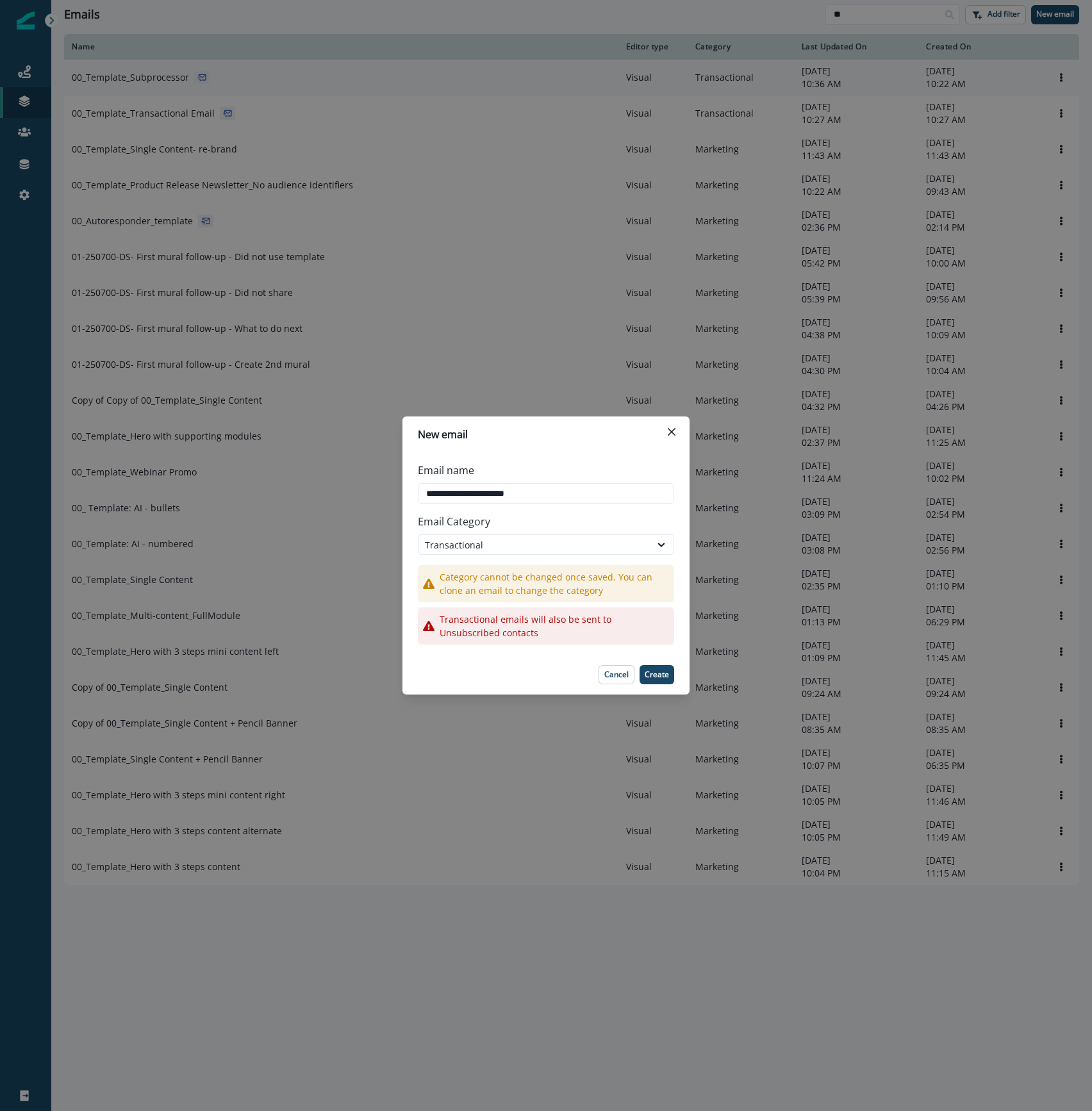
drag, startPoint x: 479, startPoint y: 493, endPoint x: 396, endPoint y: 492, distance: 83.0
click at [396, 492] on div "**********" at bounding box center [546, 556] width 1092 height 1111
click at [582, 499] on input "**********" at bounding box center [545, 494] width 256 height 21
click at [441, 492] on input "**********" at bounding box center [545, 494] width 256 height 21
type input "**********"
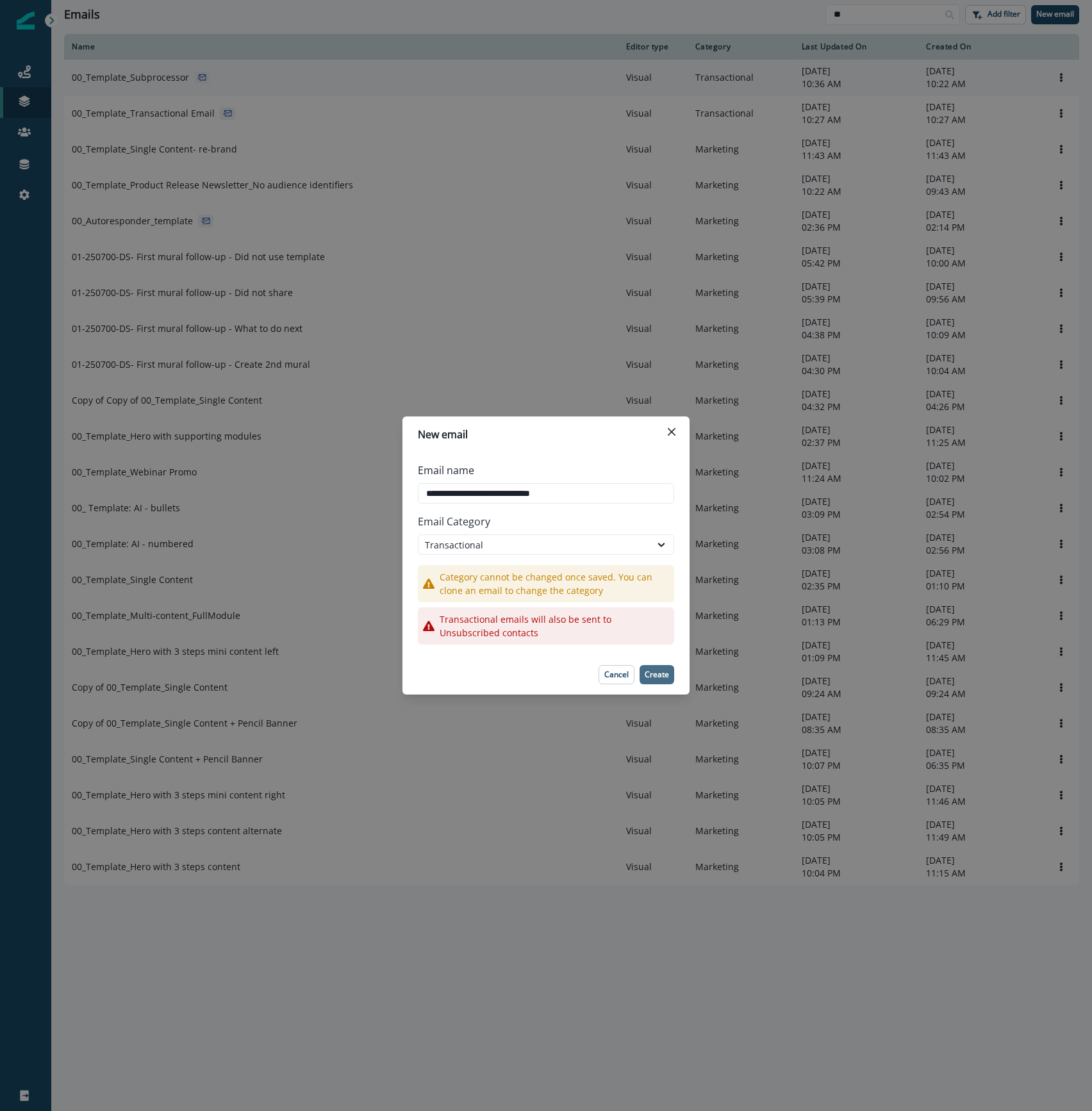
click at [666, 675] on p "Create" at bounding box center [657, 674] width 24 height 9
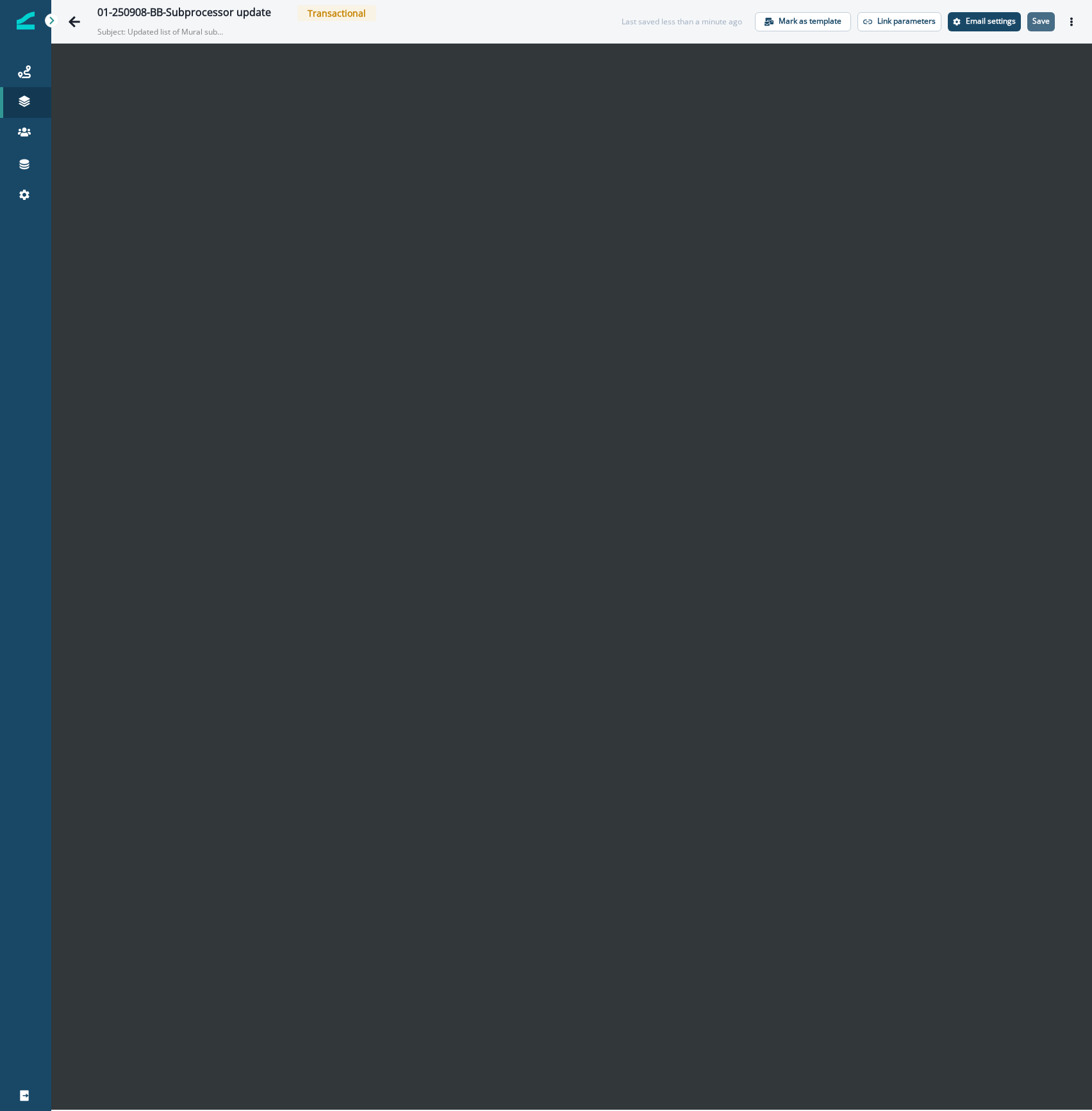
click at [1042, 17] on p "Save" at bounding box center [1041, 21] width 18 height 9
click at [1077, 21] on button "Actions" at bounding box center [1071, 22] width 21 height 19
click at [996, 101] on button "Send test email" at bounding box center [1009, 99] width 142 height 23
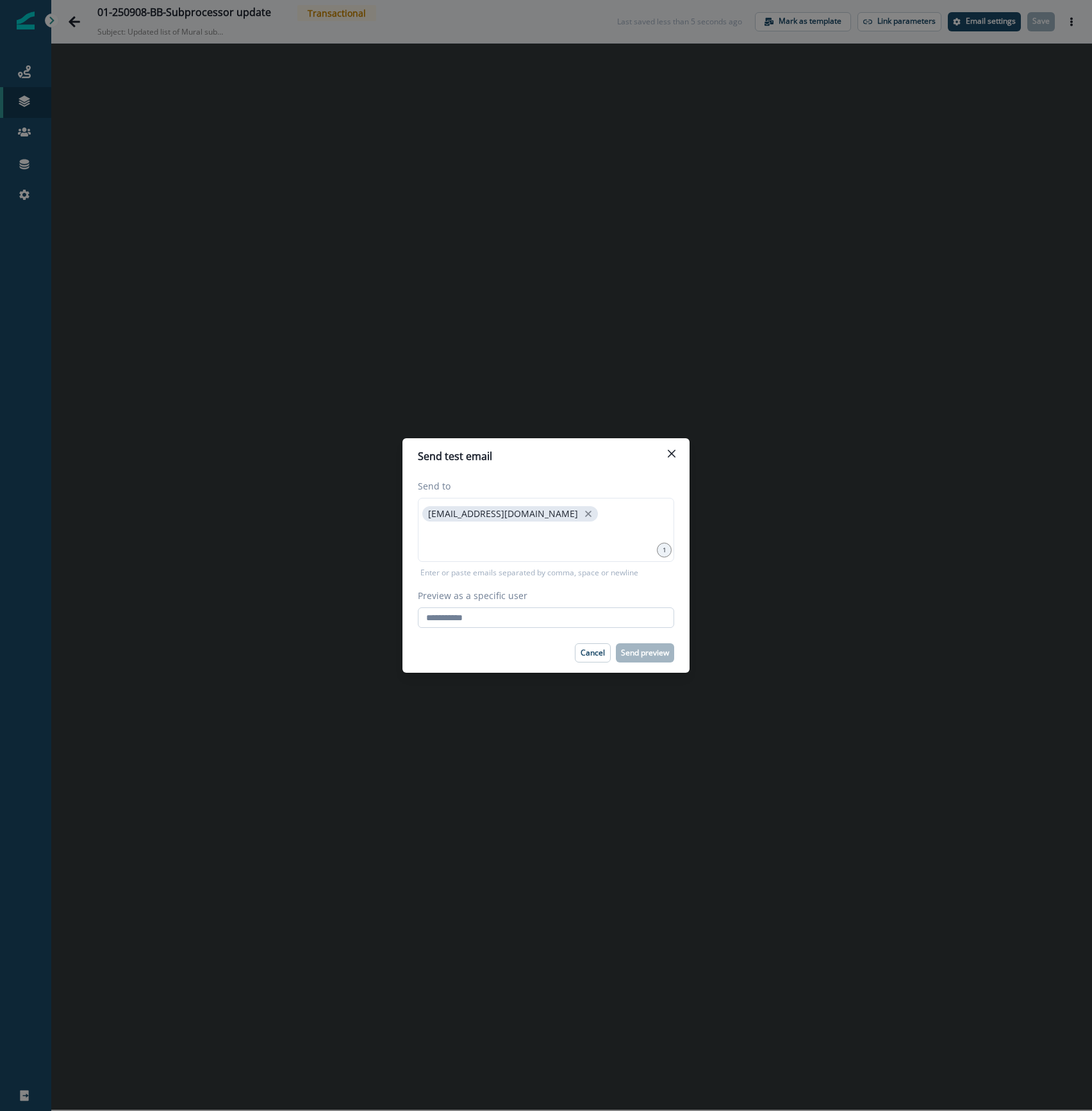
click at [471, 623] on input "Preview as a specific user" at bounding box center [545, 617] width 256 height 21
type input "**********"
click at [458, 636] on footer "Cancel Send preview" at bounding box center [545, 652] width 287 height 39
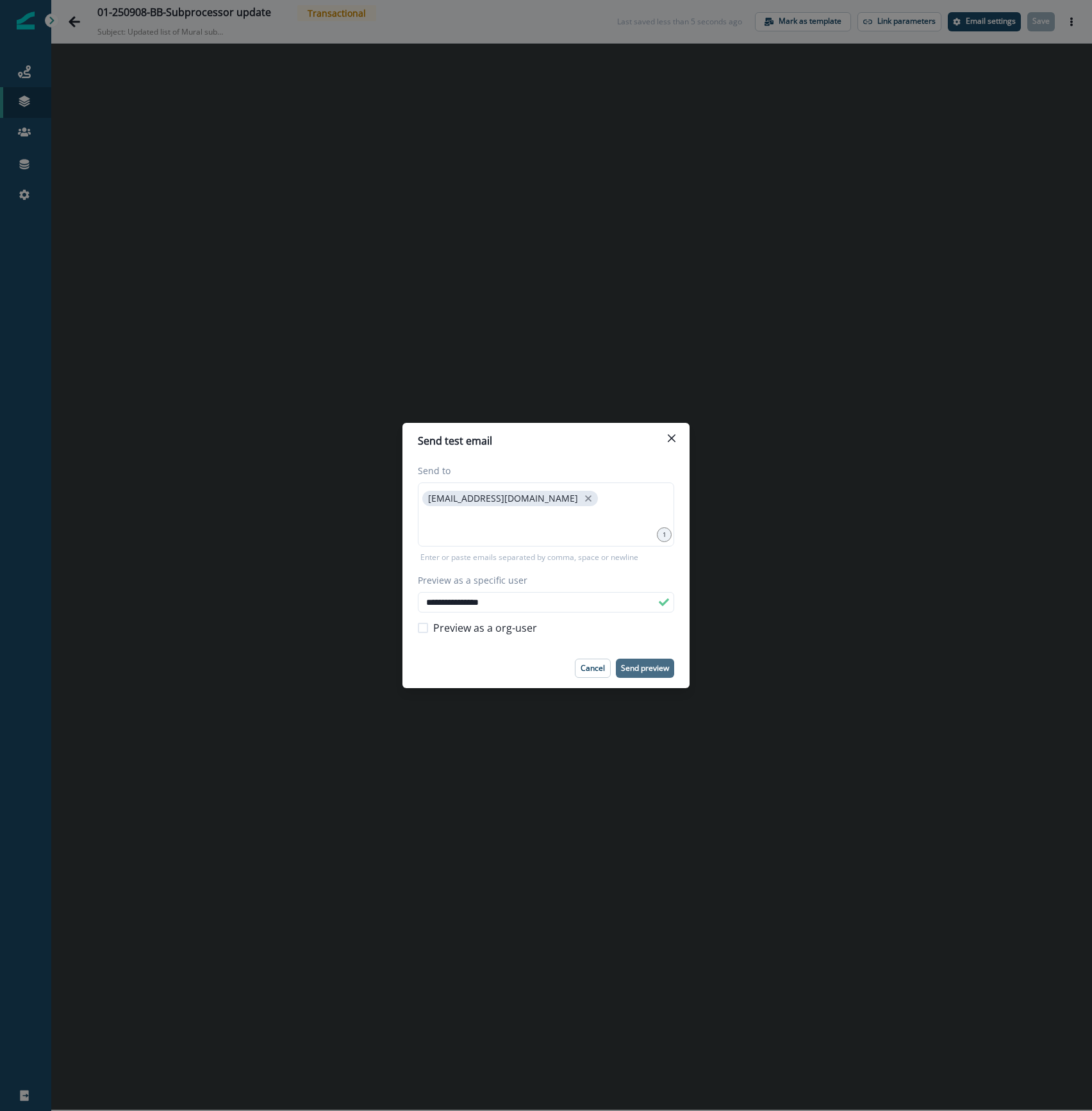
click at [655, 667] on p "Send preview" at bounding box center [645, 668] width 48 height 9
click at [24, 72] on div "**********" at bounding box center [546, 556] width 1092 height 1111
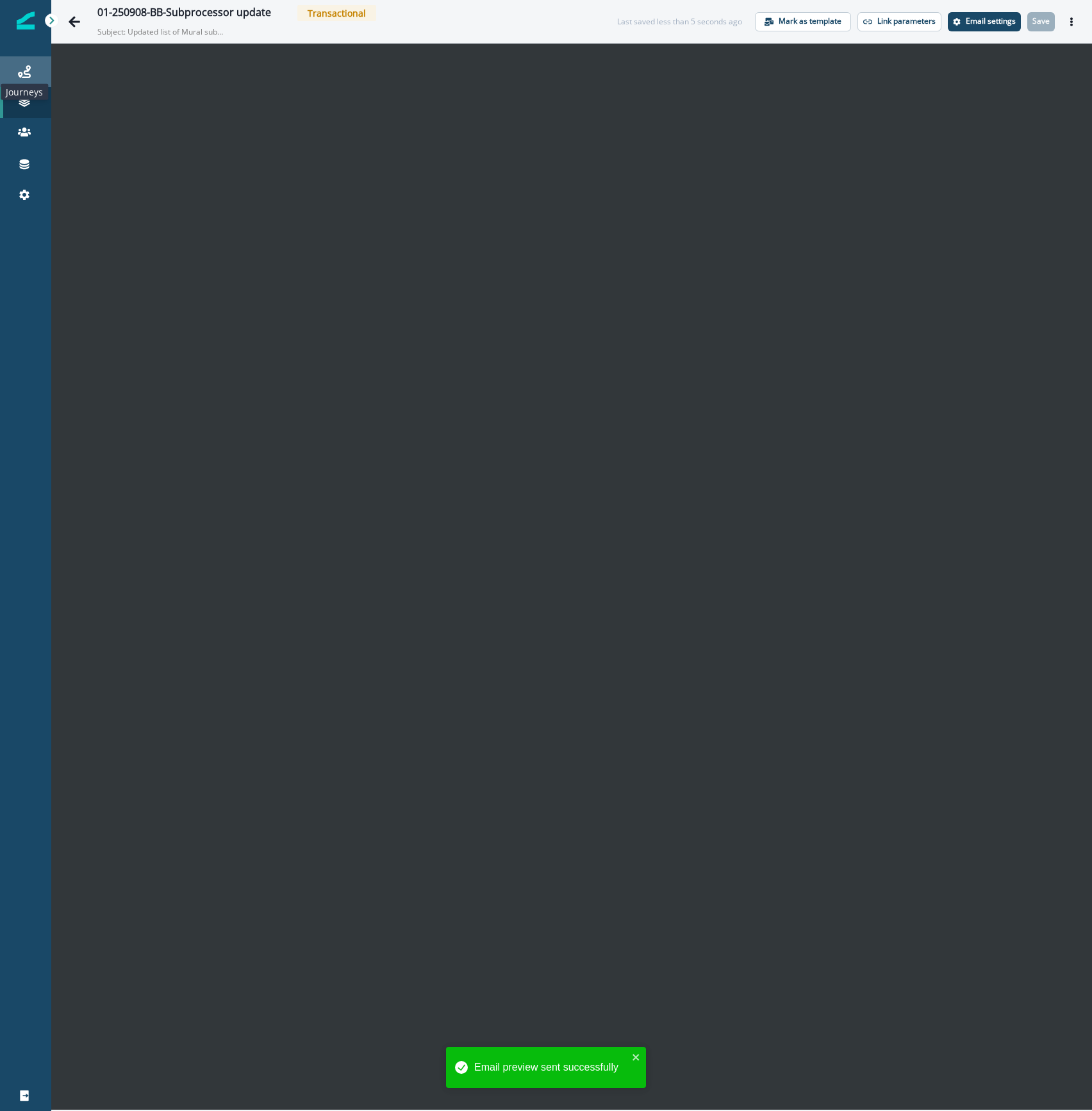
click at [24, 72] on icon at bounding box center [24, 71] width 13 height 13
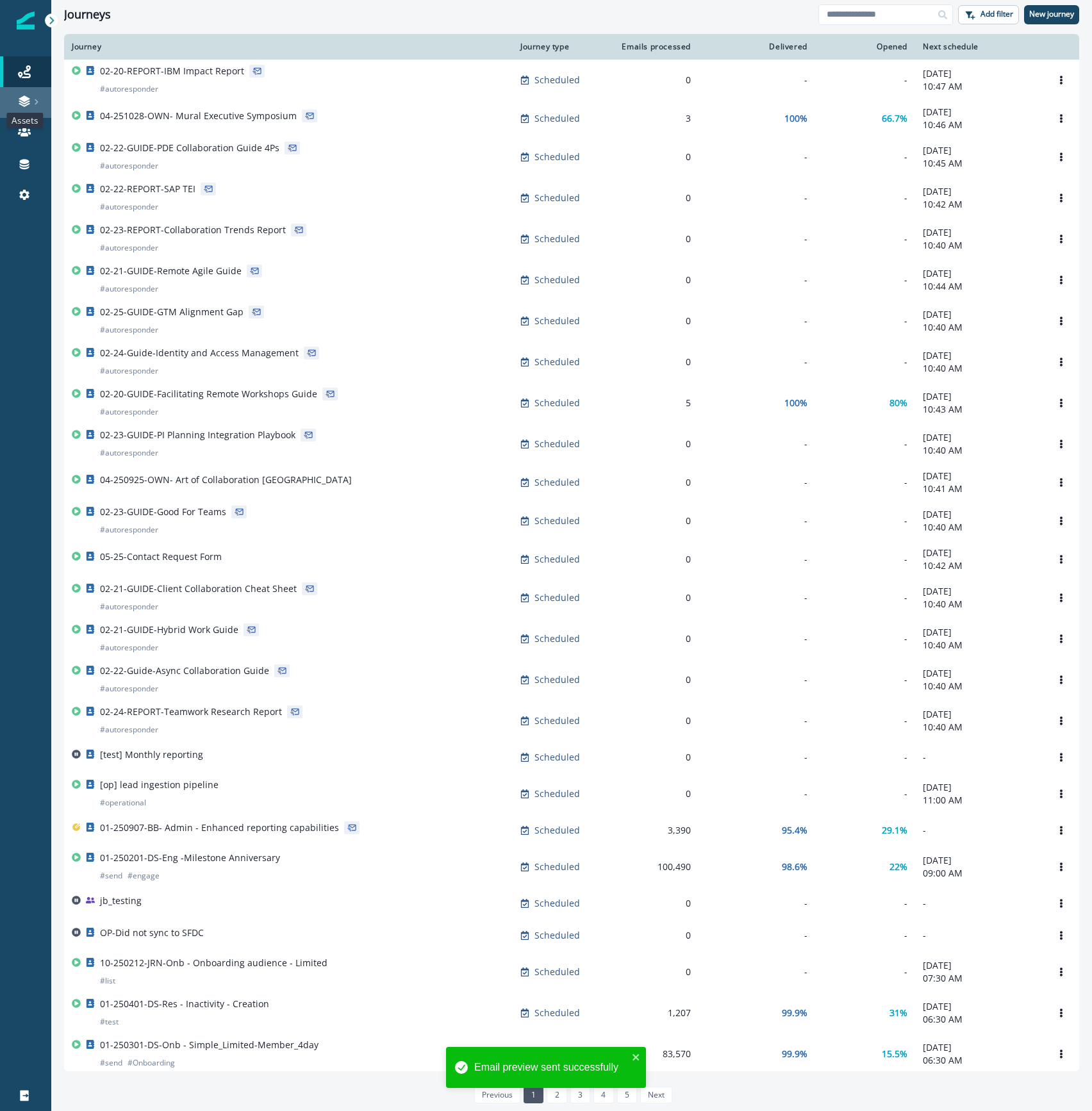
click at [28, 104] on icon at bounding box center [24, 104] width 11 height 4
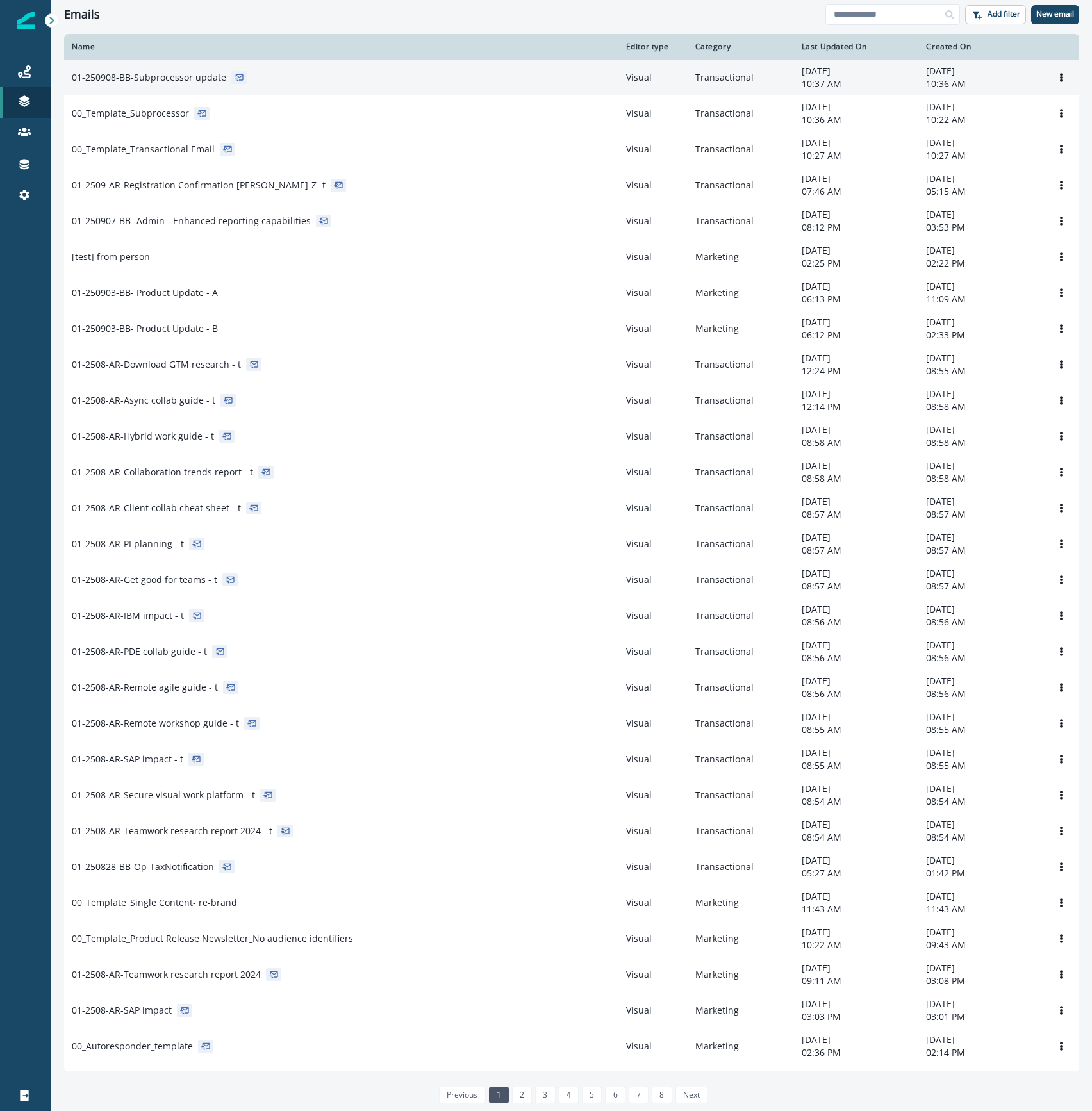
click at [160, 73] on p "01-250908-BB-Subprocessor update" at bounding box center [149, 78] width 154 height 13
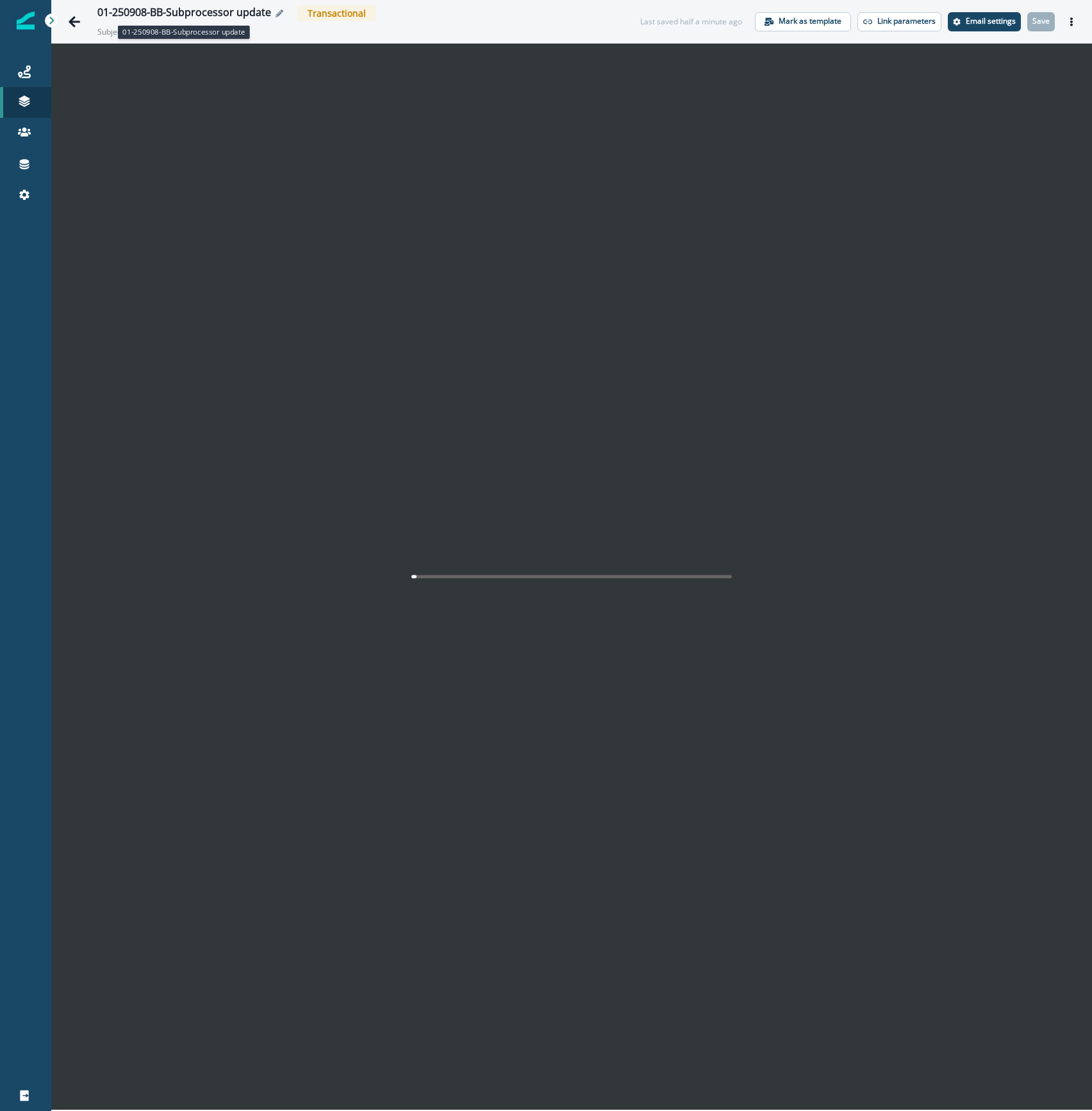
click at [219, 8] on div "01-250908-BB-Subprocessor update" at bounding box center [184, 14] width 173 height 14
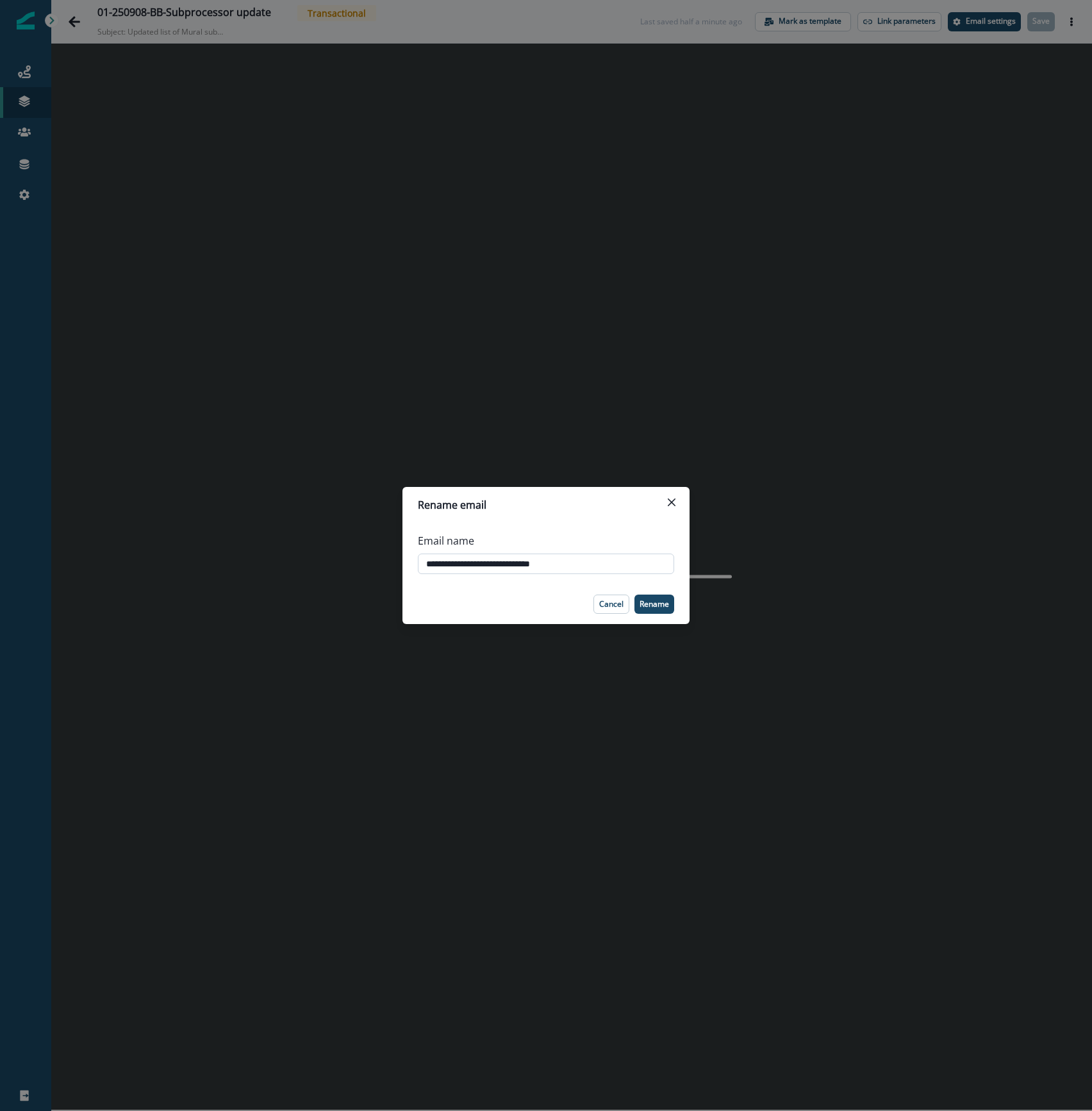
click at [495, 569] on input "**********" at bounding box center [545, 564] width 256 height 21
click at [670, 506] on icon "Close" at bounding box center [671, 503] width 8 height 8
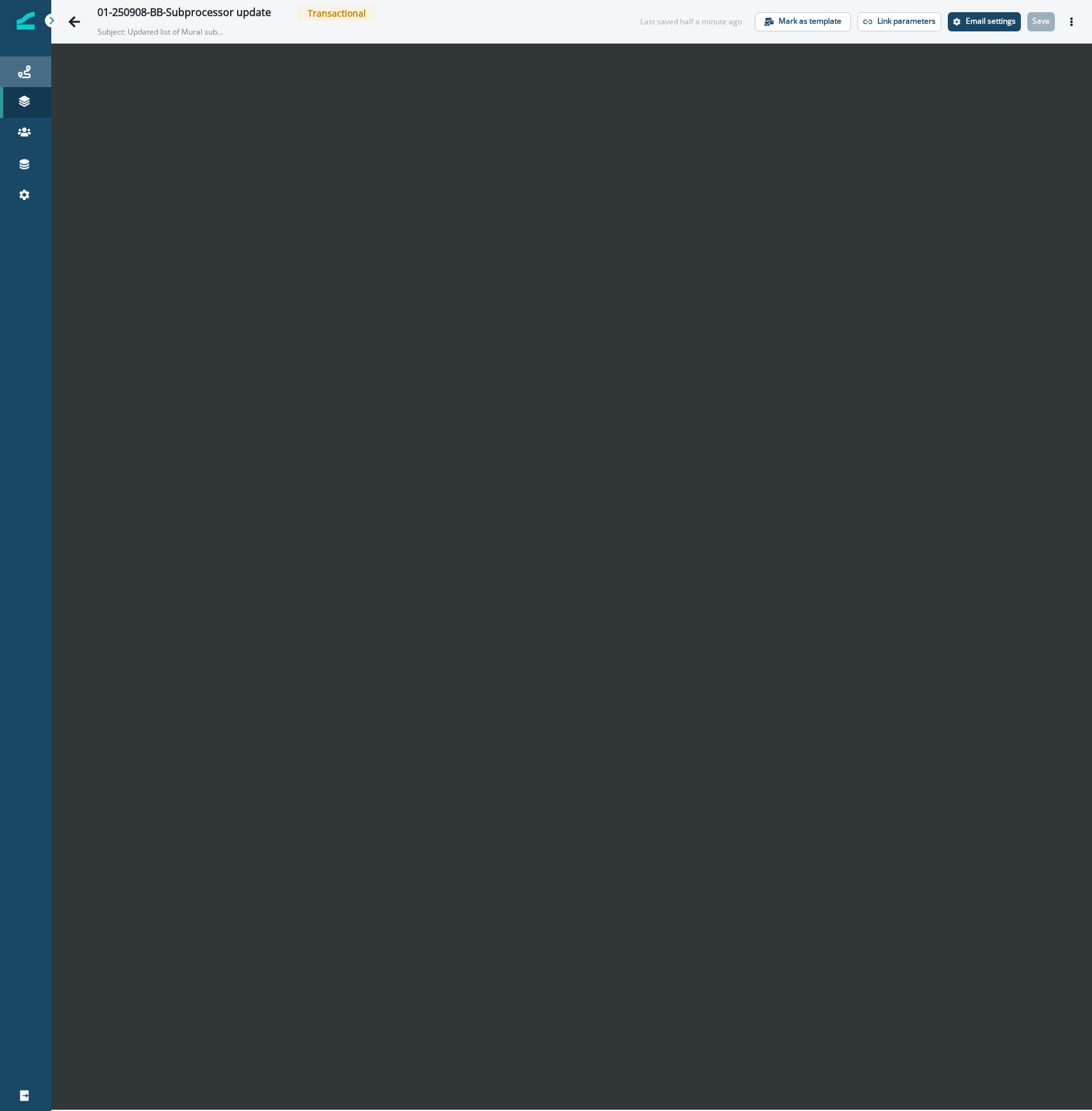
click at [32, 70] on div "Journeys" at bounding box center [25, 71] width 41 height 15
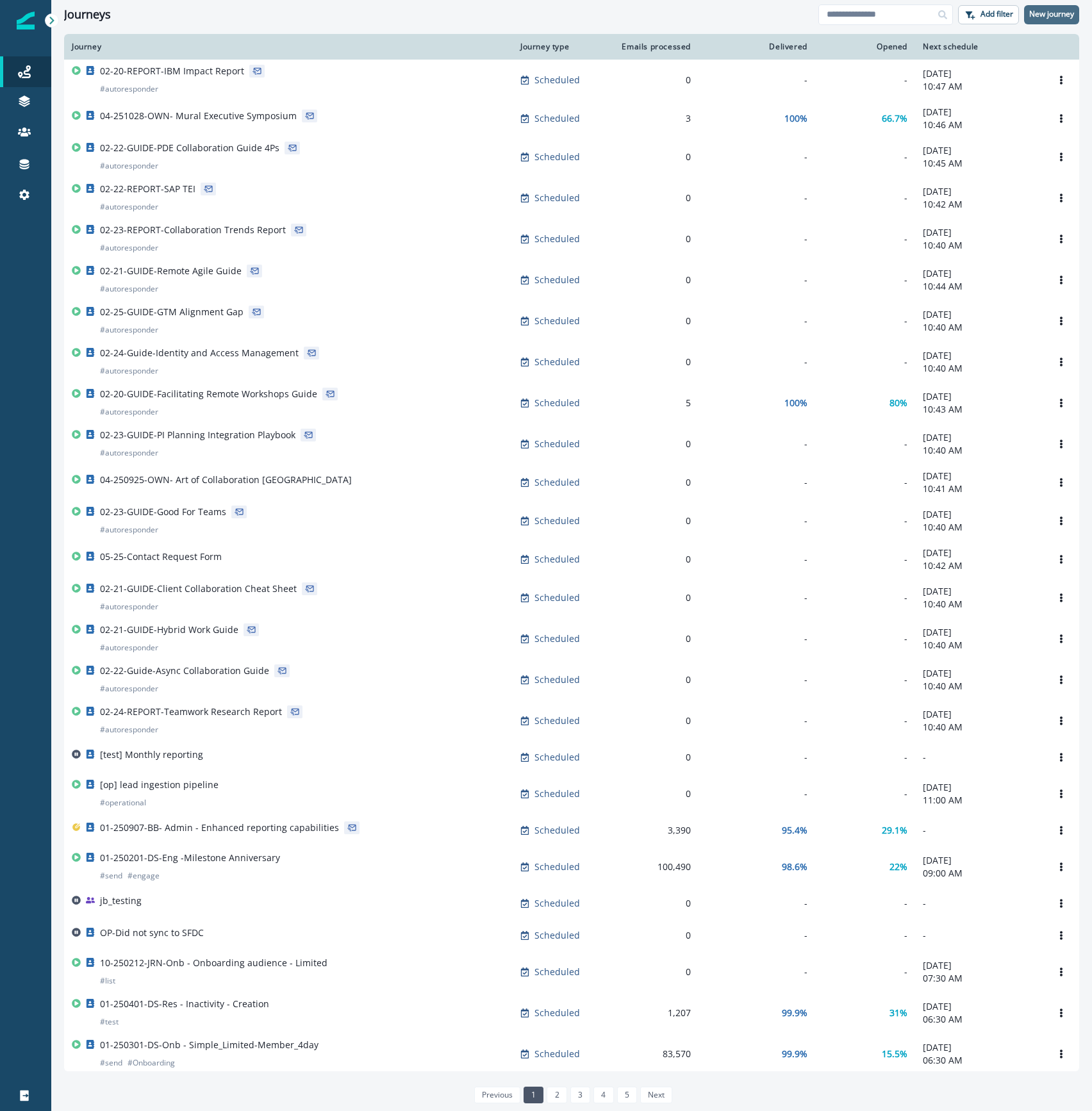
click at [1051, 14] on p "New journey" at bounding box center [1052, 14] width 45 height 9
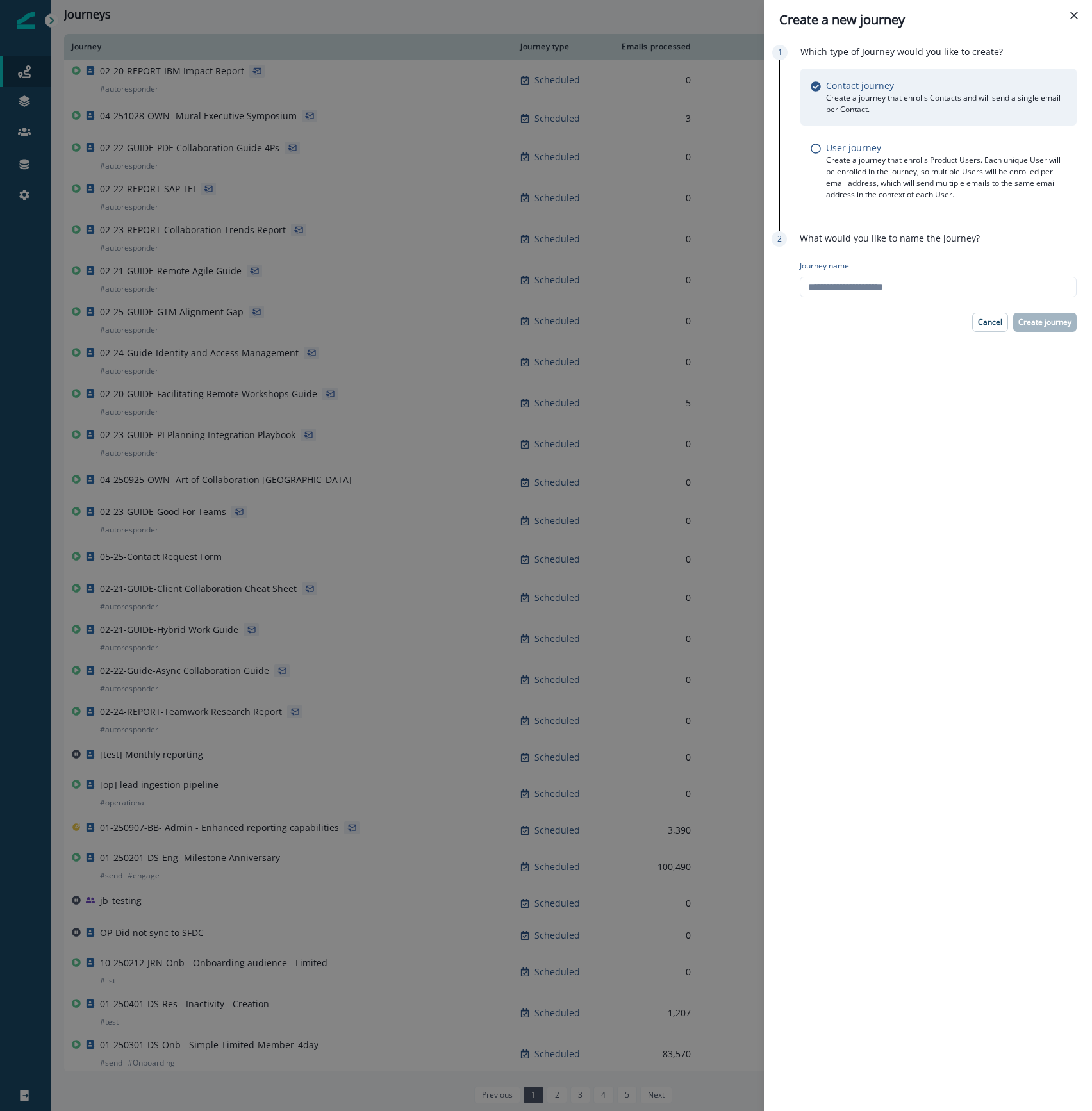
click at [836, 300] on div "Journey name" at bounding box center [938, 279] width 277 height 47
click at [843, 291] on input "Journey name" at bounding box center [938, 287] width 277 height 21
paste input "**********"
type input "**********"
click at [1037, 324] on p "Create journey" at bounding box center [1045, 322] width 53 height 9
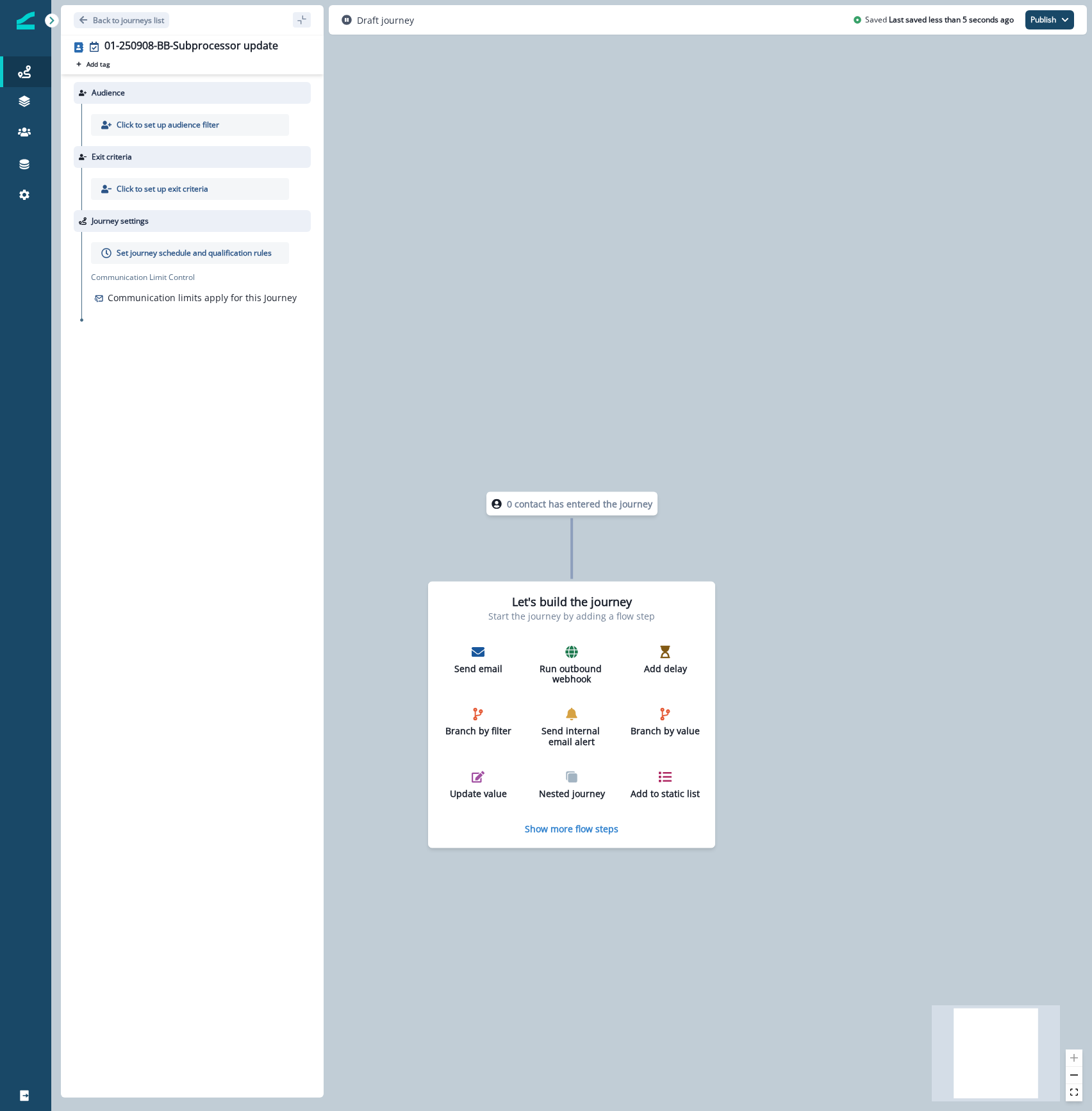
click at [221, 387] on div "Audience Click to set up audience filter Exit criteria Click to set up exit cri…" at bounding box center [192, 584] width 263 height 1018
click at [153, 116] on div "Click to set up audience filter" at bounding box center [189, 124] width 198 height 22
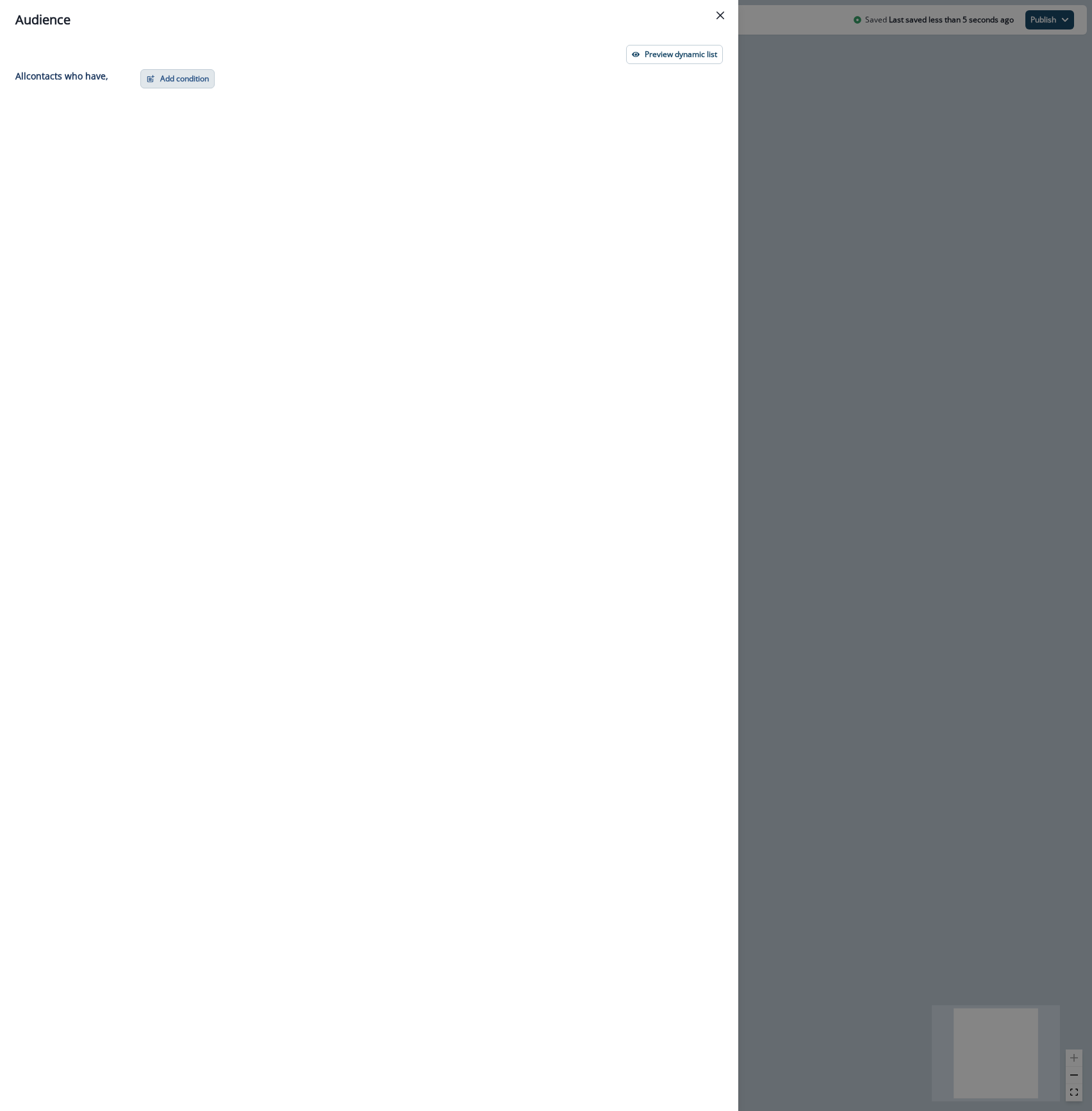
click at [178, 80] on button "Add condition" at bounding box center [177, 79] width 75 height 19
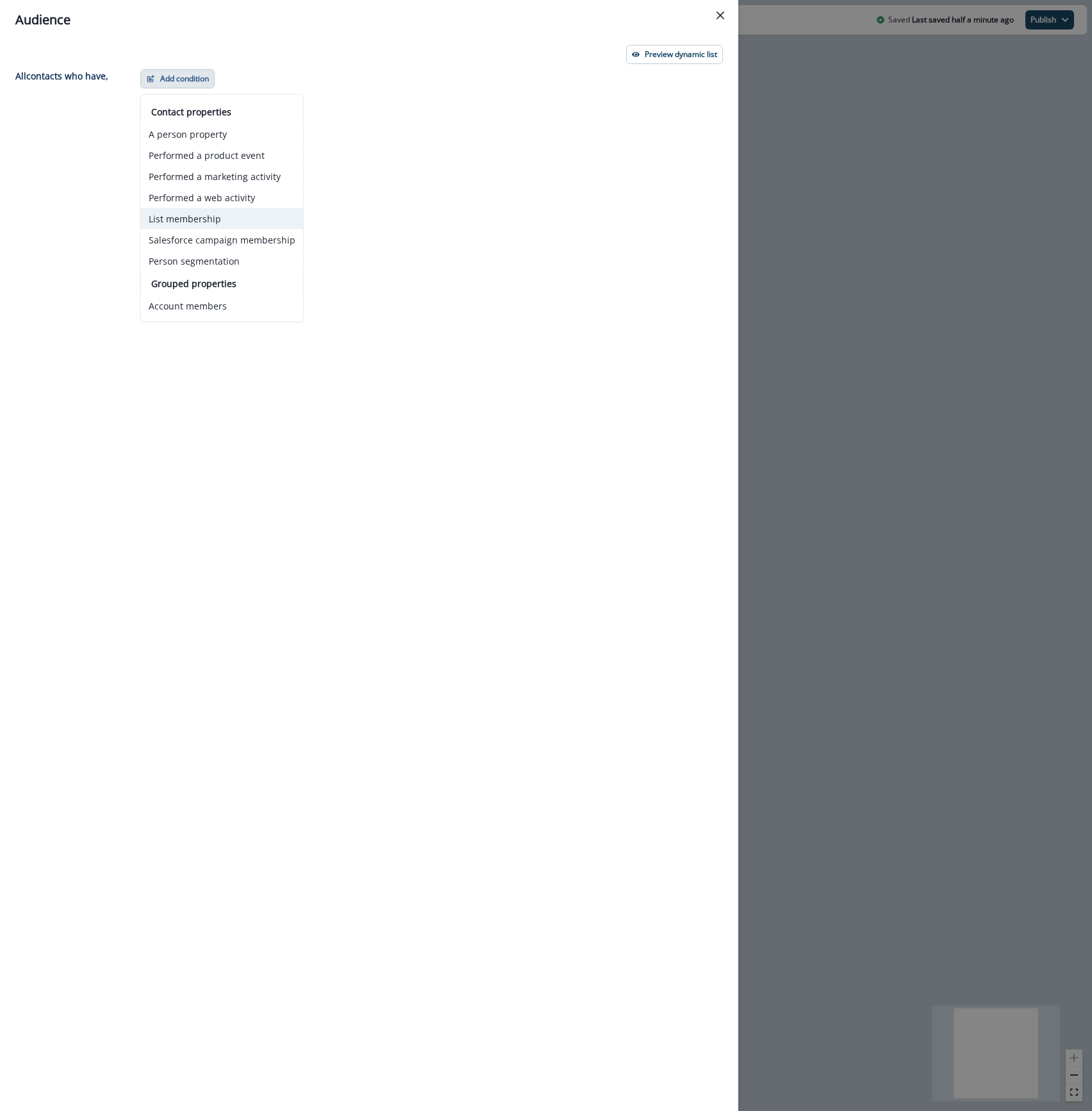
click at [202, 218] on button "List membership" at bounding box center [222, 218] width 162 height 21
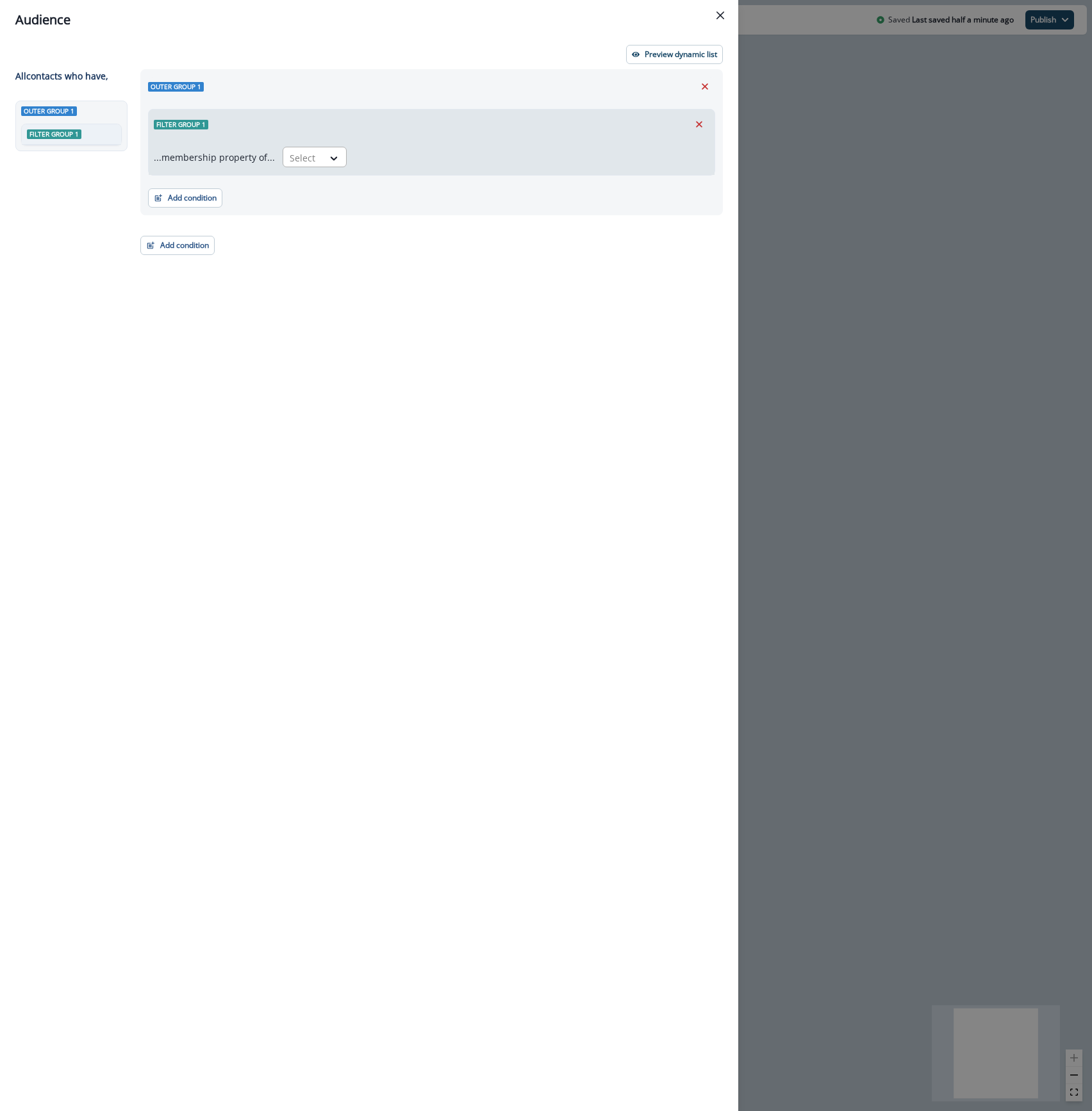
click at [299, 155] on div at bounding box center [304, 158] width 27 height 16
click at [310, 206] on div "in" at bounding box center [311, 210] width 64 height 24
click at [376, 169] on div "...membership property of... option in, selected. in Select" at bounding box center [431, 157] width 566 height 36
click at [395, 155] on div at bounding box center [520, 158] width 318 height 16
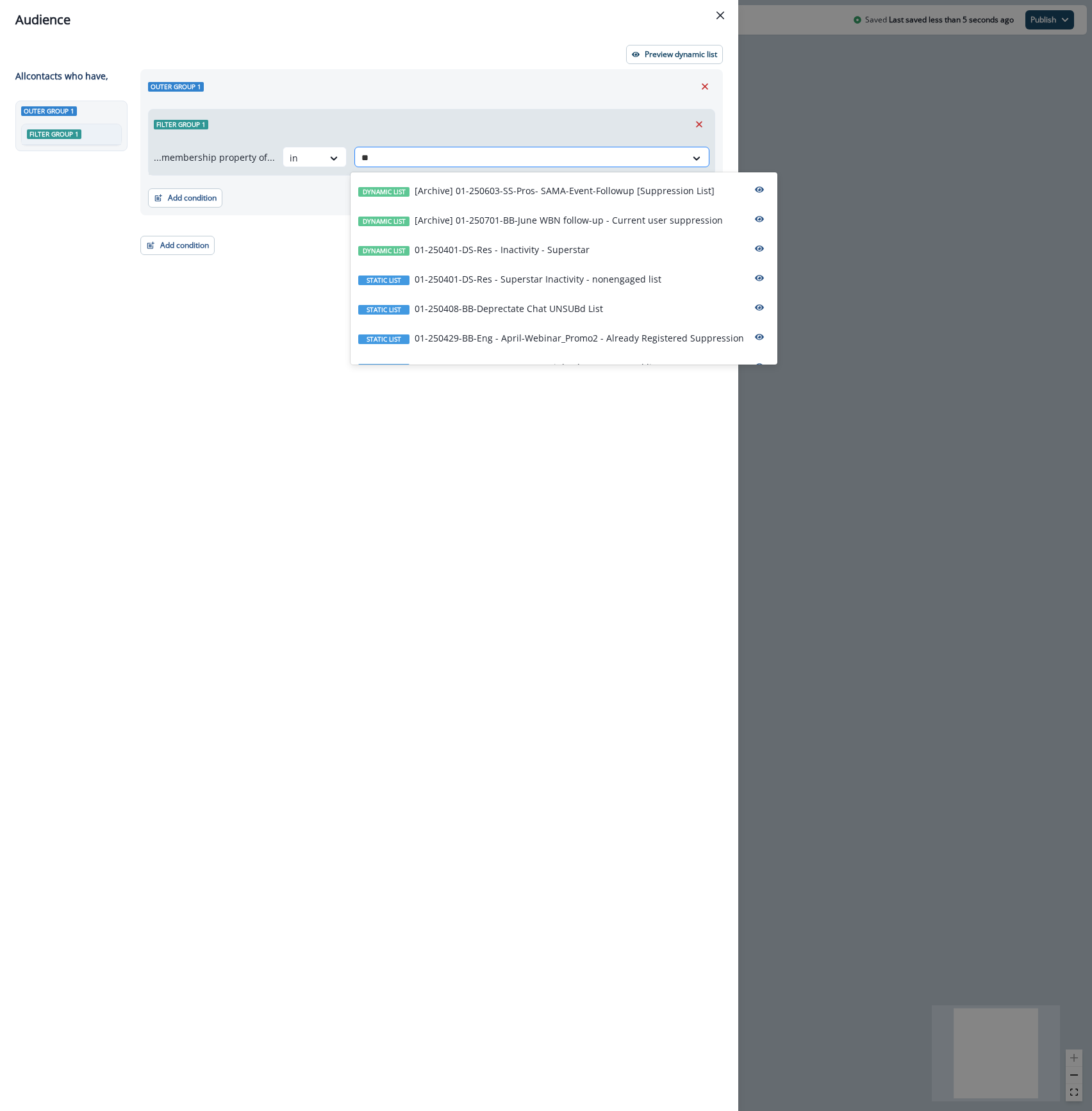
type input "***"
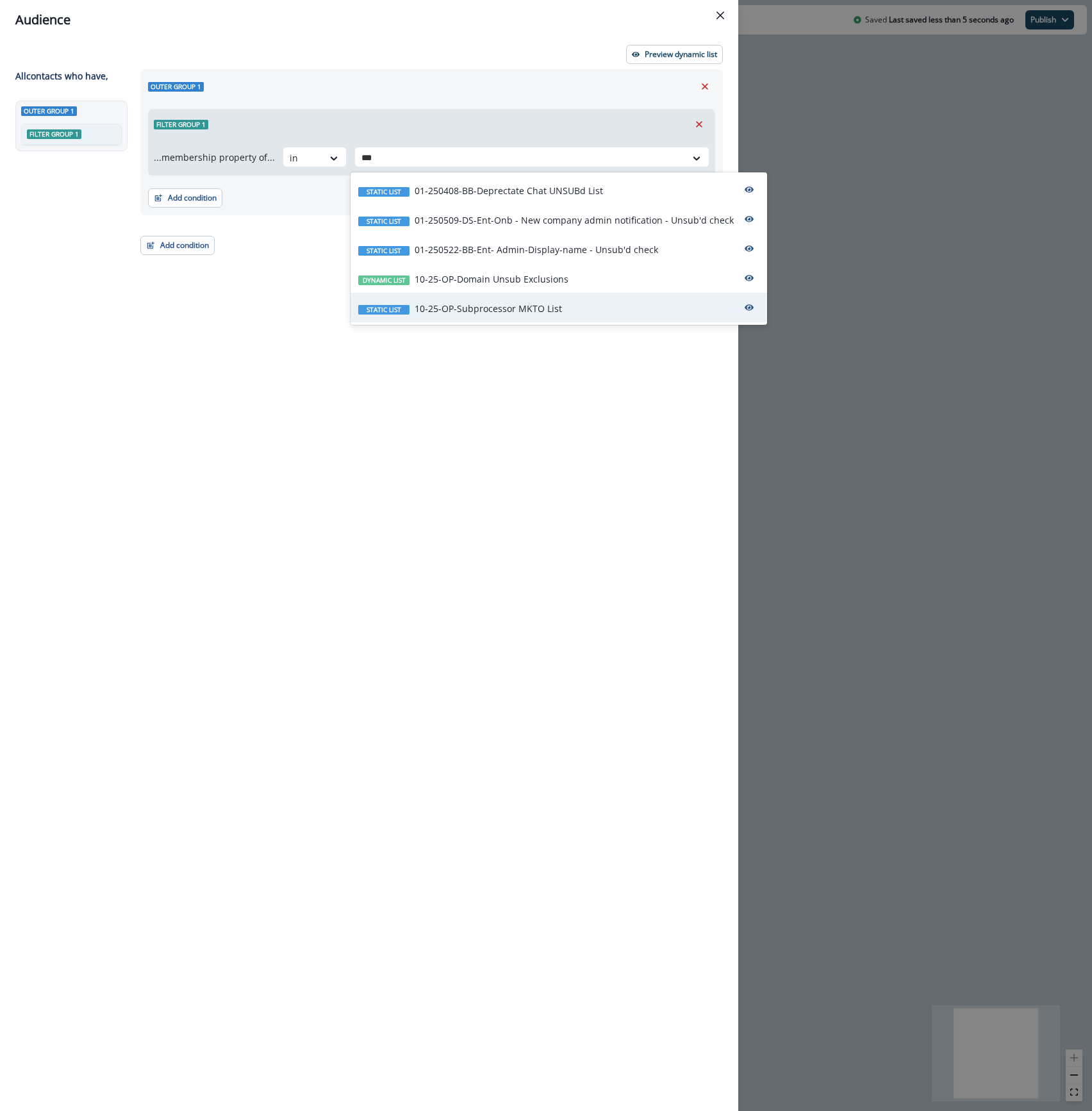
click at [568, 308] on div "Static list 10-25-OP-Subprocessor MKTO List" at bounding box center [558, 307] width 417 height 30
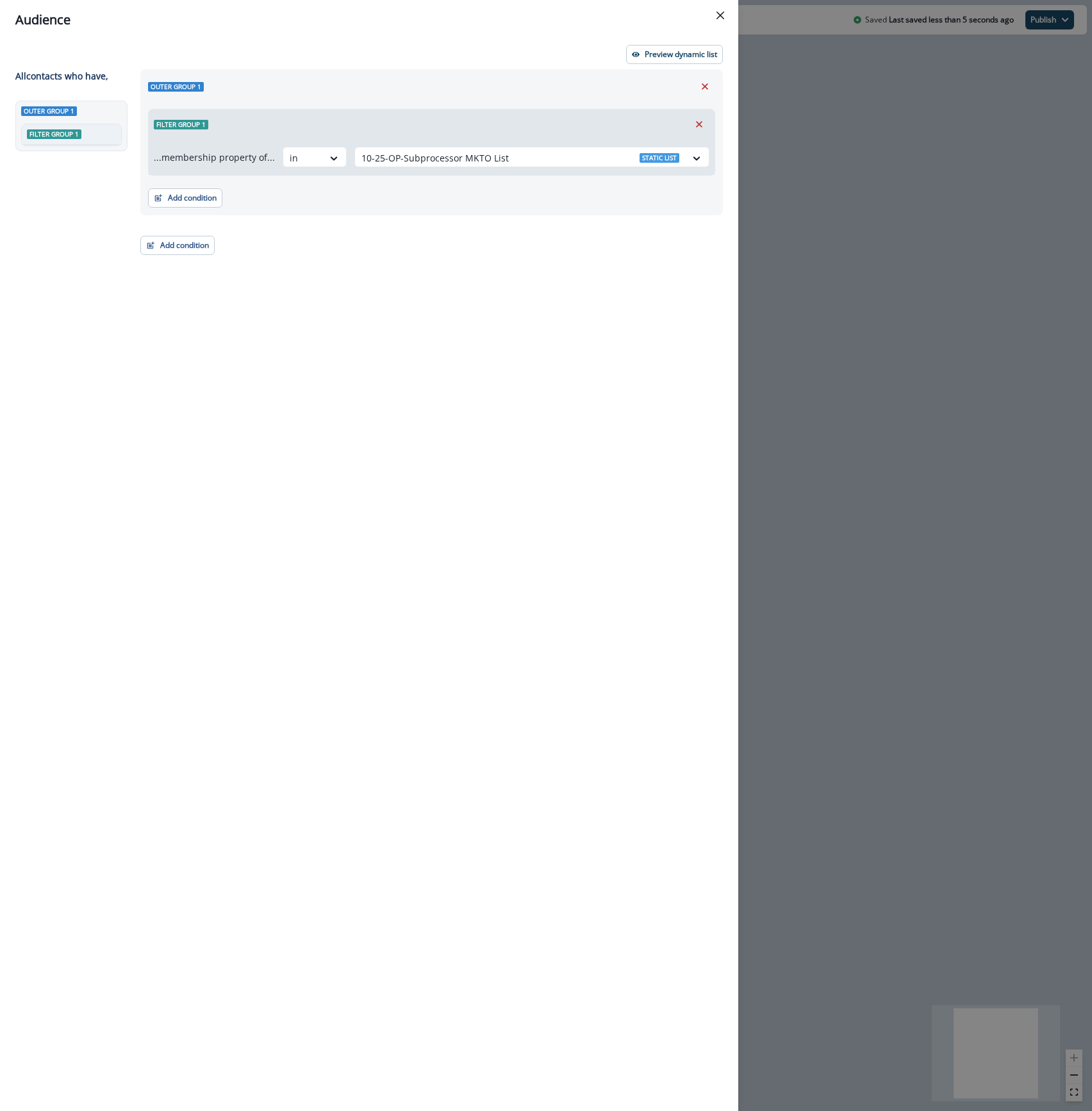
click at [841, 191] on div "Audience Preview dynamic list All contact s who have, Outer group 1 Filter grou…" at bounding box center [546, 556] width 1092 height 1111
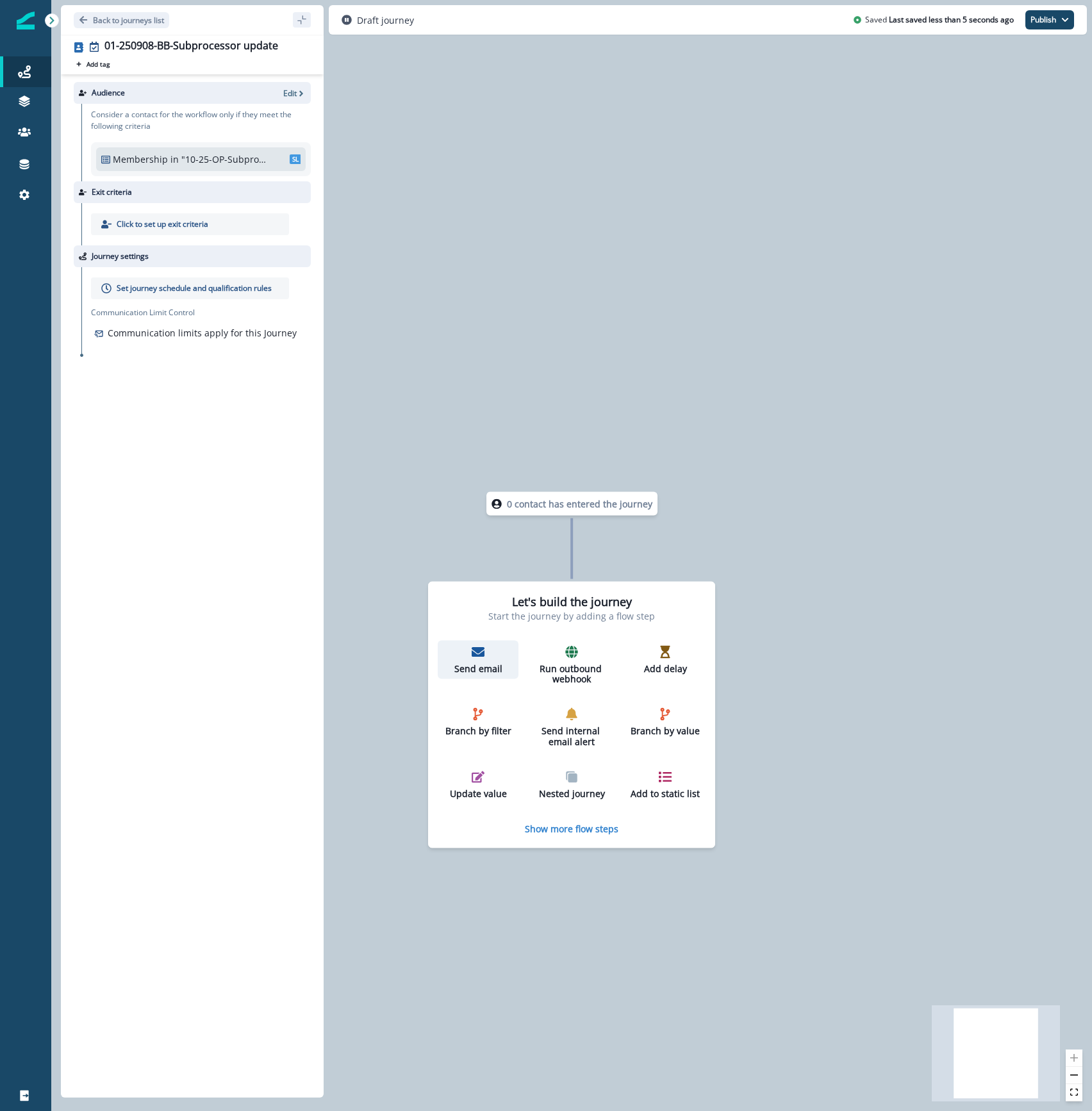
click at [483, 647] on icon "button" at bounding box center [478, 652] width 13 height 10
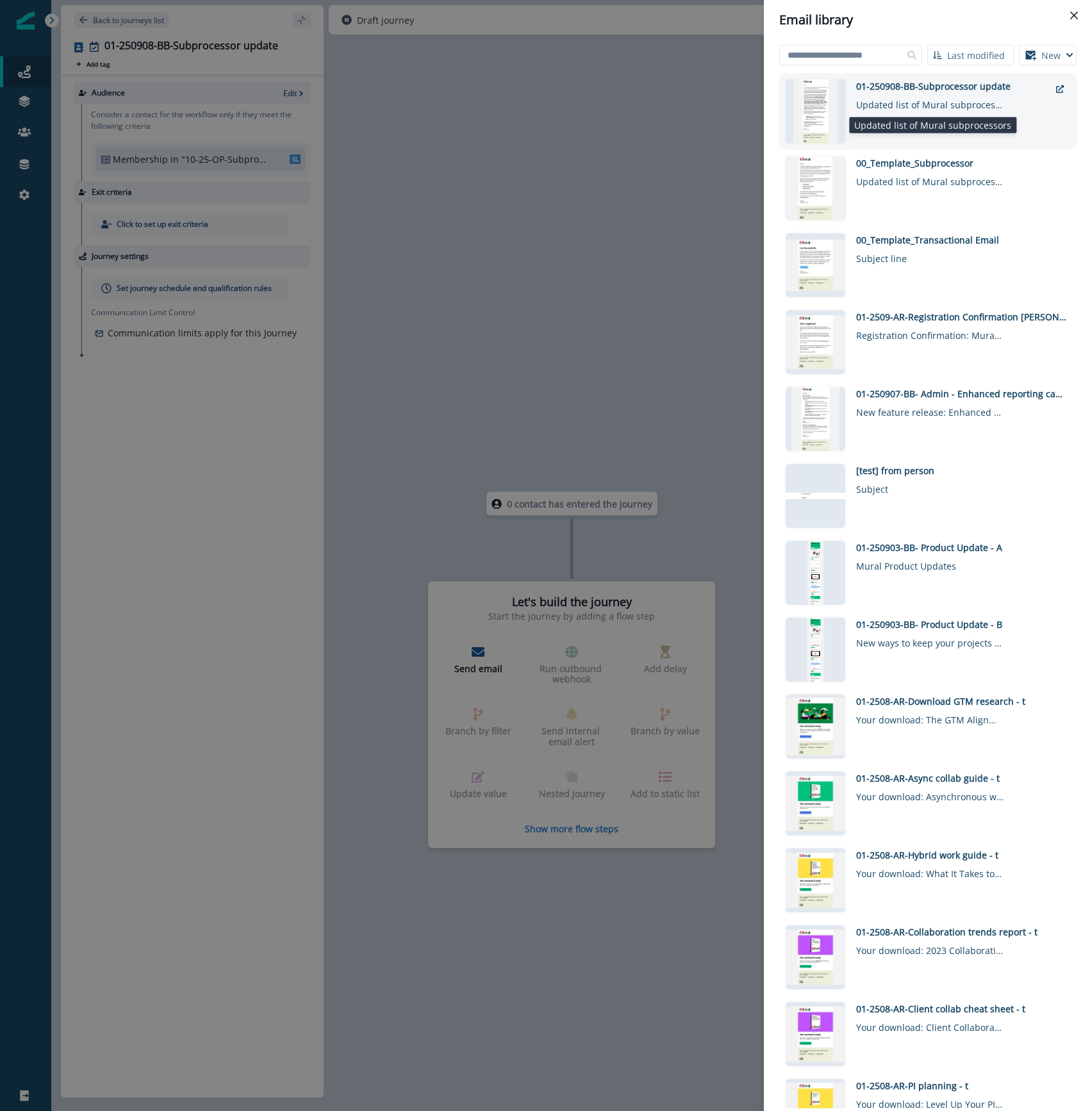
click at [931, 101] on div "Updated list of Mural subprocessors" at bounding box center [930, 102] width 148 height 18
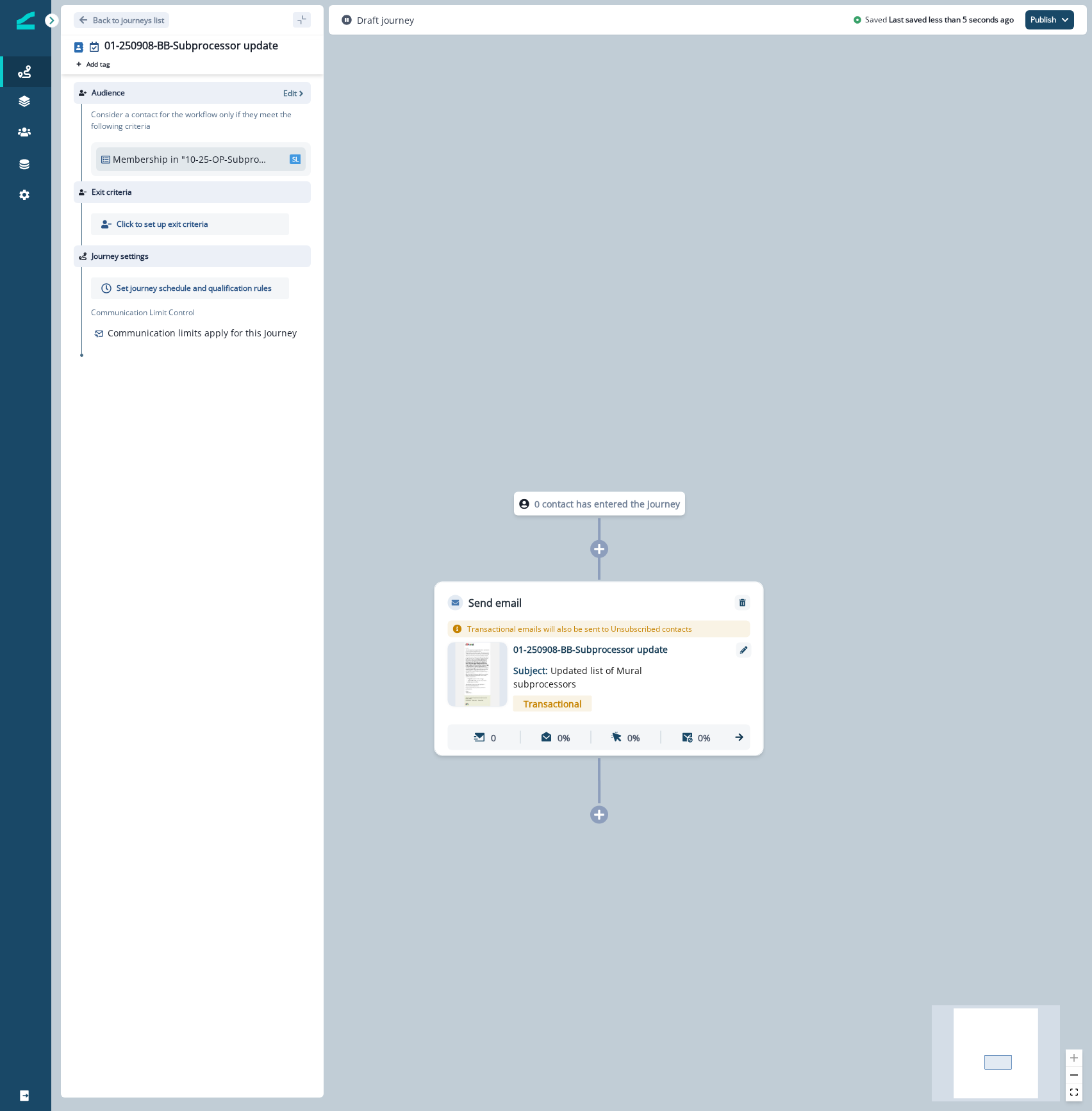
click at [436, 339] on div "0 contact has entered the journey Send email Email asset changed, journey repor…" at bounding box center [572, 556] width 1041 height 1111
click at [737, 821] on div "0 contact has entered the journey Send email Email asset changed, journey repor…" at bounding box center [572, 556] width 1041 height 1111
click at [740, 649] on icon at bounding box center [744, 650] width 8 height 8
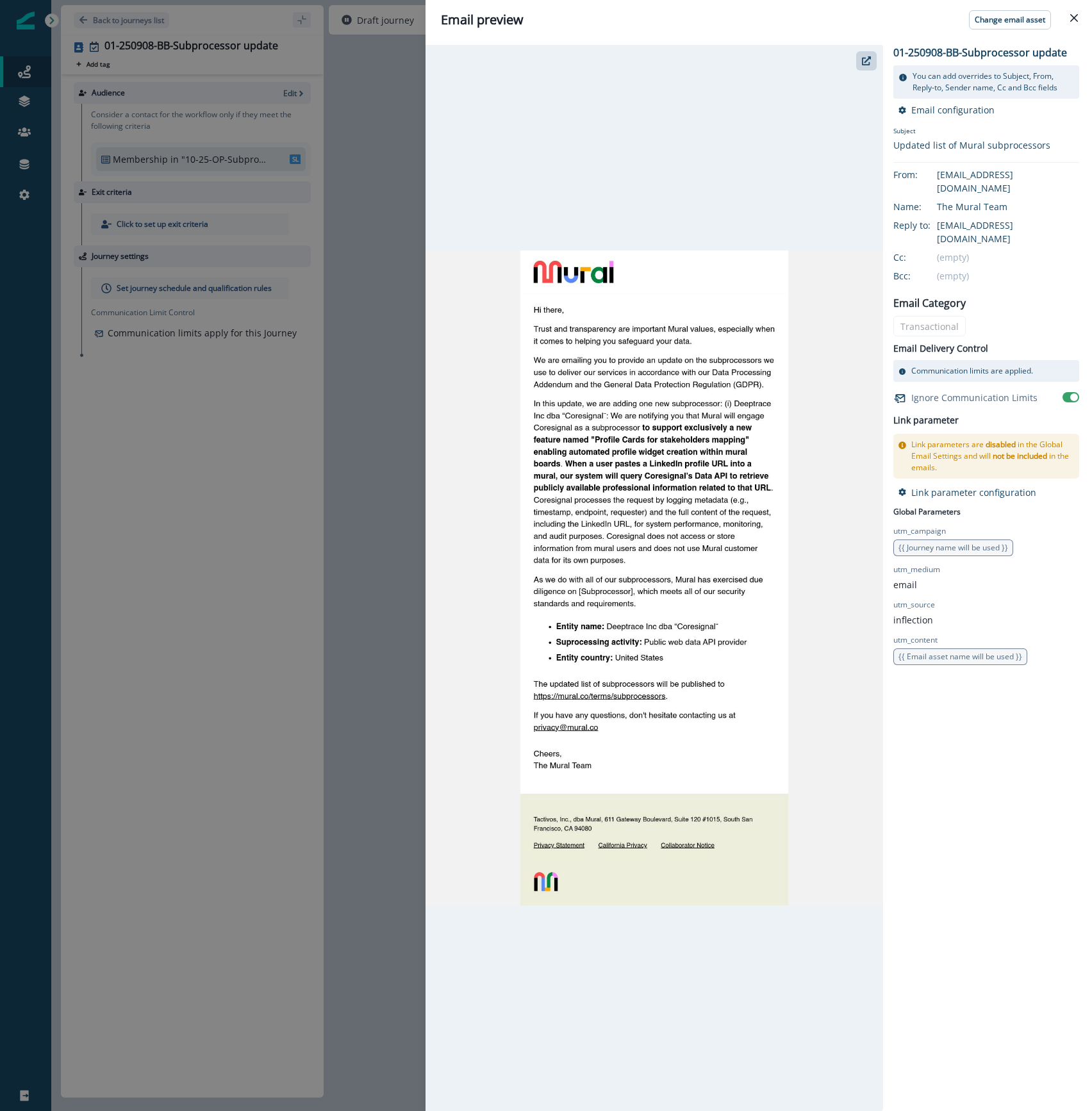
click at [791, 629] on img at bounding box center [654, 578] width 458 height 655
click at [865, 62] on icon "button" at bounding box center [866, 60] width 9 height 9
click at [408, 223] on div "Email preview Change email asset 01-250908-BB-Subprocessor update You can add o…" at bounding box center [546, 556] width 1092 height 1111
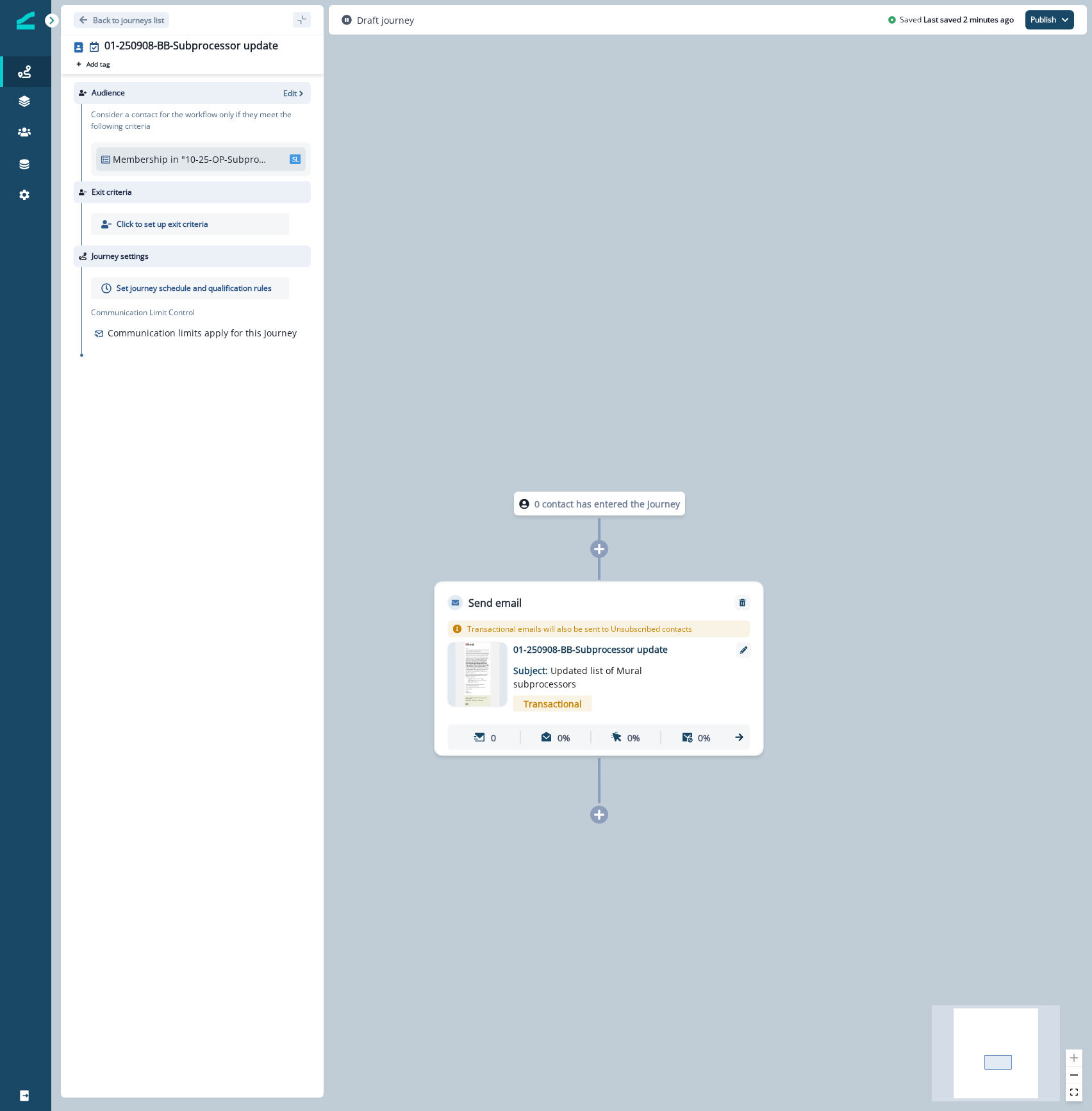
click at [585, 652] on p "01-250908-BB-Subprocessor update" at bounding box center [615, 649] width 205 height 14
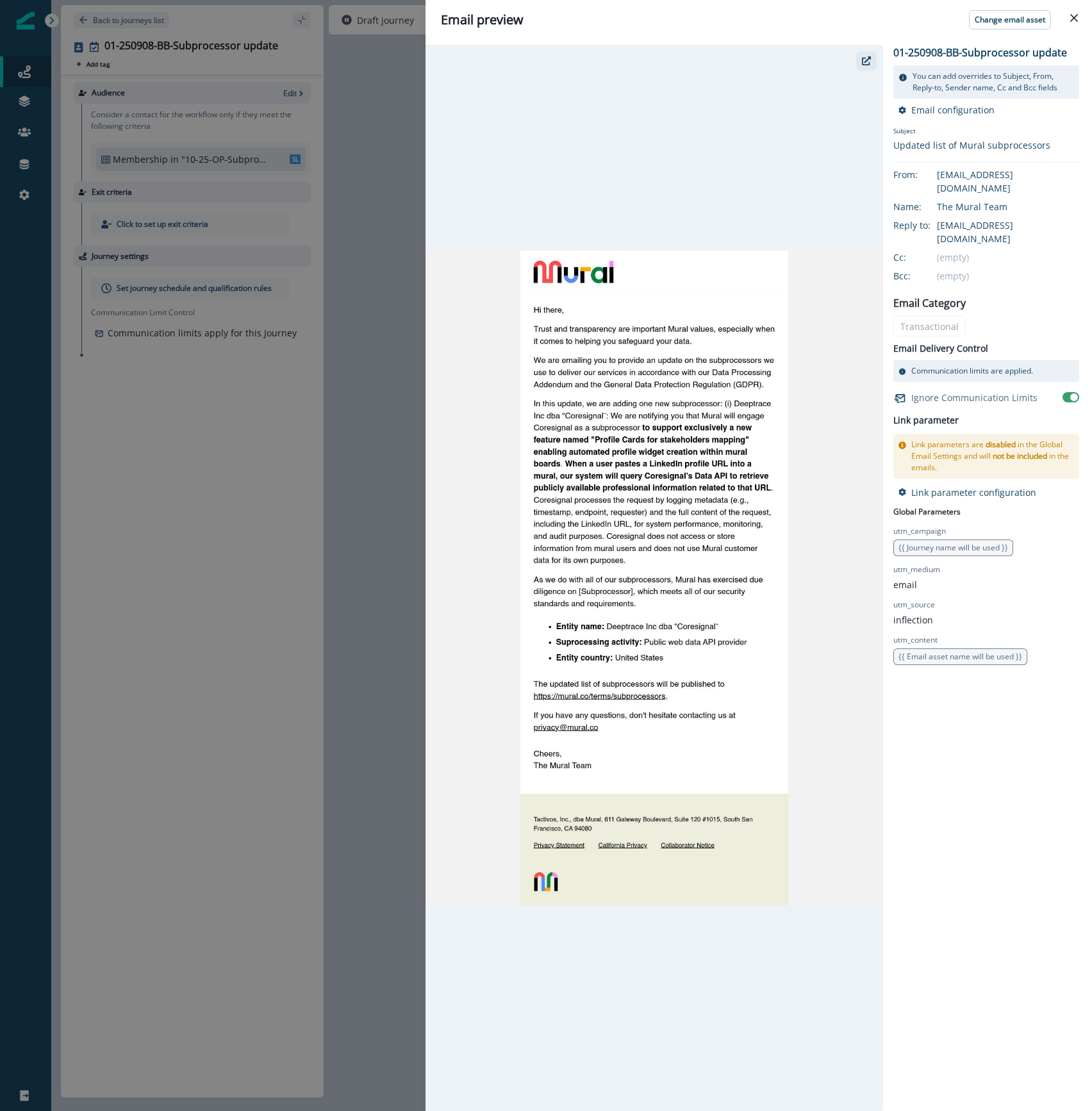
click at [862, 63] on icon "button" at bounding box center [866, 60] width 9 height 9
click at [1075, 16] on icon "Close" at bounding box center [1074, 18] width 8 height 8
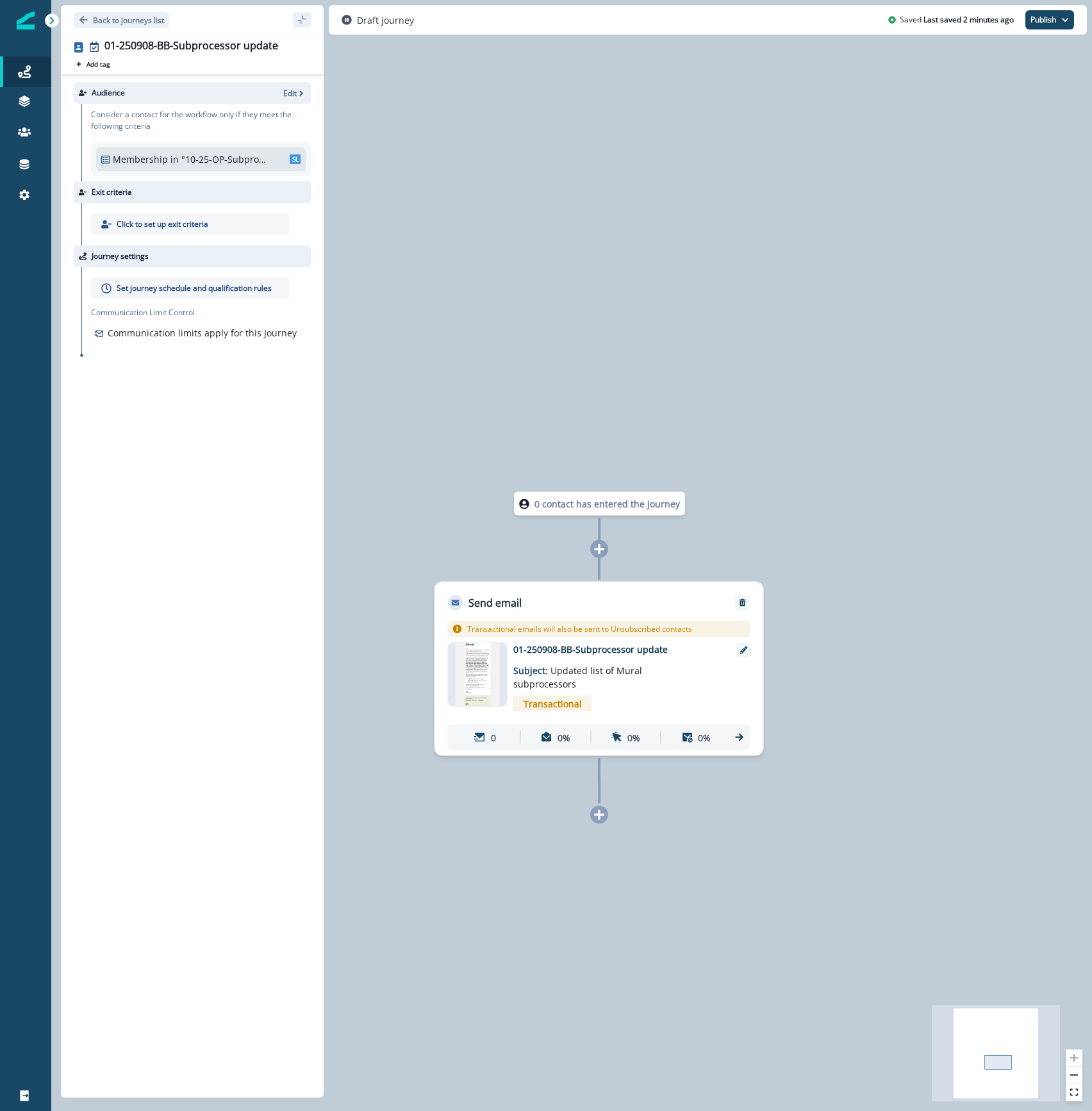
click at [532, 638] on div "Transactional emails will also be sent to Unsubscribed contacts 01-250908-BB-Su…" at bounding box center [599, 685] width 303 height 129
click at [532, 656] on p "Subject: Updated list of Mural subprocessors" at bounding box center [593, 673] width 160 height 35
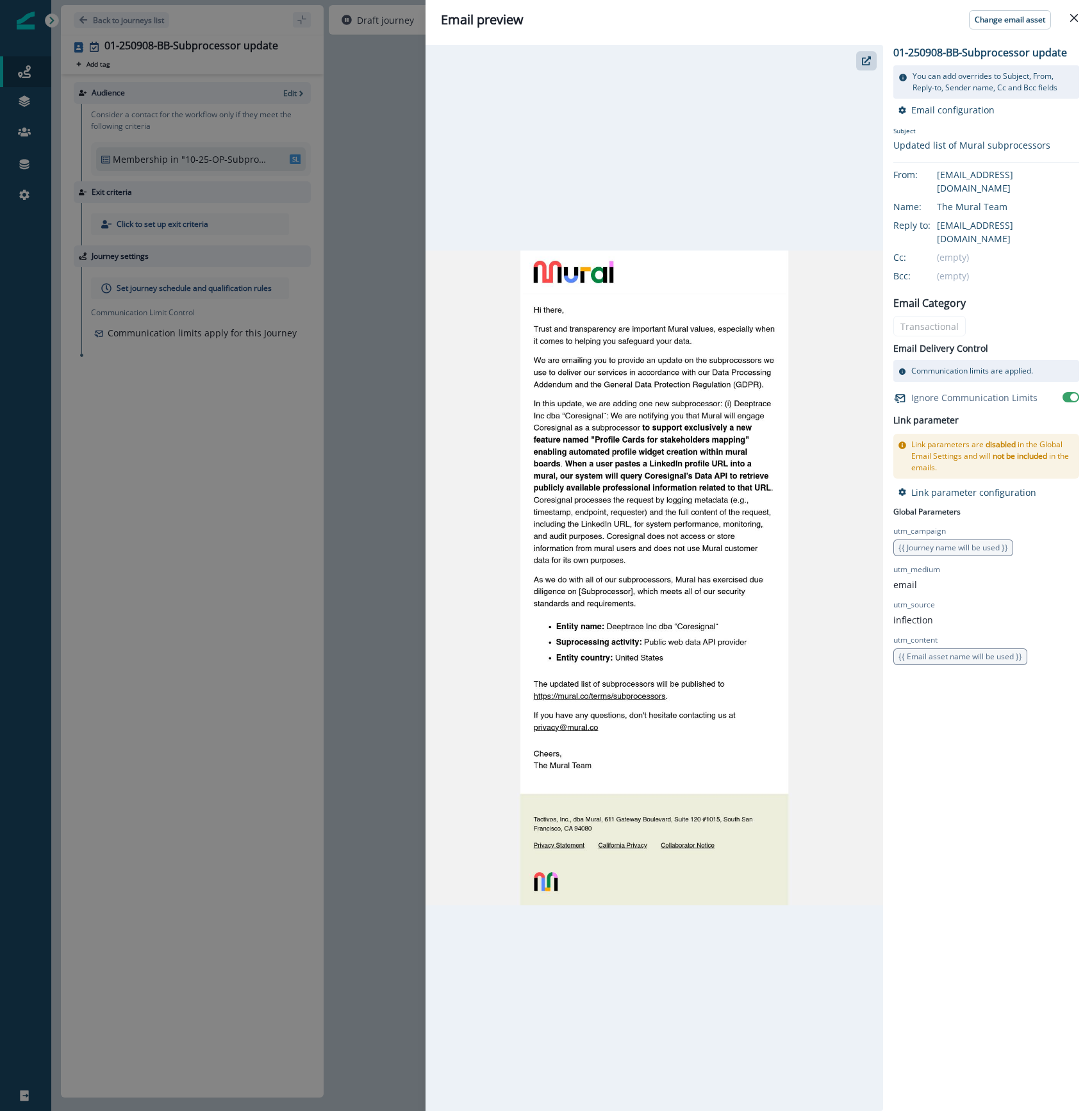
click at [353, 596] on div "Email preview Change email asset 01-250908-BB-Subprocessor update You can add o…" at bounding box center [546, 556] width 1092 height 1111
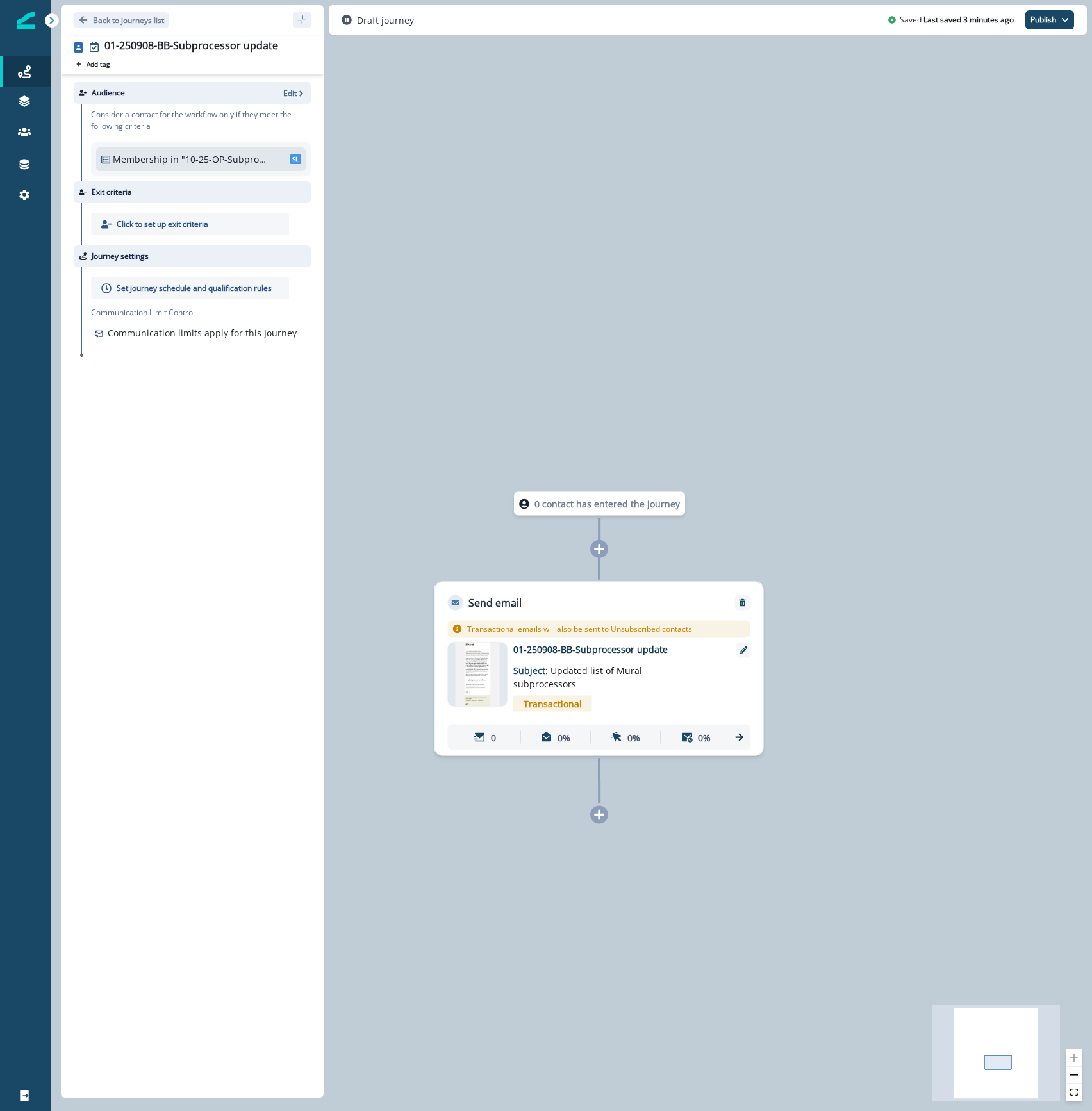
click at [239, 423] on div "Audience Edit Consider a contact for the workflow only if they meet the followi…" at bounding box center [192, 584] width 263 height 1018
click at [202, 290] on p "Set journey schedule and qualification rules" at bounding box center [194, 288] width 155 height 11
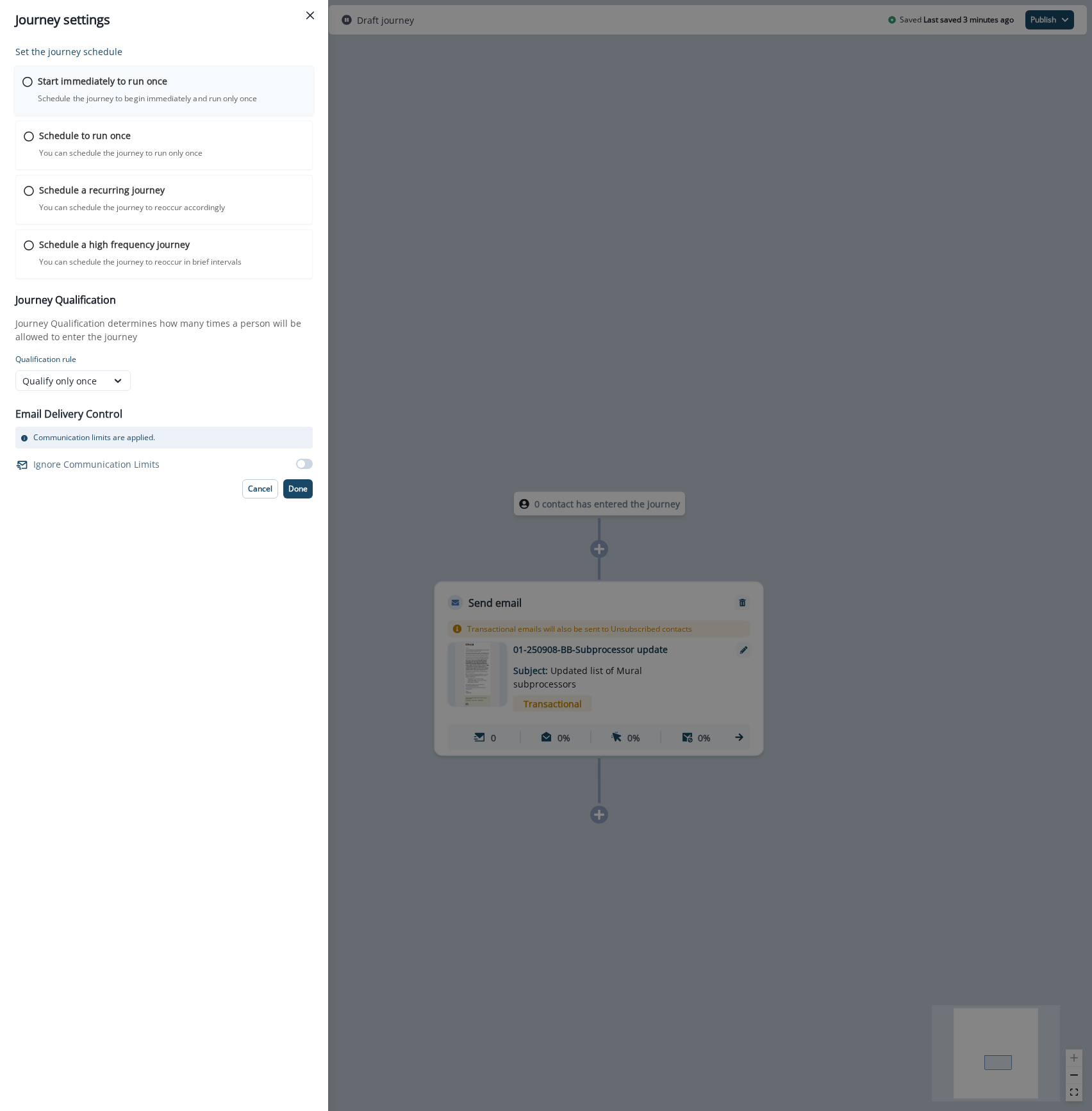
click at [137, 88] on div "Start immediately to run once Schedule the journey to begin immediately and run…" at bounding box center [172, 90] width 268 height 31
drag, startPoint x: 303, startPoint y: 490, endPoint x: 309, endPoint y: 467, distance: 23.8
click at [312, 465] on div "Set the journey schedule Start immediately to run once Schedule the journey to …" at bounding box center [164, 271] width 297 height 452
click at [309, 464] on span at bounding box center [304, 462] width 17 height 10
click at [295, 492] on p "Done" at bounding box center [298, 487] width 19 height 9
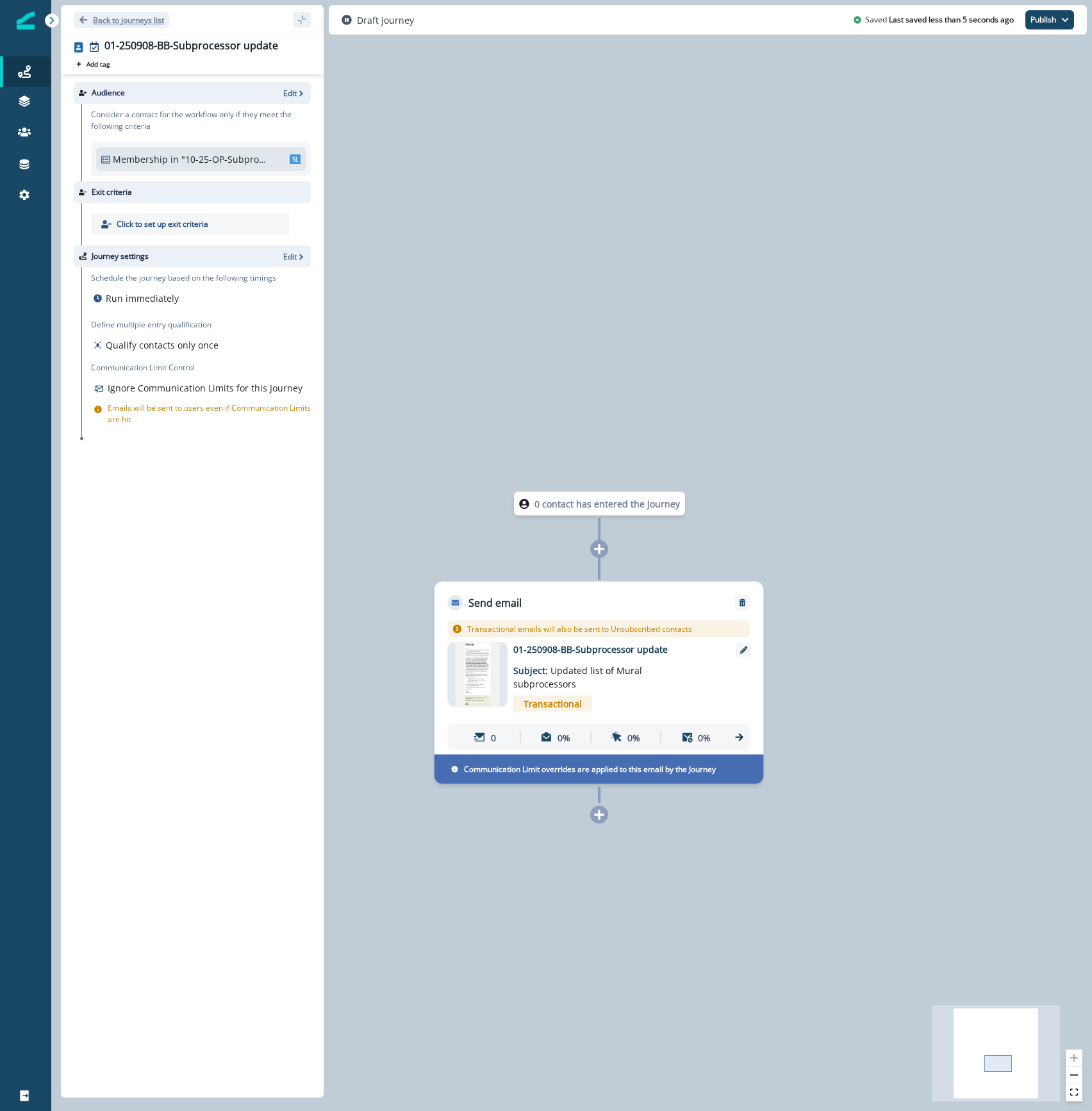
click at [116, 24] on p "Back to journeys list" at bounding box center [128, 20] width 71 height 11
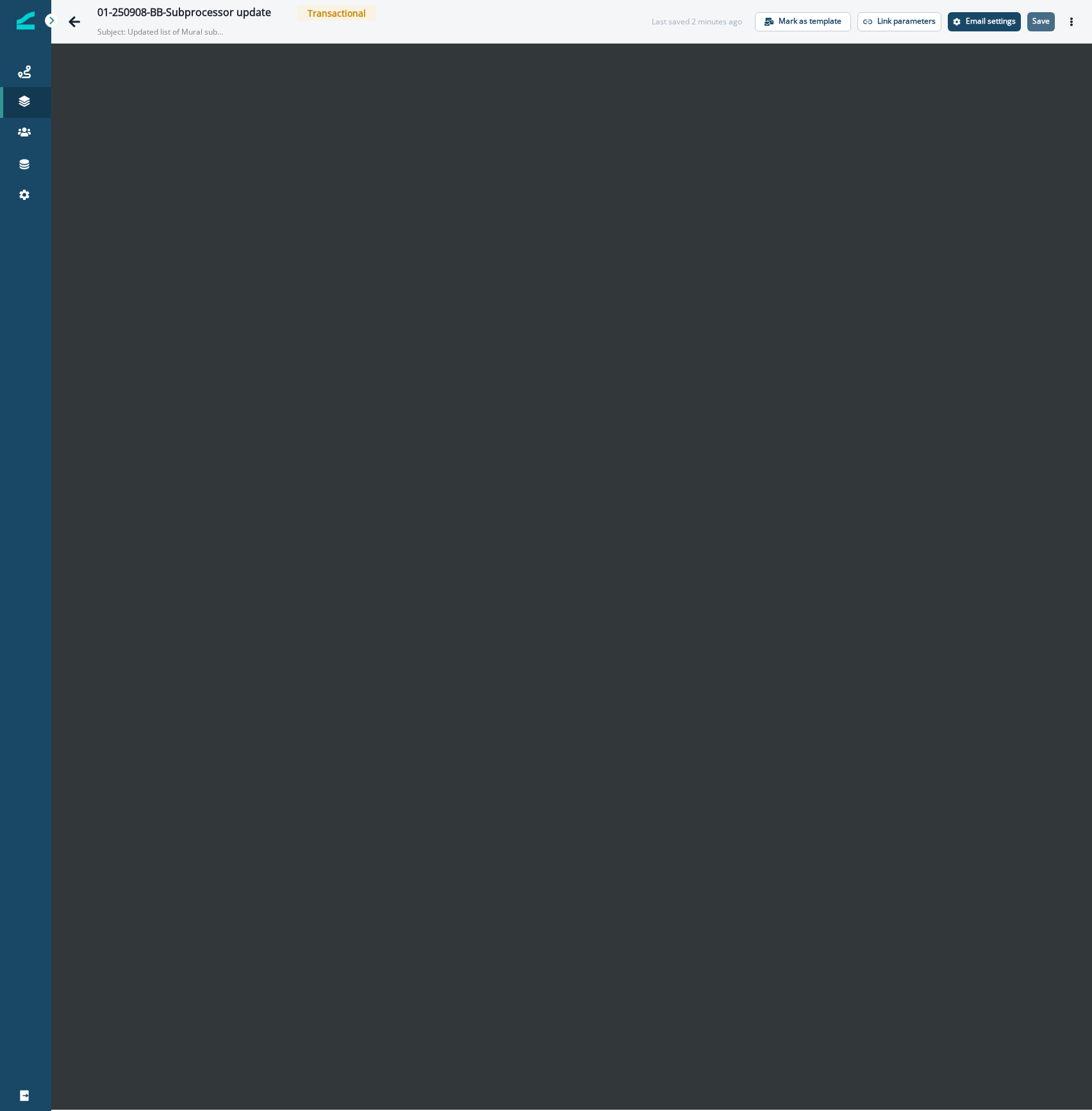
click at [1039, 22] on p "Save" at bounding box center [1041, 21] width 18 height 9
click at [1044, 22] on p "Save" at bounding box center [1041, 21] width 18 height 9
